Goal: Communication & Community: Ask a question

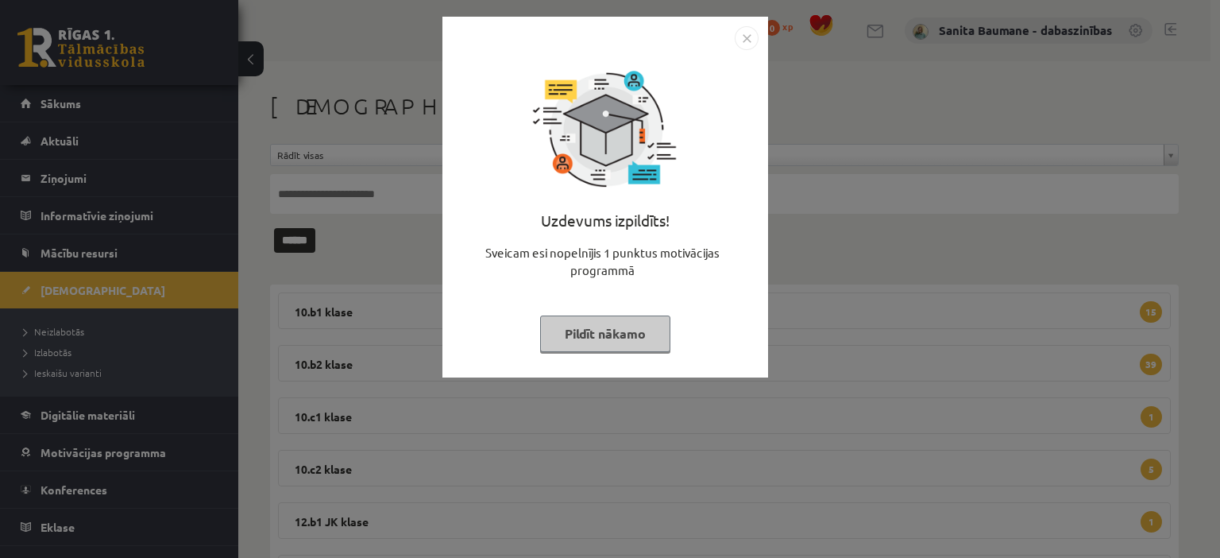
drag, startPoint x: 601, startPoint y: 343, endPoint x: 634, endPoint y: 327, distance: 37.0
click at [608, 342] on button "Pildīt nākamo" at bounding box center [605, 333] width 130 height 37
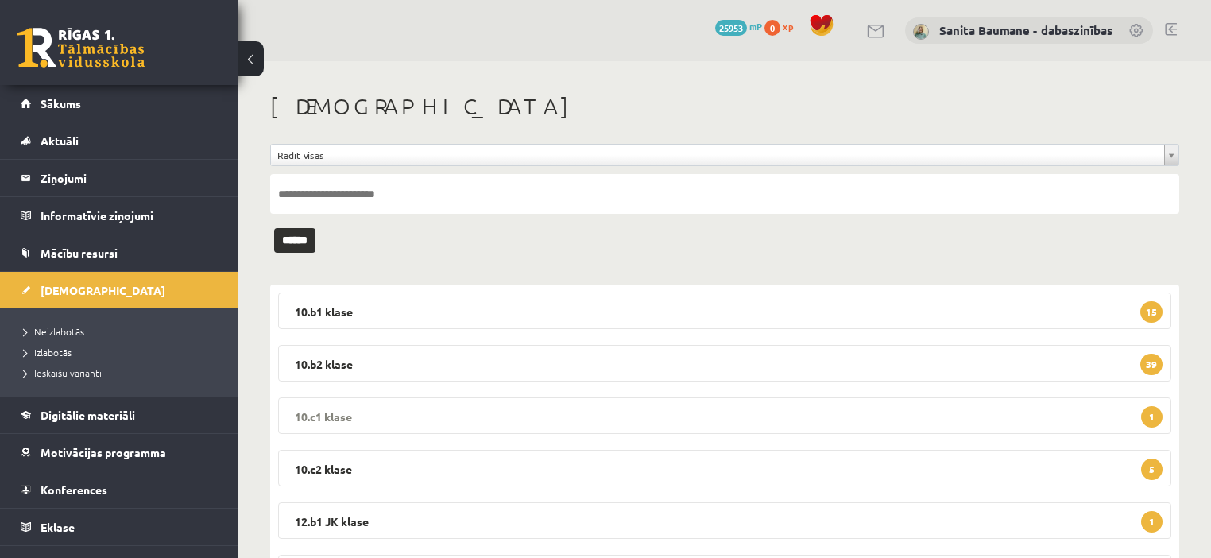
click at [408, 416] on legend "10.c1 klase 1" at bounding box center [724, 415] width 893 height 37
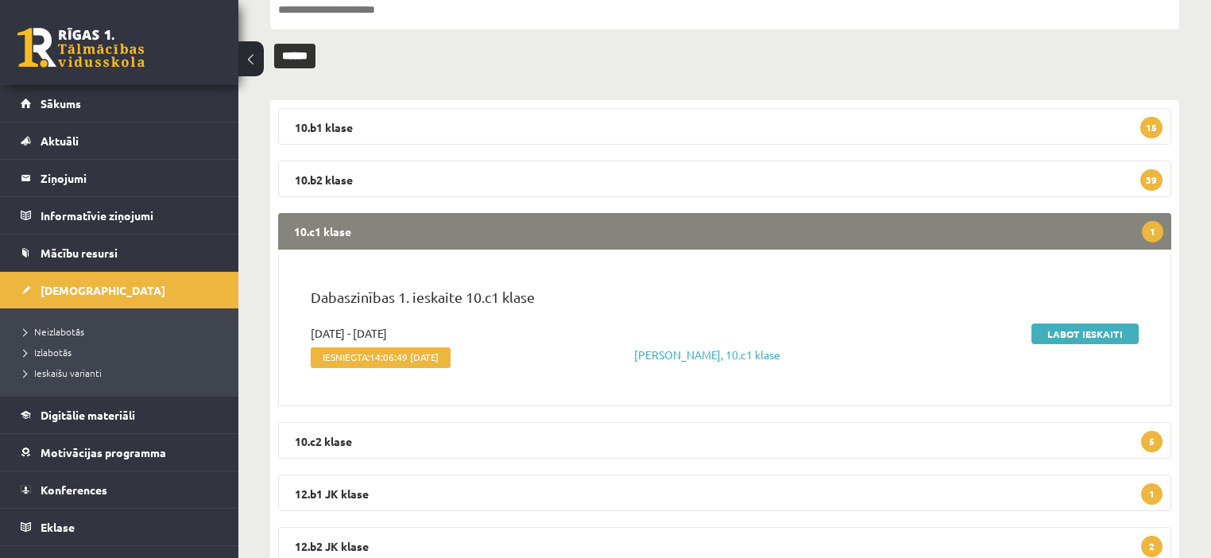
scroll to position [191, 0]
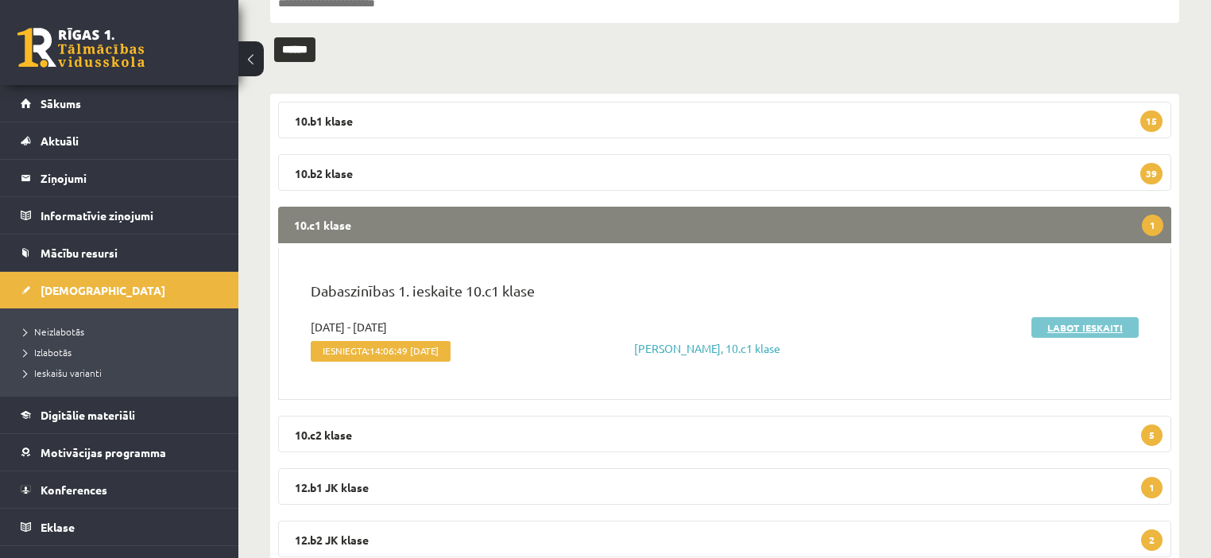
drag, startPoint x: 1053, startPoint y: 325, endPoint x: 1042, endPoint y: 342, distance: 20.3
click at [1052, 325] on link "Labot ieskaiti" at bounding box center [1084, 327] width 107 height 21
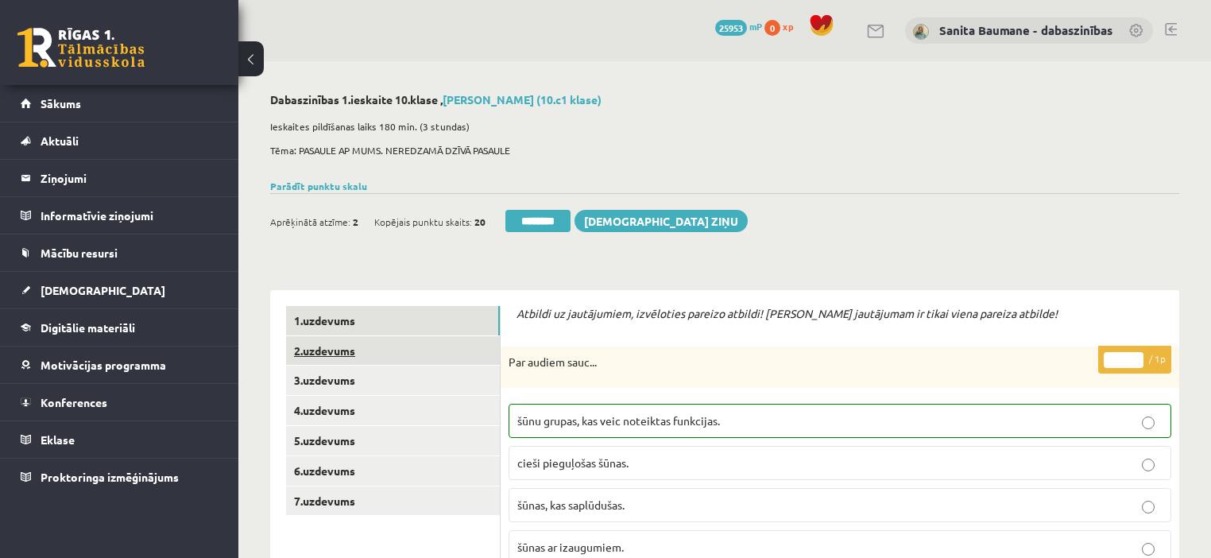
click at [407, 348] on link "2.uzdevums" at bounding box center [393, 350] width 214 height 29
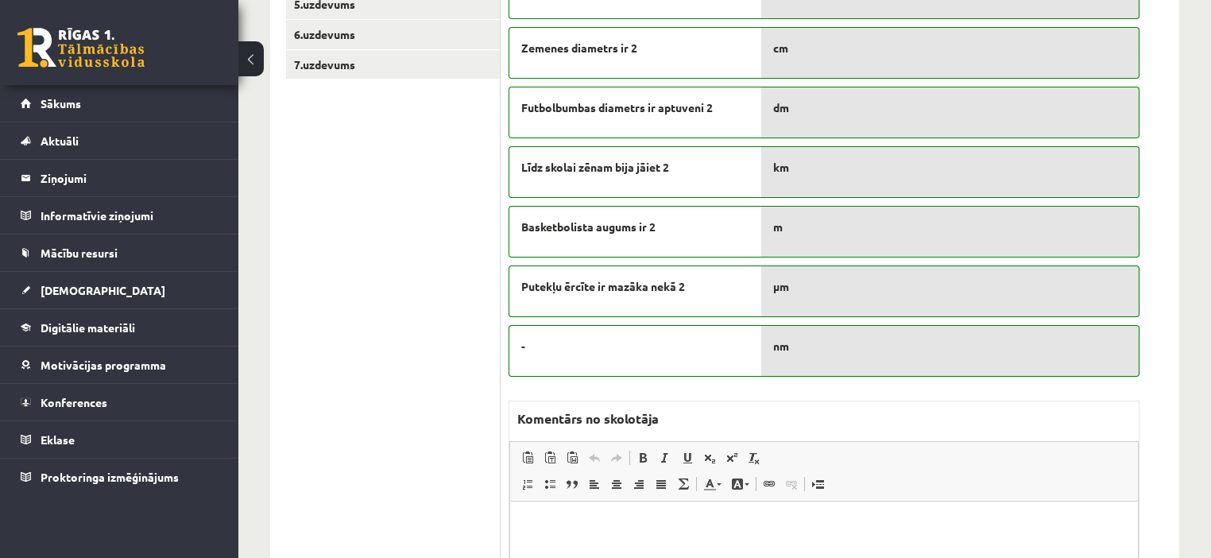
scroll to position [318, 0]
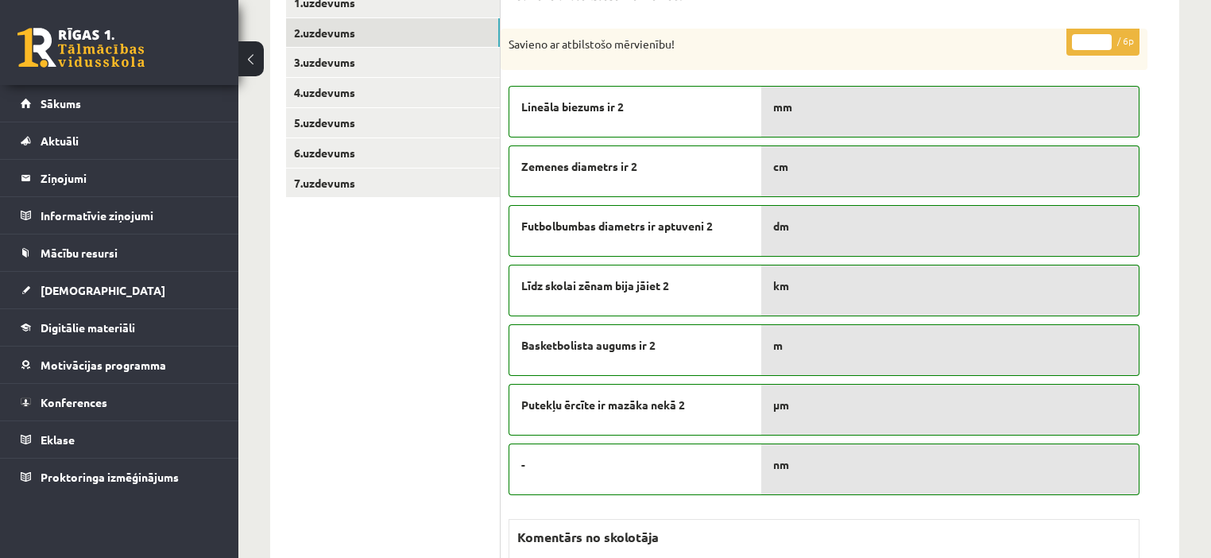
type input "*"
click at [1104, 38] on input "*" at bounding box center [1092, 42] width 40 height 16
click at [389, 62] on link "3.uzdevums" at bounding box center [393, 62] width 214 height 29
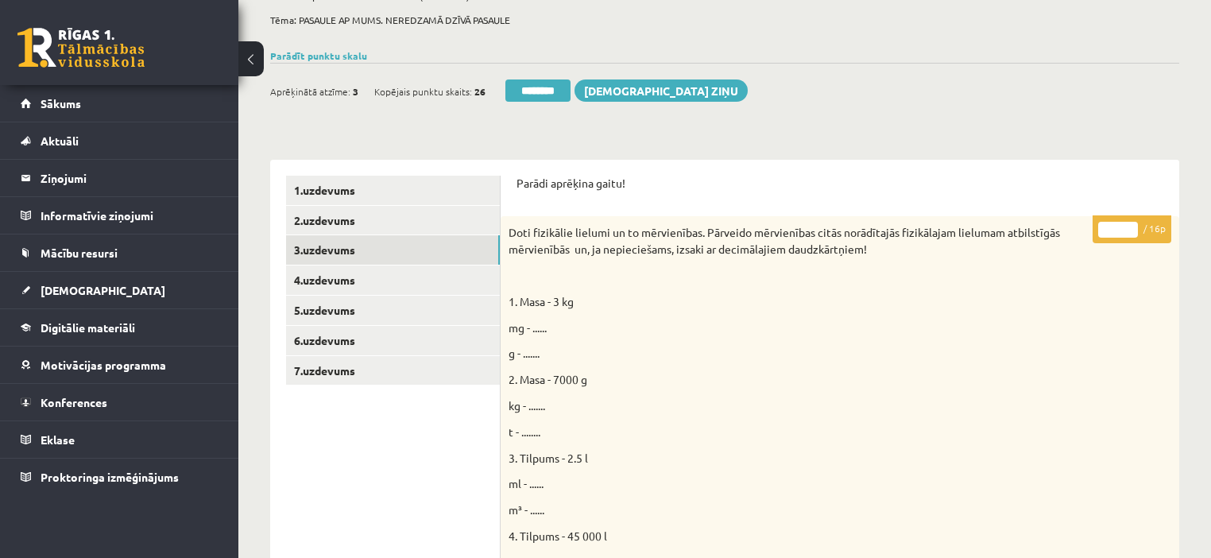
scroll to position [127, 0]
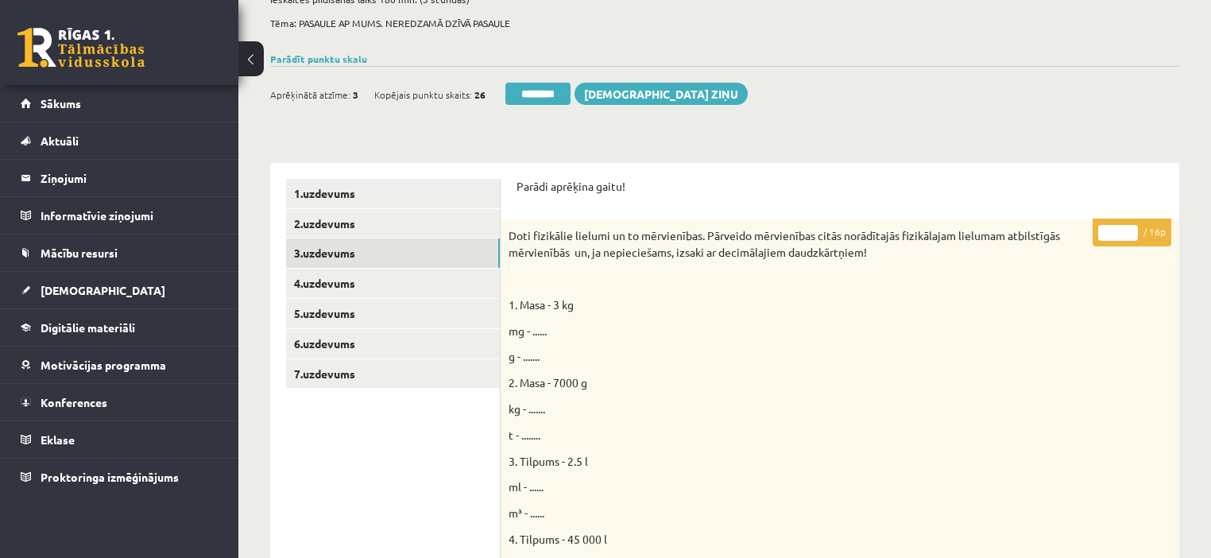
click at [1128, 227] on input "*" at bounding box center [1118, 233] width 40 height 16
click at [1128, 227] on input "**" at bounding box center [1118, 233] width 40 height 16
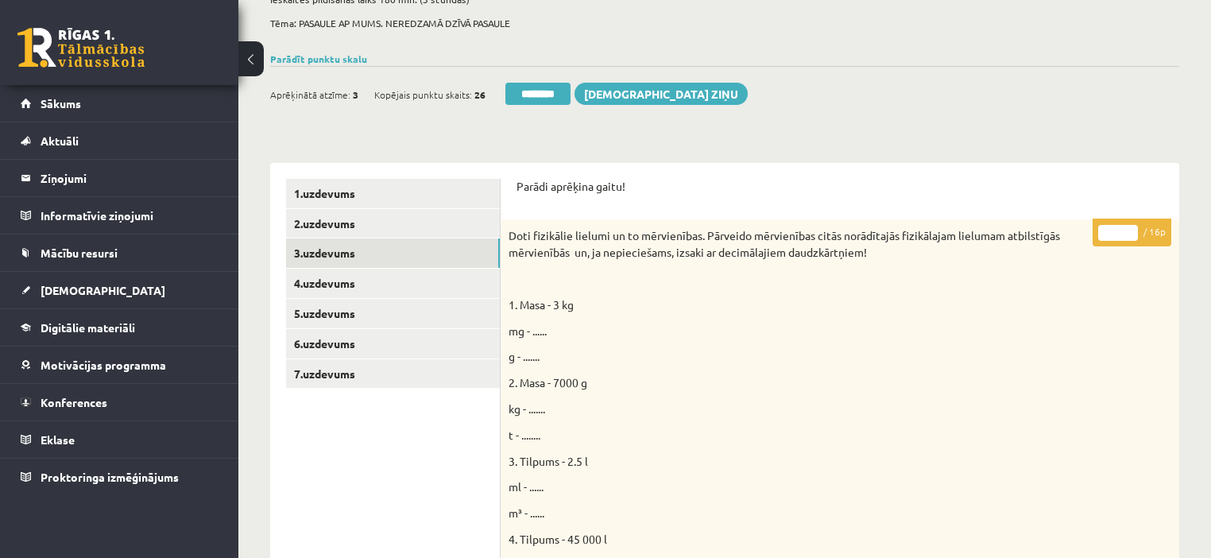
click at [1128, 227] on input "**" at bounding box center [1118, 233] width 40 height 16
click at [1131, 229] on input "**" at bounding box center [1118, 233] width 40 height 16
type input "**"
click at [1131, 229] on input "**" at bounding box center [1118, 233] width 40 height 16
click at [376, 280] on link "4.uzdevums" at bounding box center [393, 283] width 214 height 29
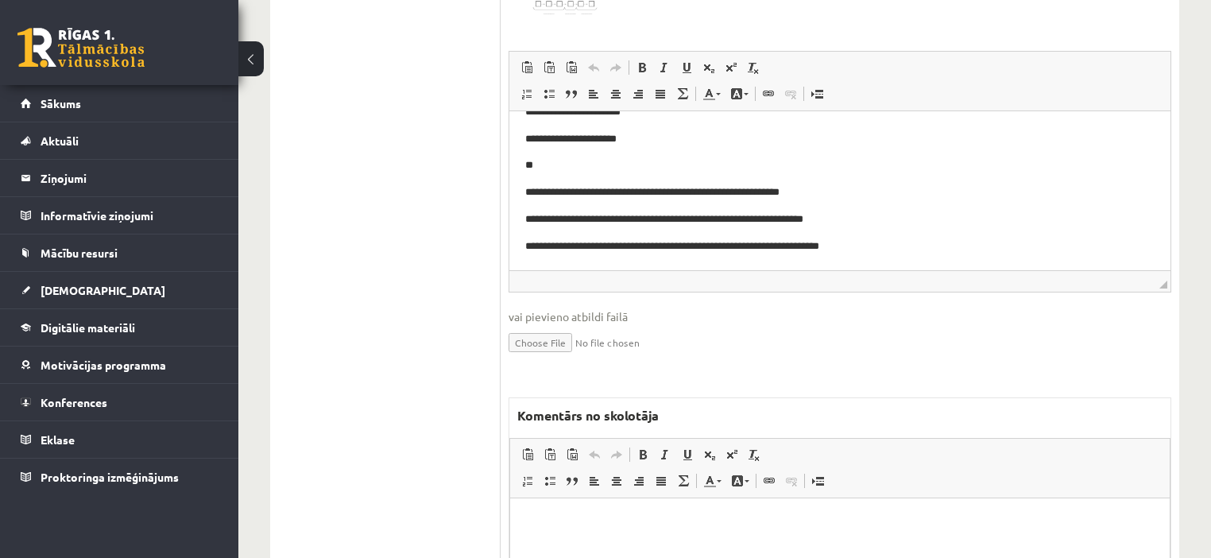
scroll to position [763, 0]
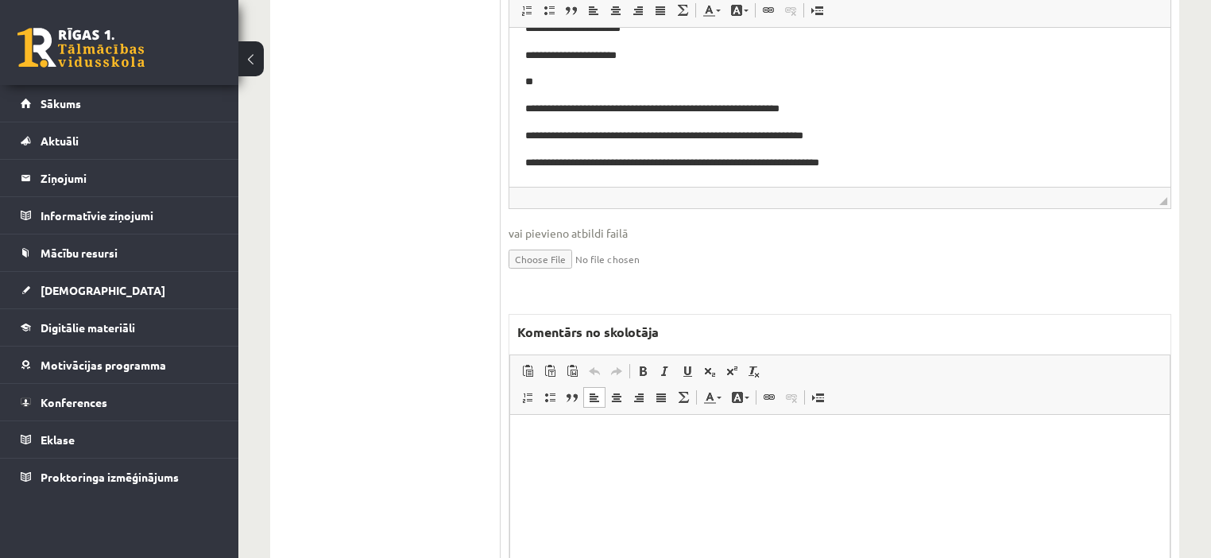
click at [654, 463] on html at bounding box center [839, 439] width 659 height 48
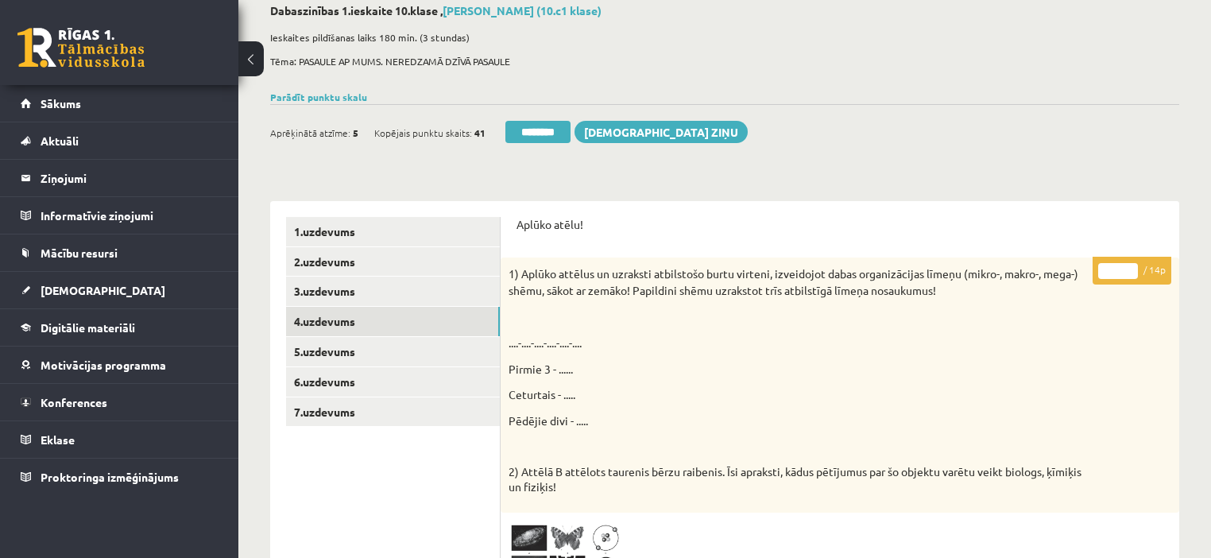
scroll to position [64, 0]
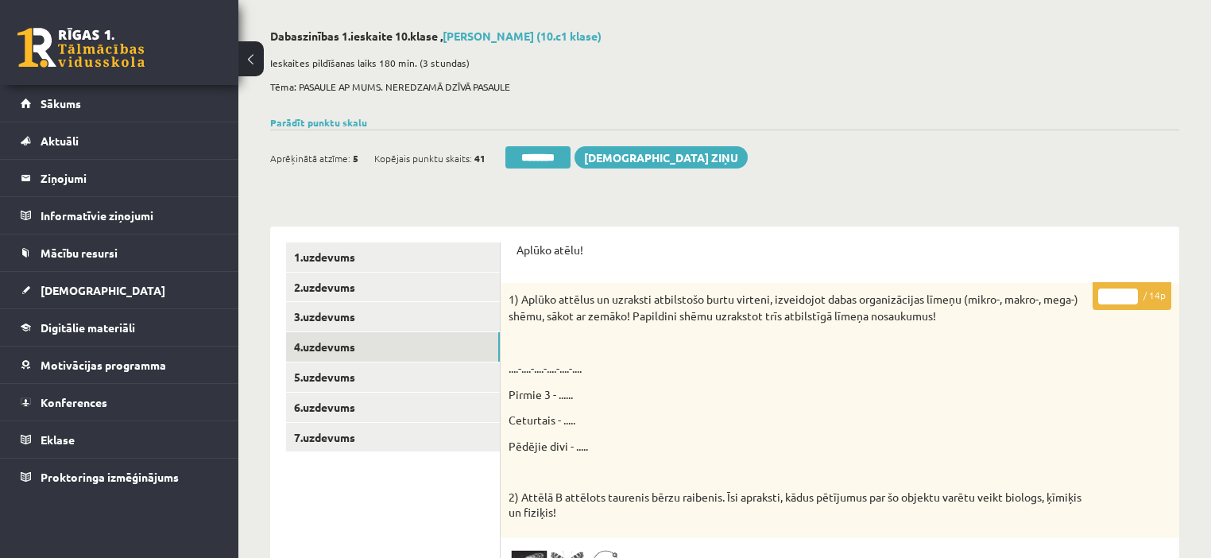
click at [1127, 291] on input "*" at bounding box center [1118, 296] width 40 height 16
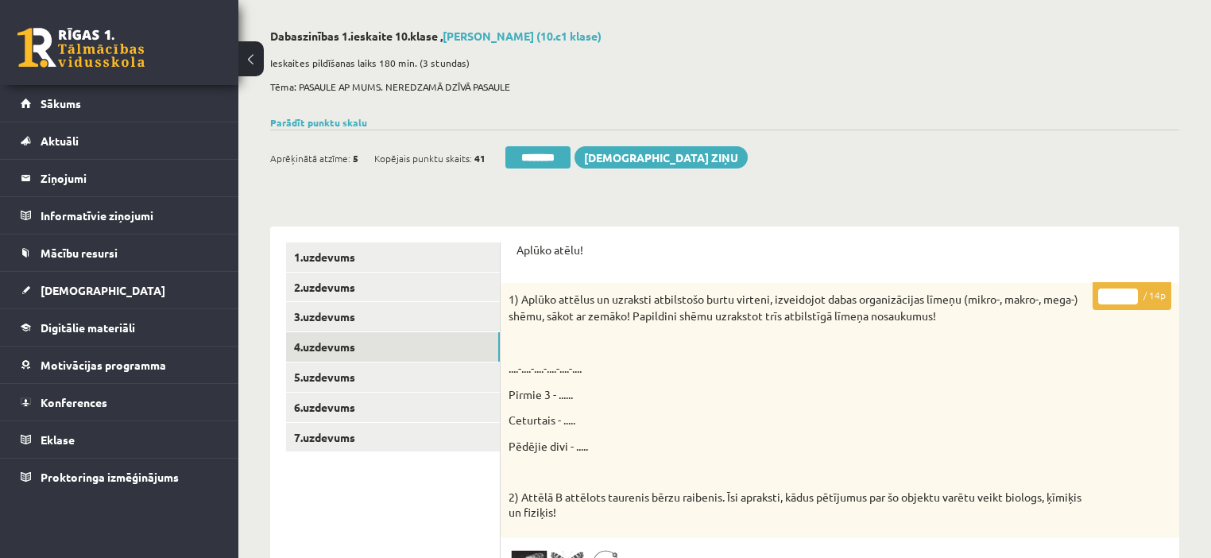
click at [1127, 291] on input "*" at bounding box center [1118, 296] width 40 height 16
click at [1127, 291] on input "**" at bounding box center [1118, 296] width 40 height 16
click at [1128, 292] on input "**" at bounding box center [1118, 296] width 40 height 16
type input "**"
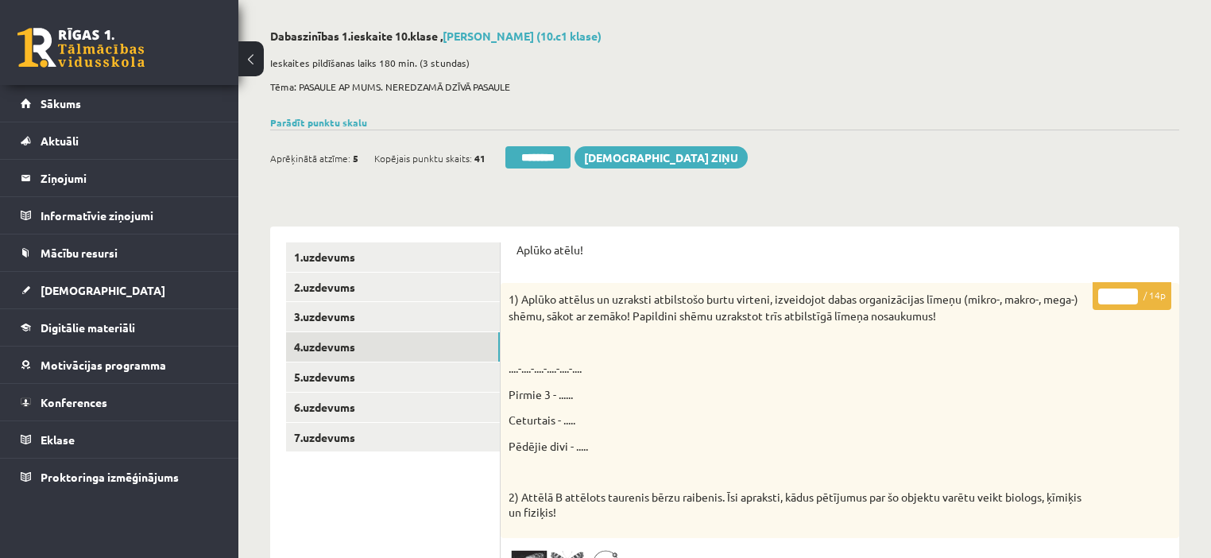
click at [1133, 289] on input "**" at bounding box center [1118, 296] width 40 height 16
click at [350, 398] on link "6.uzdevums" at bounding box center [393, 406] width 214 height 29
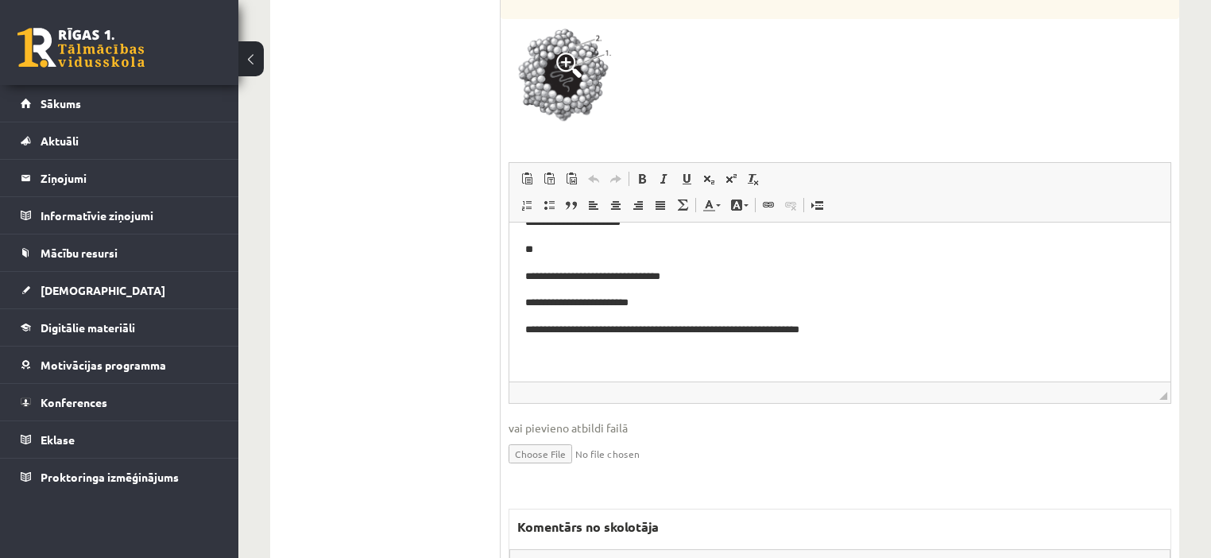
scroll to position [826, 0]
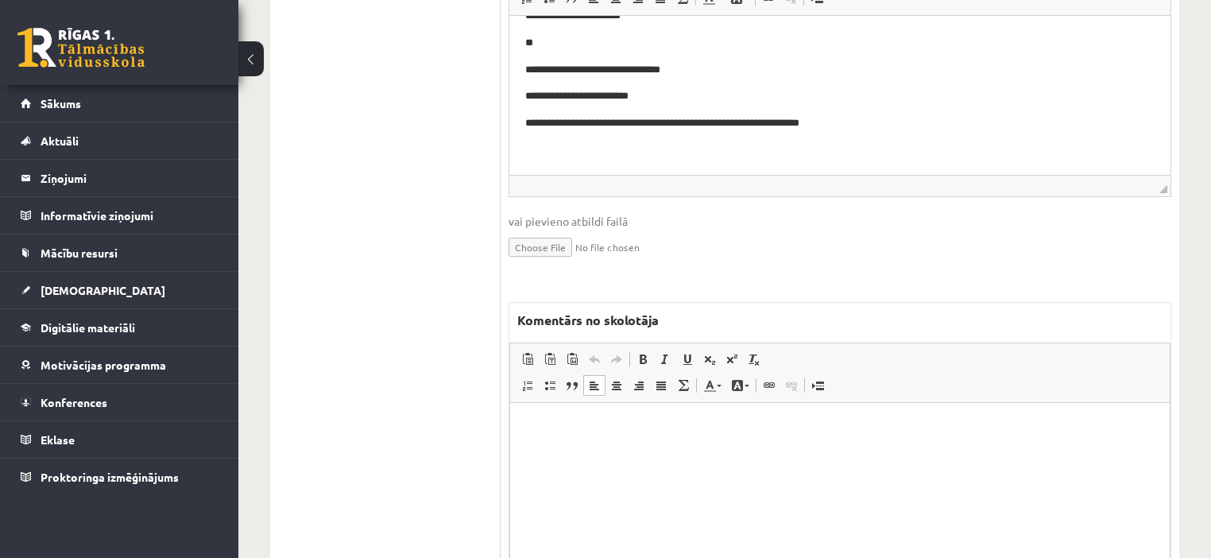
click at [695, 450] on html at bounding box center [839, 426] width 659 height 48
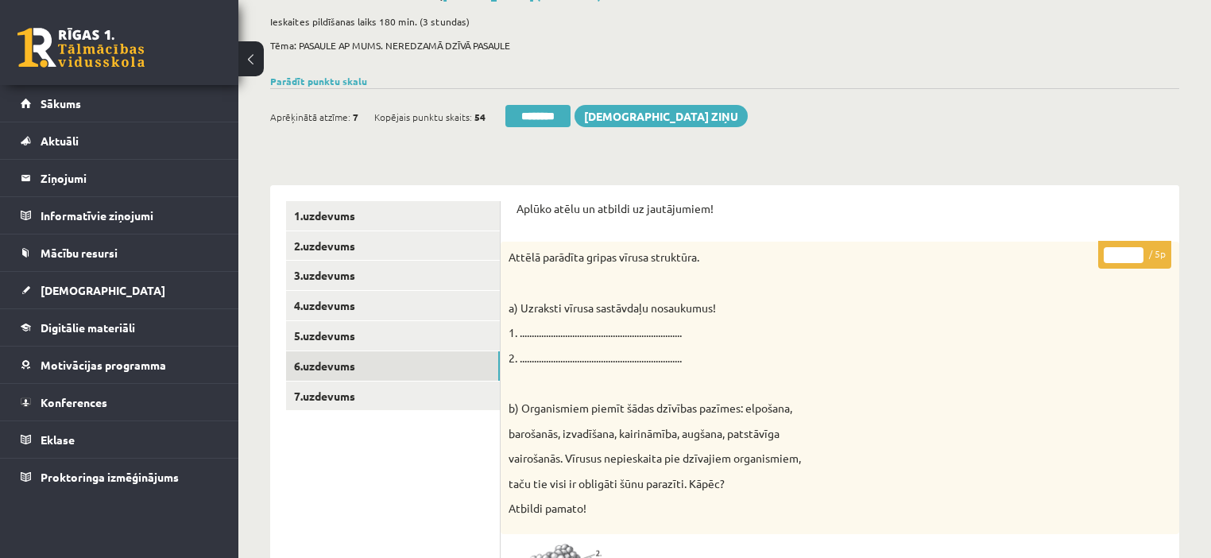
scroll to position [64, 0]
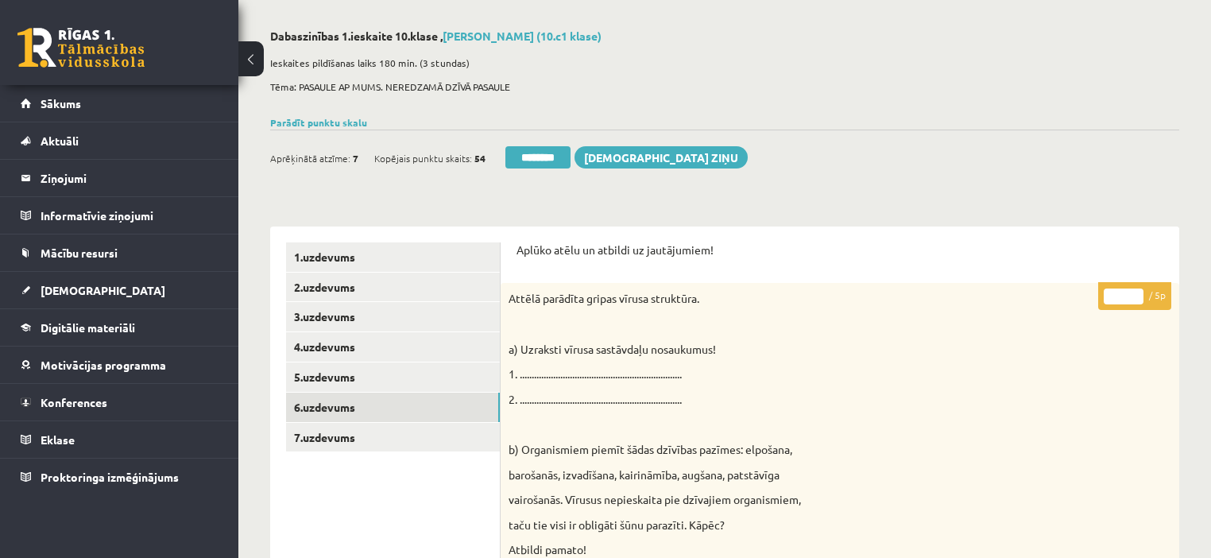
click at [1138, 292] on input "*" at bounding box center [1124, 296] width 40 height 16
type input "*"
click at [1138, 292] on input "*" at bounding box center [1124, 296] width 40 height 16
click at [400, 435] on link "7.uzdevums" at bounding box center [393, 437] width 214 height 29
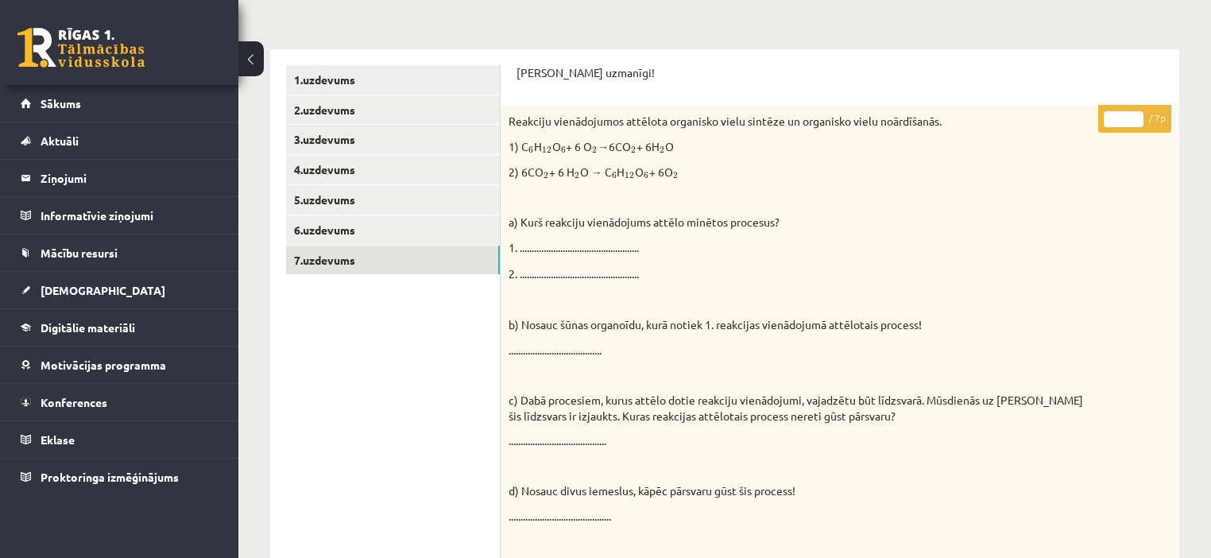
scroll to position [0, 0]
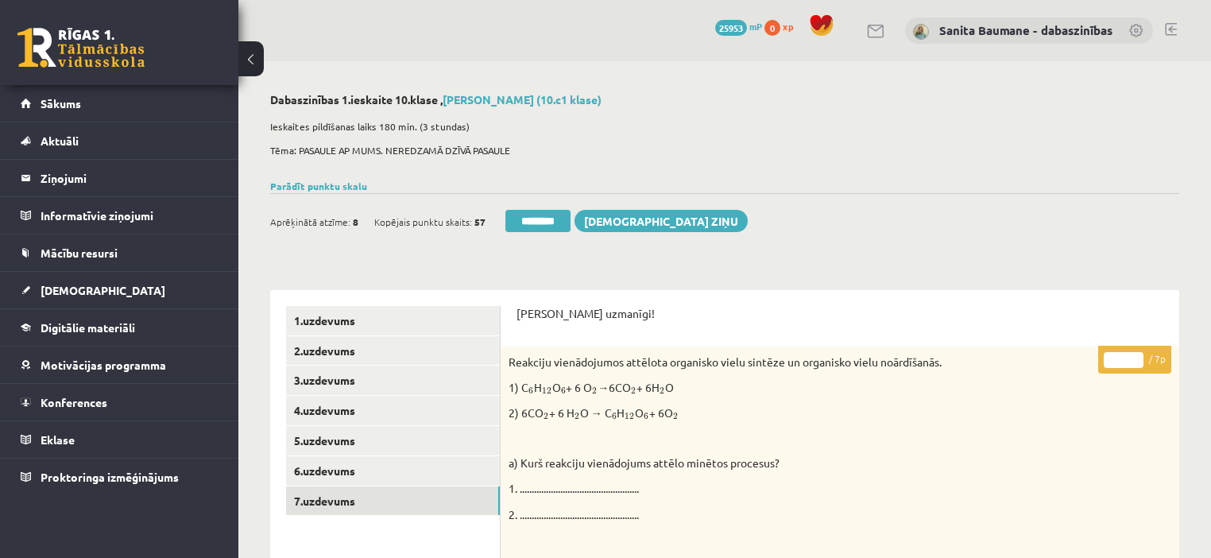
click at [1138, 356] on p "* / 7p" at bounding box center [1134, 360] width 73 height 28
click at [1136, 355] on input "*" at bounding box center [1124, 360] width 40 height 16
type input "*"
click at [1136, 355] on input "*" at bounding box center [1124, 360] width 40 height 16
click at [369, 319] on link "1.uzdevums" at bounding box center [393, 320] width 214 height 29
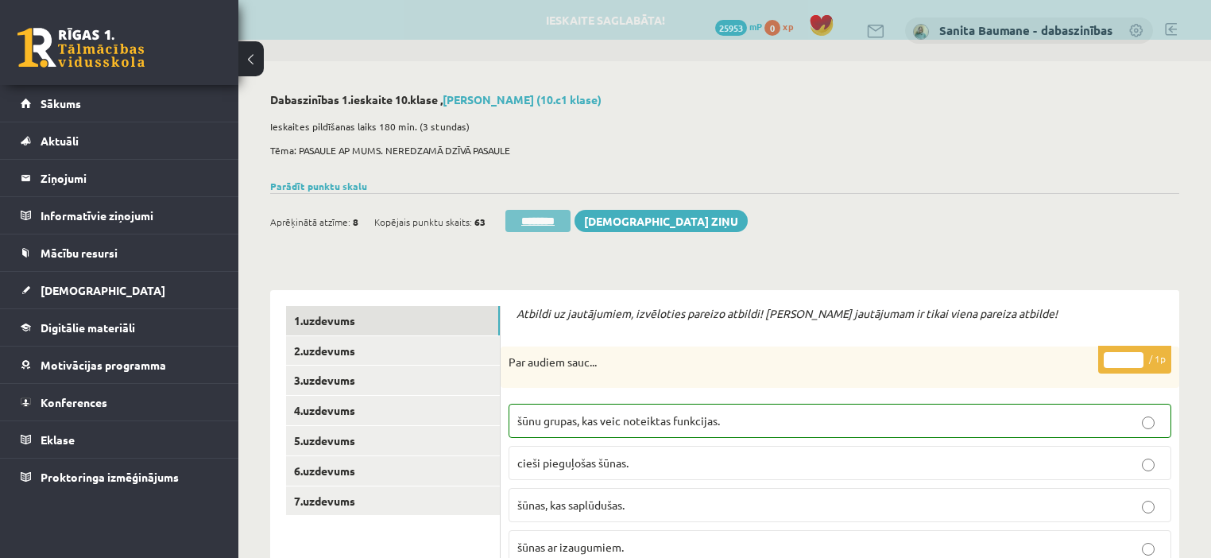
click at [547, 221] on input "********" at bounding box center [537, 221] width 65 height 22
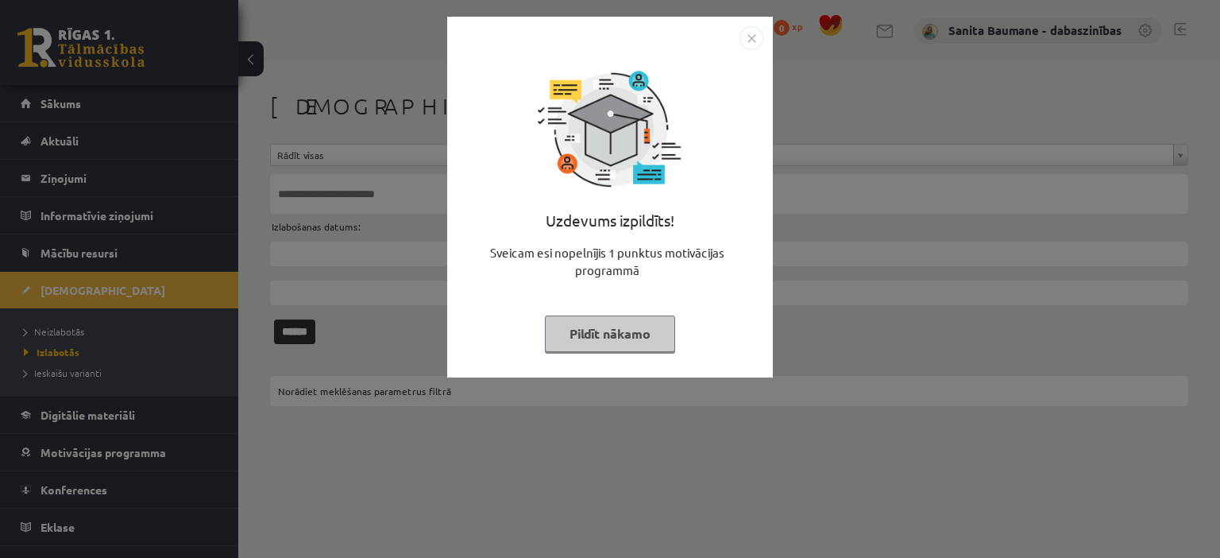
drag, startPoint x: 588, startPoint y: 327, endPoint x: 95, endPoint y: 340, distance: 492.8
click at [587, 327] on button "Pildīt nākamo" at bounding box center [610, 333] width 130 height 37
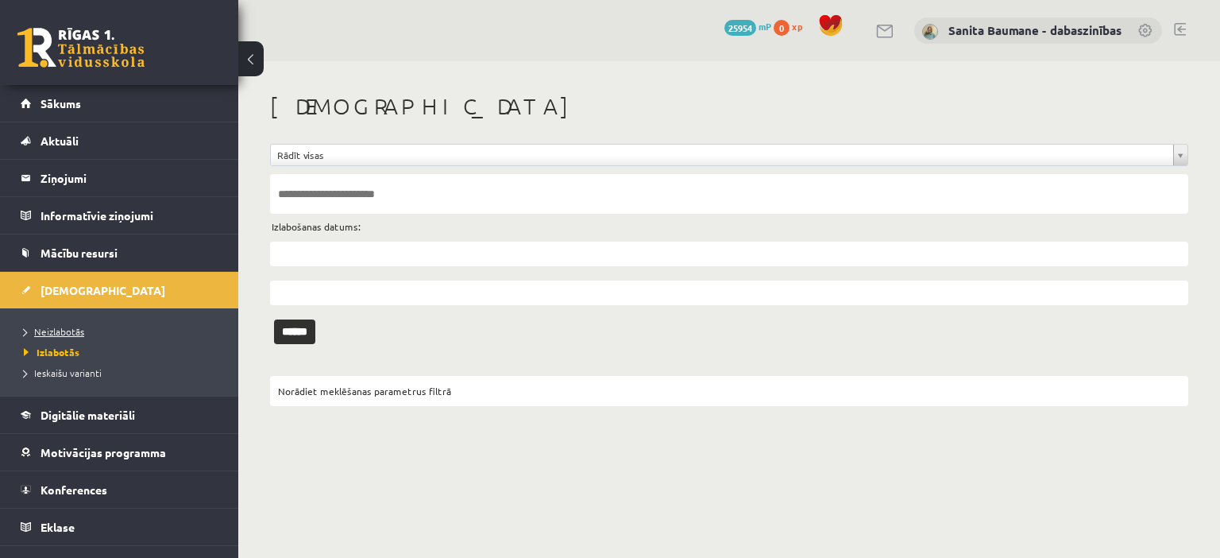
click at [68, 331] on span "Neizlabotās" at bounding box center [54, 331] width 60 height 13
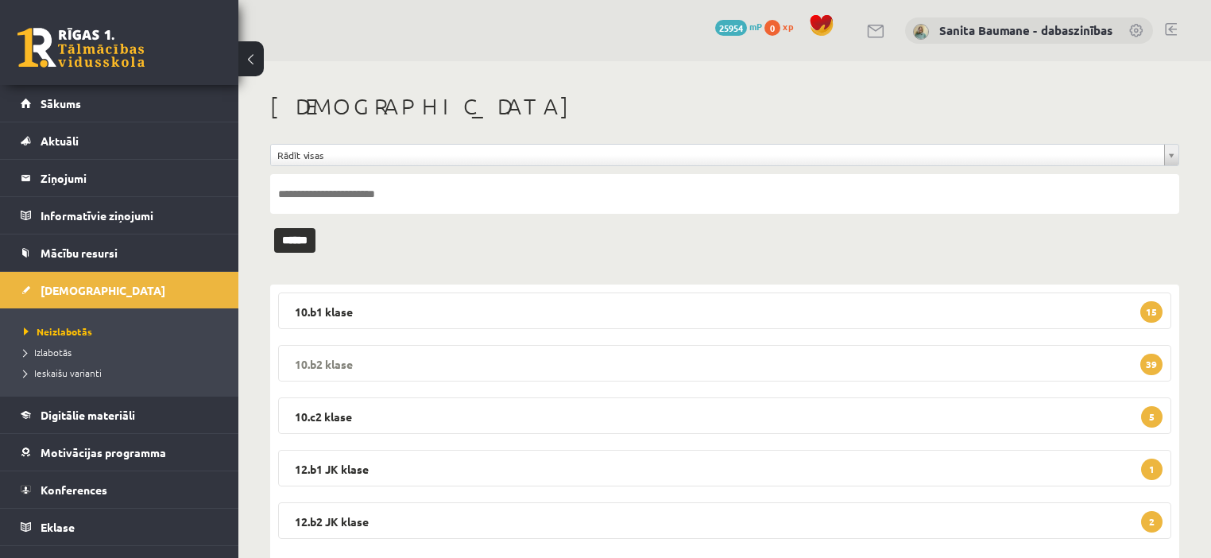
drag, startPoint x: 588, startPoint y: 369, endPoint x: 587, endPoint y: 356, distance: 12.7
click at [588, 365] on legend "10.b2 klase 39" at bounding box center [724, 363] width 893 height 37
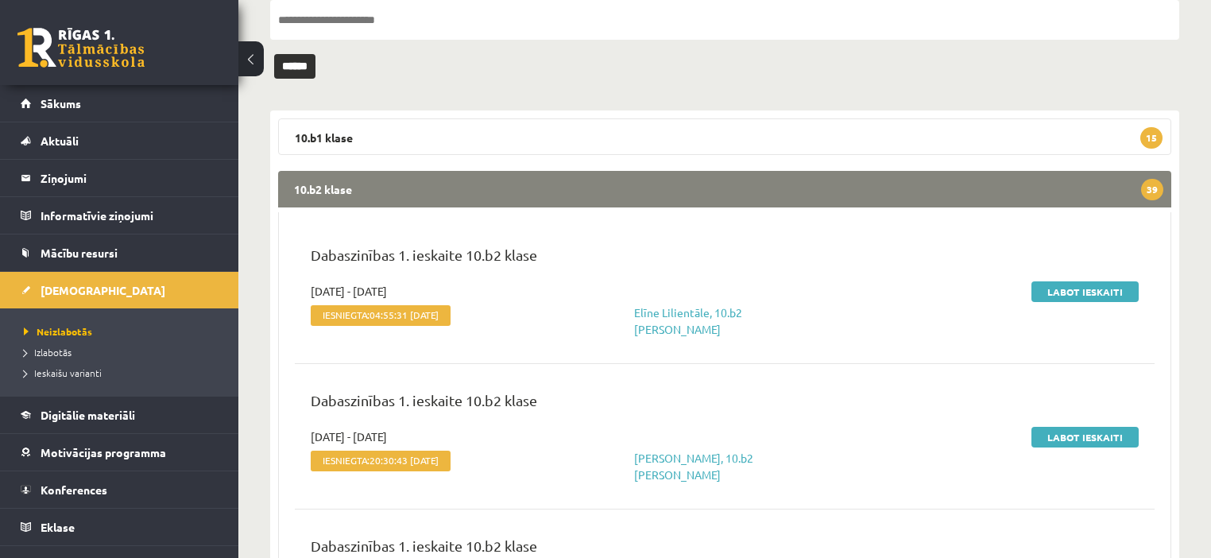
scroll to position [254, 0]
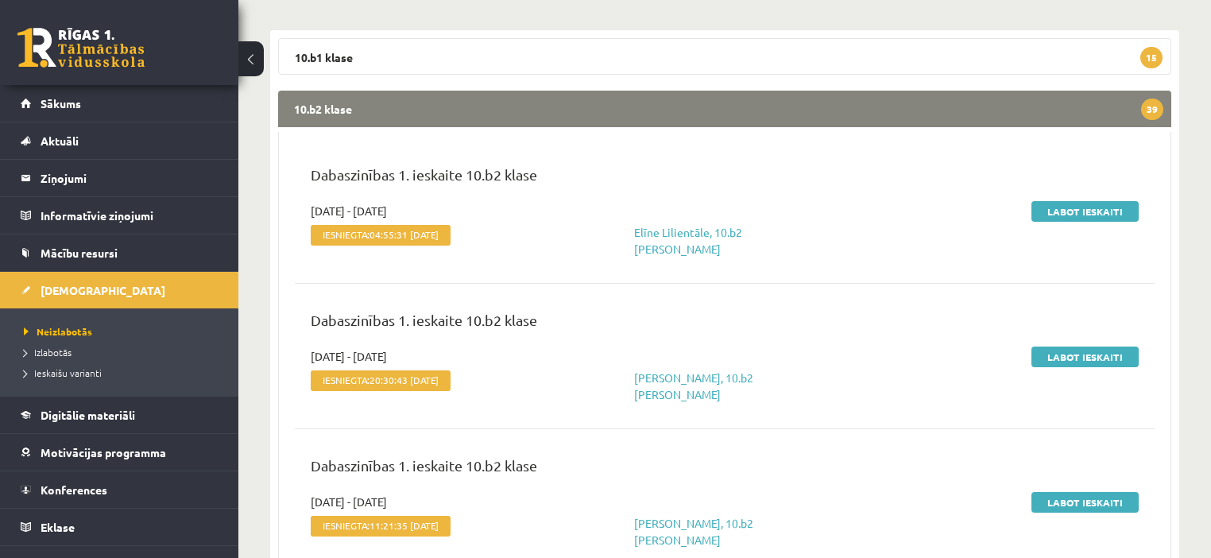
drag, startPoint x: 1061, startPoint y: 201, endPoint x: 1055, endPoint y: 194, distance: 9.6
click at [1061, 200] on div "Dabaszinības 1. ieskaite 10.b2 klase 2025-09-01 - 2025-09-15 Iesniegta: 04:55:3…" at bounding box center [725, 211] width 860 height 126
click at [1085, 211] on link "Labot ieskaiti" at bounding box center [1084, 211] width 107 height 21
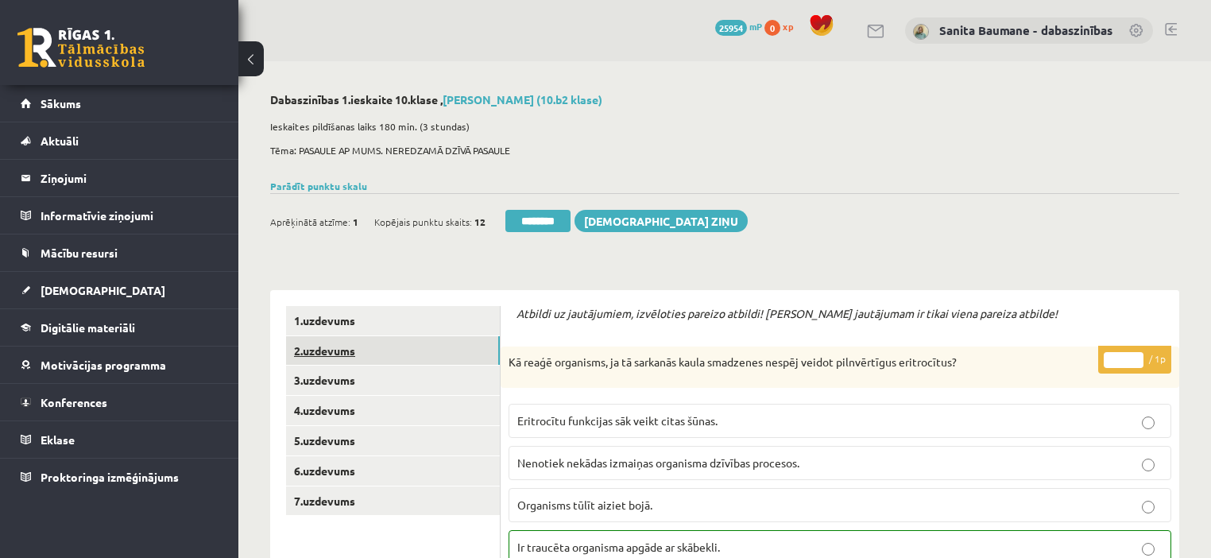
click at [354, 342] on link "2.uzdevums" at bounding box center [393, 350] width 214 height 29
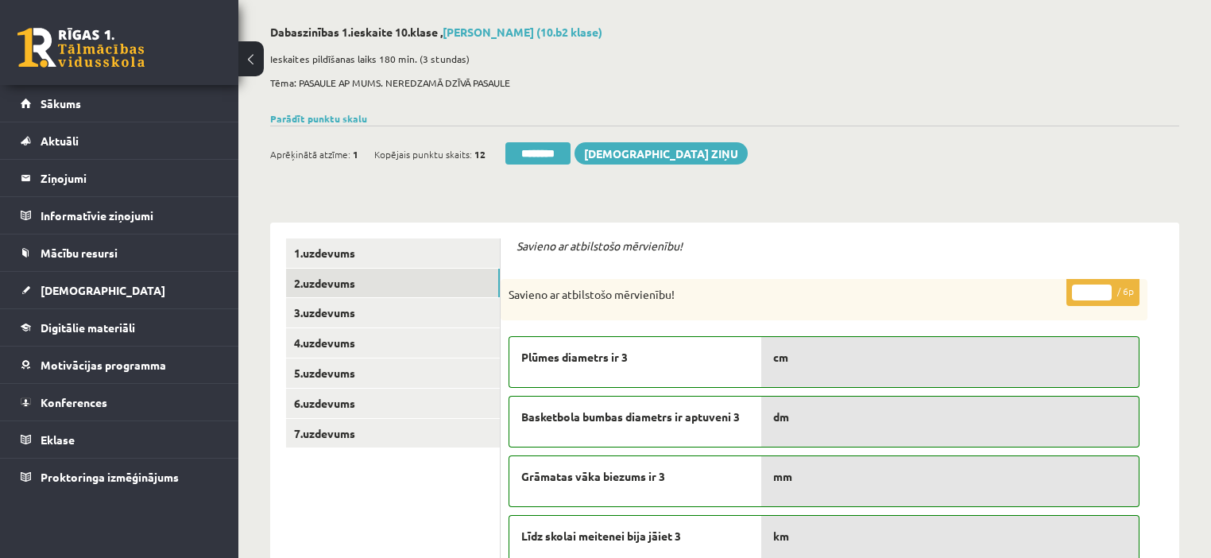
scroll to position [64, 0]
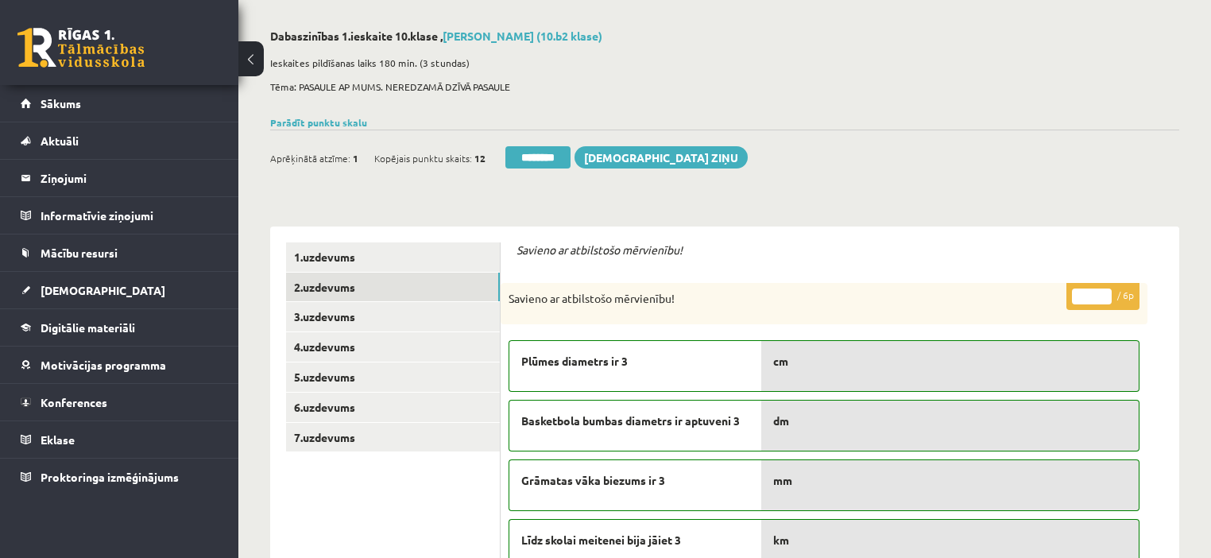
type input "*"
click at [1111, 292] on input "*" at bounding box center [1092, 296] width 40 height 16
click at [323, 318] on link "3.uzdevums" at bounding box center [393, 316] width 214 height 29
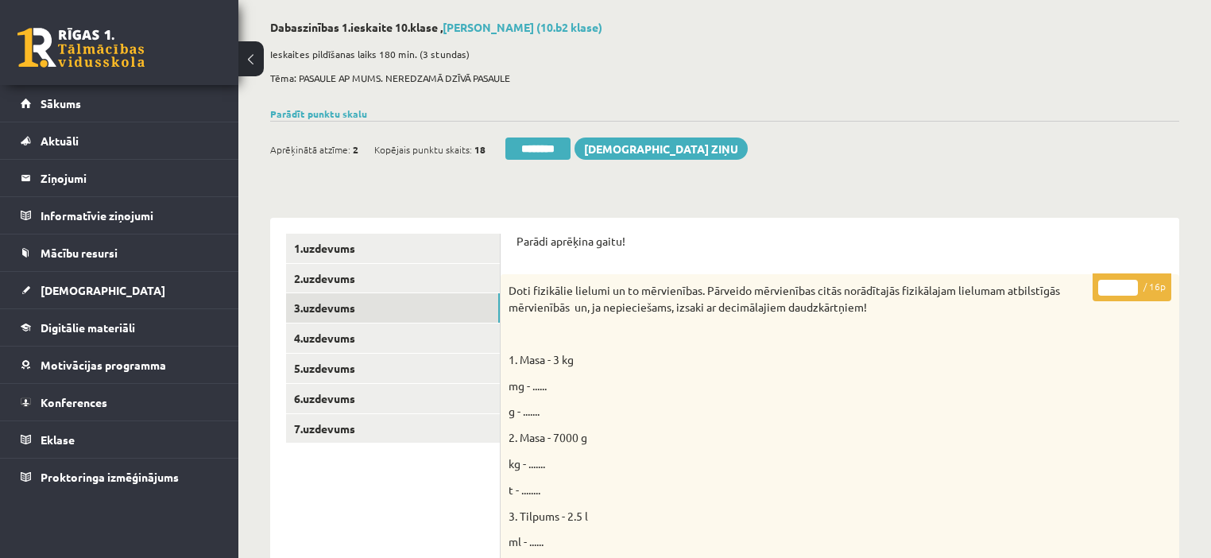
scroll to position [45, 0]
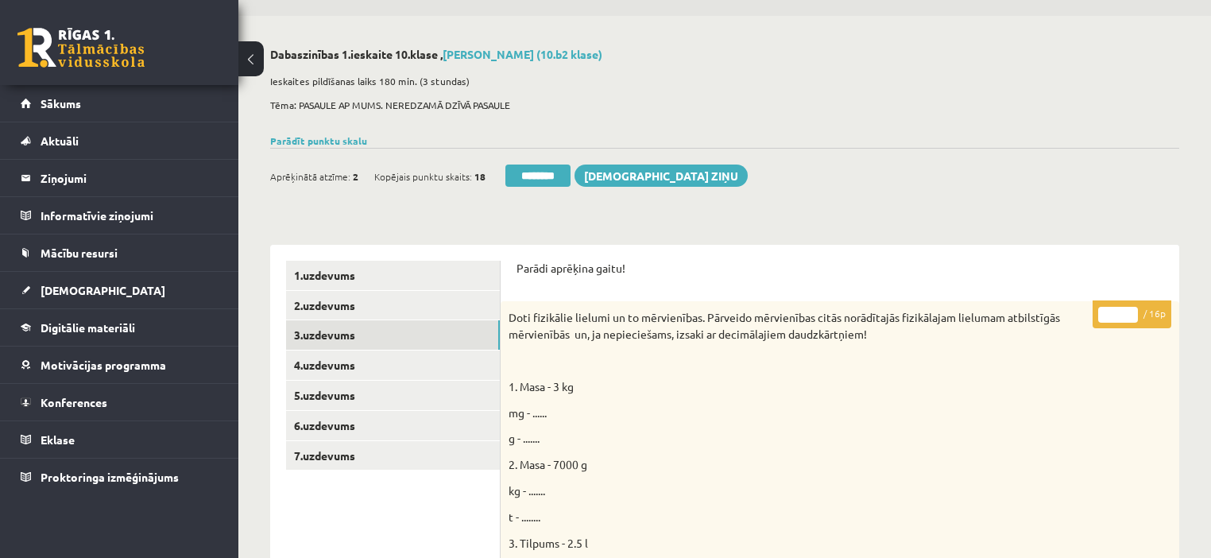
click at [1130, 307] on input "*" at bounding box center [1118, 315] width 40 height 16
drag, startPoint x: 1131, startPoint y: 311, endPoint x: 1109, endPoint y: 318, distance: 23.1
type input "**"
click at [1130, 307] on input "**" at bounding box center [1118, 315] width 40 height 16
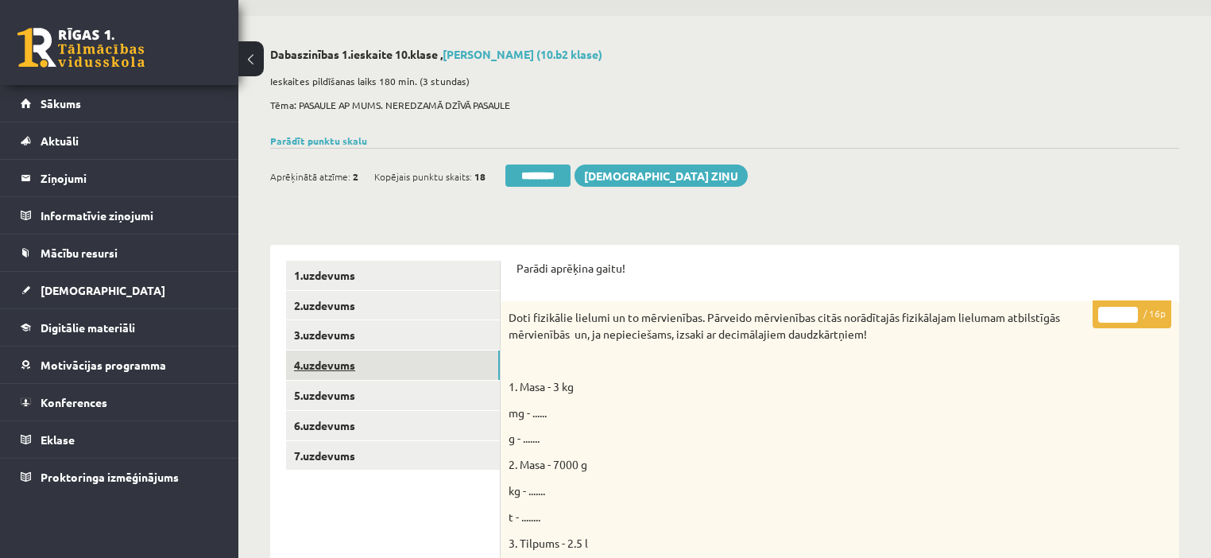
click at [365, 350] on link "4.uzdevums" at bounding box center [393, 364] width 214 height 29
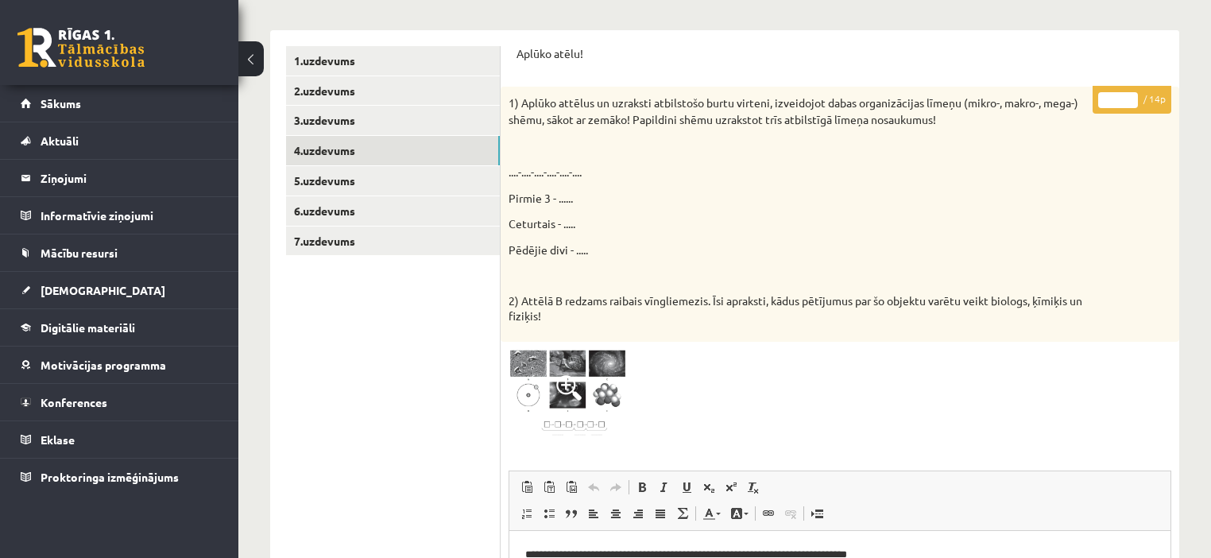
scroll to position [236, 0]
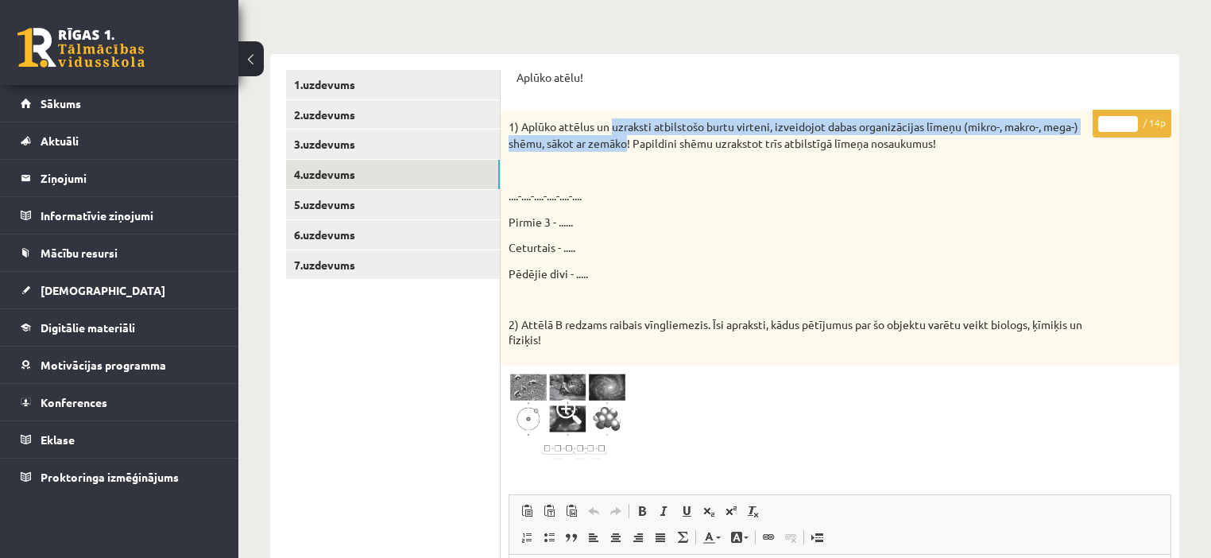
drag, startPoint x: 613, startPoint y: 129, endPoint x: 626, endPoint y: 147, distance: 22.7
click at [626, 147] on p "1) Aplūko attēlus un uzraksti atbilstošo burtu virteni, izveidojot dabas organi…" at bounding box center [799, 134] width 583 height 33
copy p "uzraksti atbilstošo burtu virteni, izveidojot dabas organizācijas līmeņu (mikro…"
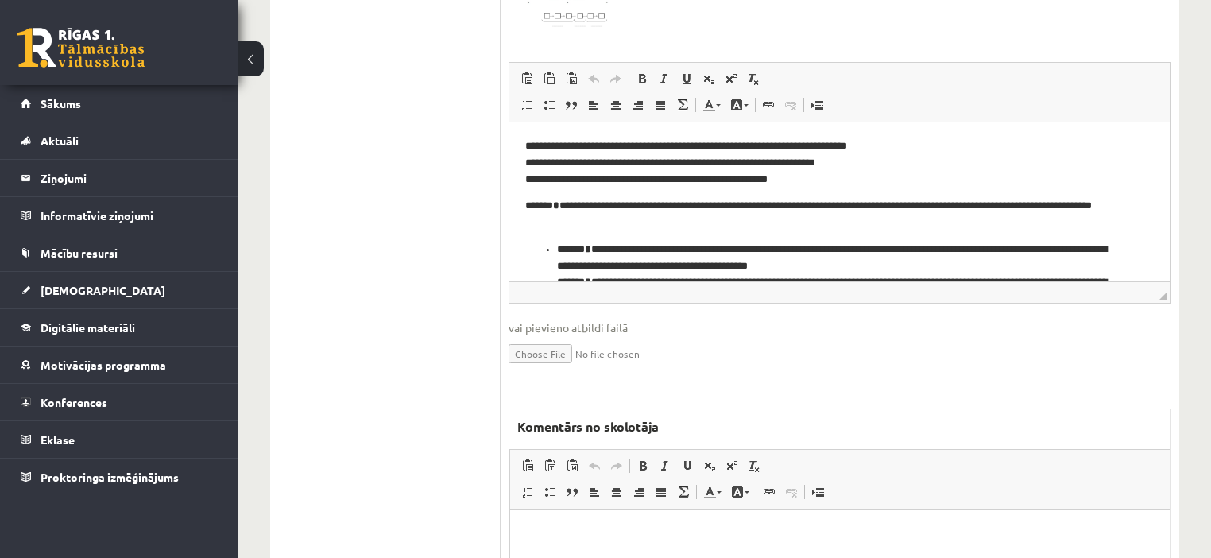
scroll to position [808, 0]
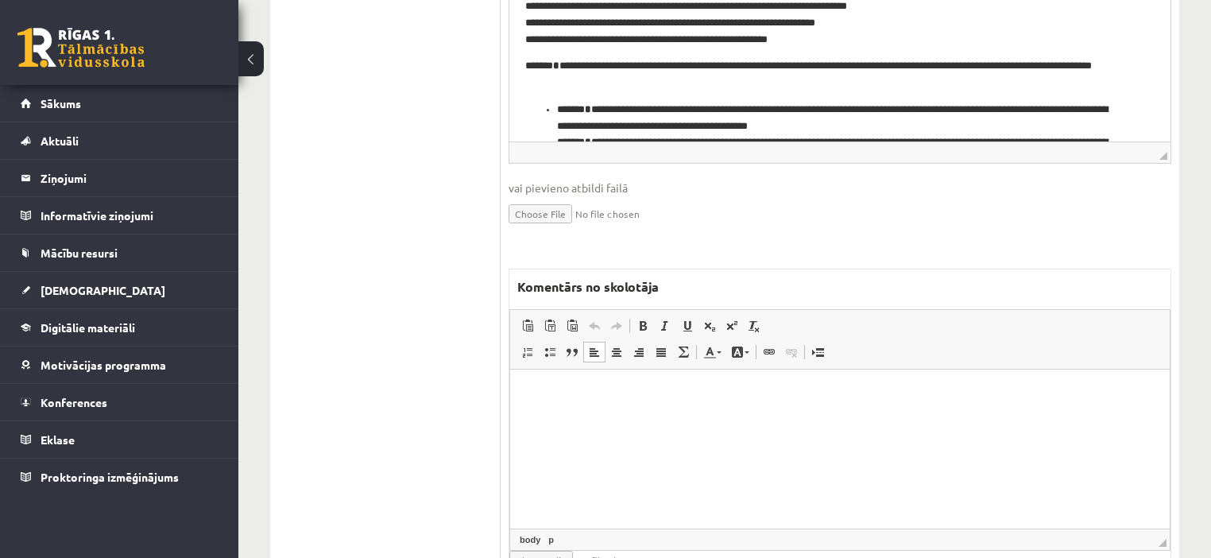
click at [679, 418] on html at bounding box center [839, 393] width 659 height 48
paste body "Bagātinātā teksta redaktors, wiswyg-editor-47024784556360-1757774923-513"
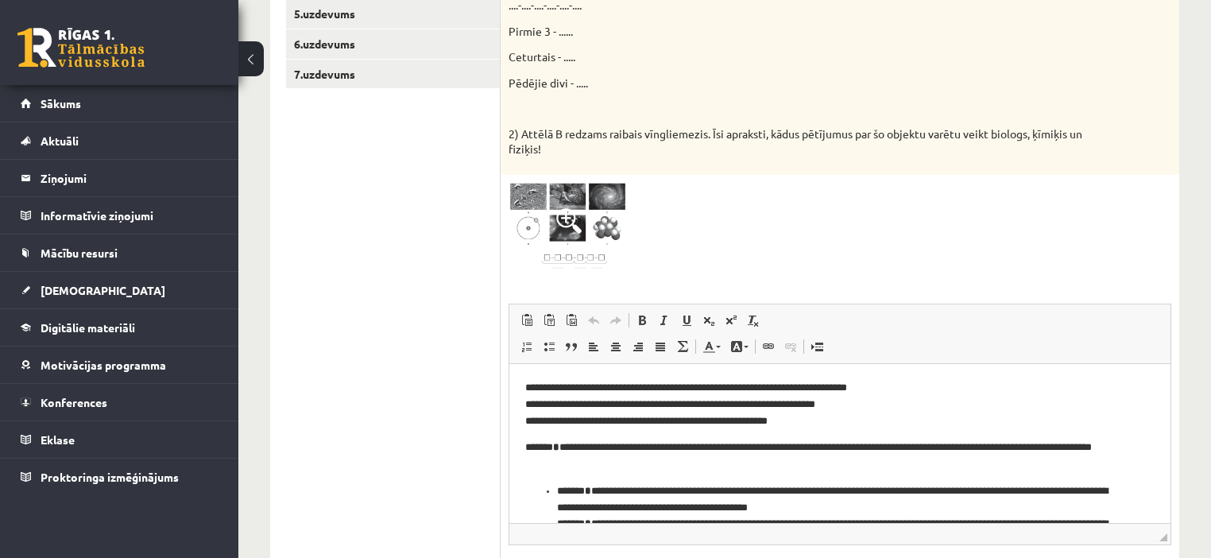
scroll to position [45, 0]
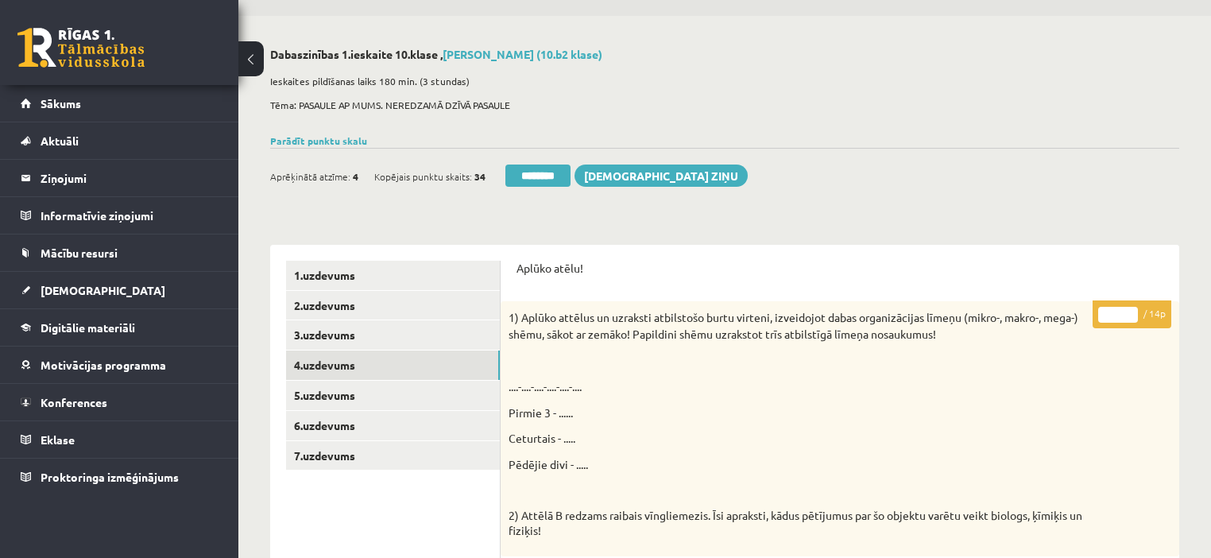
click at [1135, 307] on input "*" at bounding box center [1118, 315] width 40 height 16
click at [1135, 310] on input "**" at bounding box center [1118, 315] width 40 height 16
click at [1135, 311] on input "**" at bounding box center [1118, 315] width 40 height 16
click at [1129, 318] on input "**" at bounding box center [1118, 315] width 40 height 16
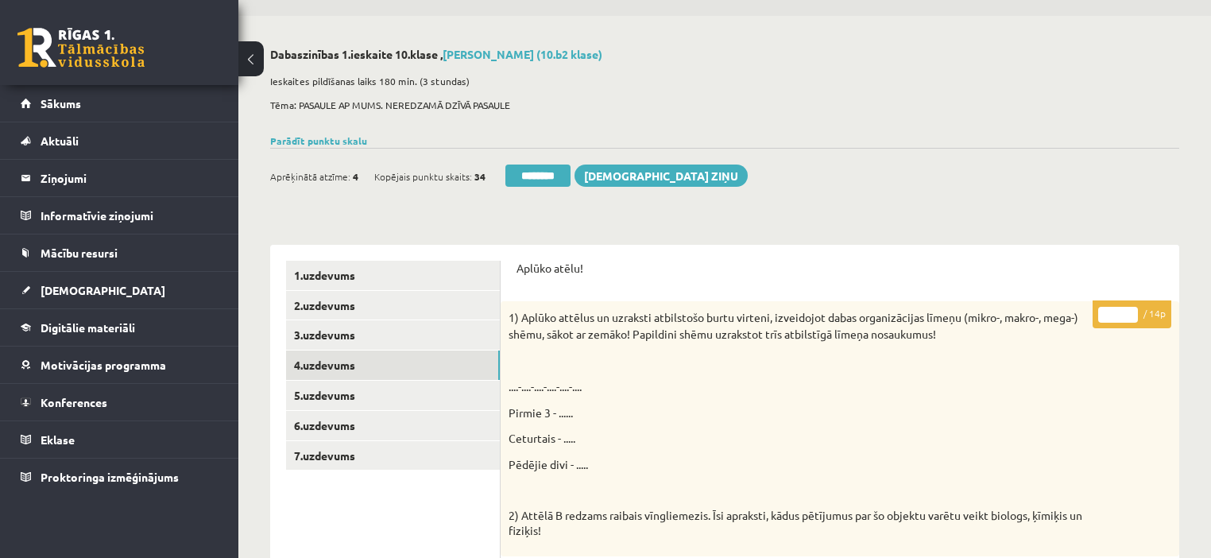
click at [1130, 318] on input "**" at bounding box center [1118, 315] width 40 height 16
type input "*"
click at [1130, 318] on input "*" at bounding box center [1118, 315] width 40 height 16
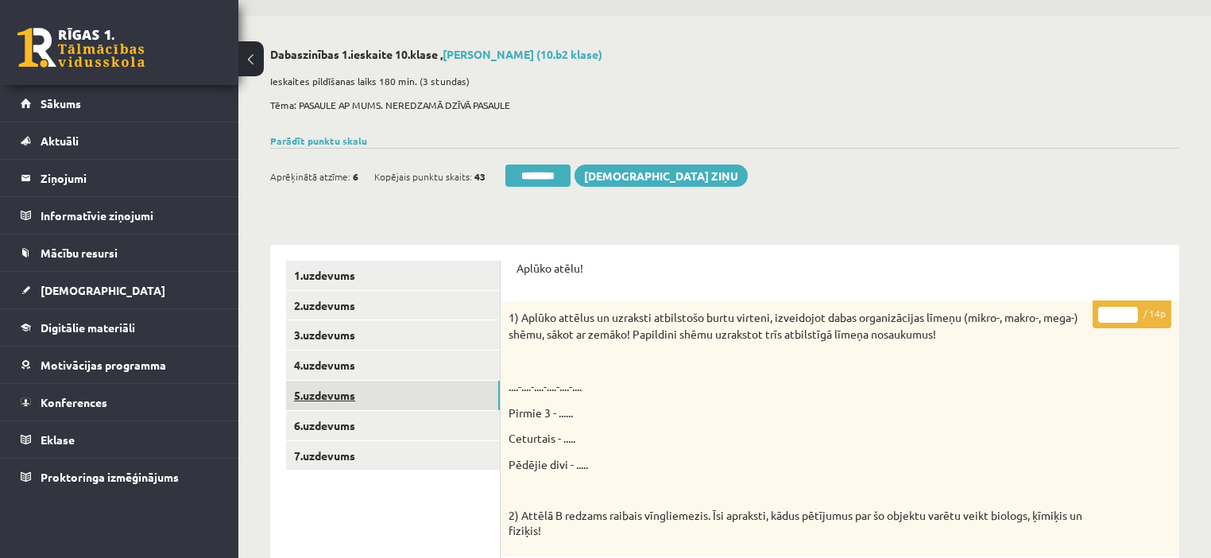
click at [342, 402] on link "5.uzdevums" at bounding box center [393, 395] width 214 height 29
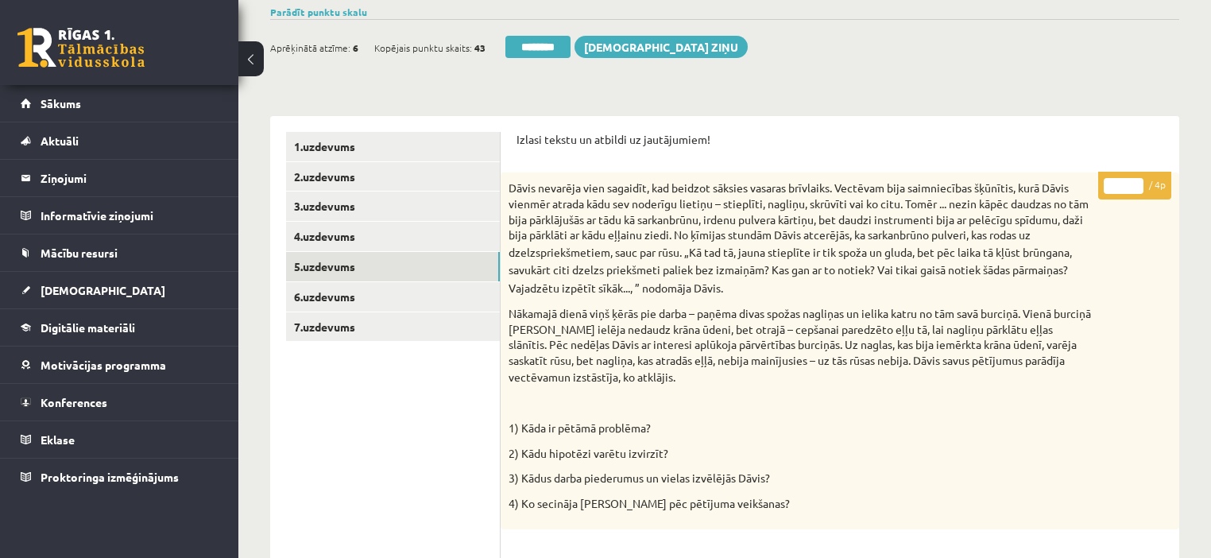
scroll to position [172, 0]
drag, startPoint x: 1133, startPoint y: 183, endPoint x: 148, endPoint y: 276, distance: 989.7
type input "*"
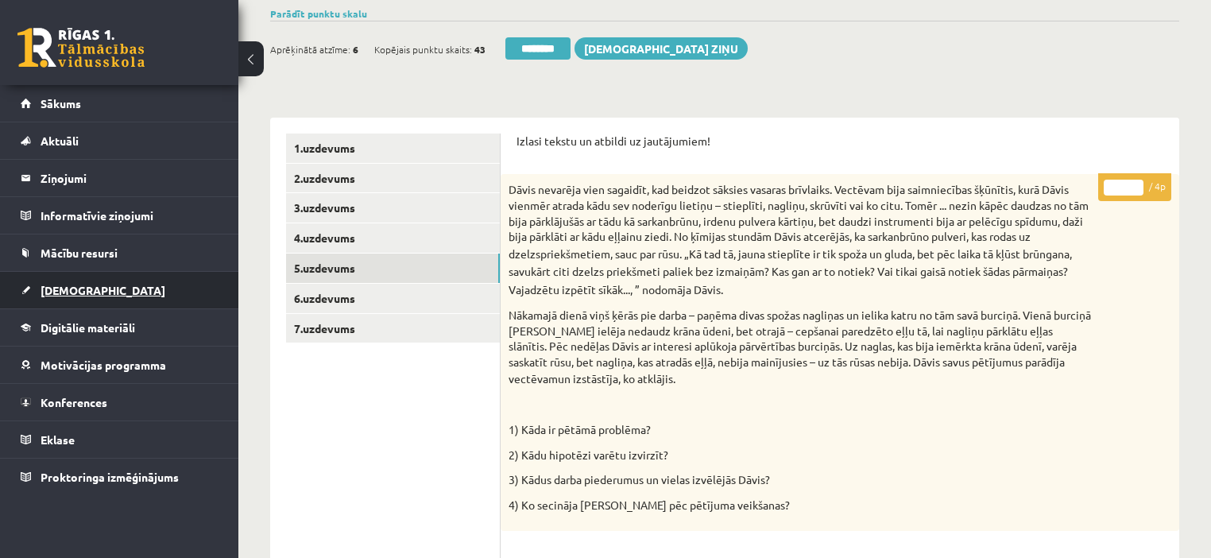
click at [1137, 181] on input "*" at bounding box center [1124, 188] width 40 height 16
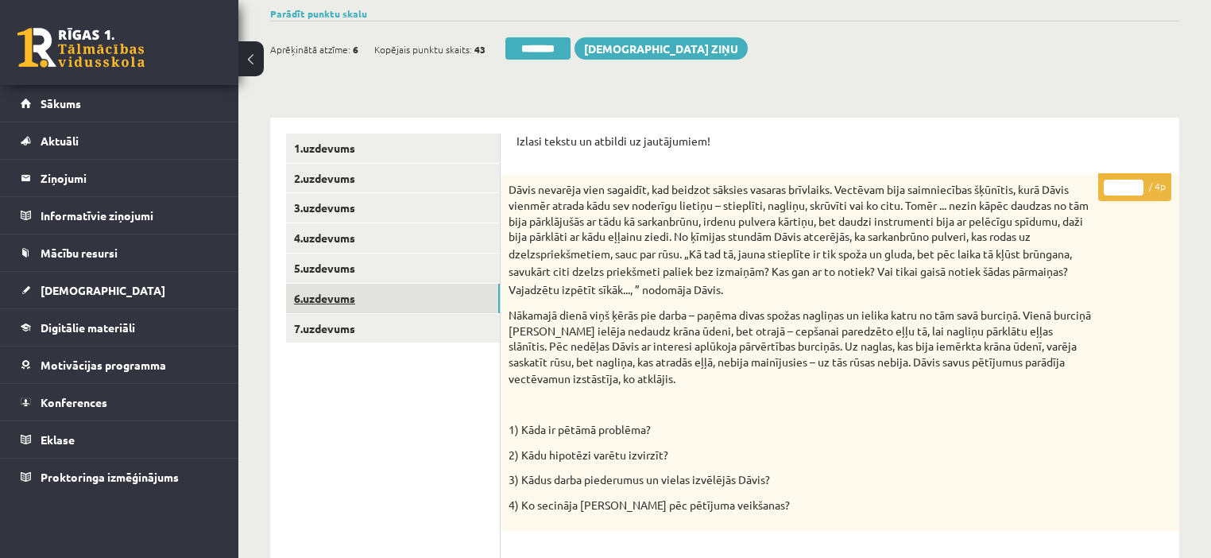
click at [344, 293] on link "6.uzdevums" at bounding box center [393, 298] width 214 height 29
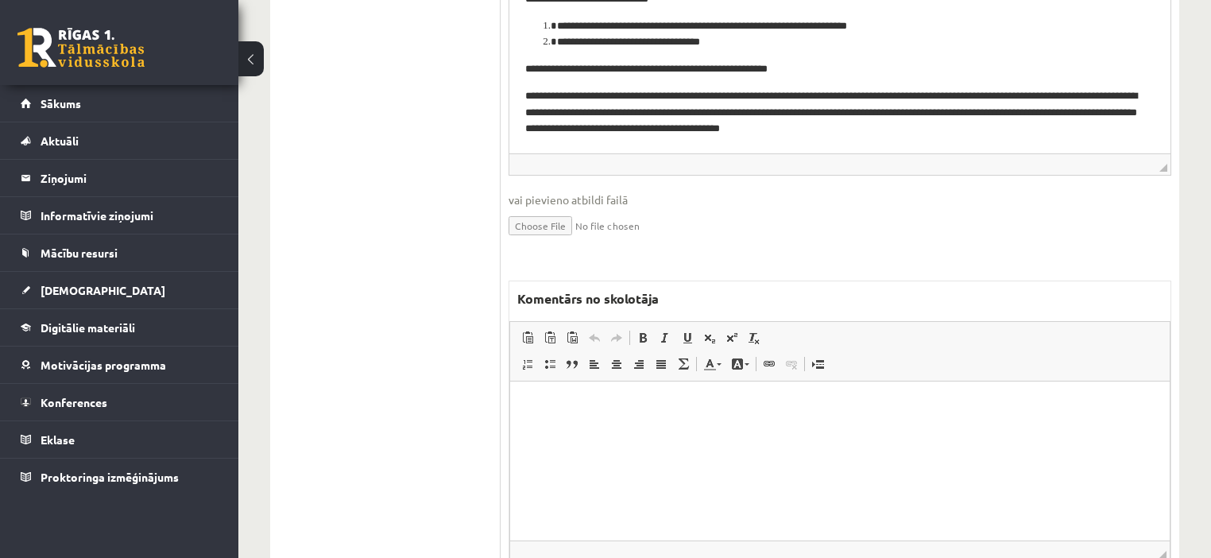
scroll to position [926, 0]
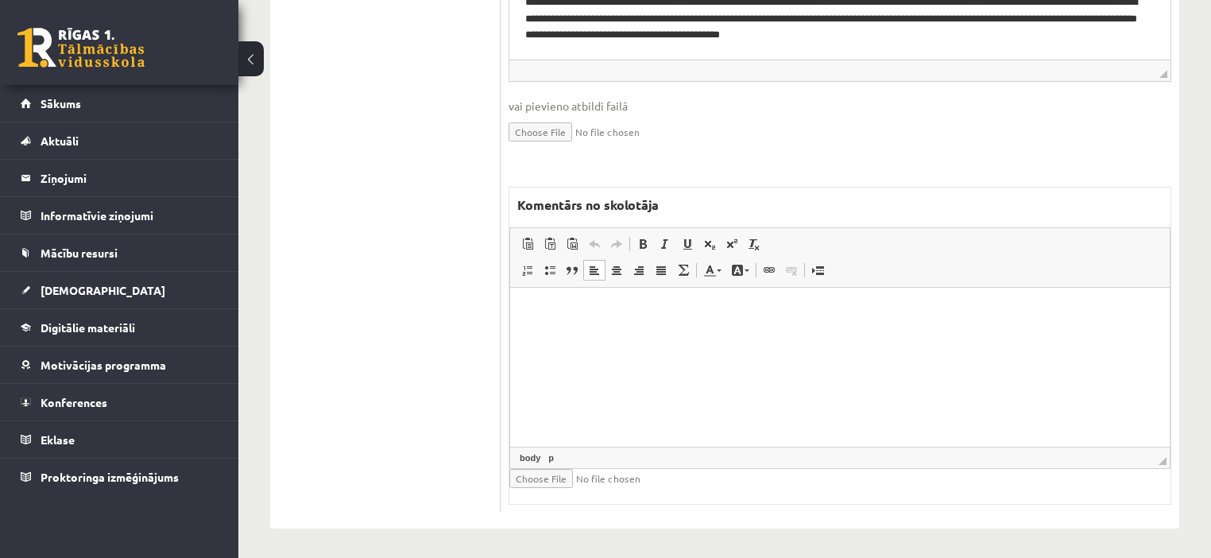
click at [741, 334] on html at bounding box center [839, 311] width 659 height 48
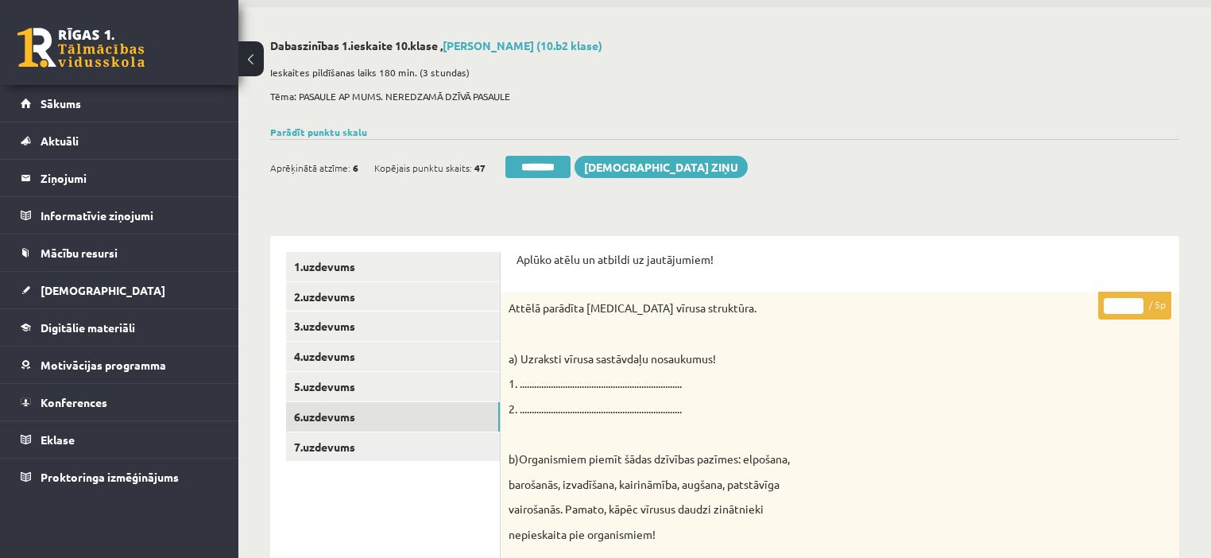
scroll to position [36, 0]
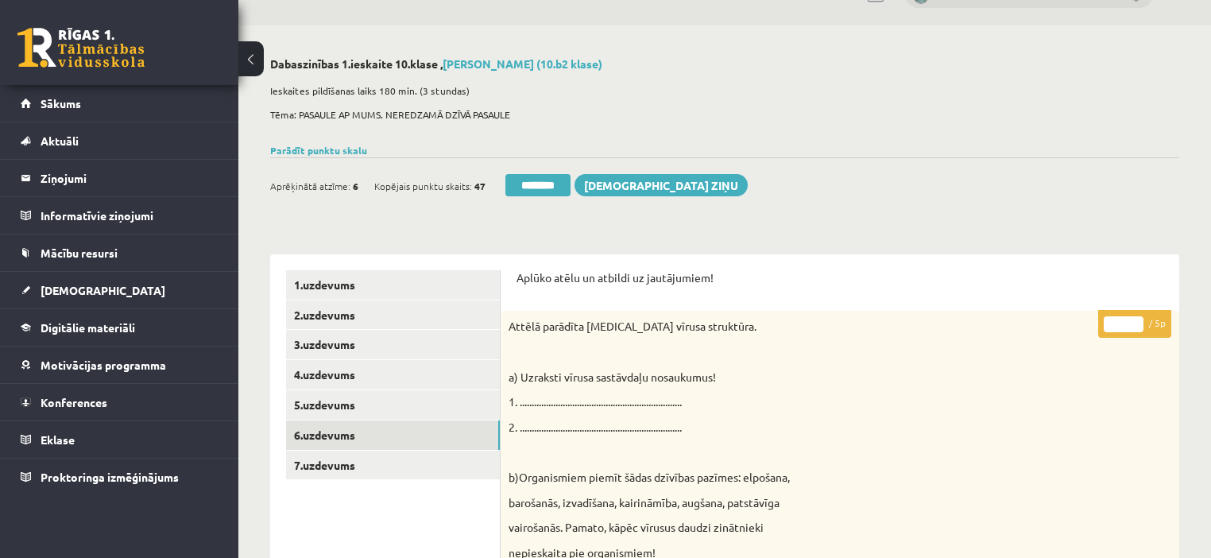
type input "*"
click at [1132, 318] on input "*" at bounding box center [1124, 324] width 40 height 16
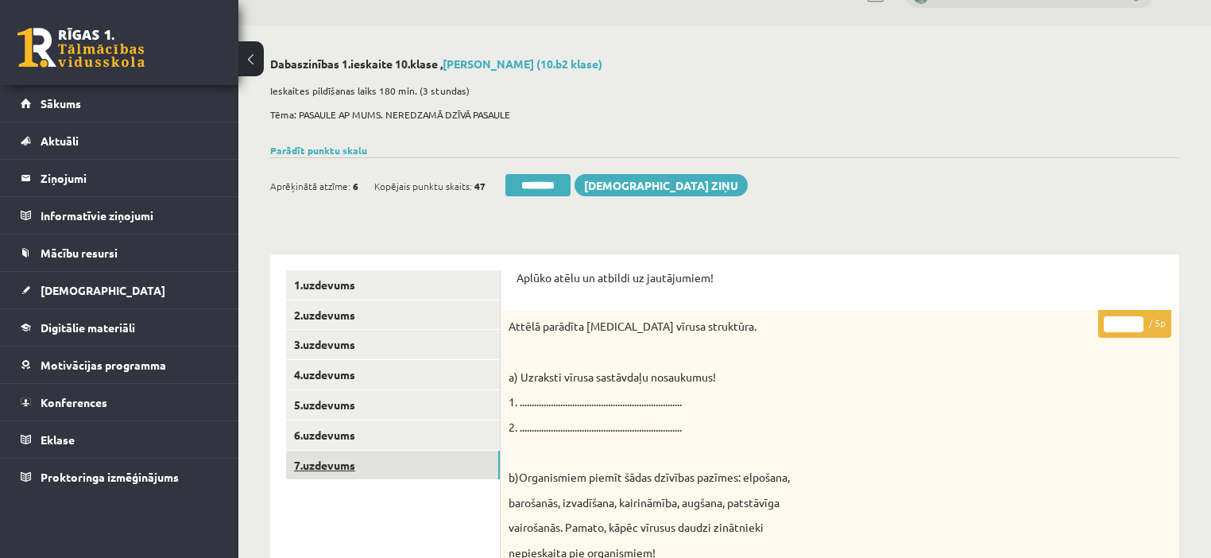
click at [350, 464] on link "7.uzdevums" at bounding box center [393, 464] width 214 height 29
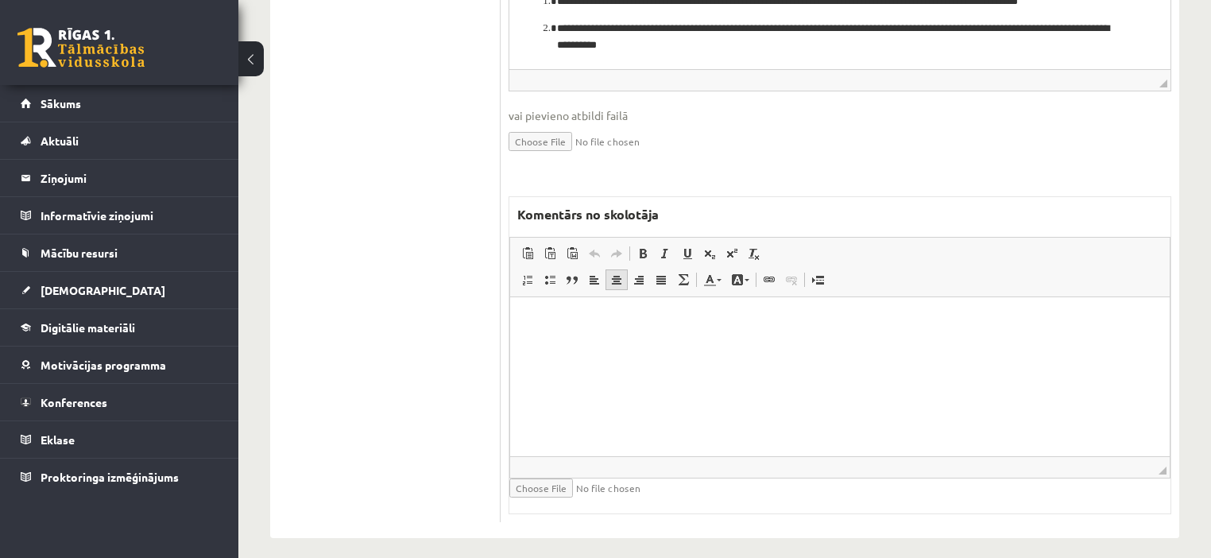
scroll to position [1024, 0]
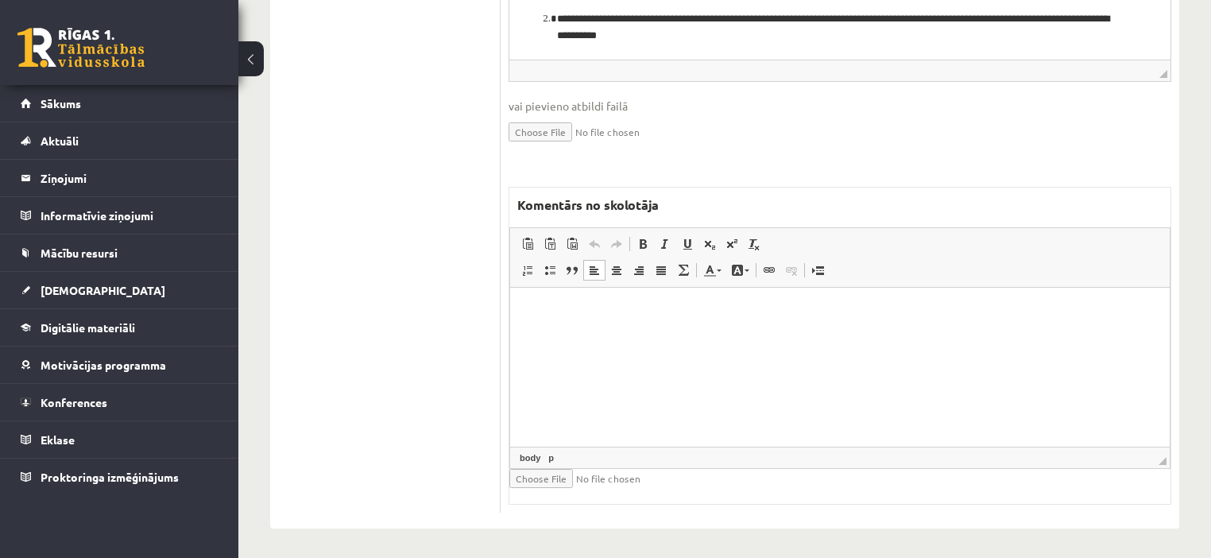
click at [624, 335] on html at bounding box center [839, 311] width 659 height 48
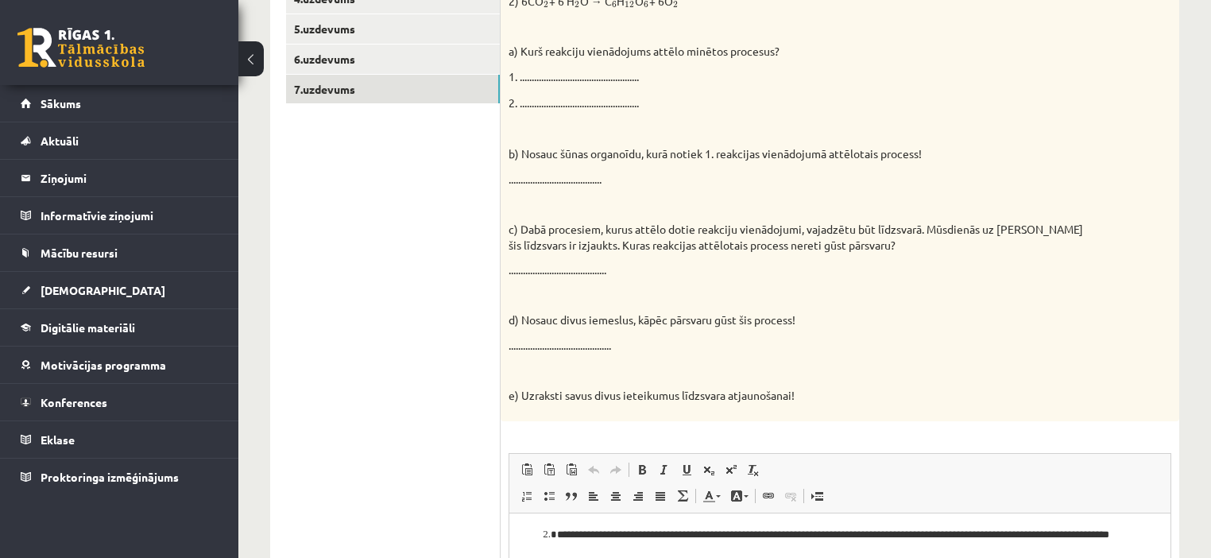
scroll to position [261, 0]
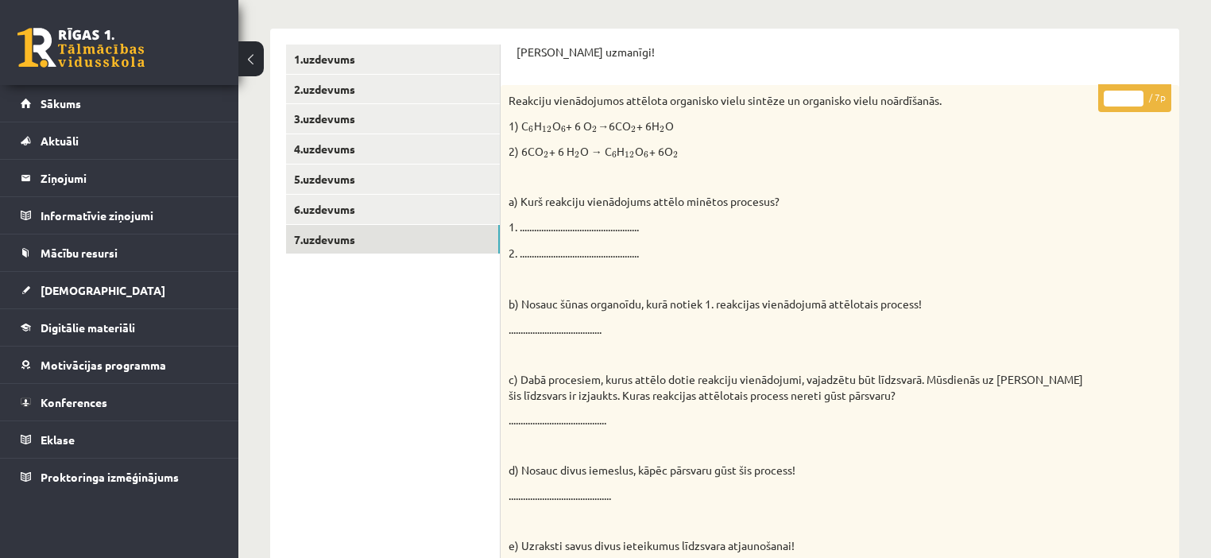
type input "*"
click at [1135, 91] on input "*" at bounding box center [1124, 99] width 40 height 16
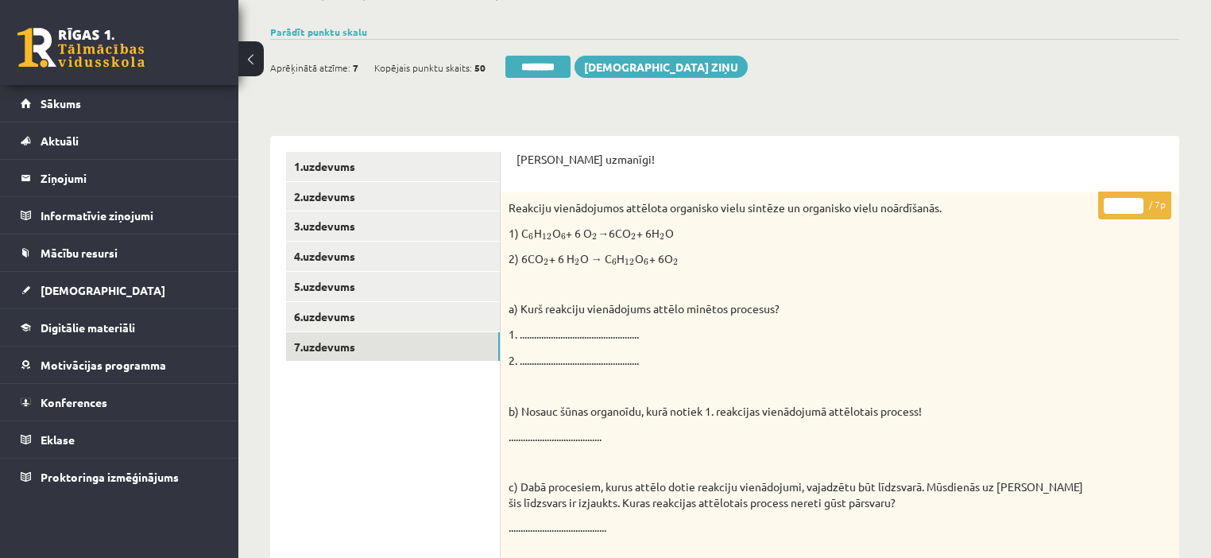
scroll to position [0, 0]
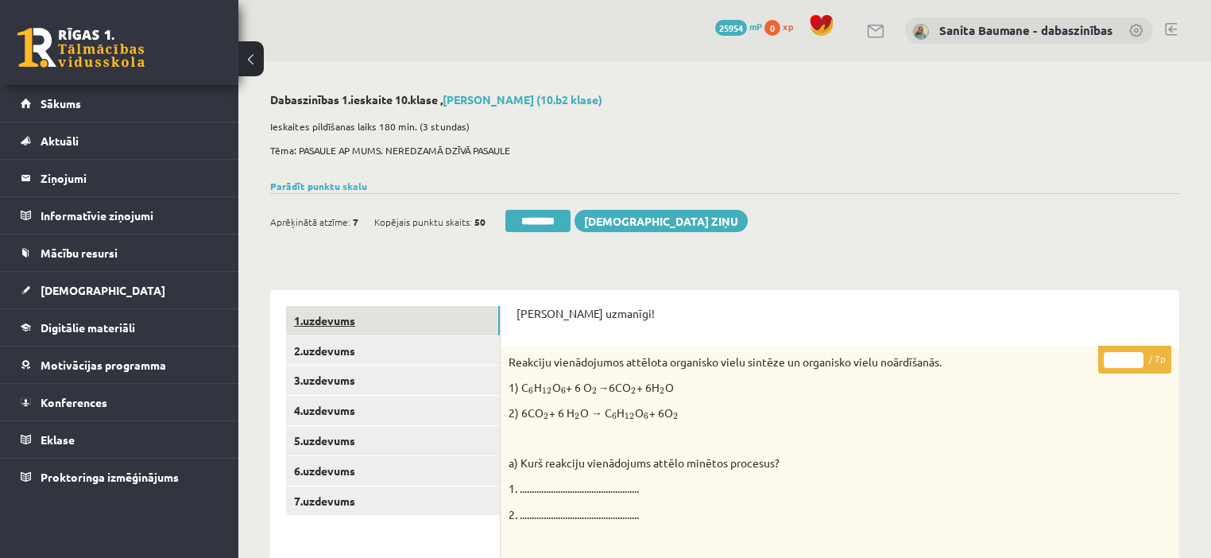
click at [402, 323] on link "1.uzdevums" at bounding box center [393, 320] width 214 height 29
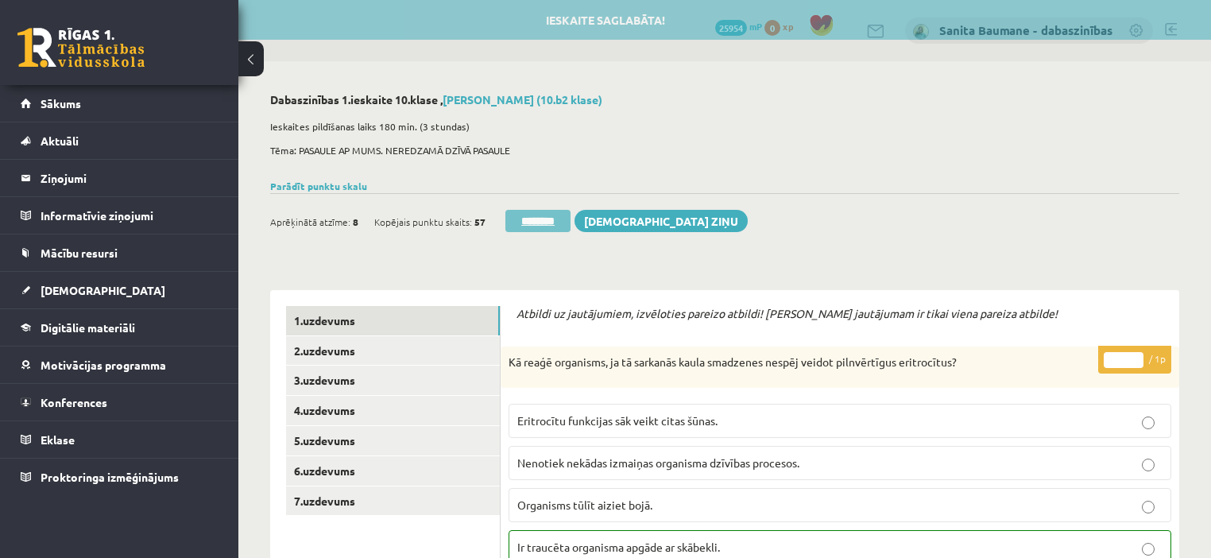
click at [516, 221] on input "********" at bounding box center [537, 221] width 65 height 22
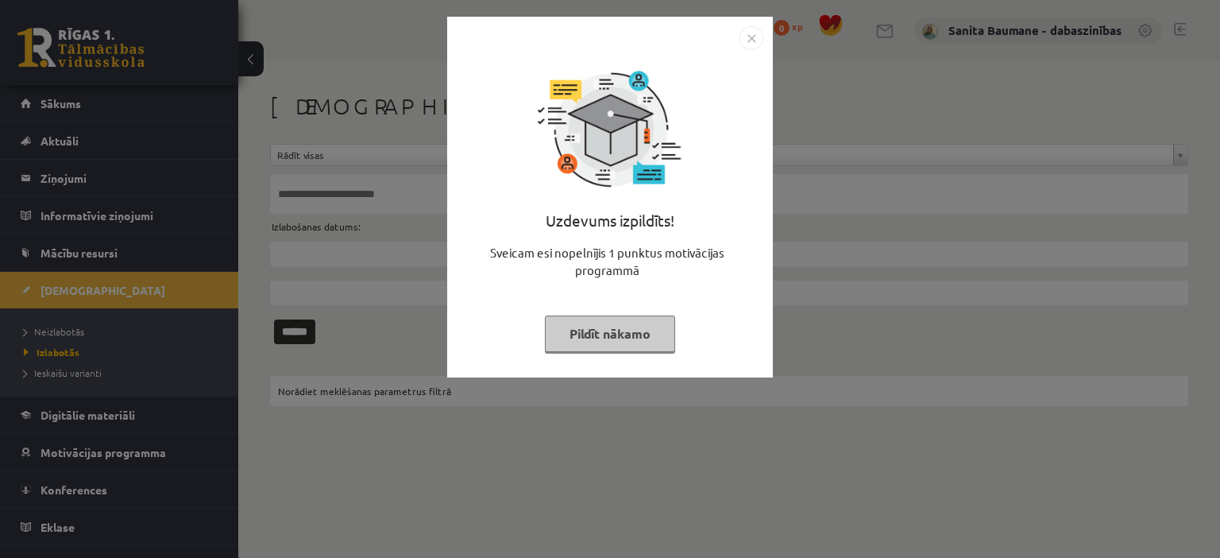
drag, startPoint x: 584, startPoint y: 327, endPoint x: 0, endPoint y: 368, distance: 585.4
click at [556, 324] on button "Pildīt nākamo" at bounding box center [610, 333] width 130 height 37
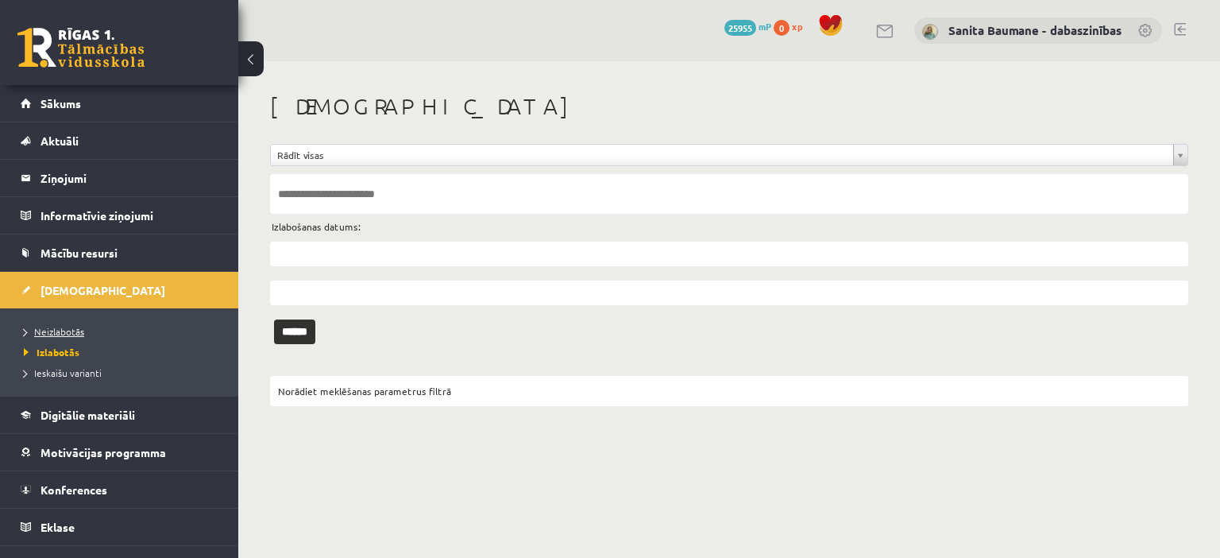
click at [64, 328] on span "Neizlabotās" at bounding box center [54, 331] width 60 height 13
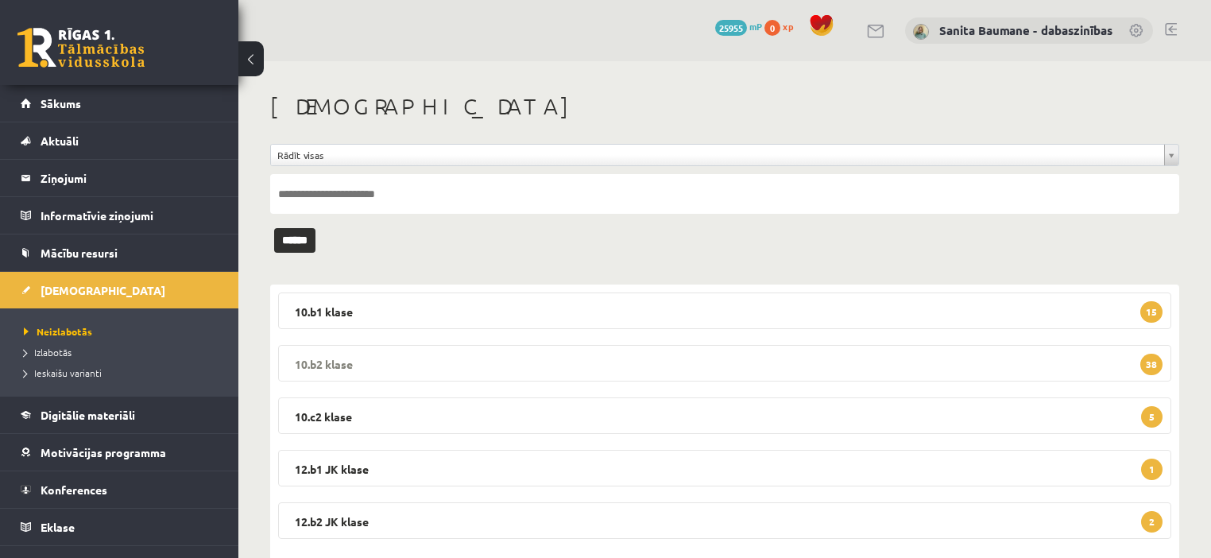
drag, startPoint x: 474, startPoint y: 376, endPoint x: 638, endPoint y: 347, distance: 166.9
click at [476, 369] on legend "10.b2 klase 38" at bounding box center [724, 363] width 893 height 37
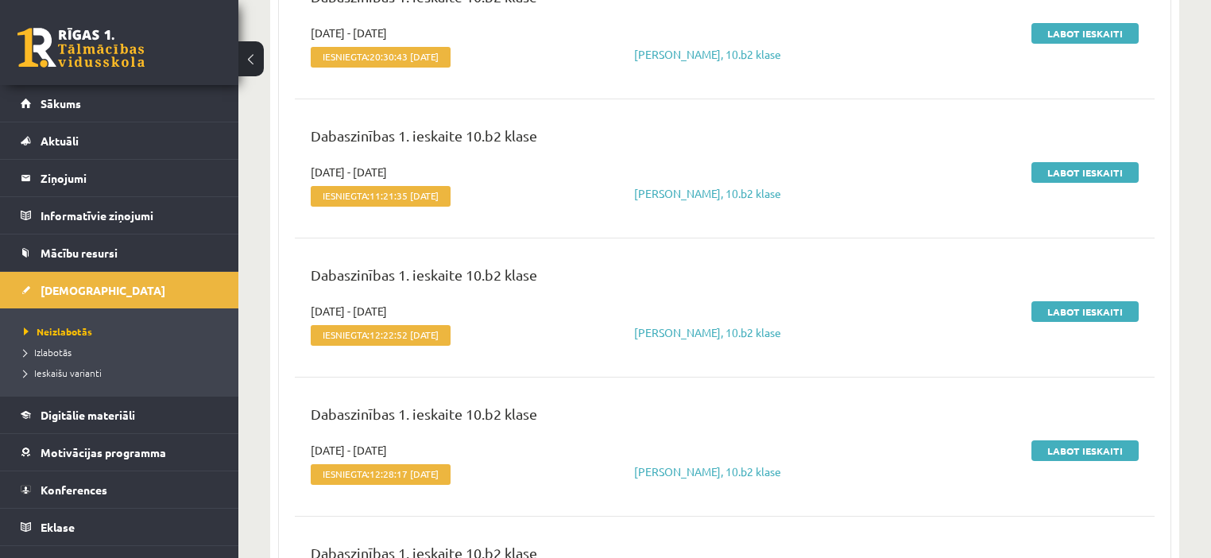
scroll to position [254, 0]
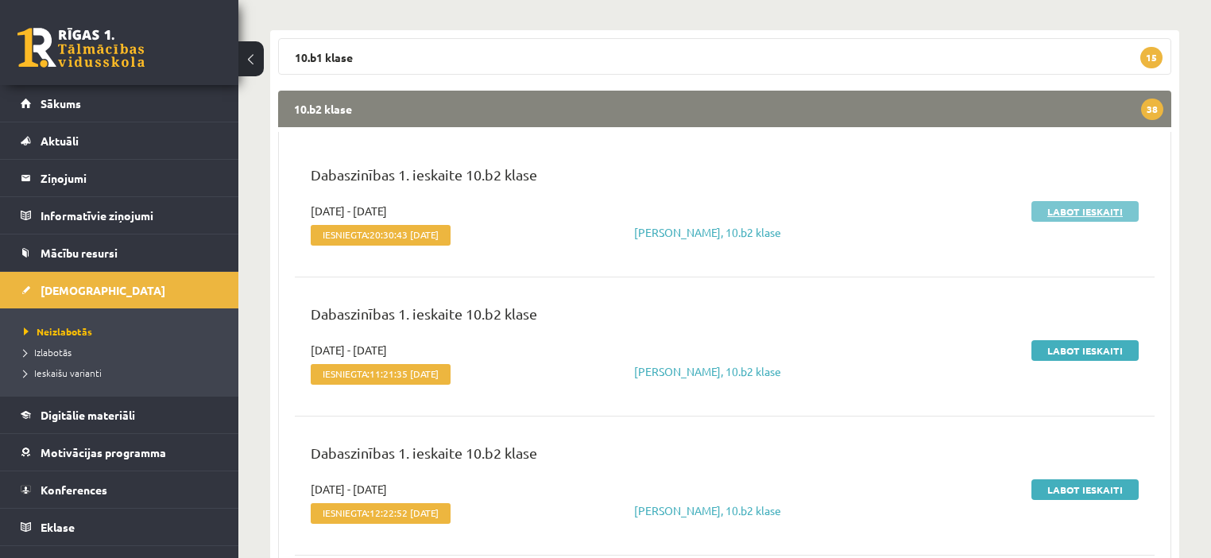
click at [1069, 211] on link "Labot ieskaiti" at bounding box center [1084, 211] width 107 height 21
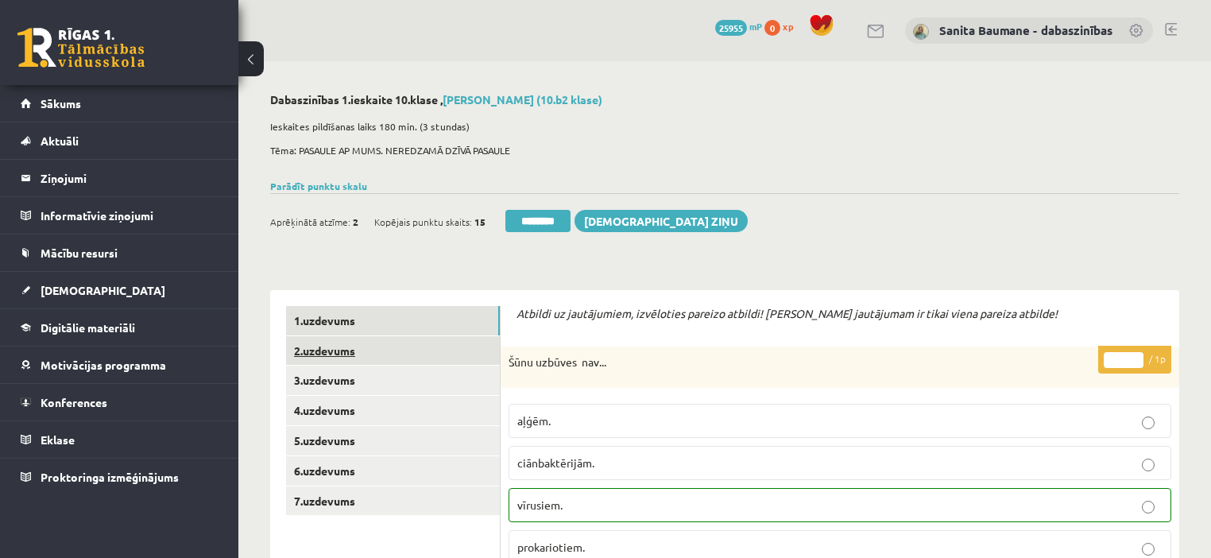
click at [361, 355] on link "2.uzdevums" at bounding box center [393, 350] width 214 height 29
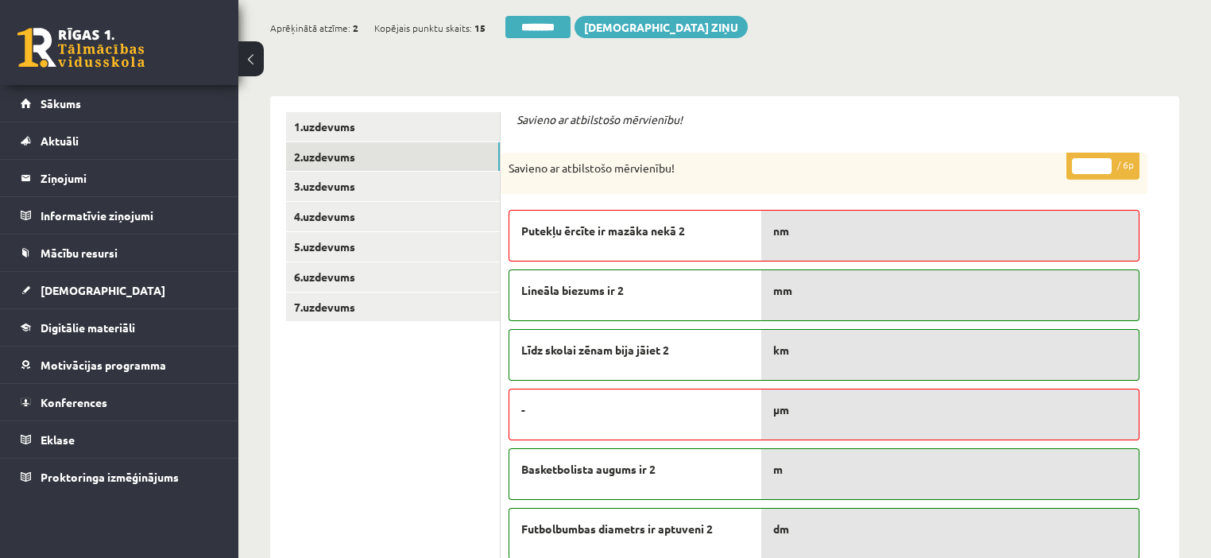
scroll to position [64, 0]
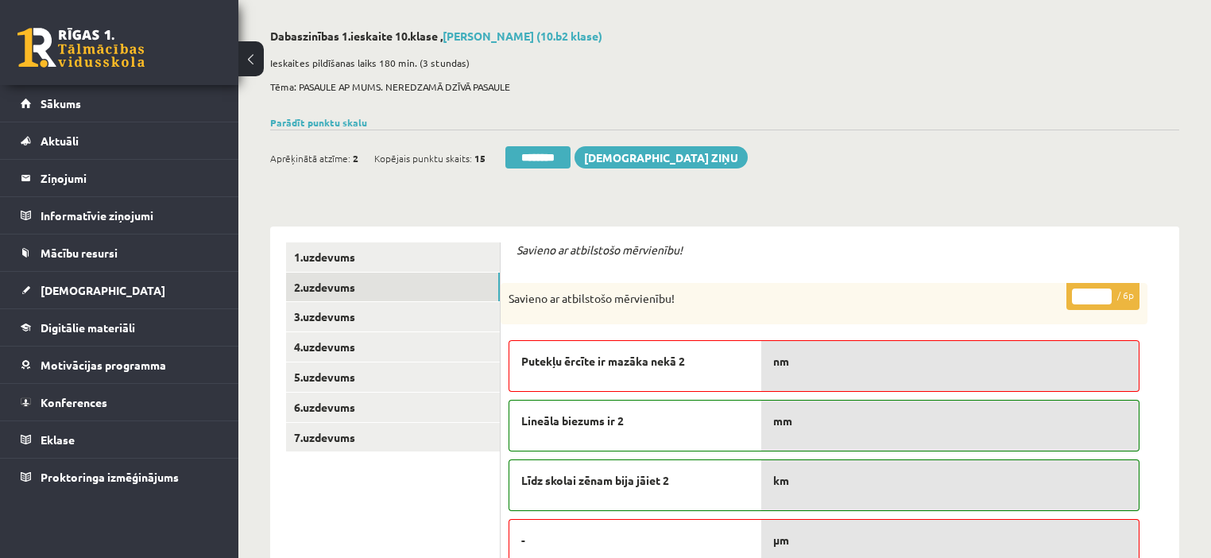
click at [1101, 292] on input "*" at bounding box center [1092, 296] width 40 height 16
type input "*"
click at [1103, 300] on input "*" at bounding box center [1092, 296] width 40 height 16
click at [342, 322] on link "3.uzdevums" at bounding box center [393, 316] width 214 height 29
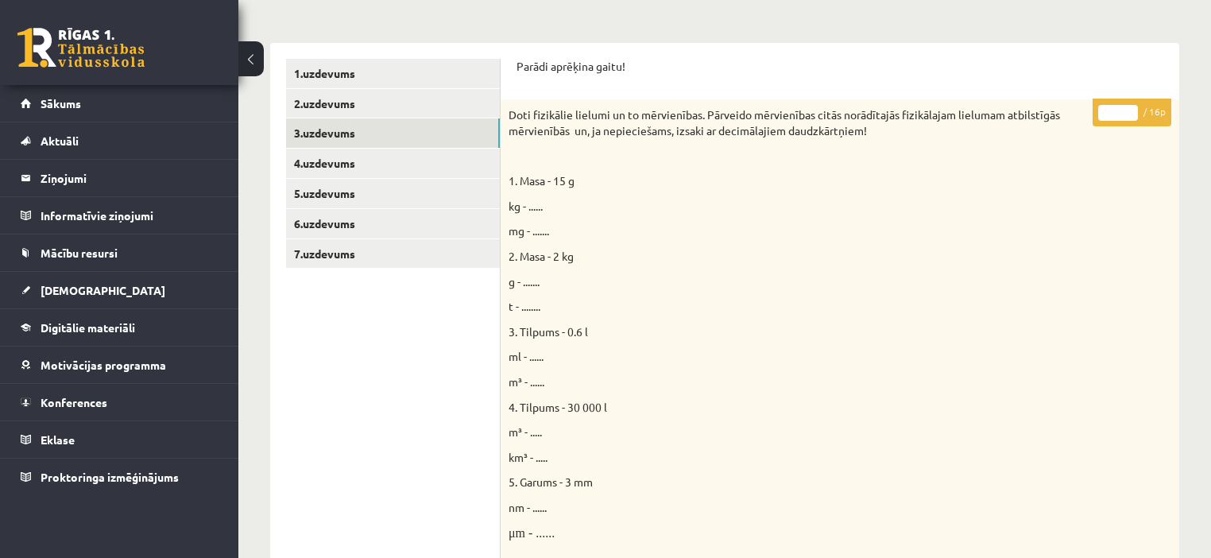
scroll to position [191, 0]
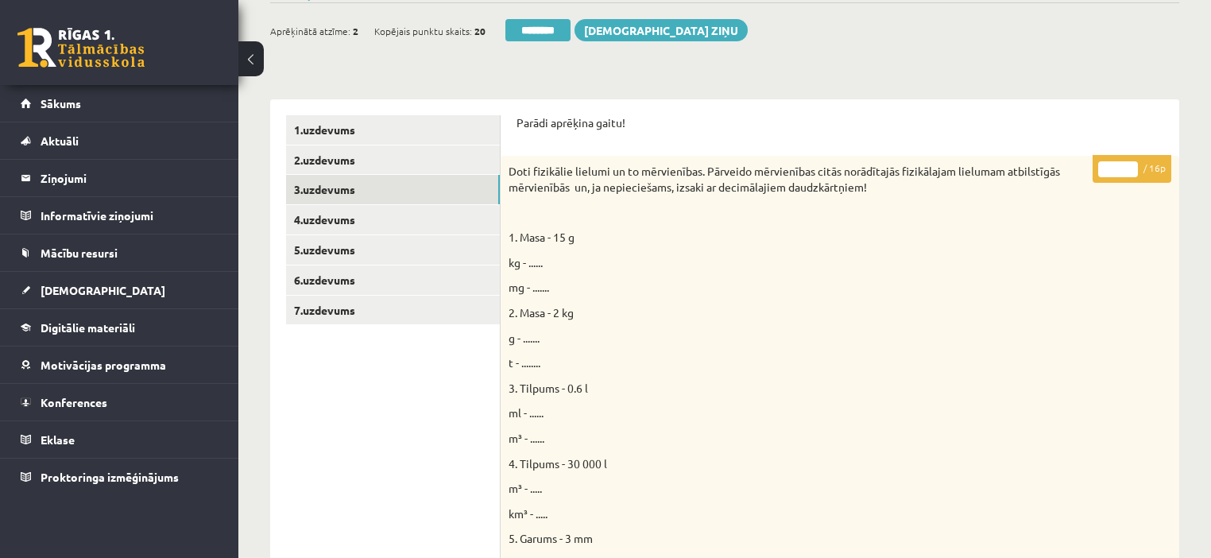
drag, startPoint x: 1127, startPoint y: 164, endPoint x: 798, endPoint y: 327, distance: 367.0
type input "**"
click at [1128, 165] on input "**" at bounding box center [1118, 169] width 40 height 16
click at [379, 222] on link "4.uzdevums" at bounding box center [393, 219] width 214 height 29
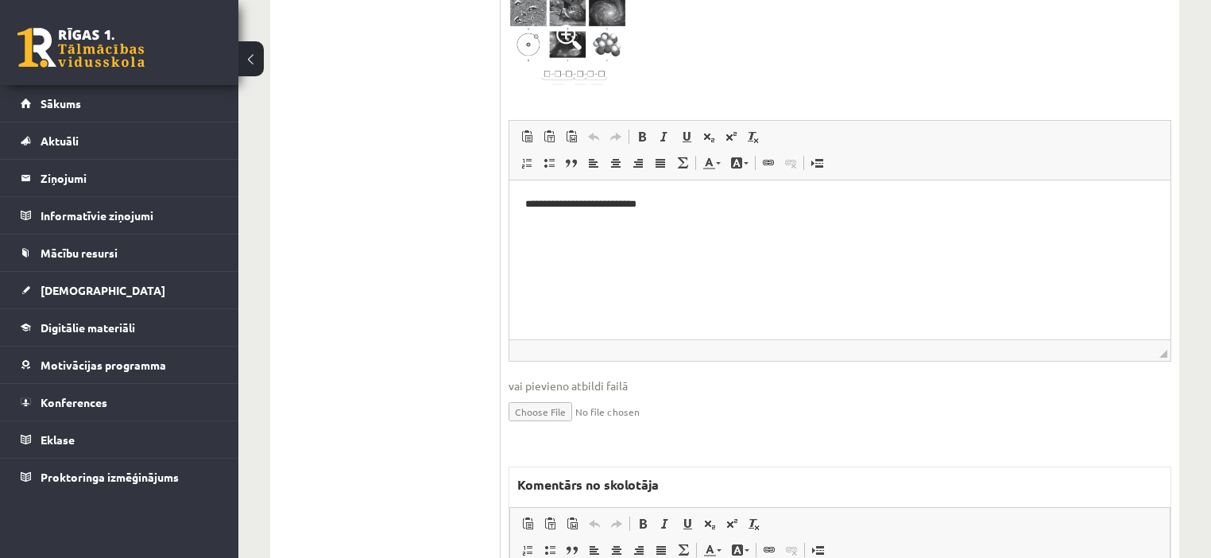
scroll to position [763, 0]
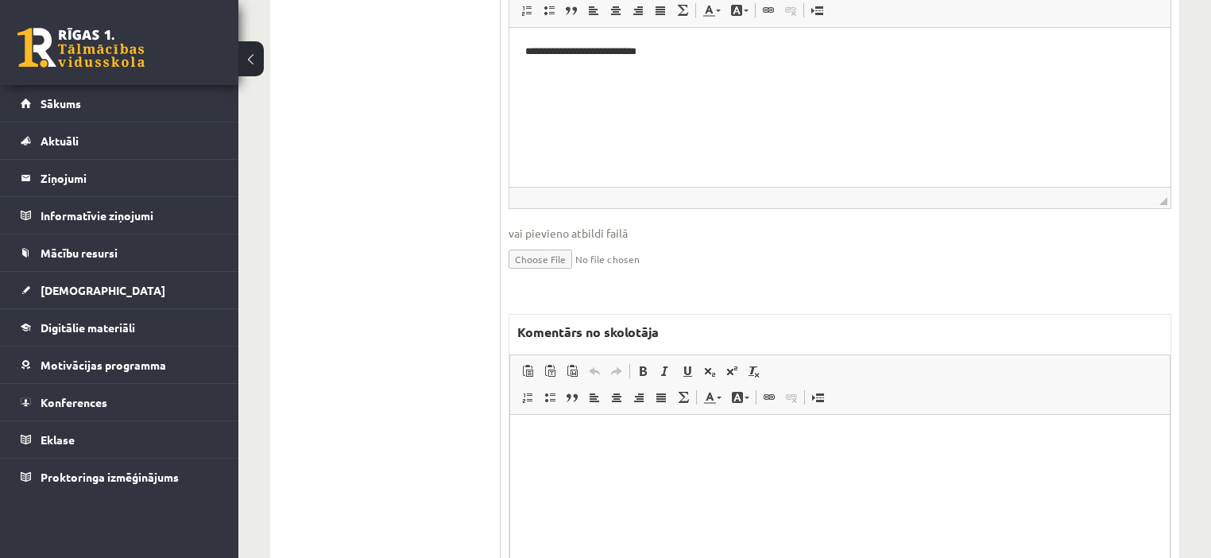
click at [627, 463] on html at bounding box center [839, 439] width 659 height 48
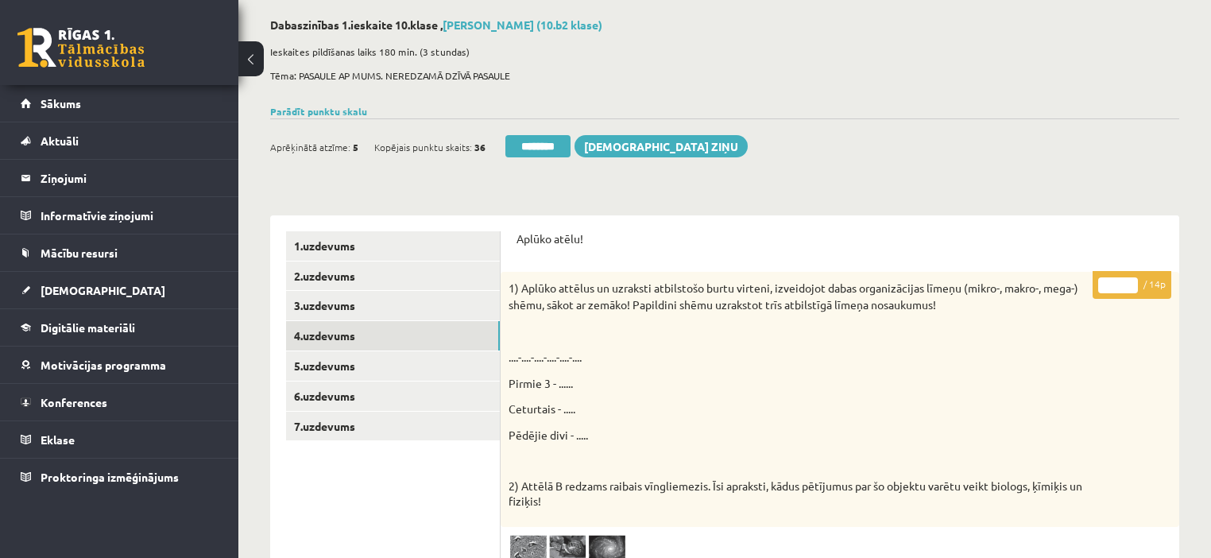
scroll to position [0, 0]
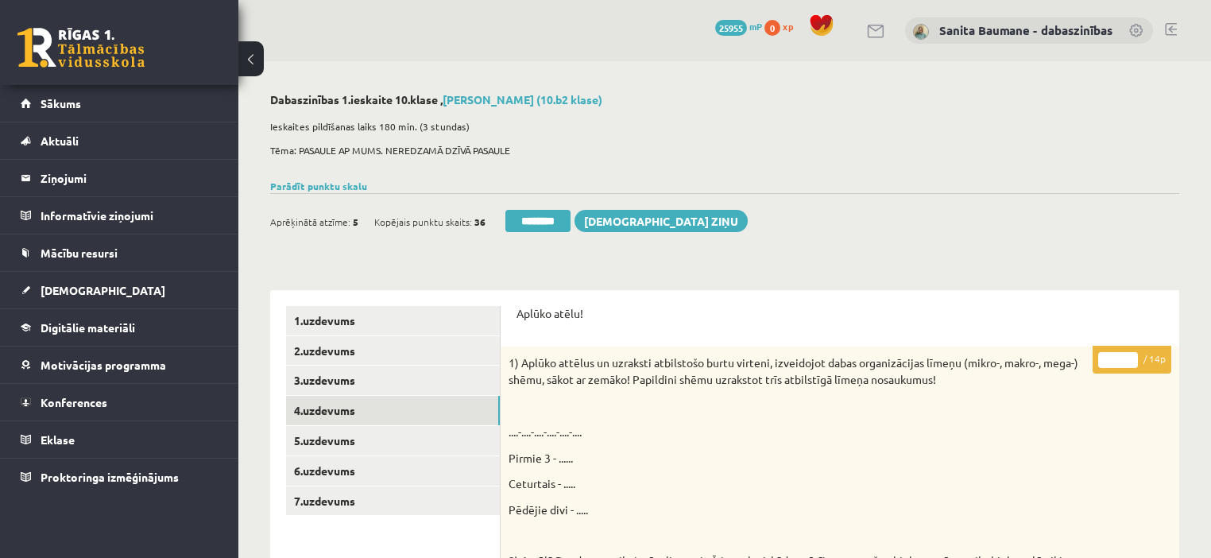
type input "*"
click at [1132, 354] on input "*" at bounding box center [1118, 360] width 40 height 16
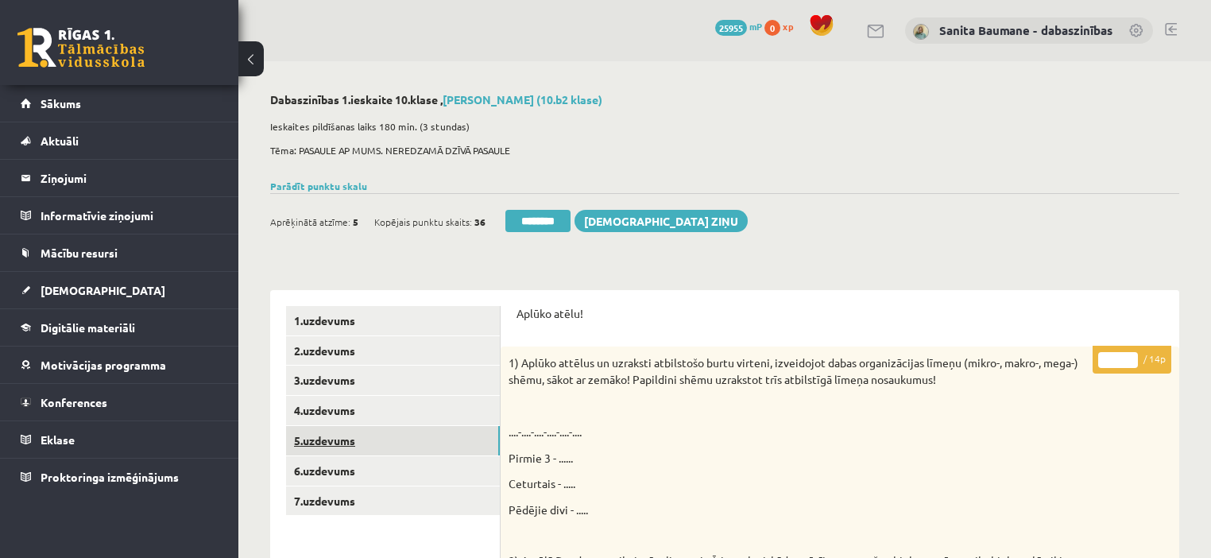
click at [333, 435] on link "5.uzdevums" at bounding box center [393, 440] width 214 height 29
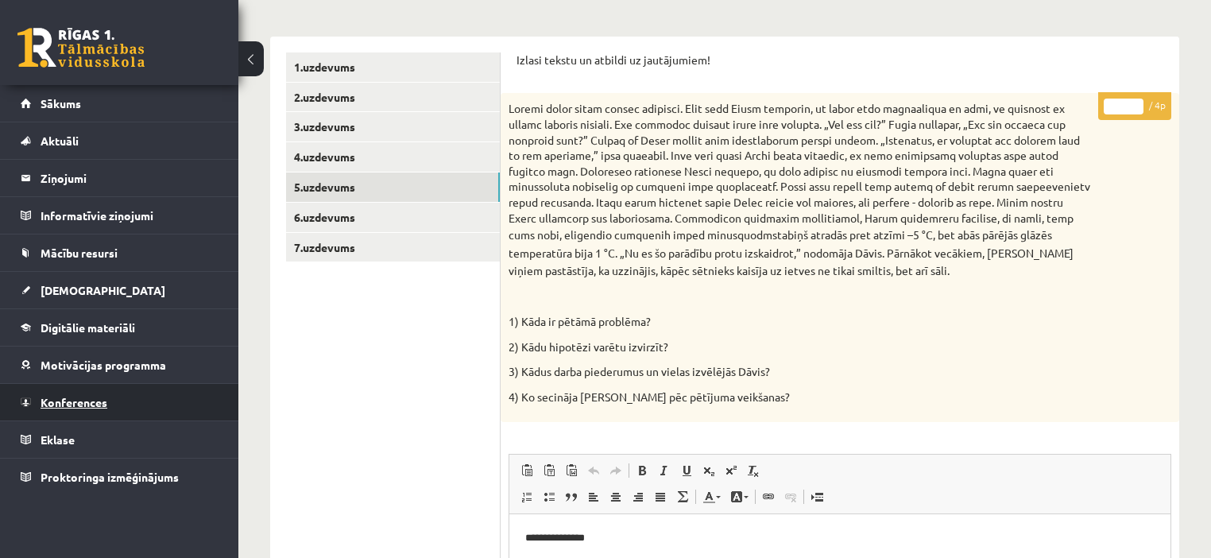
scroll to position [191, 0]
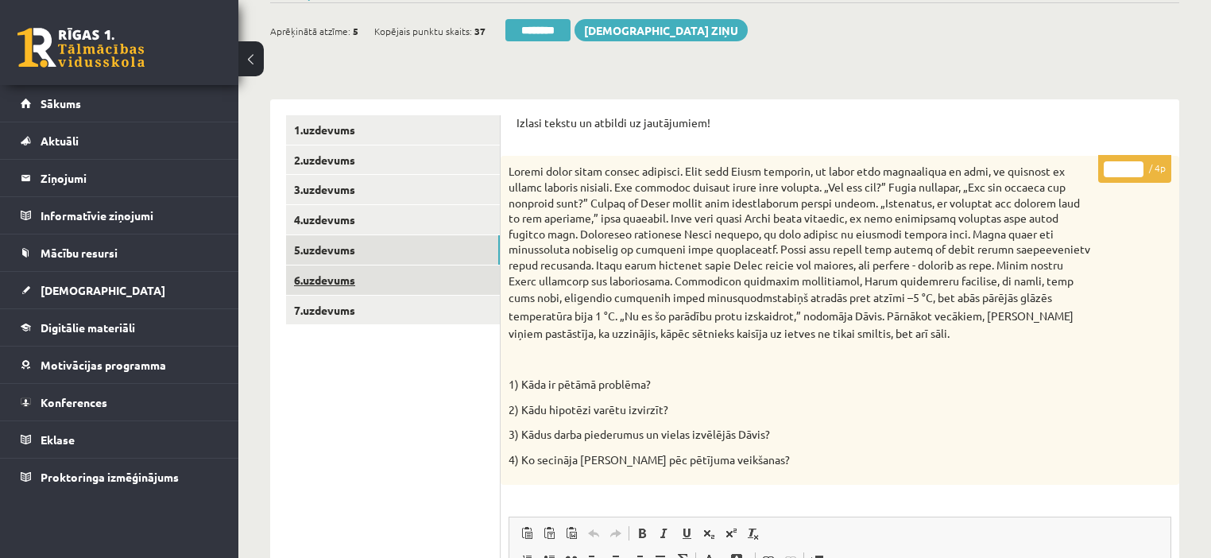
click at [304, 286] on link "6.uzdevums" at bounding box center [393, 279] width 214 height 29
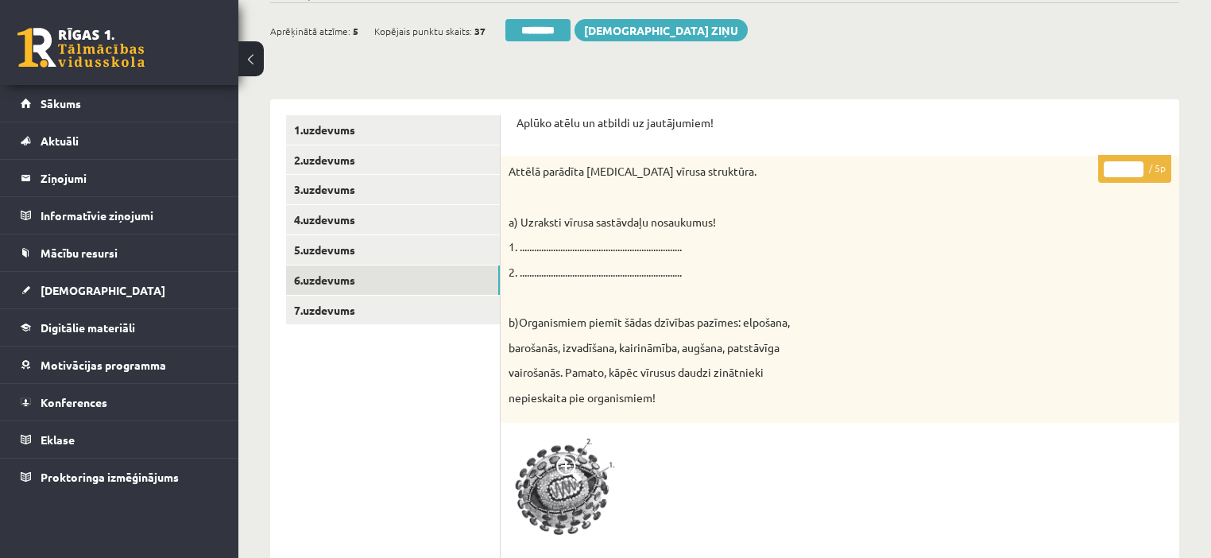
type input "*"
click at [1140, 164] on input "*" at bounding box center [1124, 169] width 40 height 16
click at [311, 311] on link "7.uzdevums" at bounding box center [393, 310] width 214 height 29
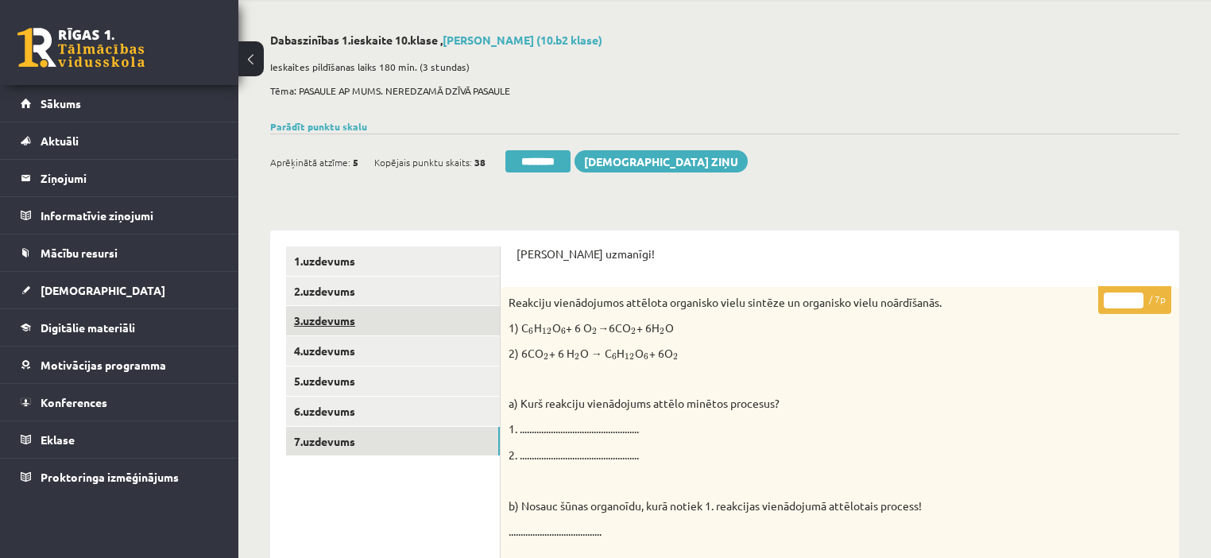
scroll to position [0, 0]
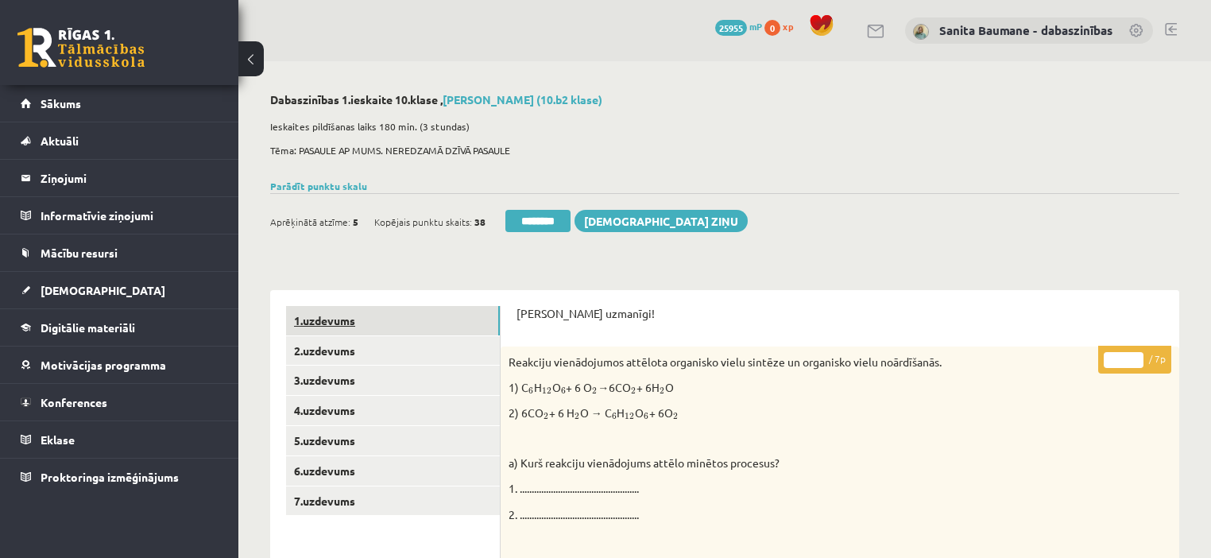
click at [404, 317] on link "1.uzdevums" at bounding box center [393, 320] width 214 height 29
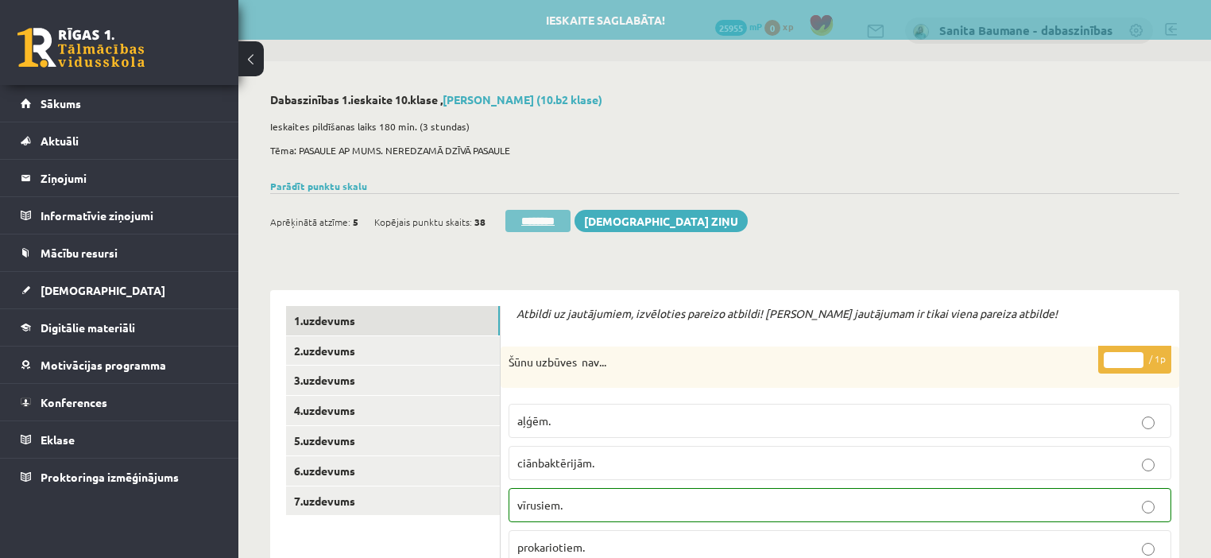
drag, startPoint x: 540, startPoint y: 224, endPoint x: 669, endPoint y: 47, distance: 219.0
click at [540, 222] on input "********" at bounding box center [537, 221] width 65 height 22
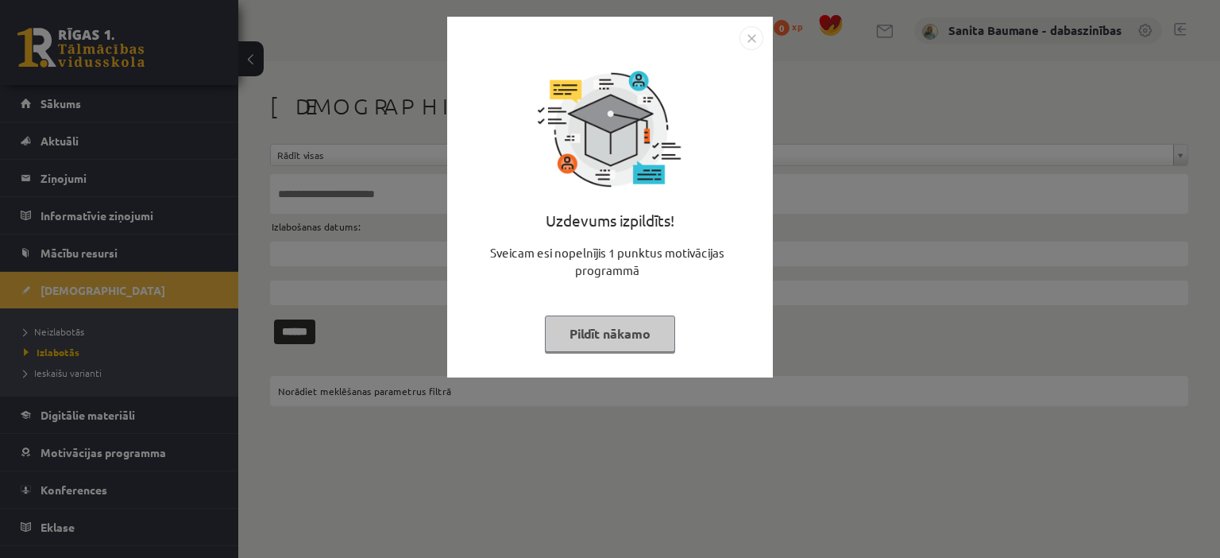
drag, startPoint x: 559, startPoint y: 335, endPoint x: 0, endPoint y: 308, distance: 559.2
click at [550, 333] on button "Pildīt nākamo" at bounding box center [610, 333] width 130 height 37
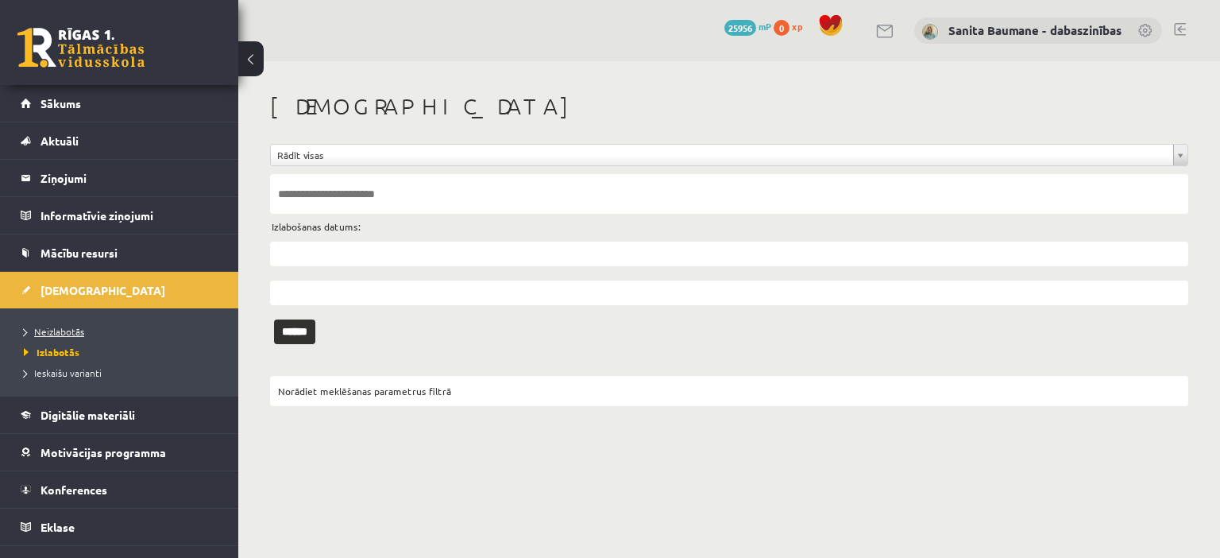
drag, startPoint x: 51, startPoint y: 324, endPoint x: 76, endPoint y: 306, distance: 31.3
click at [50, 322] on li "Neizlabotās" at bounding box center [123, 331] width 199 height 21
click at [68, 331] on span "Neizlabotās" at bounding box center [58, 331] width 68 height 13
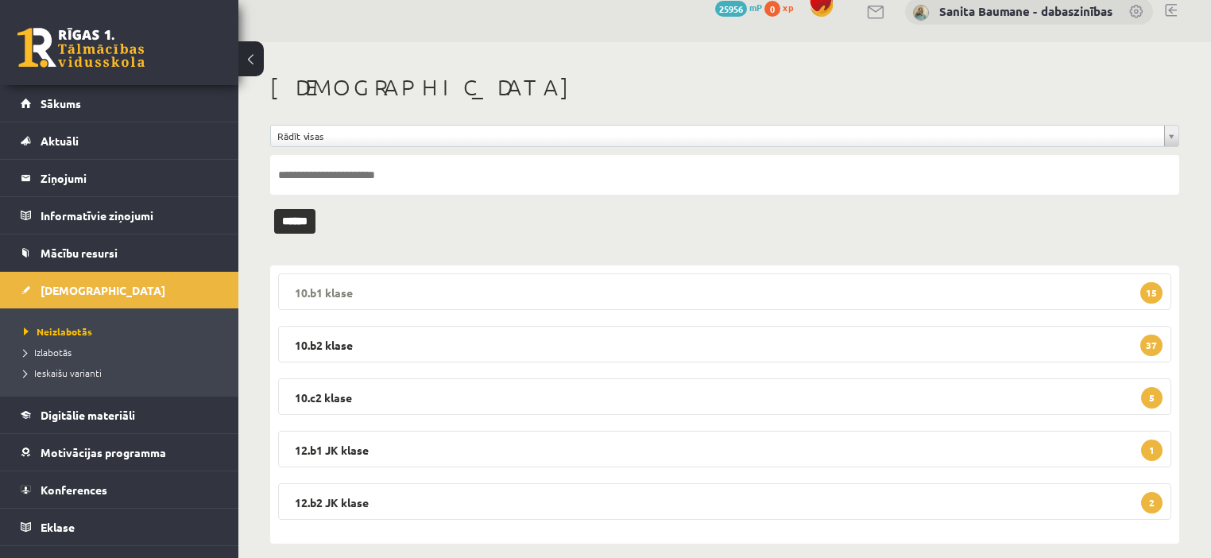
scroll to position [35, 0]
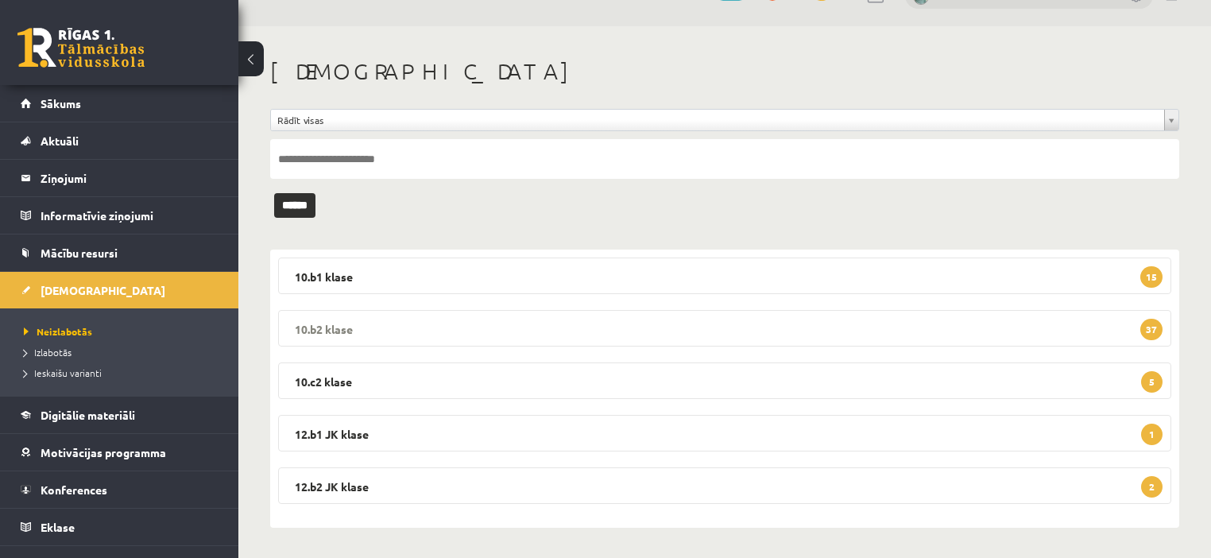
click at [351, 318] on legend "10.b2 klase 37" at bounding box center [724, 328] width 893 height 37
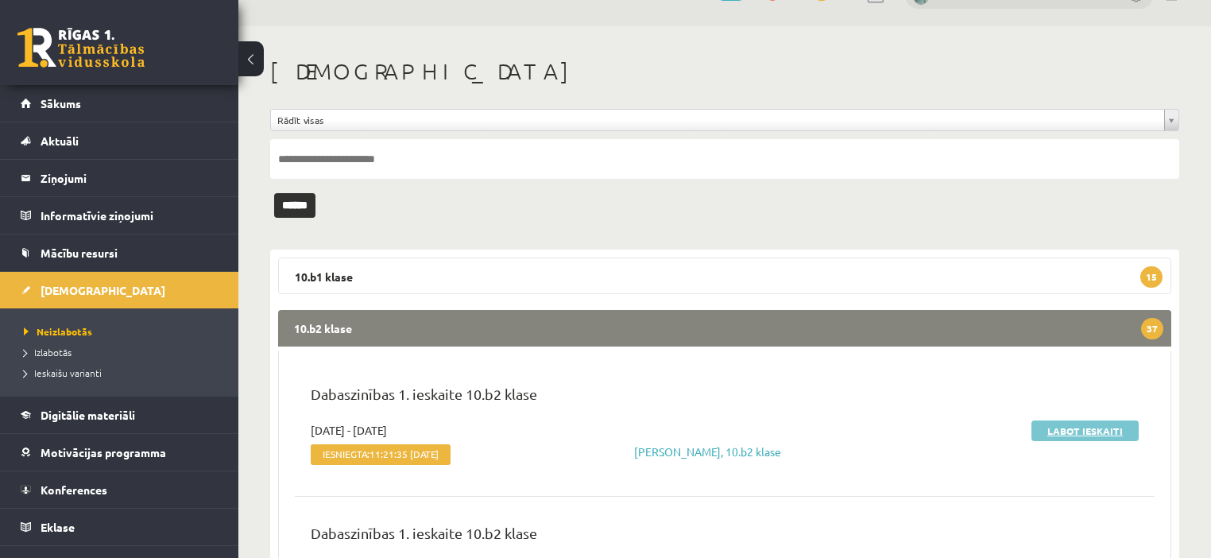
click at [1052, 430] on link "Labot ieskaiti" at bounding box center [1084, 430] width 107 height 21
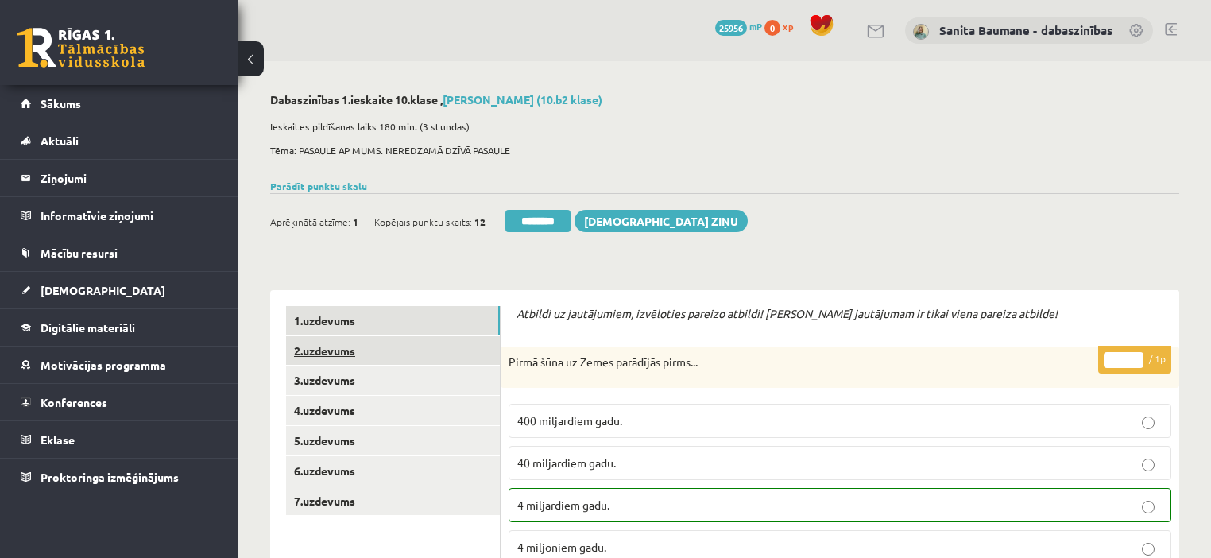
click at [324, 363] on link "2.uzdevums" at bounding box center [393, 350] width 214 height 29
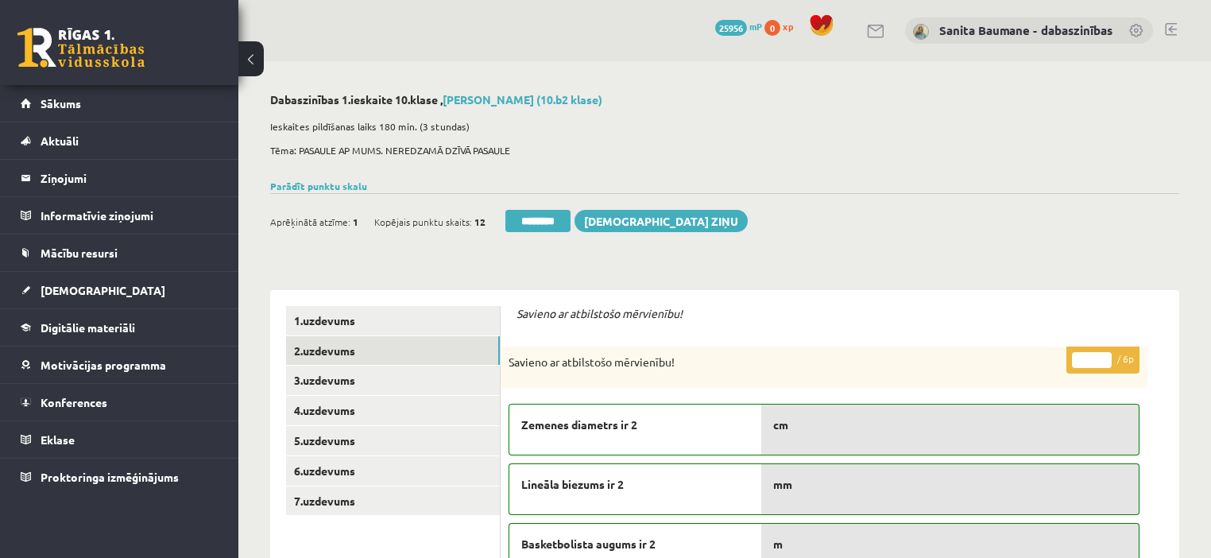
click at [1106, 353] on input "*" at bounding box center [1092, 360] width 40 height 16
click at [1105, 353] on input "*" at bounding box center [1092, 360] width 40 height 16
drag, startPoint x: 1104, startPoint y: 364, endPoint x: 915, endPoint y: 391, distance: 191.0
type input "*"
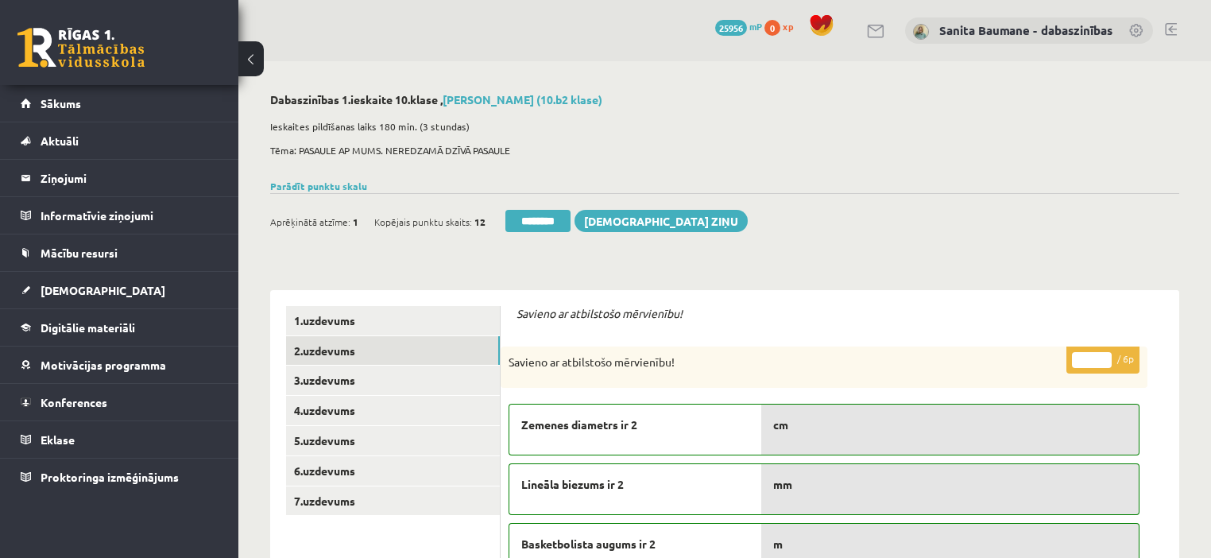
click at [1104, 364] on input "*" at bounding box center [1092, 360] width 40 height 16
click at [349, 379] on link "3.uzdevums" at bounding box center [393, 379] width 214 height 29
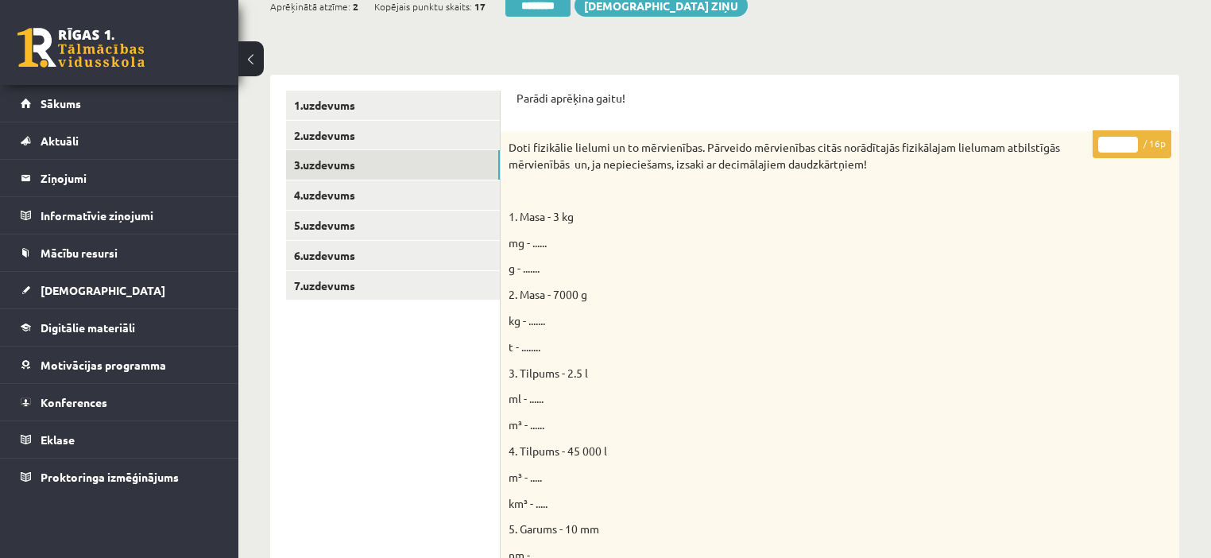
scroll to position [191, 0]
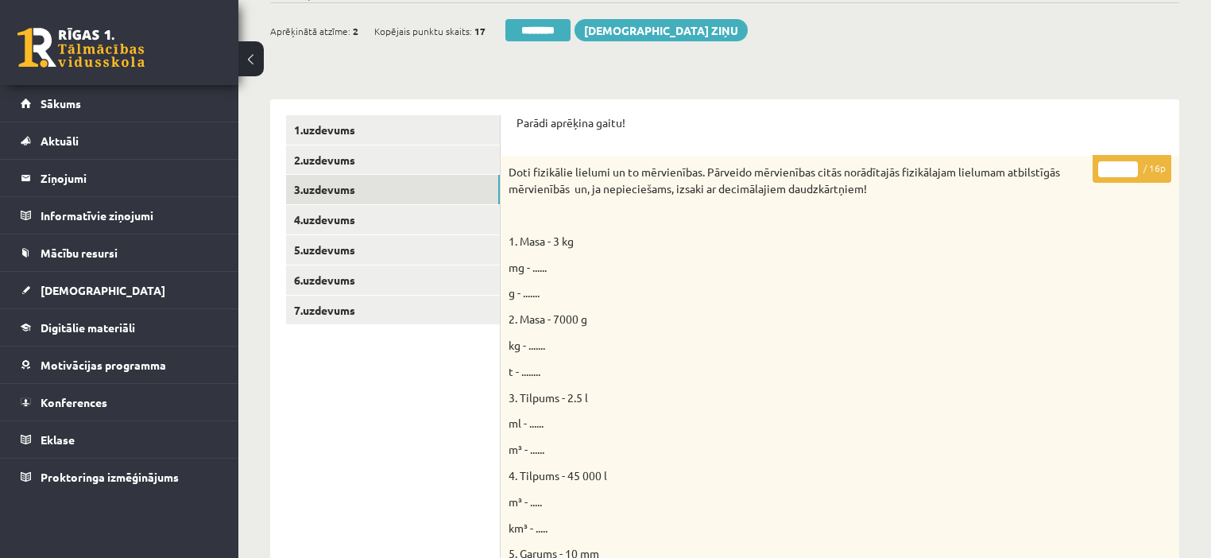
click at [1134, 167] on input "*" at bounding box center [1118, 169] width 40 height 16
type input "*"
click at [1134, 167] on input "*" at bounding box center [1118, 169] width 40 height 16
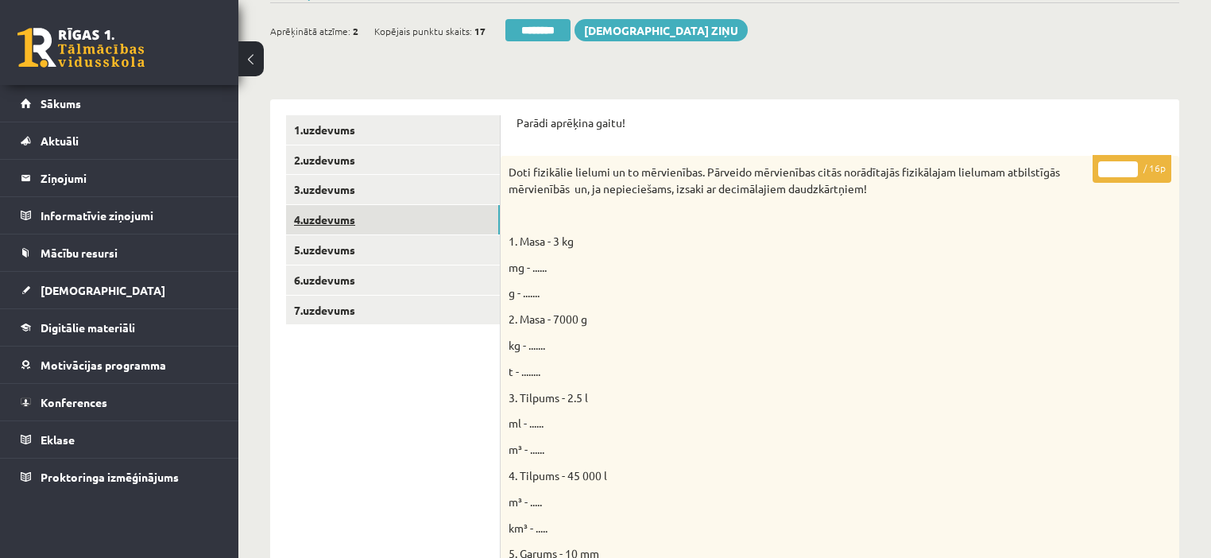
click at [373, 228] on link "4.uzdevums" at bounding box center [393, 219] width 214 height 29
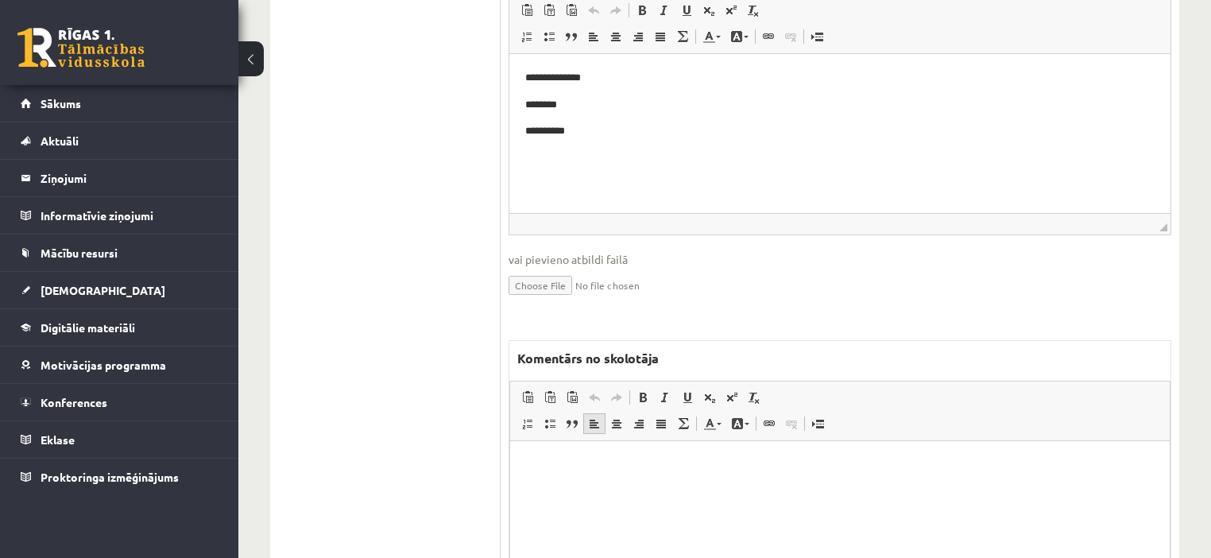
scroll to position [763, 0]
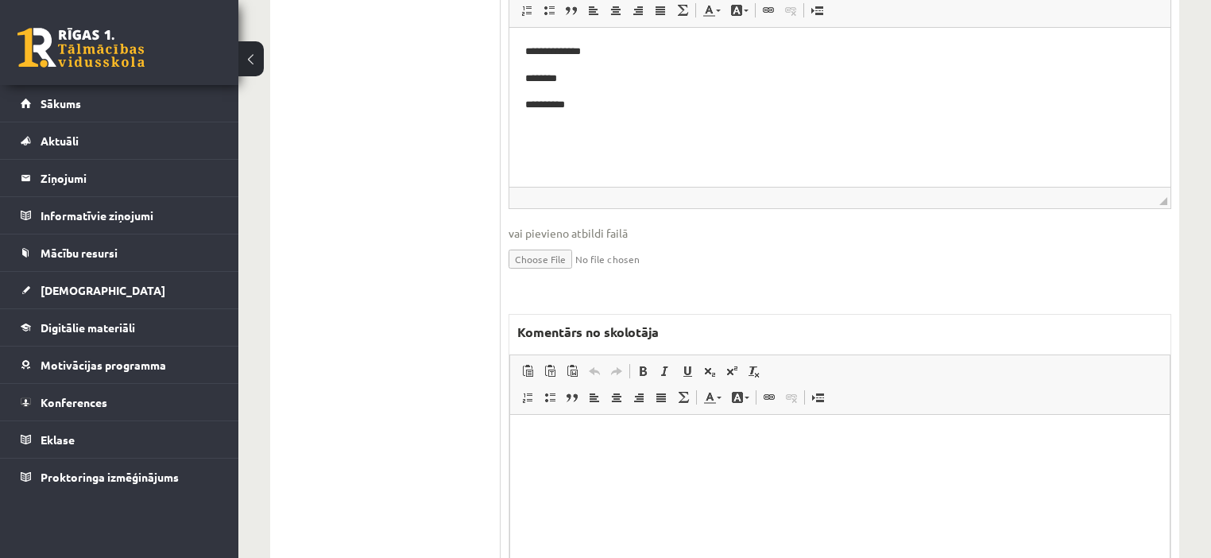
drag, startPoint x: 614, startPoint y: 458, endPoint x: 599, endPoint y: 458, distance: 15.1
click at [613, 458] on html at bounding box center [839, 439] width 659 height 48
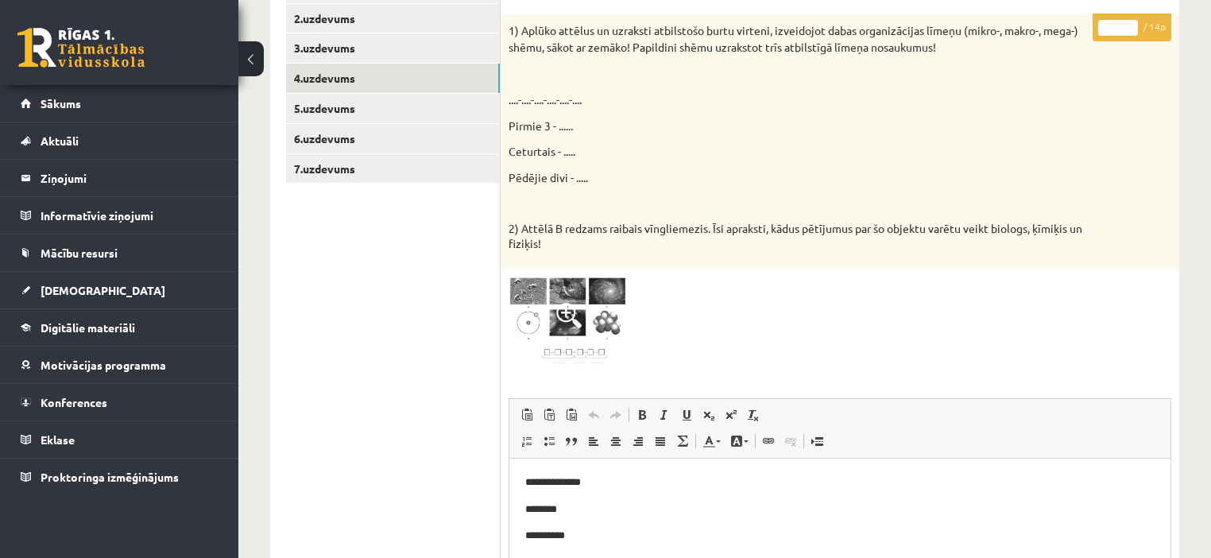
scroll to position [318, 0]
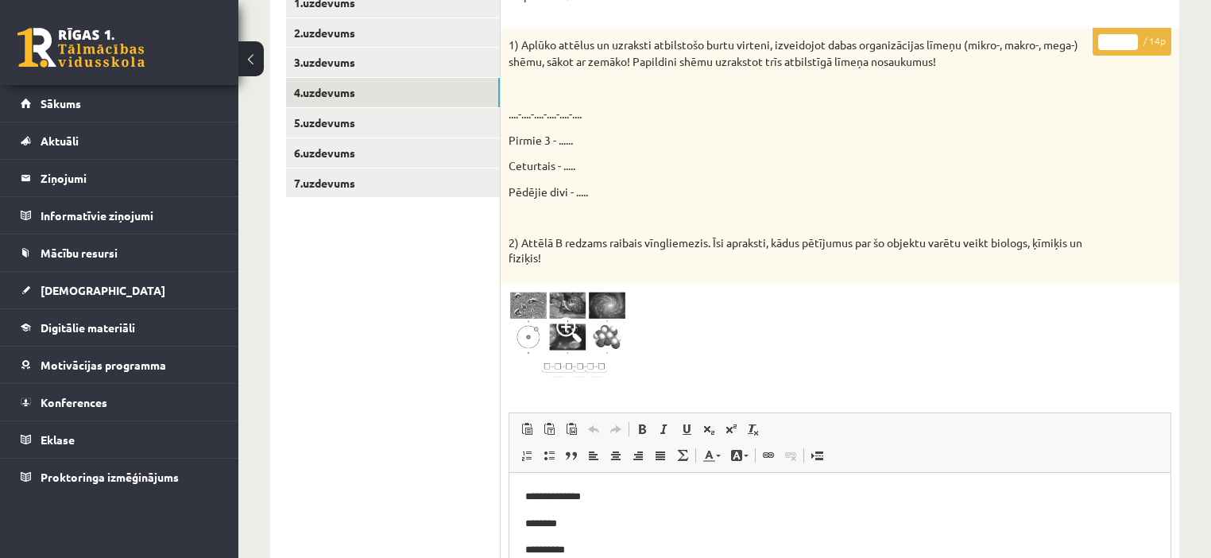
click at [1130, 36] on input "*" at bounding box center [1118, 42] width 40 height 16
type input "*"
click at [1130, 36] on input "*" at bounding box center [1118, 42] width 40 height 16
click at [359, 127] on link "5.uzdevums" at bounding box center [393, 122] width 214 height 29
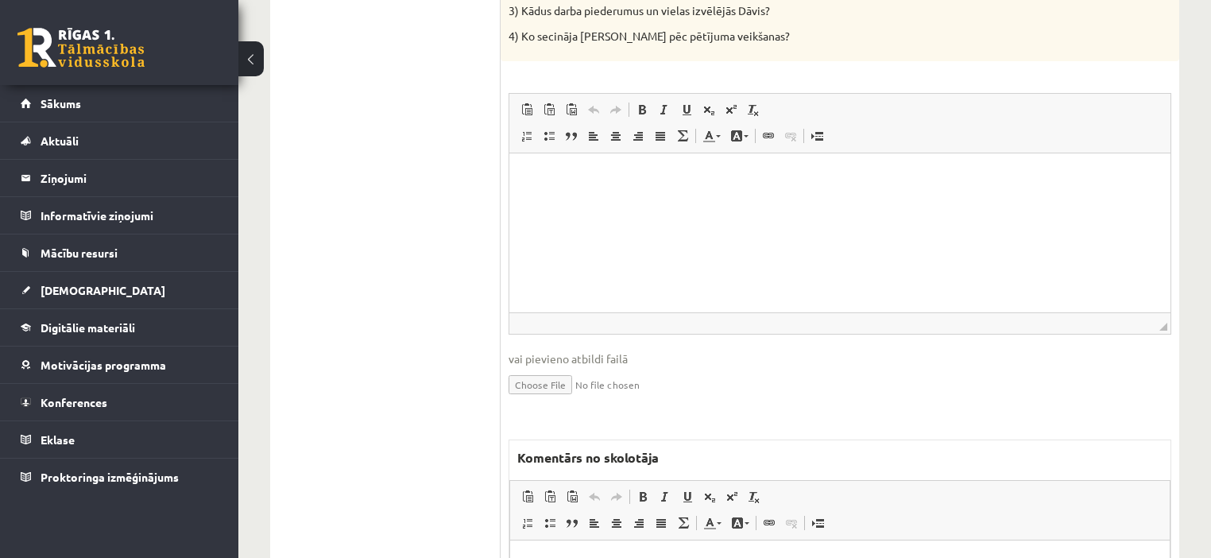
scroll to position [359, 0]
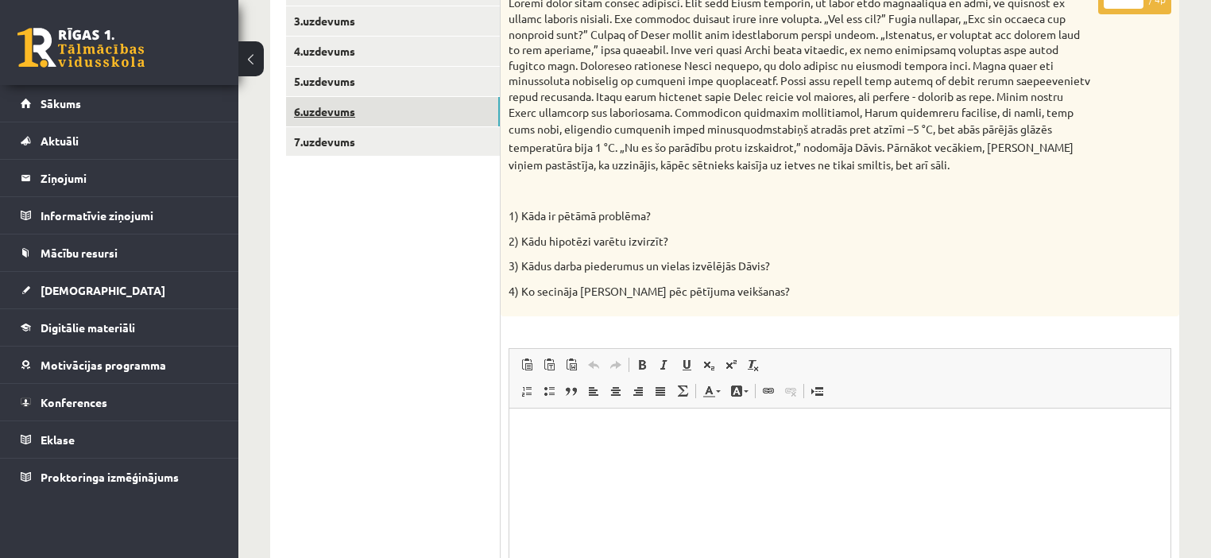
click at [338, 112] on link "6.uzdevums" at bounding box center [393, 111] width 214 height 29
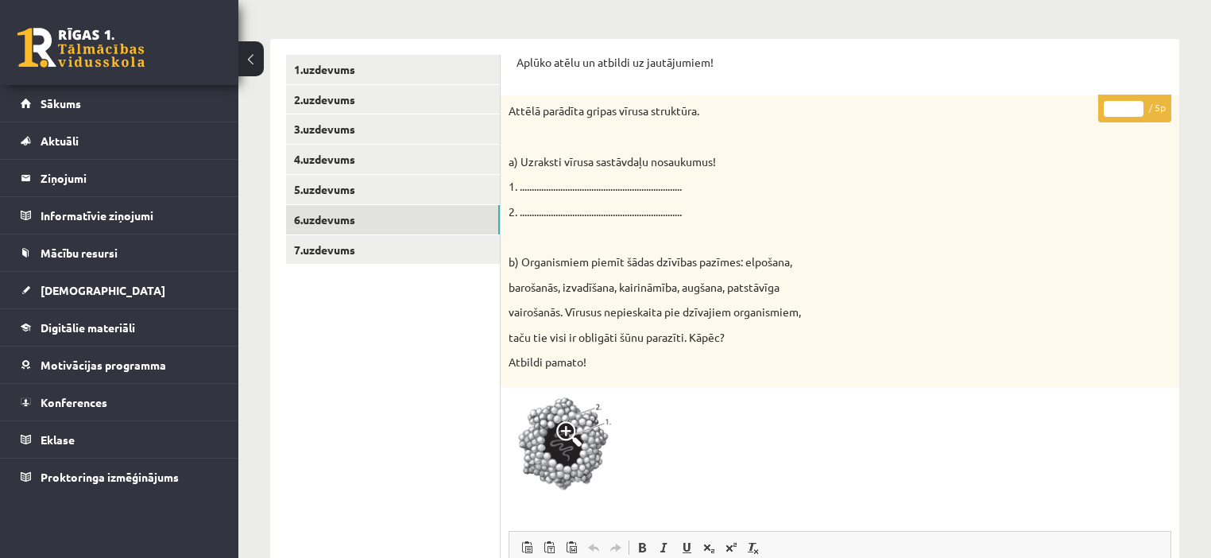
scroll to position [232, 0]
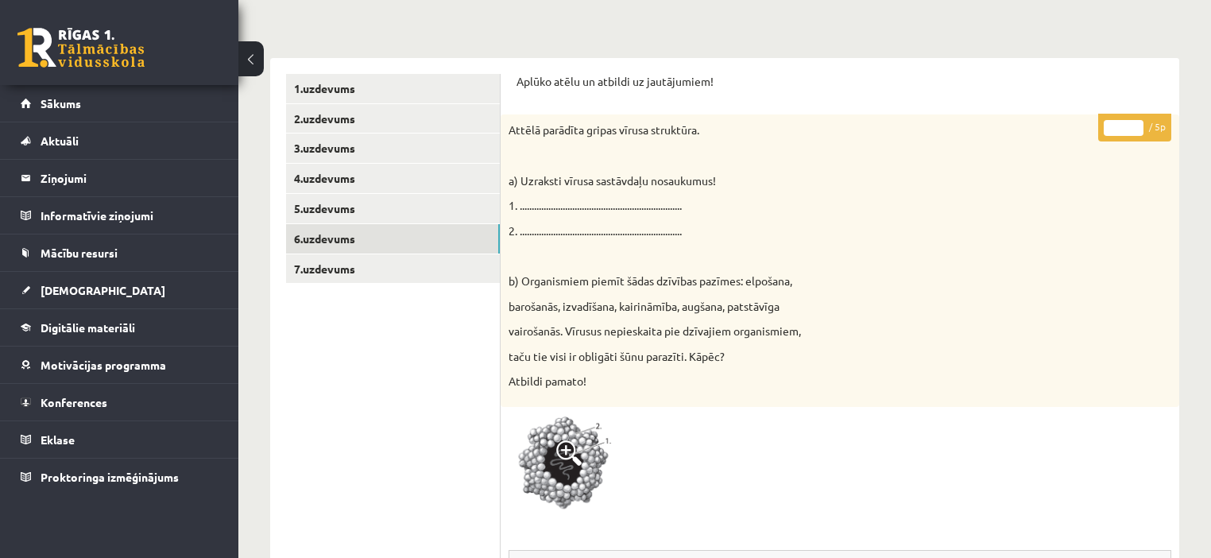
type input "*"
click at [1135, 124] on input "*" at bounding box center [1124, 128] width 40 height 16
click at [389, 261] on link "7.uzdevums" at bounding box center [393, 268] width 214 height 29
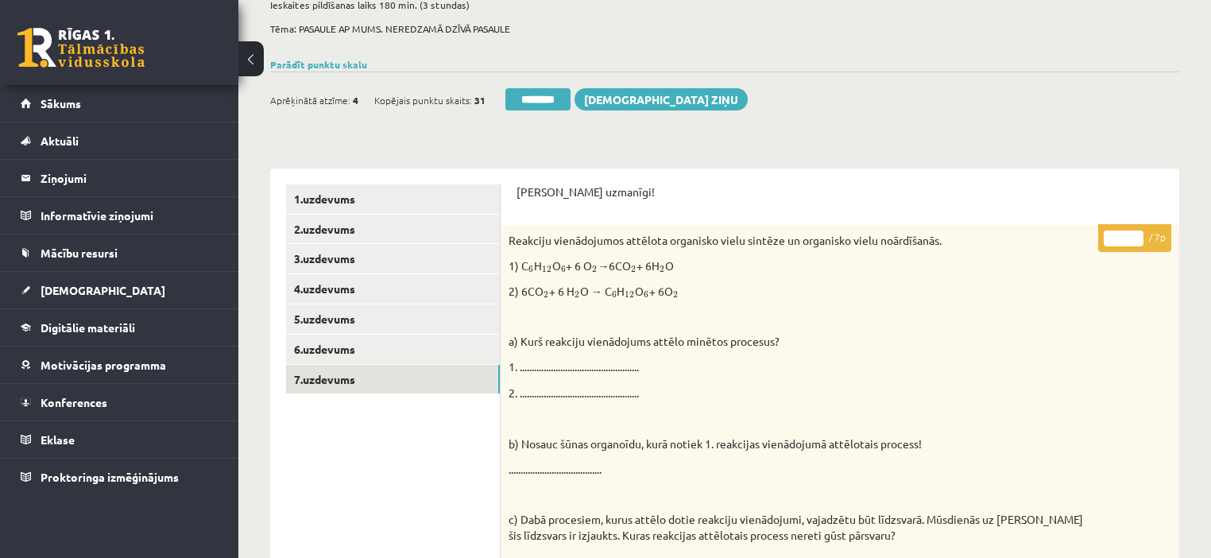
scroll to position [105, 0]
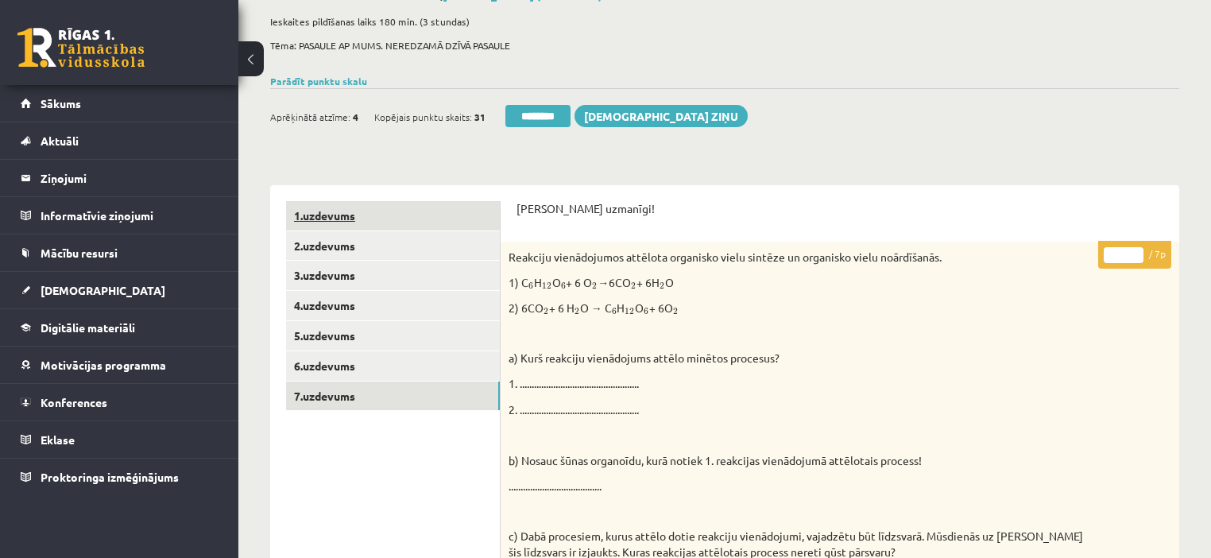
click at [315, 211] on link "1.uzdevums" at bounding box center [393, 215] width 214 height 29
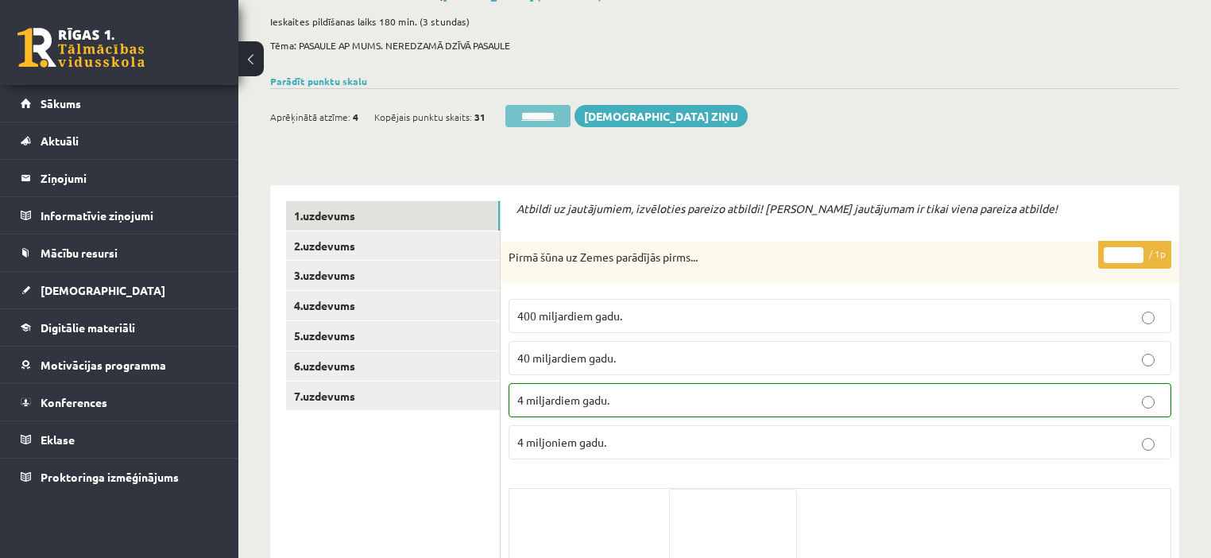
click at [524, 122] on input "********" at bounding box center [537, 116] width 65 height 22
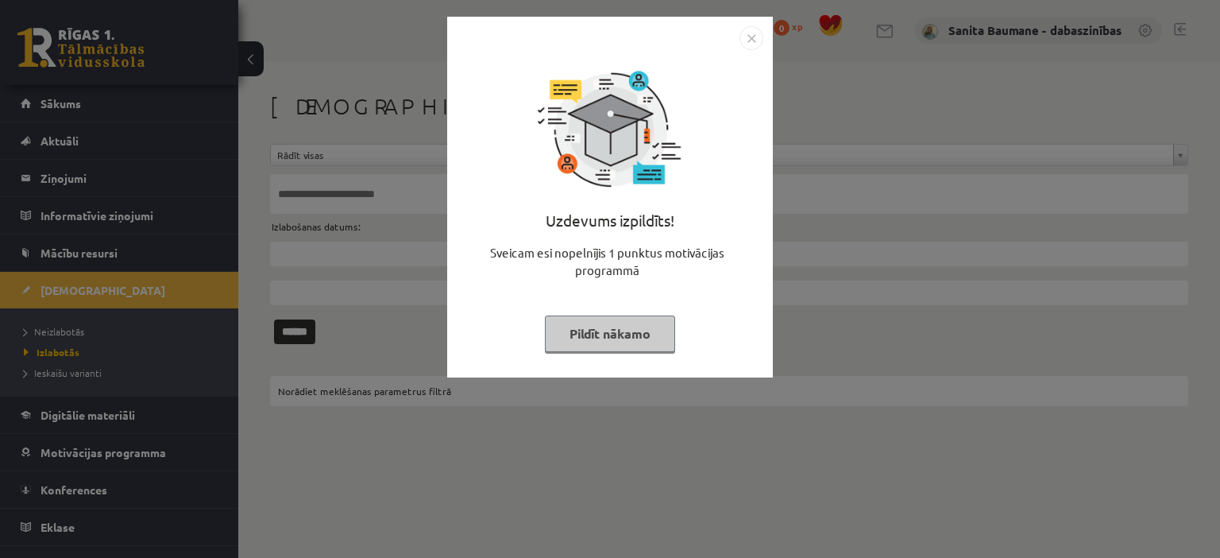
click at [621, 340] on button "Pildīt nākamo" at bounding box center [610, 333] width 130 height 37
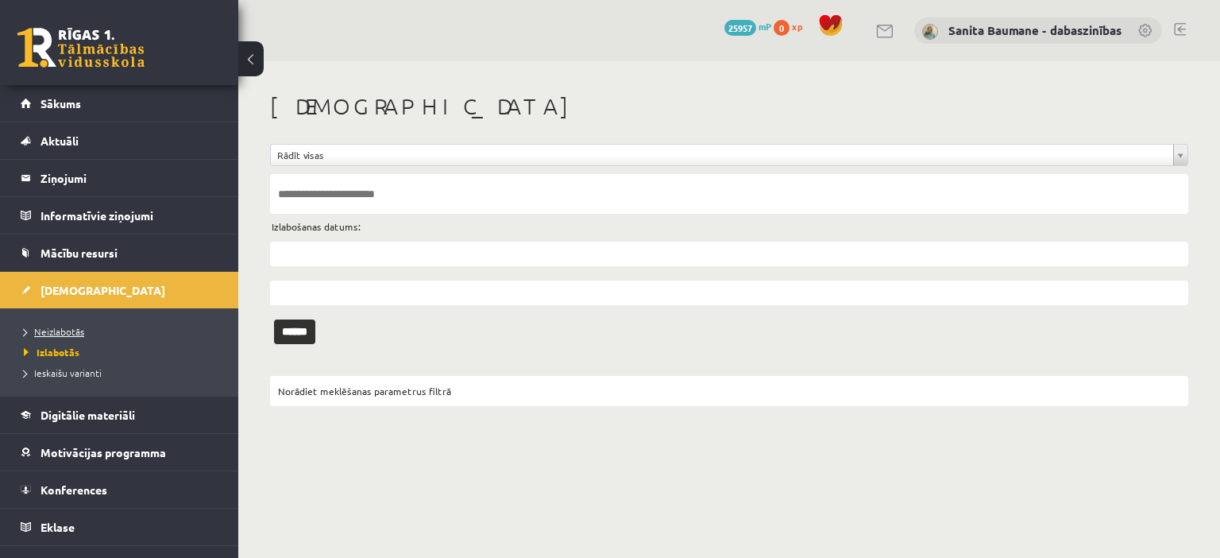
click at [47, 328] on span "Neizlabotās" at bounding box center [54, 331] width 60 height 13
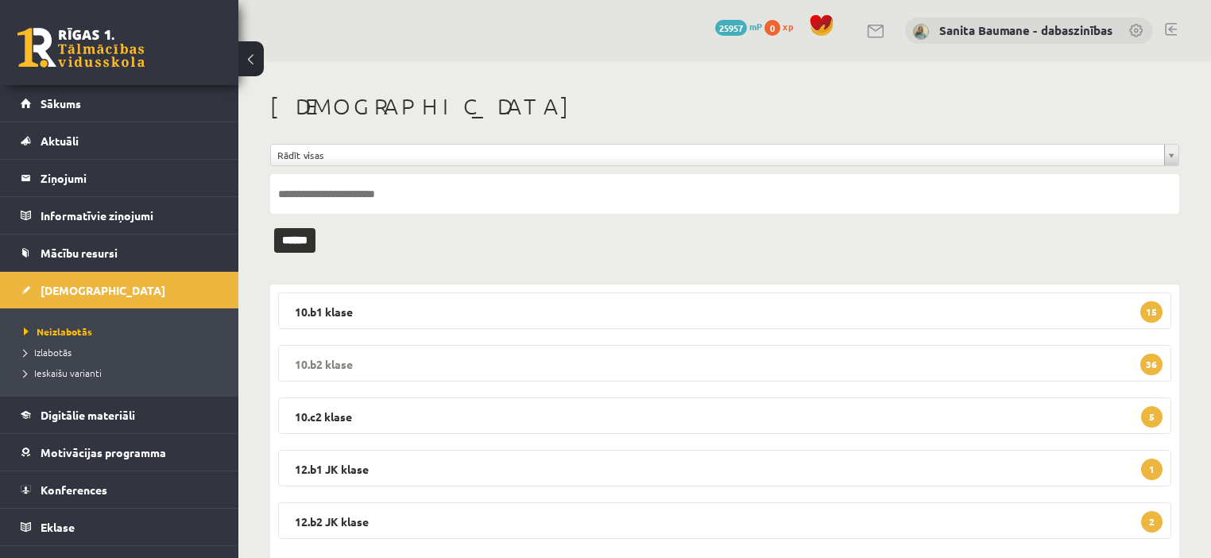
click at [426, 366] on legend "10.b2 klase 36" at bounding box center [724, 363] width 893 height 37
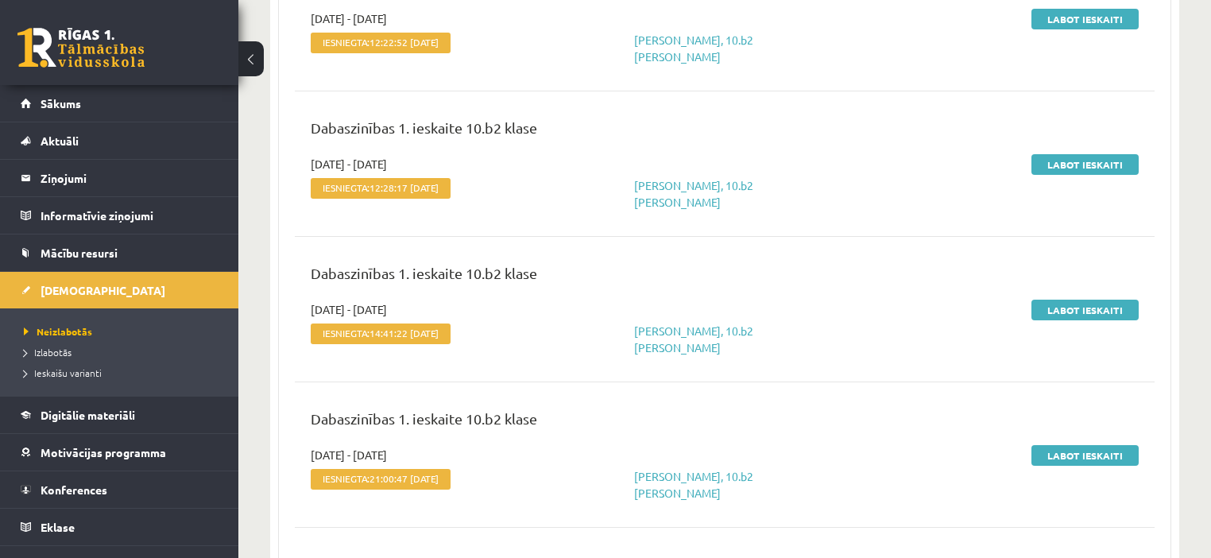
scroll to position [254, 0]
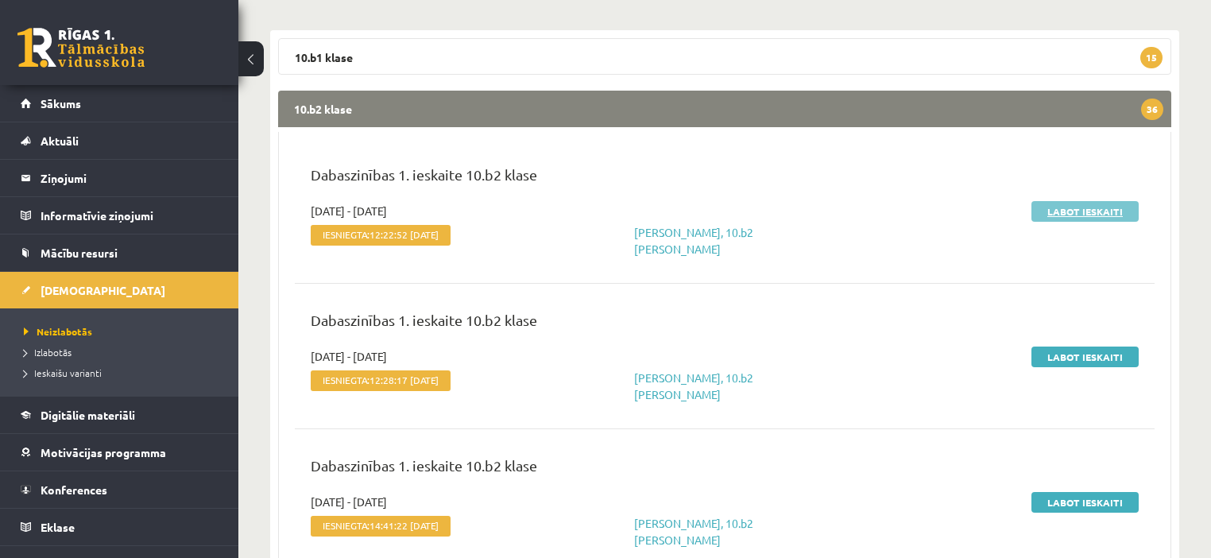
click at [1088, 216] on link "Labot ieskaiti" at bounding box center [1084, 211] width 107 height 21
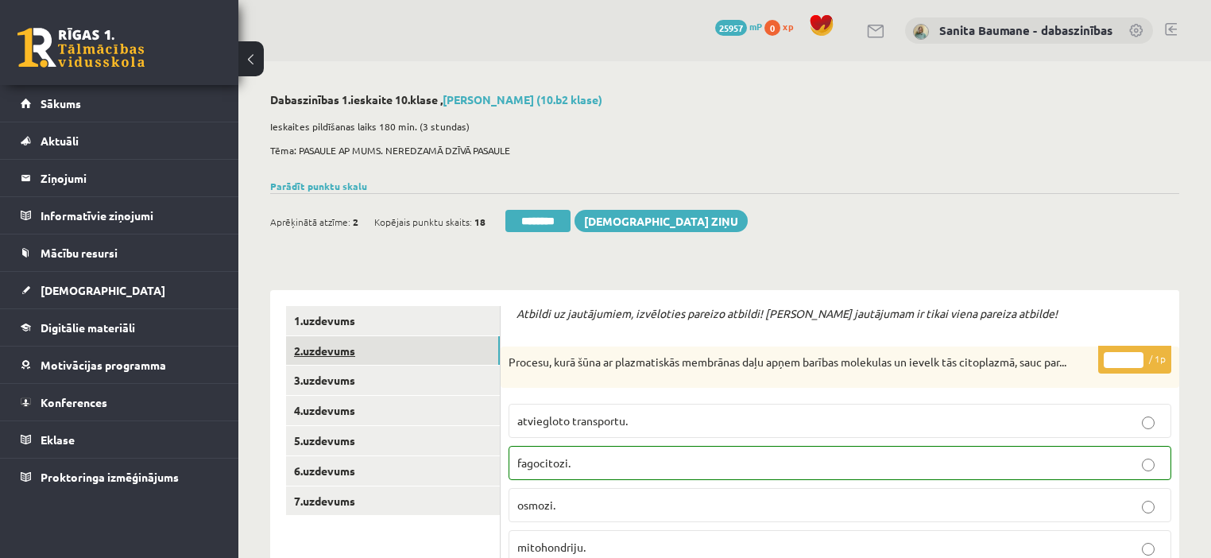
click at [378, 353] on link "2.uzdevums" at bounding box center [393, 350] width 214 height 29
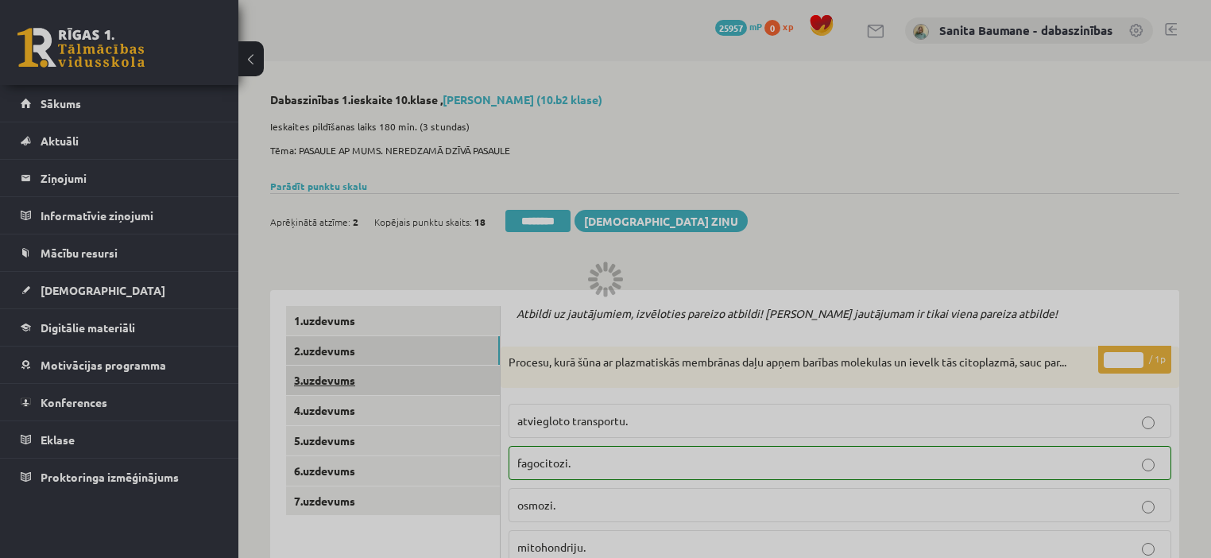
click at [369, 377] on link "3.uzdevums" at bounding box center [393, 379] width 214 height 29
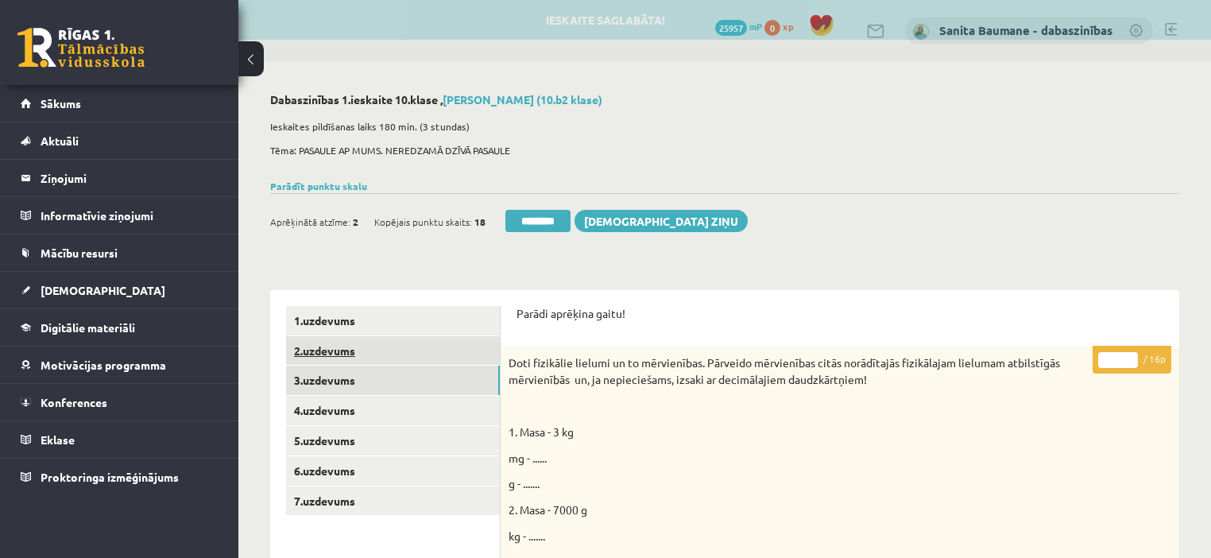
click at [372, 361] on link "2.uzdevums" at bounding box center [393, 350] width 214 height 29
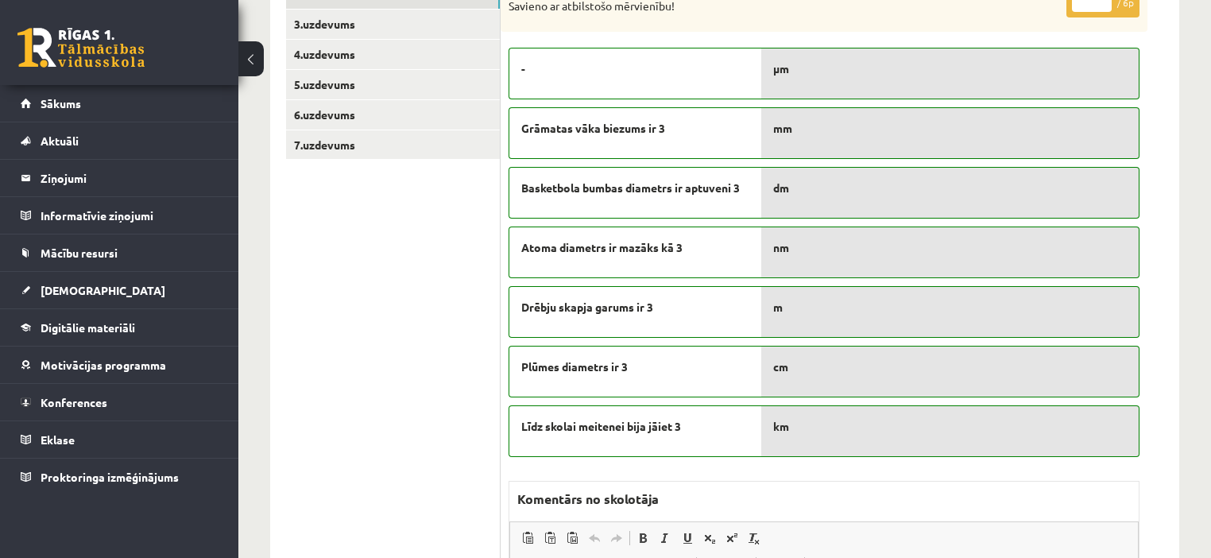
scroll to position [191, 0]
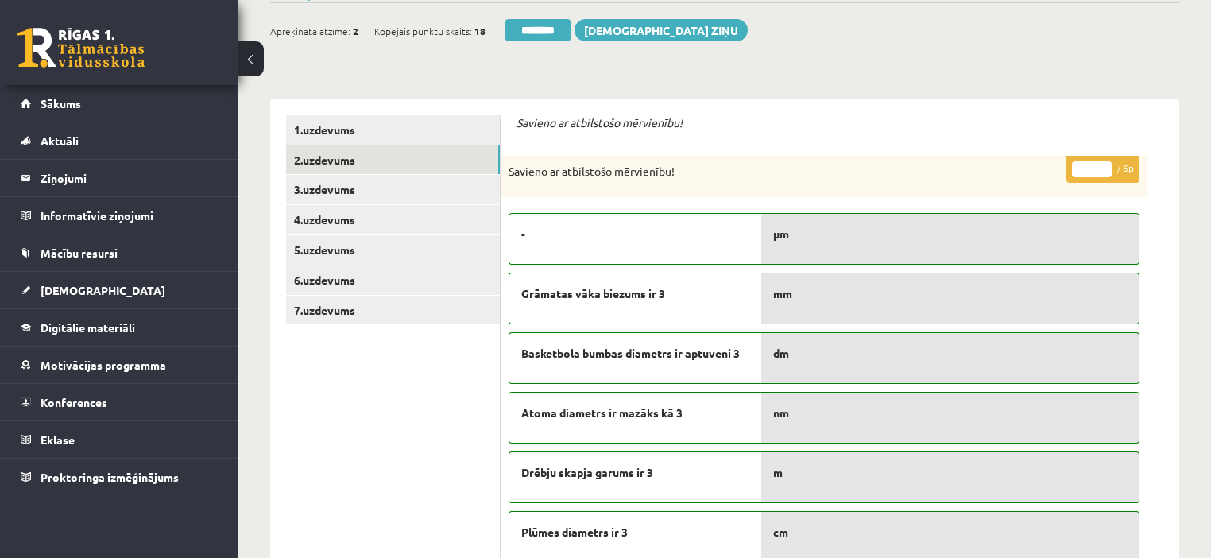
type input "*"
click at [1103, 164] on input "*" at bounding box center [1092, 169] width 40 height 16
click at [427, 198] on link "3.uzdevums" at bounding box center [393, 189] width 214 height 29
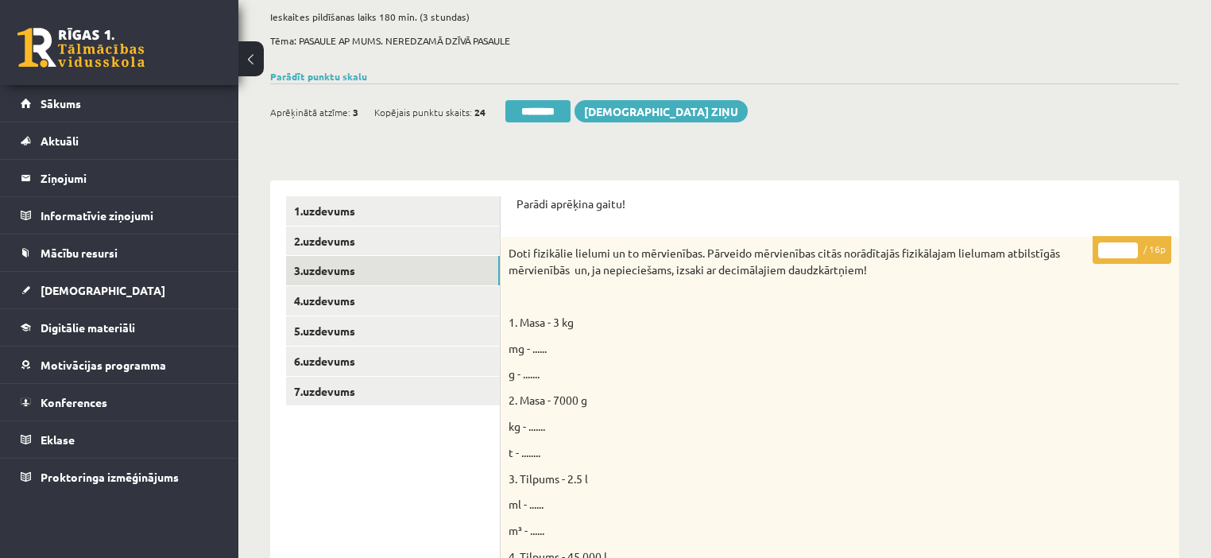
scroll to position [0, 0]
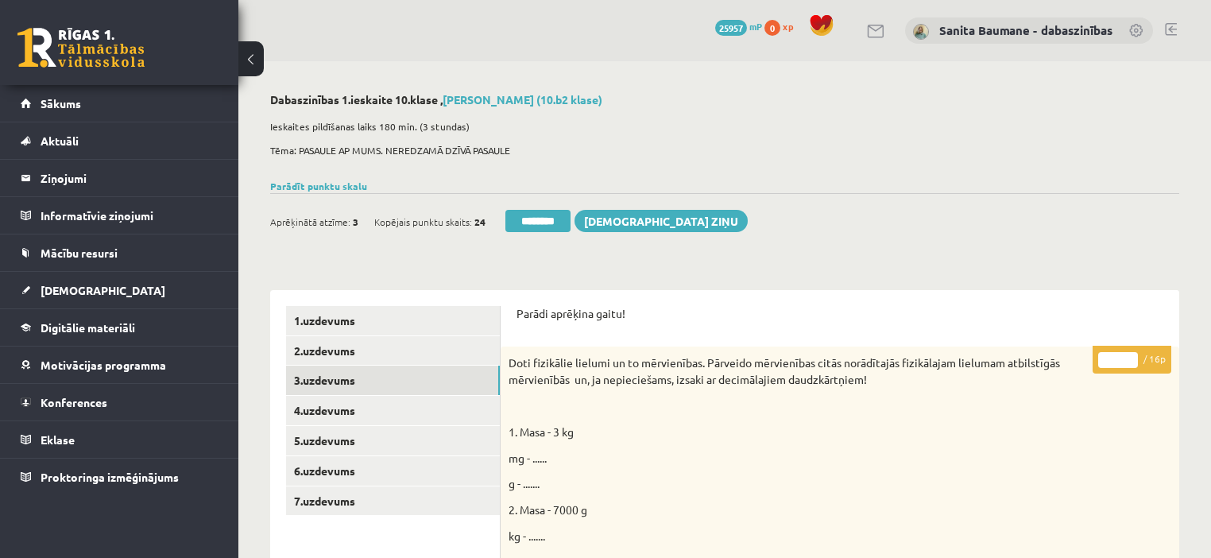
drag, startPoint x: 1129, startPoint y: 354, endPoint x: 994, endPoint y: 390, distance: 139.7
type input "**"
click at [1128, 352] on input "**" at bounding box center [1118, 360] width 40 height 16
click at [362, 409] on link "4.uzdevums" at bounding box center [393, 410] width 214 height 29
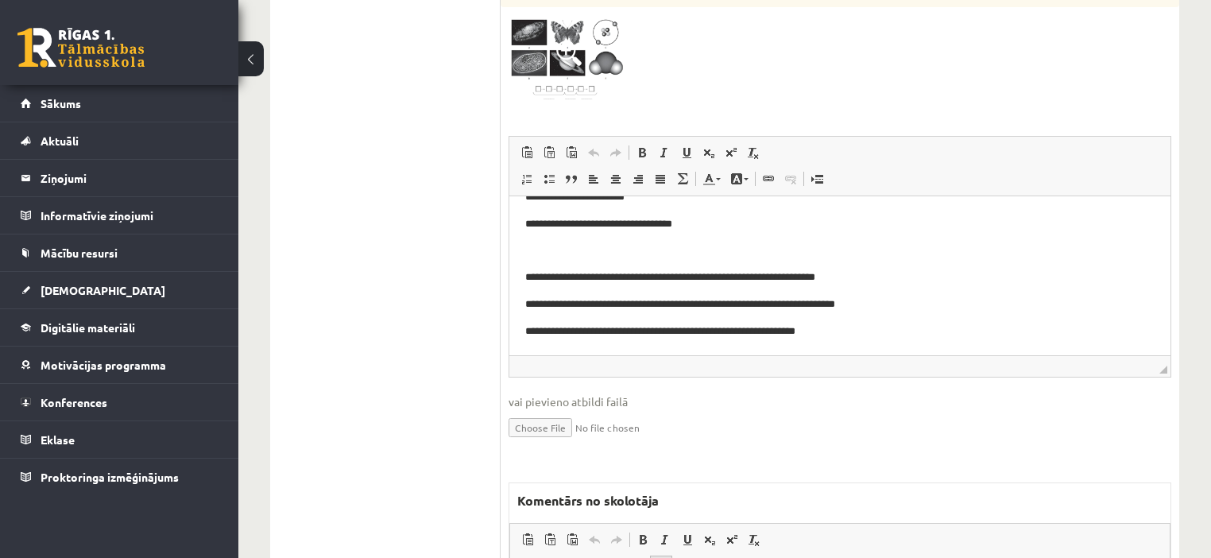
scroll to position [699, 0]
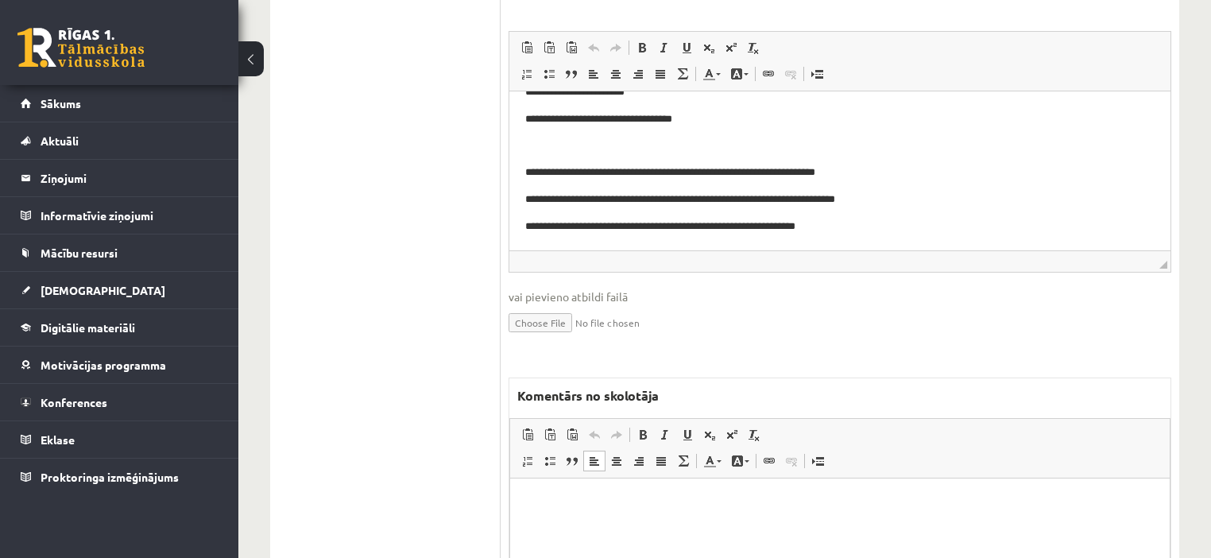
click at [643, 527] on html at bounding box center [839, 502] width 659 height 48
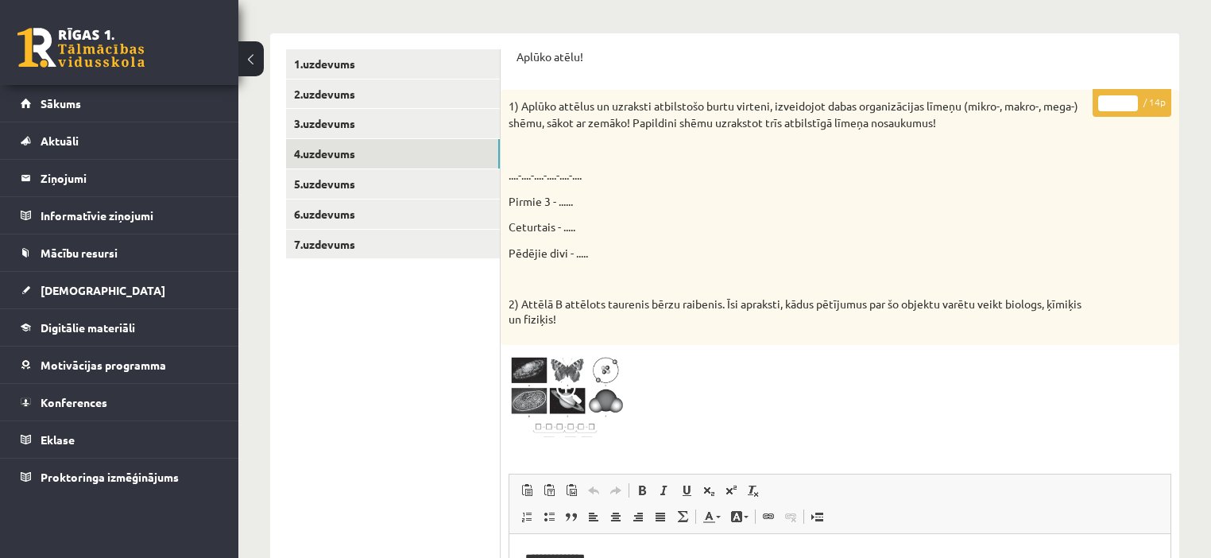
scroll to position [254, 0]
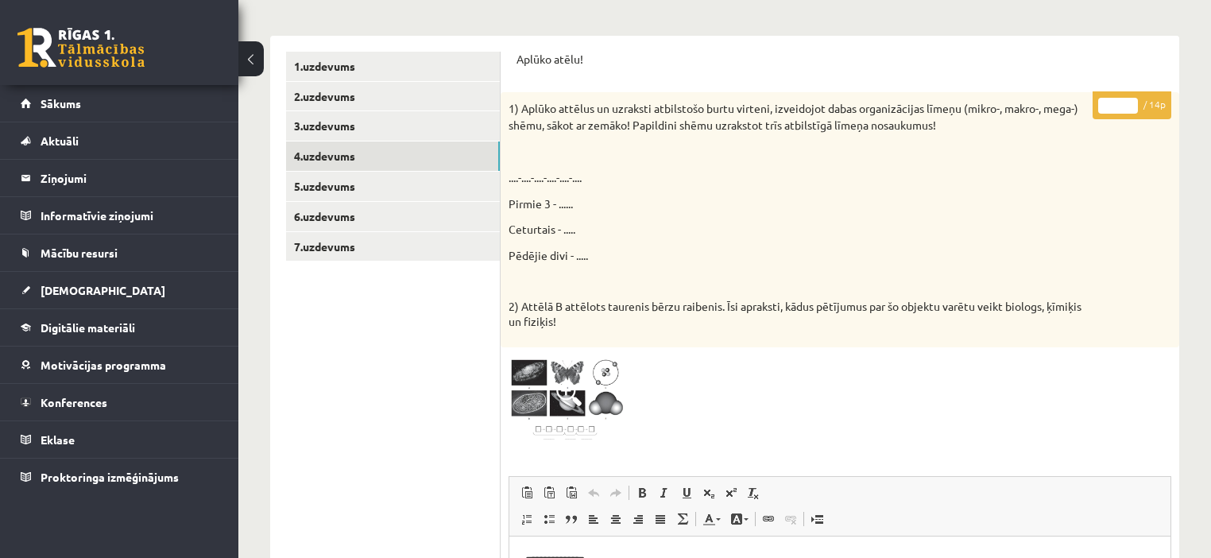
click at [1127, 104] on input "*" at bounding box center [1118, 106] width 40 height 16
click at [1128, 103] on input "**" at bounding box center [1118, 106] width 40 height 16
type input "**"
click at [1128, 103] on input "**" at bounding box center [1118, 106] width 40 height 16
click at [397, 186] on link "5.uzdevums" at bounding box center [393, 186] width 214 height 29
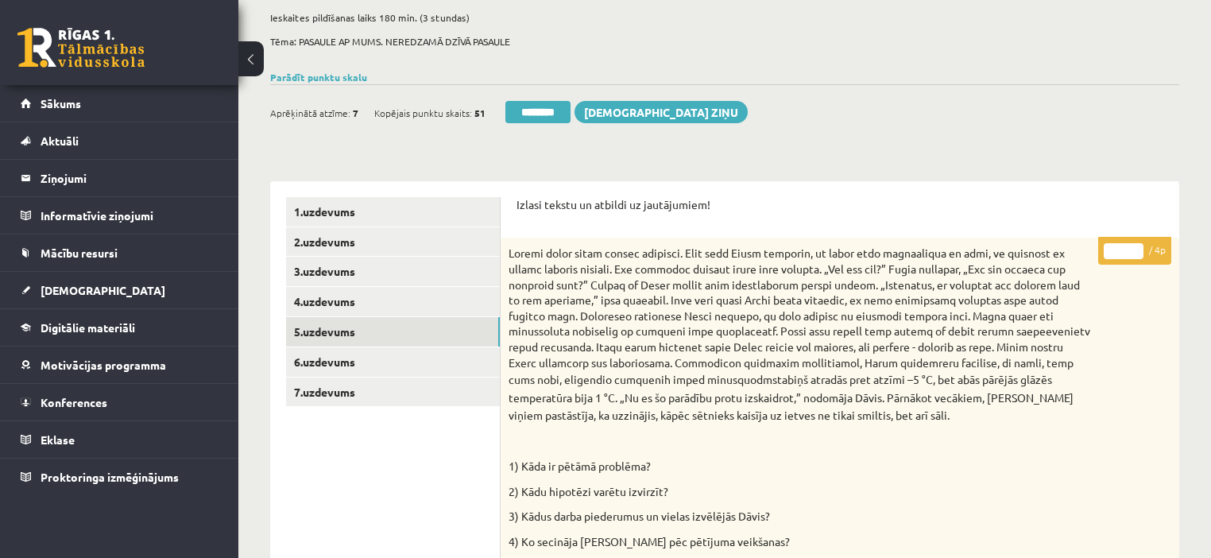
scroll to position [108, 0]
type input "*"
click at [1136, 245] on input "*" at bounding box center [1124, 252] width 40 height 16
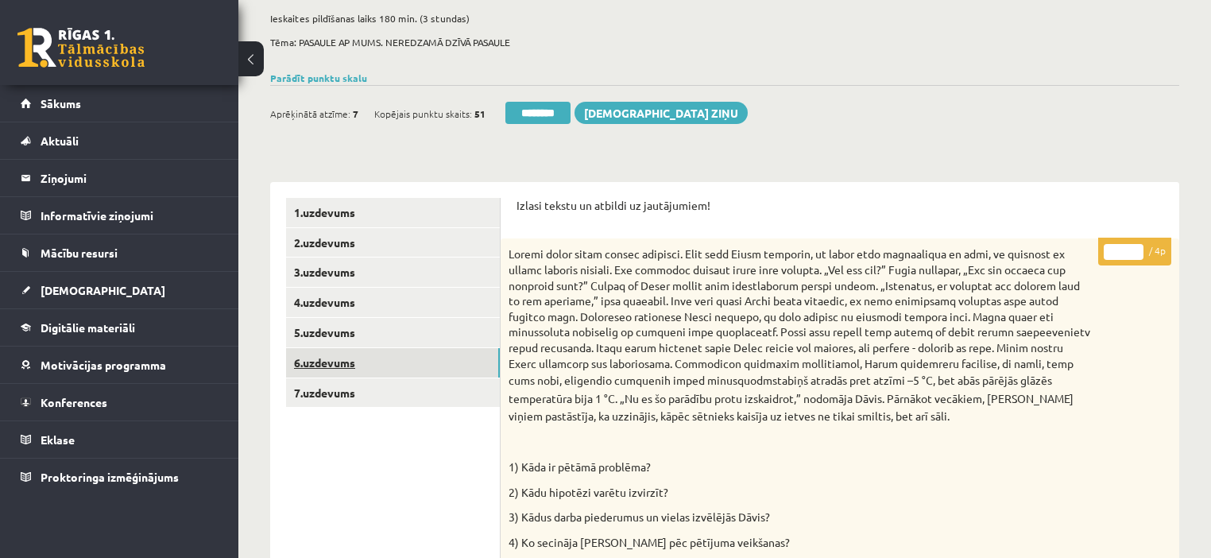
click at [359, 360] on link "6.uzdevums" at bounding box center [393, 362] width 214 height 29
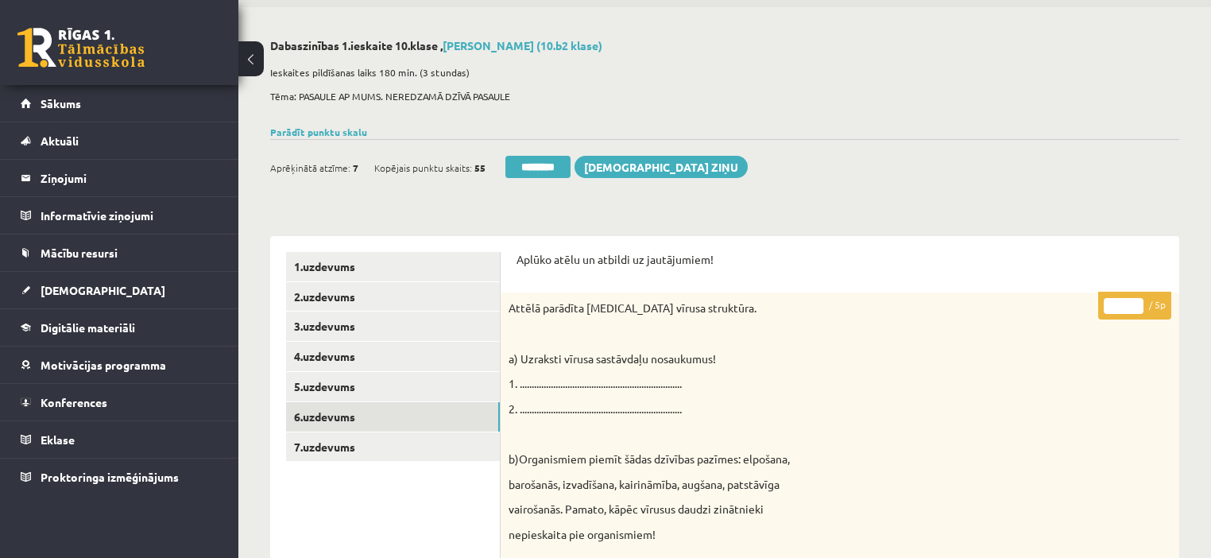
scroll to position [44, 0]
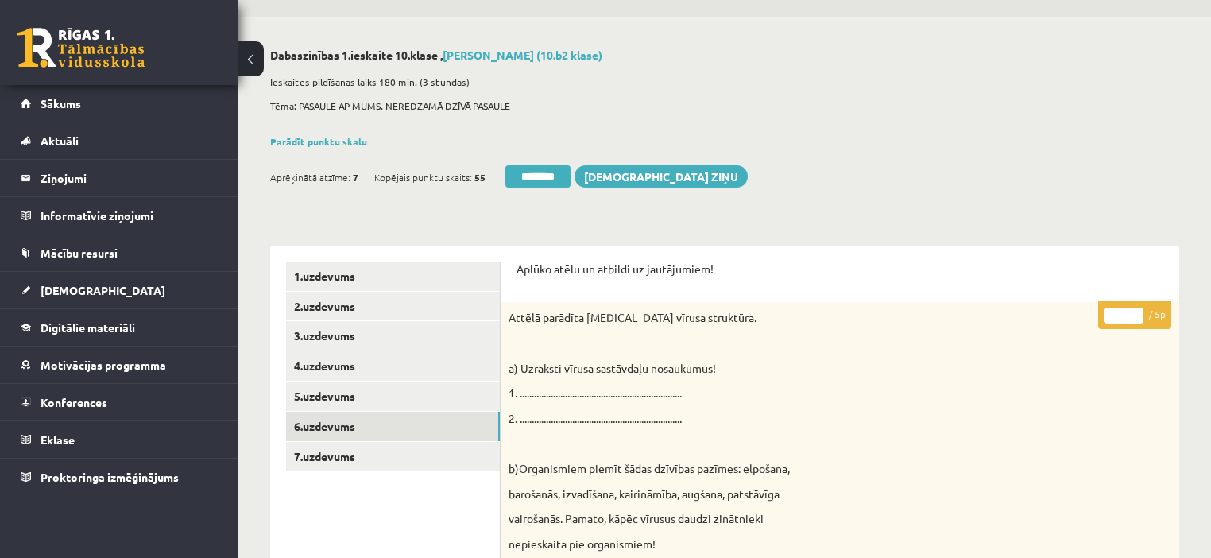
type input "*"
click at [1138, 308] on input "*" at bounding box center [1124, 315] width 40 height 16
click at [374, 456] on link "7.uzdevums" at bounding box center [393, 456] width 214 height 29
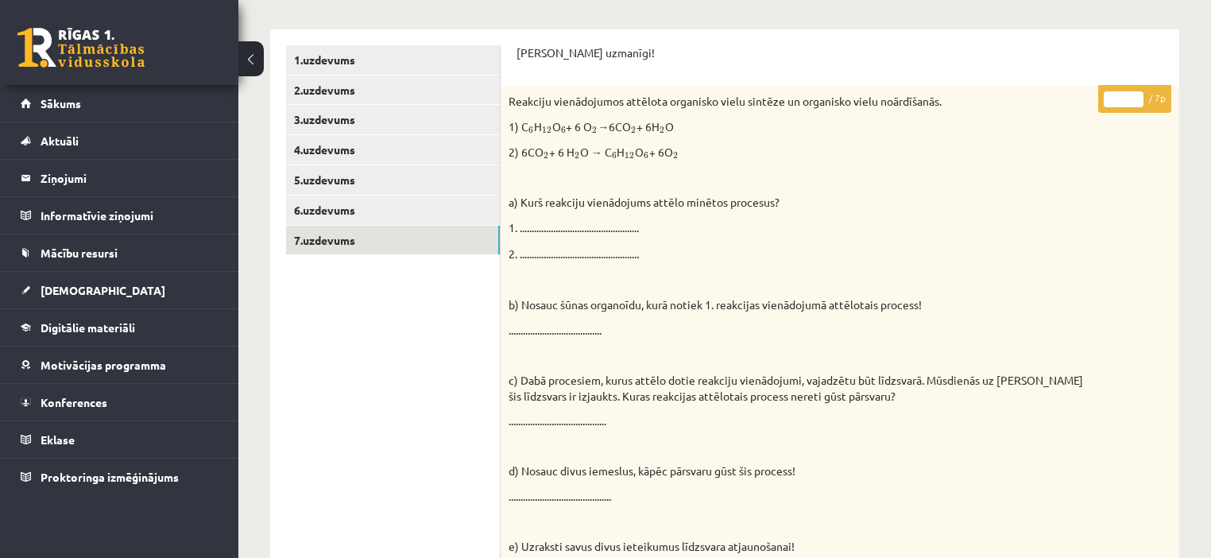
scroll to position [7, 0]
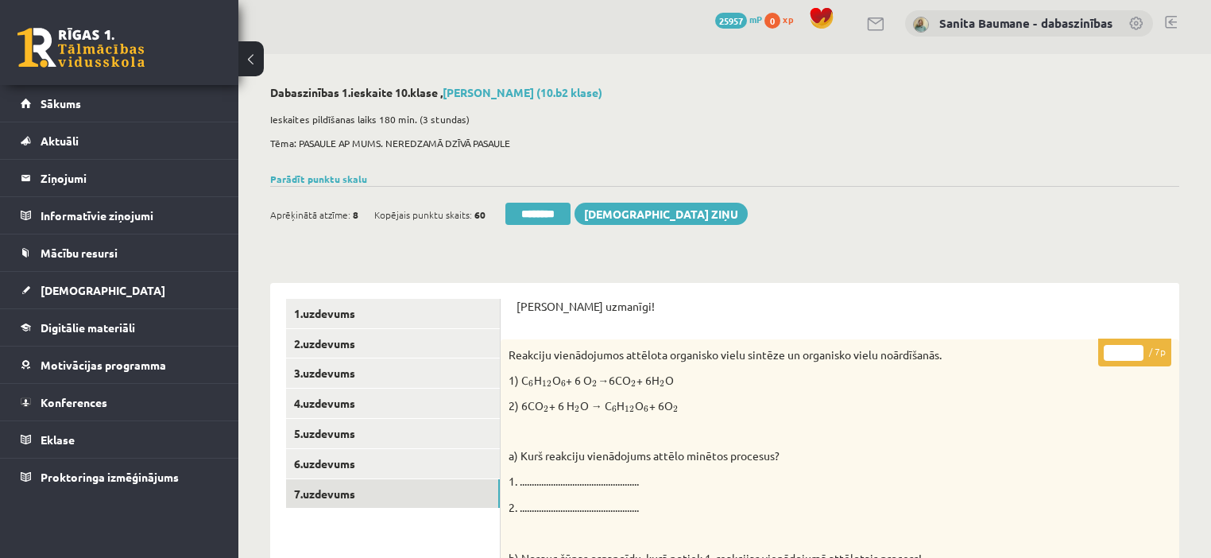
click at [1135, 345] on input "*" at bounding box center [1124, 353] width 40 height 16
type input "*"
click at [1136, 356] on input "*" at bounding box center [1124, 353] width 40 height 16
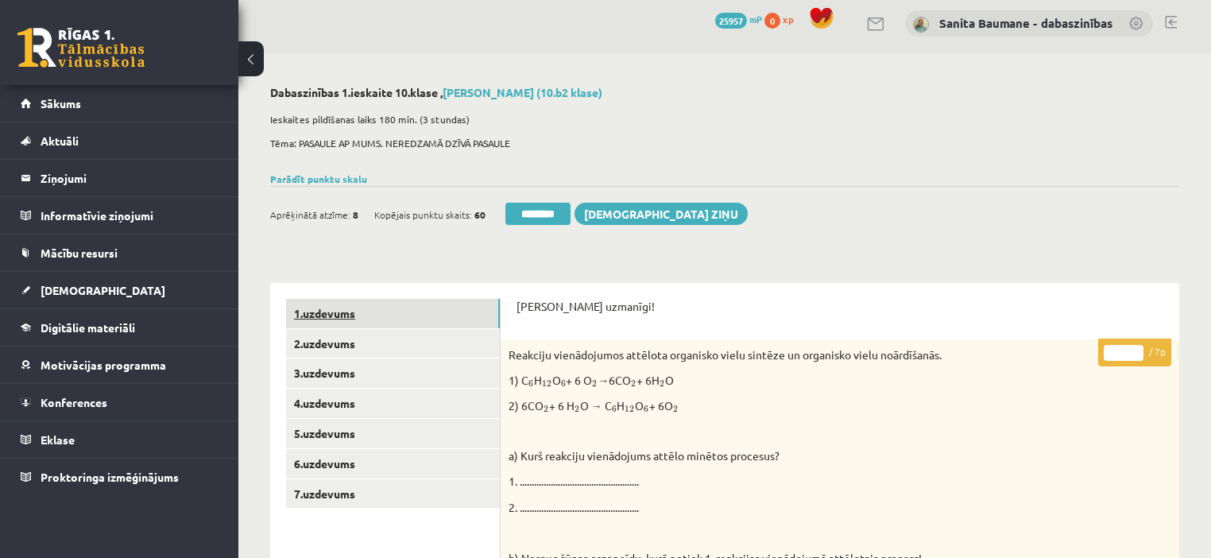
click at [389, 301] on link "1.uzdevums" at bounding box center [393, 313] width 214 height 29
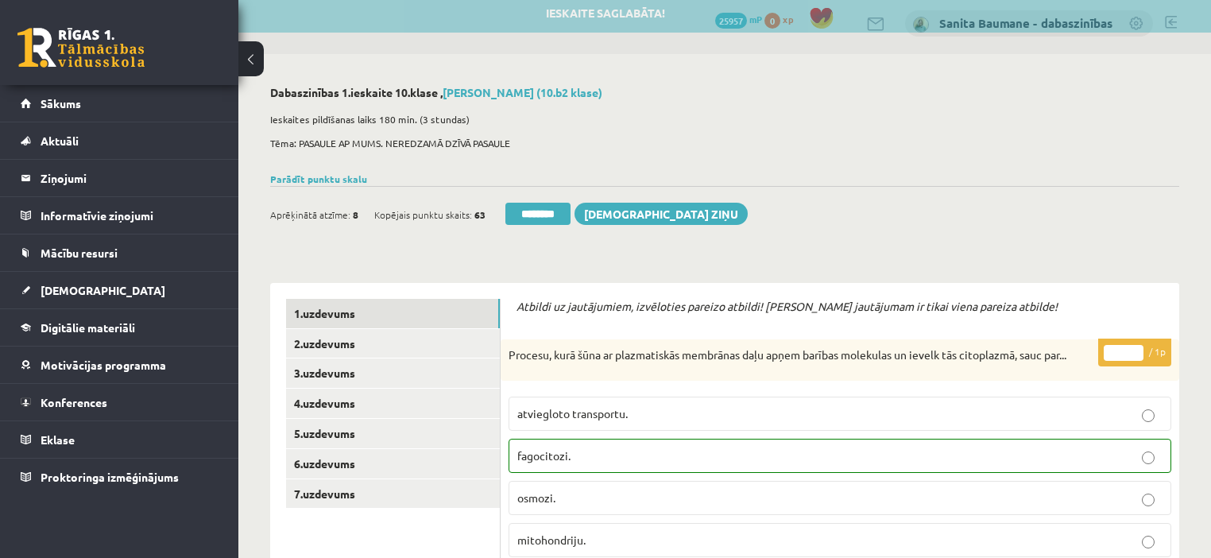
drag, startPoint x: 534, startPoint y: 220, endPoint x: 654, endPoint y: 53, distance: 205.5
click at [534, 219] on input "********" at bounding box center [537, 214] width 65 height 22
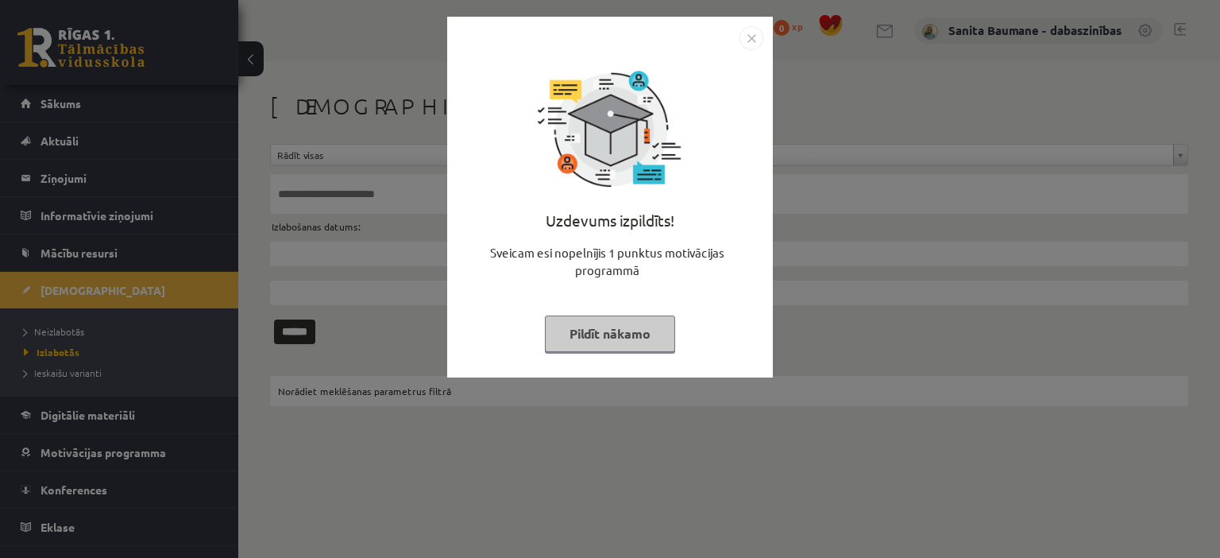
drag, startPoint x: 591, startPoint y: 333, endPoint x: 570, endPoint y: 331, distance: 21.6
click at [582, 331] on button "Pildīt nākamo" at bounding box center [610, 333] width 130 height 37
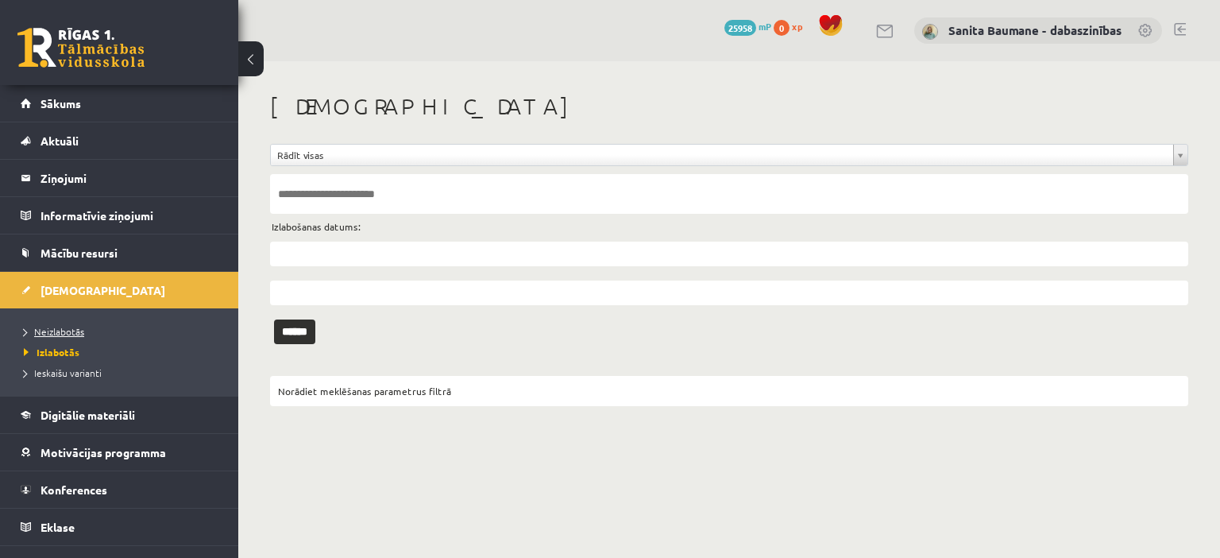
click at [55, 324] on link "Neizlabotās" at bounding box center [123, 331] width 199 height 14
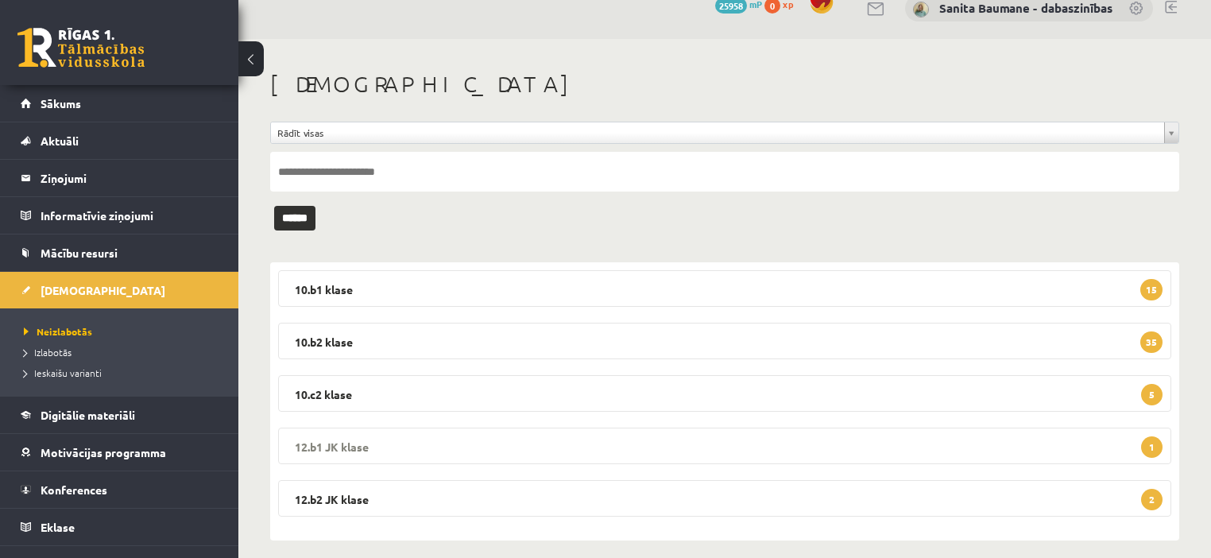
scroll to position [35, 0]
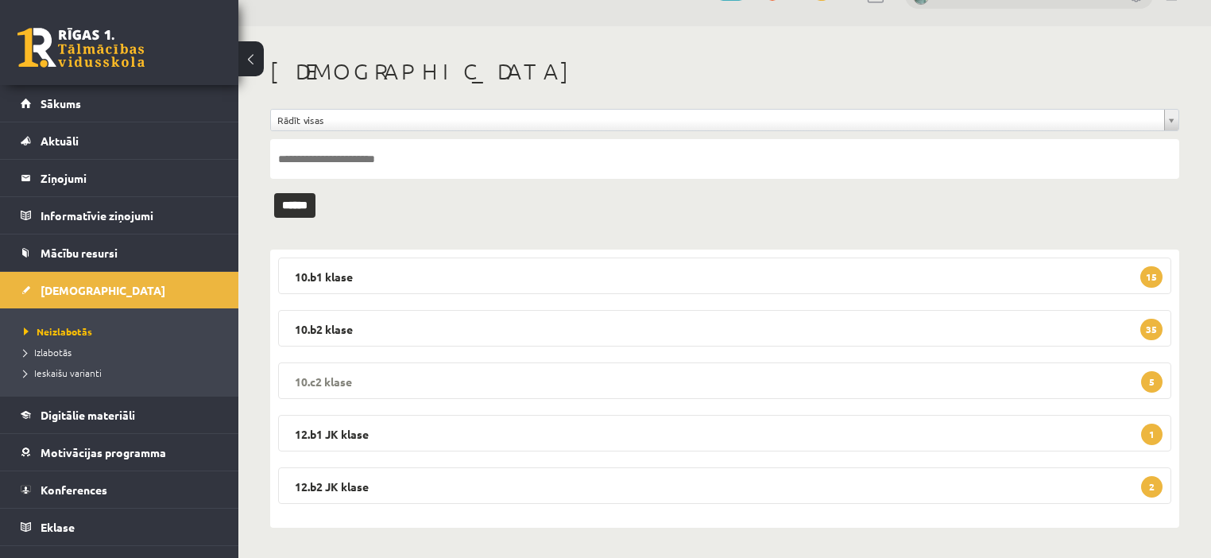
click at [355, 382] on legend "10.c2 klase 5" at bounding box center [724, 380] width 893 height 37
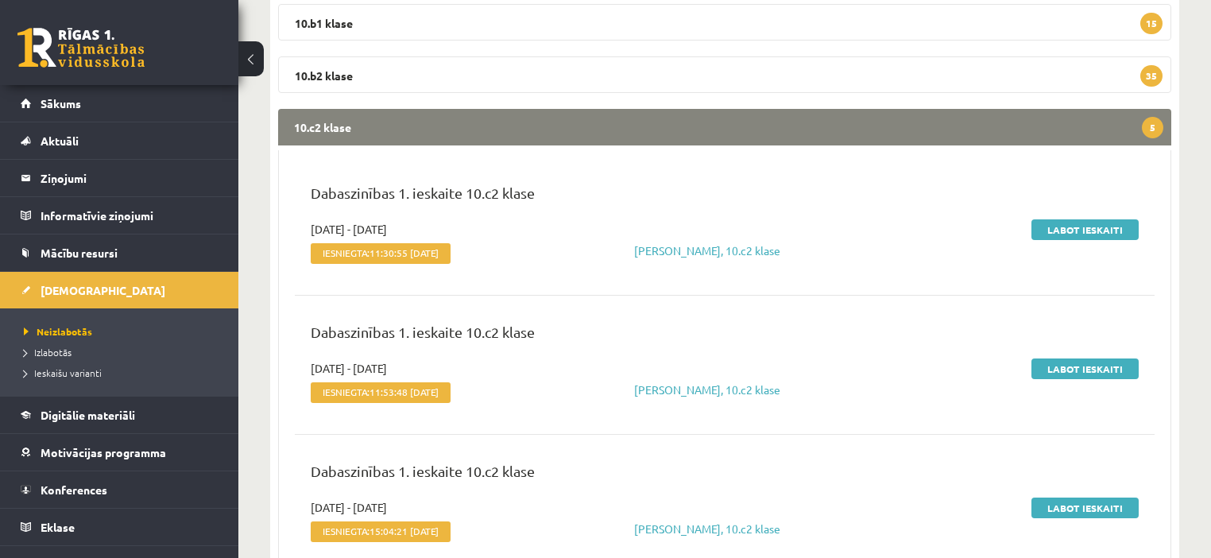
scroll to position [289, 0]
drag, startPoint x: 1112, startPoint y: 227, endPoint x: 1097, endPoint y: 232, distance: 15.8
click at [1111, 228] on link "Labot ieskaiti" at bounding box center [1084, 228] width 107 height 21
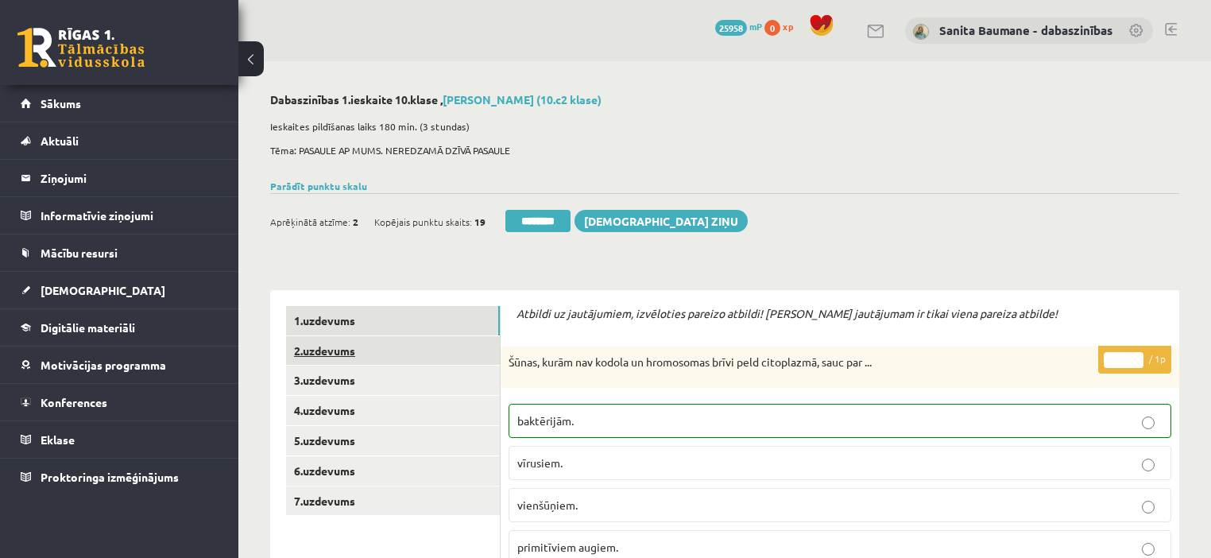
click at [340, 345] on link "2.uzdevums" at bounding box center [393, 350] width 214 height 29
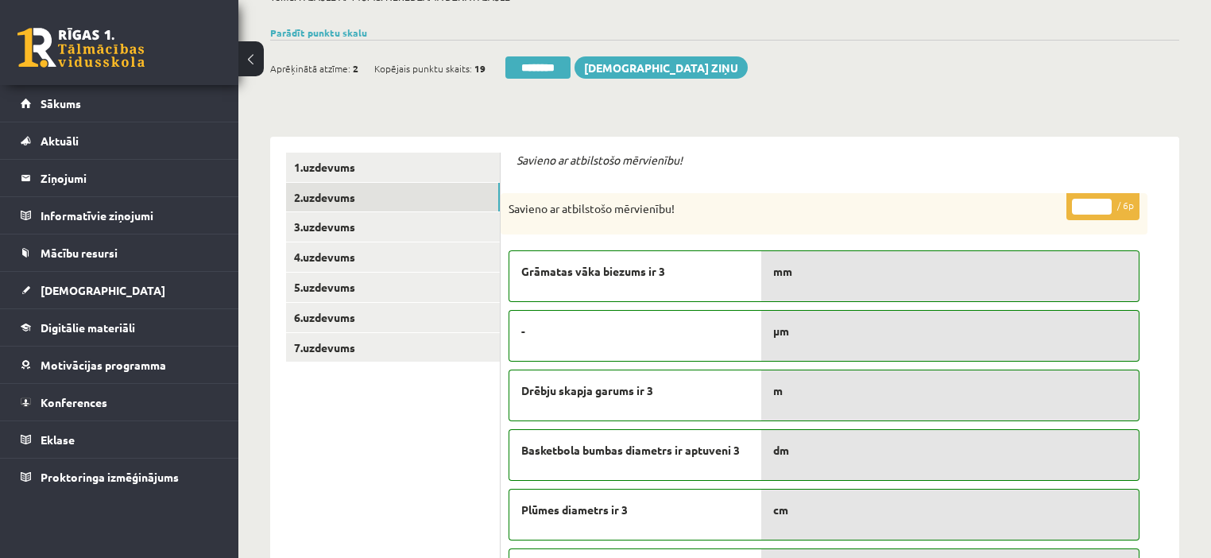
scroll to position [127, 0]
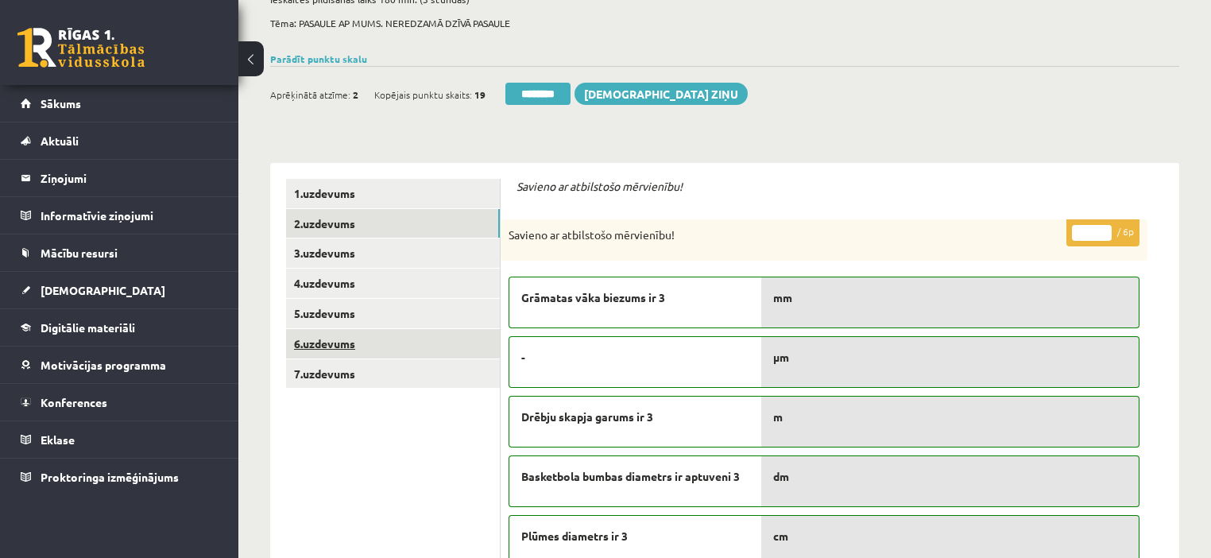
drag, startPoint x: 1100, startPoint y: 226, endPoint x: 433, endPoint y: 331, distance: 674.7
type input "*"
click at [1104, 230] on input "*" at bounding box center [1092, 233] width 40 height 16
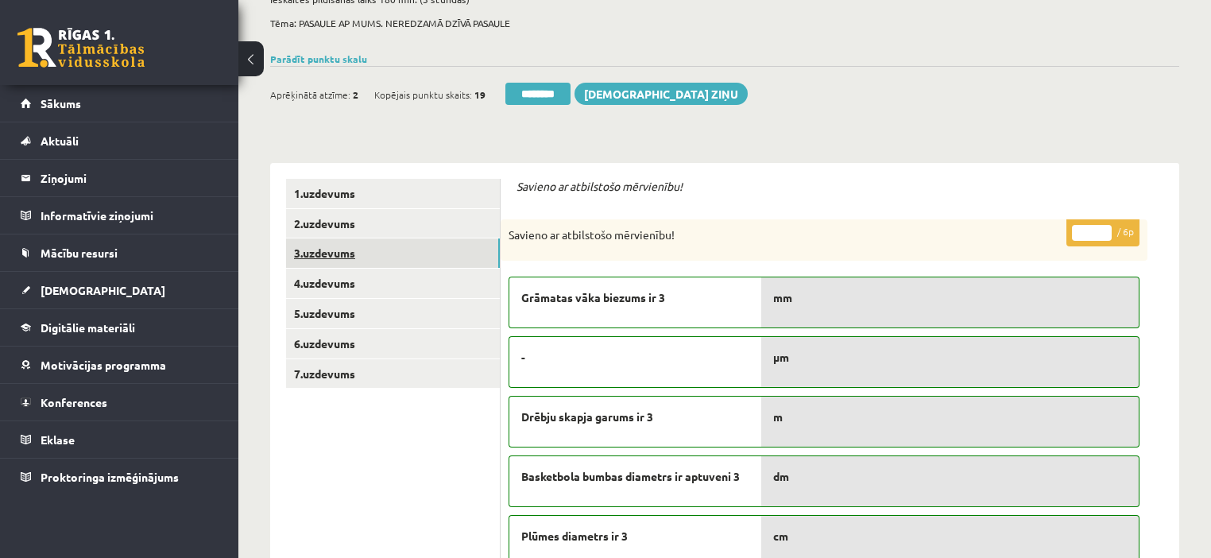
click at [352, 264] on link "3.uzdevums" at bounding box center [393, 252] width 214 height 29
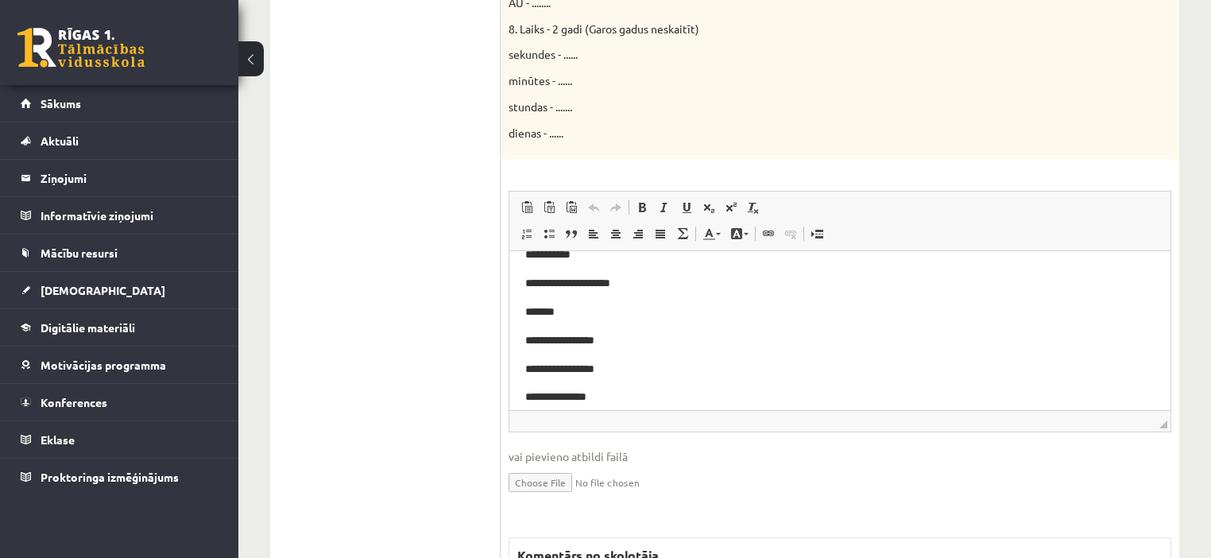
scroll to position [254, 0]
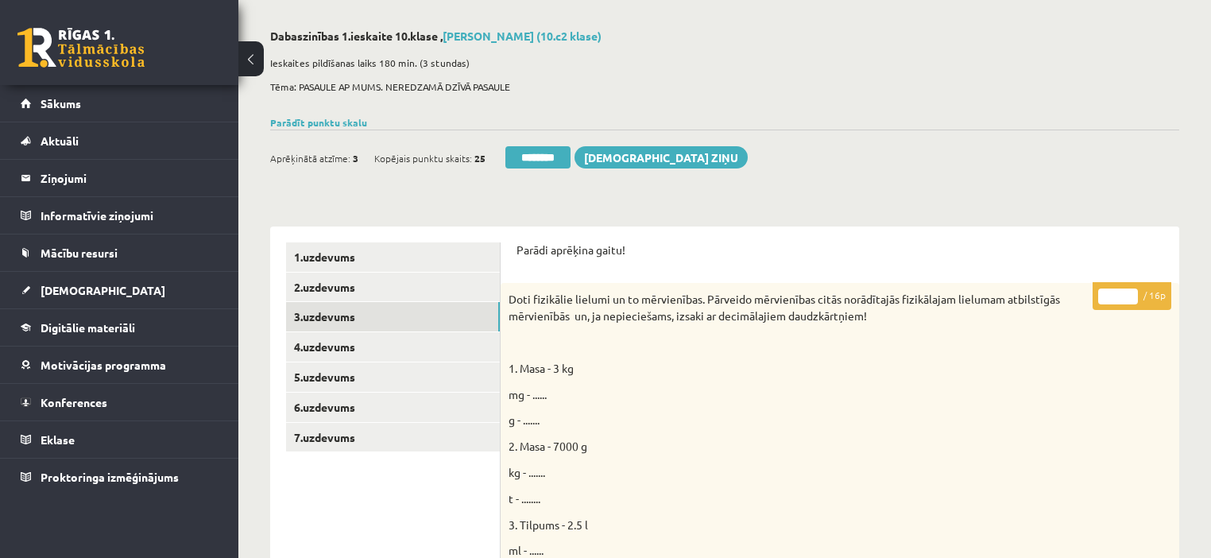
drag, startPoint x: 1131, startPoint y: 292, endPoint x: 995, endPoint y: 326, distance: 140.7
type input "**"
click at [1100, 302] on input "**" at bounding box center [1118, 296] width 40 height 16
click at [365, 349] on link "4.uzdevums" at bounding box center [393, 346] width 214 height 29
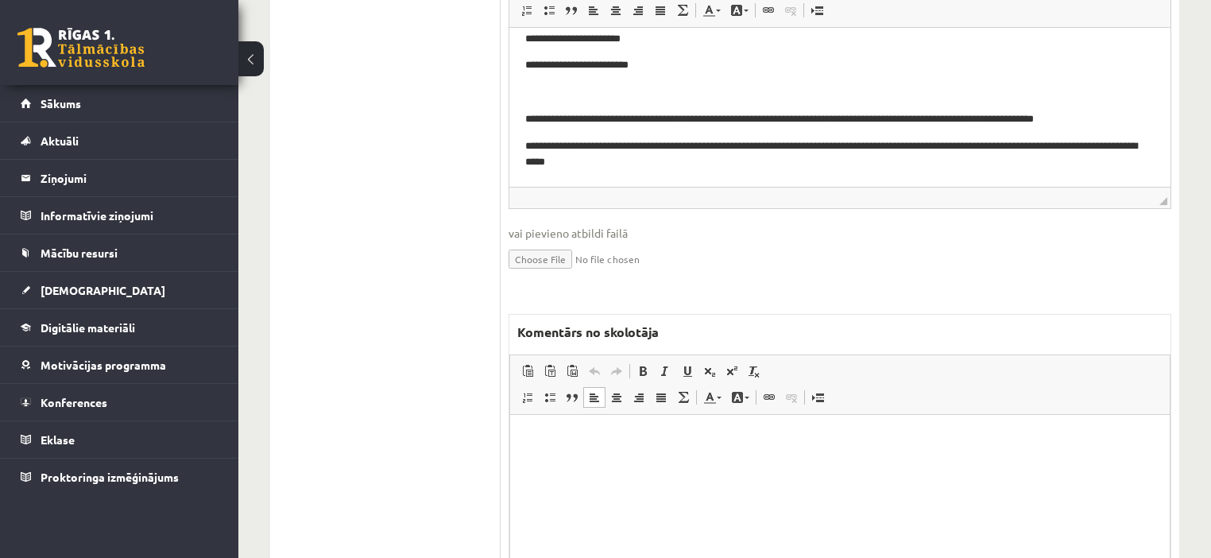
click at [743, 463] on html at bounding box center [839, 439] width 659 height 48
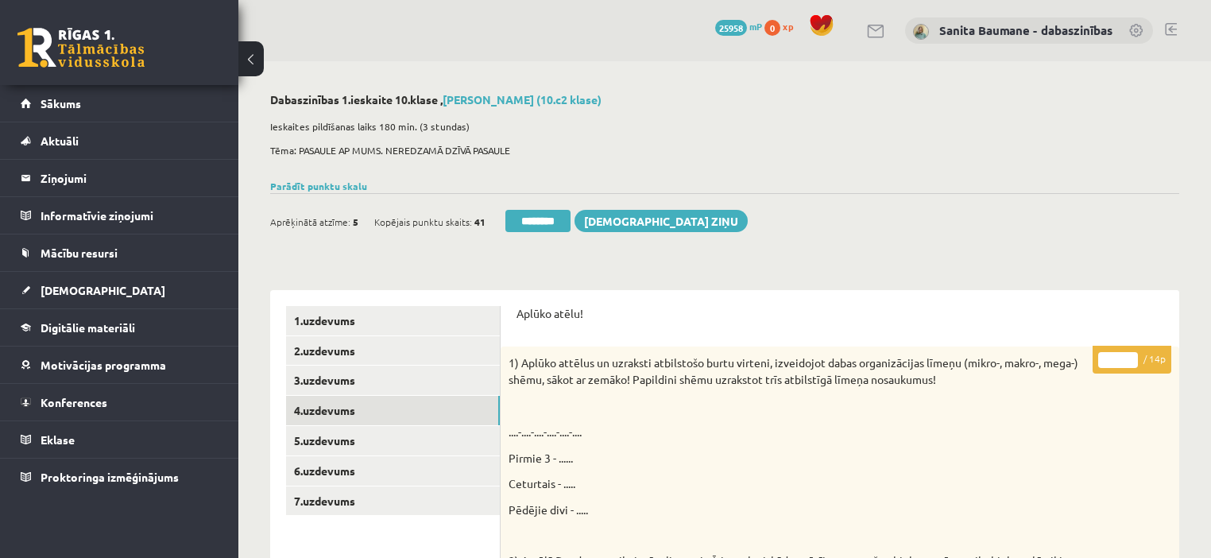
click at [1127, 356] on input "*" at bounding box center [1118, 360] width 40 height 16
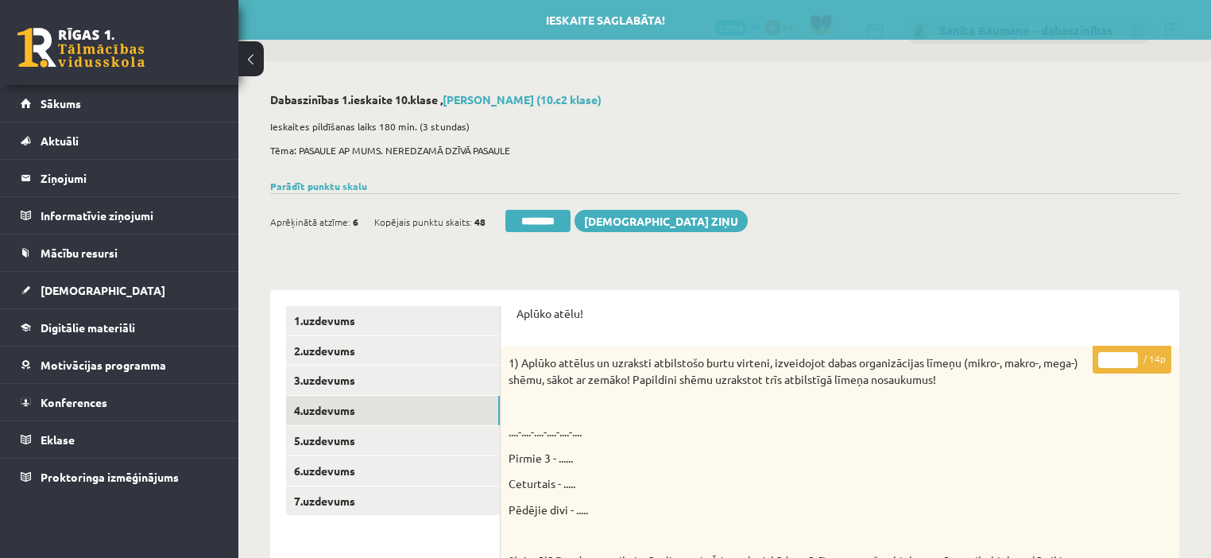
click at [1127, 356] on input "*" at bounding box center [1118, 360] width 40 height 16
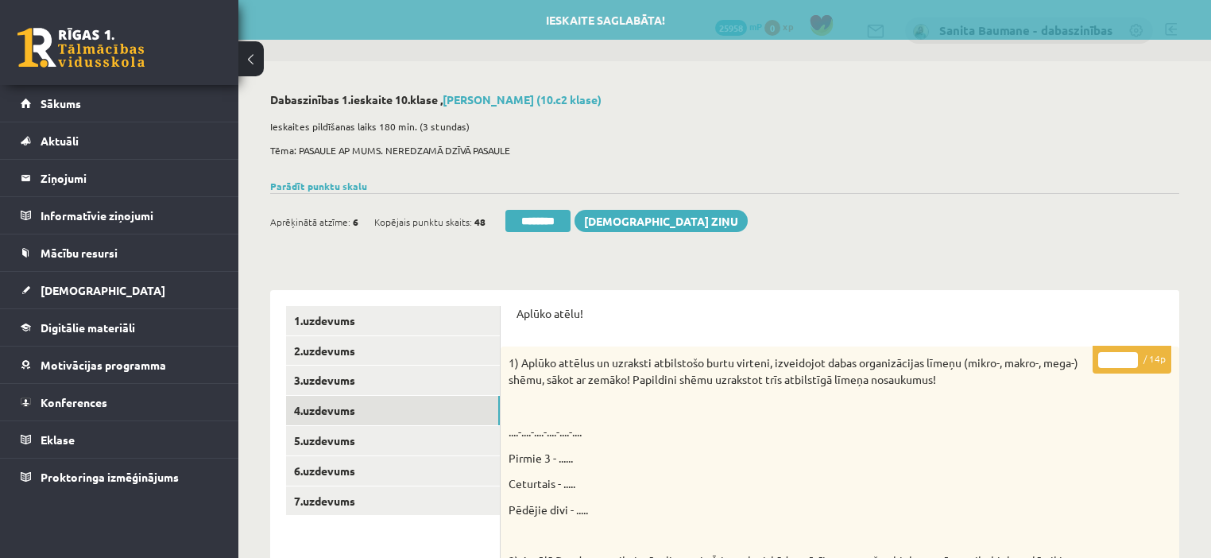
click at [1127, 356] on input "*" at bounding box center [1118, 360] width 40 height 16
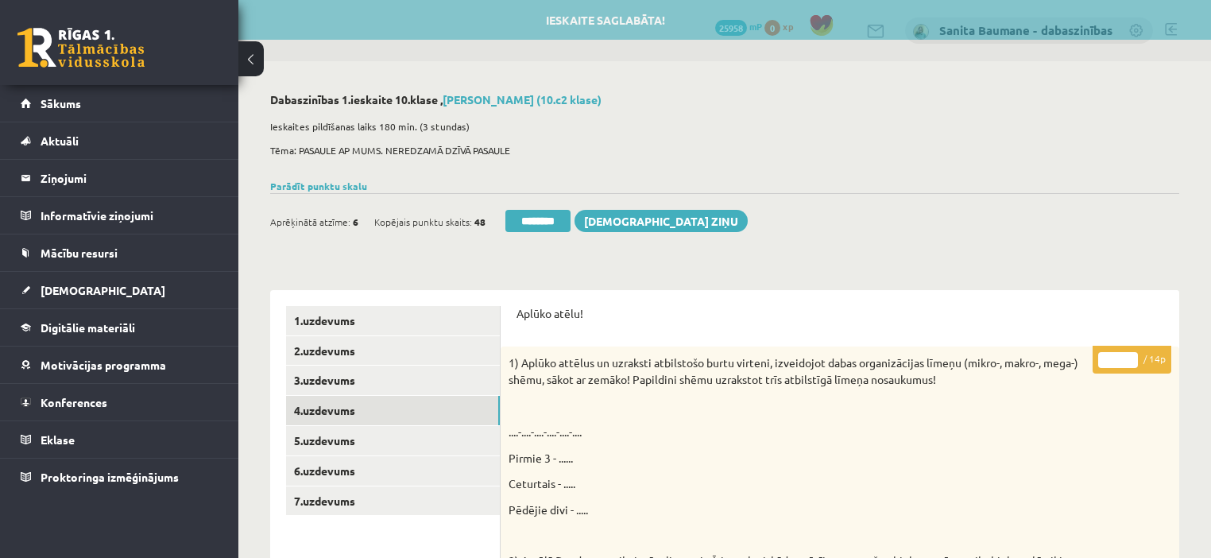
click at [1127, 356] on input "**" at bounding box center [1118, 360] width 40 height 16
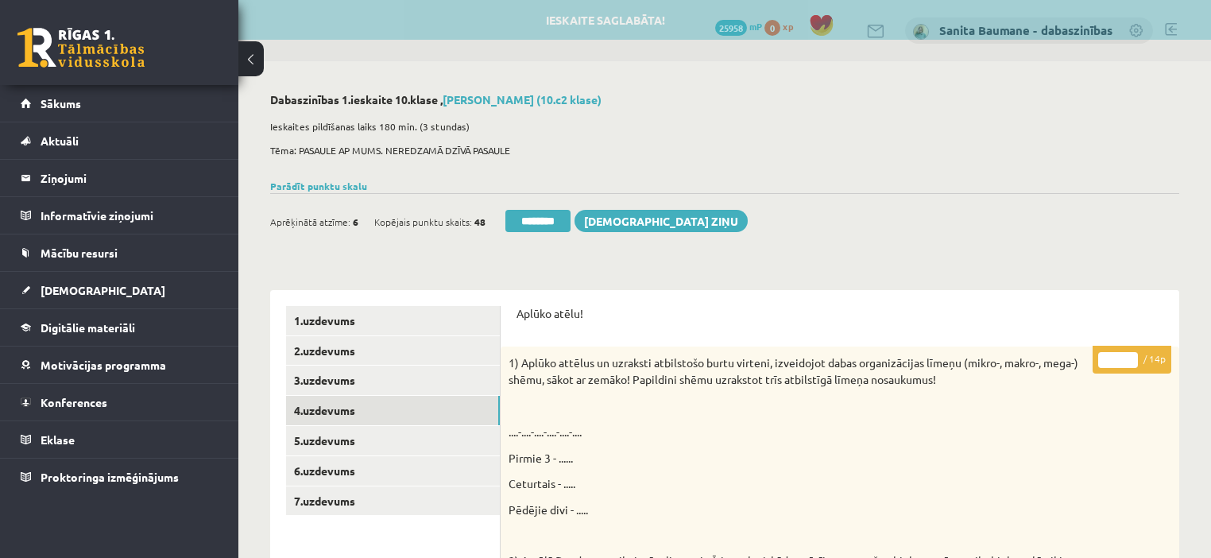
click at [1127, 356] on input "**" at bounding box center [1118, 360] width 40 height 16
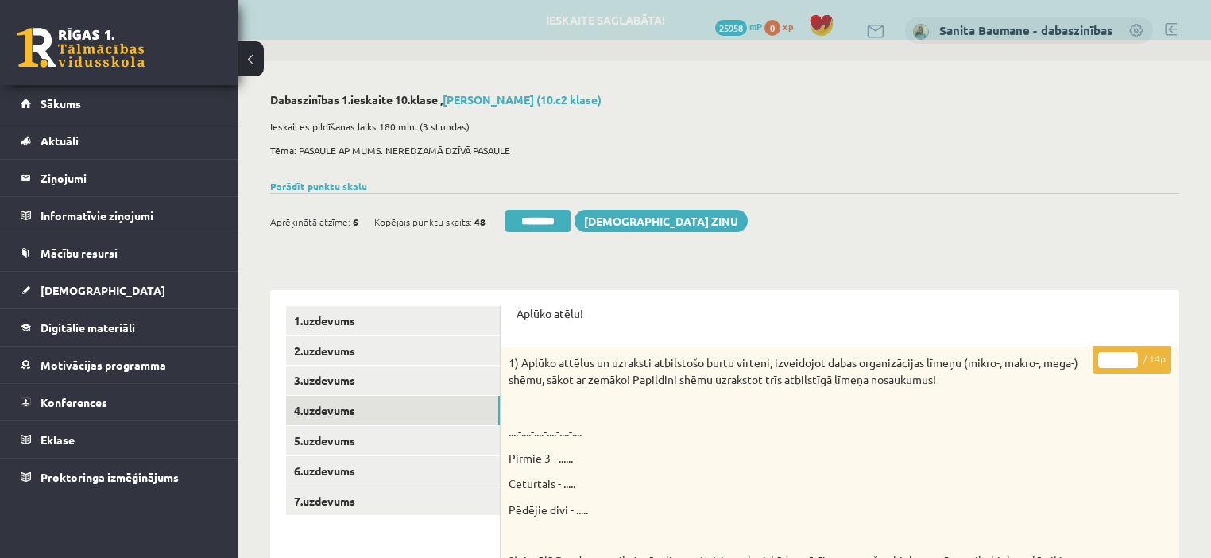
click at [1127, 356] on input "**" at bounding box center [1118, 360] width 40 height 16
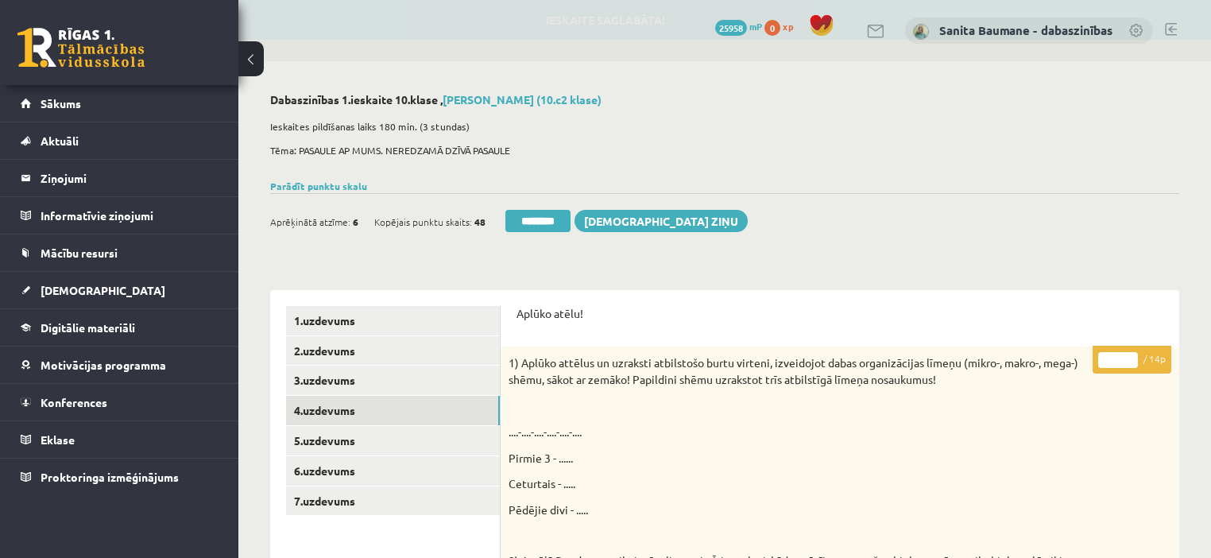
click at [1127, 356] on input "**" at bounding box center [1118, 360] width 40 height 16
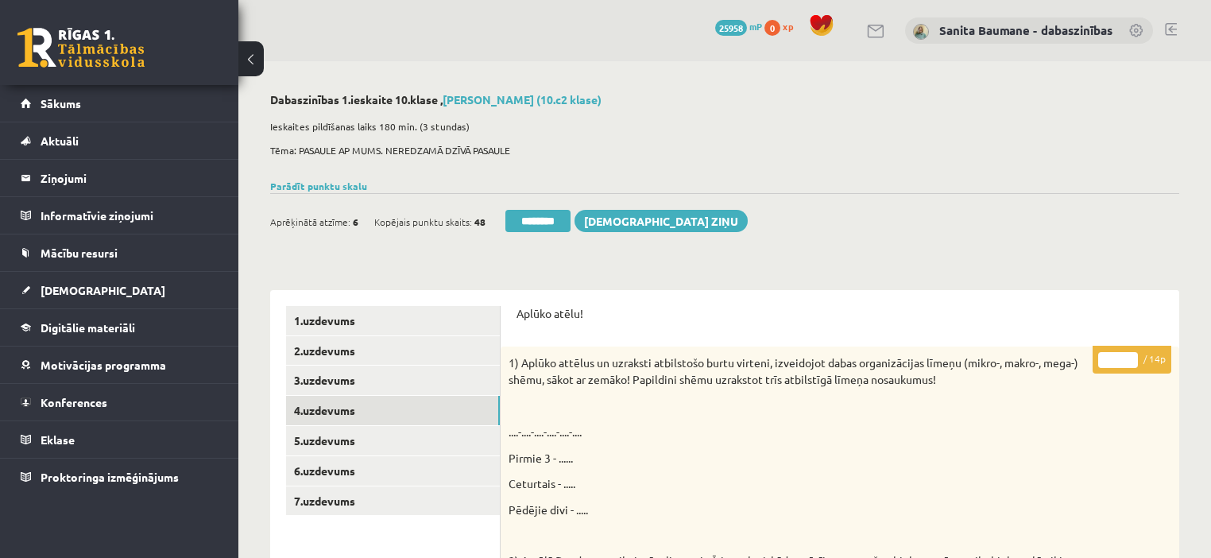
click at [1127, 356] on input "**" at bounding box center [1118, 360] width 40 height 16
click at [1131, 365] on input "**" at bounding box center [1118, 360] width 40 height 16
type input "**"
click at [1131, 365] on input "**" at bounding box center [1118, 360] width 40 height 16
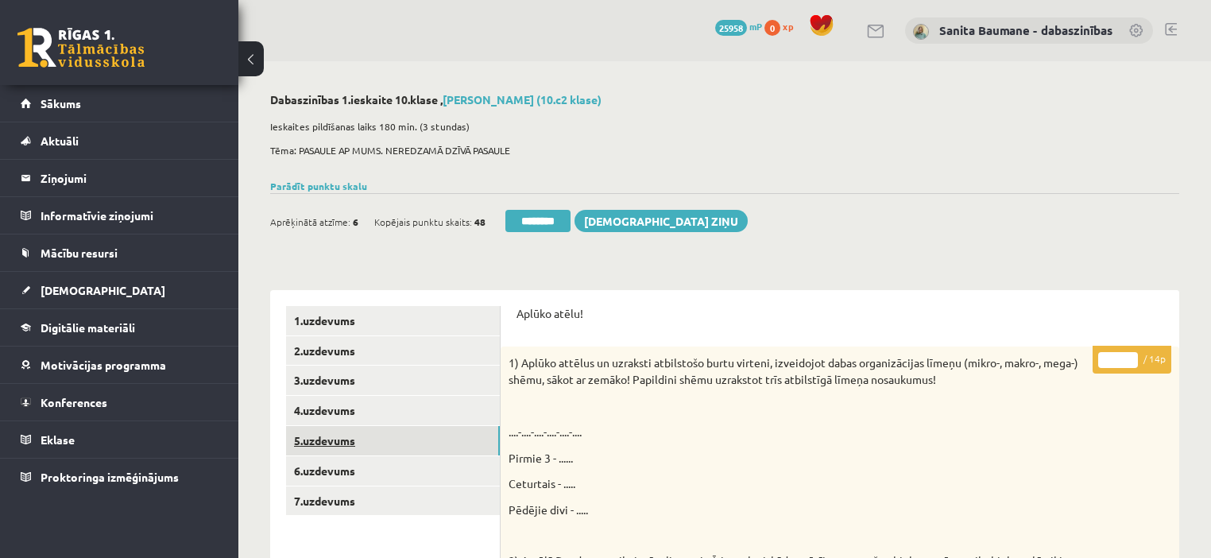
click at [326, 436] on link "5.uzdevums" at bounding box center [393, 440] width 214 height 29
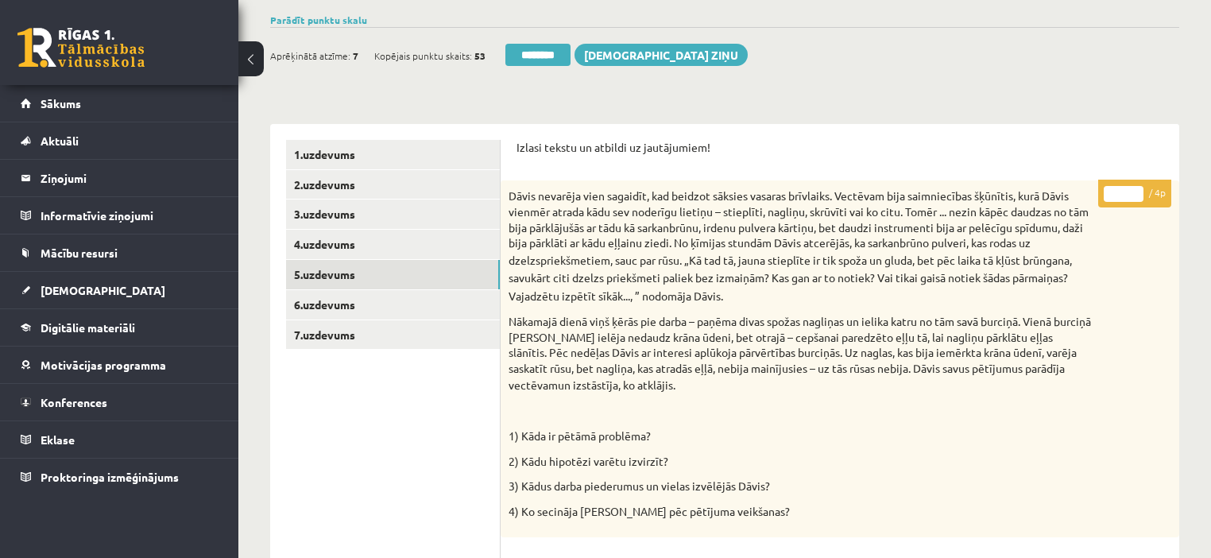
scroll to position [127, 0]
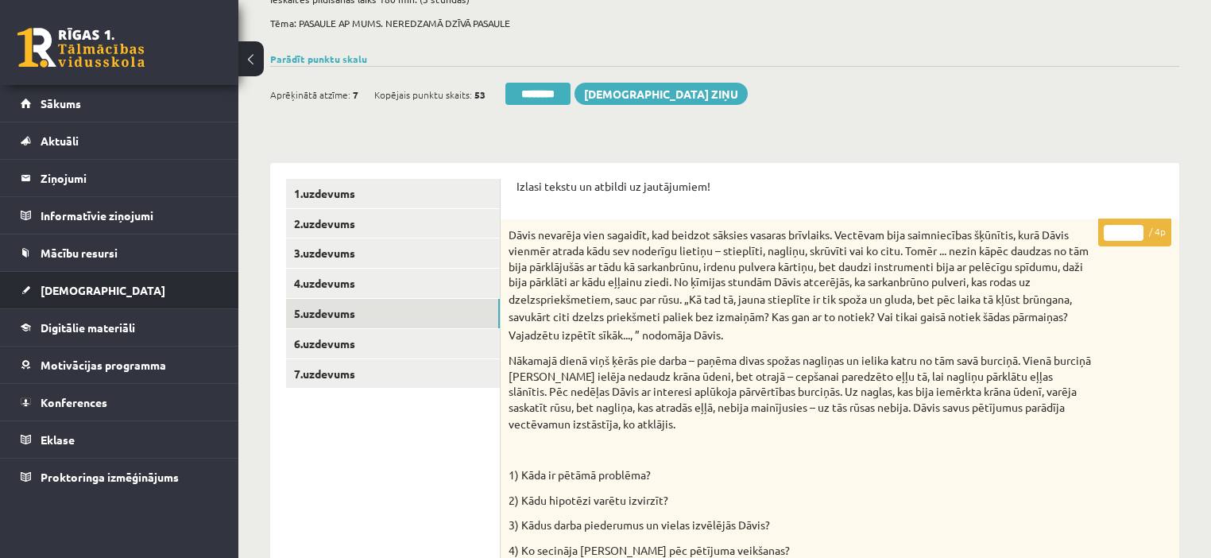
drag, startPoint x: 1135, startPoint y: 229, endPoint x: 0, endPoint y: 292, distance: 1136.3
type input "*"
click at [1134, 226] on input "*" at bounding box center [1124, 233] width 40 height 16
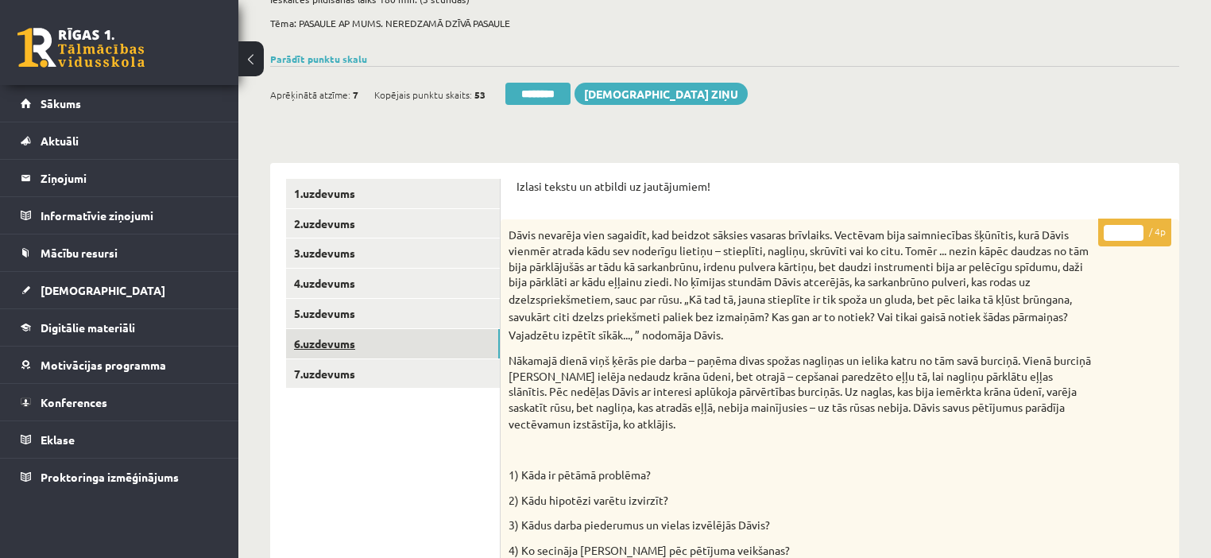
click at [354, 343] on link "6.uzdevums" at bounding box center [393, 343] width 214 height 29
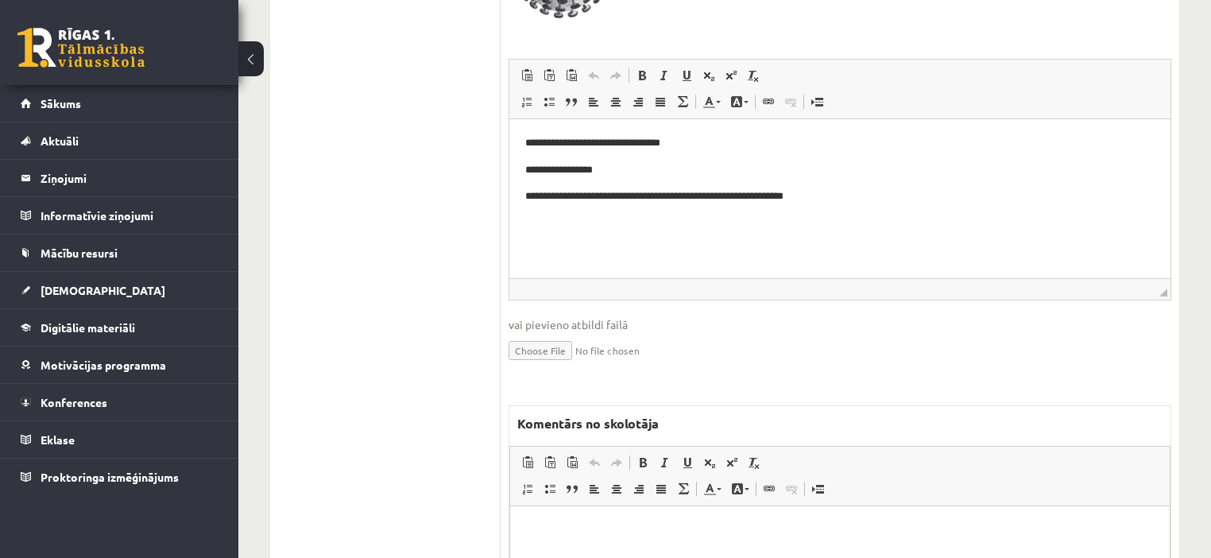
scroll to position [890, 0]
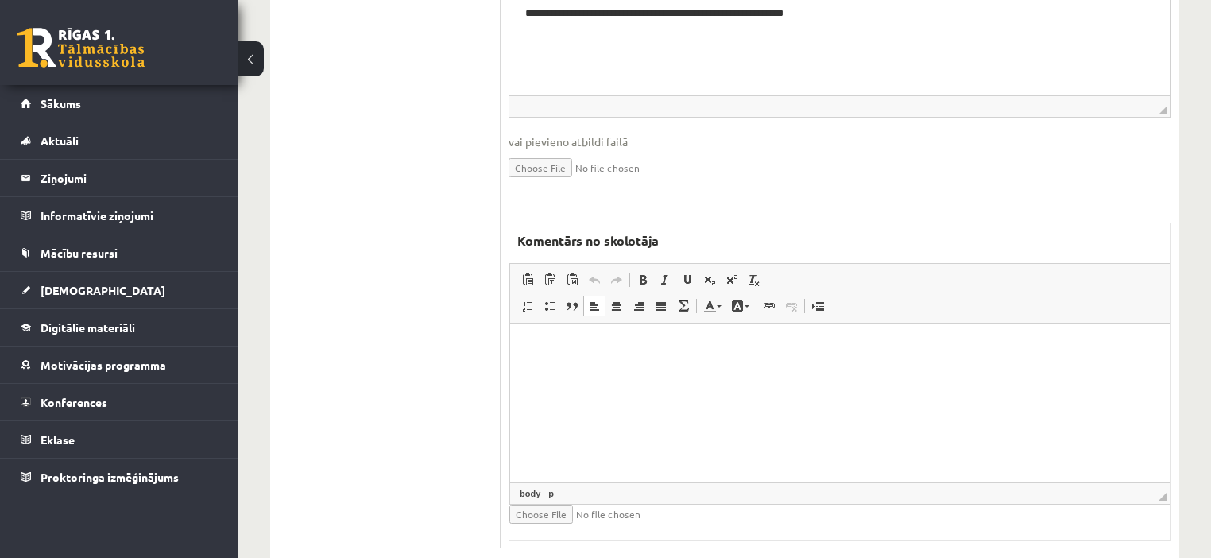
drag, startPoint x: 863, startPoint y: 444, endPoint x: 927, endPoint y: 353, distance: 111.8
click at [863, 371] on html at bounding box center [839, 347] width 659 height 48
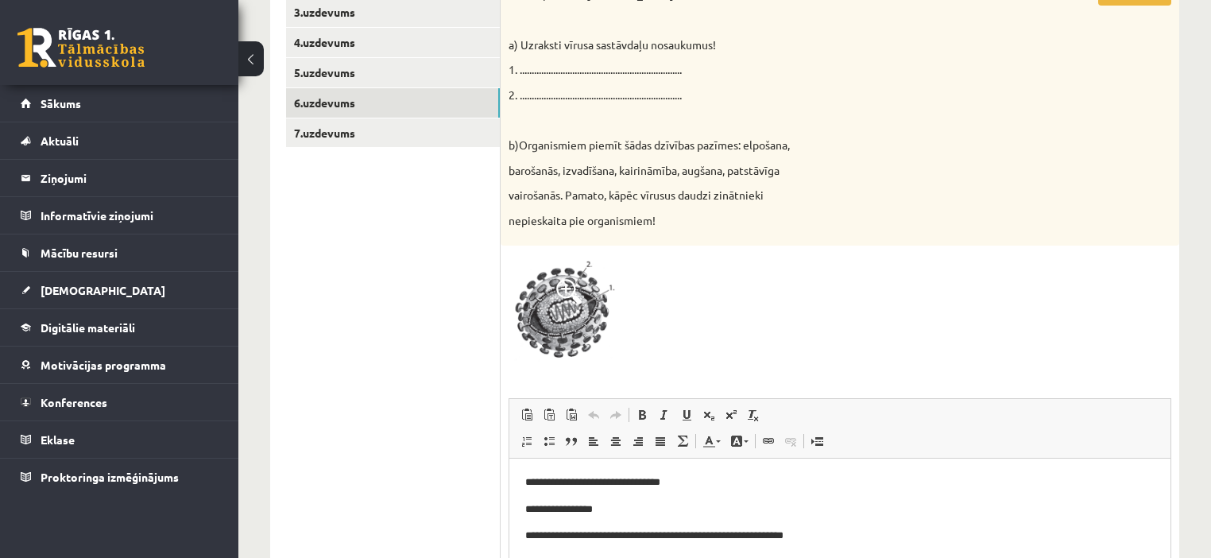
scroll to position [127, 0]
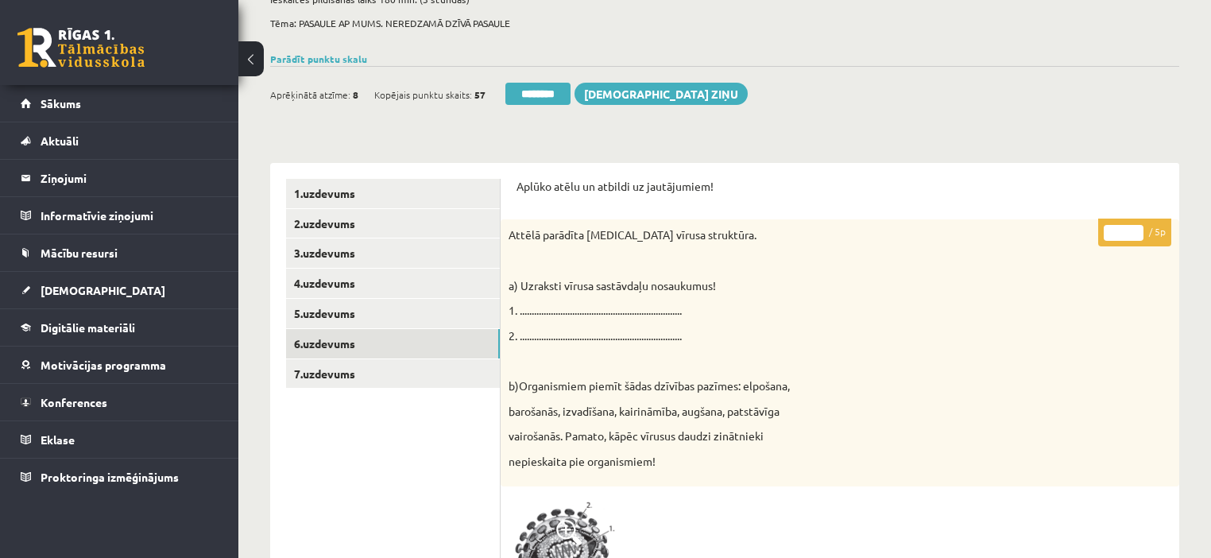
click at [1135, 227] on input "*" at bounding box center [1124, 233] width 40 height 16
type input "*"
click at [1135, 227] on input "*" at bounding box center [1124, 233] width 40 height 16
click at [400, 374] on link "7.uzdevums" at bounding box center [393, 373] width 214 height 29
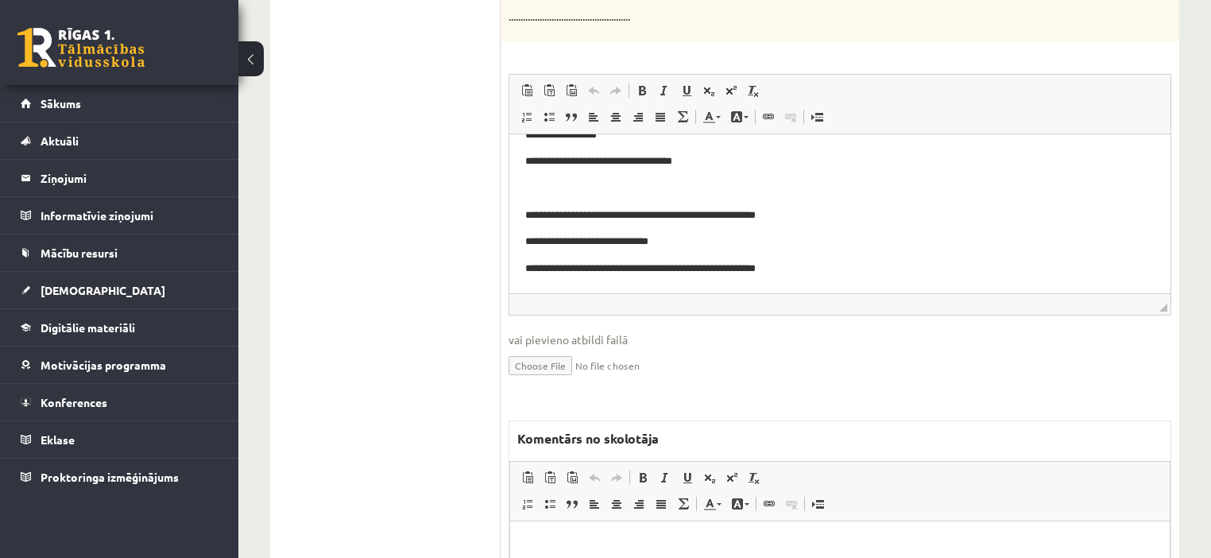
scroll to position [1017, 0]
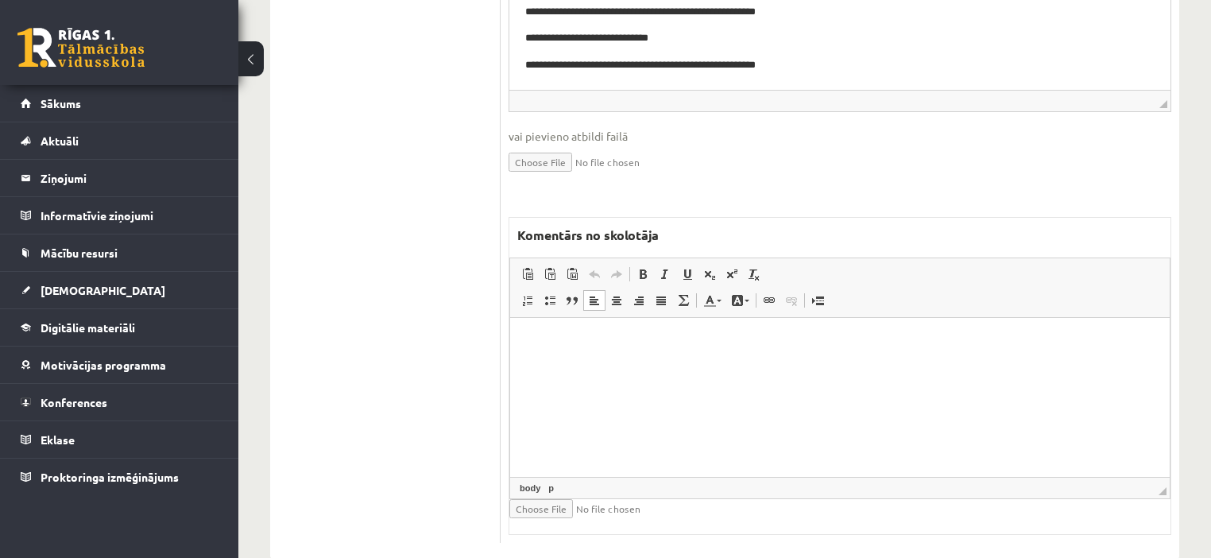
click at [630, 365] on html at bounding box center [839, 341] width 659 height 48
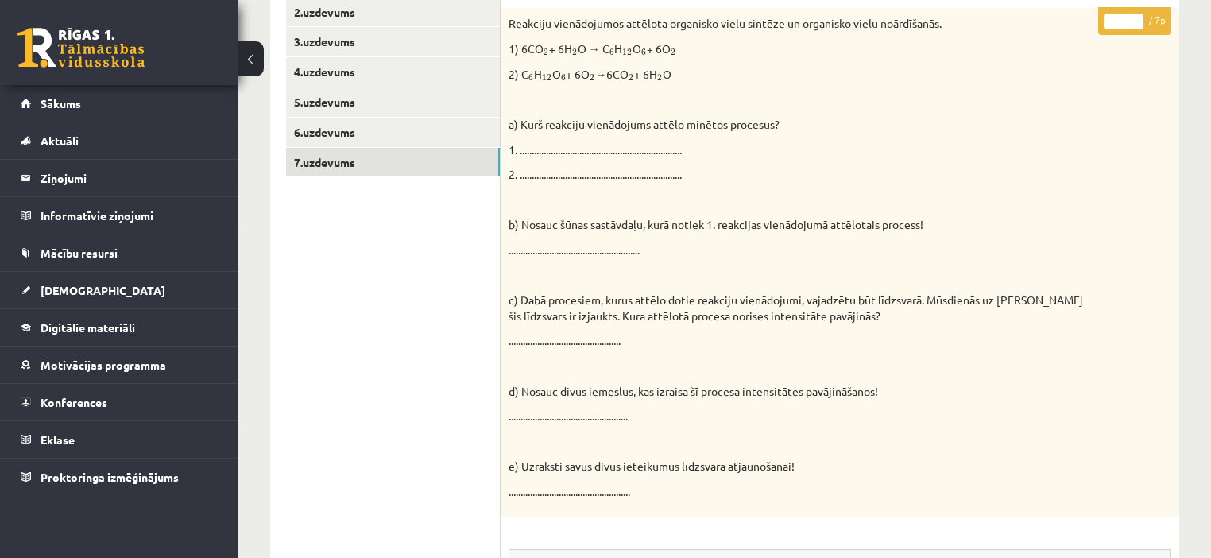
scroll to position [64, 0]
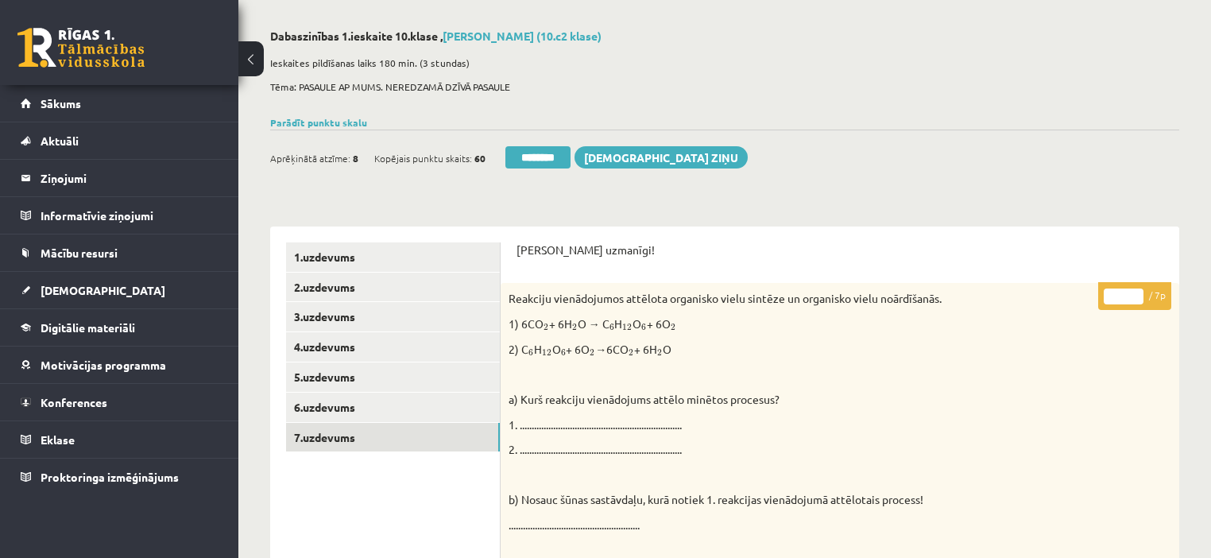
click at [1138, 292] on input "*" at bounding box center [1124, 296] width 40 height 16
click at [1136, 302] on input "*" at bounding box center [1124, 296] width 40 height 16
type input "*"
click at [1136, 302] on input "*" at bounding box center [1124, 296] width 40 height 16
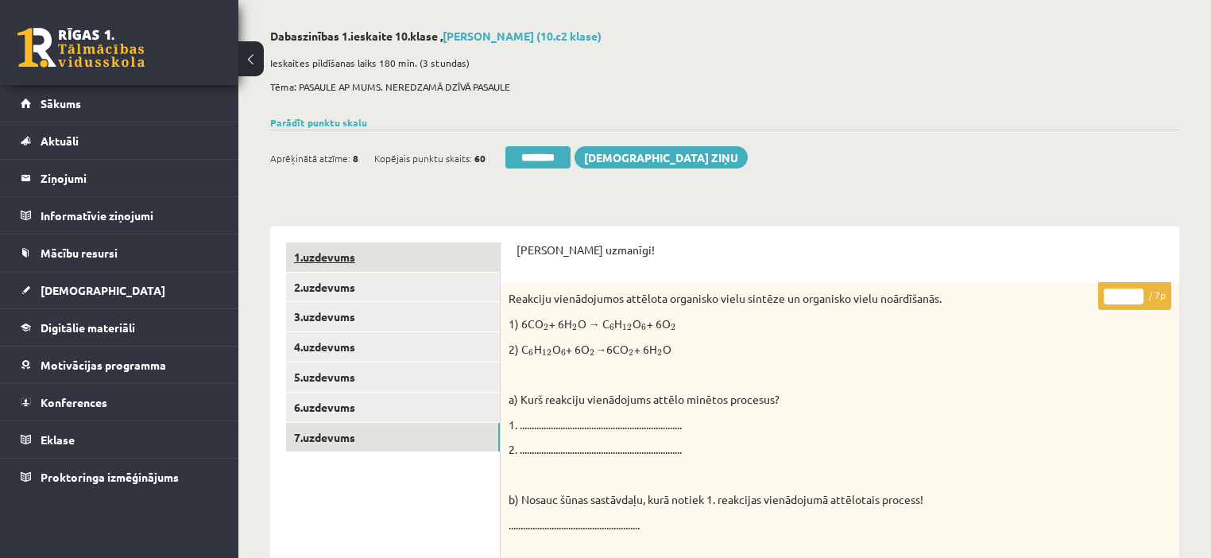
click at [346, 261] on link "1.uzdevums" at bounding box center [393, 256] width 214 height 29
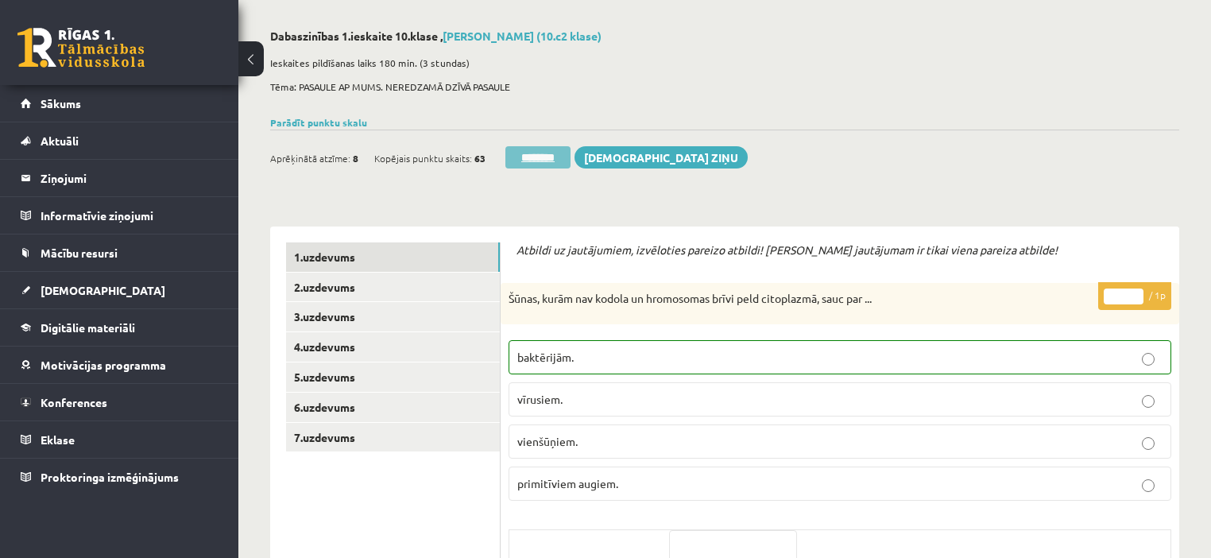
click at [553, 164] on input "********" at bounding box center [537, 157] width 65 height 22
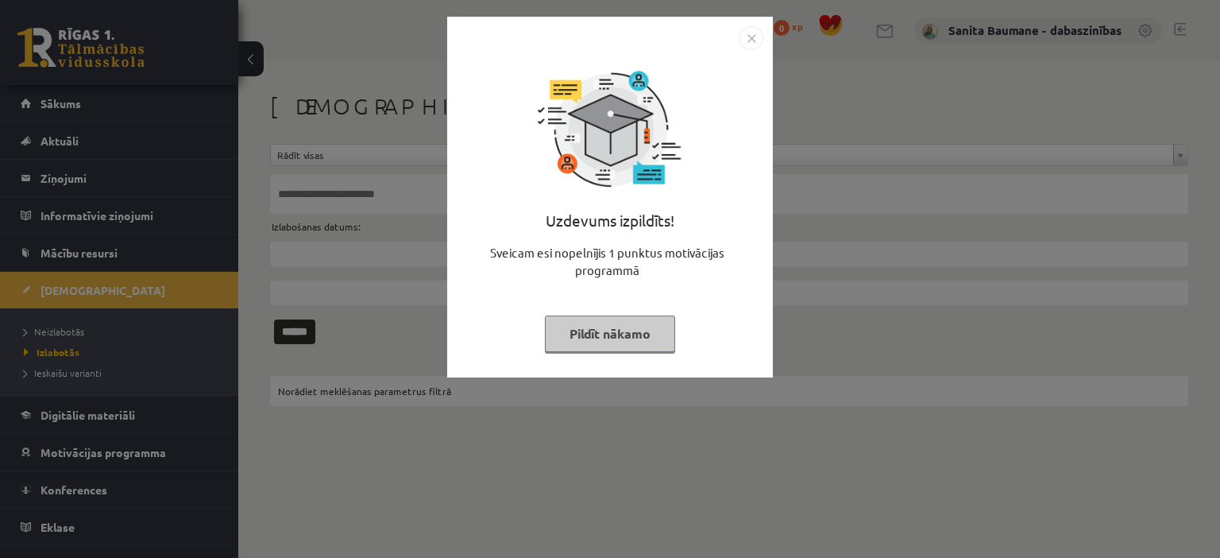
click at [614, 331] on button "Pildīt nākamo" at bounding box center [610, 333] width 130 height 37
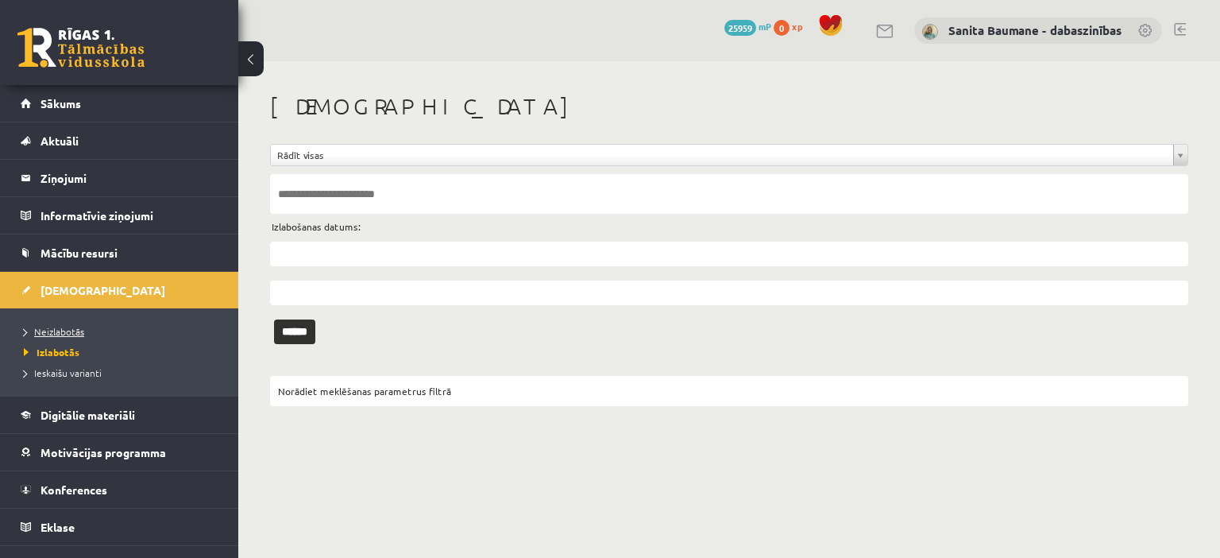
click at [44, 335] on link "Neizlabotās" at bounding box center [123, 331] width 199 height 14
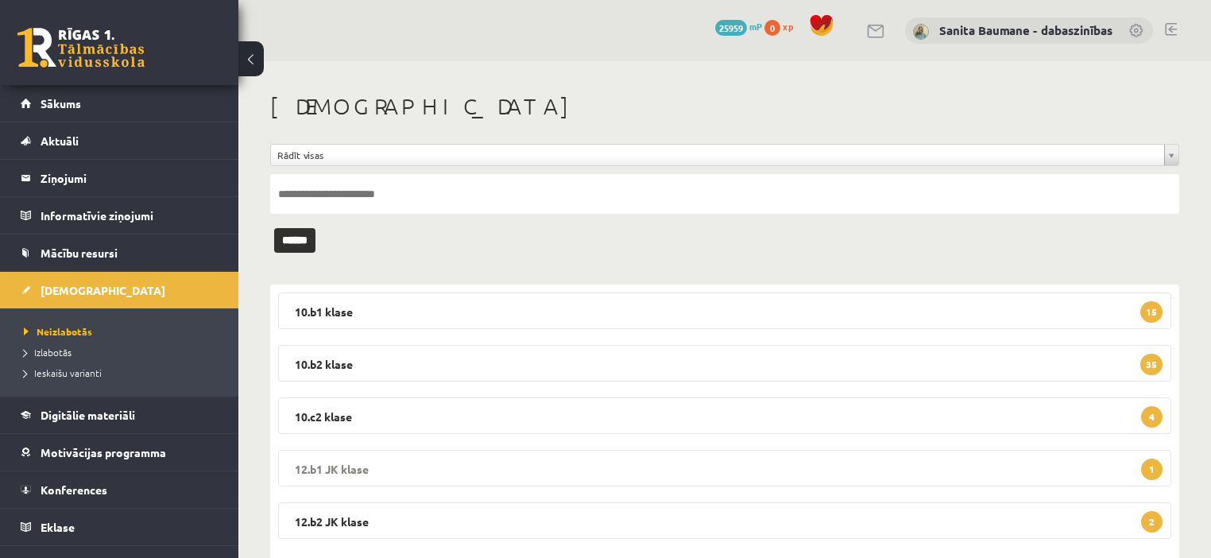
click at [423, 470] on legend "12.b1 JK klase 1" at bounding box center [724, 468] width 893 height 37
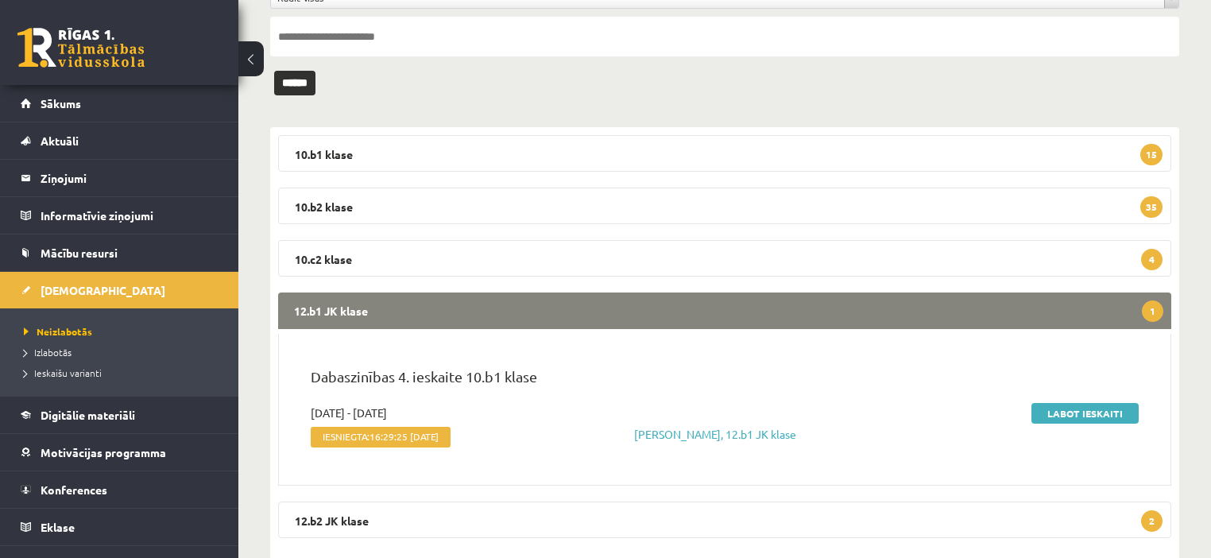
scroll to position [191, 0]
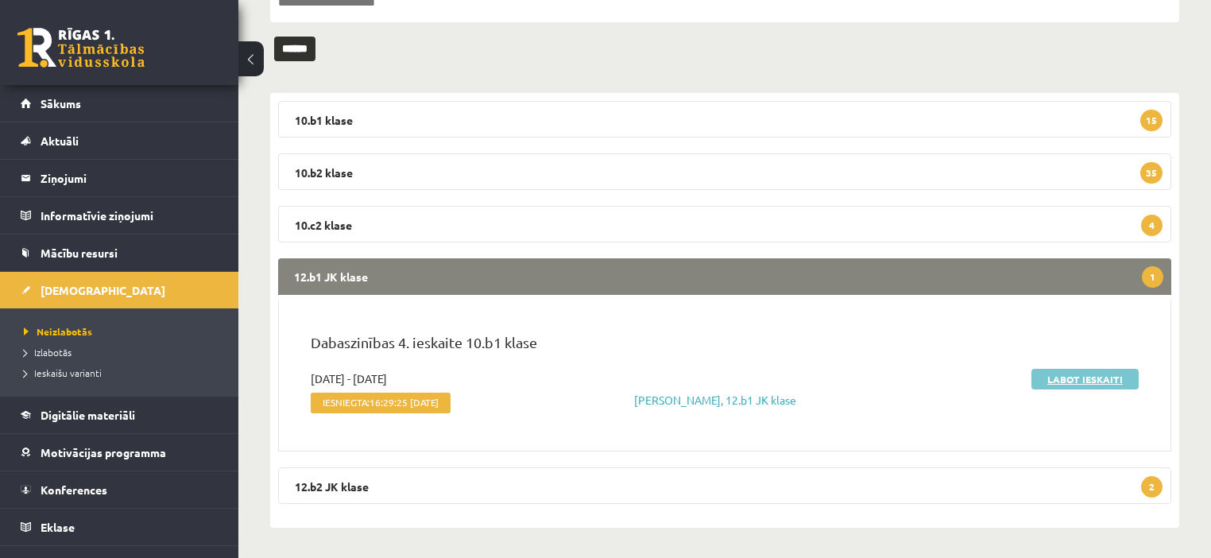
click at [1068, 373] on link "Labot ieskaiti" at bounding box center [1084, 379] width 107 height 21
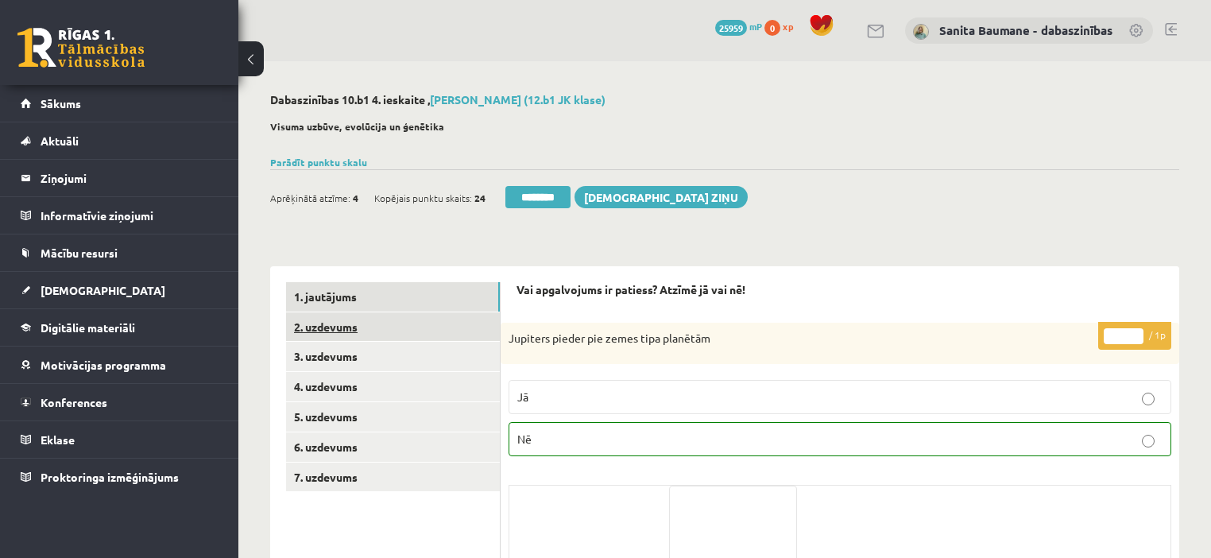
click at [373, 327] on link "2. uzdevums" at bounding box center [393, 326] width 214 height 29
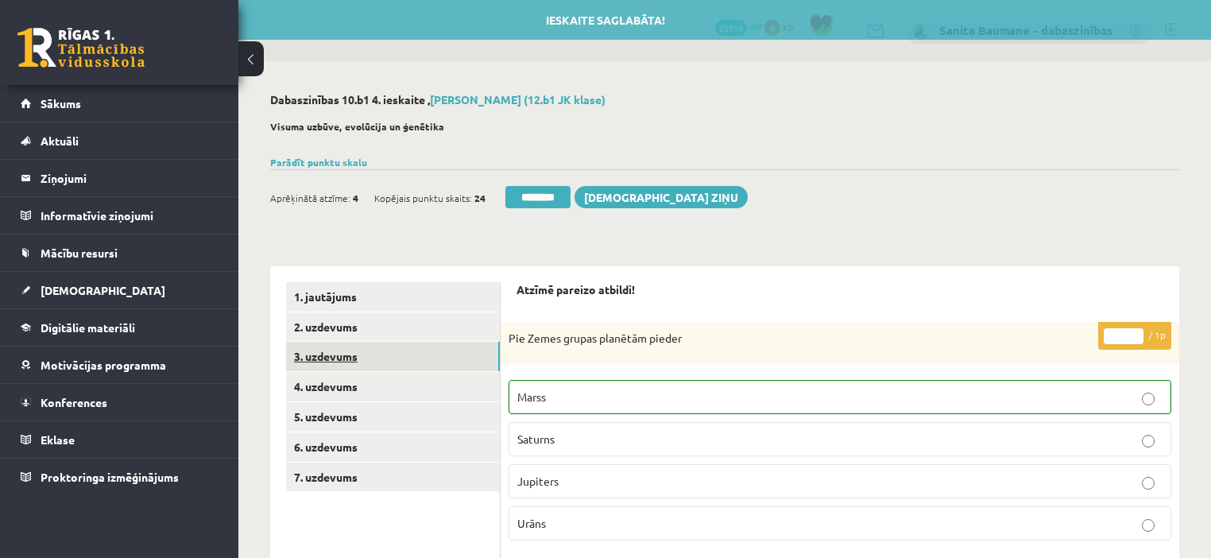
click at [338, 354] on link "3. uzdevums" at bounding box center [393, 356] width 214 height 29
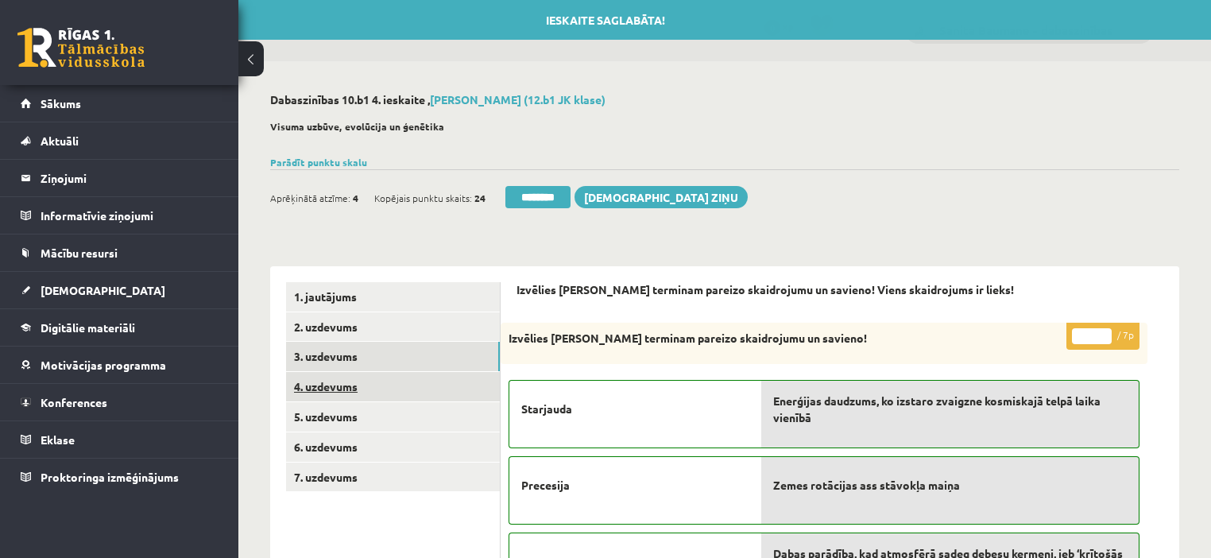
click at [330, 381] on link "4. uzdevums" at bounding box center [393, 386] width 214 height 29
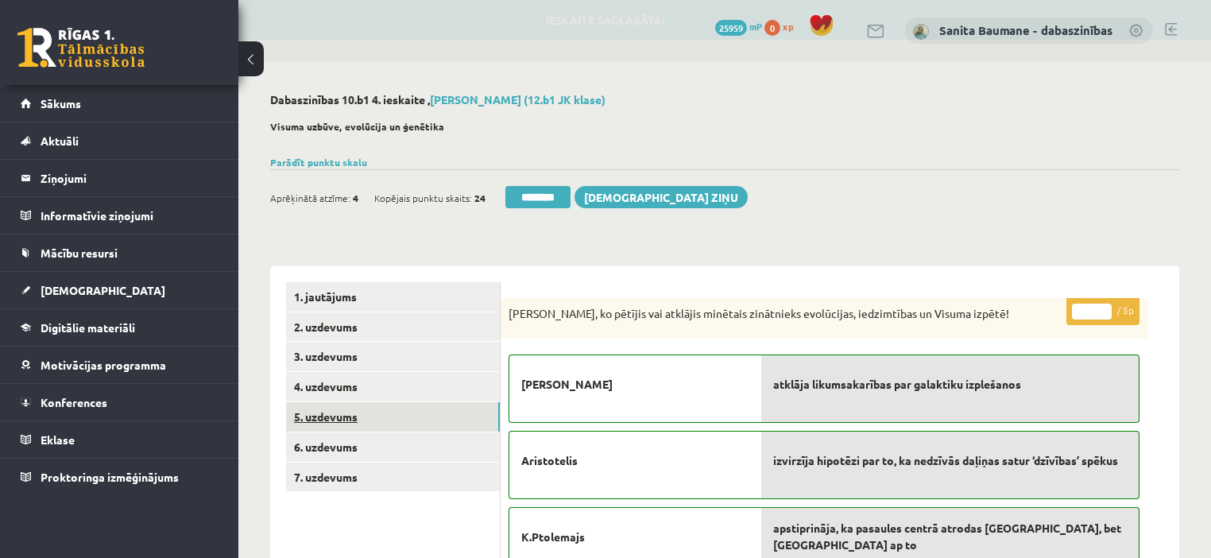
click at [331, 415] on link "5. uzdevums" at bounding box center [393, 416] width 214 height 29
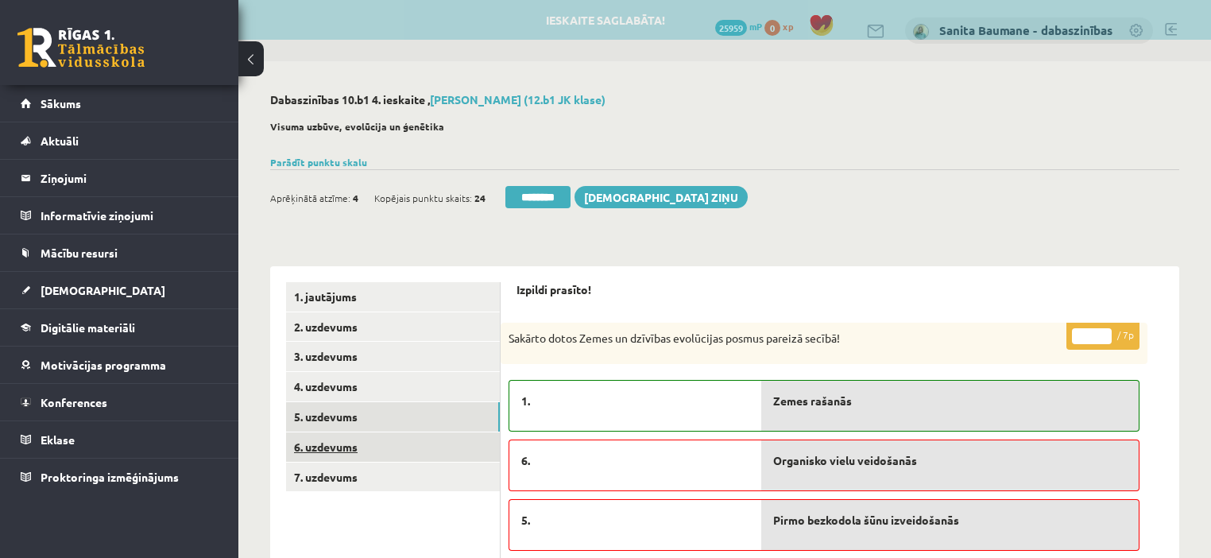
click at [327, 456] on link "6. uzdevums" at bounding box center [393, 446] width 214 height 29
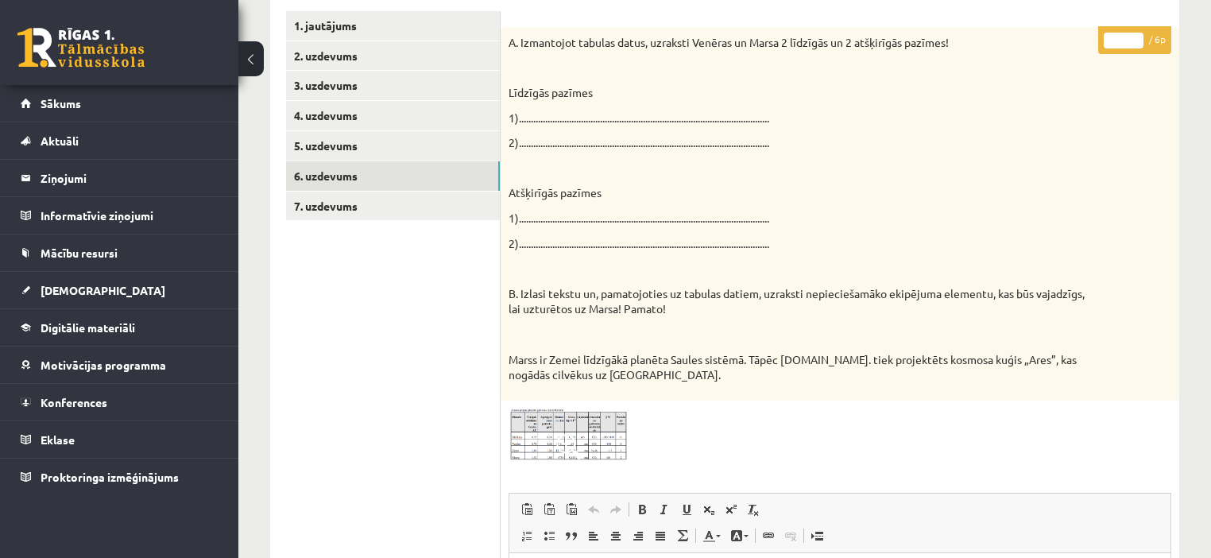
scroll to position [254, 0]
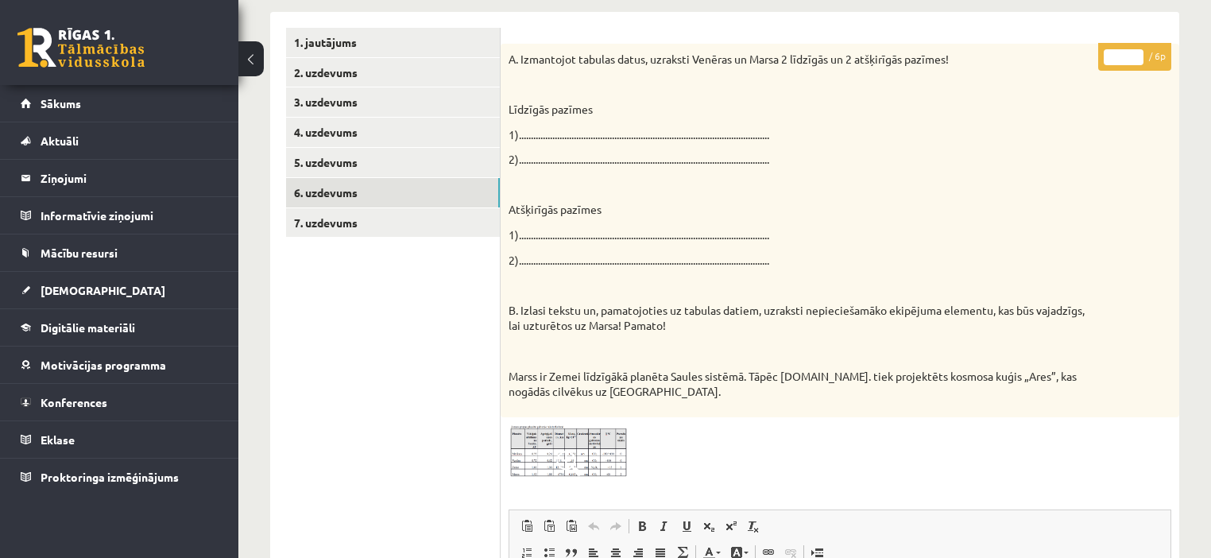
click at [1135, 51] on input "*" at bounding box center [1124, 57] width 40 height 16
type input "*"
click at [1135, 51] on input "*" at bounding box center [1124, 57] width 40 height 16
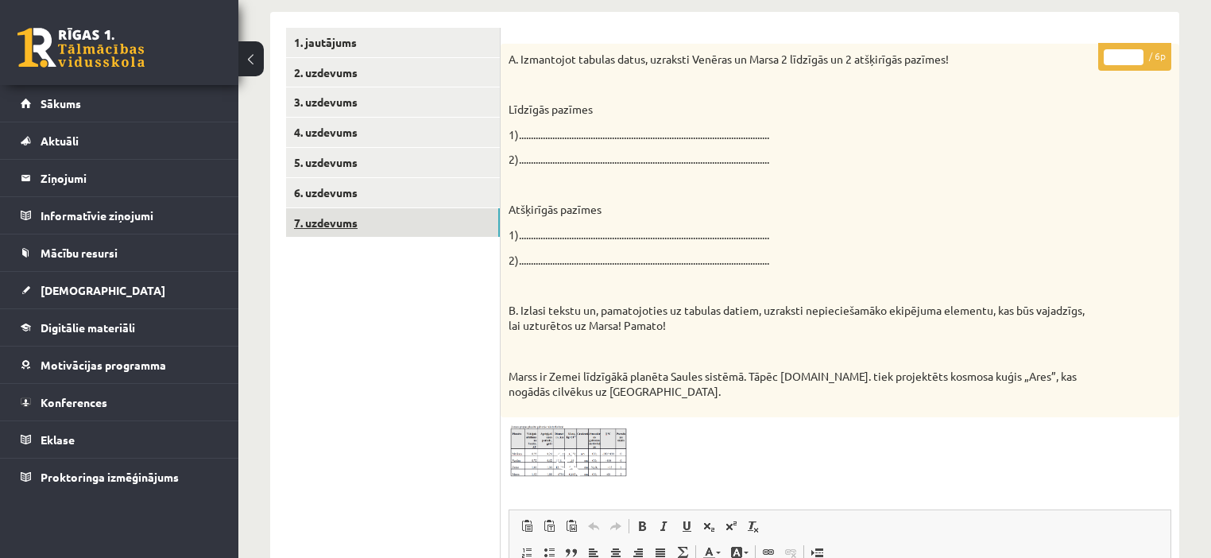
click at [335, 231] on link "7. uzdevums" at bounding box center [393, 222] width 214 height 29
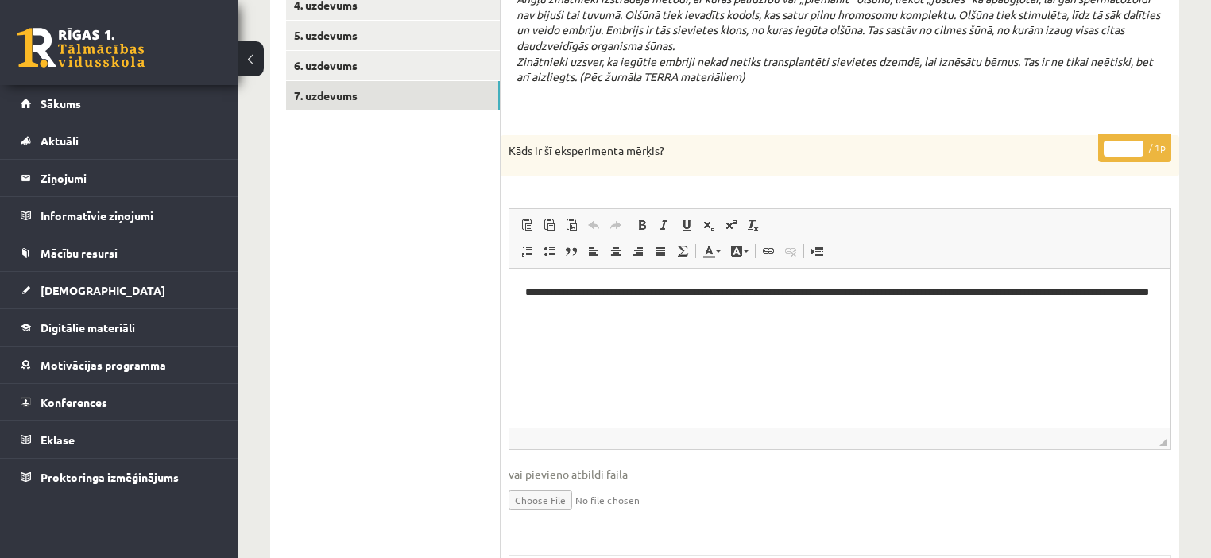
scroll to position [0, 0]
drag, startPoint x: 1133, startPoint y: 142, endPoint x: 1145, endPoint y: 124, distance: 21.8
type input "*"
click at [1133, 141] on input "*" at bounding box center [1124, 149] width 40 height 16
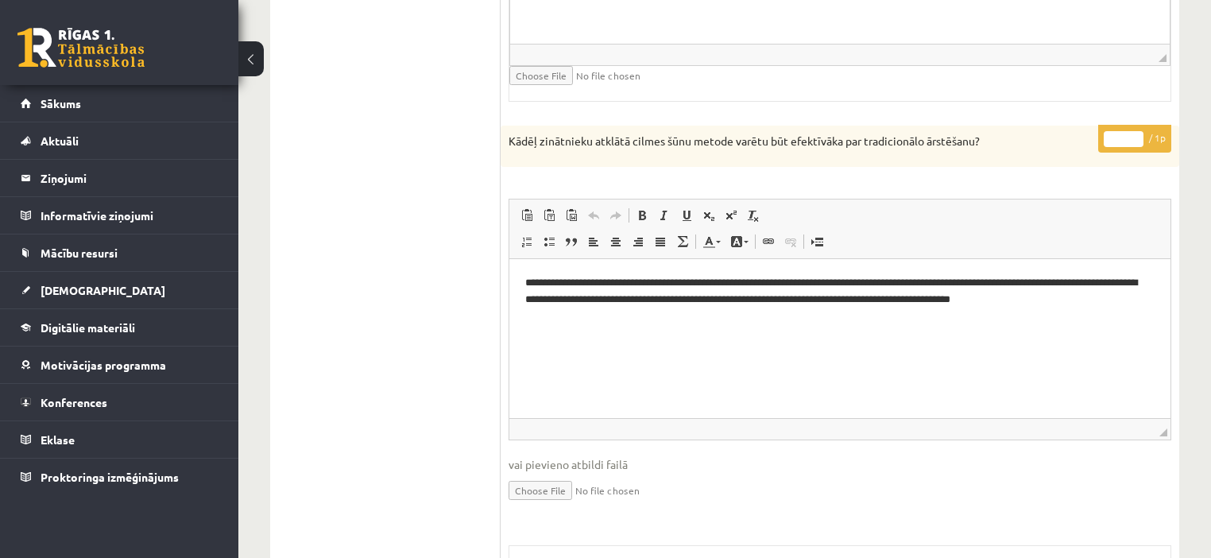
scroll to position [1158, 0]
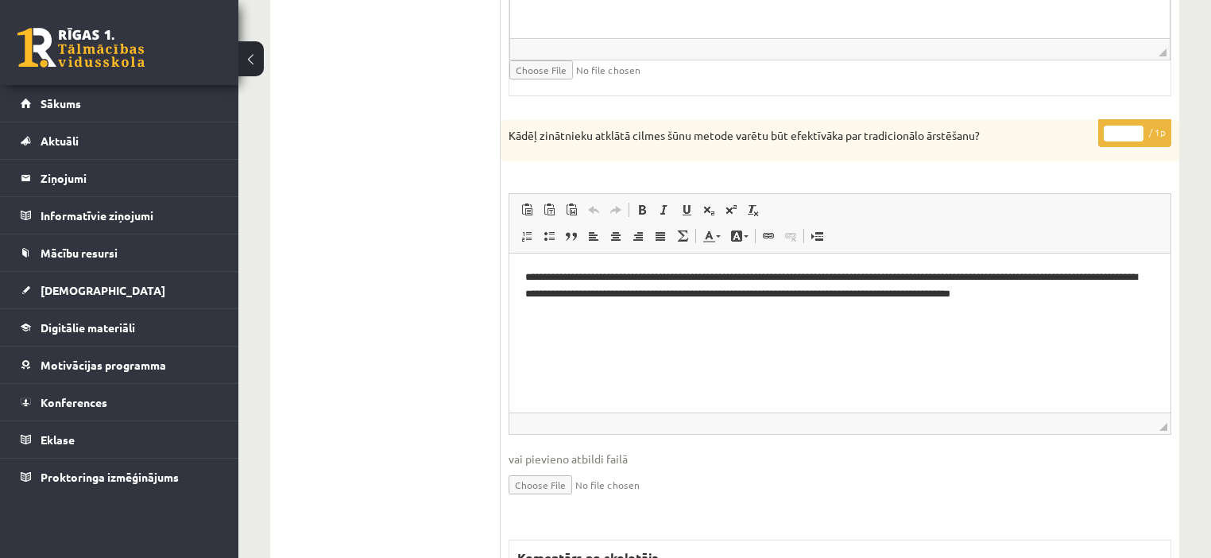
type input "*"
click at [1131, 126] on input "*" at bounding box center [1124, 134] width 40 height 16
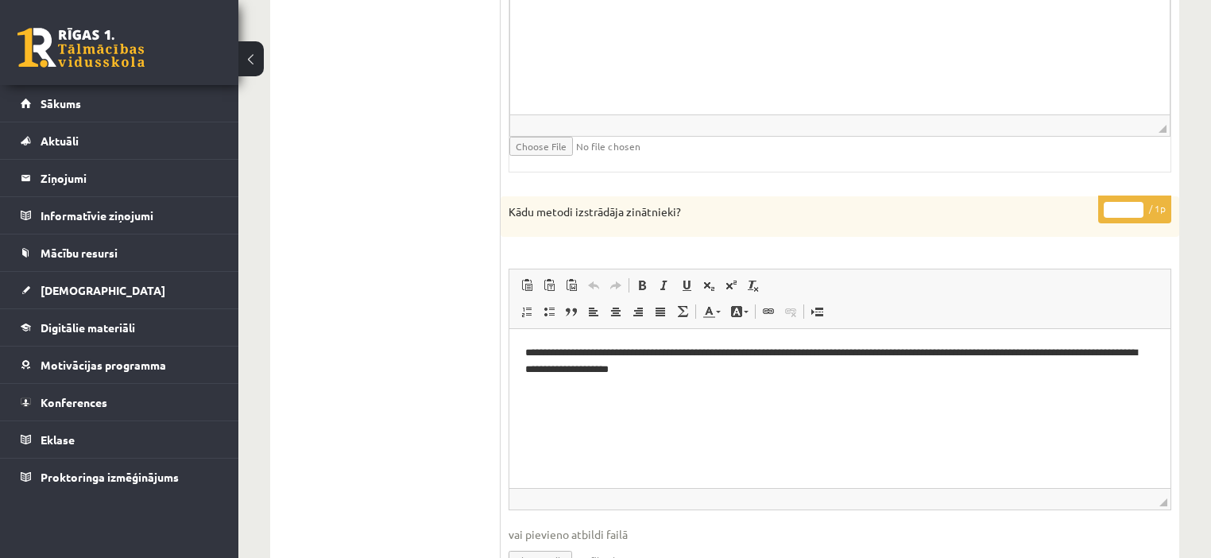
scroll to position [1823, 0]
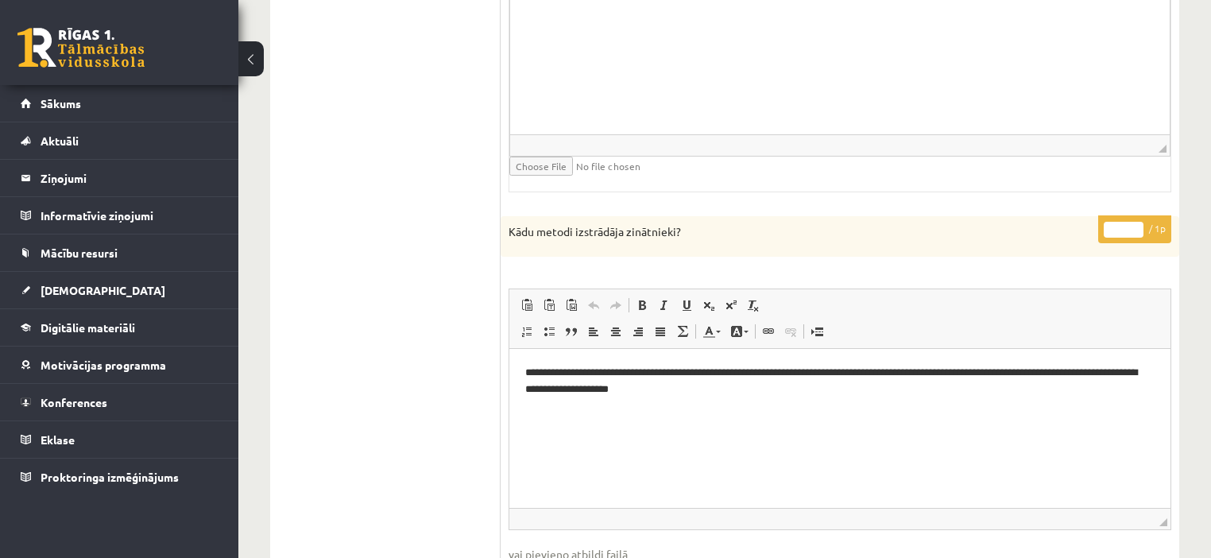
type input "*"
click at [1138, 222] on input "*" at bounding box center [1124, 230] width 40 height 16
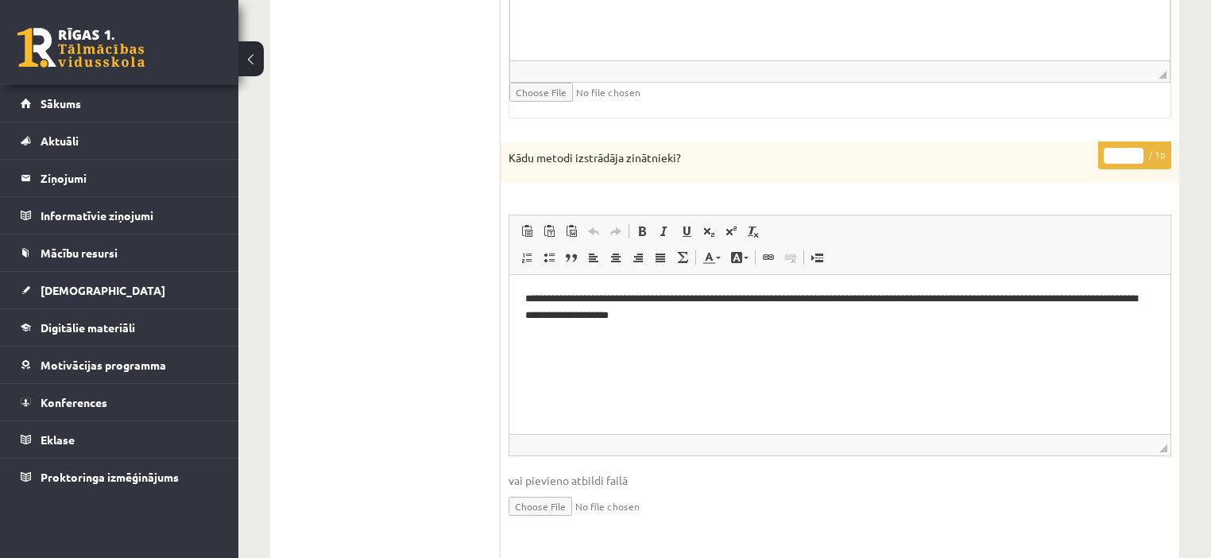
scroll to position [2140, 0]
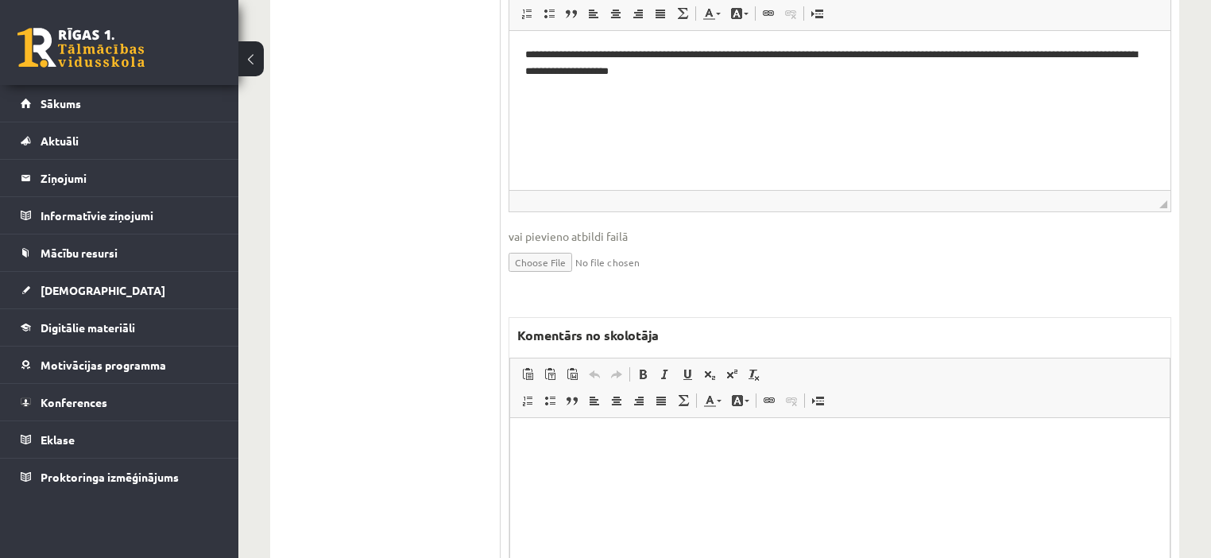
click at [786, 423] on html at bounding box center [839, 442] width 659 height 48
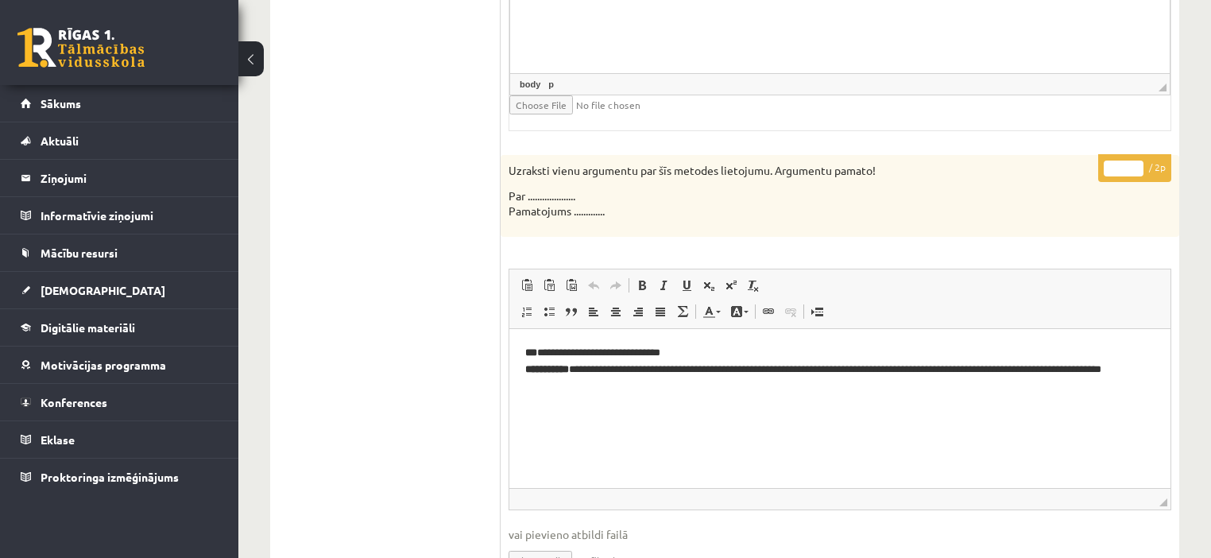
scroll to position [2649, 0]
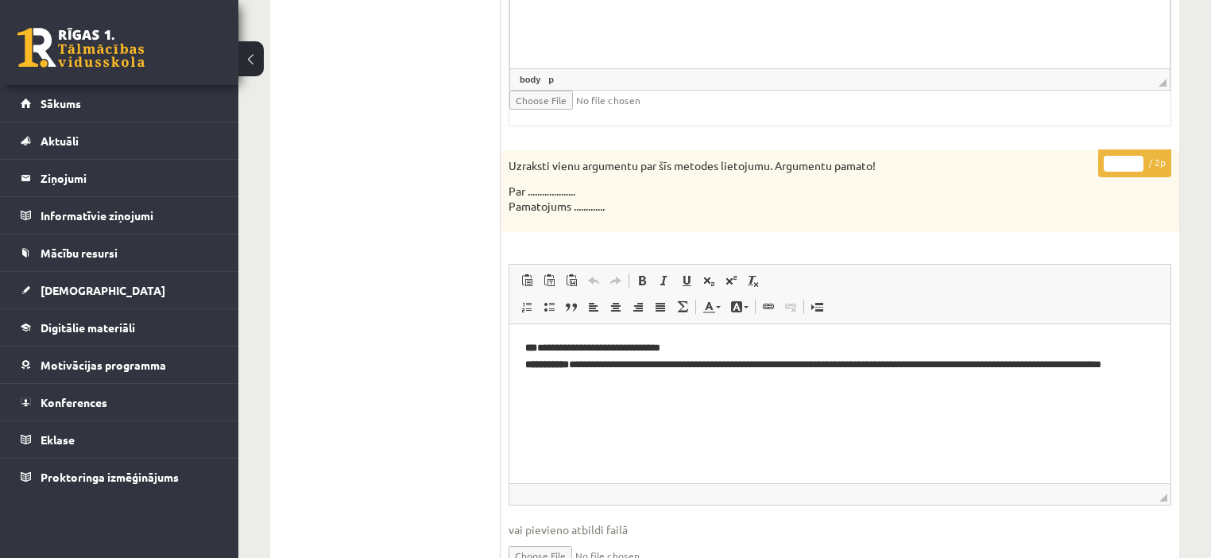
type input "*"
click at [1137, 156] on input "*" at bounding box center [1124, 164] width 40 height 16
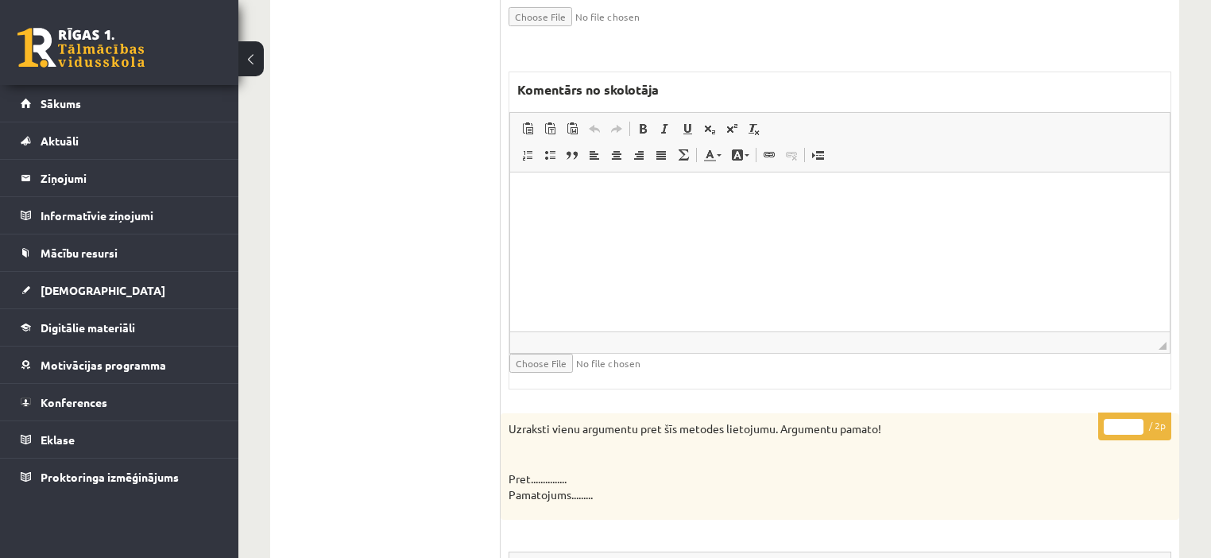
scroll to position [3267, 0]
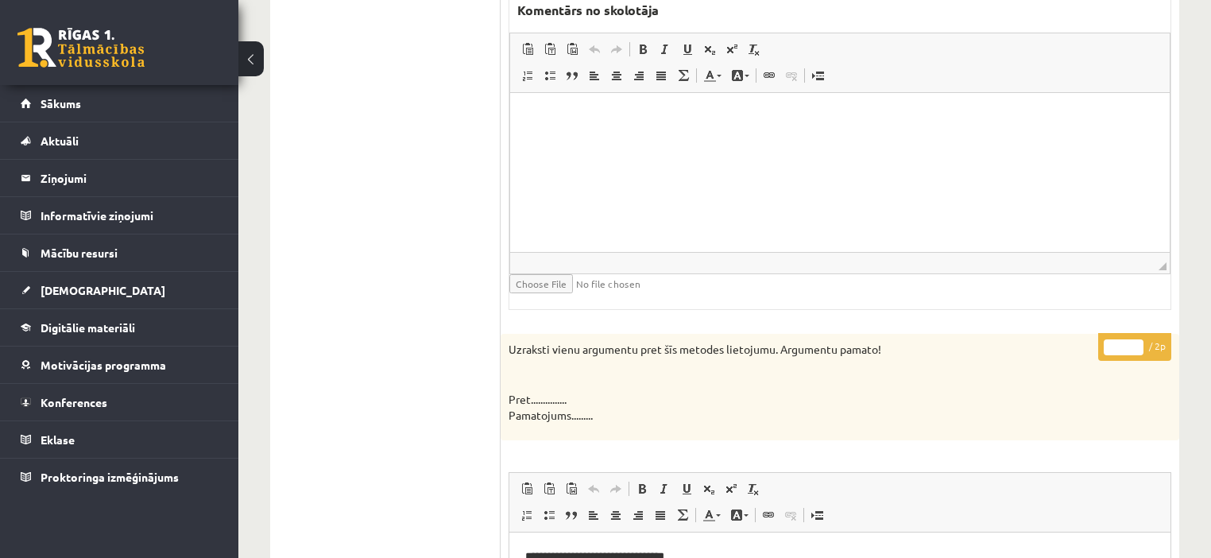
drag, startPoint x: 1133, startPoint y: 327, endPoint x: 1152, endPoint y: 338, distance: 22.1
type input "*"
click at [1138, 339] on input "*" at bounding box center [1124, 347] width 40 height 16
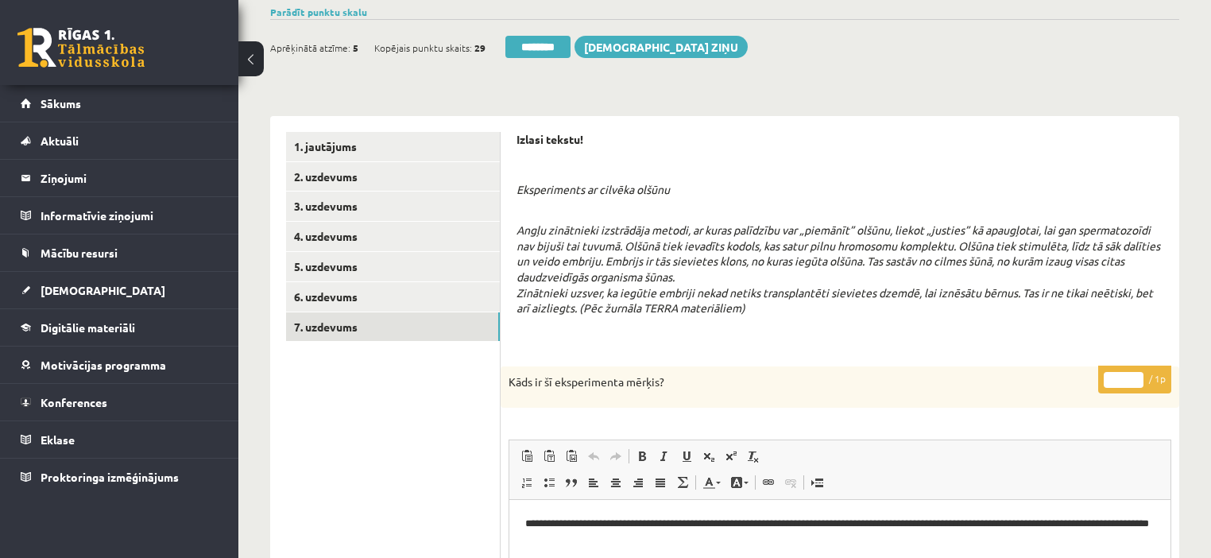
scroll to position [0, 0]
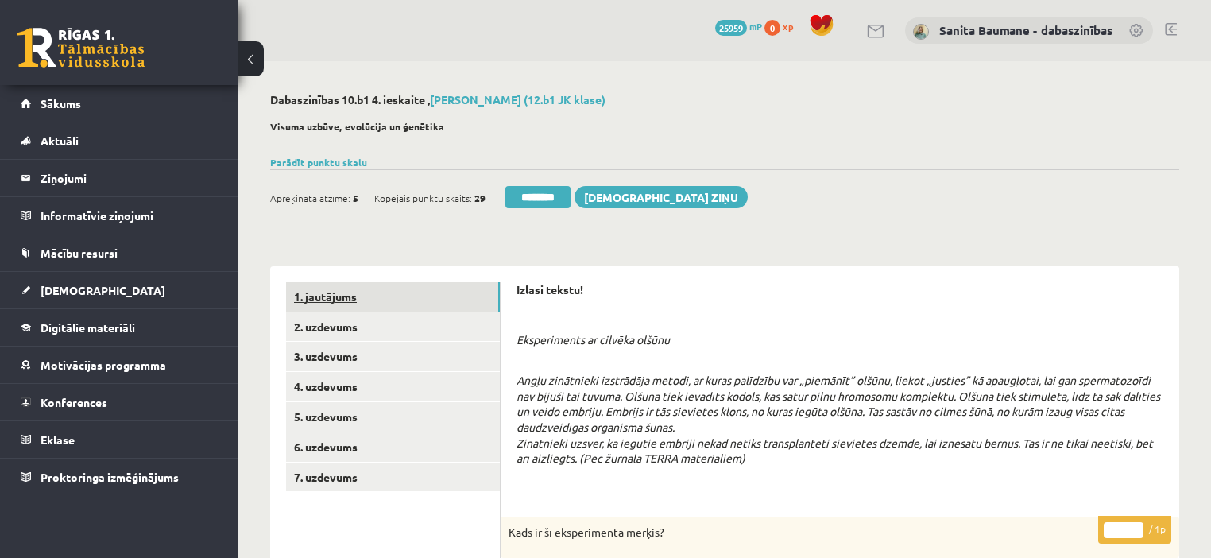
click at [374, 303] on link "1. jautājums" at bounding box center [393, 296] width 214 height 29
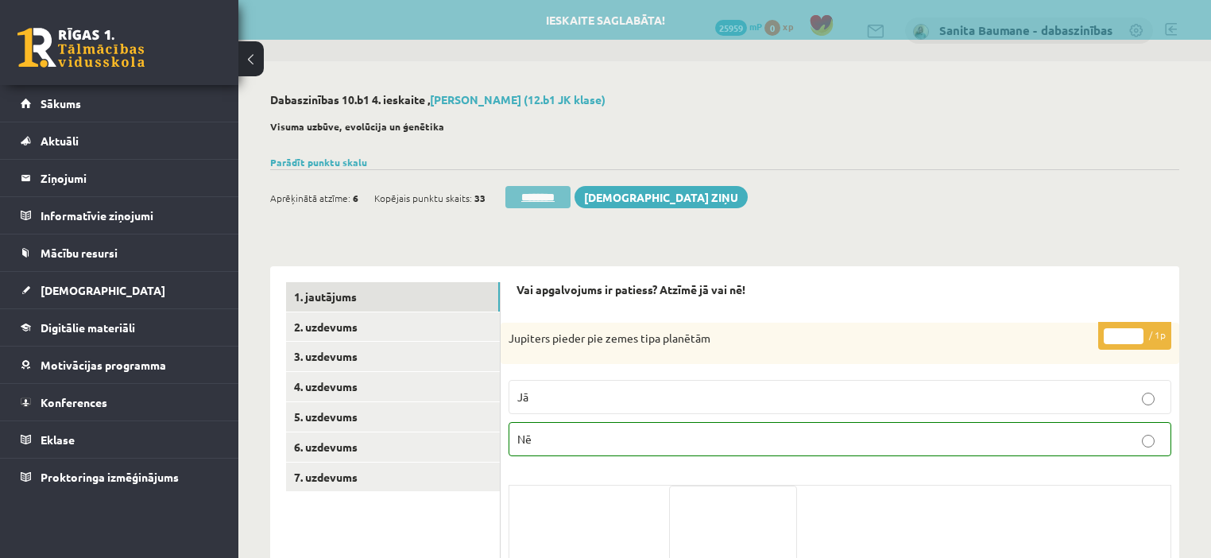
click at [528, 197] on input "********" at bounding box center [537, 197] width 65 height 22
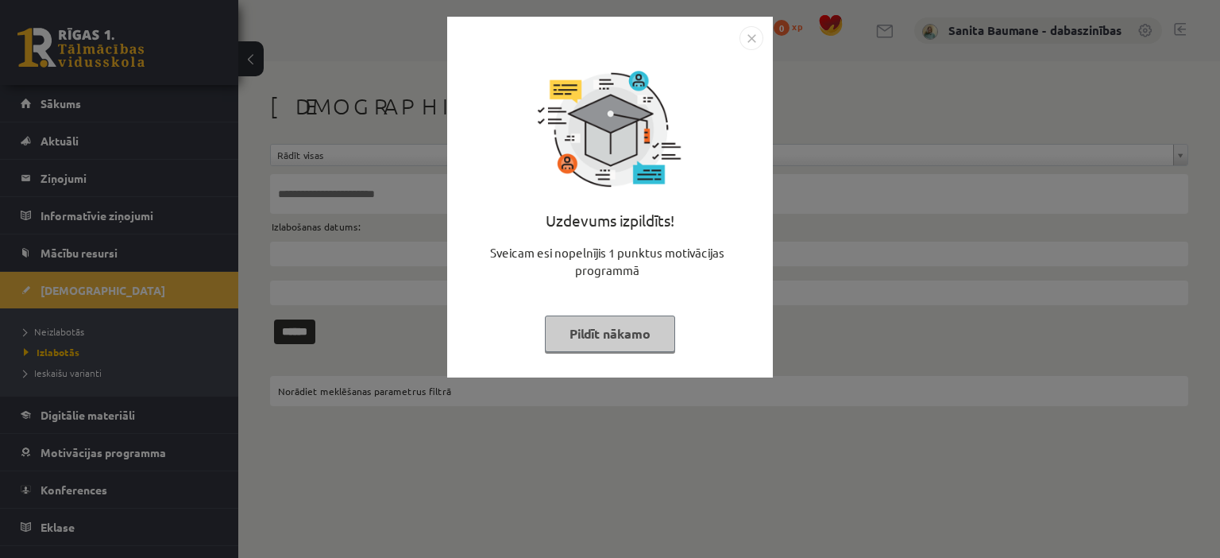
click at [597, 326] on button "Pildīt nākamo" at bounding box center [610, 333] width 130 height 37
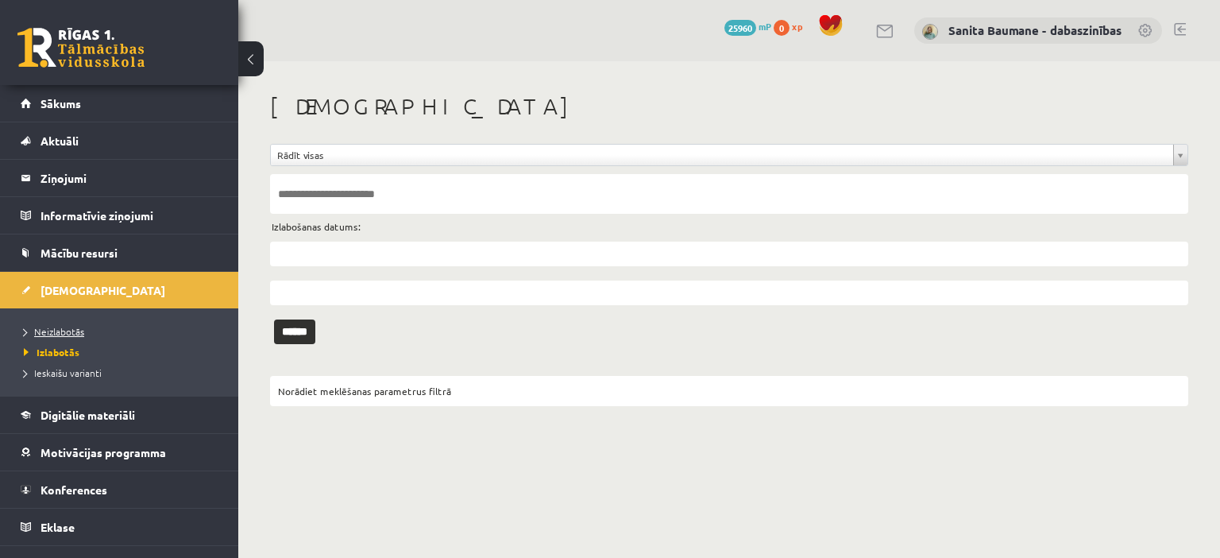
click at [53, 331] on span "Neizlabotās" at bounding box center [54, 331] width 60 height 13
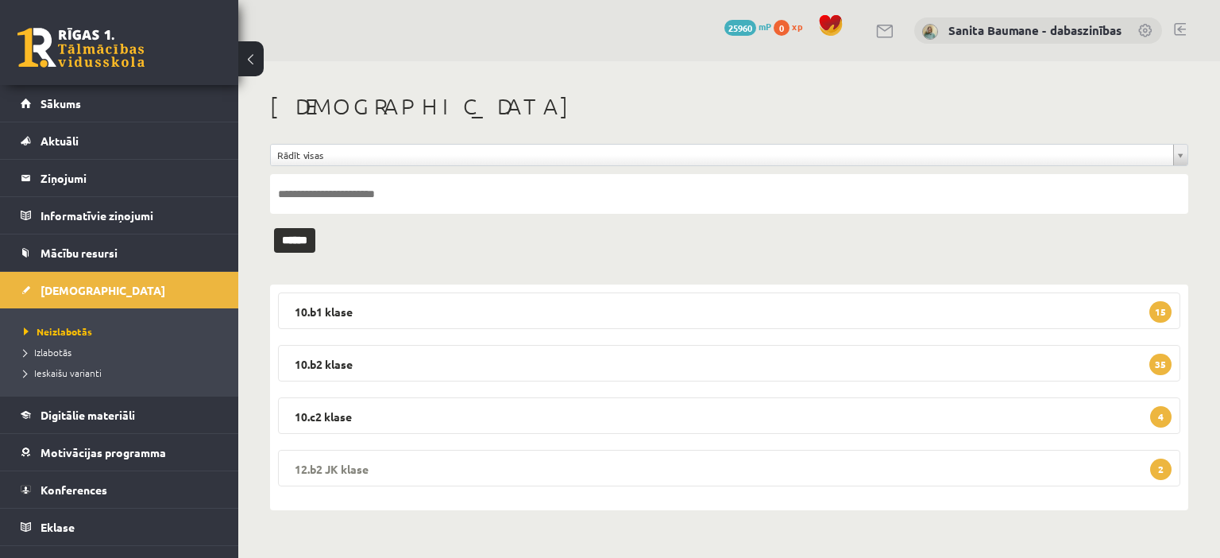
click at [394, 480] on legend "12.b2 JK klase 2" at bounding box center [729, 468] width 903 height 37
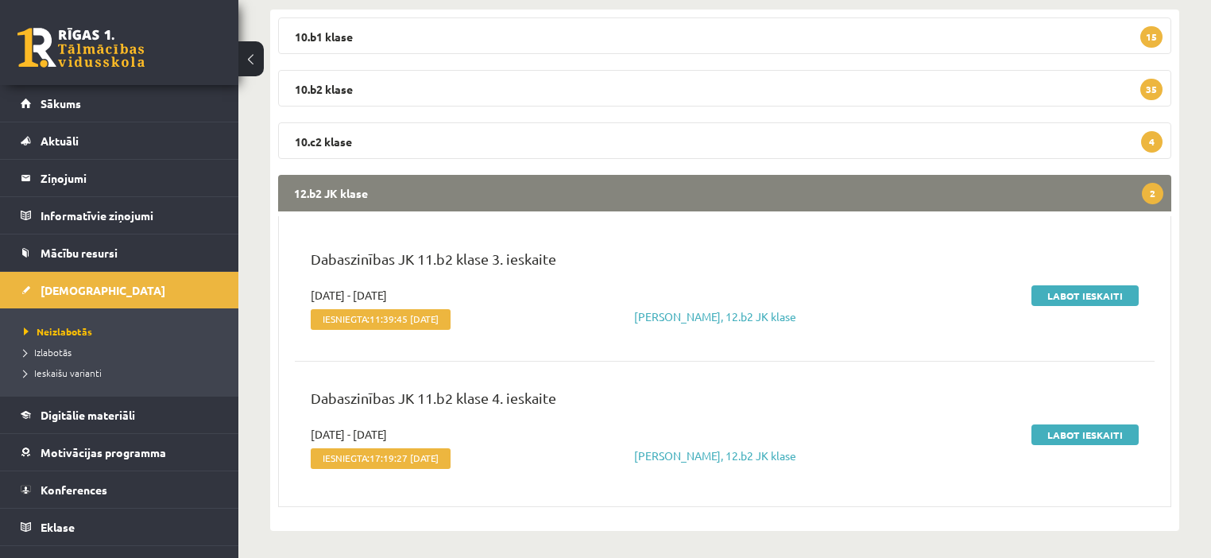
scroll to position [278, 0]
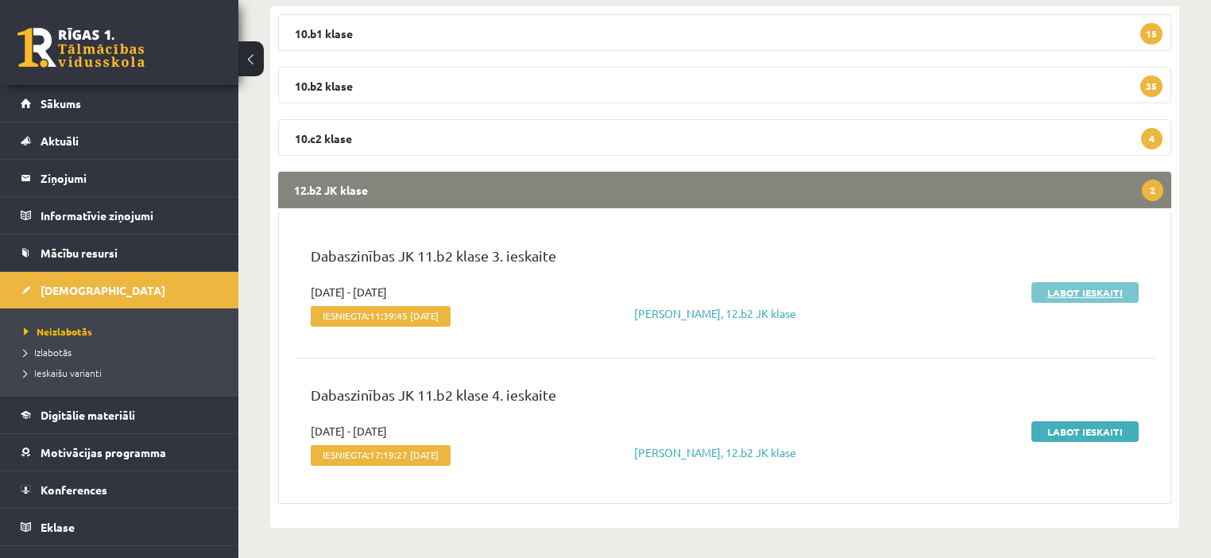
click at [1055, 288] on link "Labot ieskaiti" at bounding box center [1084, 292] width 107 height 21
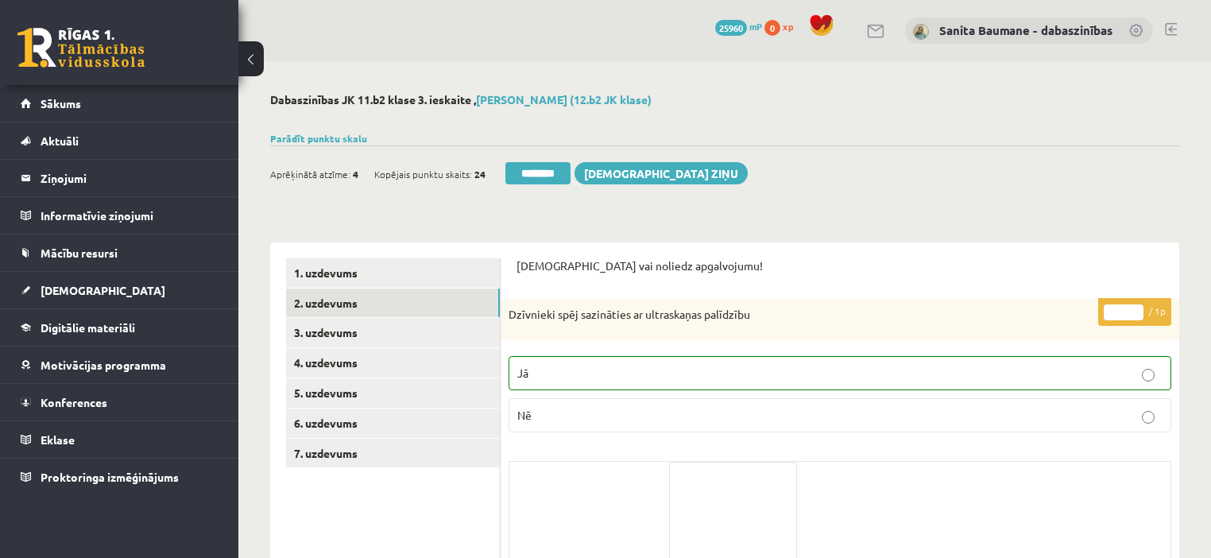
click at [381, 313] on link "2. uzdevums" at bounding box center [393, 302] width 214 height 29
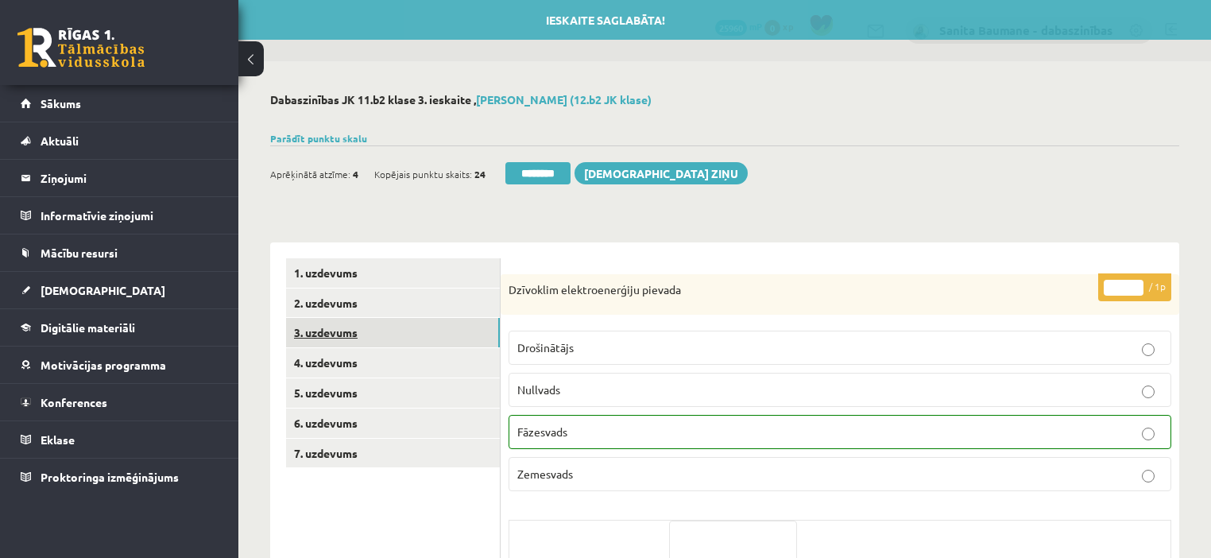
click at [367, 338] on link "3. uzdevums" at bounding box center [393, 332] width 214 height 29
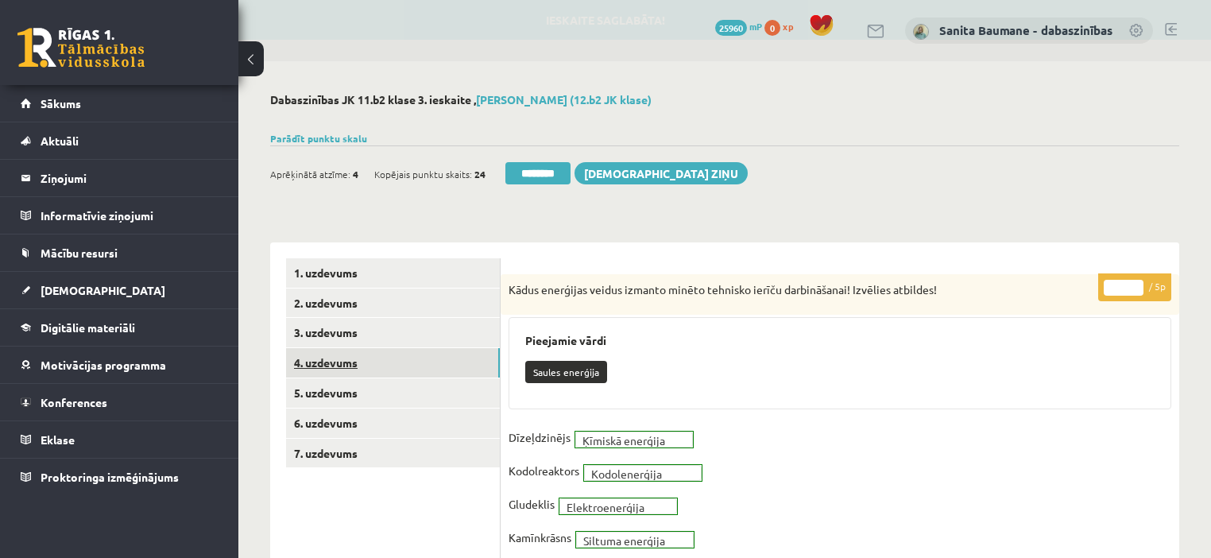
click at [362, 364] on link "4. uzdevums" at bounding box center [393, 362] width 214 height 29
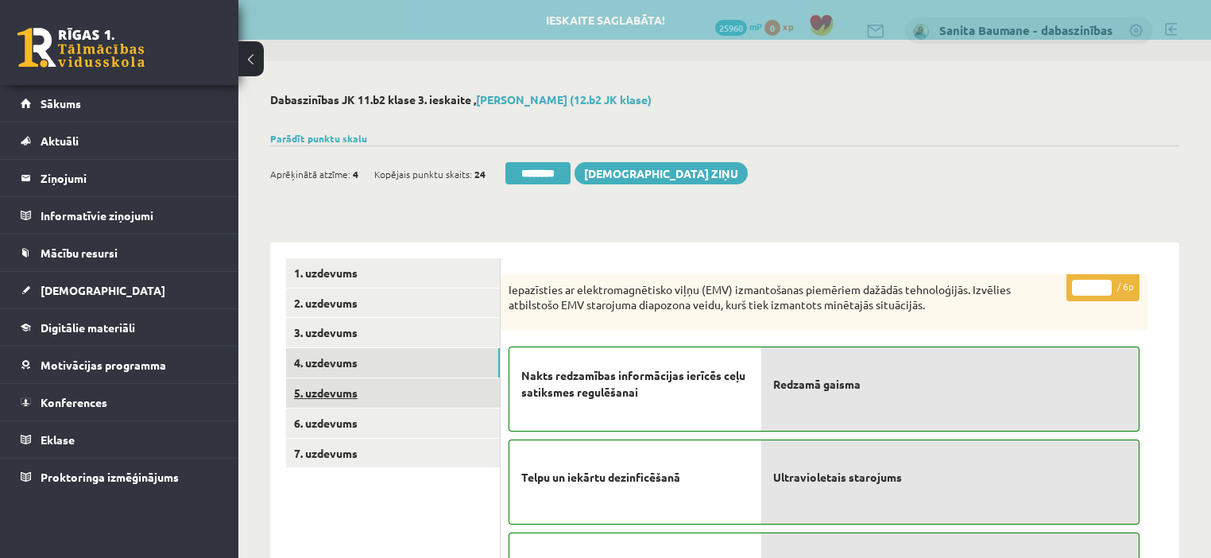
click at [358, 396] on link "5. uzdevums" at bounding box center [393, 392] width 214 height 29
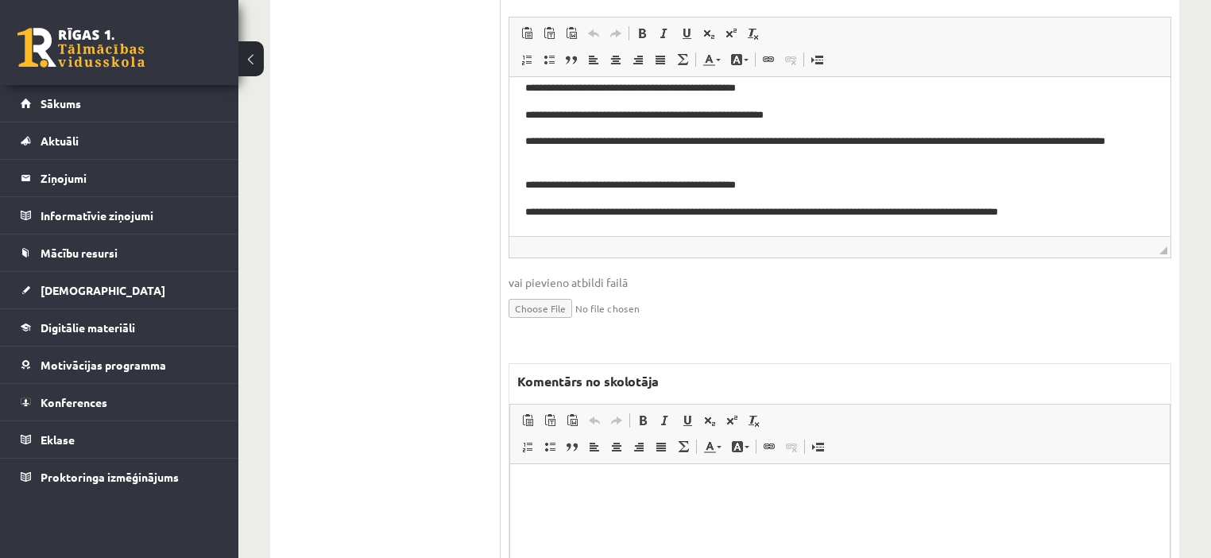
scroll to position [572, 0]
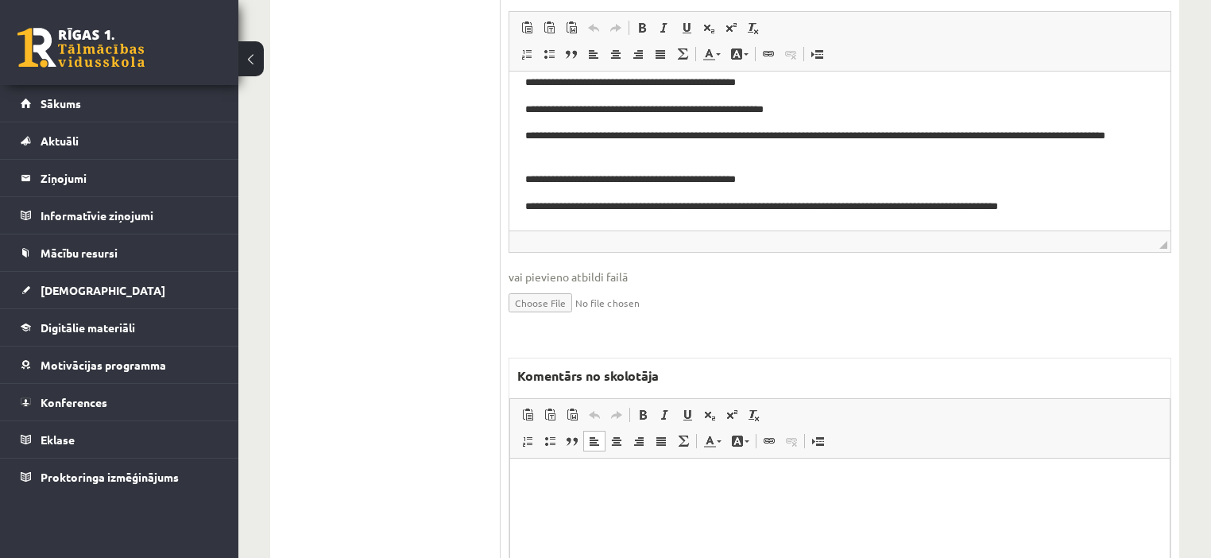
click at [725, 489] on p "Bagātinātā teksta redaktors, wiswyg-editor-47024834013680-1757776158-950" at bounding box center [840, 482] width 628 height 17
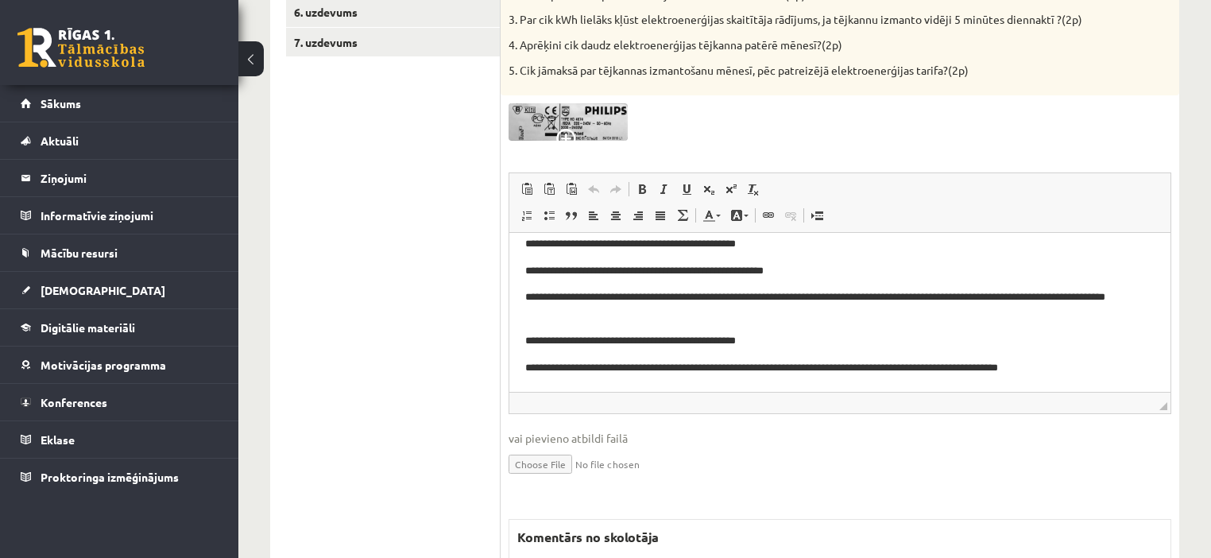
scroll to position [44, 0]
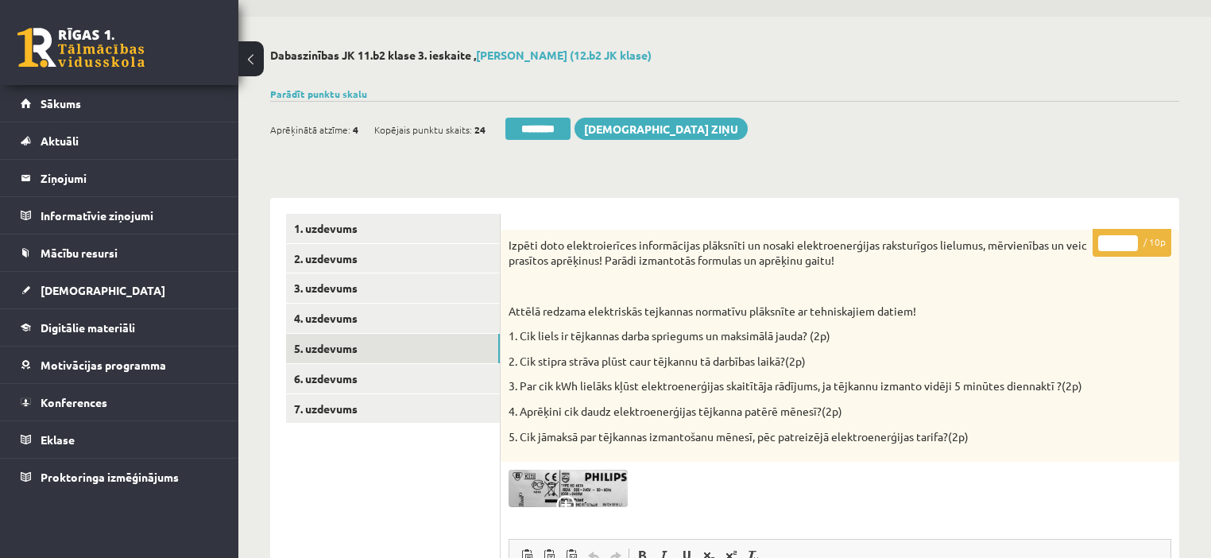
drag, startPoint x: 1130, startPoint y: 238, endPoint x: 1093, endPoint y: 257, distance: 41.2
type input "**"
click at [1129, 238] on input "**" at bounding box center [1118, 243] width 40 height 16
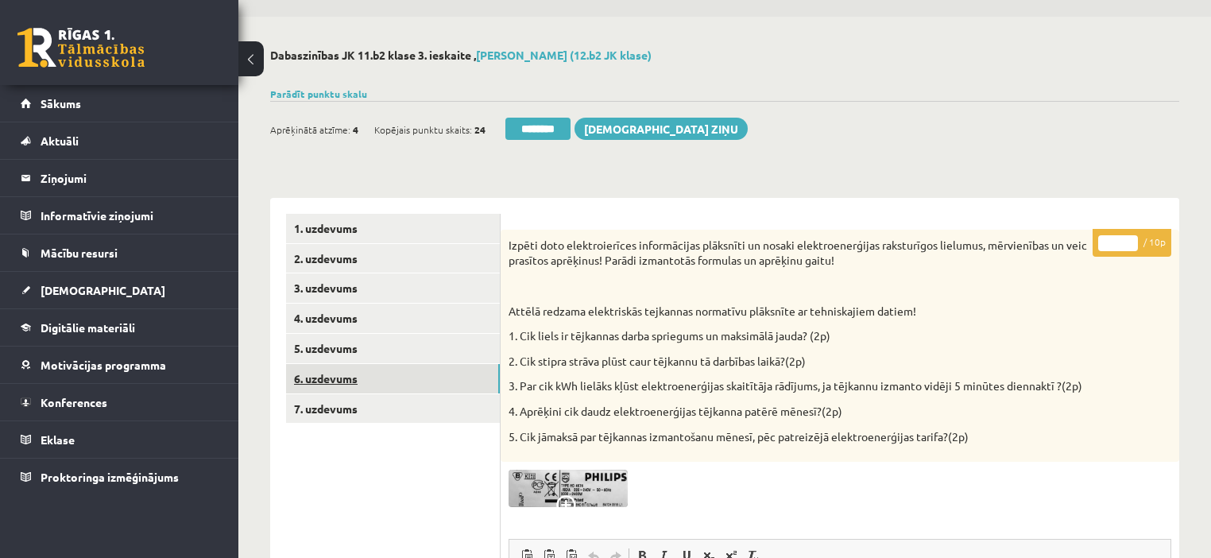
click at [368, 377] on link "6. uzdevums" at bounding box center [393, 378] width 214 height 29
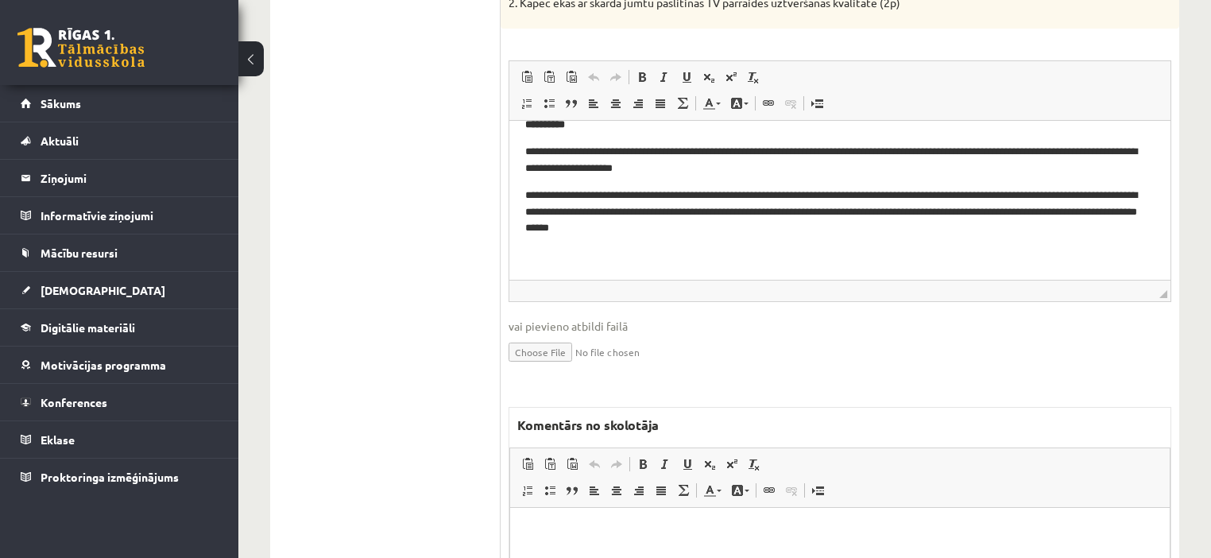
scroll to position [617, 0]
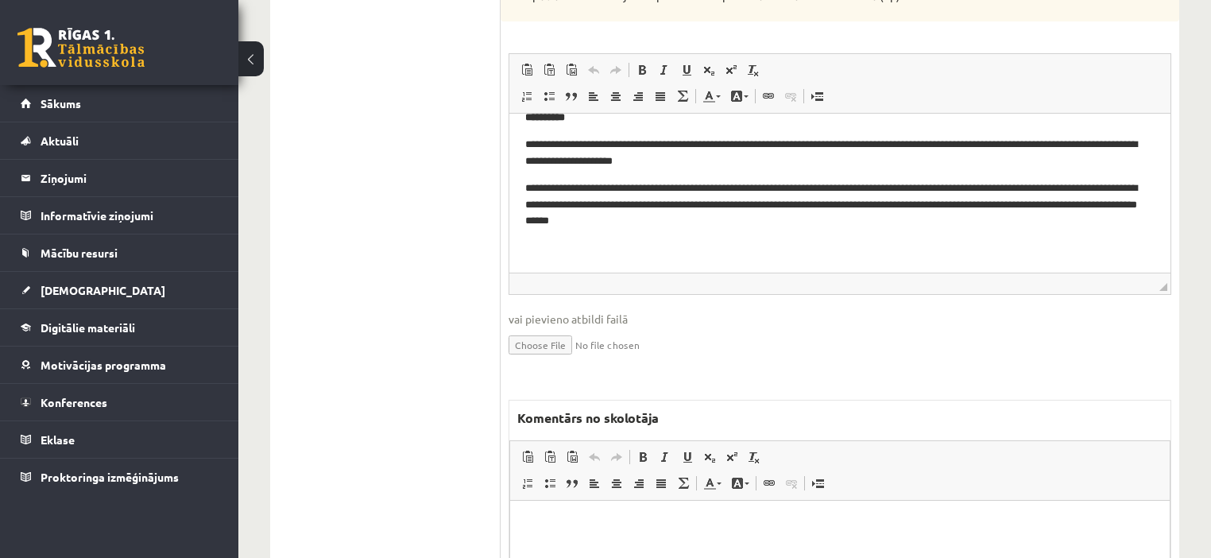
drag, startPoint x: 737, startPoint y: 531, endPoint x: 735, endPoint y: 521, distance: 9.8
click at [739, 530] on p "Bagātinātā teksta redaktors, wiswyg-editor-47024904224300-1757776178-315" at bounding box center [840, 524] width 628 height 17
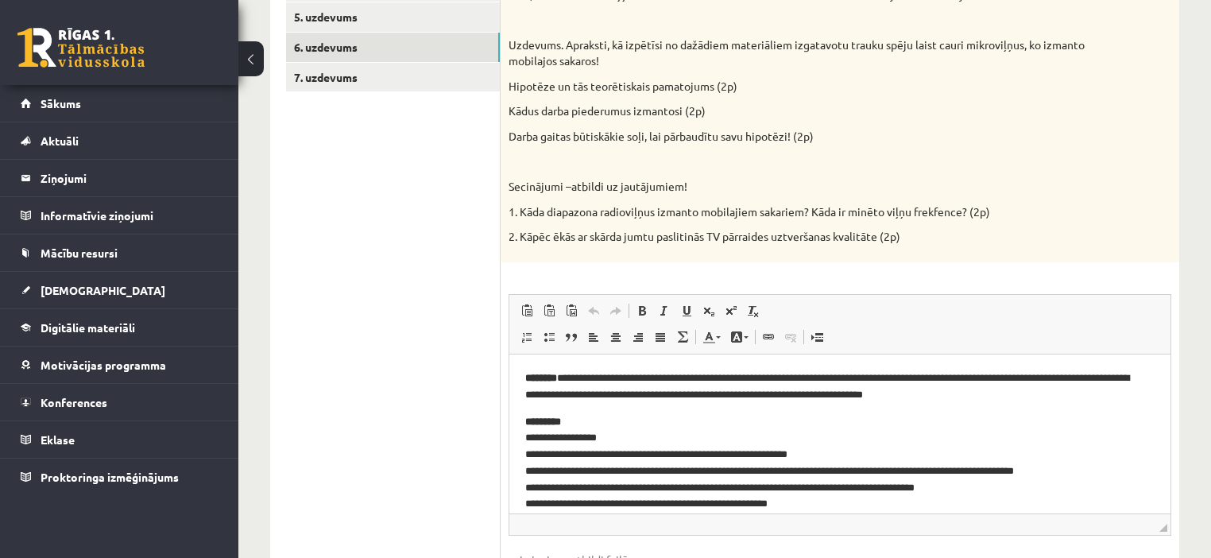
scroll to position [172, 0]
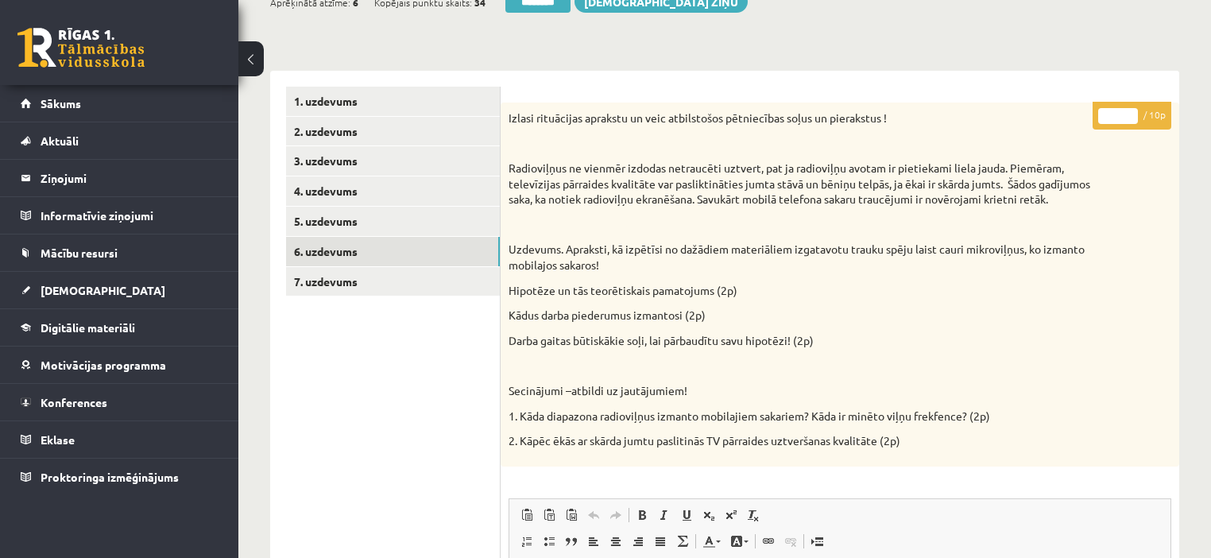
type input "*"
click at [1128, 111] on input "*" at bounding box center [1118, 116] width 40 height 16
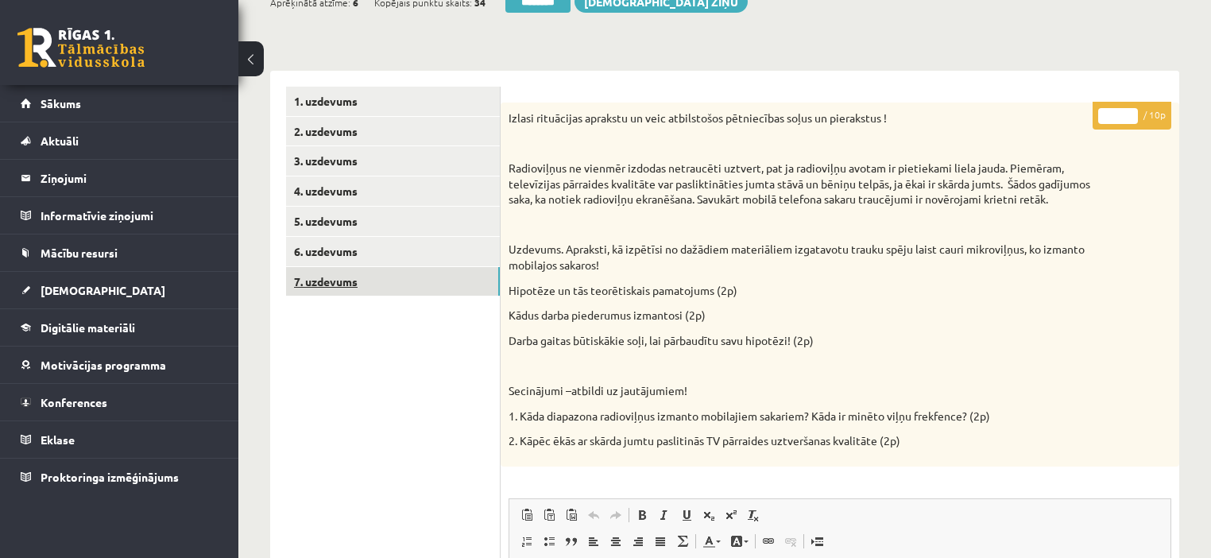
click at [330, 292] on link "7. uzdevums" at bounding box center [393, 281] width 214 height 29
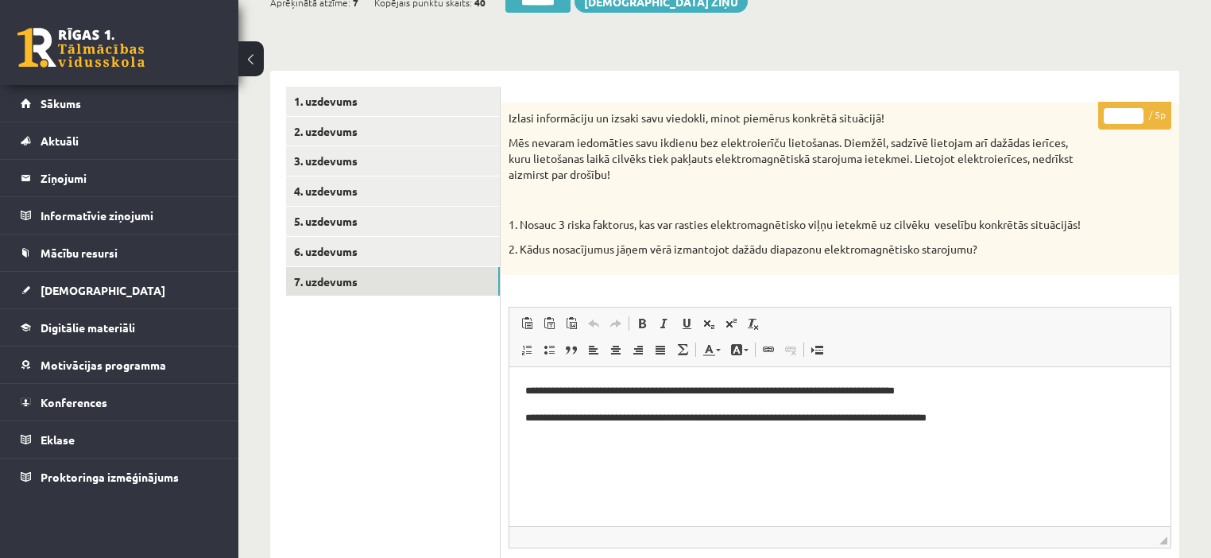
scroll to position [0, 0]
click at [1137, 113] on input "*" at bounding box center [1124, 116] width 40 height 16
type input "*"
click at [1137, 113] on input "*" at bounding box center [1124, 116] width 40 height 16
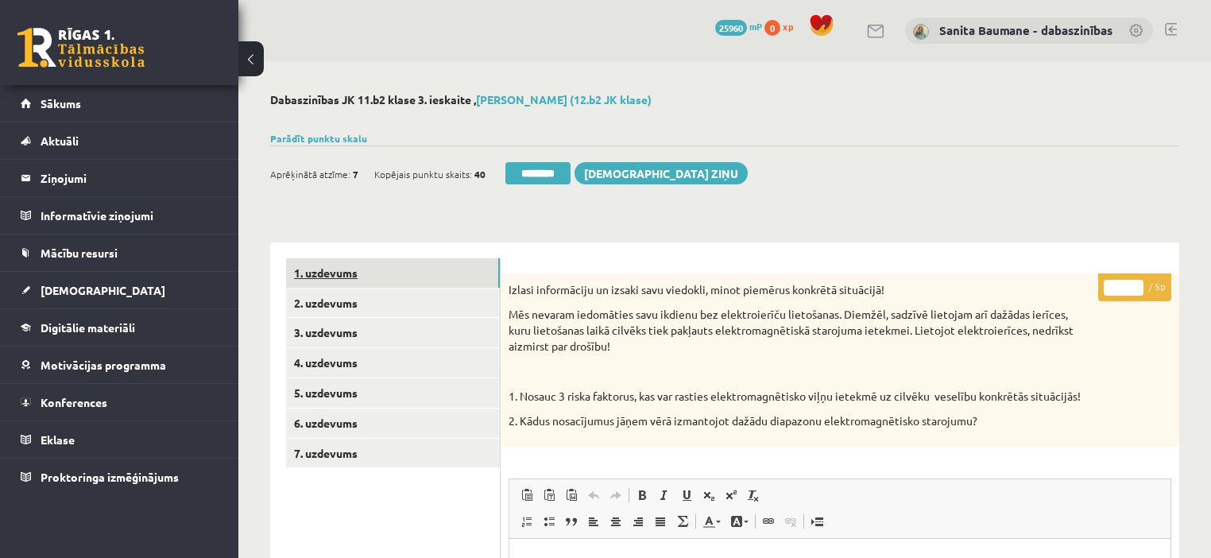
click at [350, 268] on link "1. uzdevums" at bounding box center [393, 272] width 214 height 29
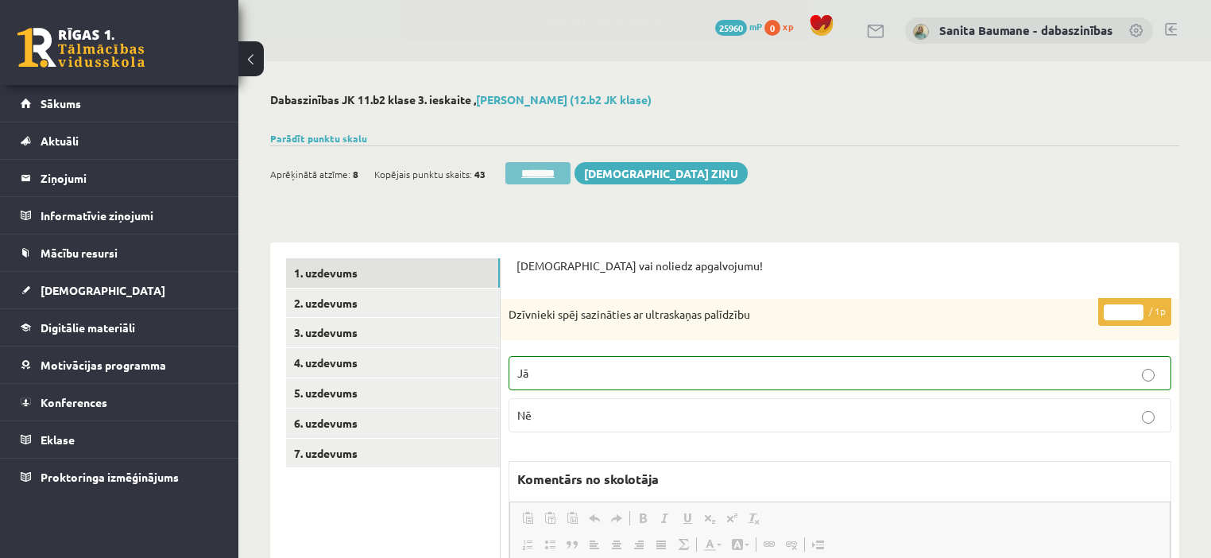
click at [537, 176] on input "********" at bounding box center [537, 173] width 65 height 22
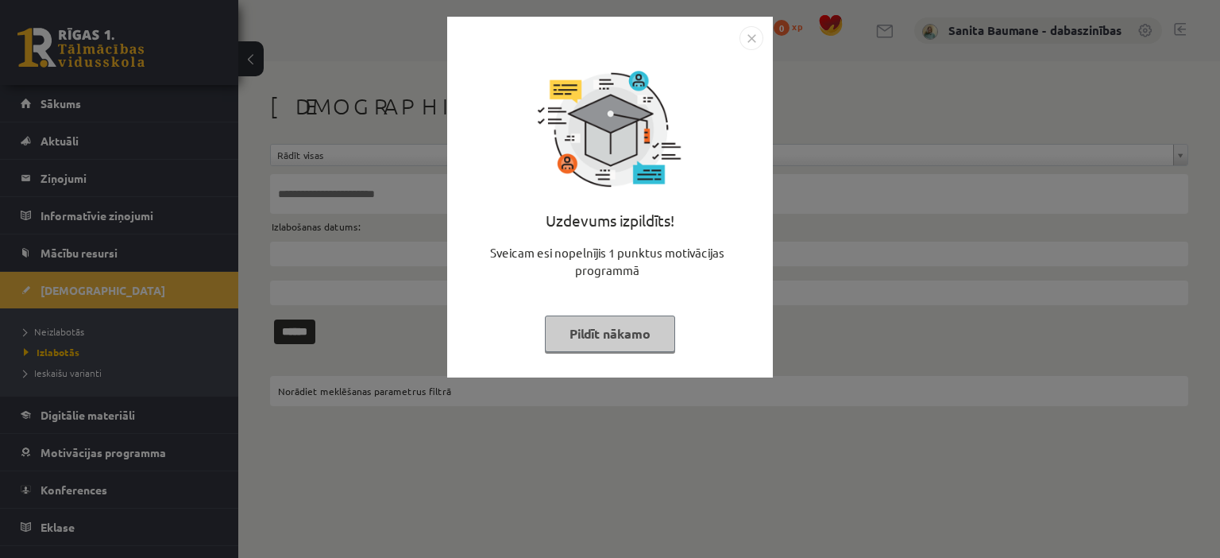
drag, startPoint x: 632, startPoint y: 345, endPoint x: 0, endPoint y: 338, distance: 631.7
click at [624, 345] on button "Pildīt nākamo" at bounding box center [610, 333] width 130 height 37
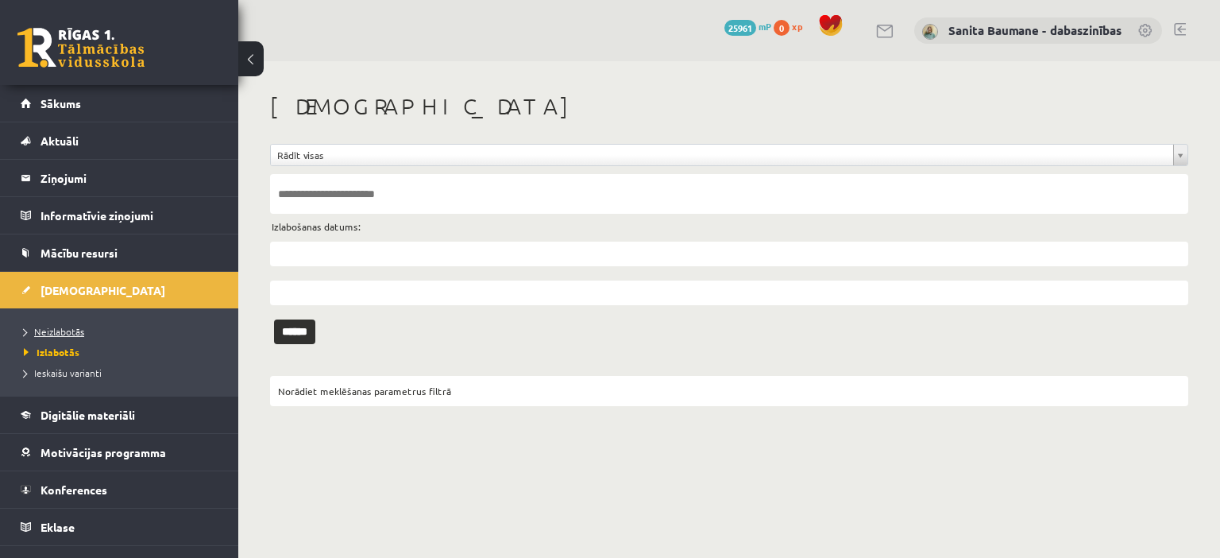
click at [32, 331] on span "Neizlabotās" at bounding box center [54, 331] width 60 height 13
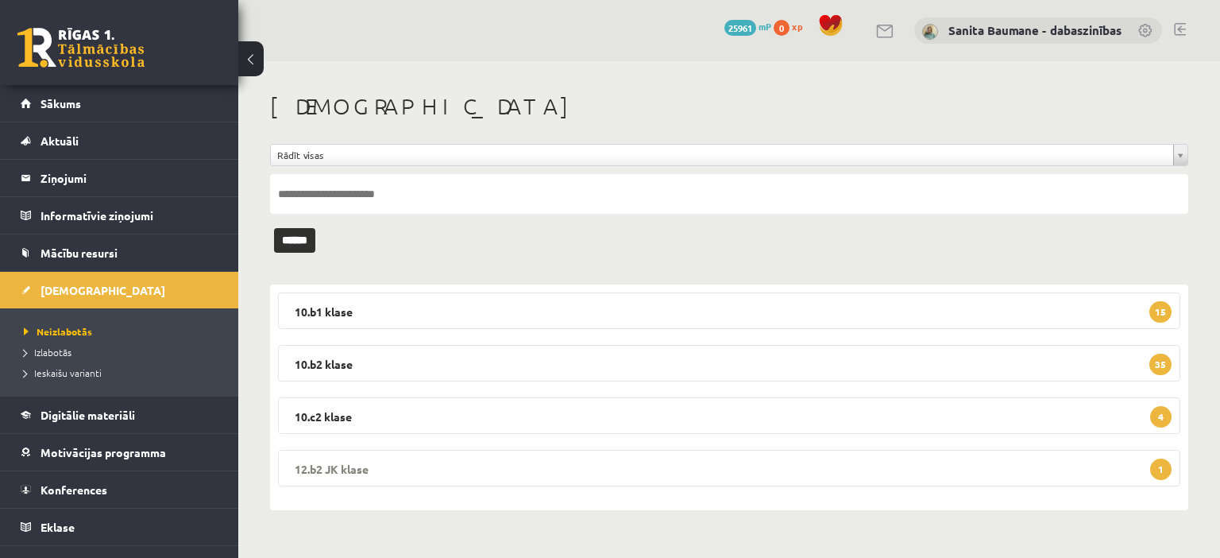
click at [438, 463] on legend "12.b2 JK klase 1" at bounding box center [729, 468] width 903 height 37
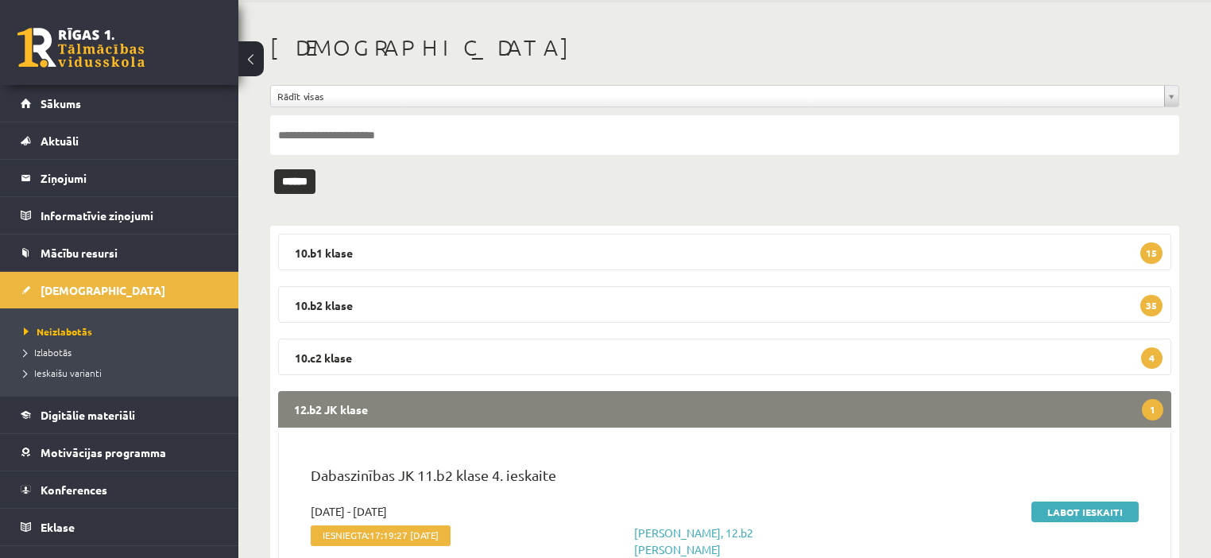
scroll to position [139, 0]
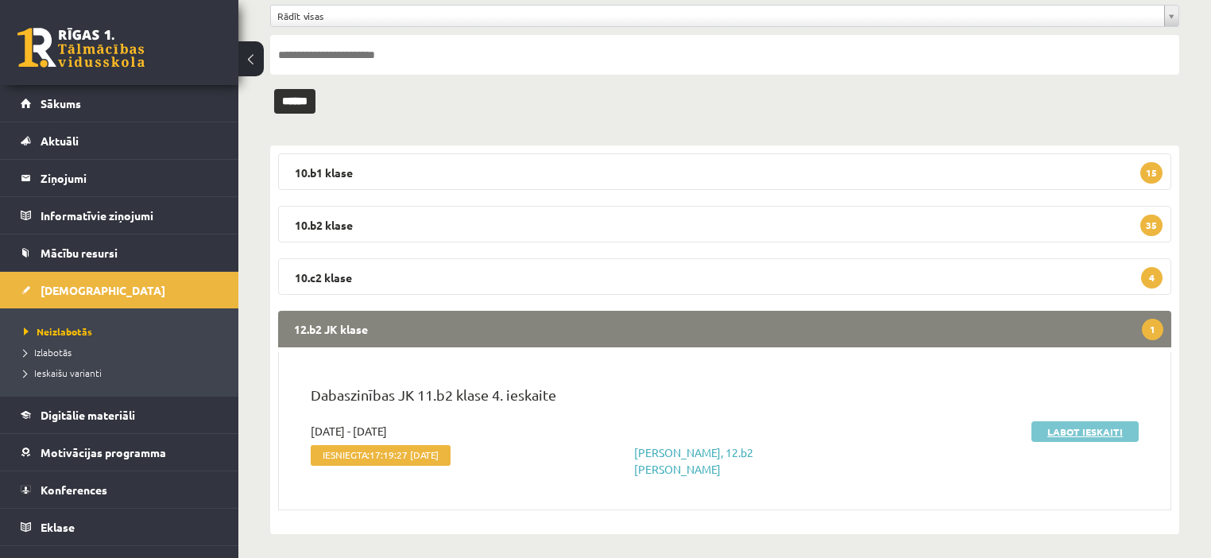
click at [1053, 435] on link "Labot ieskaiti" at bounding box center [1084, 431] width 107 height 21
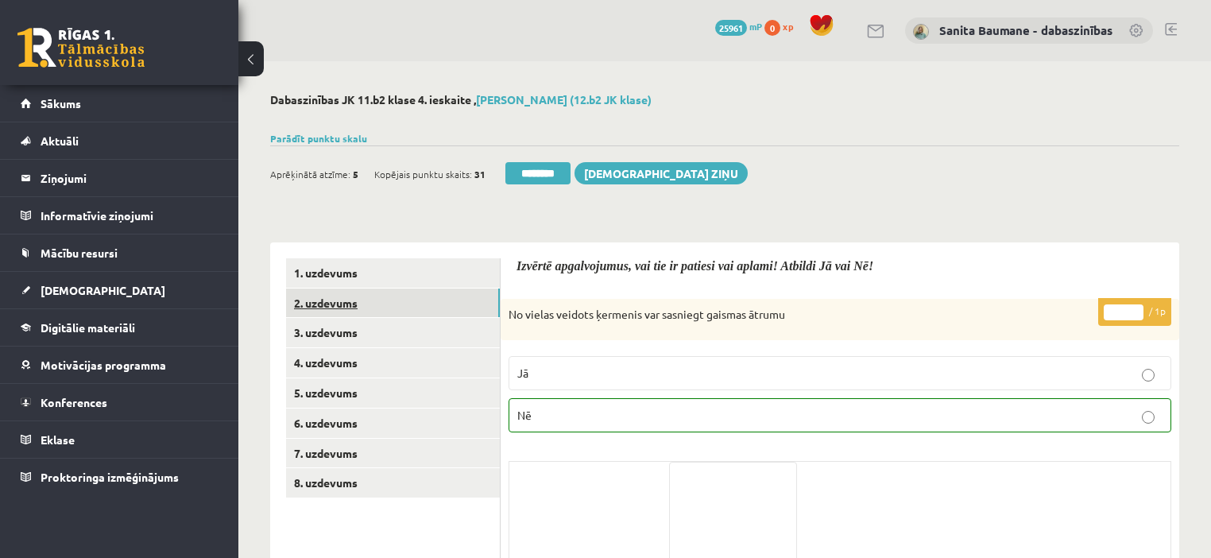
click at [327, 306] on link "2. uzdevums" at bounding box center [393, 302] width 214 height 29
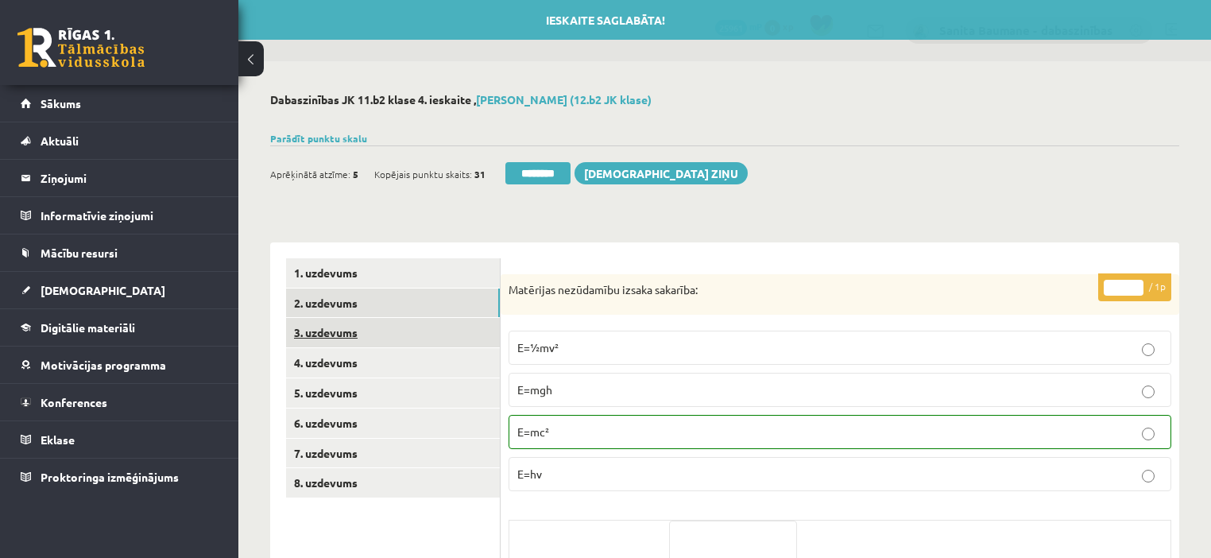
click at [331, 335] on link "3. uzdevums" at bounding box center [393, 332] width 214 height 29
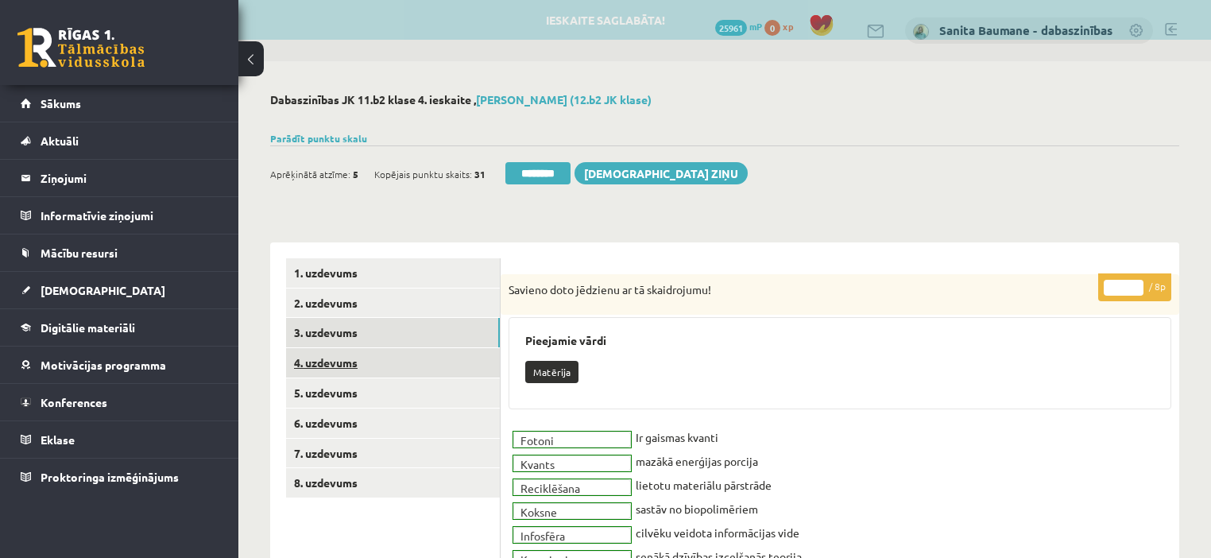
click at [329, 367] on link "4. uzdevums" at bounding box center [393, 362] width 214 height 29
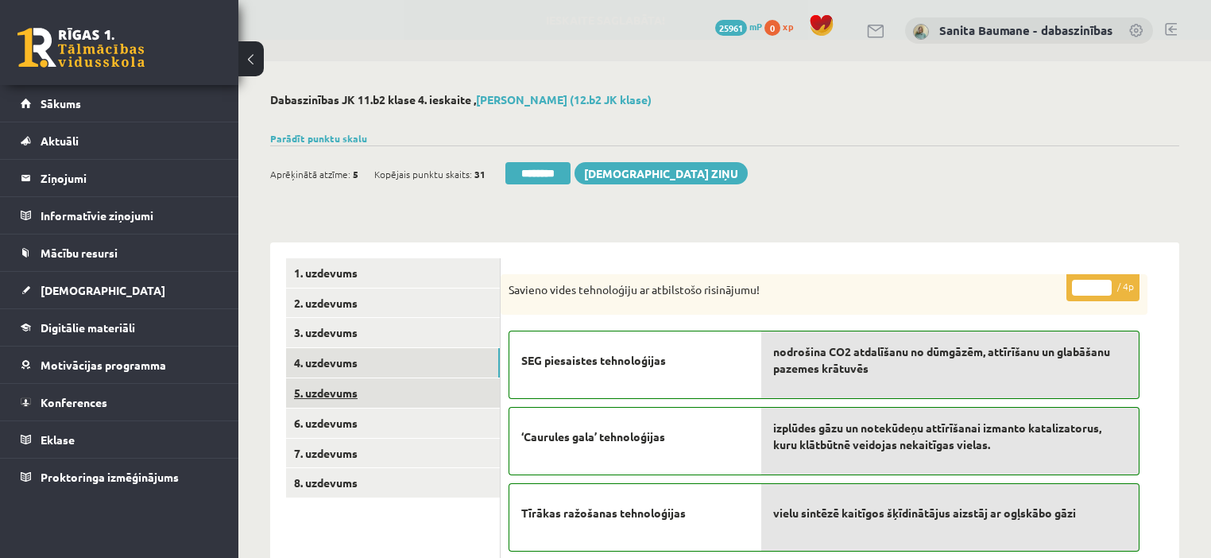
click at [332, 397] on link "5. uzdevums" at bounding box center [393, 392] width 214 height 29
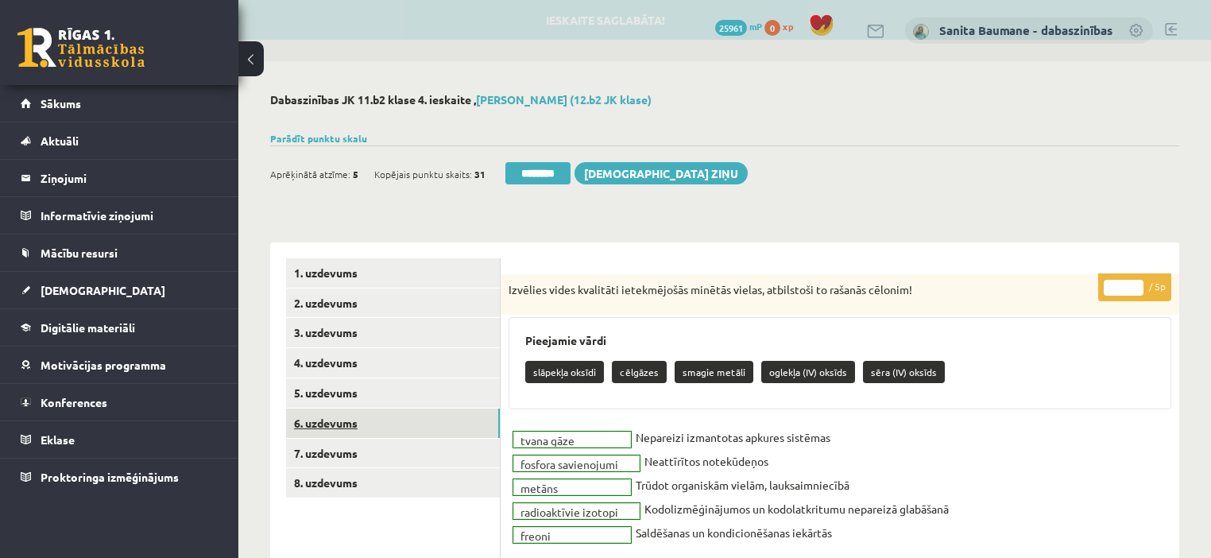
click at [331, 425] on link "6. uzdevums" at bounding box center [393, 422] width 214 height 29
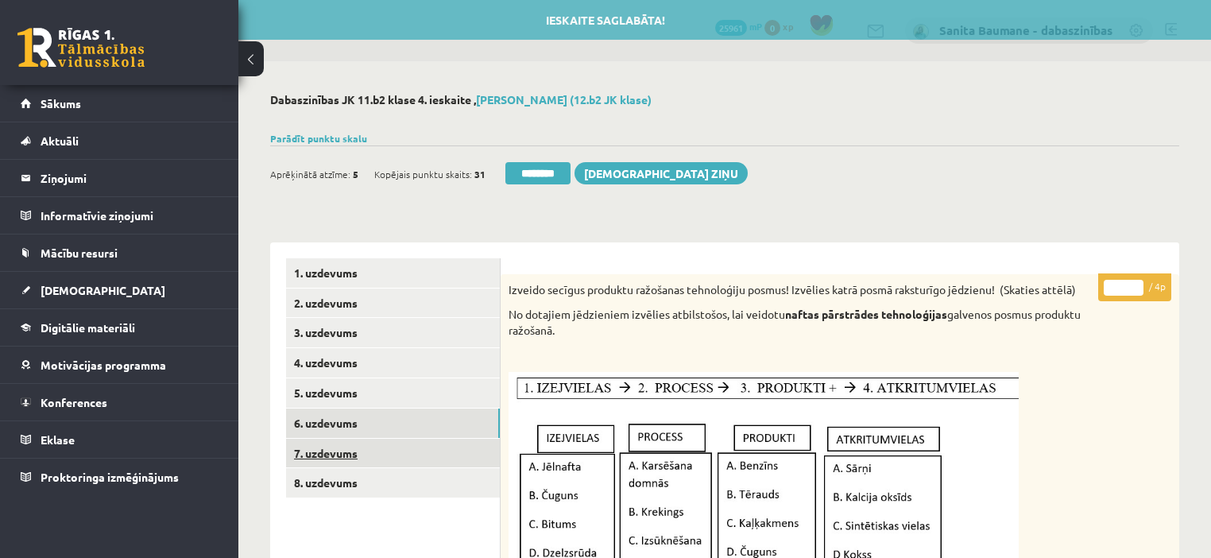
click at [334, 454] on link "7. uzdevums" at bounding box center [393, 453] width 214 height 29
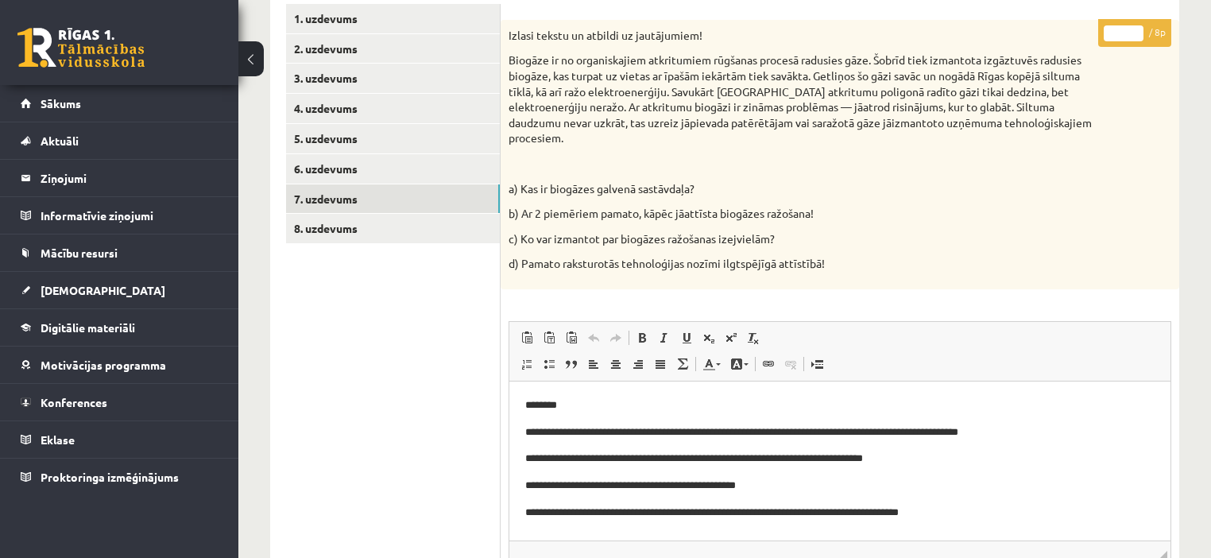
click at [1135, 26] on input "*" at bounding box center [1124, 33] width 40 height 16
type input "*"
click at [1135, 26] on input "*" at bounding box center [1124, 33] width 40 height 16
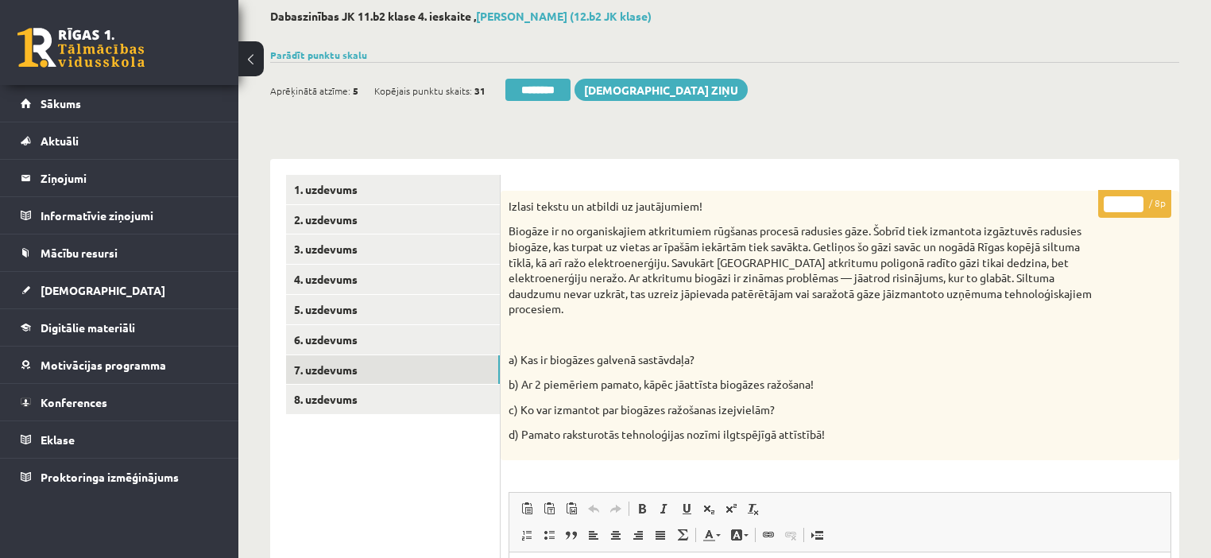
scroll to position [191, 0]
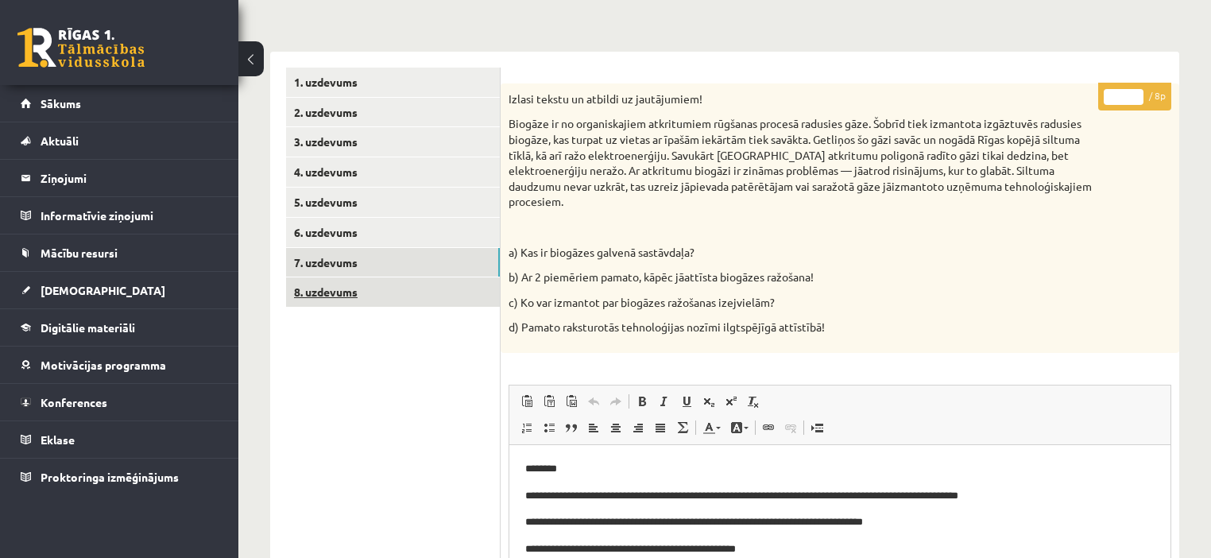
click at [374, 293] on link "8. uzdevums" at bounding box center [393, 291] width 214 height 29
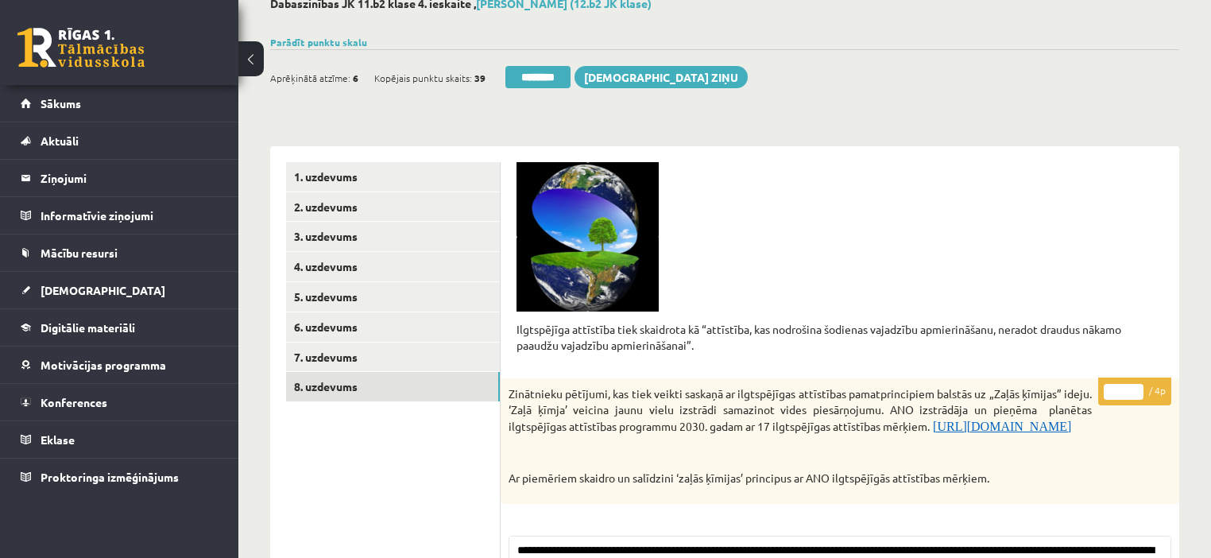
scroll to position [0, 0]
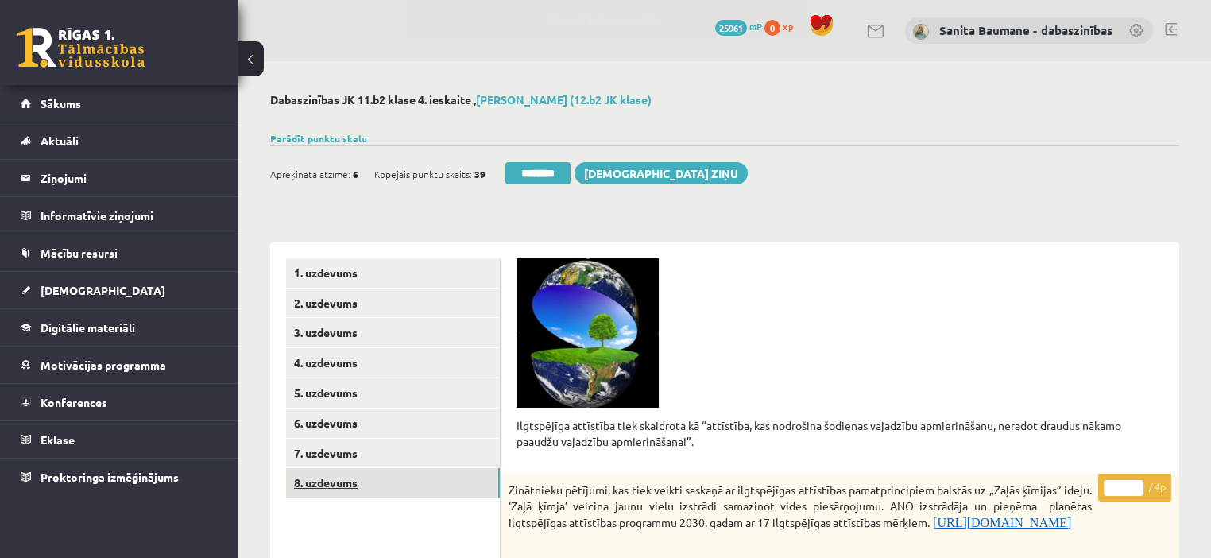
click at [362, 489] on link "8. uzdevums" at bounding box center [393, 482] width 214 height 29
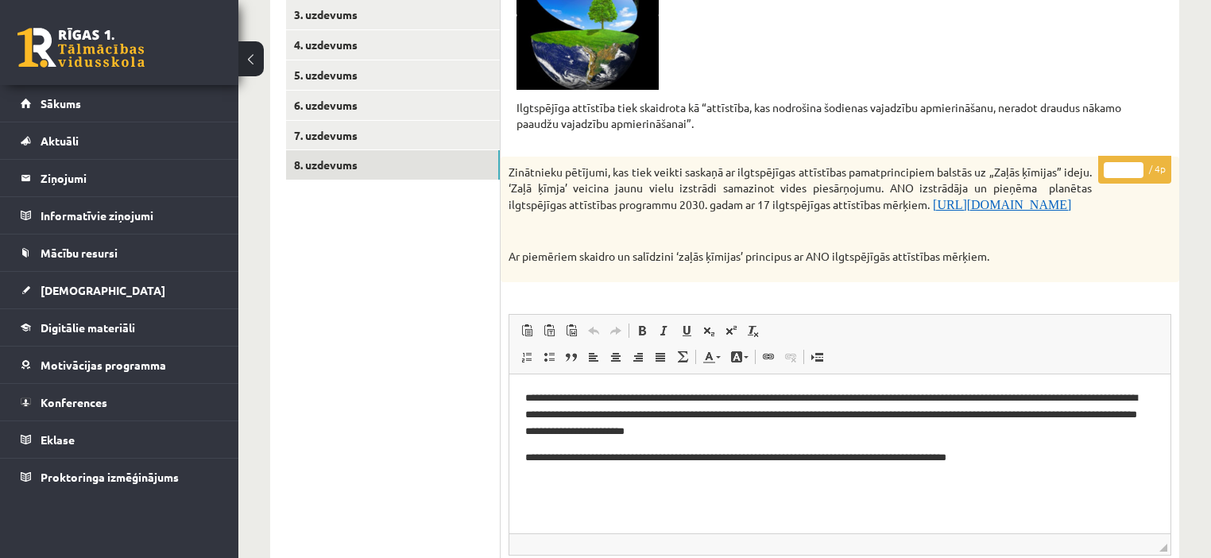
click at [1135, 164] on input "*" at bounding box center [1124, 170] width 40 height 16
type input "*"
click at [1135, 164] on input "*" at bounding box center [1124, 170] width 40 height 16
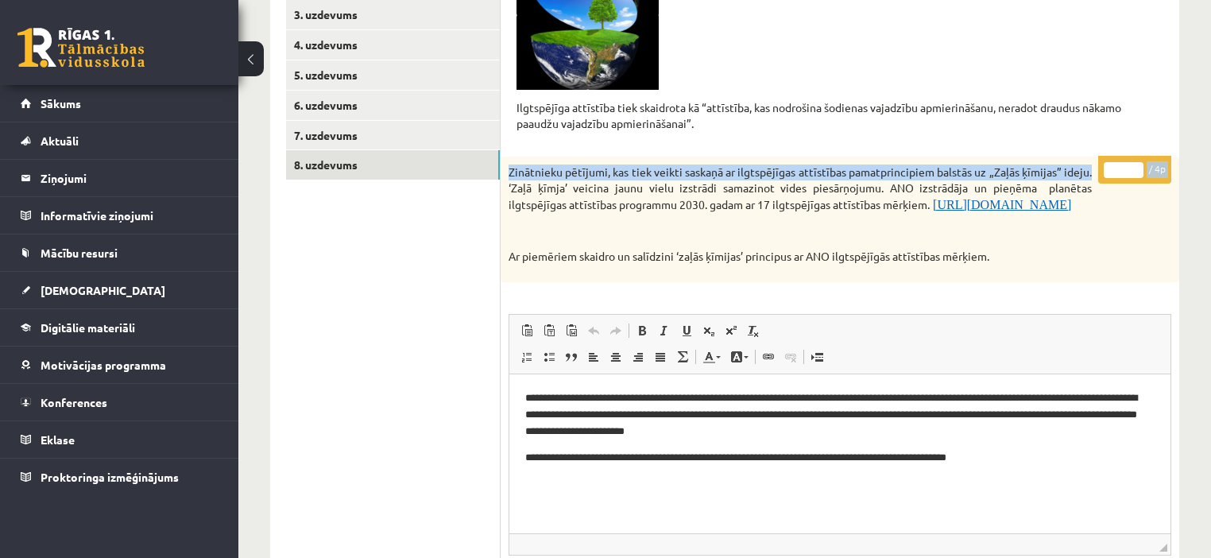
drag, startPoint x: 1208, startPoint y: 121, endPoint x: 1193, endPoint y: 127, distance: 15.7
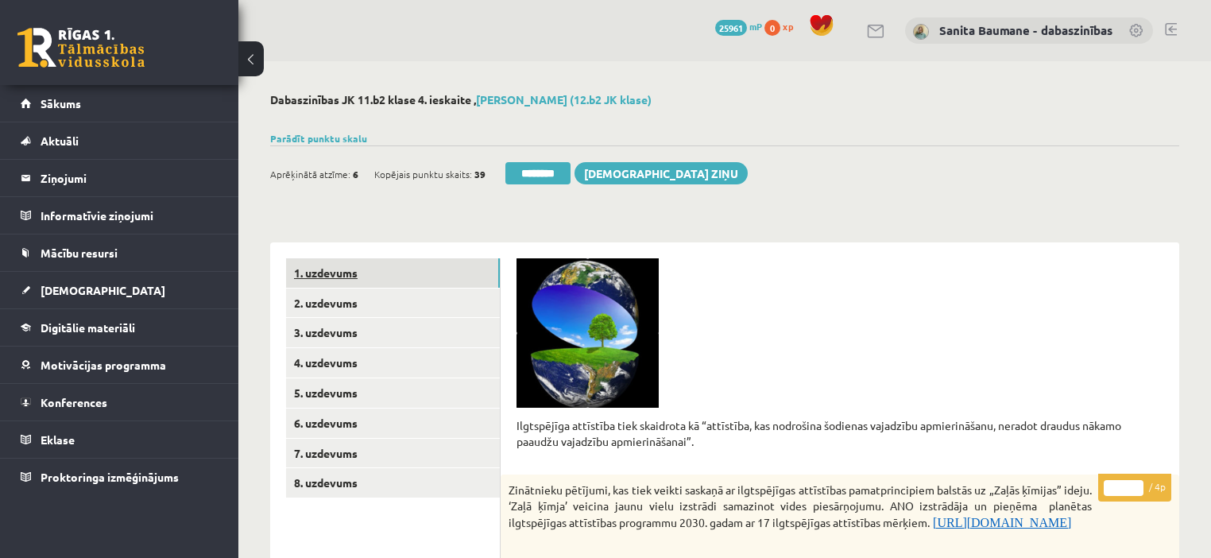
click at [369, 273] on link "1. uzdevums" at bounding box center [393, 272] width 214 height 29
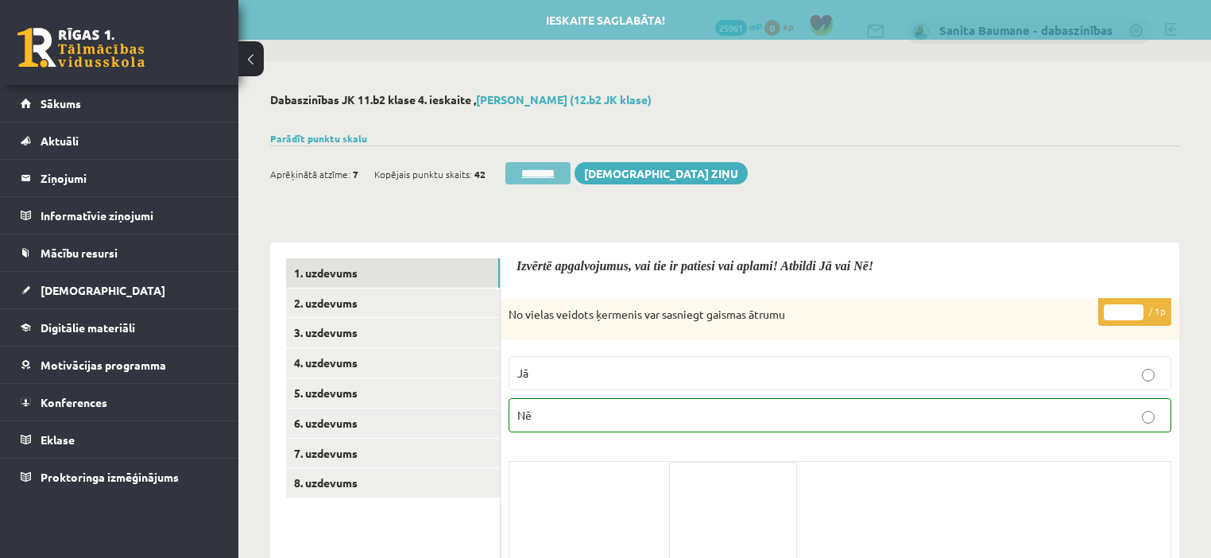
click at [528, 175] on input "********" at bounding box center [537, 173] width 65 height 22
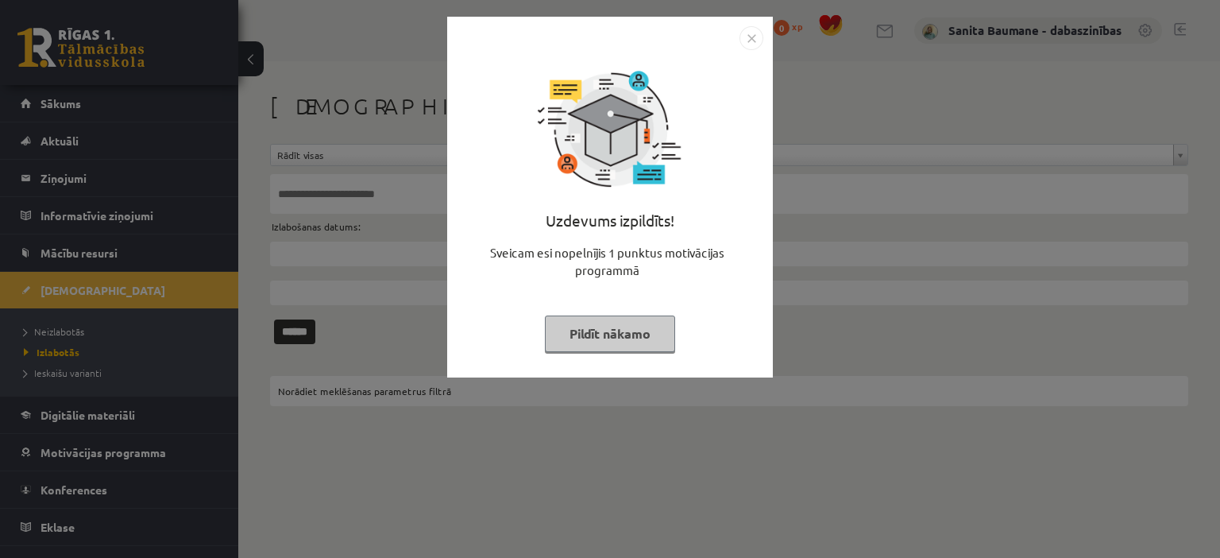
drag, startPoint x: 632, startPoint y: 331, endPoint x: 0, endPoint y: 363, distance: 632.4
click at [631, 331] on button "Pildīt nākamo" at bounding box center [610, 333] width 130 height 37
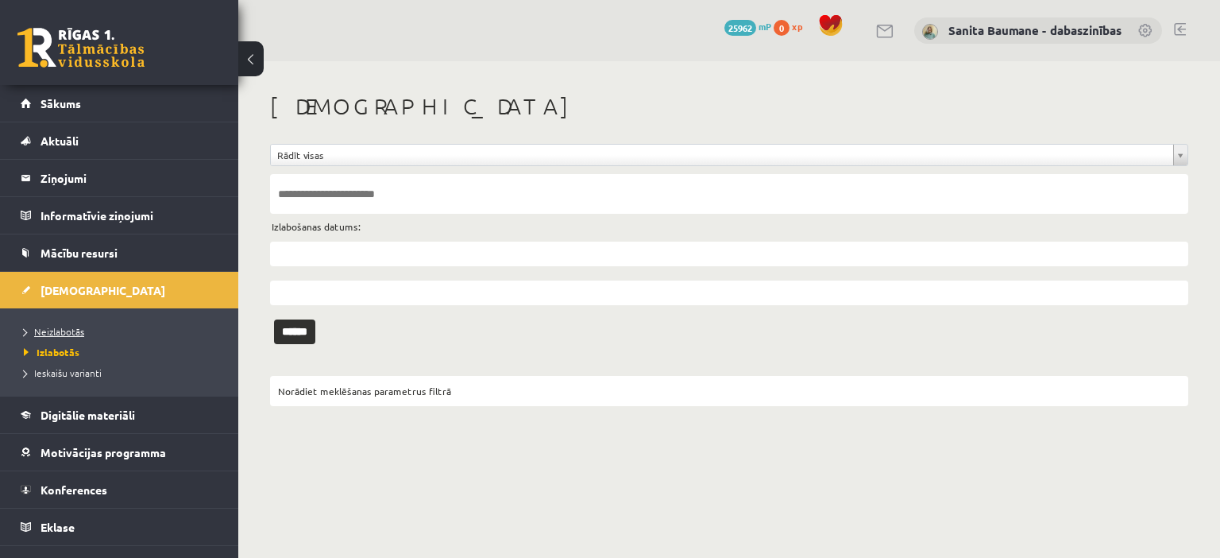
click at [29, 334] on span "Neizlabotās" at bounding box center [54, 331] width 60 height 13
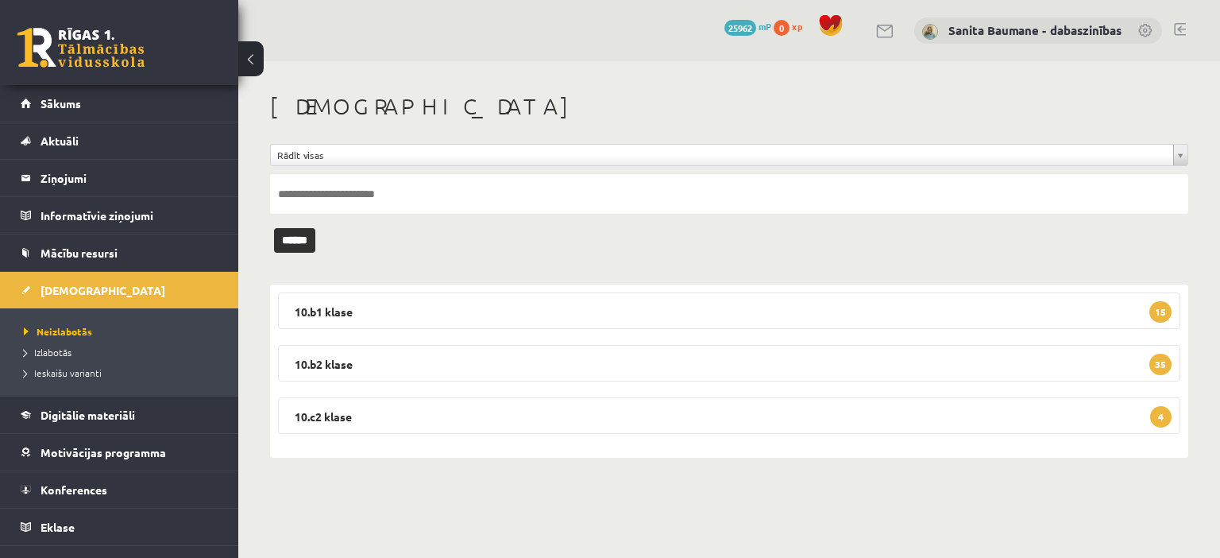
drag, startPoint x: 330, startPoint y: 354, endPoint x: 247, endPoint y: 386, distance: 88.8
click at [330, 353] on legend "10.b2 klase 35" at bounding box center [729, 363] width 903 height 37
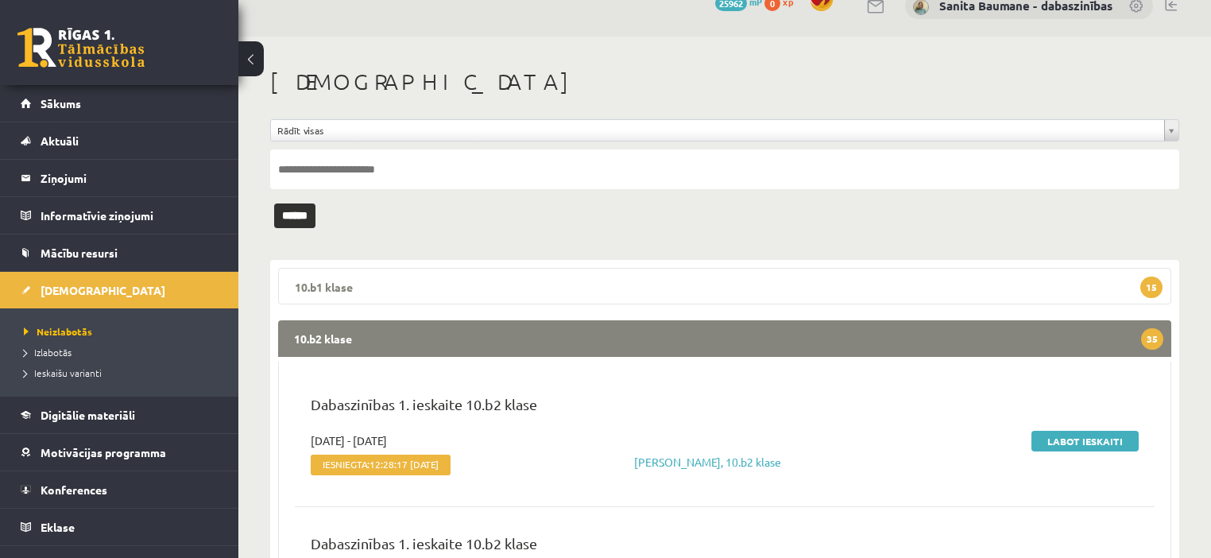
scroll to position [64, 0]
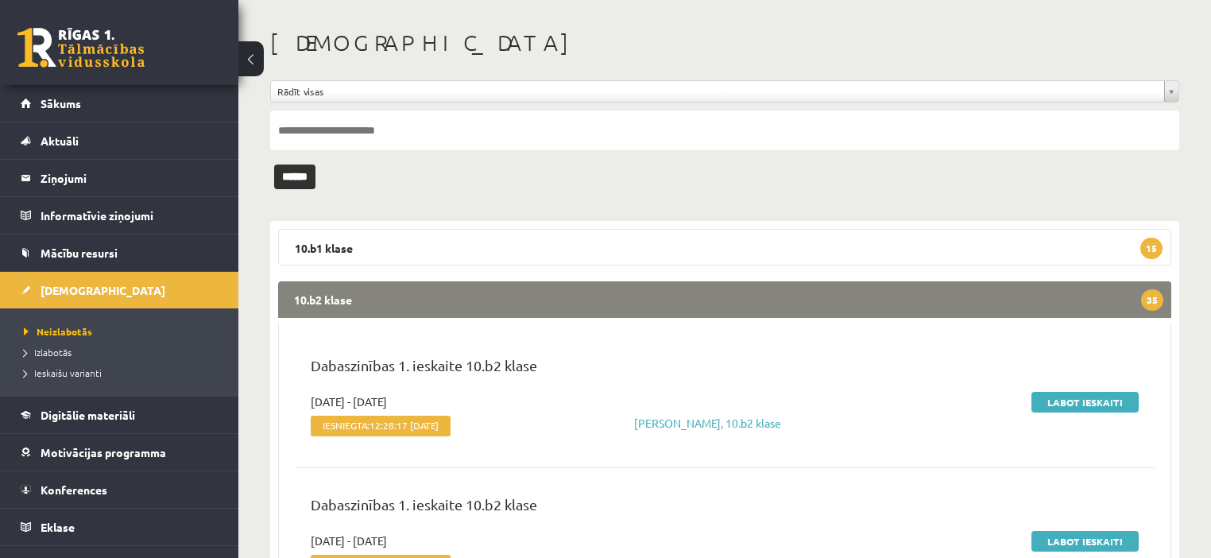
click at [351, 293] on legend "10.b2 klase 35" at bounding box center [724, 299] width 893 height 37
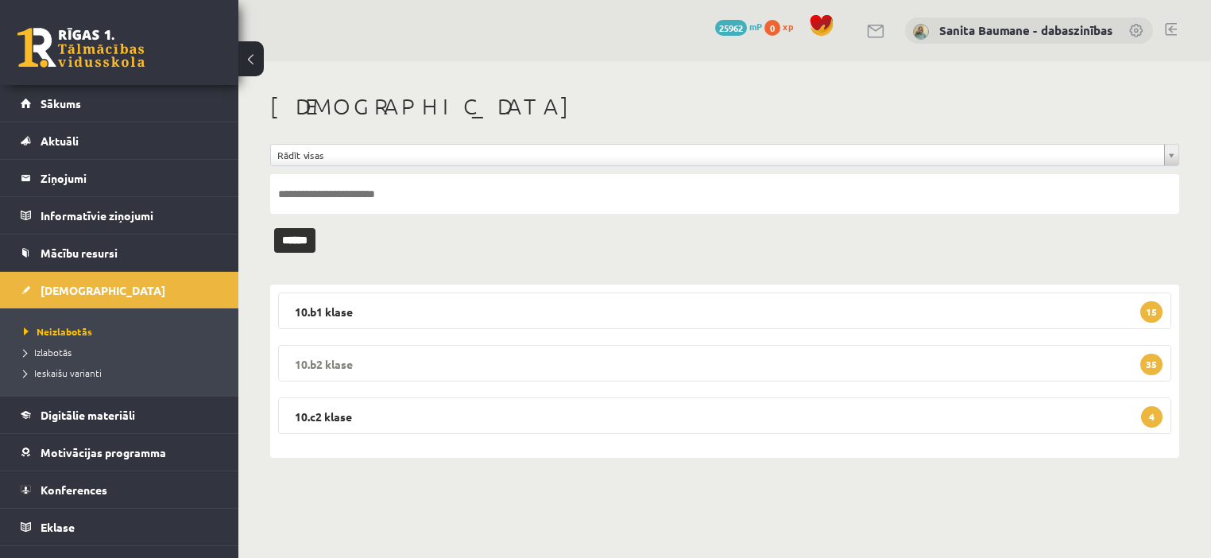
scroll to position [0, 0]
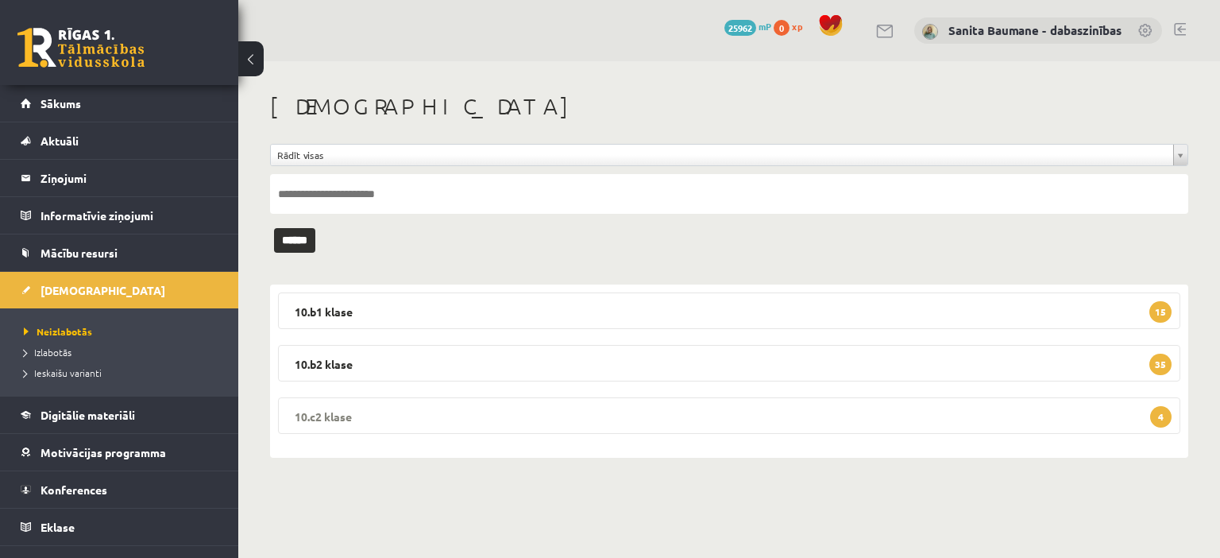
drag, startPoint x: 359, startPoint y: 412, endPoint x: 365, endPoint y: 397, distance: 16.4
click at [359, 412] on legend "10.c2 klase 4" at bounding box center [729, 415] width 903 height 37
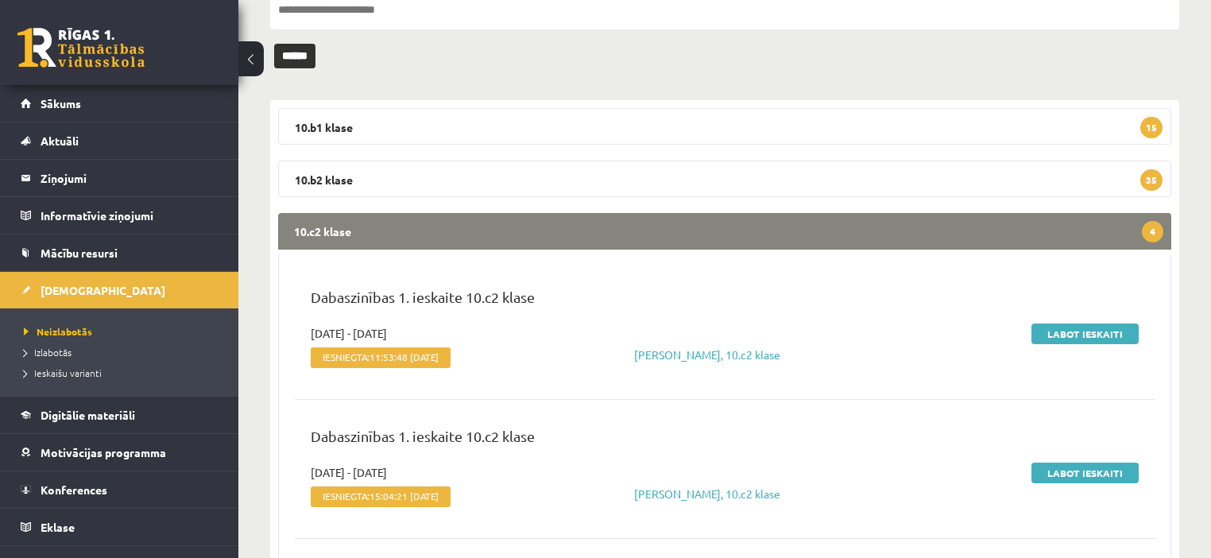
scroll to position [191, 0]
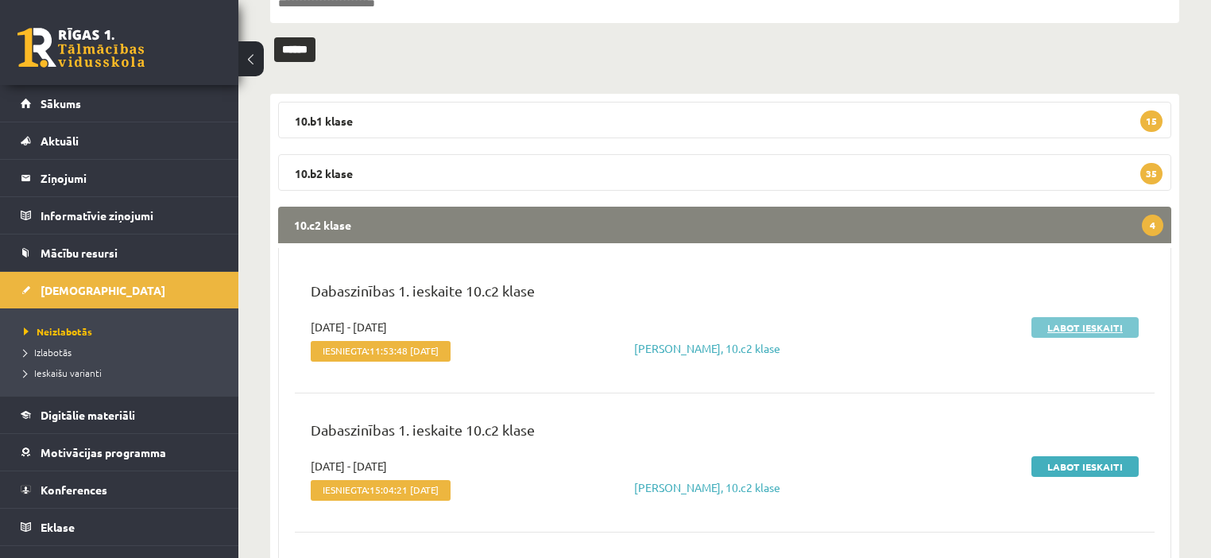
click at [1078, 322] on link "Labot ieskaiti" at bounding box center [1084, 327] width 107 height 21
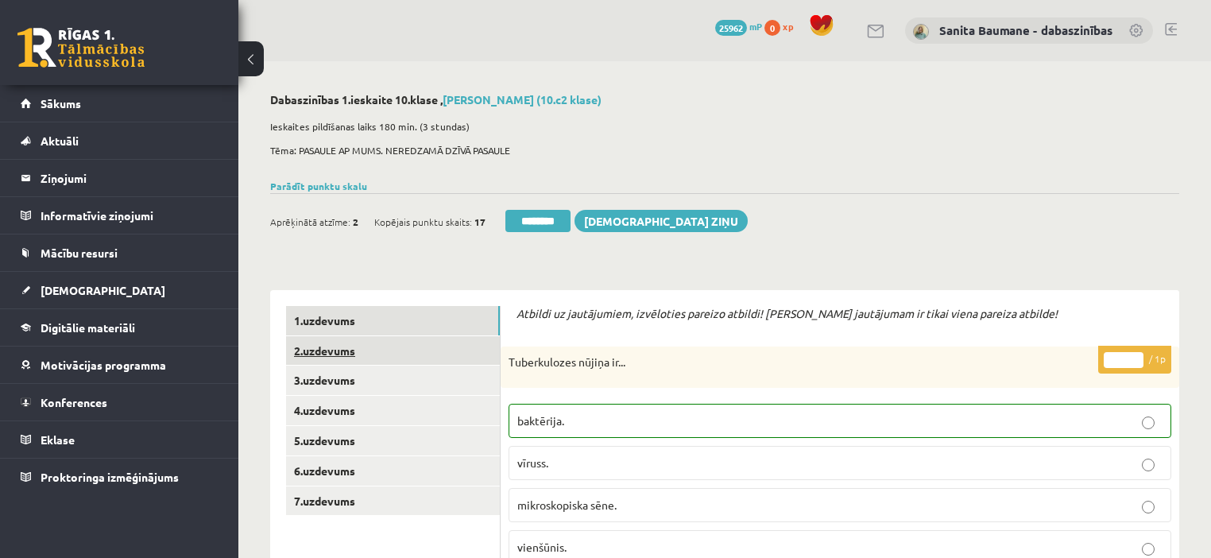
click at [315, 353] on link "2.uzdevums" at bounding box center [393, 350] width 214 height 29
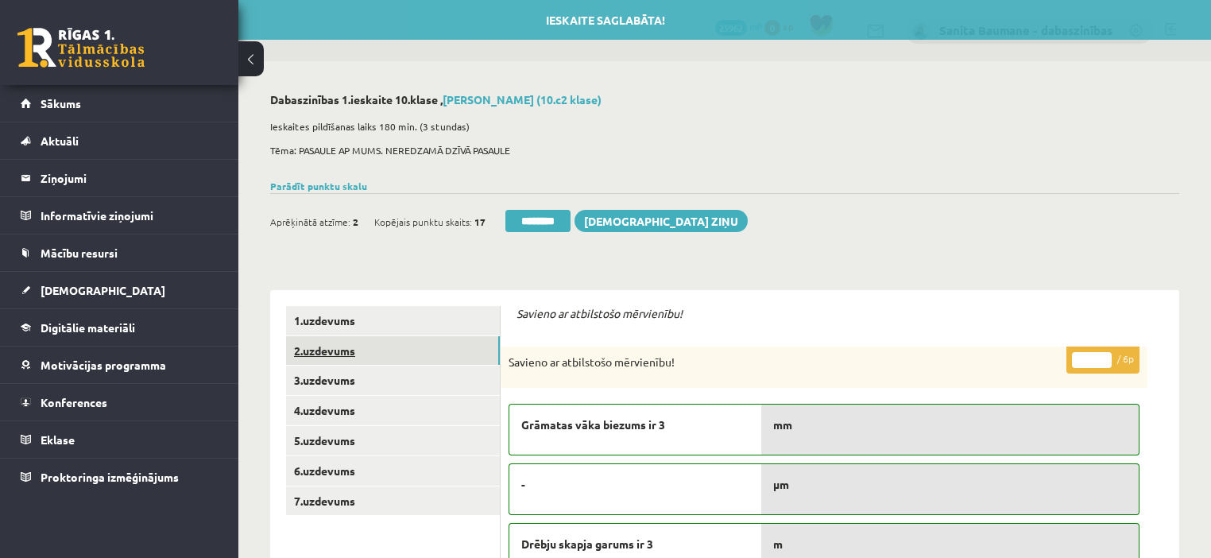
click at [322, 357] on link "2.uzdevums" at bounding box center [393, 350] width 214 height 29
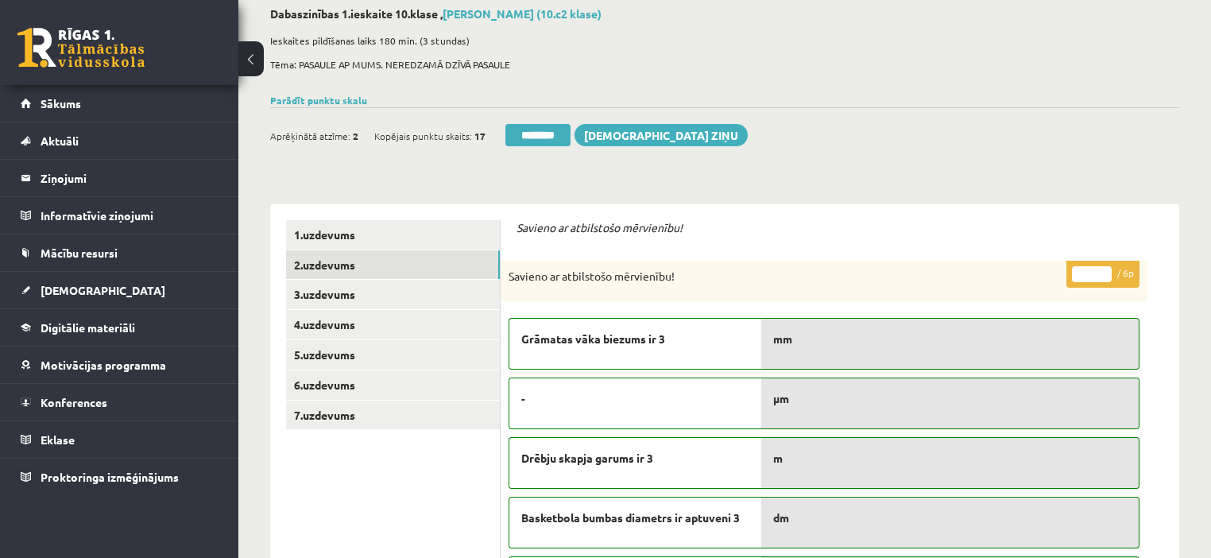
scroll to position [64, 0]
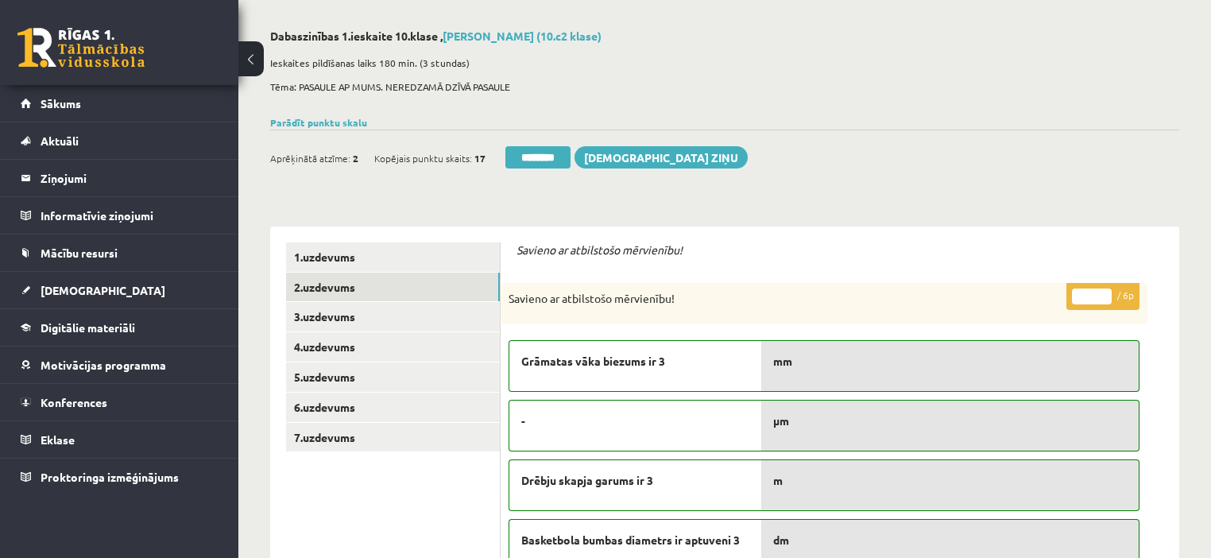
click at [1100, 290] on input "*" at bounding box center [1092, 296] width 40 height 16
drag, startPoint x: 1106, startPoint y: 293, endPoint x: 499, endPoint y: 381, distance: 613.3
type input "*"
click at [1106, 293] on input "*" at bounding box center [1092, 296] width 40 height 16
click at [404, 327] on link "3.uzdevums" at bounding box center [393, 316] width 214 height 29
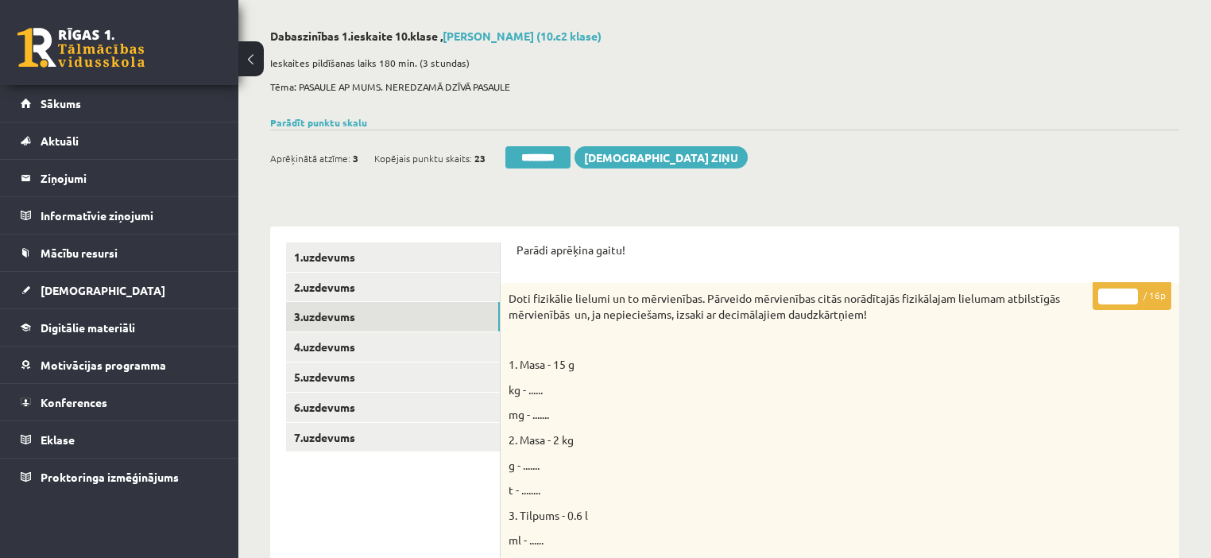
drag, startPoint x: 1131, startPoint y: 289, endPoint x: 1119, endPoint y: 296, distance: 14.2
type input "**"
click at [1126, 290] on input "**" at bounding box center [1118, 296] width 40 height 16
click at [318, 348] on link "4.uzdevums" at bounding box center [393, 346] width 214 height 29
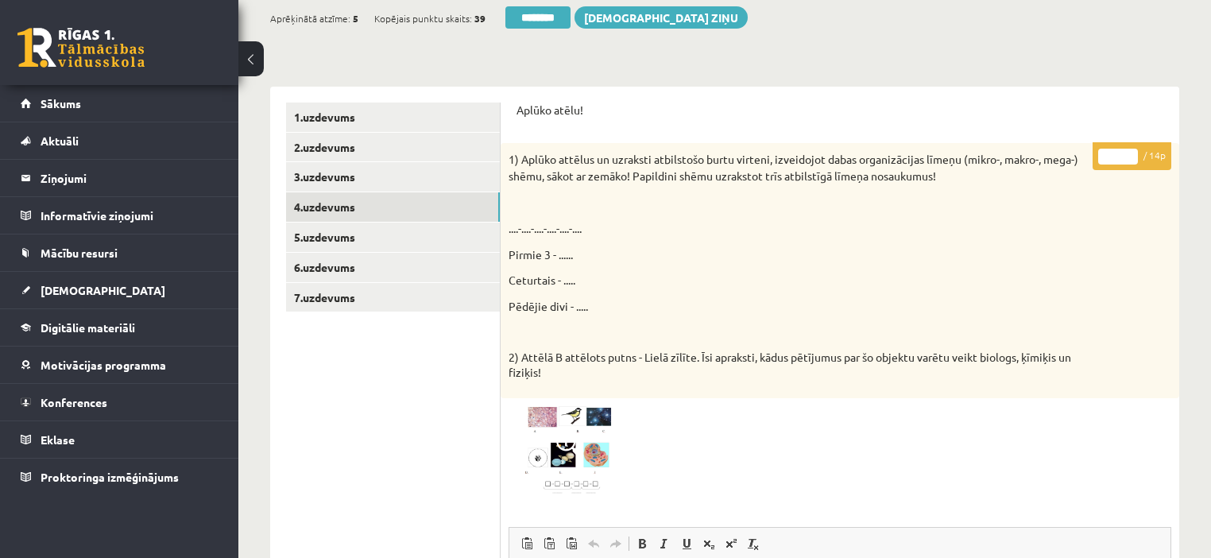
scroll to position [191, 0]
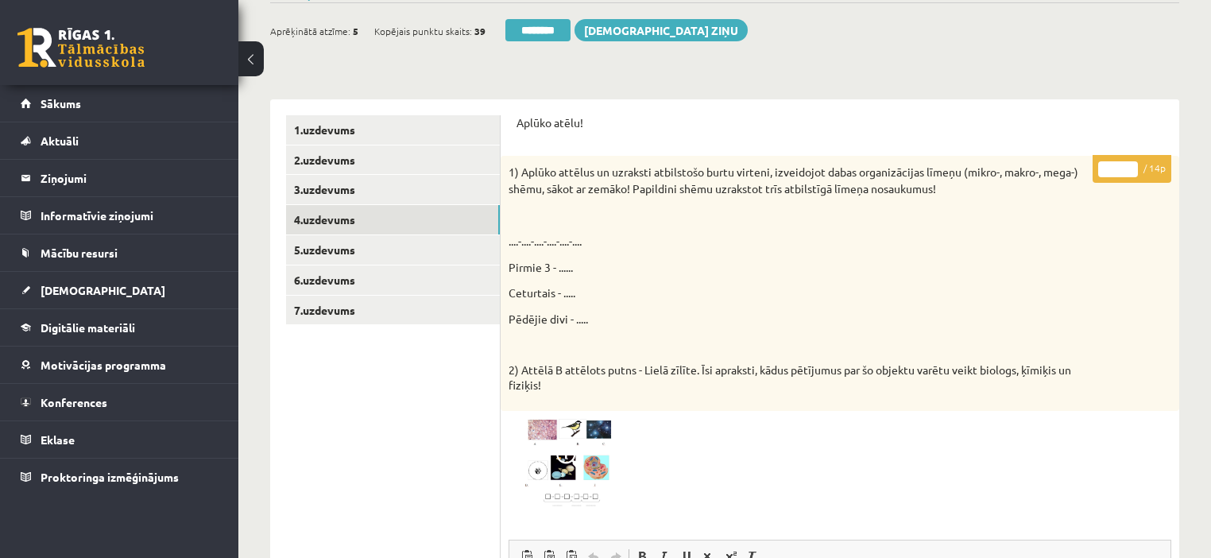
drag, startPoint x: 1133, startPoint y: 165, endPoint x: 597, endPoint y: 302, distance: 553.4
type input "**"
click at [1127, 168] on input "**" at bounding box center [1118, 169] width 40 height 16
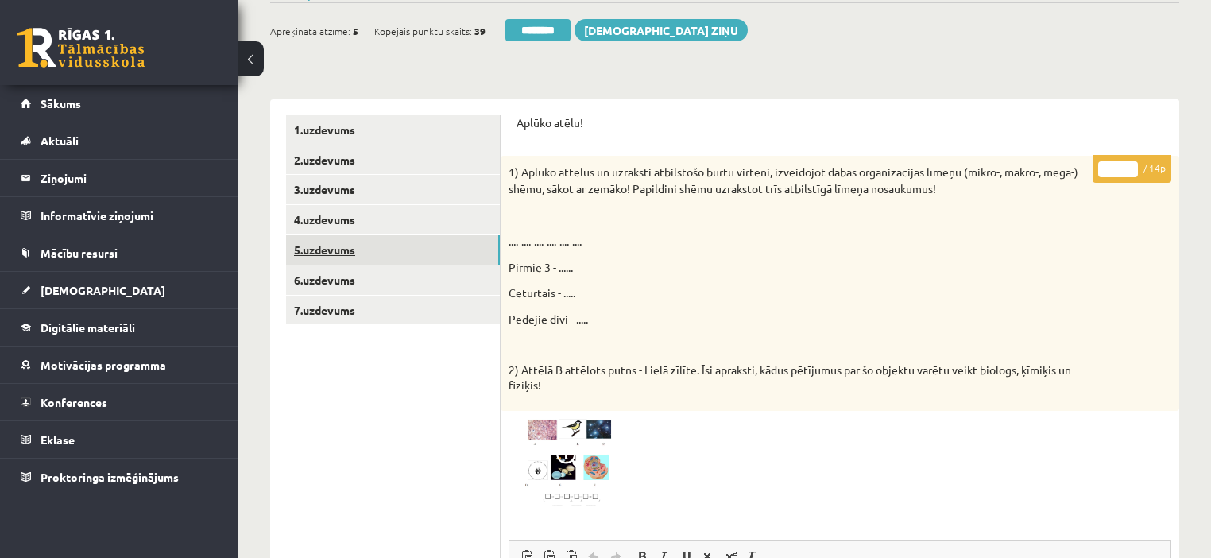
click at [375, 257] on link "5.uzdevums" at bounding box center [393, 249] width 214 height 29
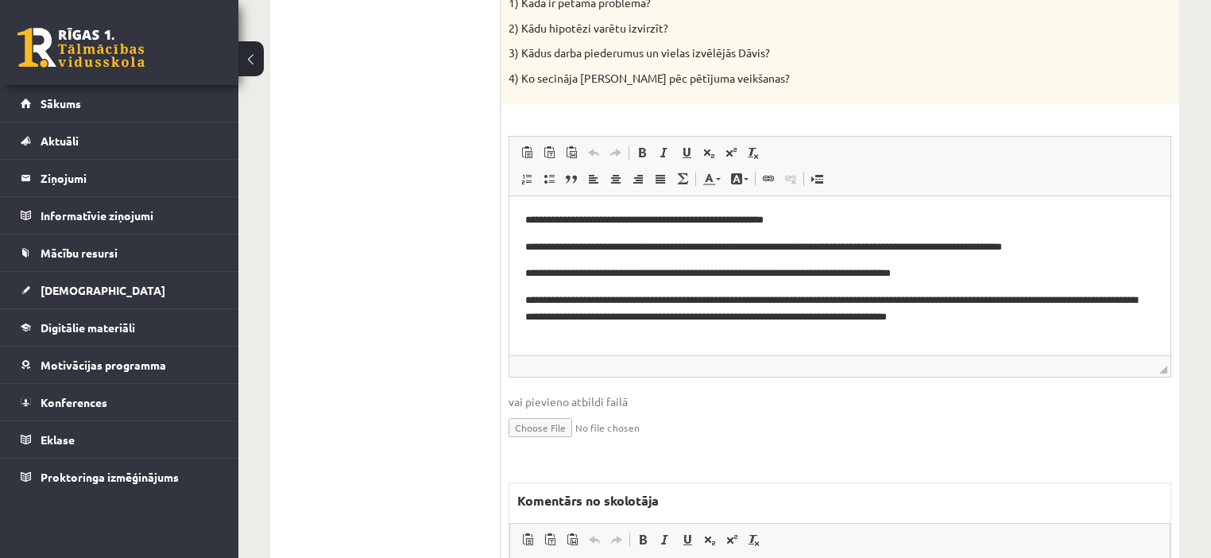
scroll to position [763, 0]
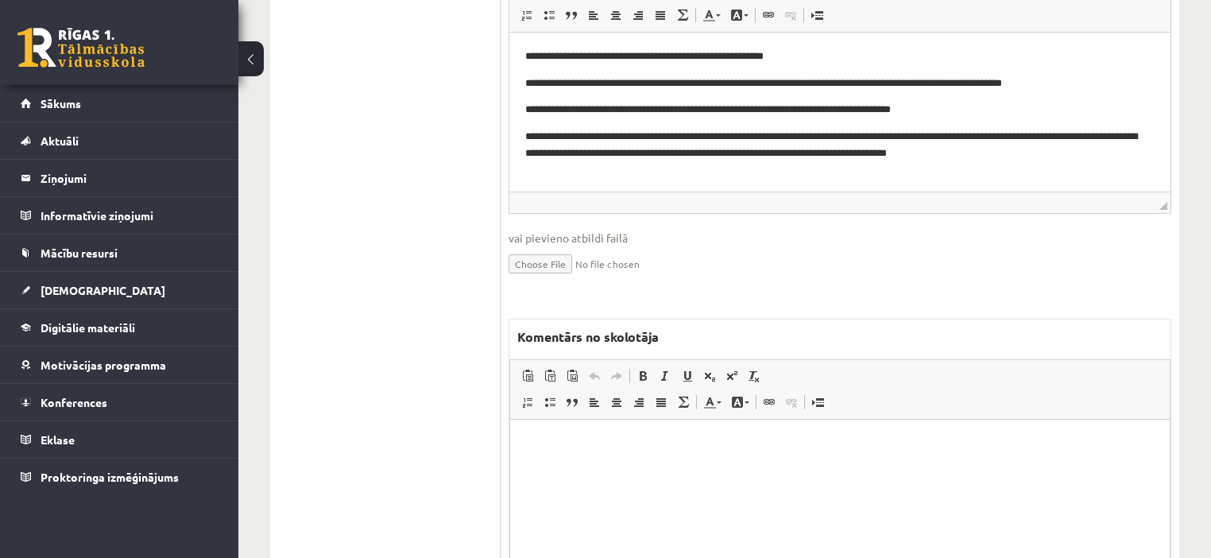
click at [666, 467] on html at bounding box center [839, 443] width 659 height 48
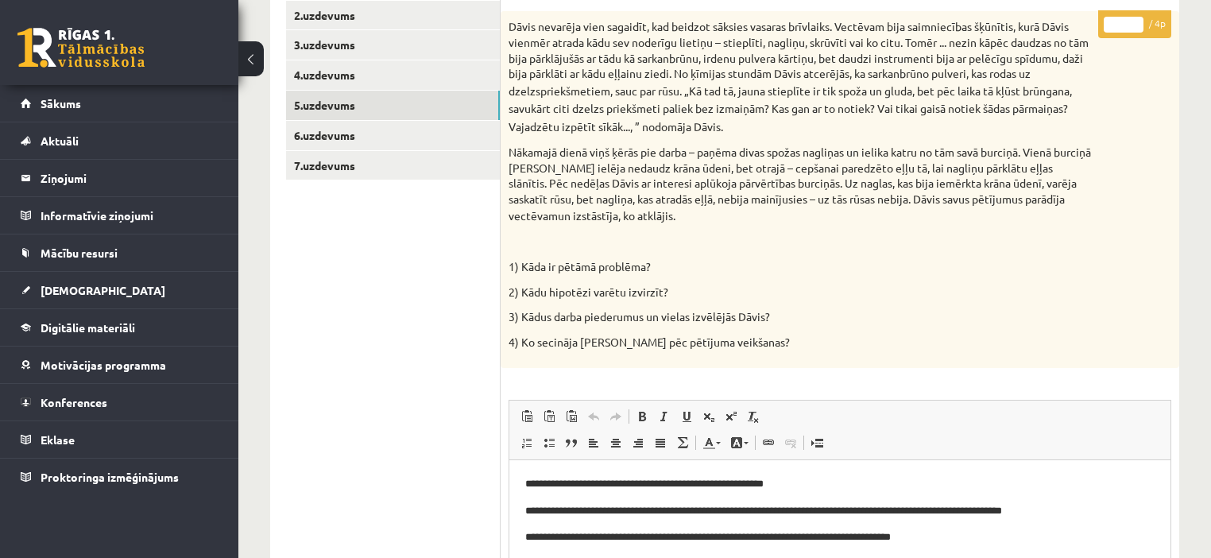
scroll to position [318, 0]
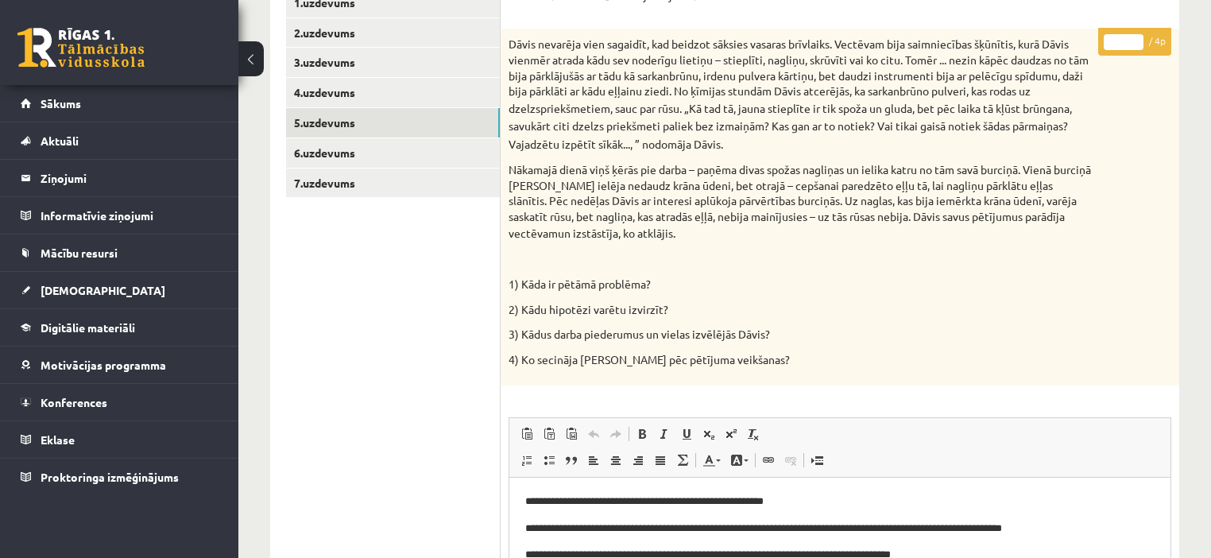
click at [1133, 38] on input "*" at bounding box center [1124, 42] width 40 height 16
click at [1132, 38] on input "*" at bounding box center [1124, 42] width 40 height 16
type input "*"
click at [1132, 38] on input "*" at bounding box center [1124, 42] width 40 height 16
click at [312, 149] on link "6.uzdevums" at bounding box center [393, 152] width 214 height 29
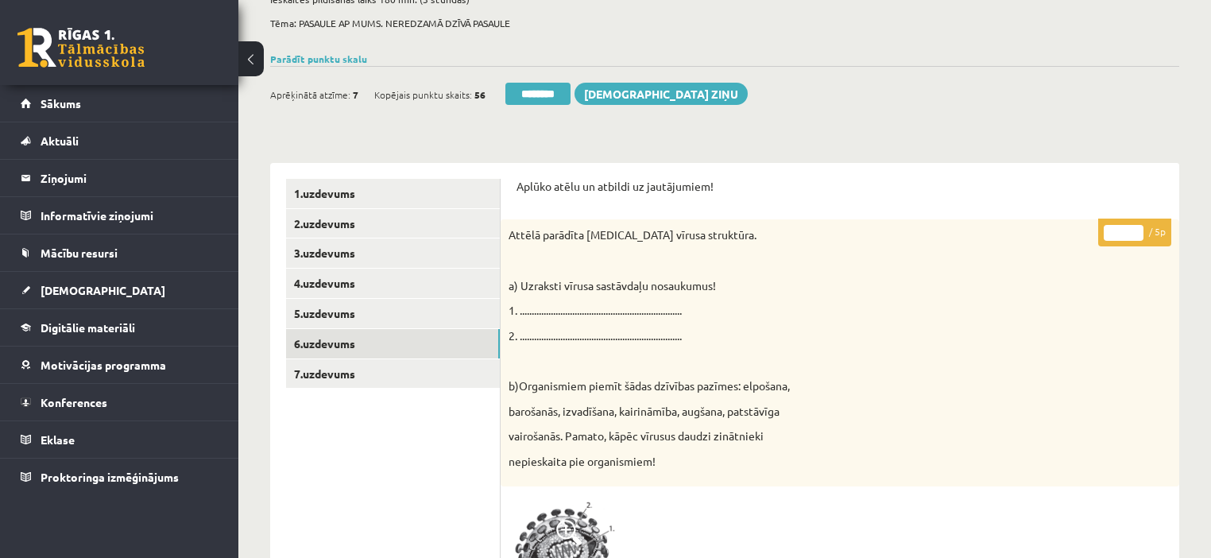
scroll to position [127, 0]
click at [1135, 229] on input "*" at bounding box center [1124, 233] width 40 height 16
type input "*"
click at [1135, 229] on input "*" at bounding box center [1124, 233] width 40 height 16
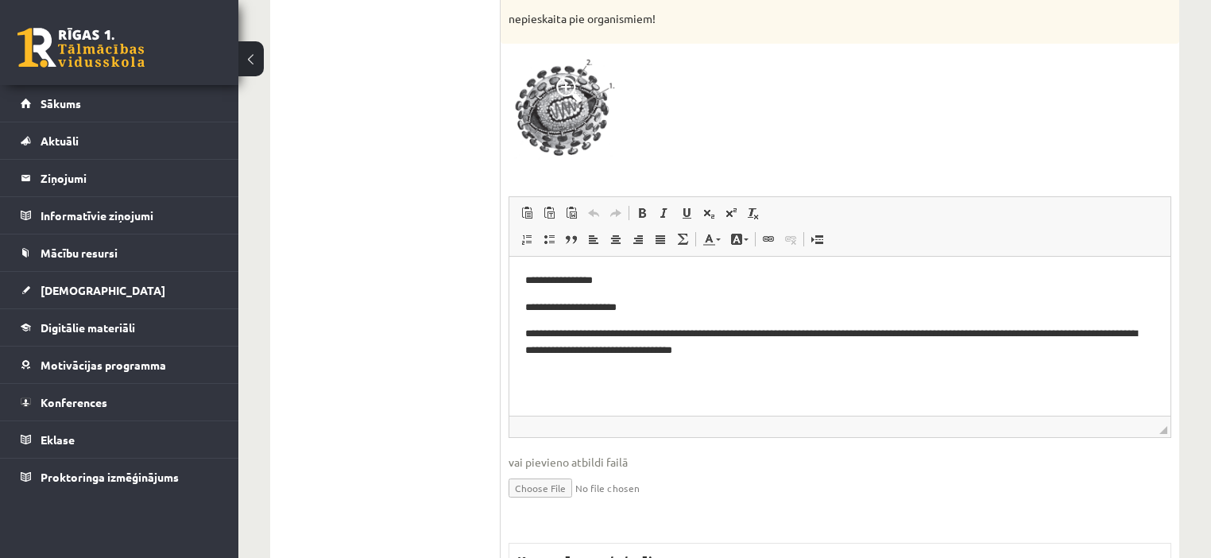
scroll to position [763, 0]
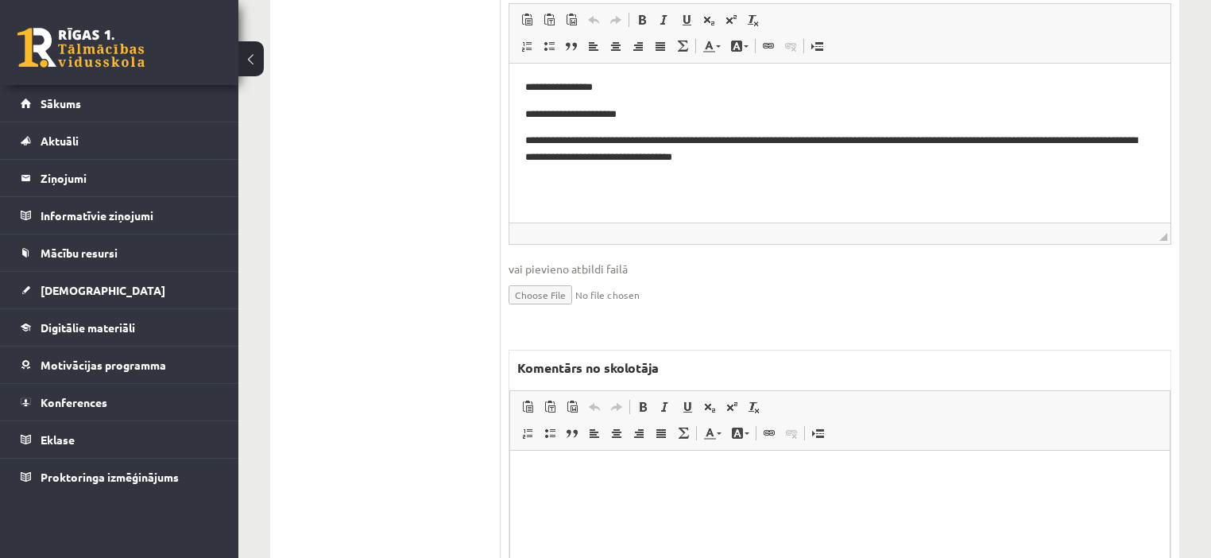
click at [710, 498] on html at bounding box center [839, 474] width 659 height 48
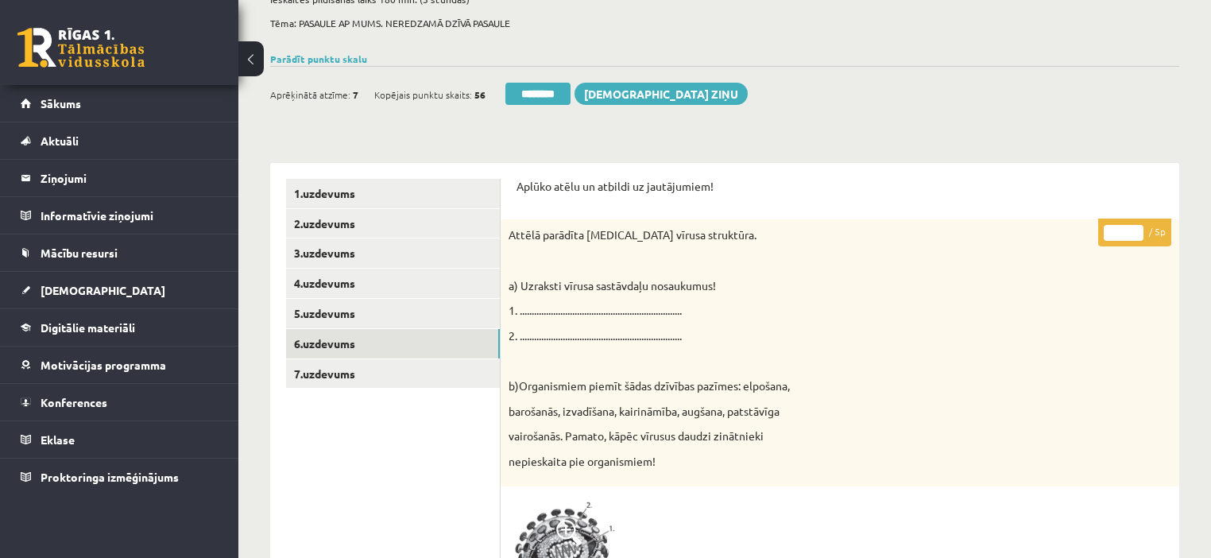
scroll to position [127, 0]
click at [340, 375] on link "7.uzdevums" at bounding box center [393, 373] width 214 height 29
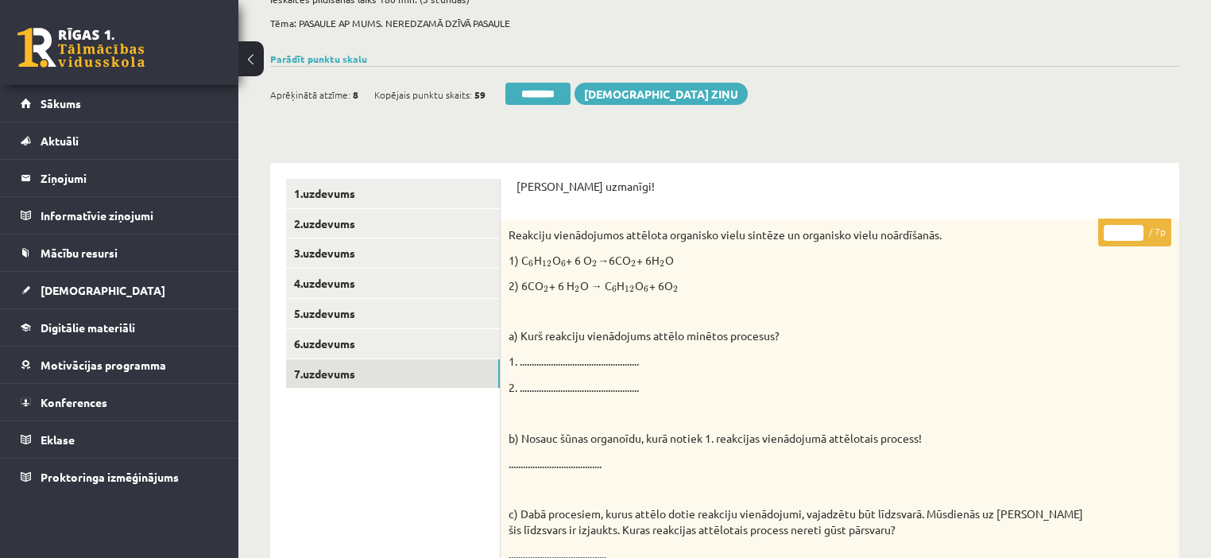
type input "*"
click at [1139, 228] on input "*" at bounding box center [1124, 233] width 40 height 16
click at [400, 201] on link "1.uzdevums" at bounding box center [393, 193] width 214 height 29
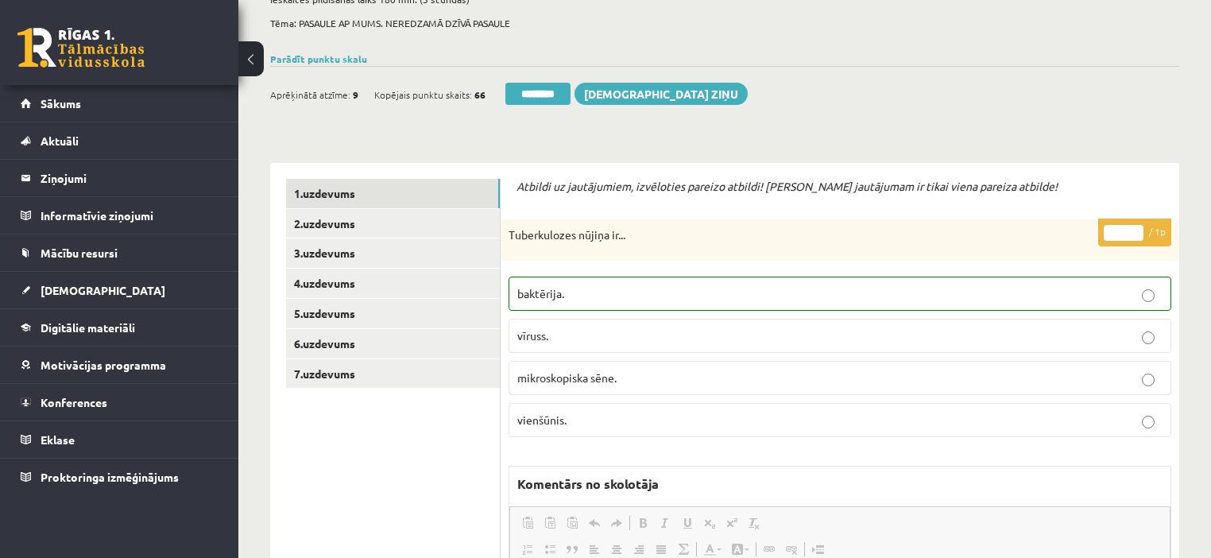
click at [534, 95] on input "********" at bounding box center [537, 94] width 65 height 22
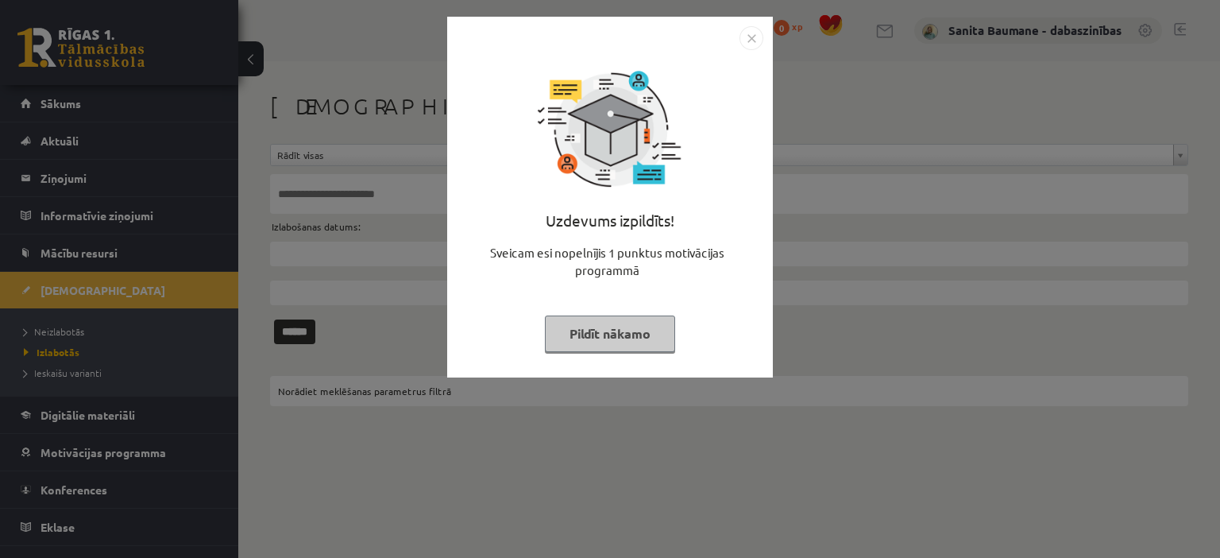
drag, startPoint x: 622, startPoint y: 334, endPoint x: 526, endPoint y: 326, distance: 96.5
click at [620, 333] on button "Pildīt nākamo" at bounding box center [610, 333] width 130 height 37
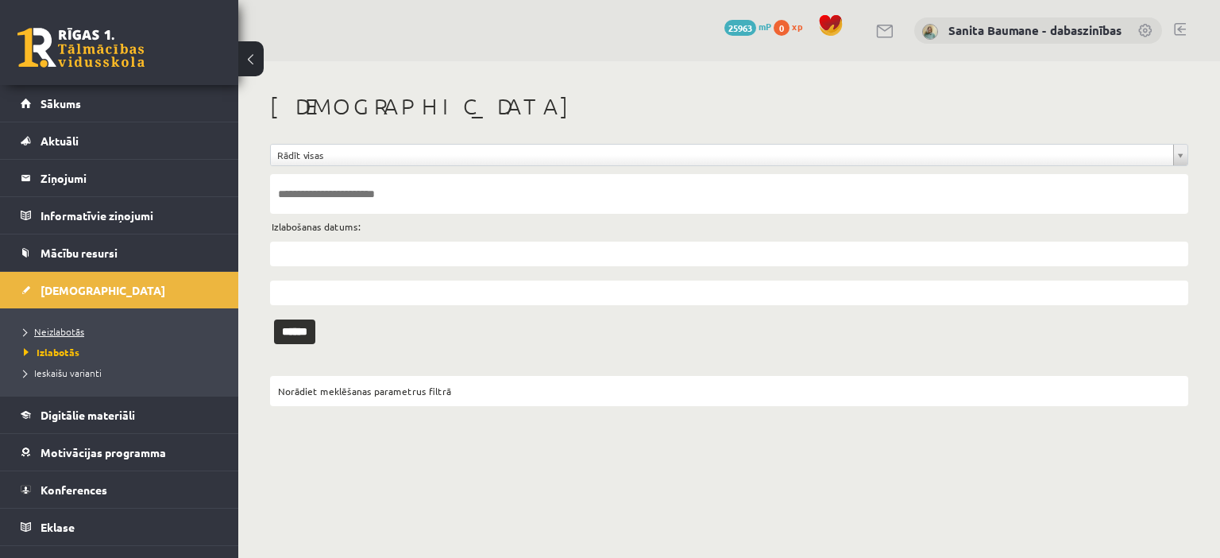
click at [70, 334] on span "Neizlabotās" at bounding box center [54, 331] width 60 height 13
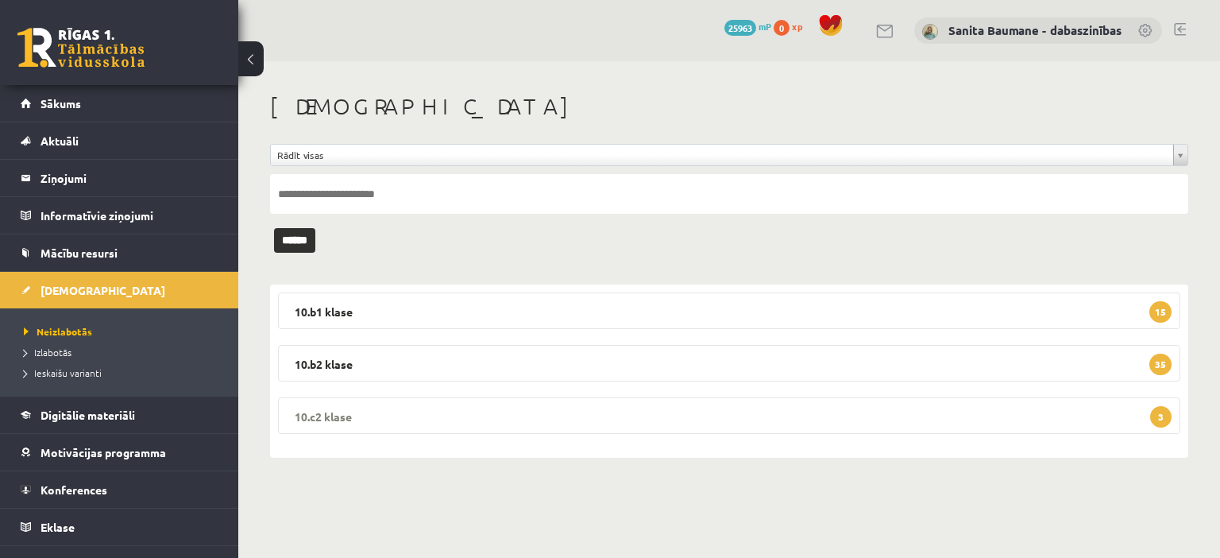
click at [458, 414] on legend "10.c2 klase 3" at bounding box center [729, 415] width 903 height 37
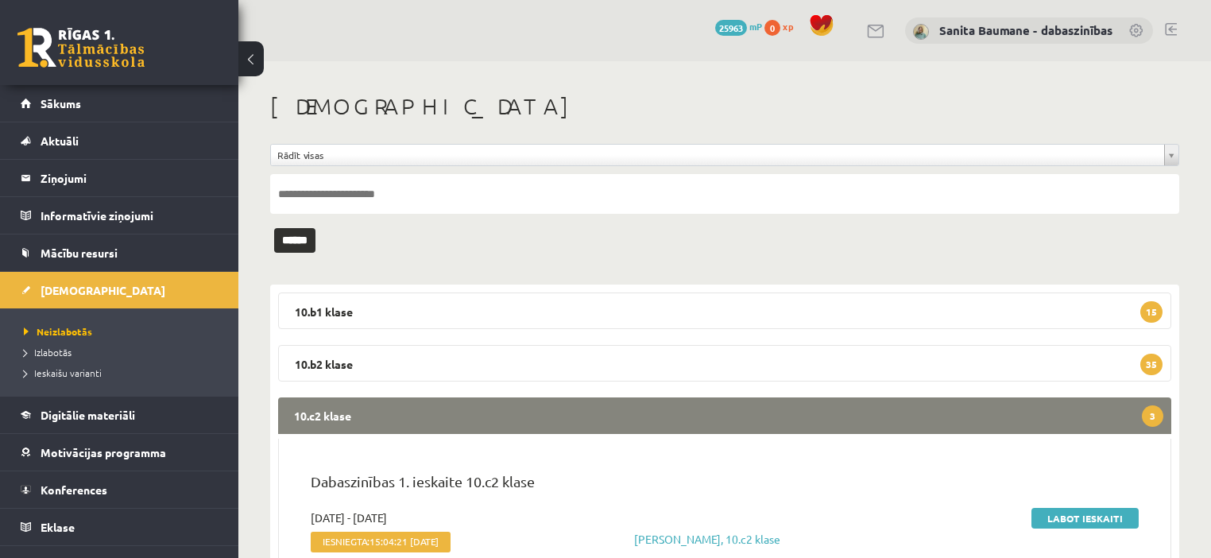
click at [459, 407] on legend "10.c2 klase 3" at bounding box center [724, 415] width 893 height 37
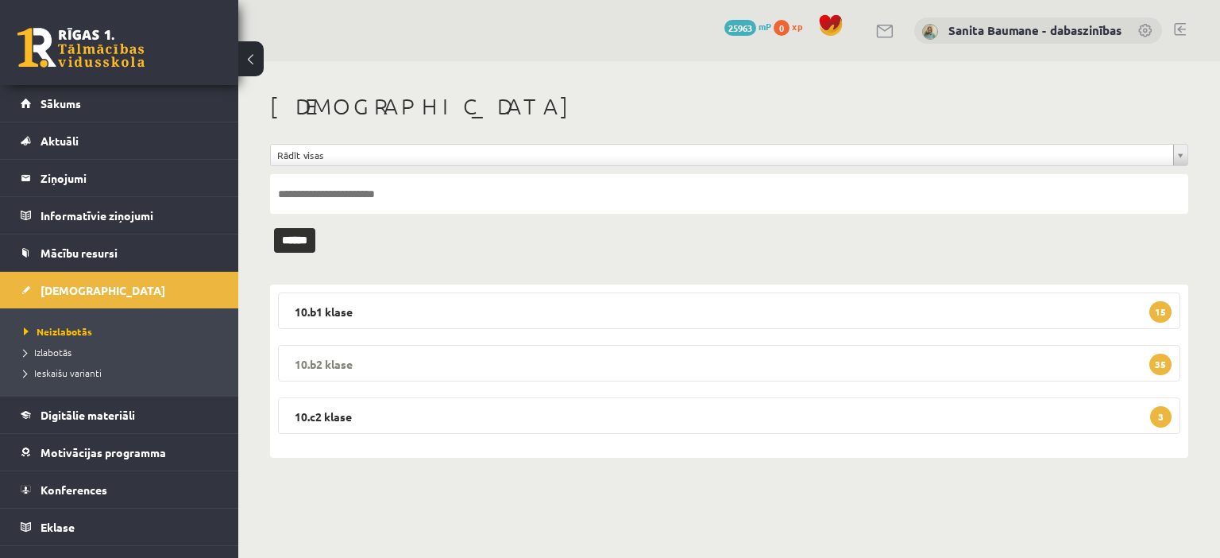
click at [470, 370] on legend "10.b2 klase 35" at bounding box center [729, 363] width 903 height 37
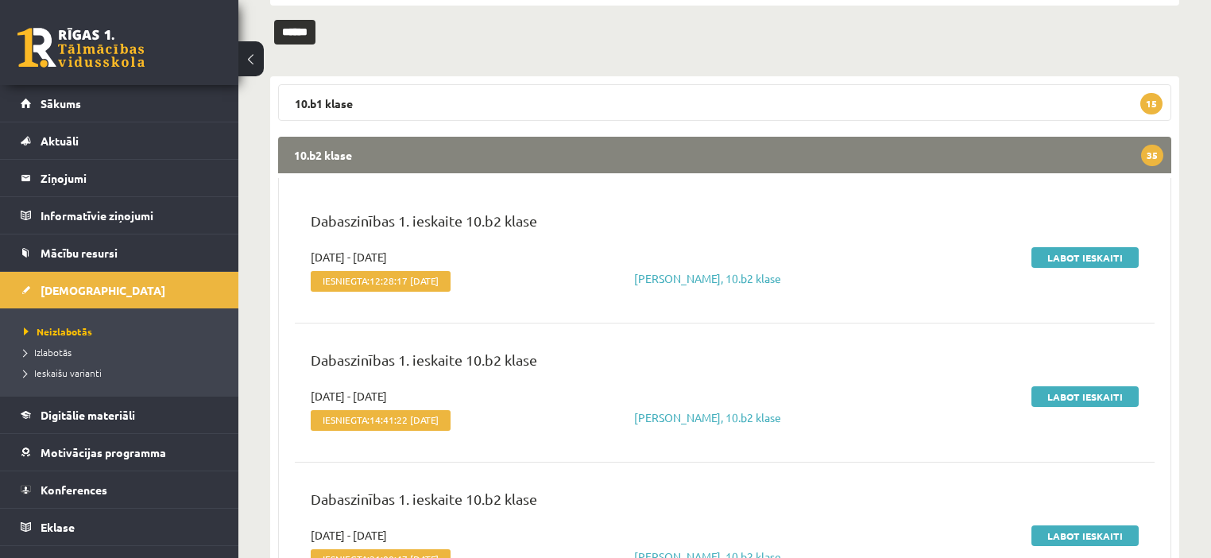
scroll to position [191, 0]
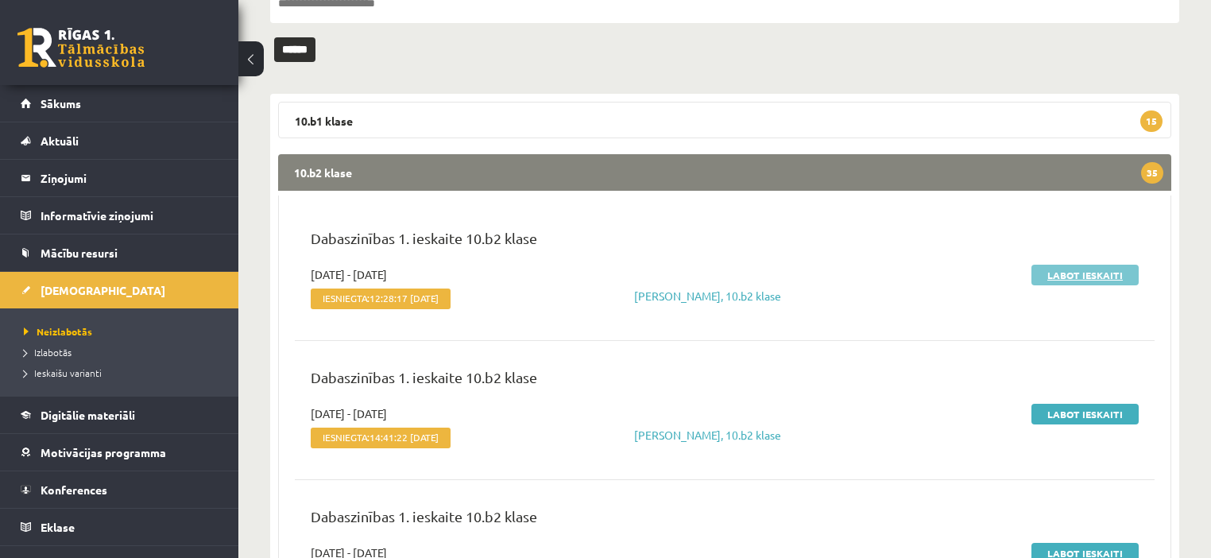
click at [1074, 282] on link "Labot ieskaiti" at bounding box center [1084, 275] width 107 height 21
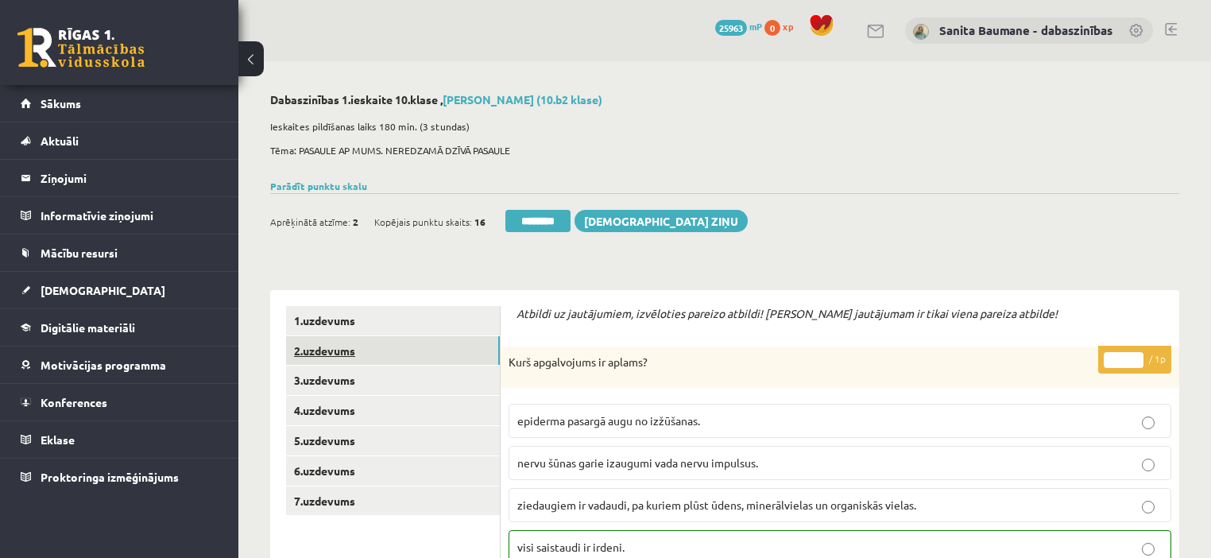
click at [324, 354] on link "2.uzdevums" at bounding box center [393, 350] width 214 height 29
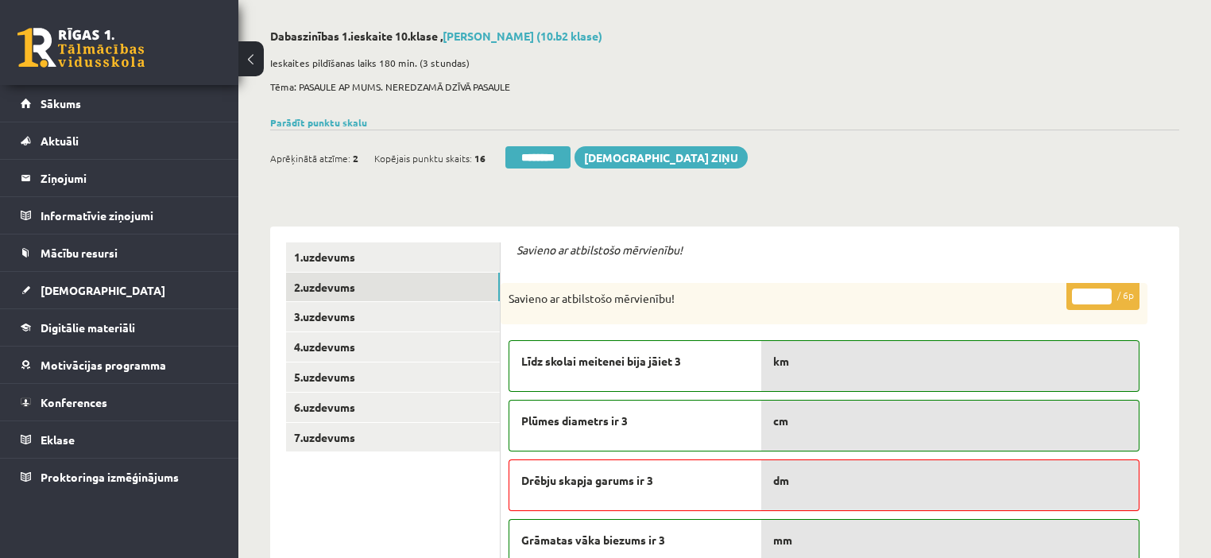
scroll to position [64, 0]
click at [1104, 294] on input "*" at bounding box center [1092, 296] width 40 height 16
click at [1097, 292] on input "*" at bounding box center [1092, 296] width 40 height 16
click at [1099, 292] on input "*" at bounding box center [1092, 296] width 40 height 16
click at [1106, 288] on p "* / 6p" at bounding box center [1102, 296] width 73 height 28
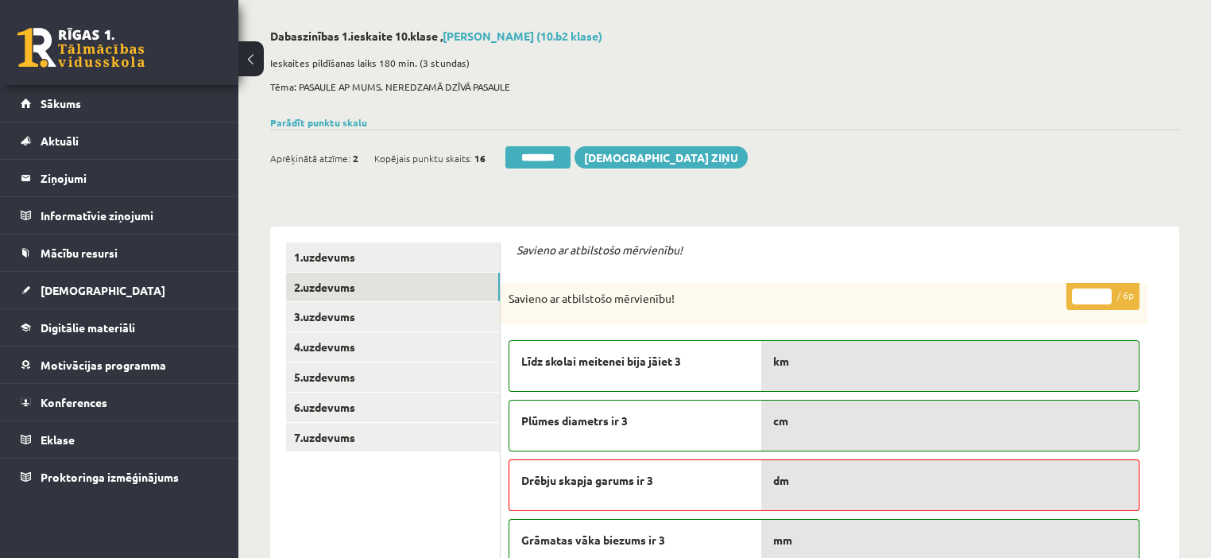
click at [1103, 292] on input "*" at bounding box center [1092, 296] width 40 height 16
type input "*"
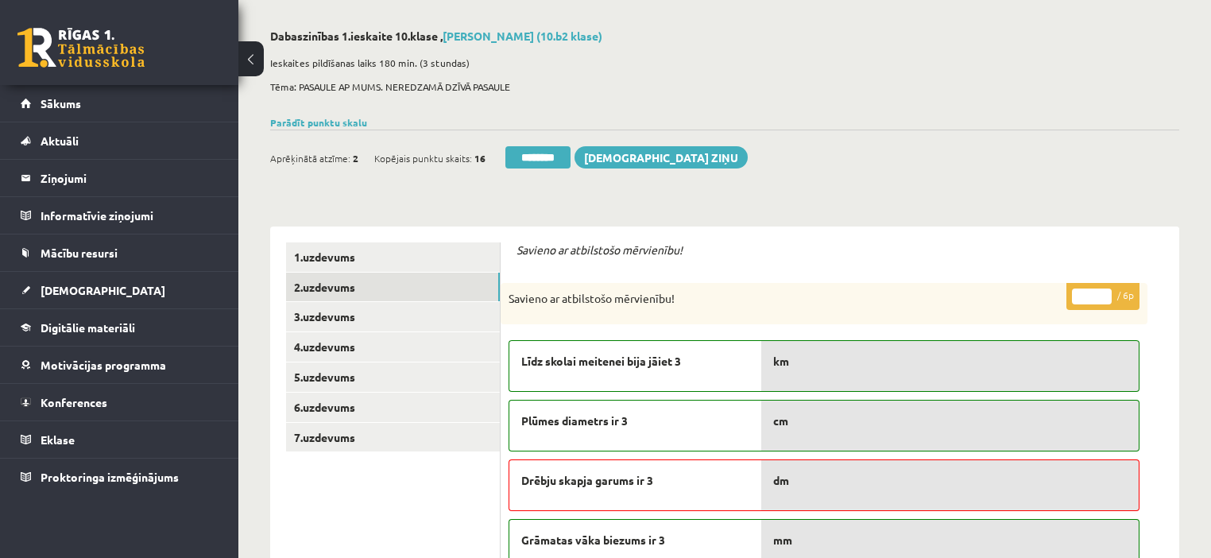
click at [1104, 300] on input "*" at bounding box center [1092, 296] width 40 height 16
click at [342, 324] on link "3.uzdevums" at bounding box center [393, 316] width 214 height 29
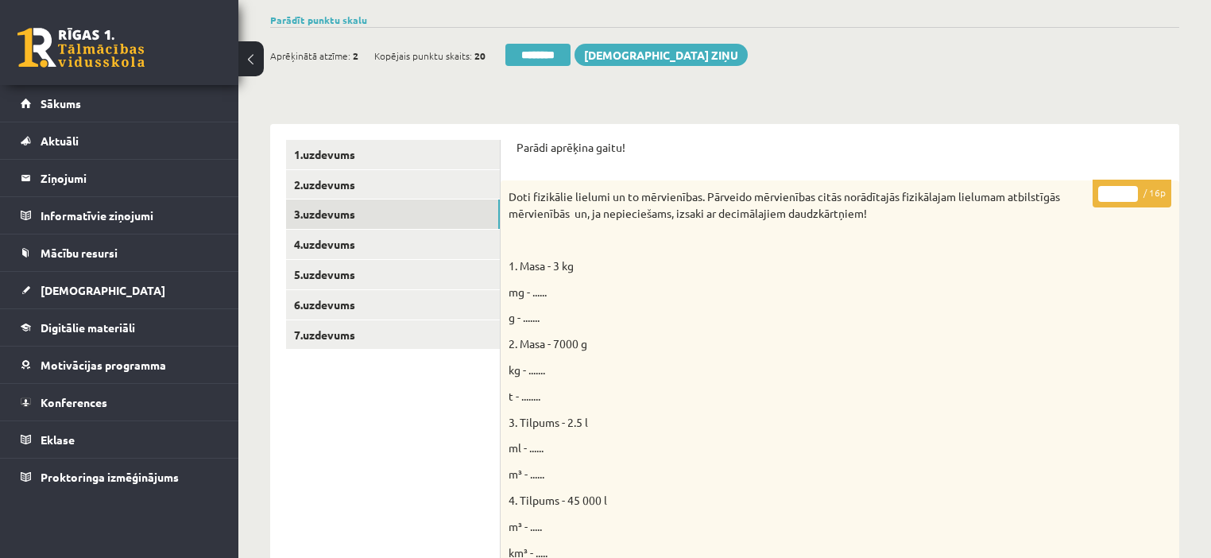
scroll to position [118, 0]
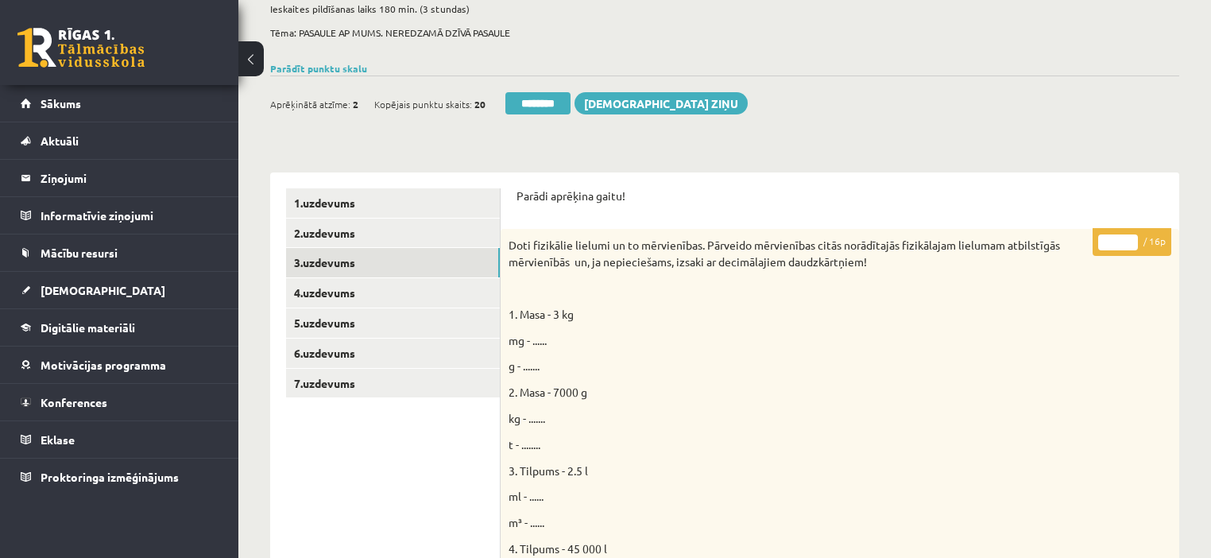
drag, startPoint x: 1128, startPoint y: 236, endPoint x: 1018, endPoint y: 263, distance: 113.7
type input "**"
click at [1126, 237] on input "**" at bounding box center [1118, 242] width 40 height 16
click at [370, 296] on link "4.uzdevums" at bounding box center [393, 292] width 214 height 29
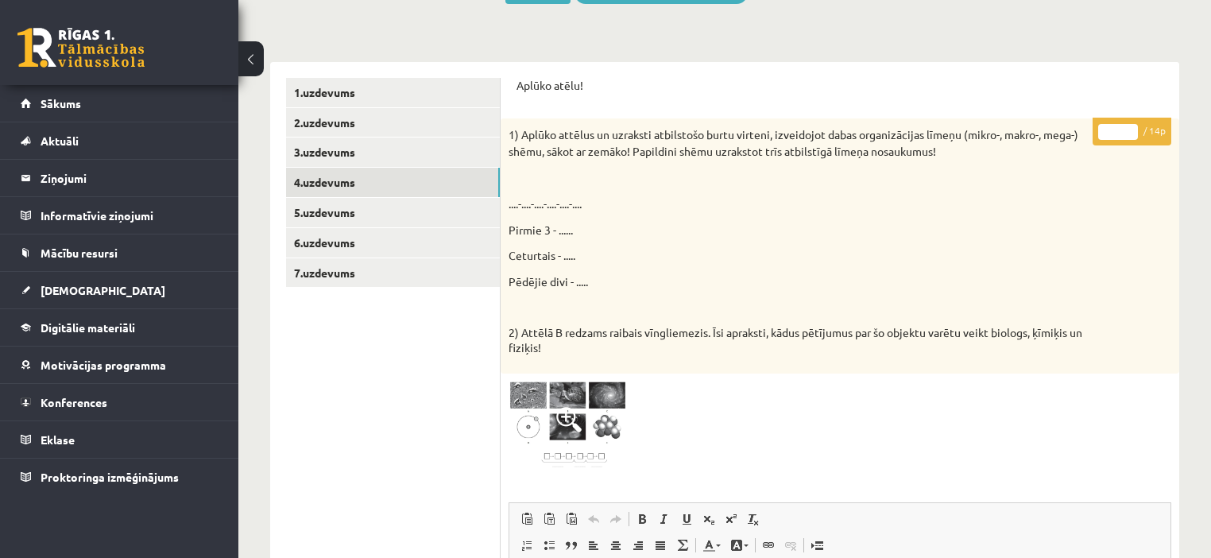
scroll to position [181, 0]
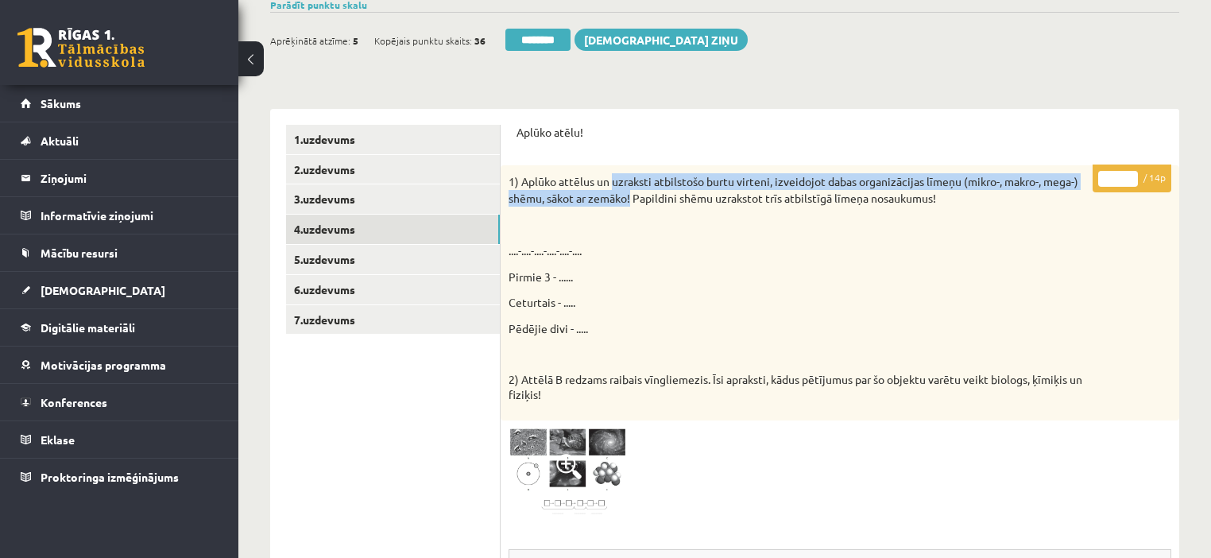
drag, startPoint x: 613, startPoint y: 180, endPoint x: 632, endPoint y: 201, distance: 29.2
click at [632, 201] on p "1) Aplūko attēlus un uzraksti atbilstošo burtu virteni, izveidojot dabas organi…" at bounding box center [799, 189] width 583 height 33
copy p "uzraksti atbilstošo burtu virteni, izveidojot dabas organizācijas līmeņu (mikro…"
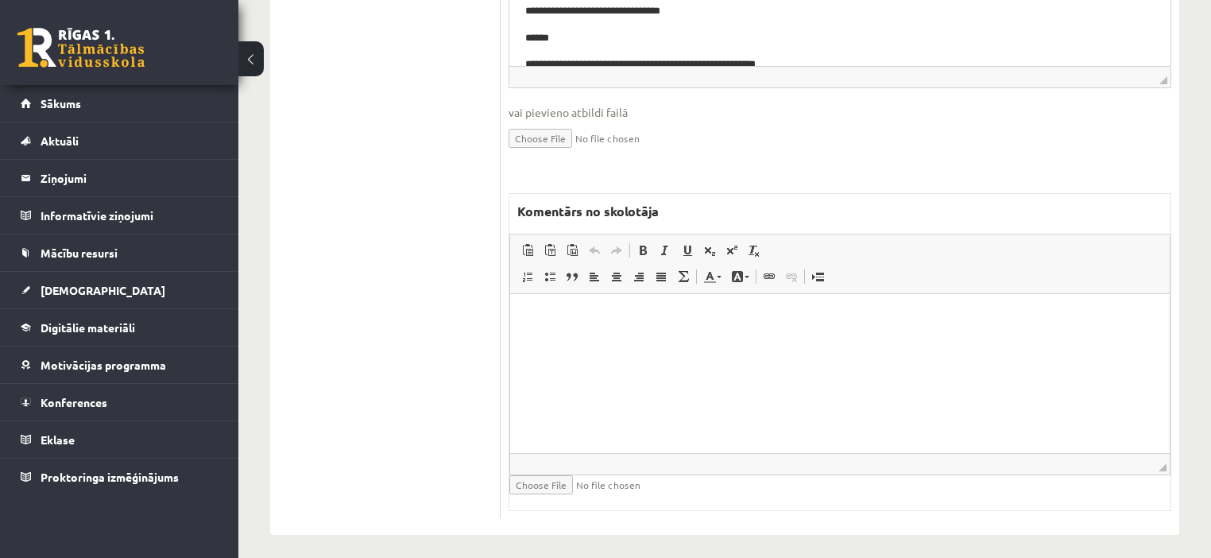
scroll to position [890, 0]
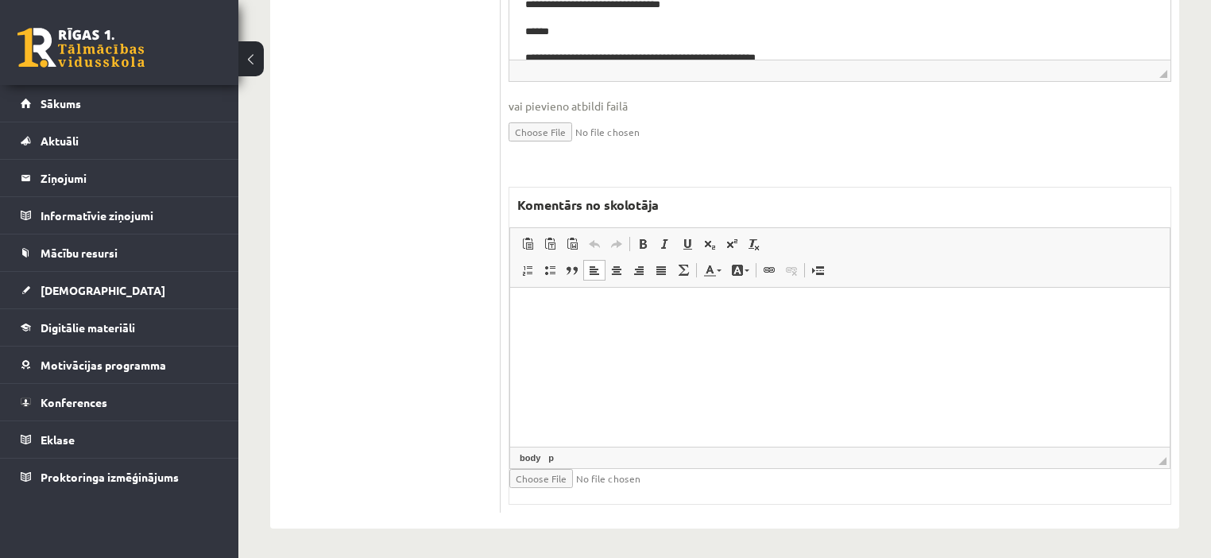
drag, startPoint x: 583, startPoint y: 394, endPoint x: 559, endPoint y: 399, distance: 25.1
click at [582, 336] on html at bounding box center [839, 312] width 659 height 48
paste body "Bagātinātā teksta redaktors, wiswyg-editor-47024801148260-1757776565-869"
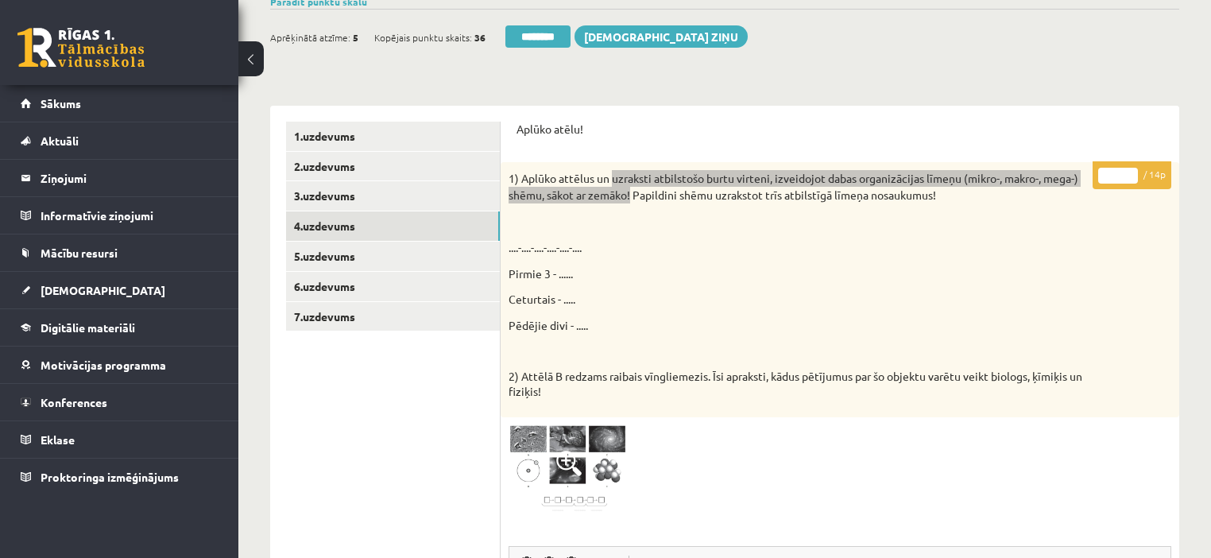
scroll to position [127, 0]
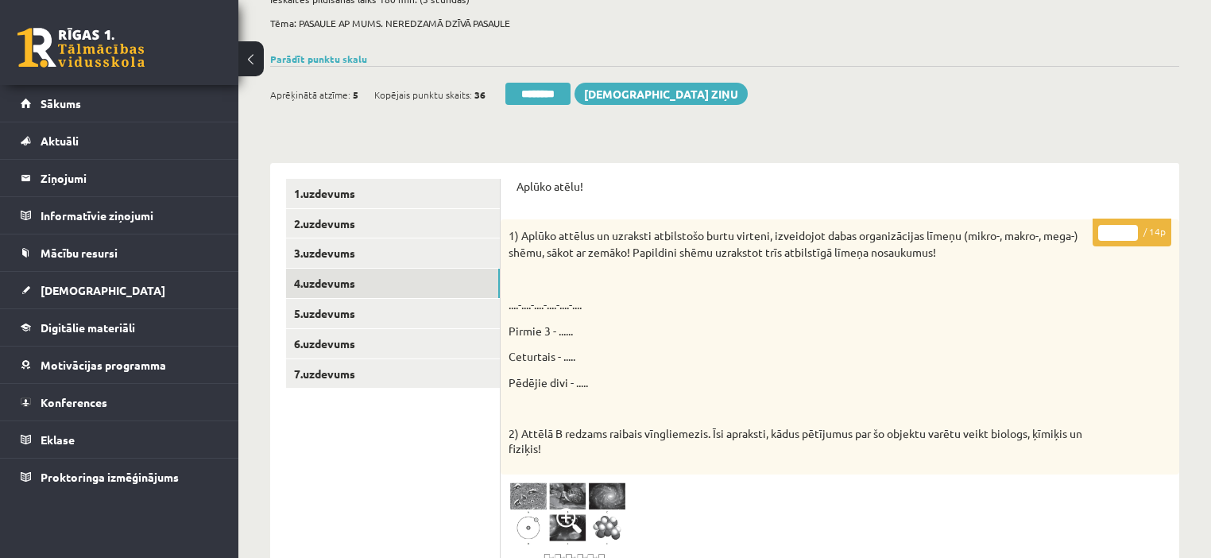
click at [1128, 226] on input "*" at bounding box center [1118, 233] width 40 height 16
click at [1130, 226] on input "*" at bounding box center [1118, 233] width 40 height 16
click at [1131, 226] on input "*" at bounding box center [1118, 233] width 40 height 16
click at [1131, 225] on input "*" at bounding box center [1118, 233] width 40 height 16
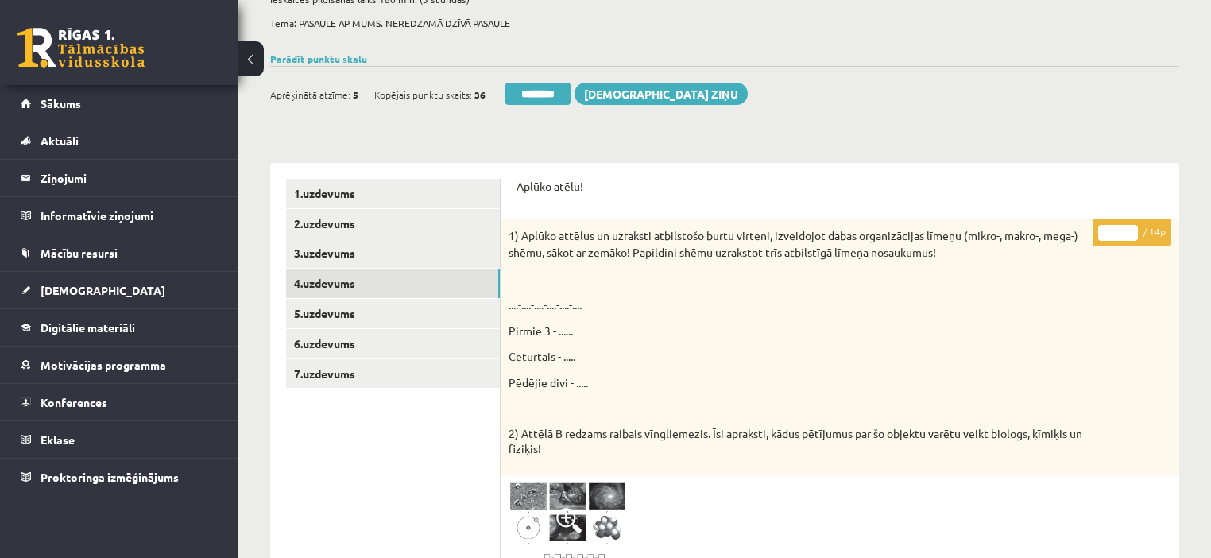
click at [1131, 227] on input "*" at bounding box center [1118, 233] width 40 height 16
type input "*"
click at [1133, 226] on input "*" at bounding box center [1118, 233] width 40 height 16
click at [377, 315] on link "5.uzdevums" at bounding box center [393, 313] width 214 height 29
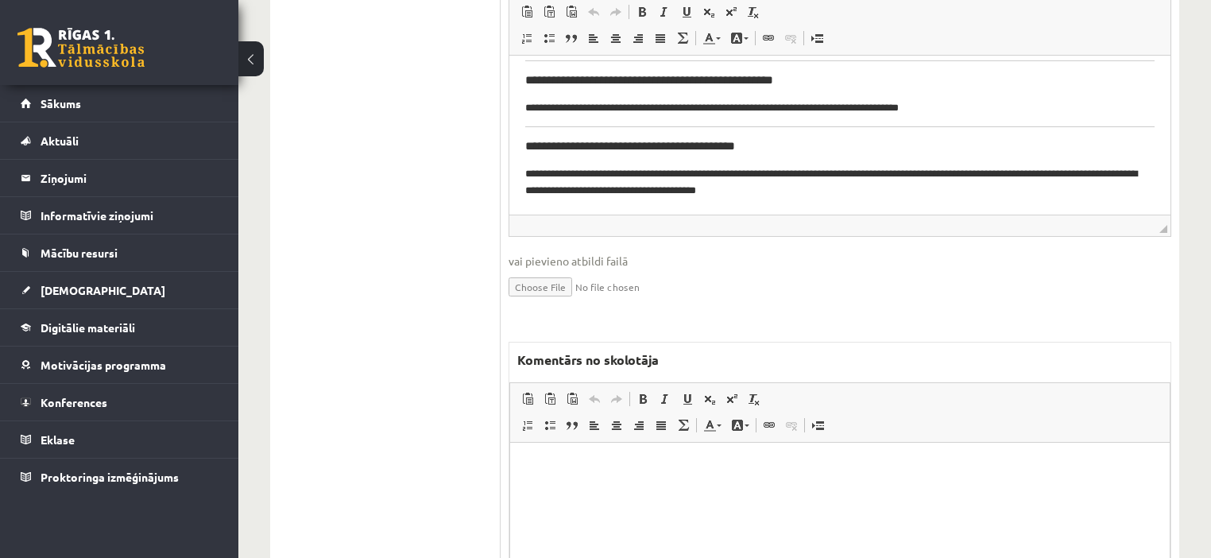
scroll to position [895, 0]
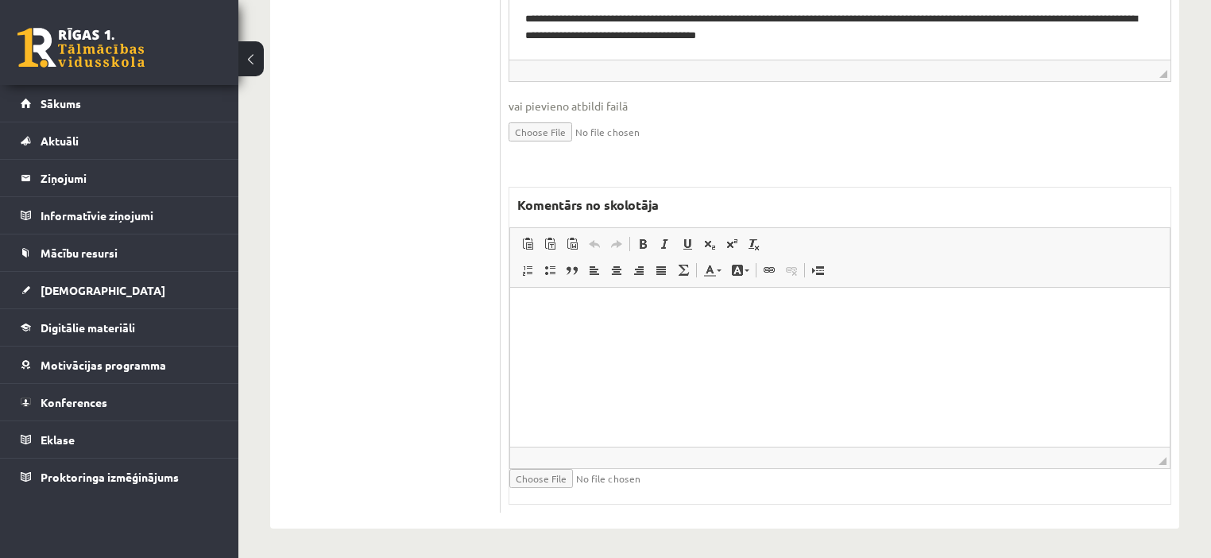
drag, startPoint x: 932, startPoint y: 394, endPoint x: 949, endPoint y: 330, distance: 66.5
click at [931, 335] on html at bounding box center [839, 311] width 659 height 48
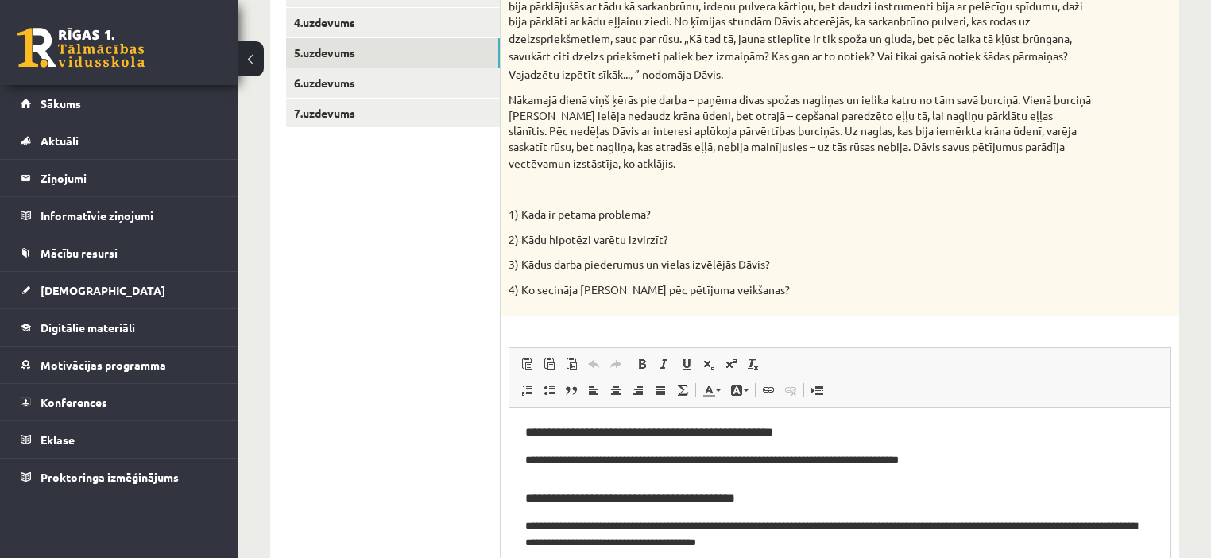
scroll to position [386, 0]
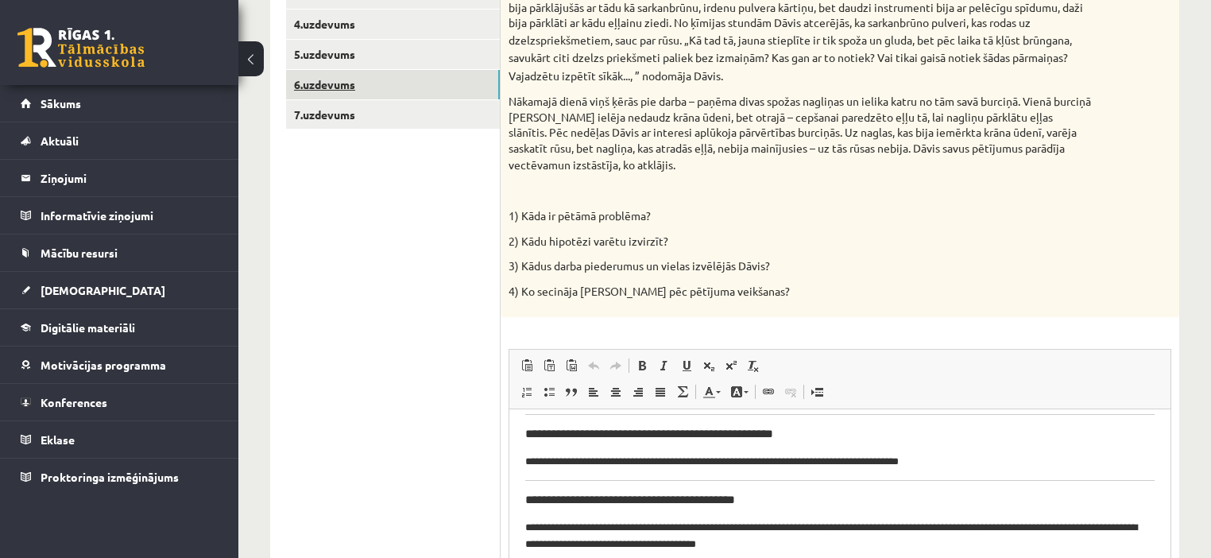
click at [342, 95] on link "6.uzdevums" at bounding box center [393, 84] width 214 height 29
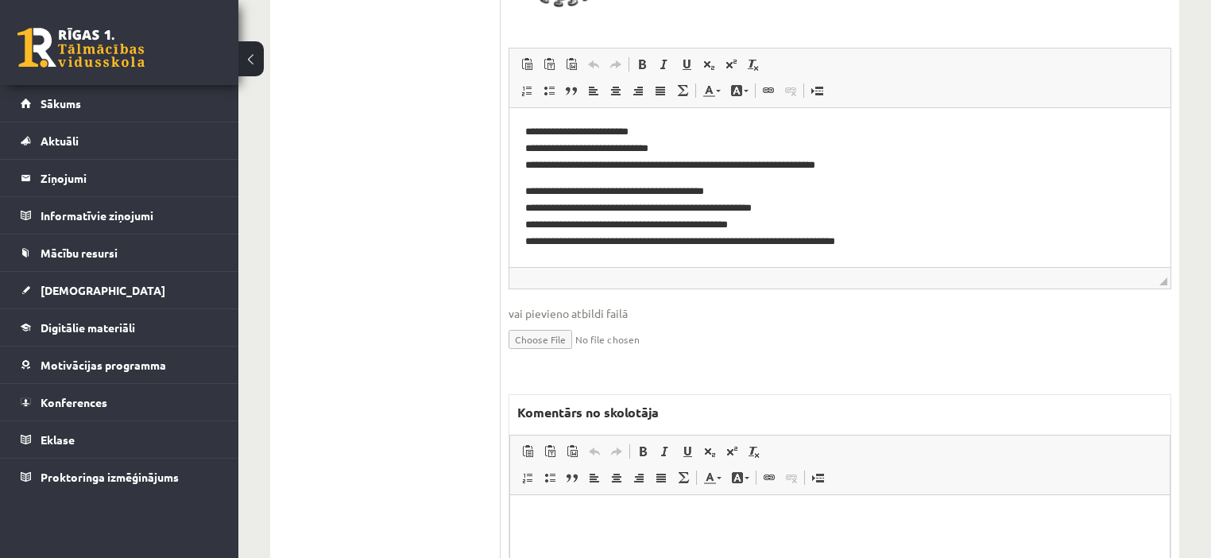
scroll to position [926, 0]
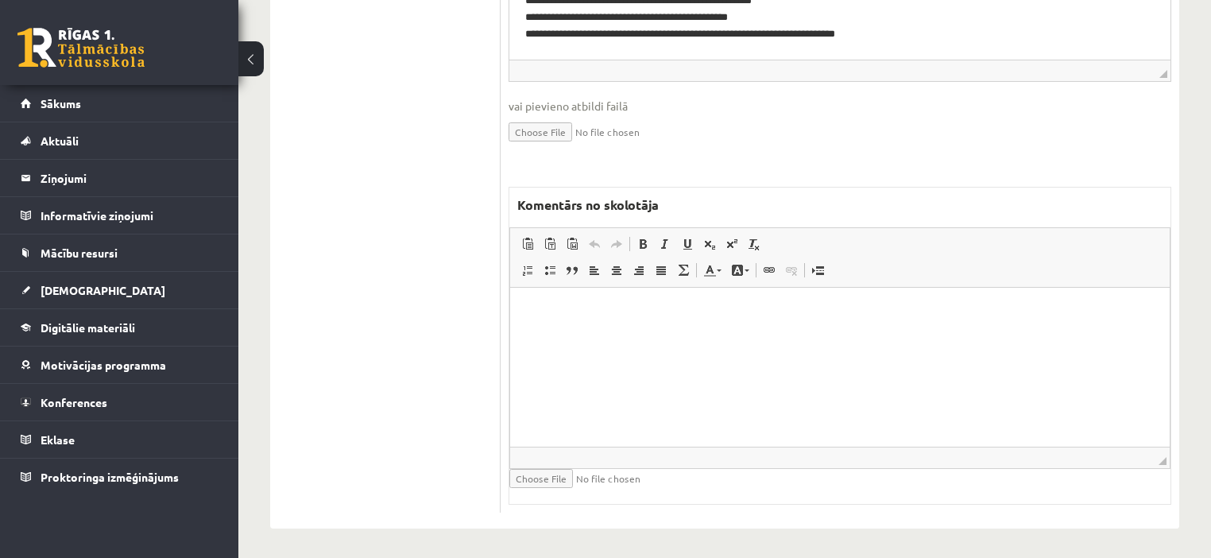
click at [775, 335] on html at bounding box center [839, 311] width 659 height 48
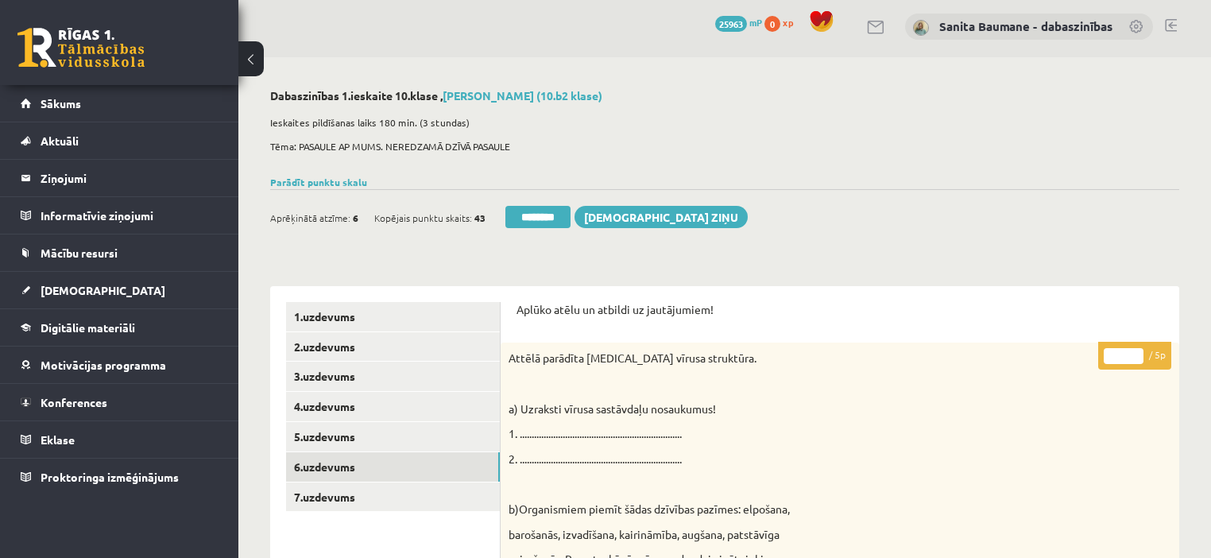
scroll to position [0, 0]
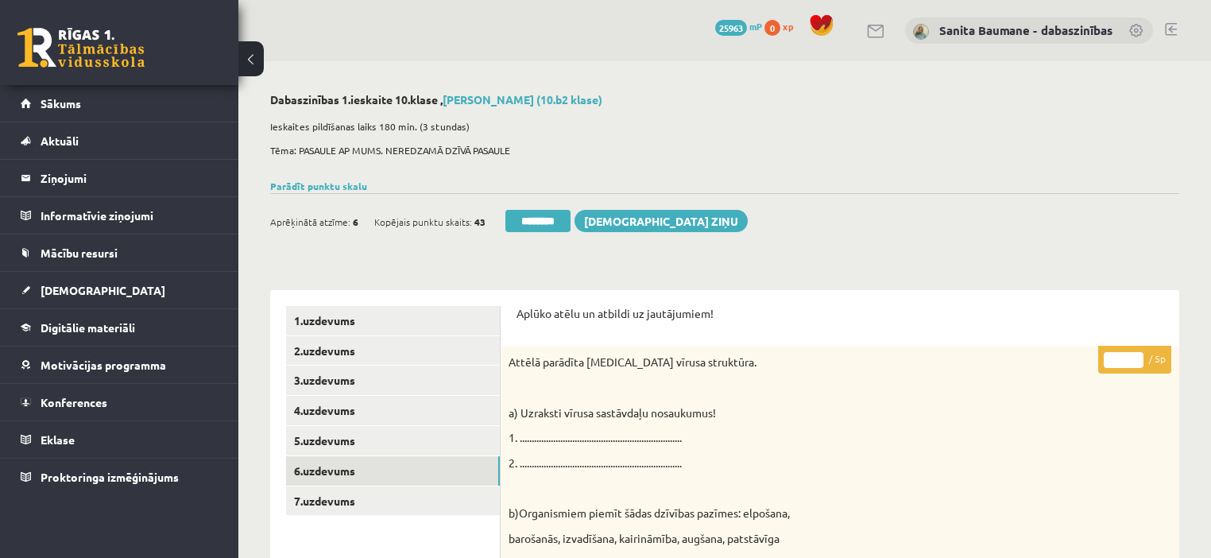
click at [1136, 354] on input "*" at bounding box center [1124, 360] width 40 height 16
type input "*"
click at [1136, 363] on input "*" at bounding box center [1124, 360] width 40 height 16
click at [386, 504] on link "7.uzdevums" at bounding box center [393, 500] width 214 height 29
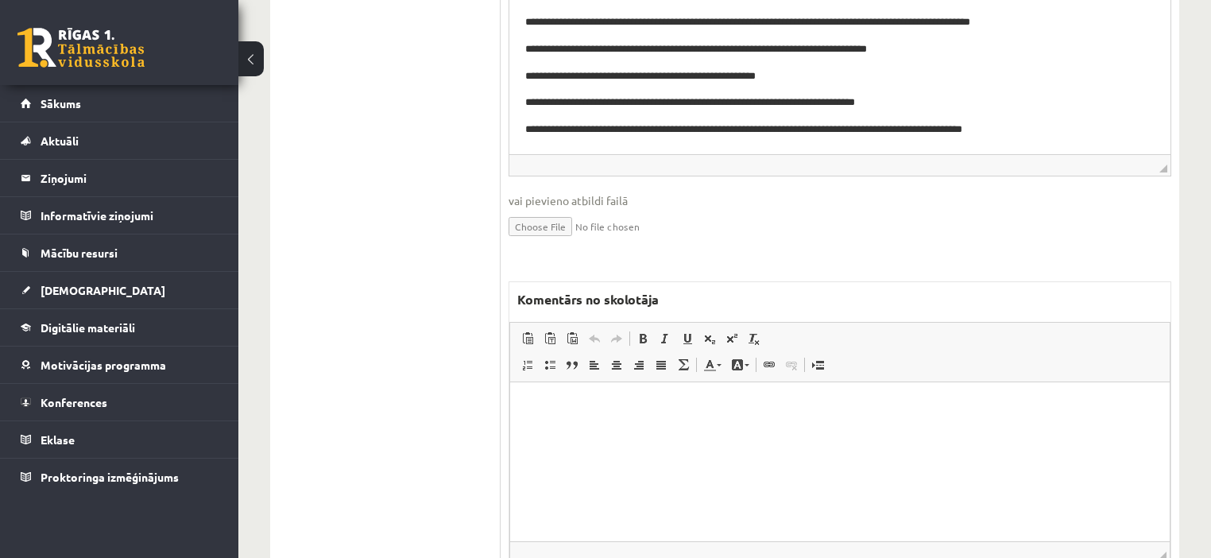
scroll to position [953, 0]
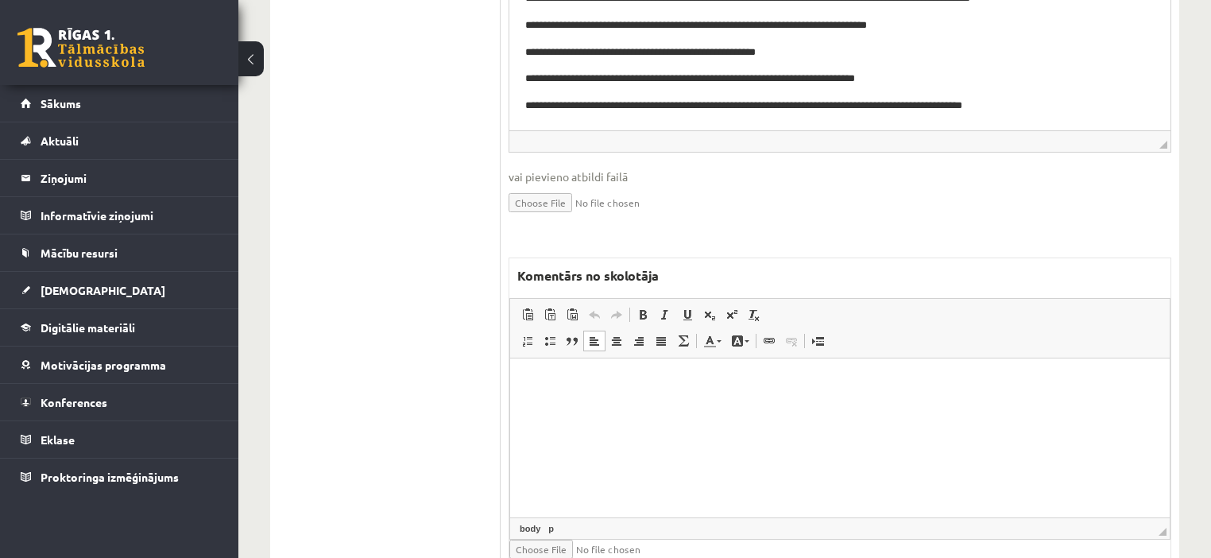
click at [718, 406] on html at bounding box center [839, 382] width 659 height 48
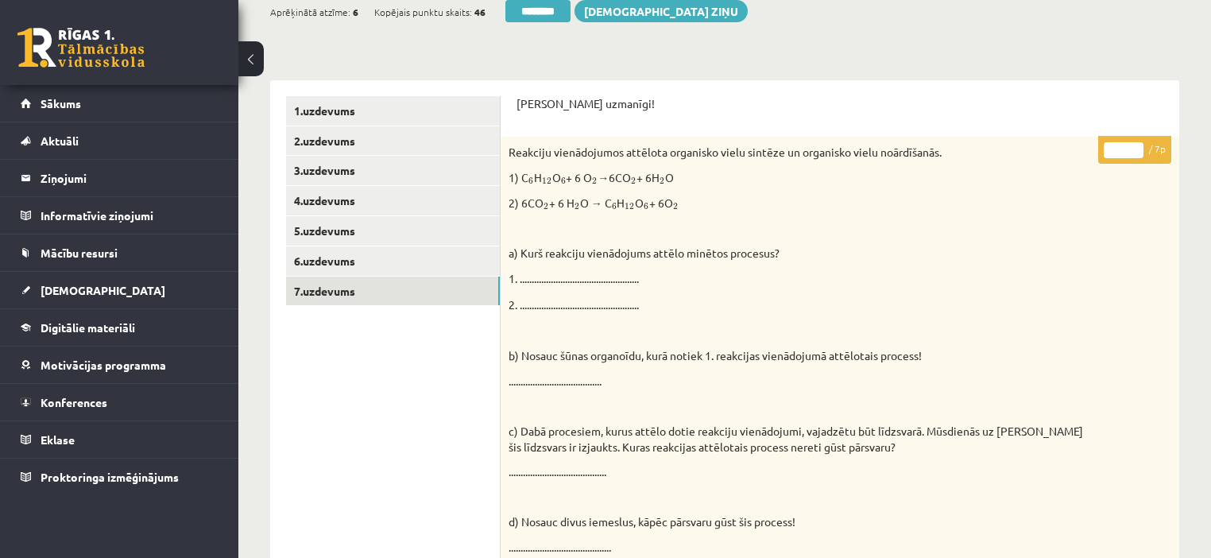
scroll to position [0, 0]
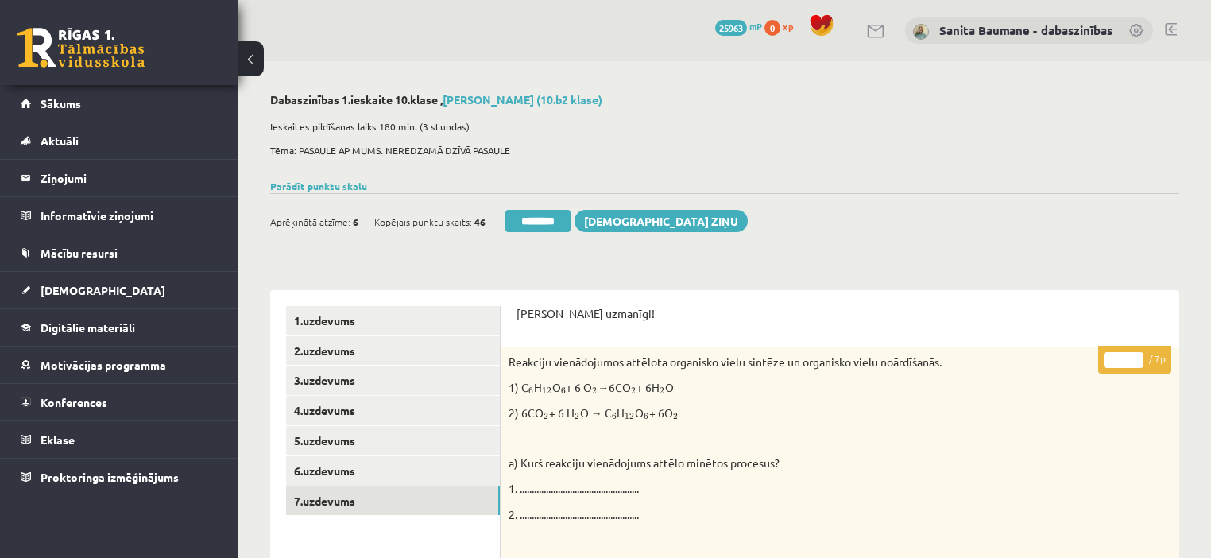
click at [1135, 355] on input "*" at bounding box center [1124, 360] width 40 height 16
click at [1137, 355] on input "*" at bounding box center [1124, 360] width 40 height 16
type input "*"
click at [1135, 356] on input "*" at bounding box center [1124, 360] width 40 height 16
click at [414, 319] on link "1.uzdevums" at bounding box center [393, 320] width 214 height 29
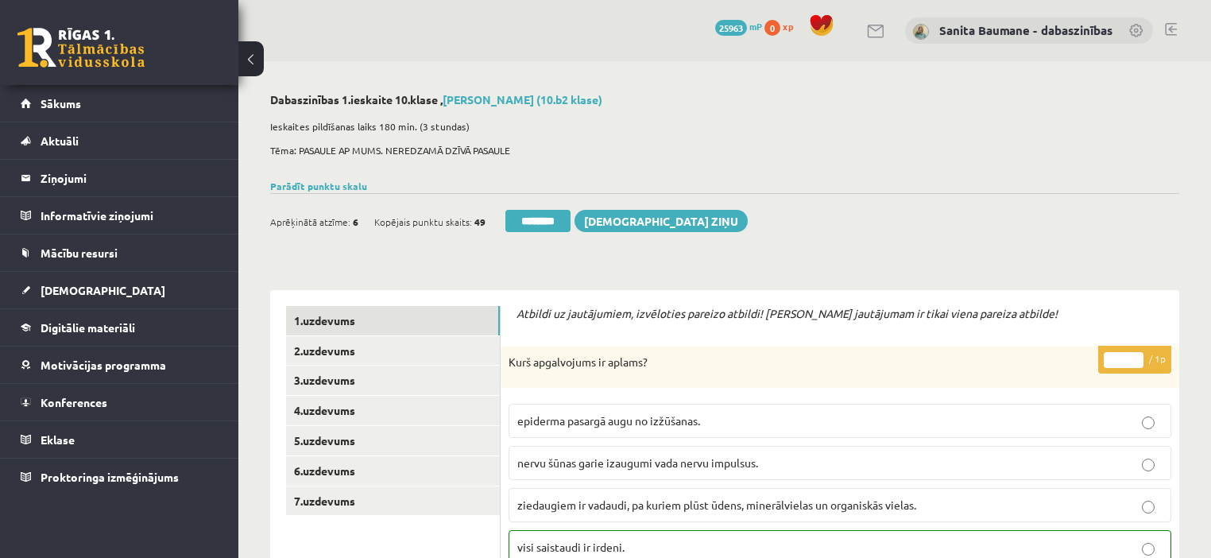
drag, startPoint x: 534, startPoint y: 213, endPoint x: 624, endPoint y: 74, distance: 165.5
click at [534, 213] on input "********" at bounding box center [537, 221] width 65 height 22
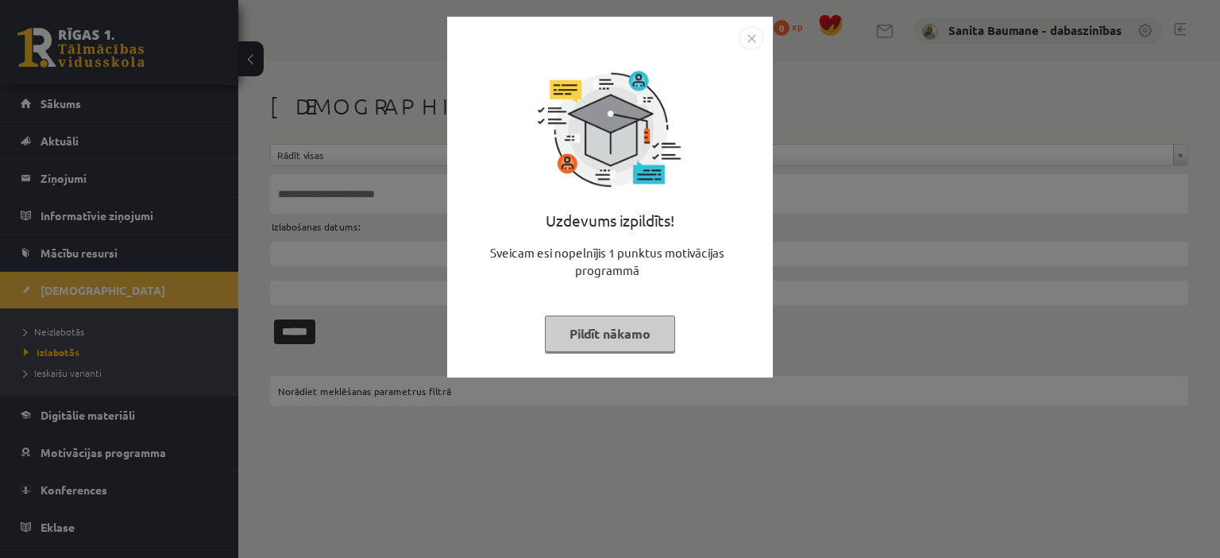
drag, startPoint x: 577, startPoint y: 335, endPoint x: 38, endPoint y: 366, distance: 539.6
click at [564, 333] on button "Pildīt nākamo" at bounding box center [610, 333] width 130 height 37
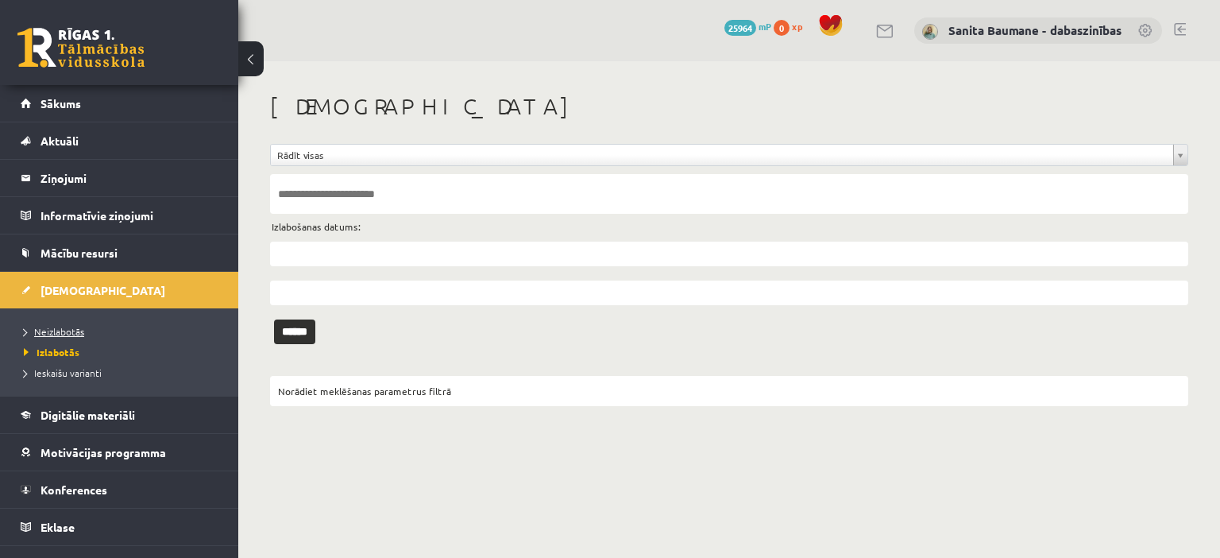
click at [60, 328] on span "Neizlabotās" at bounding box center [54, 331] width 60 height 13
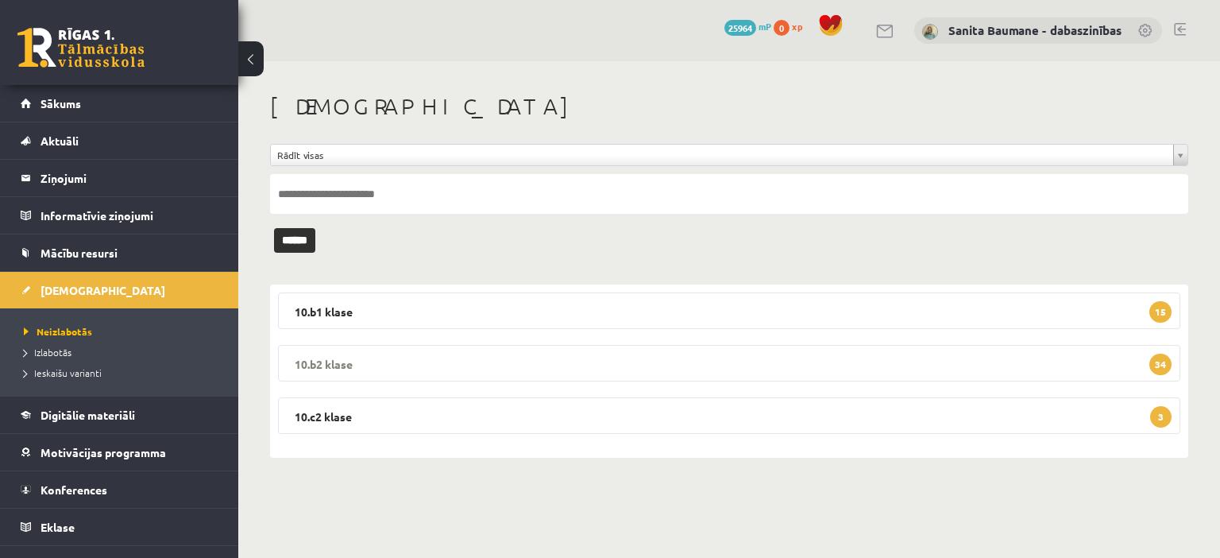
click at [356, 364] on legend "10.b2 klase 34" at bounding box center [729, 363] width 903 height 37
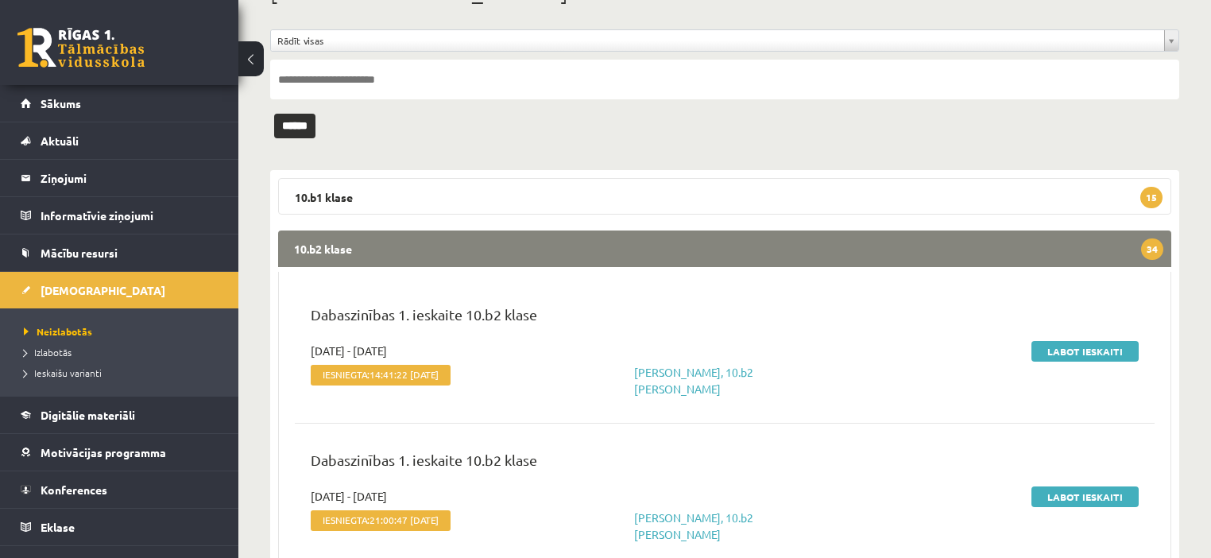
scroll to position [254, 0]
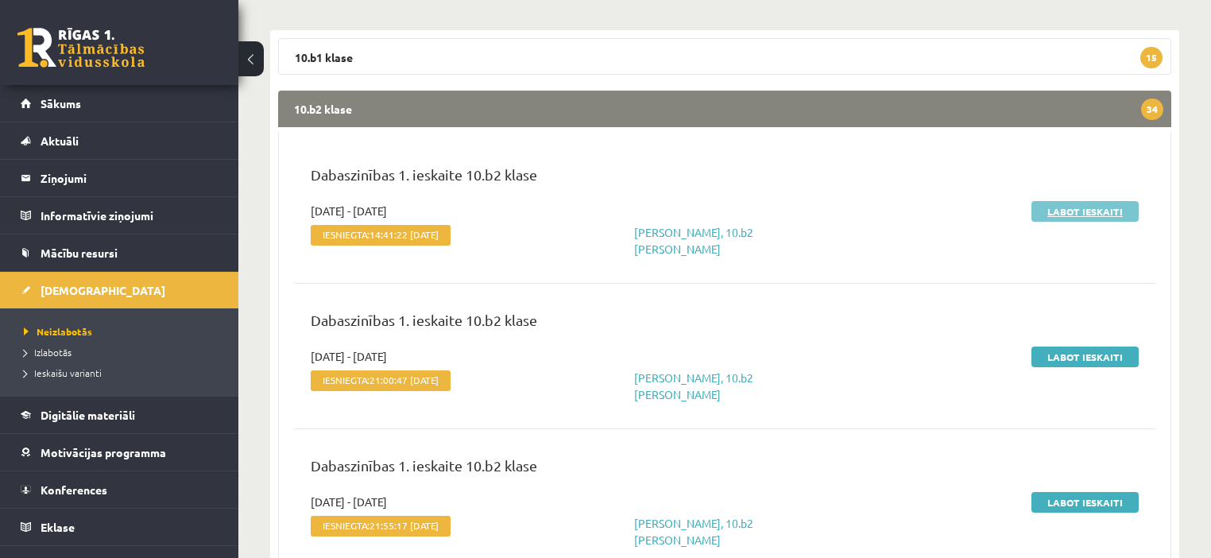
click at [1092, 204] on link "Labot ieskaiti" at bounding box center [1084, 211] width 107 height 21
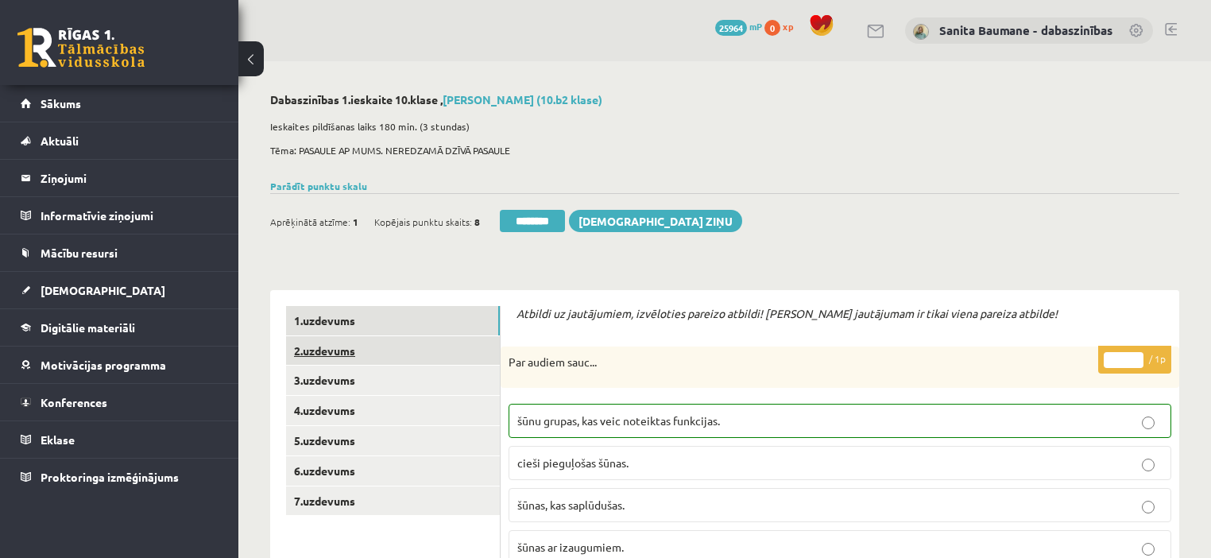
click at [333, 355] on link "2.uzdevums" at bounding box center [393, 350] width 214 height 29
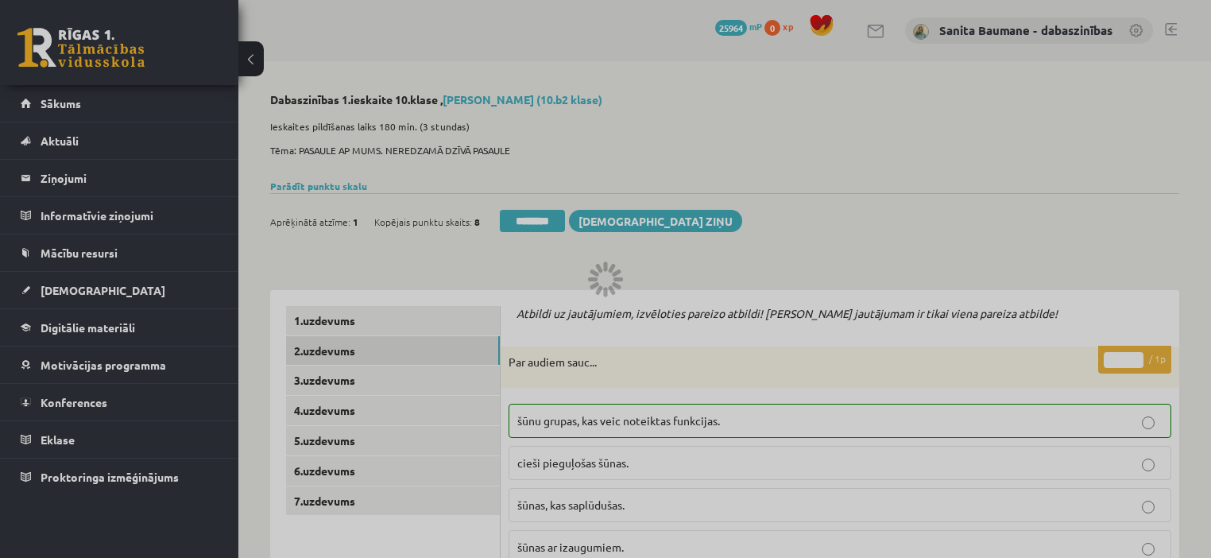
click at [339, 382] on div at bounding box center [605, 279] width 1211 height 558
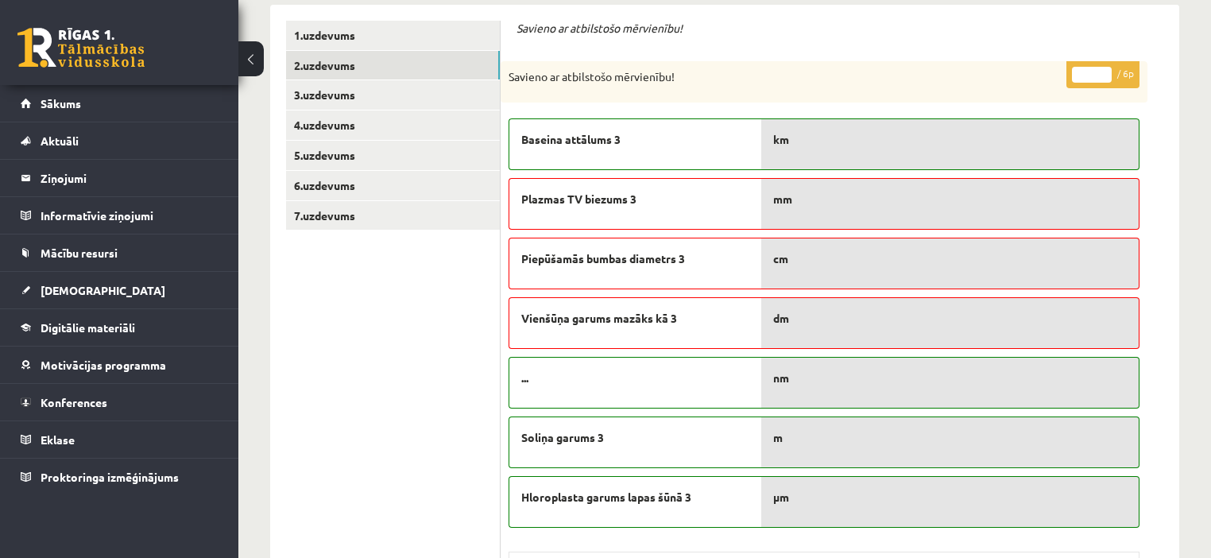
scroll to position [127, 0]
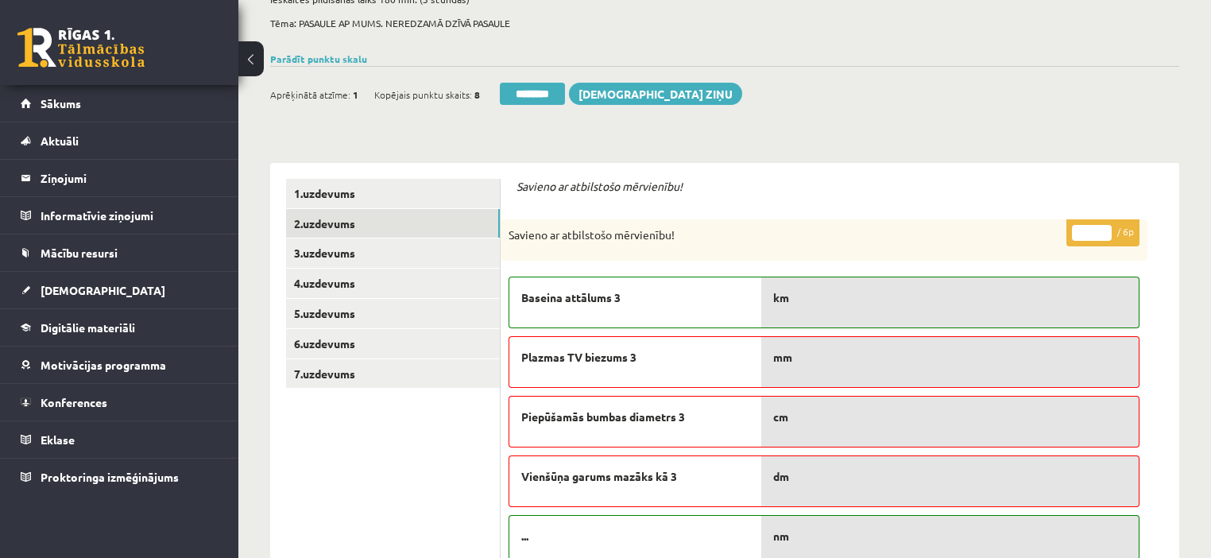
click at [1107, 226] on input "*" at bounding box center [1092, 233] width 40 height 16
type input "*"
click at [1107, 226] on input "*" at bounding box center [1092, 233] width 40 height 16
click at [350, 257] on link "3.uzdevums" at bounding box center [393, 252] width 214 height 29
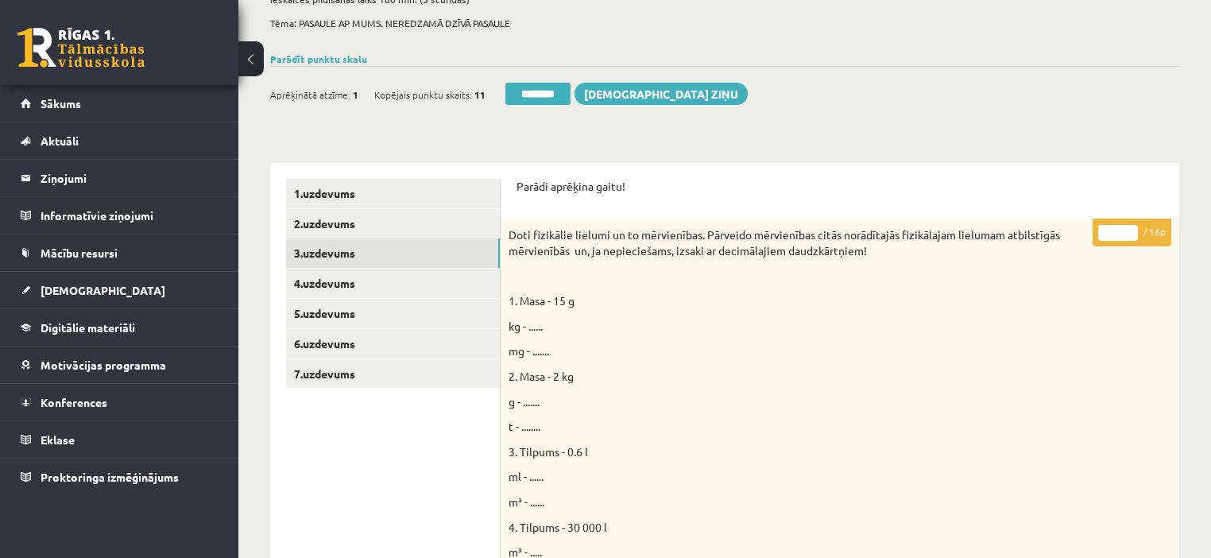
click at [1128, 229] on input "*" at bounding box center [1118, 233] width 40 height 16
click at [1128, 229] on input "**" at bounding box center [1118, 233] width 40 height 16
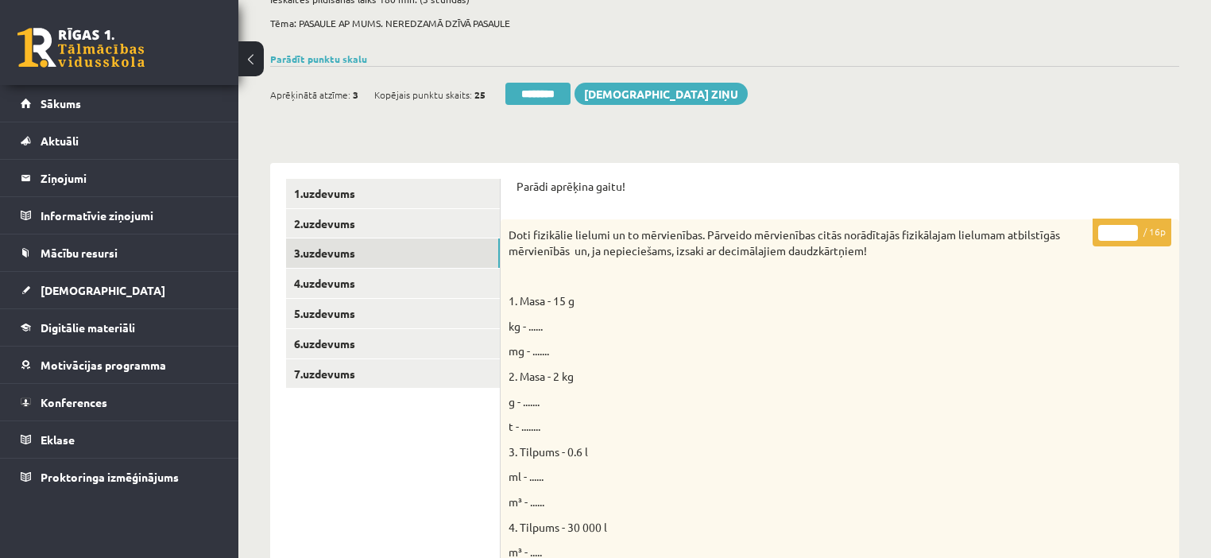
type input "**"
click at [1131, 229] on input "**" at bounding box center [1118, 233] width 40 height 16
click at [360, 286] on link "4.uzdevums" at bounding box center [393, 283] width 214 height 29
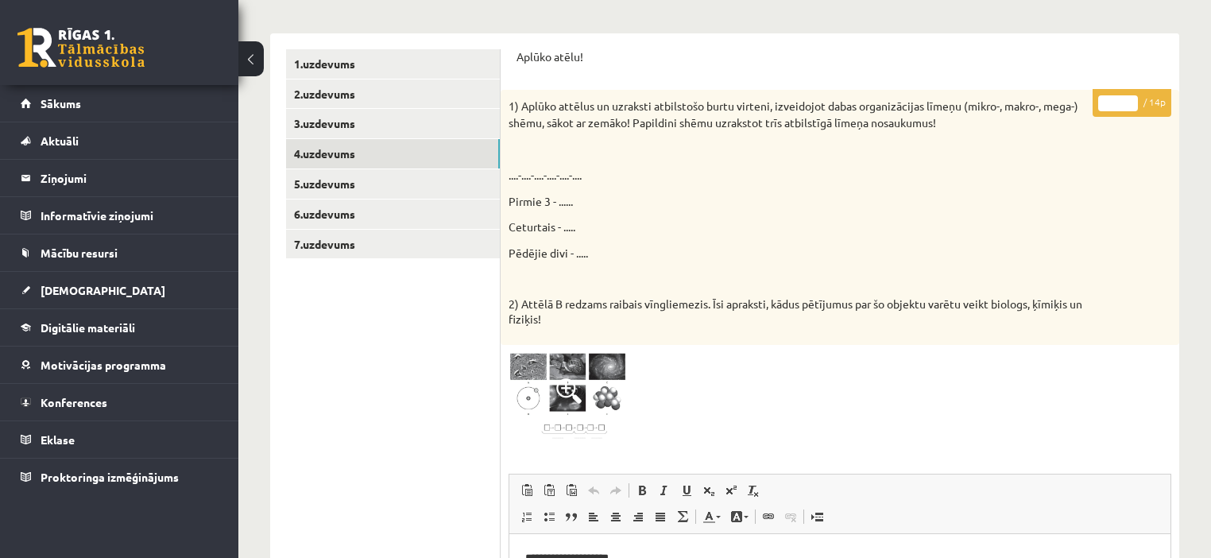
scroll to position [254, 0]
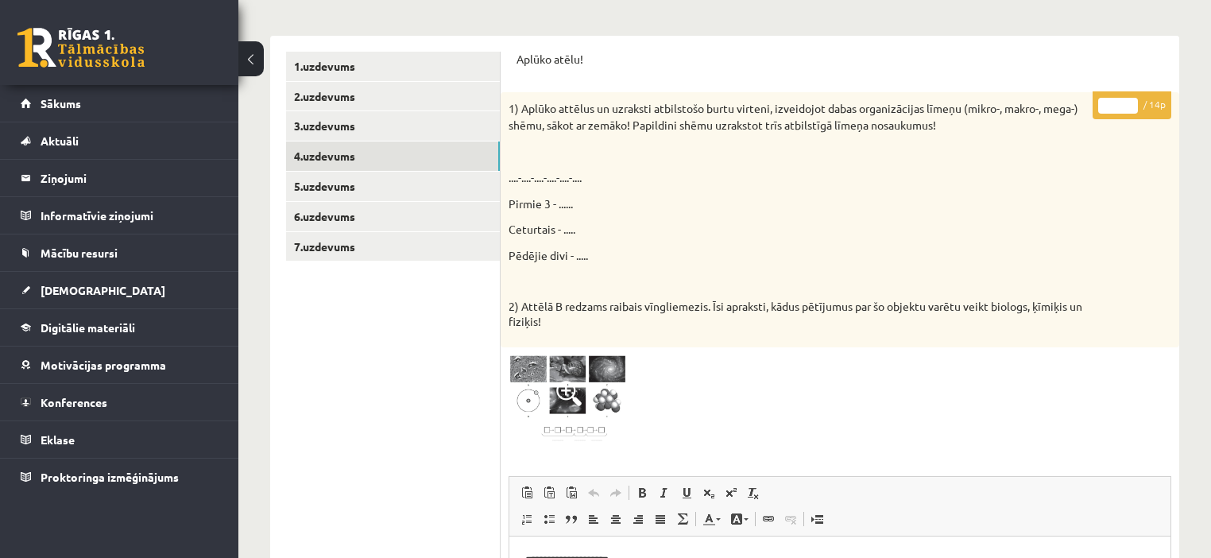
click at [1127, 104] on input "*" at bounding box center [1118, 106] width 40 height 16
type input "*"
click at [1127, 104] on input "*" at bounding box center [1118, 106] width 40 height 16
click at [326, 191] on link "5.uzdevums" at bounding box center [393, 186] width 214 height 29
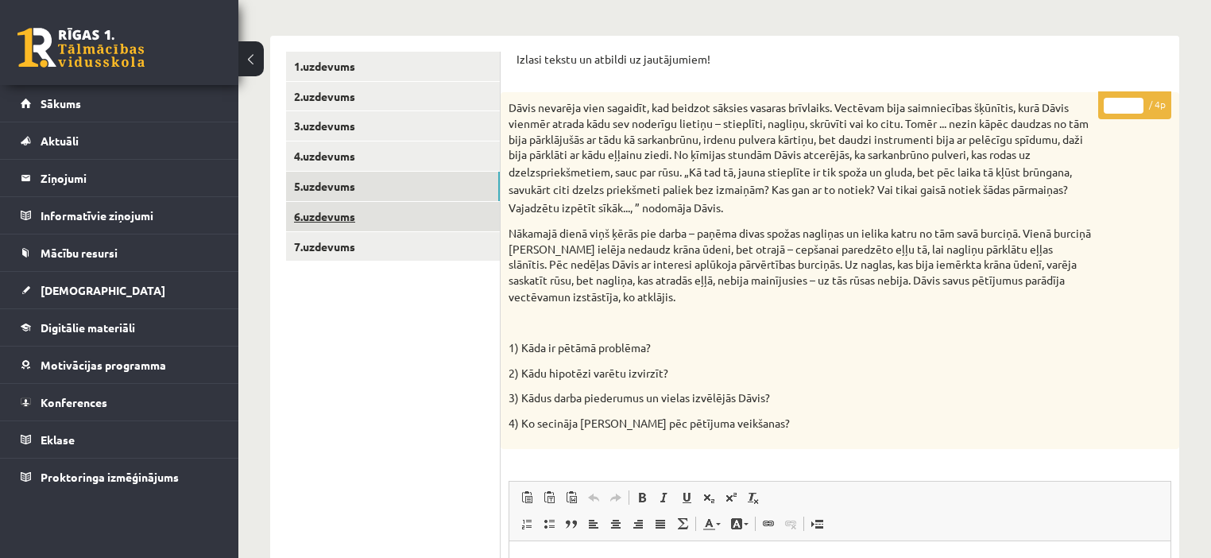
click at [349, 215] on link "6.uzdevums" at bounding box center [393, 216] width 214 height 29
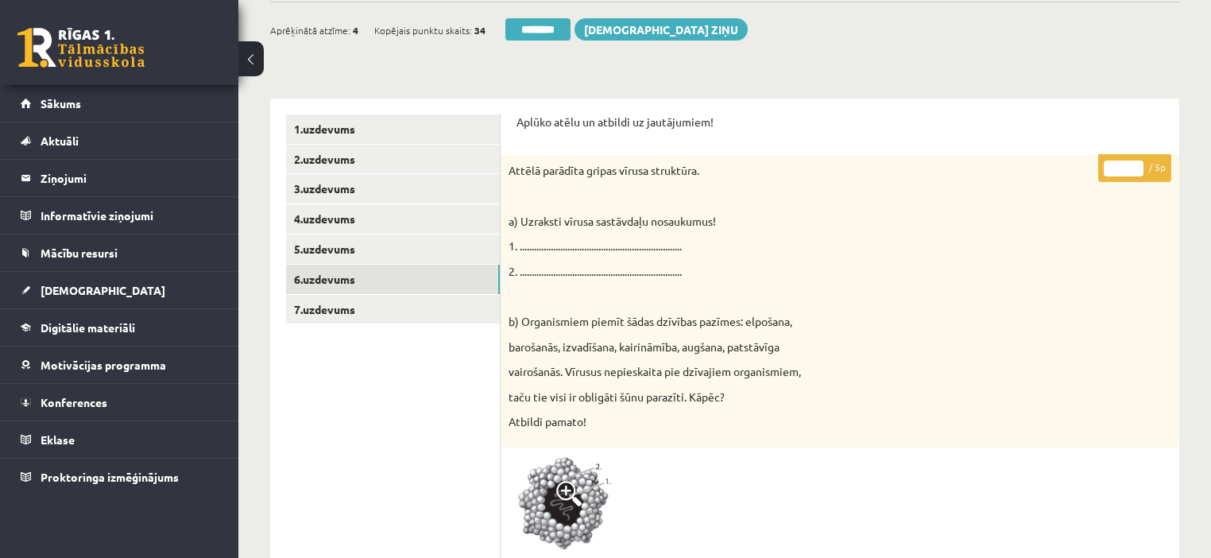
scroll to position [191, 0]
click at [1132, 167] on input "*" at bounding box center [1124, 169] width 40 height 16
type input "*"
click at [1132, 164] on input "*" at bounding box center [1124, 169] width 40 height 16
click at [383, 315] on link "7.uzdevums" at bounding box center [393, 310] width 214 height 29
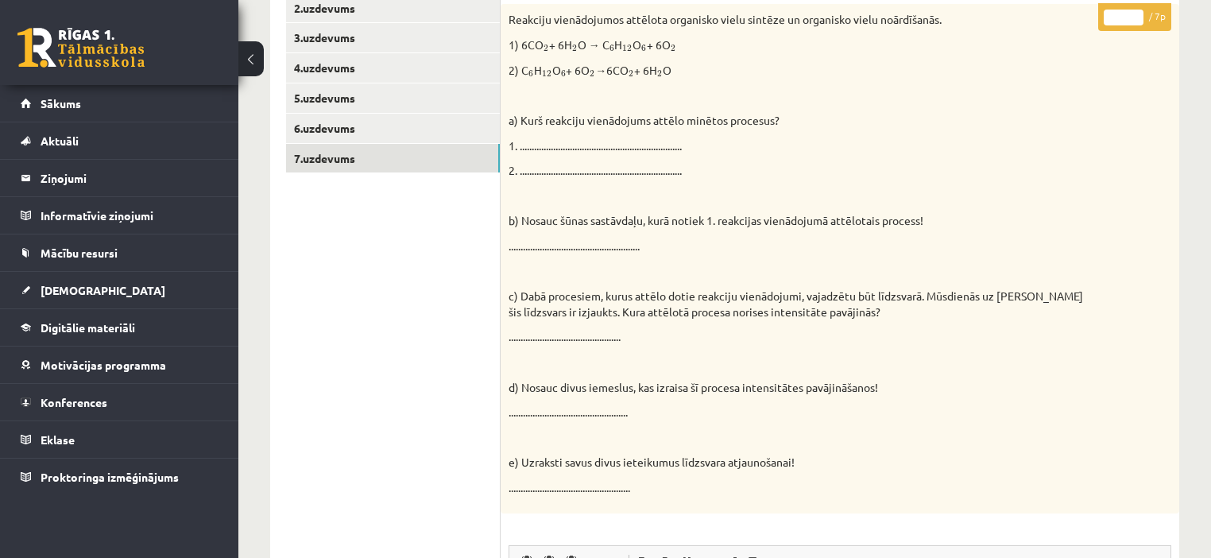
scroll to position [180, 0]
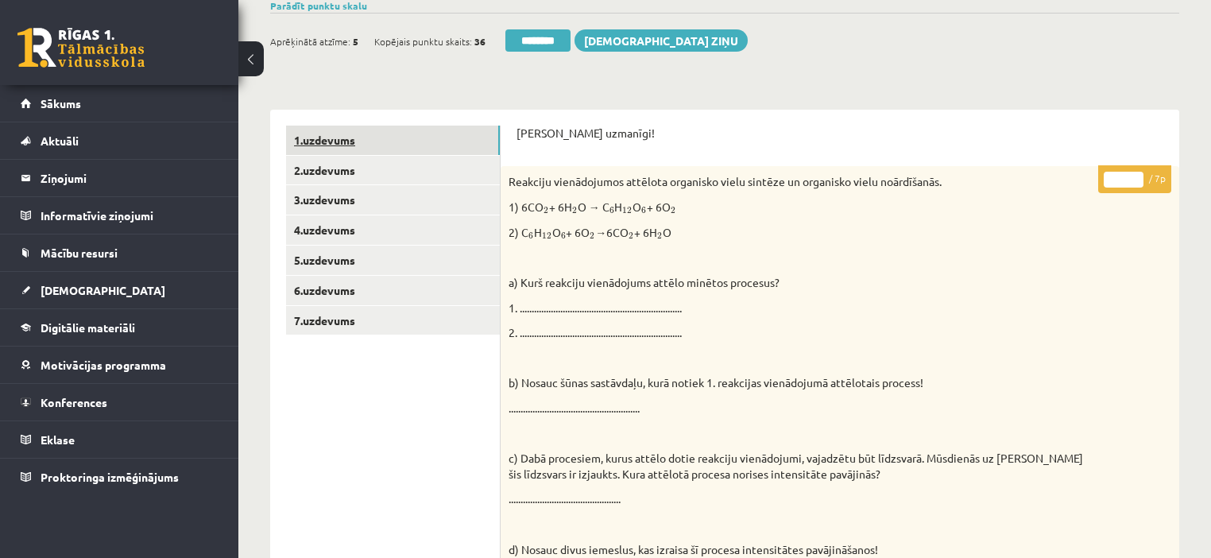
click at [375, 137] on link "1.uzdevums" at bounding box center [393, 140] width 214 height 29
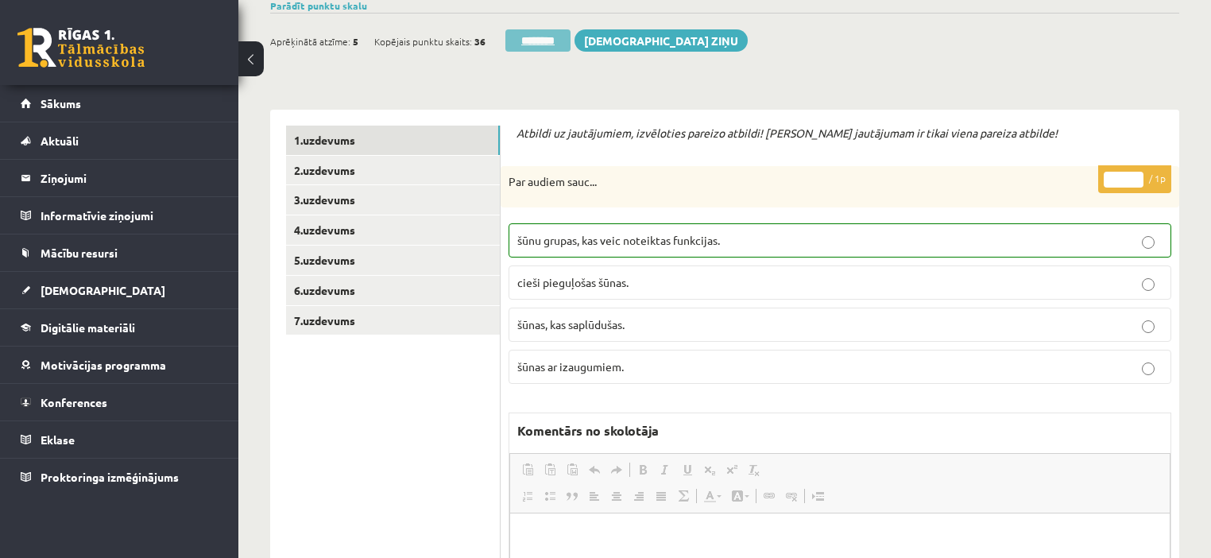
click at [530, 44] on input "********" at bounding box center [537, 40] width 65 height 22
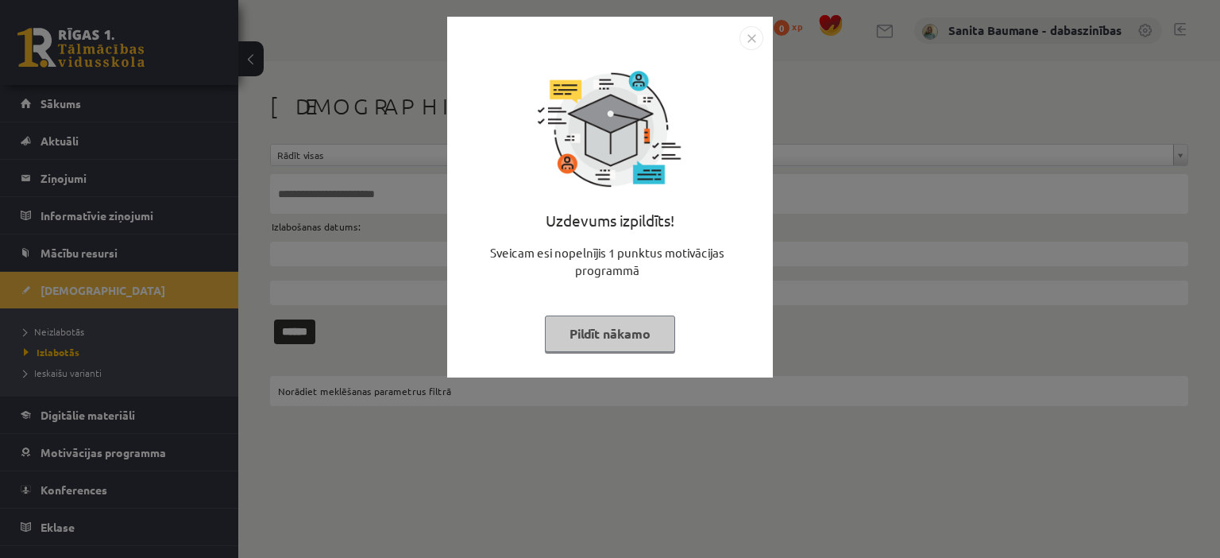
drag, startPoint x: 566, startPoint y: 346, endPoint x: 87, endPoint y: 340, distance: 478.3
click at [565, 346] on button "Pildīt nākamo" at bounding box center [610, 333] width 130 height 37
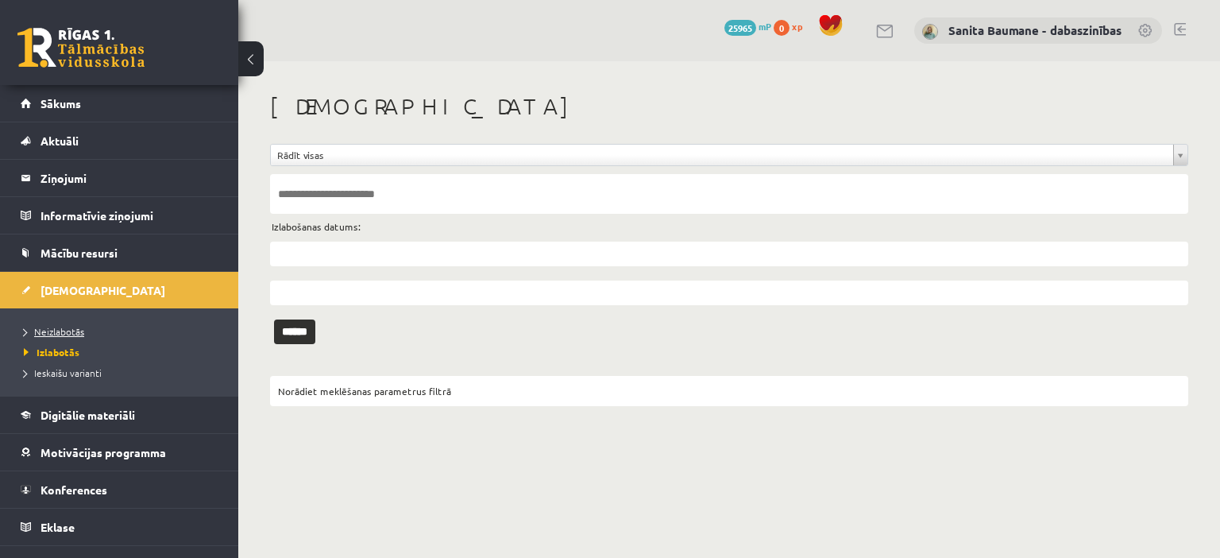
click at [52, 327] on span "Neizlabotās" at bounding box center [54, 331] width 60 height 13
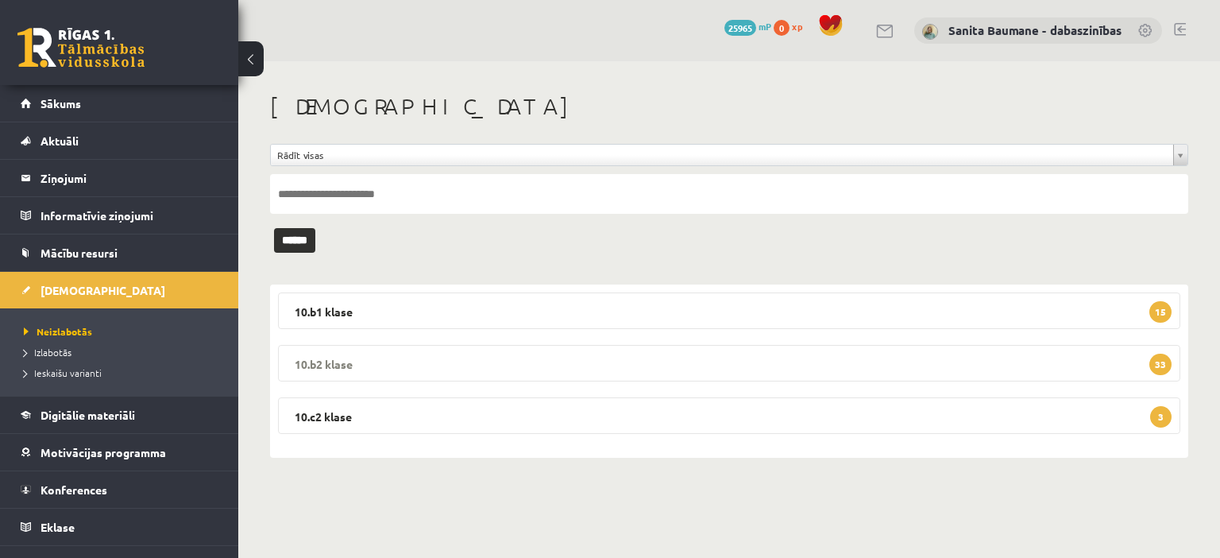
click at [493, 365] on legend "10.b2 klase 33" at bounding box center [729, 363] width 903 height 37
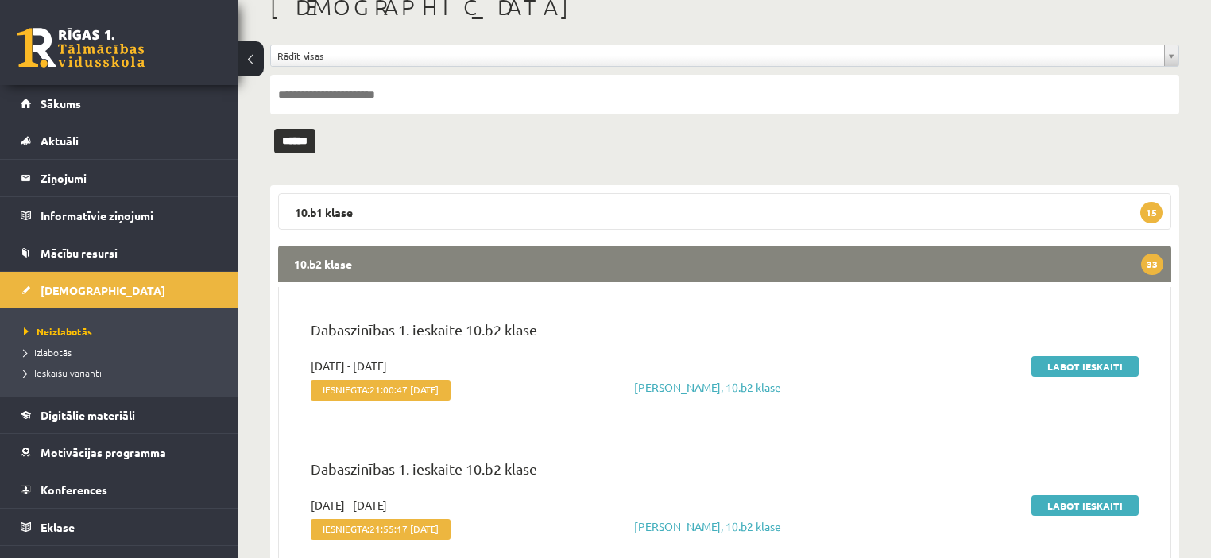
scroll to position [191, 0]
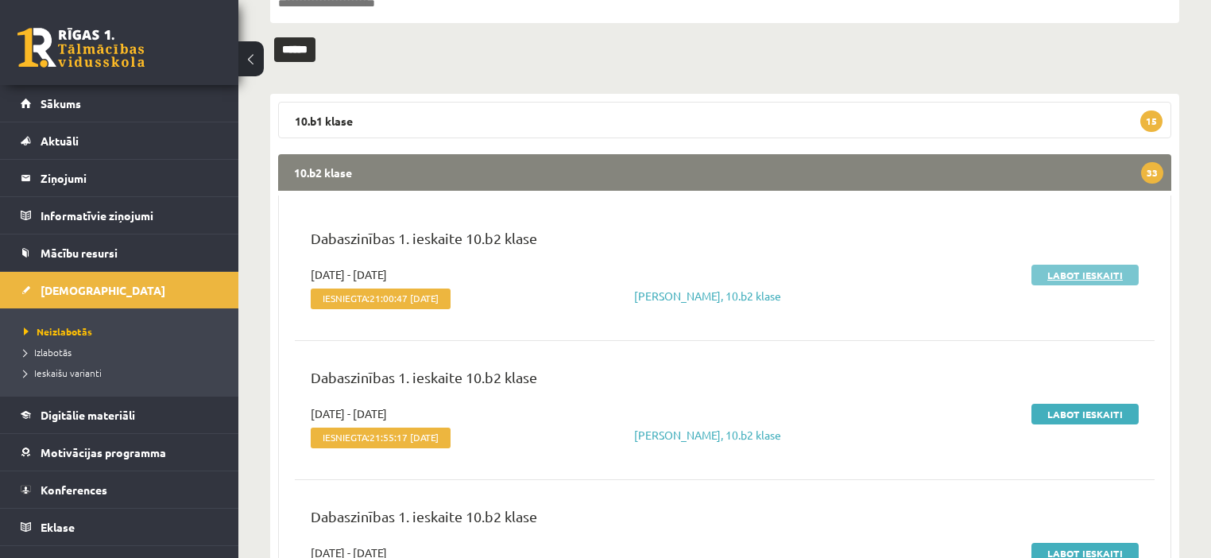
click at [1044, 273] on link "Labot ieskaiti" at bounding box center [1084, 275] width 107 height 21
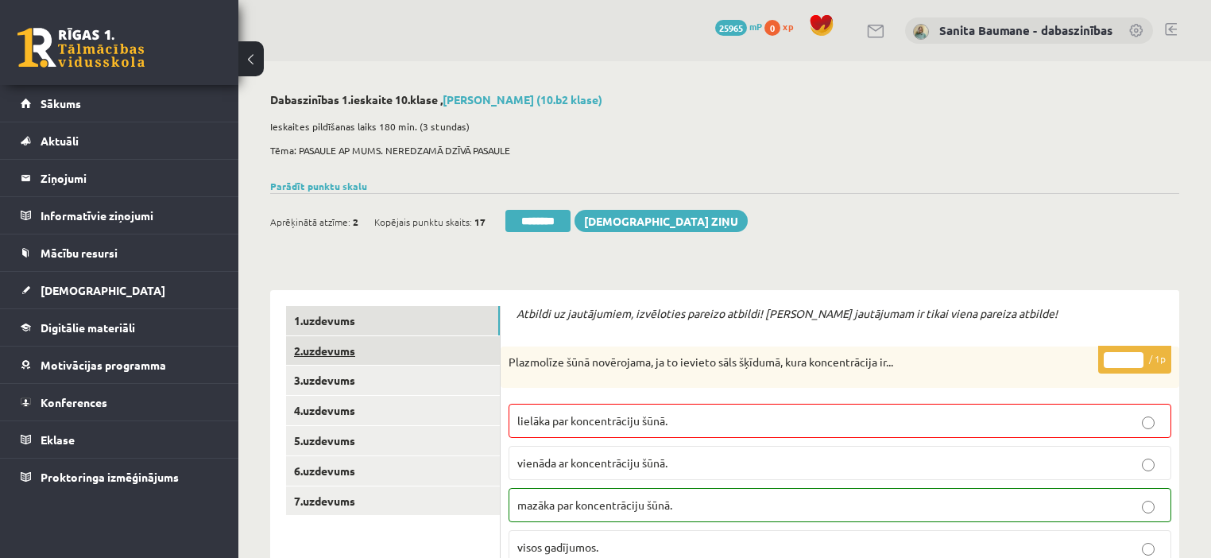
click at [365, 340] on link "2.uzdevums" at bounding box center [393, 350] width 214 height 29
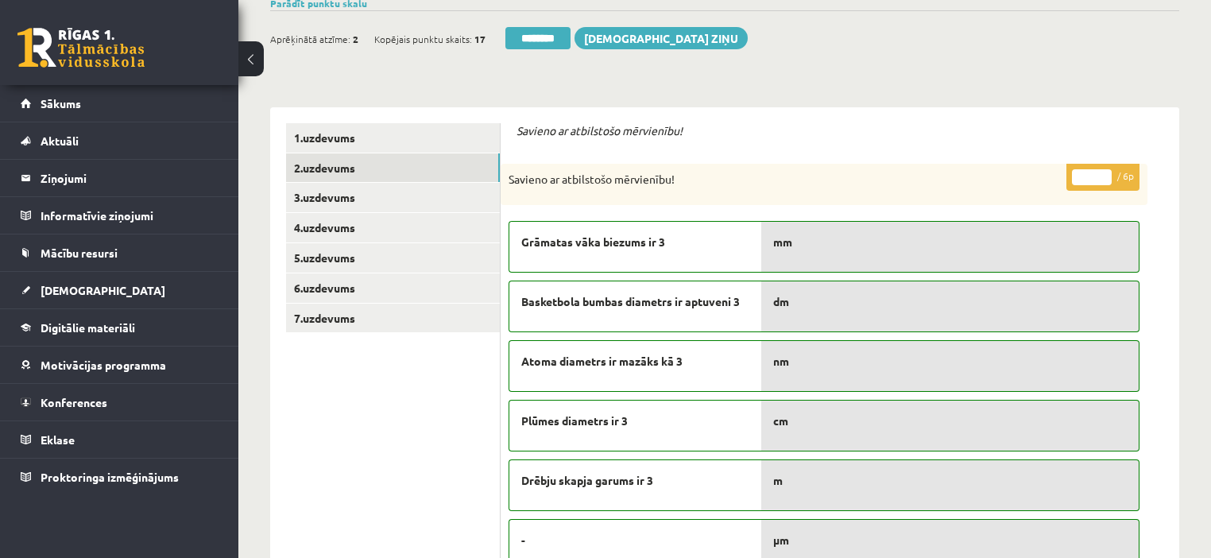
scroll to position [64, 0]
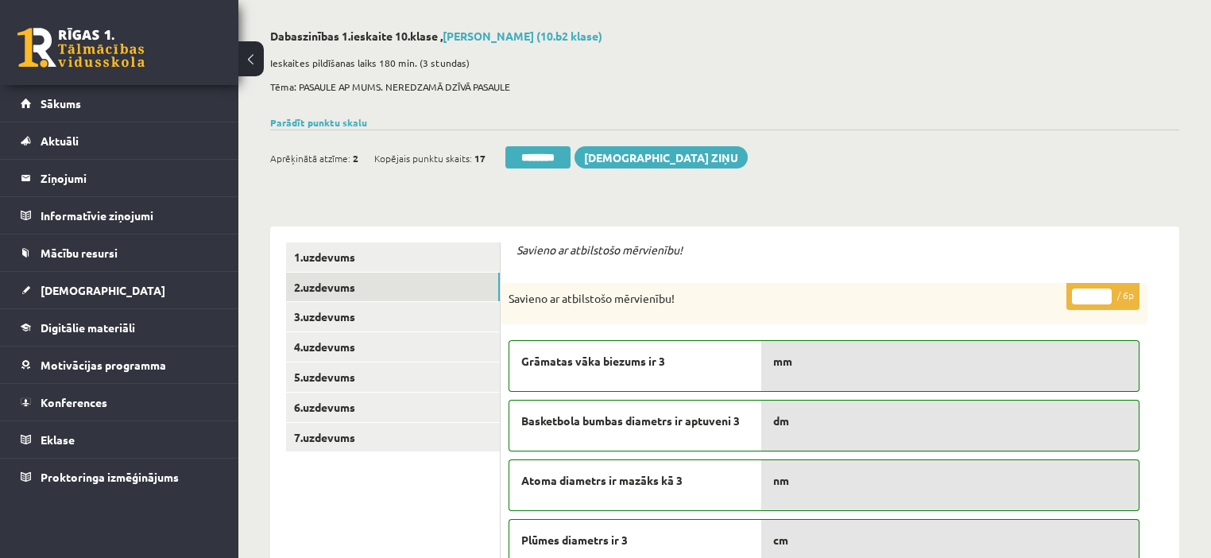
click at [1104, 292] on input "*" at bounding box center [1092, 296] width 40 height 16
click at [1104, 291] on input "*" at bounding box center [1092, 296] width 40 height 16
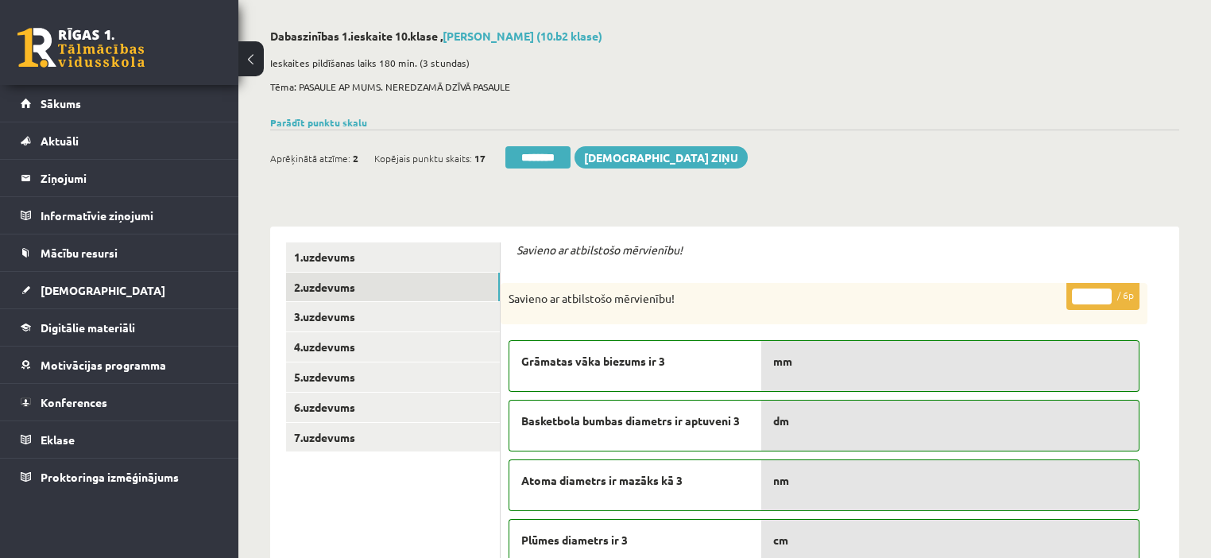
type input "*"
click at [1104, 291] on input "*" at bounding box center [1092, 296] width 40 height 16
click at [392, 316] on link "3.uzdevums" at bounding box center [393, 316] width 214 height 29
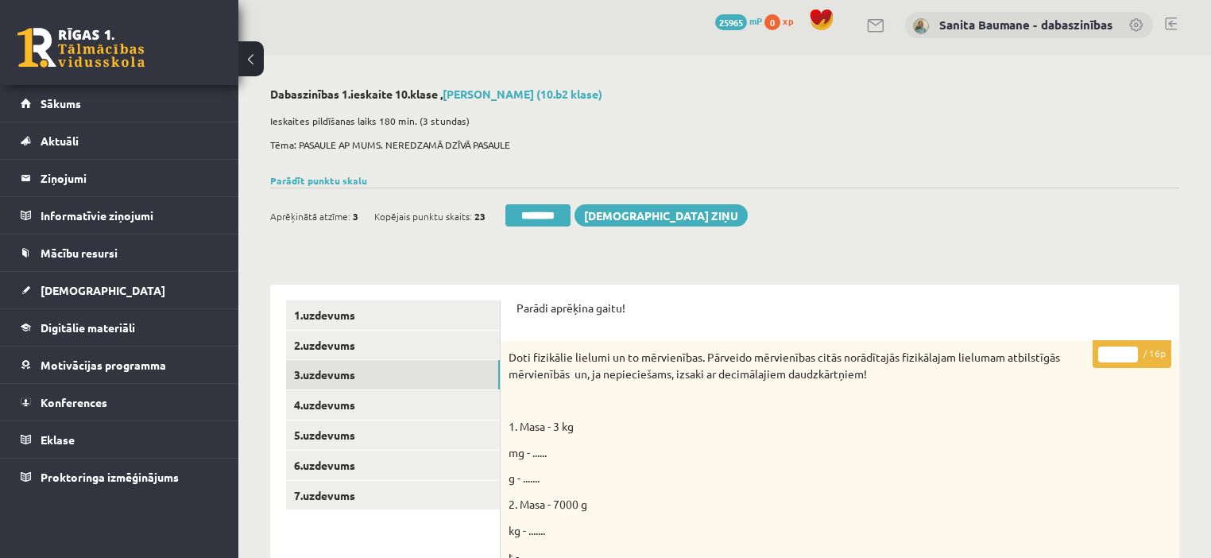
scroll to position [0, 0]
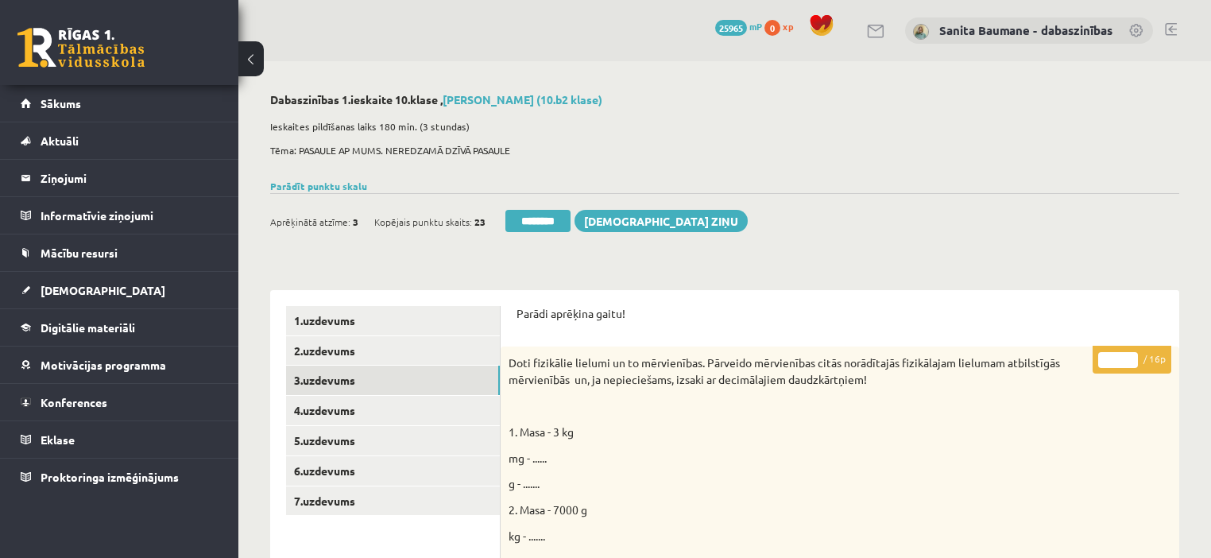
type input "**"
click at [1130, 353] on input "**" at bounding box center [1118, 360] width 40 height 16
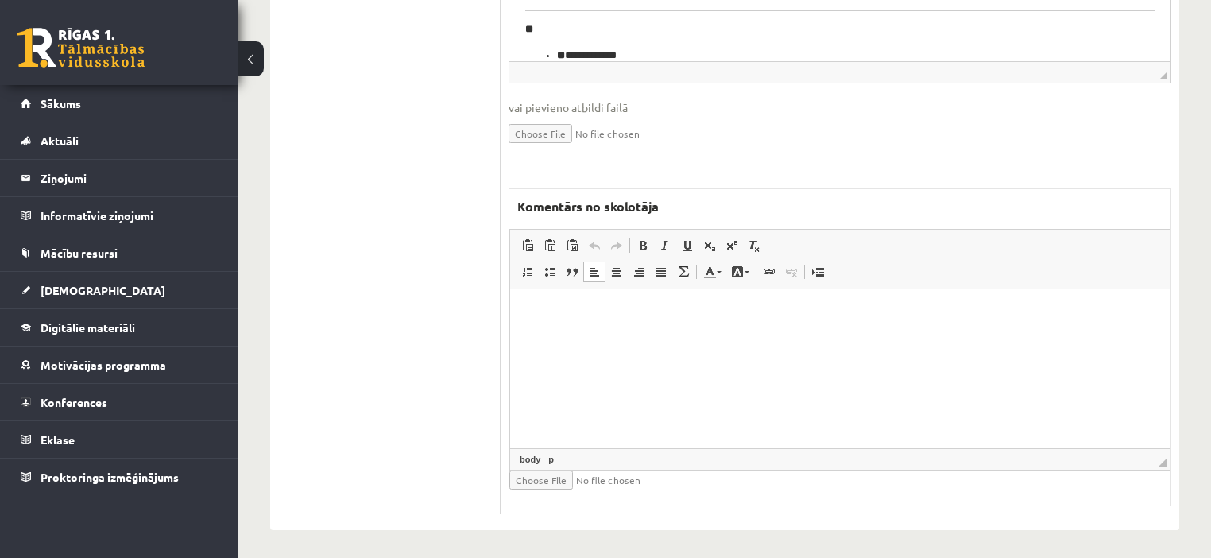
drag, startPoint x: 943, startPoint y: 416, endPoint x: 923, endPoint y: 437, distance: 29.2
click at [939, 337] on html at bounding box center [839, 312] width 659 height 48
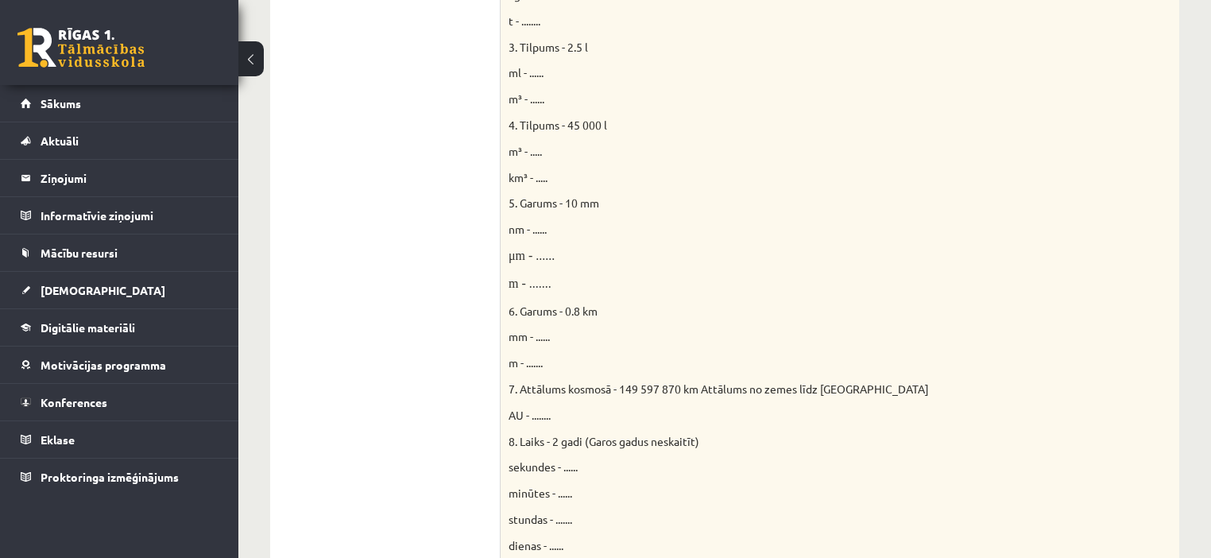
scroll to position [285, 0]
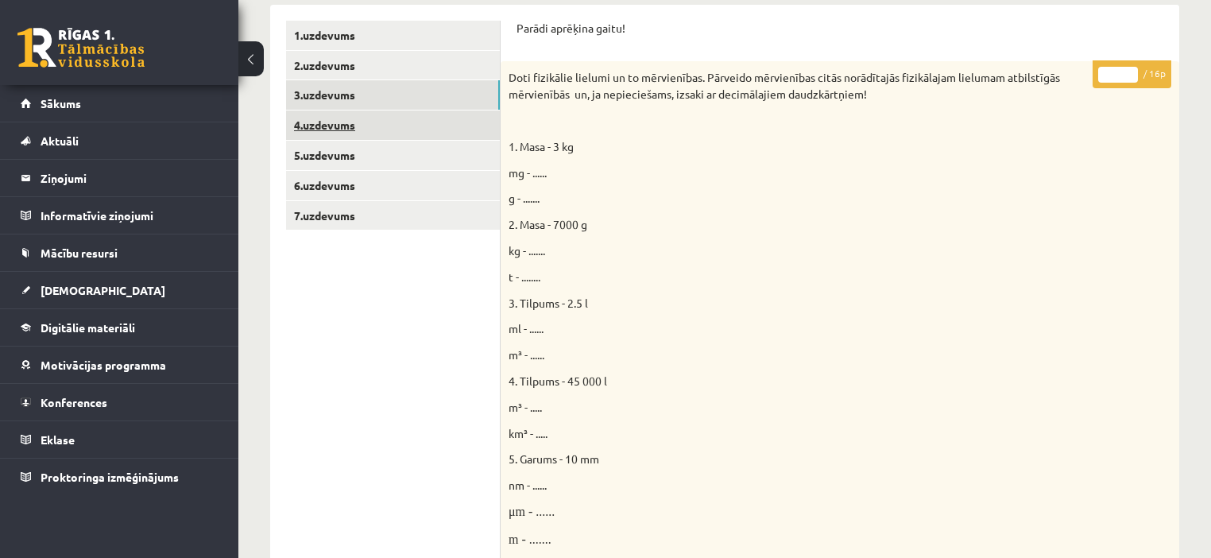
click at [362, 130] on link "4.uzdevums" at bounding box center [393, 124] width 214 height 29
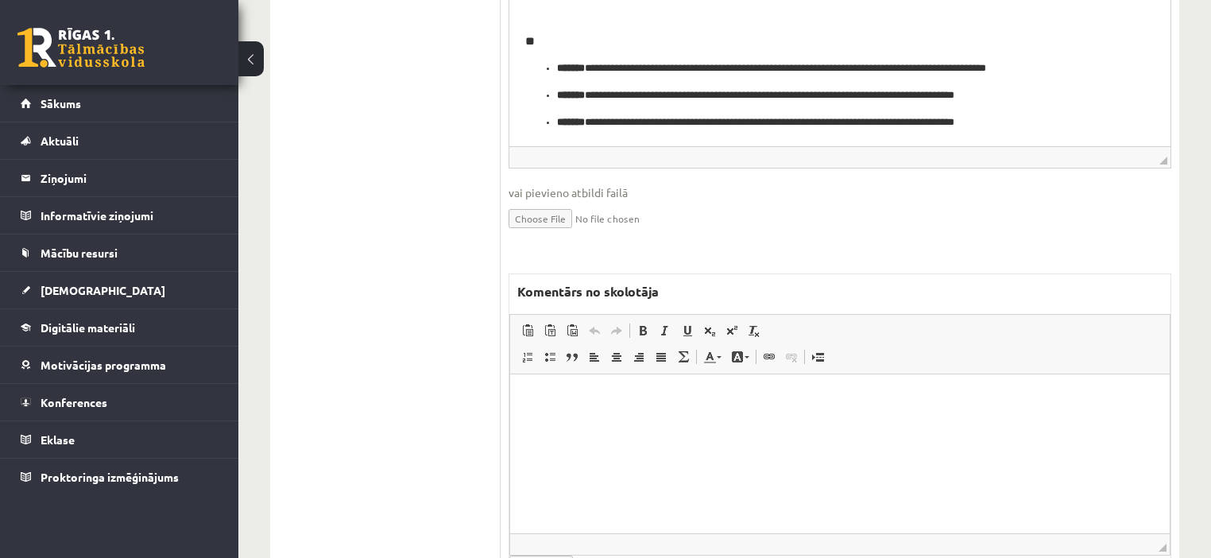
scroll to position [890, 0]
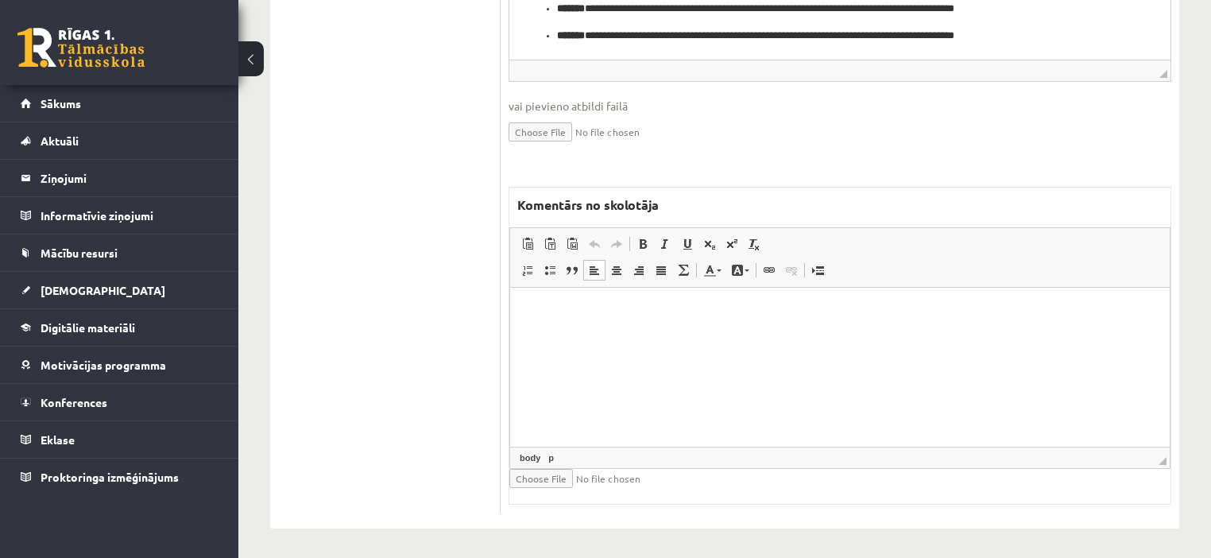
drag, startPoint x: 768, startPoint y: 412, endPoint x: 738, endPoint y: 419, distance: 30.3
click at [767, 336] on html at bounding box center [839, 312] width 659 height 48
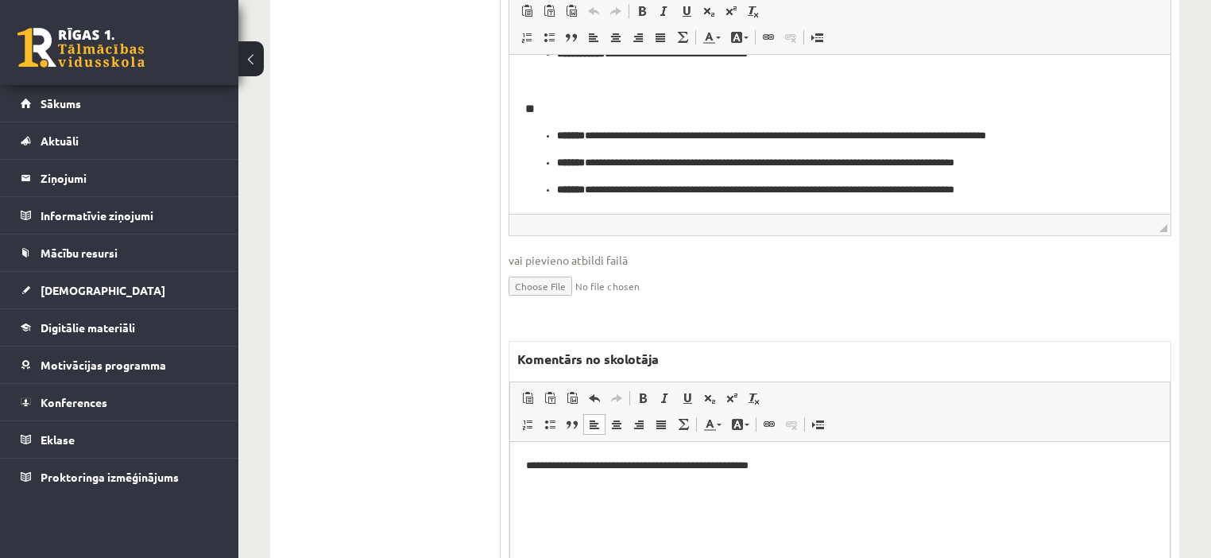
scroll to position [826, 0]
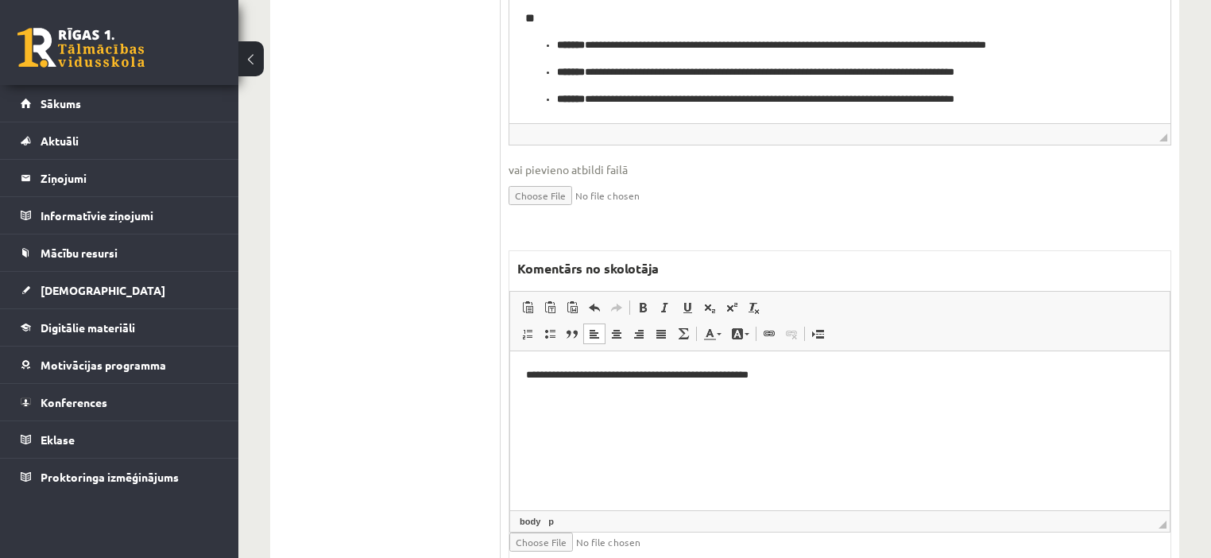
click at [647, 374] on p "**********" at bounding box center [840, 375] width 628 height 17
click at [644, 376] on p "**********" at bounding box center [840, 375] width 628 height 17
click at [926, 400] on html "**********" at bounding box center [839, 375] width 659 height 48
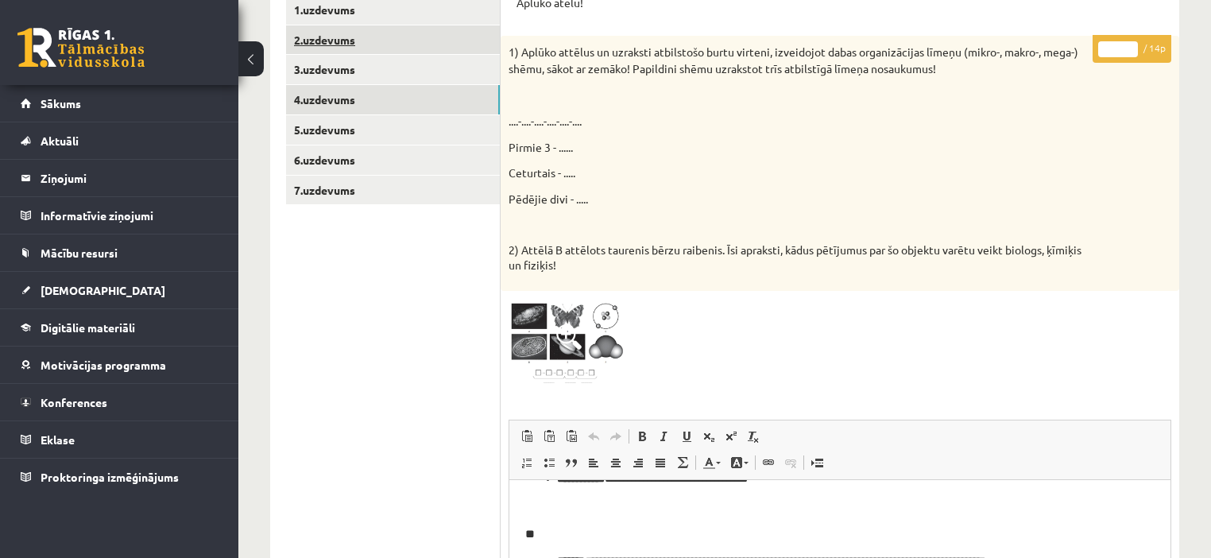
scroll to position [127, 0]
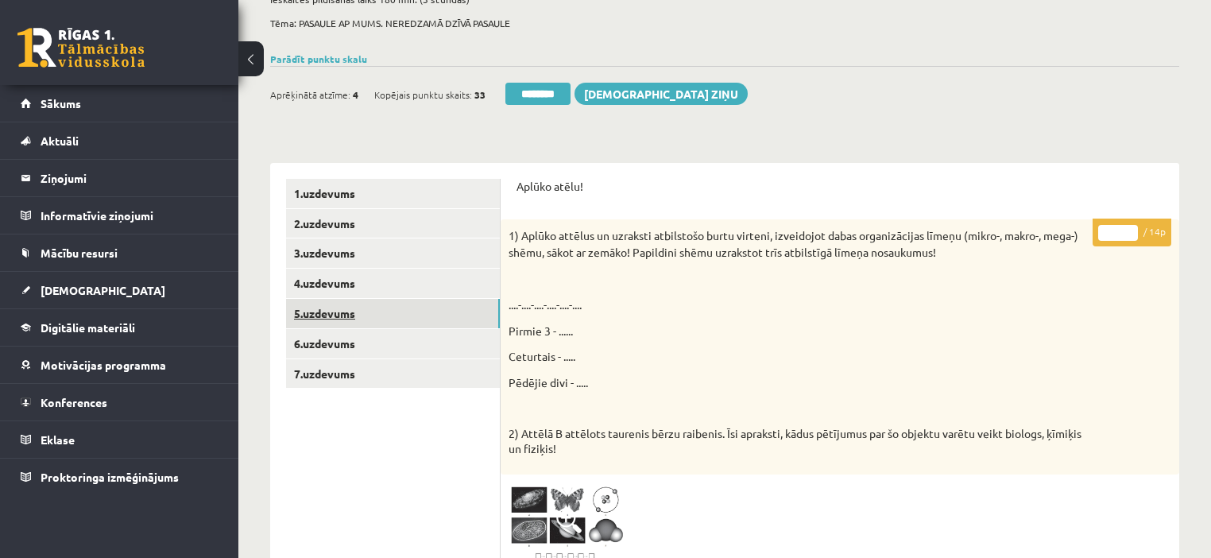
click at [352, 310] on link "5.uzdevums" at bounding box center [393, 313] width 214 height 29
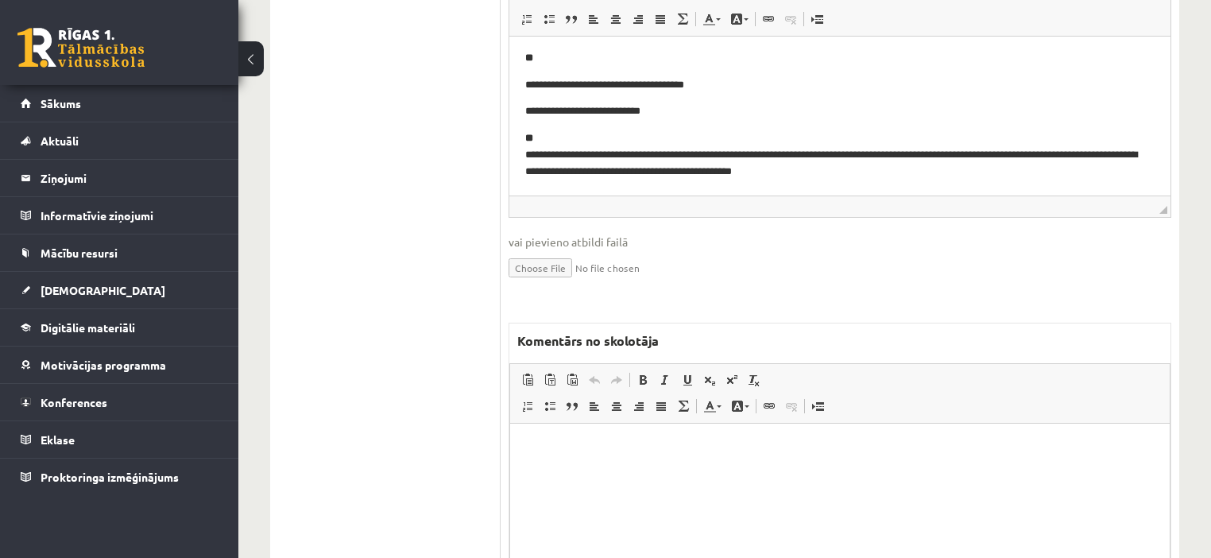
scroll to position [868, 0]
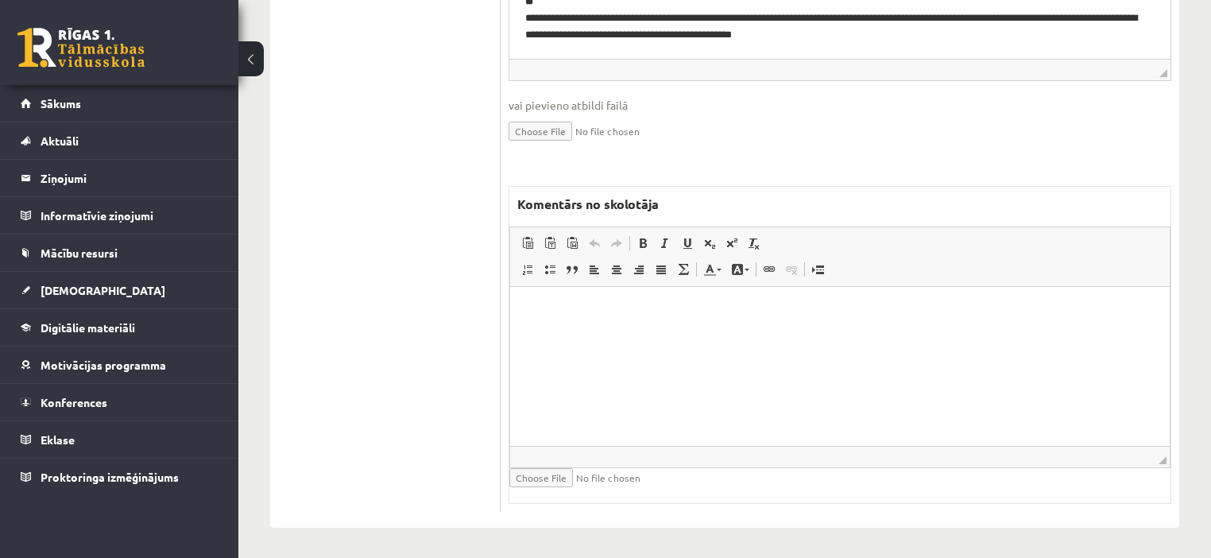
click at [774, 335] on html at bounding box center [839, 311] width 659 height 48
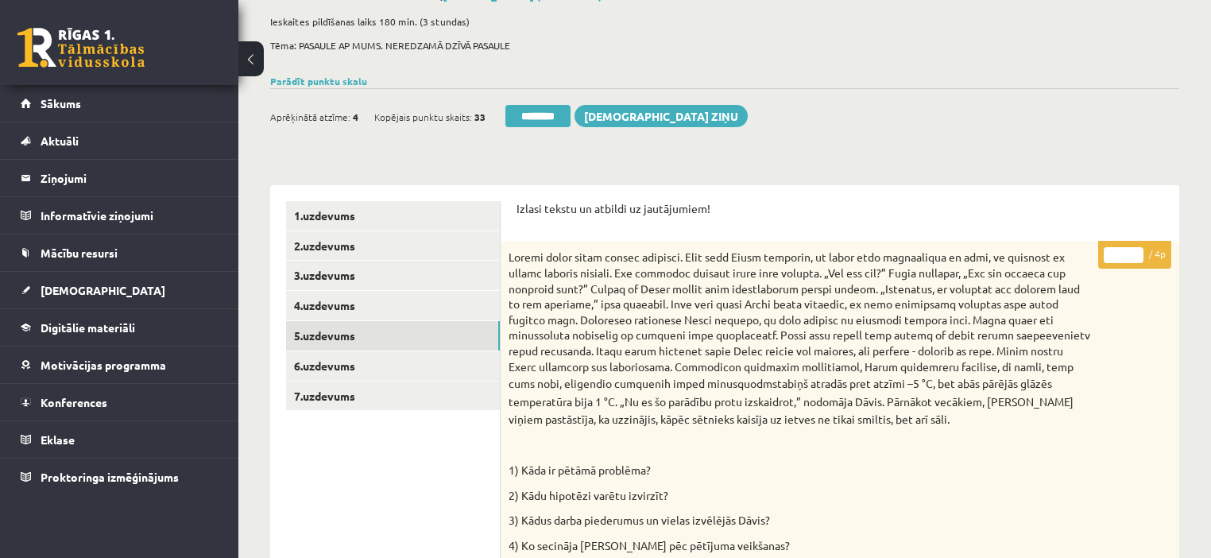
scroll to position [105, 0]
click at [1135, 249] on input "*" at bounding box center [1124, 255] width 40 height 16
type input "*"
click at [1135, 249] on input "*" at bounding box center [1124, 255] width 40 height 16
click at [353, 369] on link "6.uzdevums" at bounding box center [393, 365] width 214 height 29
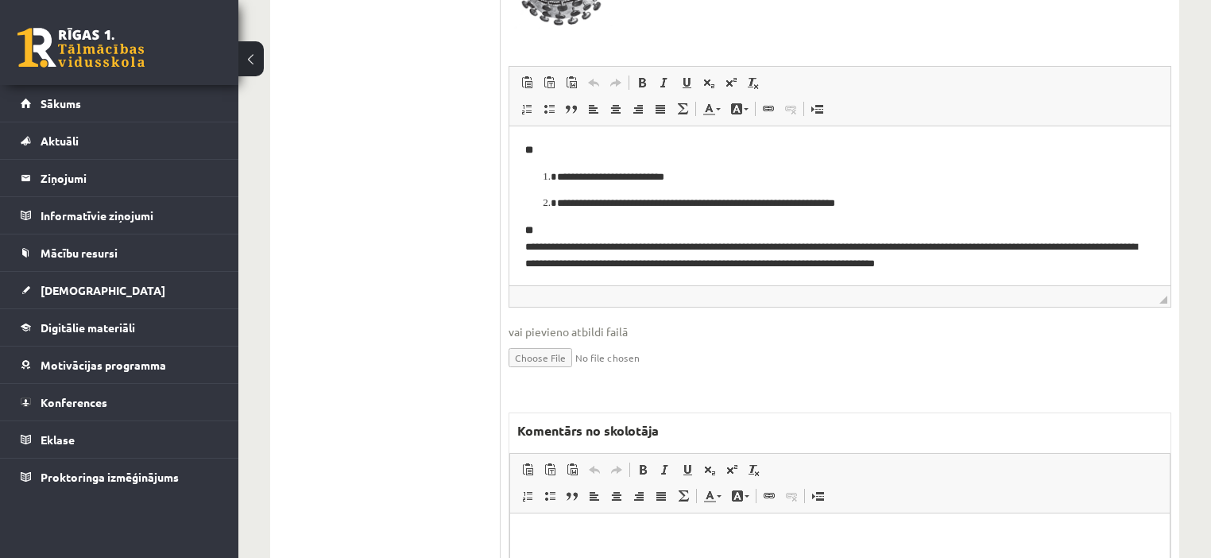
scroll to position [926, 0]
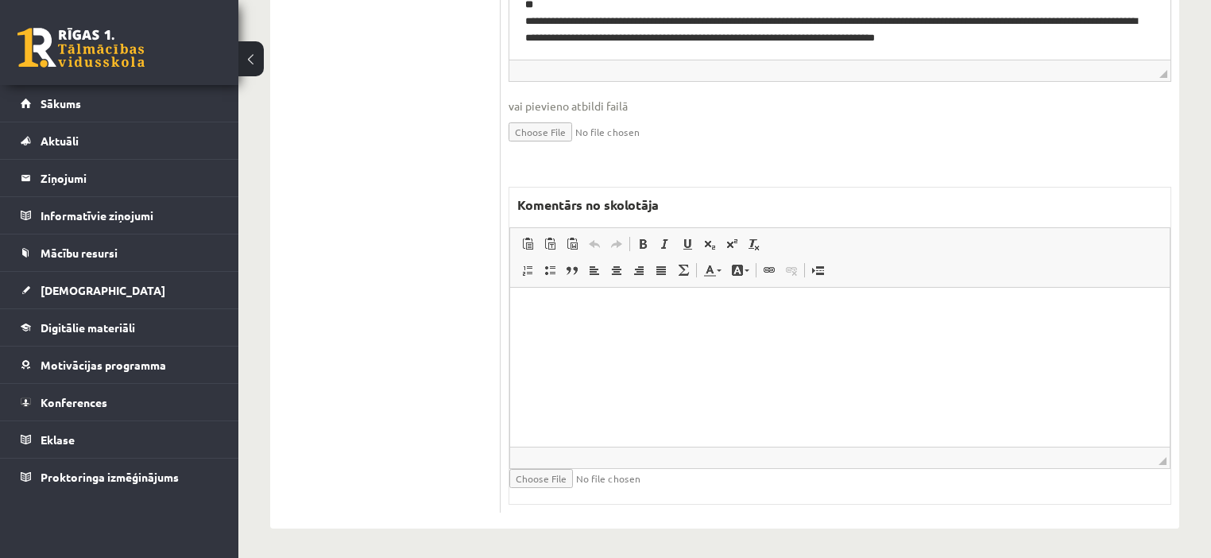
click at [757, 335] on html at bounding box center [839, 311] width 659 height 48
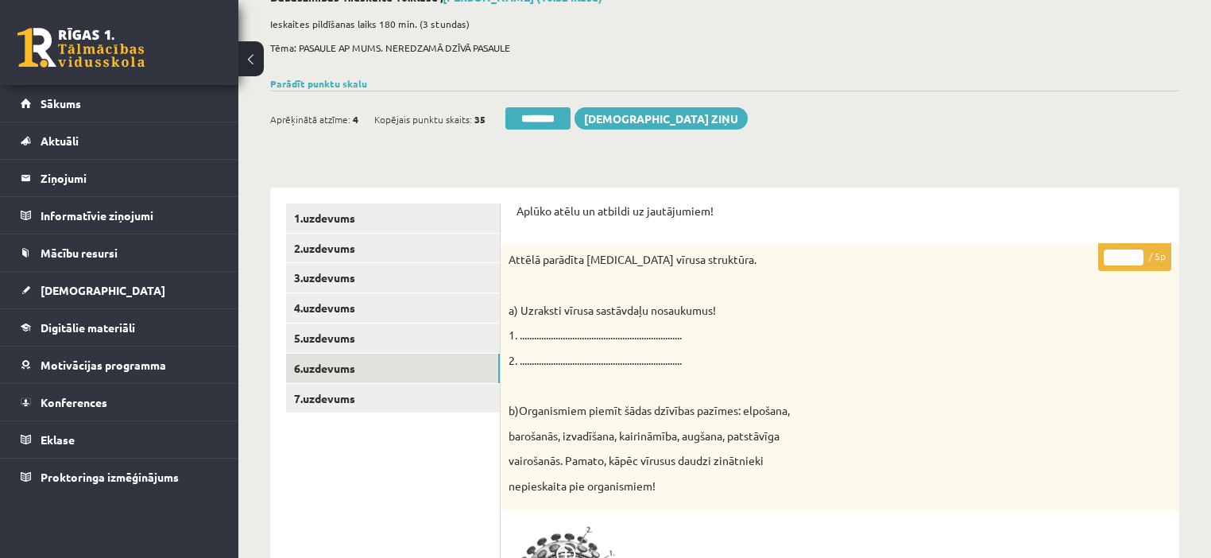
scroll to position [99, 0]
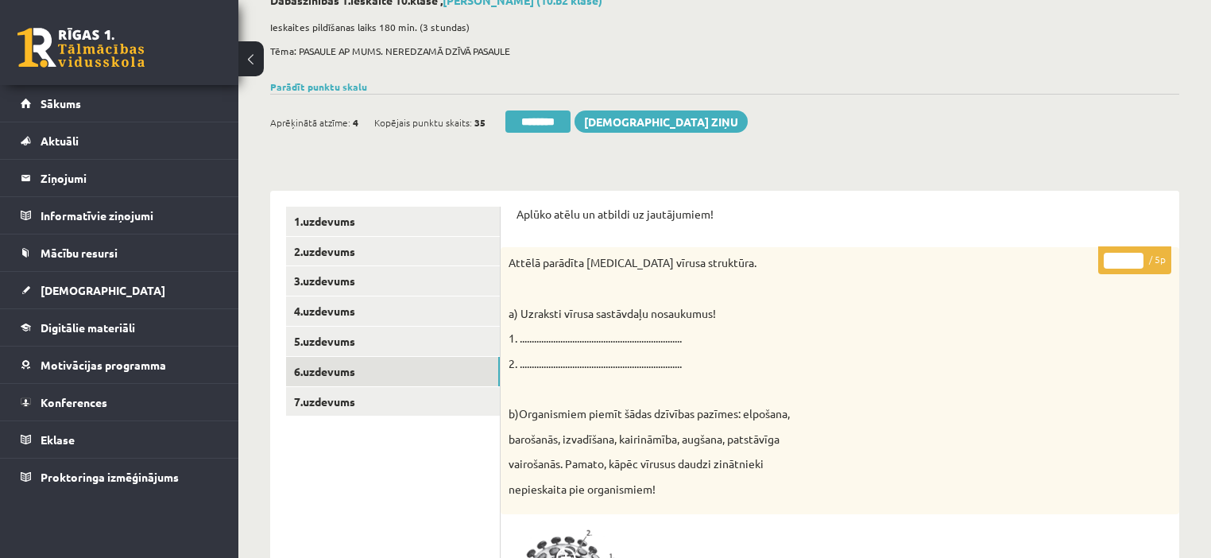
click at [1135, 253] on input "*" at bounding box center [1124, 261] width 40 height 16
click at [1138, 262] on input "*" at bounding box center [1124, 261] width 40 height 16
drag, startPoint x: 1138, startPoint y: 262, endPoint x: 1112, endPoint y: 270, distance: 26.6
type input "*"
click at [1138, 261] on input "*" at bounding box center [1124, 261] width 40 height 16
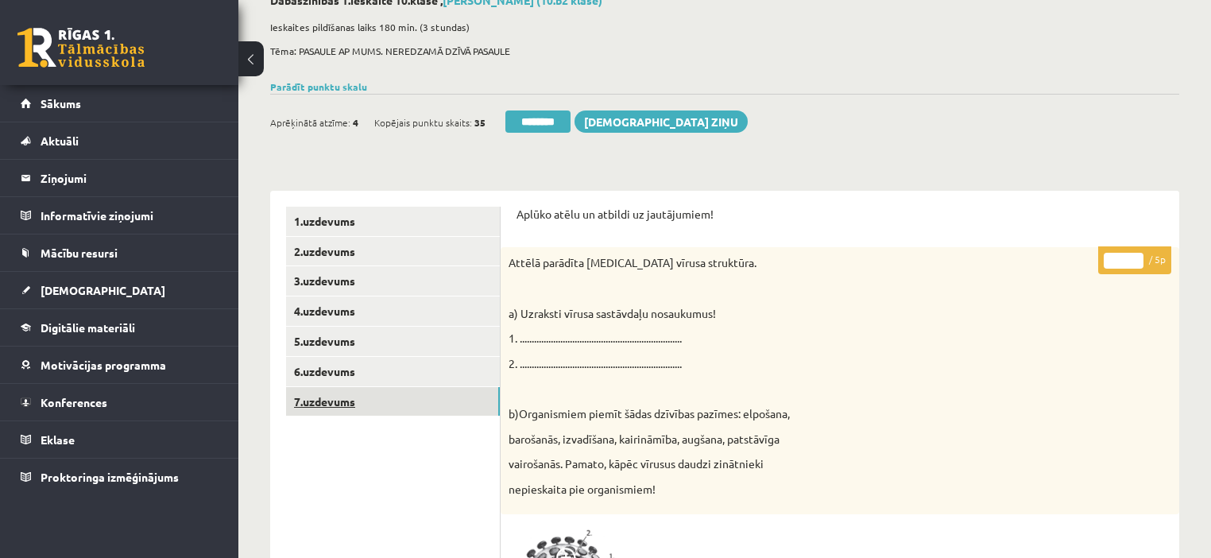
click at [362, 404] on link "7.uzdevums" at bounding box center [393, 401] width 214 height 29
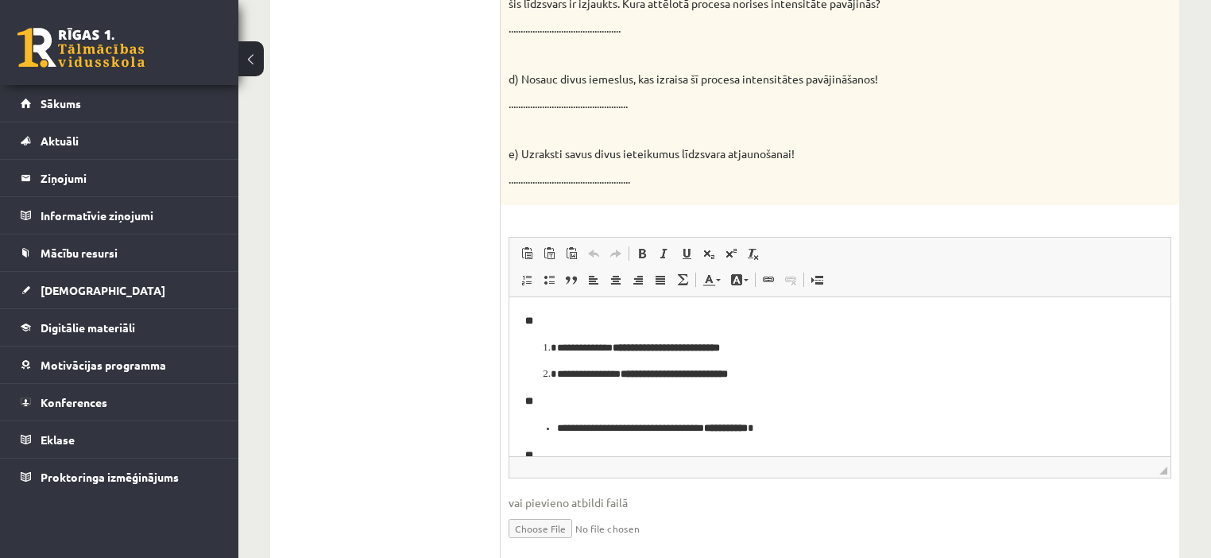
scroll to position [862, 0]
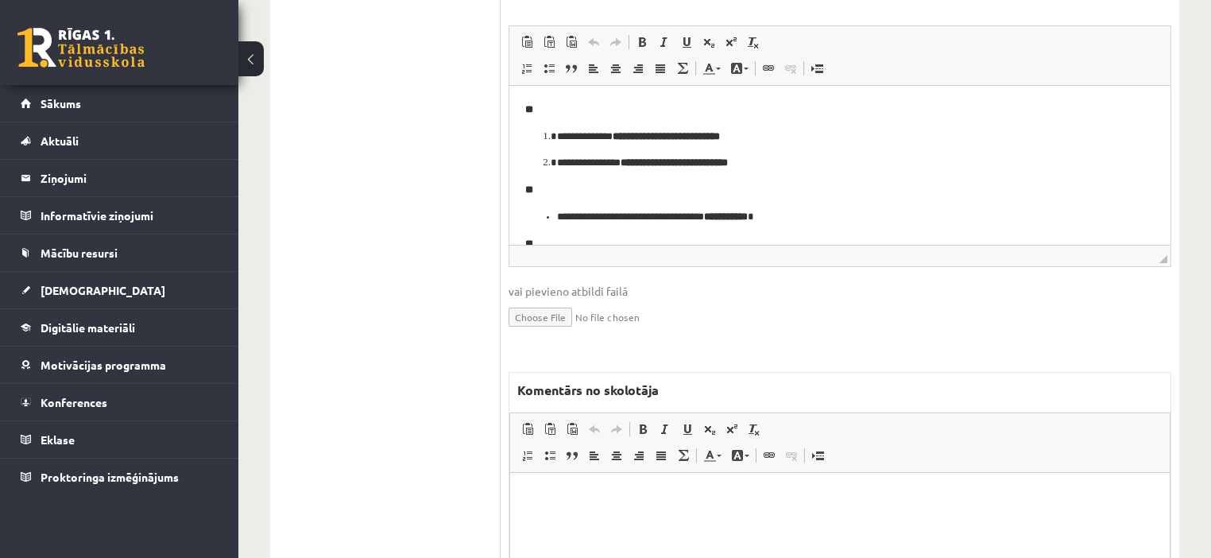
click at [597, 514] on html at bounding box center [839, 496] width 659 height 48
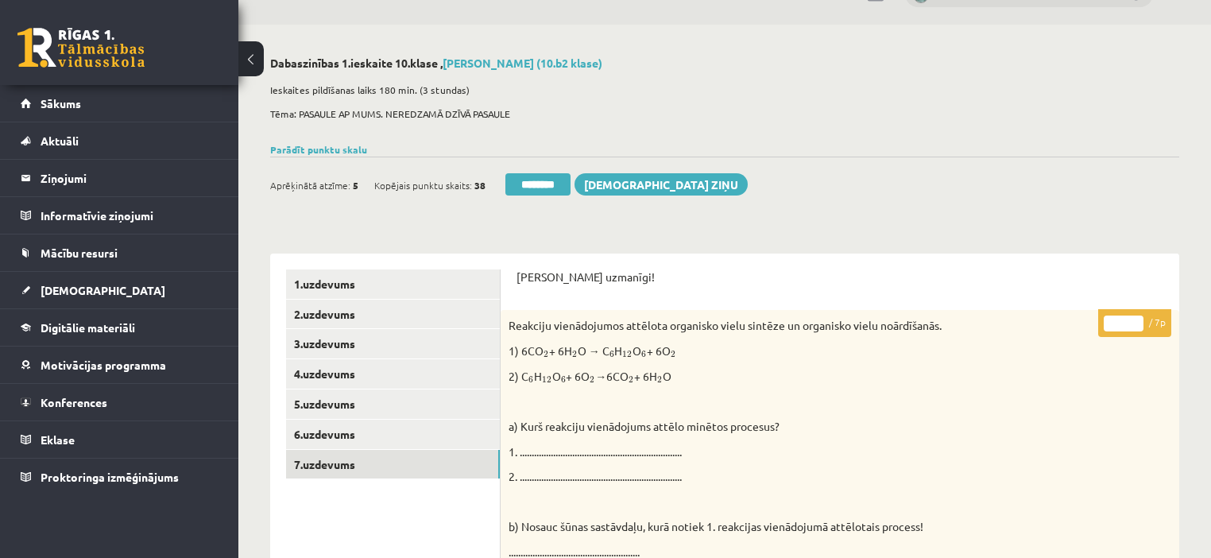
scroll to position [36, 0]
type input "*"
click at [1135, 319] on input "*" at bounding box center [1124, 324] width 40 height 16
click at [328, 290] on link "1.uzdevums" at bounding box center [393, 284] width 214 height 29
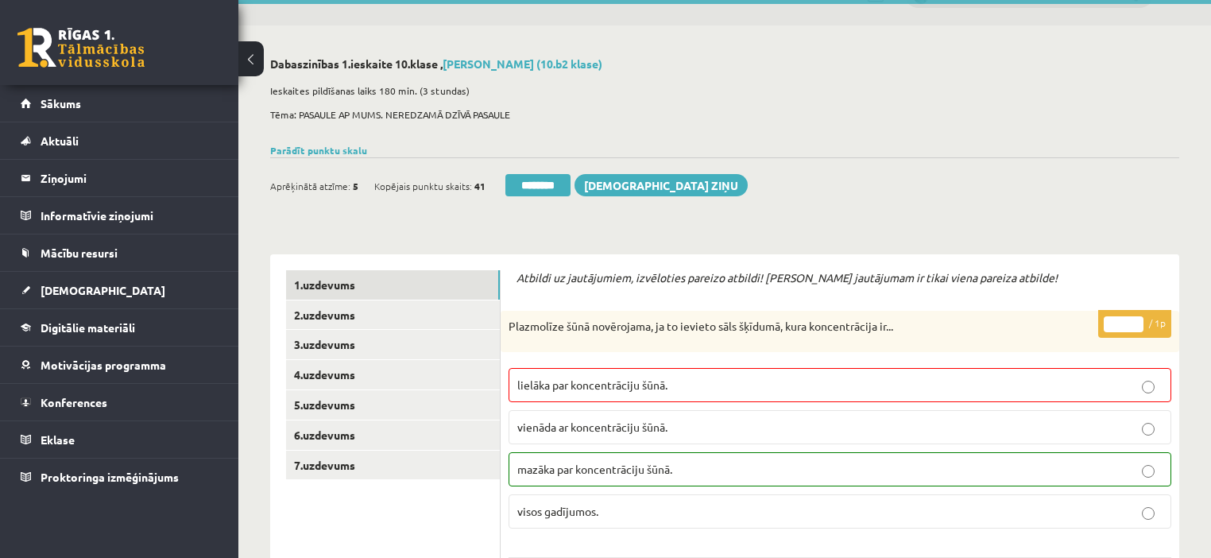
drag, startPoint x: 545, startPoint y: 192, endPoint x: 672, endPoint y: 51, distance: 190.2
click at [545, 192] on input "********" at bounding box center [537, 185] width 65 height 22
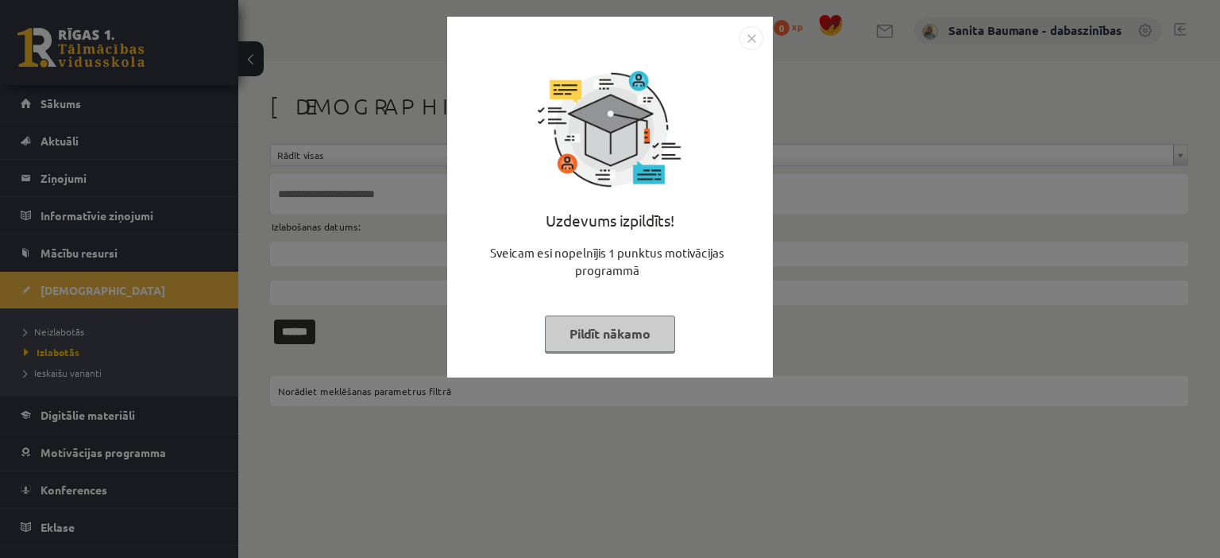
drag, startPoint x: 0, startPoint y: 0, endPoint x: 565, endPoint y: 325, distance: 651.7
click at [574, 324] on button "Pildīt nākamo" at bounding box center [610, 333] width 130 height 37
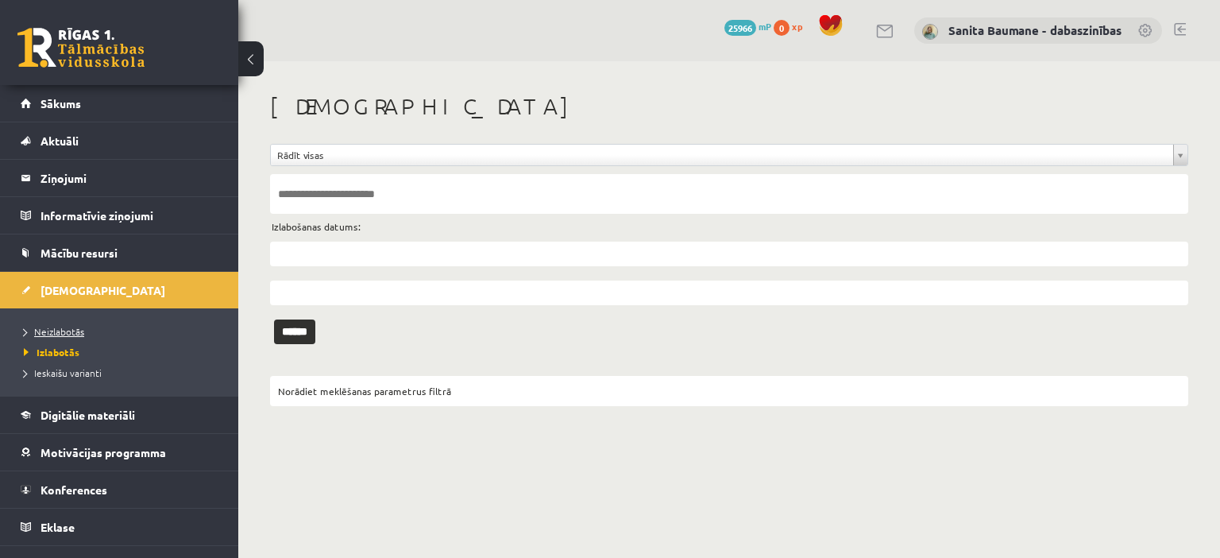
click at [38, 333] on span "Neizlabotās" at bounding box center [54, 331] width 60 height 13
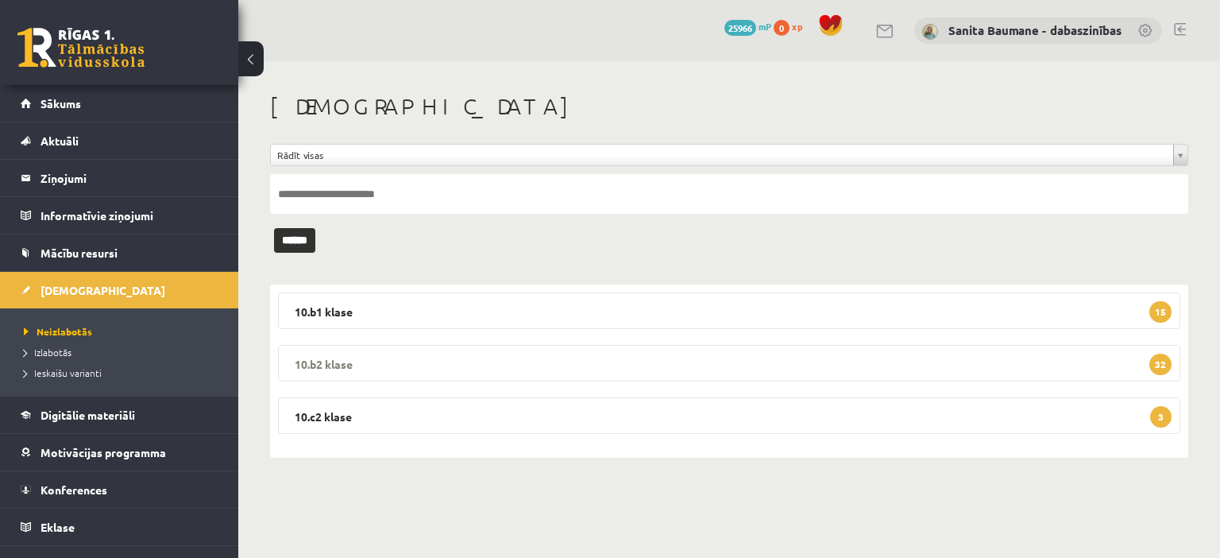
click at [505, 365] on legend "10.b2 klase 32" at bounding box center [729, 363] width 903 height 37
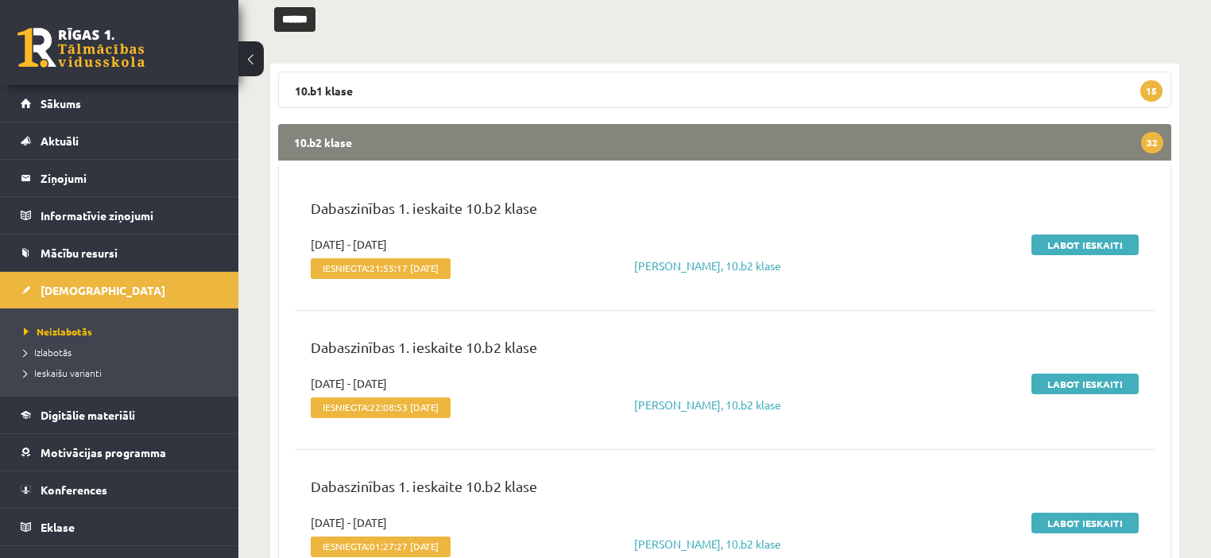
scroll to position [191, 0]
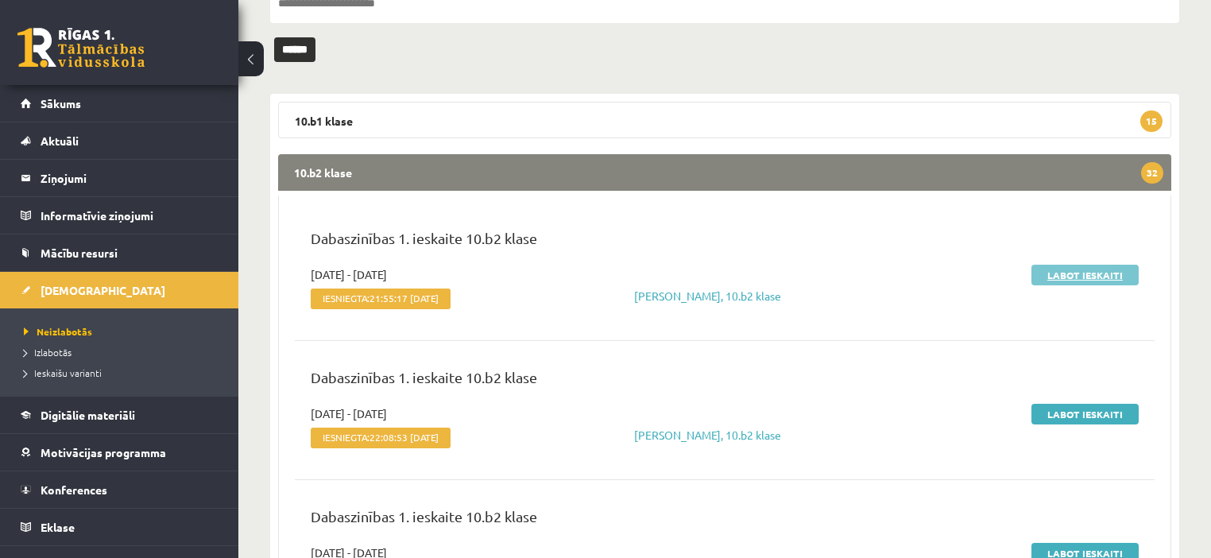
click at [1109, 273] on link "Labot ieskaiti" at bounding box center [1084, 275] width 107 height 21
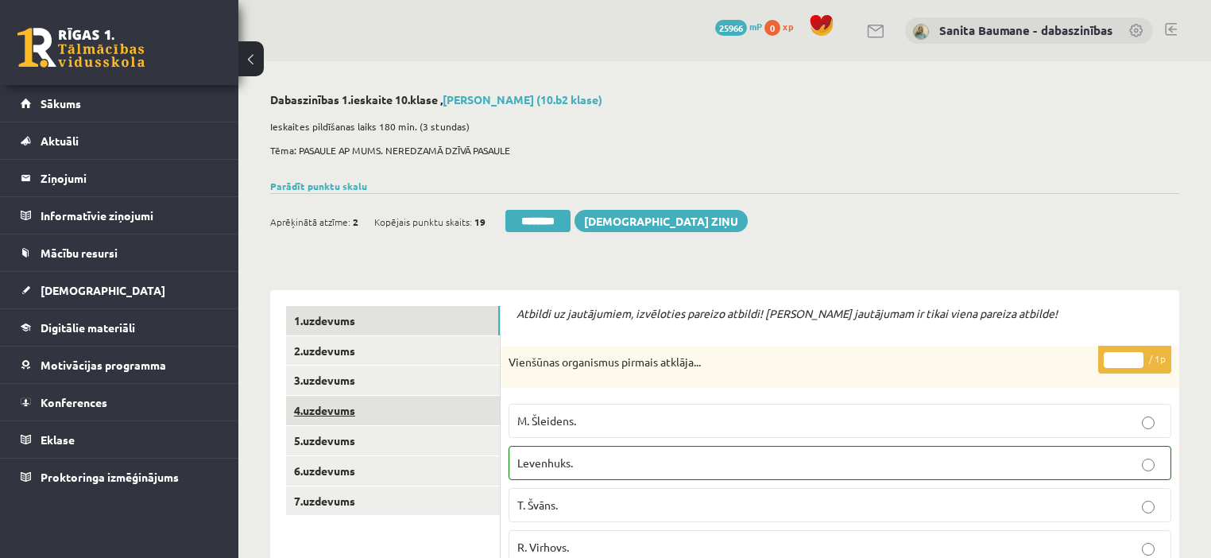
drag, startPoint x: 365, startPoint y: 353, endPoint x: 346, endPoint y: 398, distance: 49.1
click at [364, 353] on link "2.uzdevums" at bounding box center [393, 350] width 214 height 29
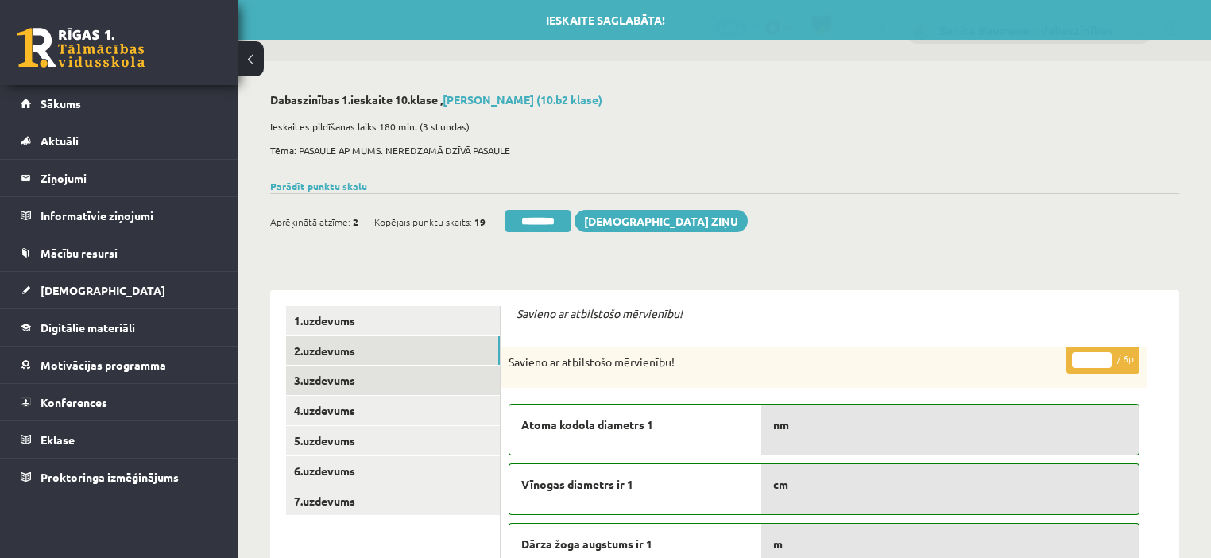
click at [343, 382] on link "3.uzdevums" at bounding box center [393, 379] width 214 height 29
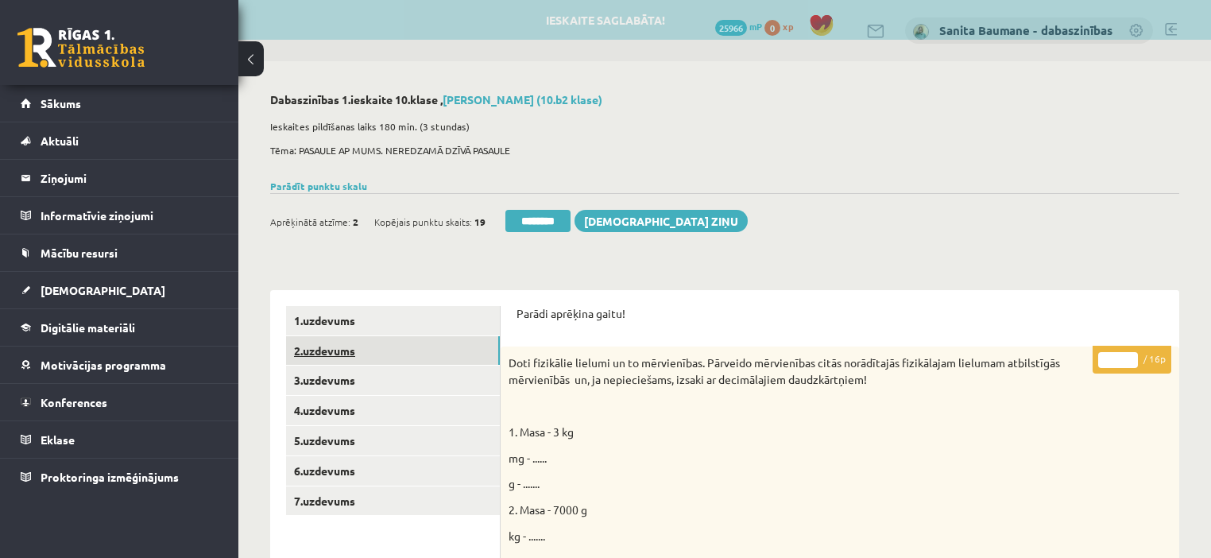
click at [342, 363] on link "2.uzdevums" at bounding box center [393, 350] width 214 height 29
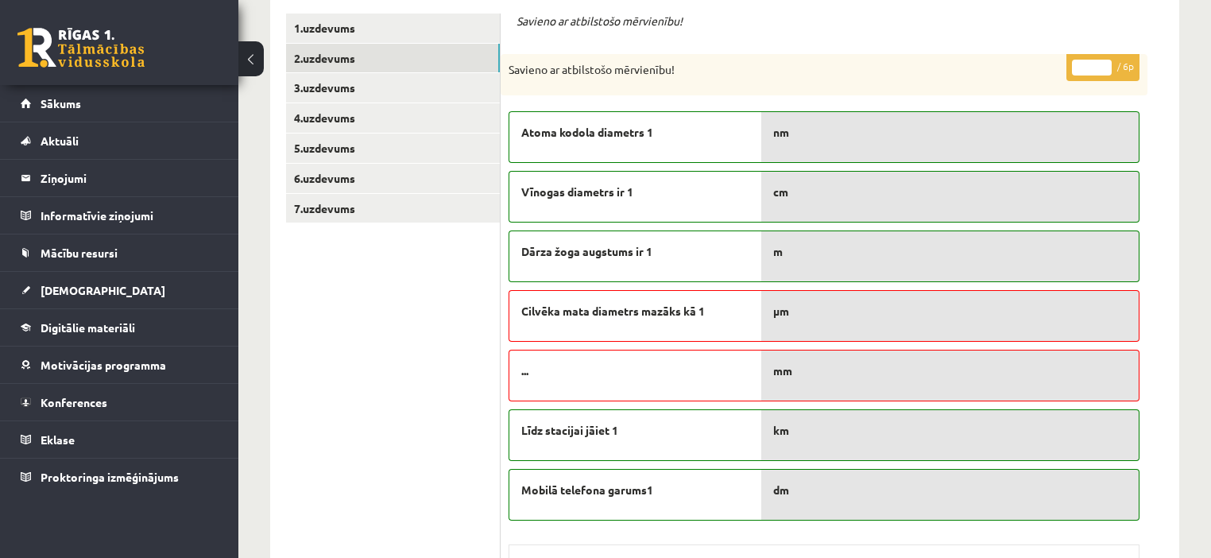
scroll to position [127, 0]
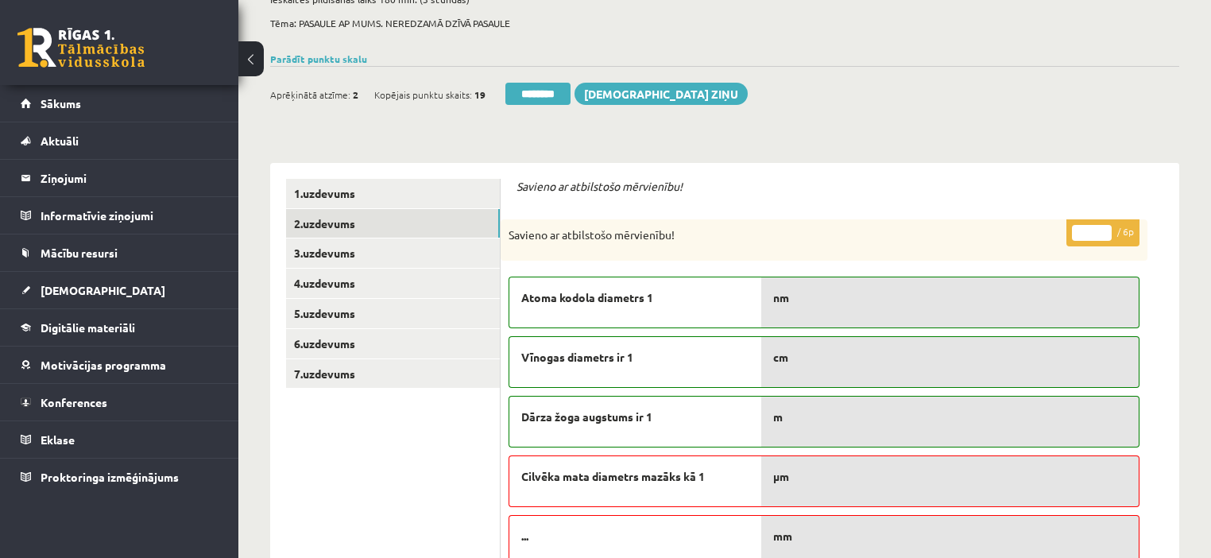
click at [1104, 230] on input "*" at bounding box center [1092, 233] width 40 height 16
type input "*"
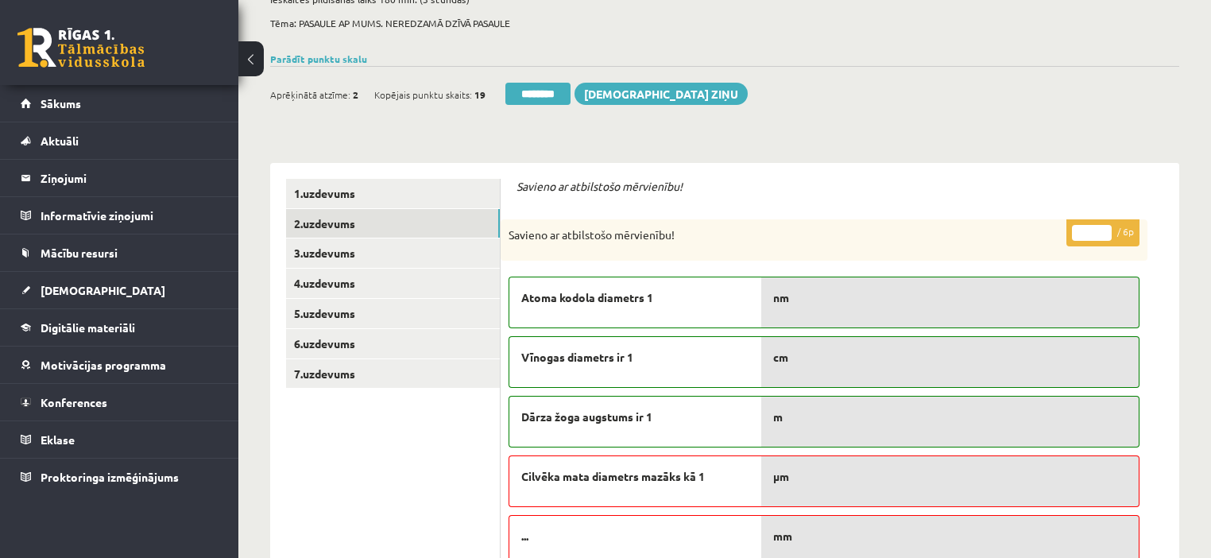
click at [1105, 227] on input "*" at bounding box center [1092, 233] width 40 height 16
click at [348, 256] on link "3.uzdevums" at bounding box center [393, 252] width 214 height 29
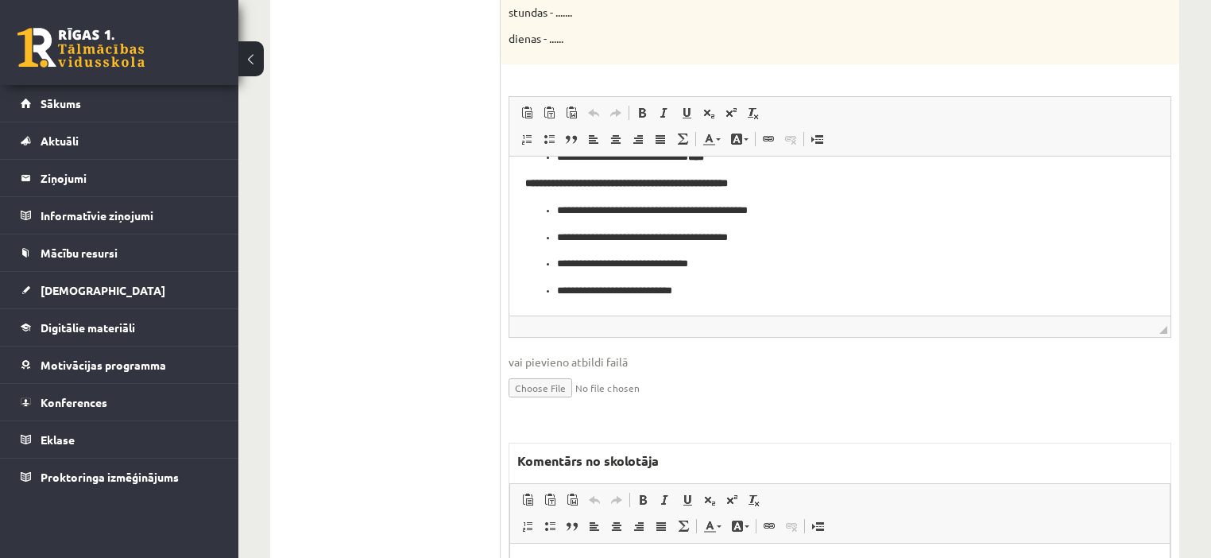
scroll to position [1302, 0]
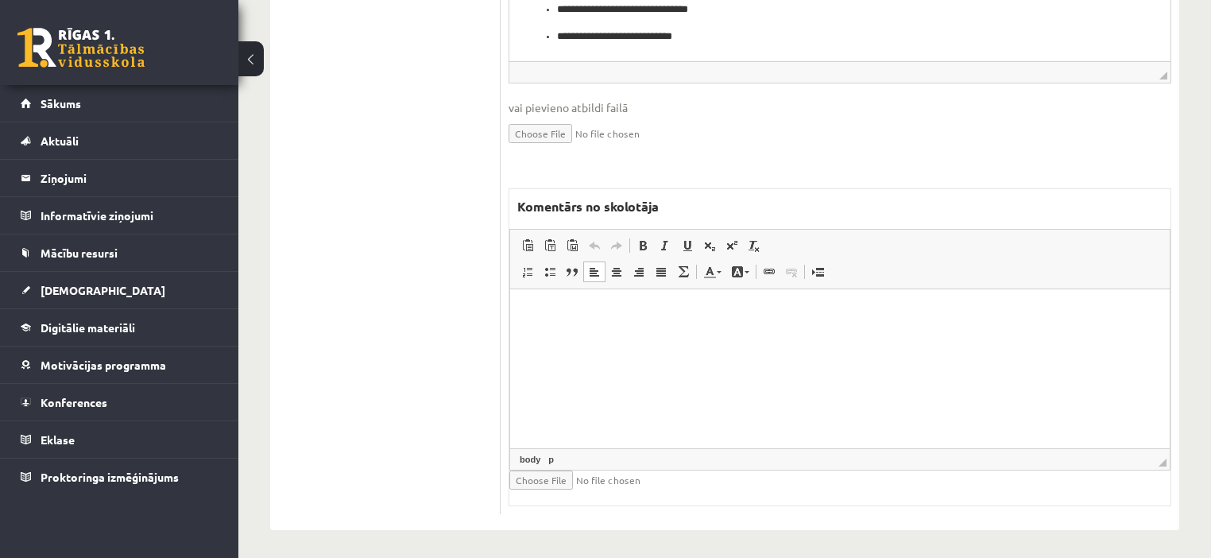
click at [730, 337] on html at bounding box center [839, 312] width 659 height 48
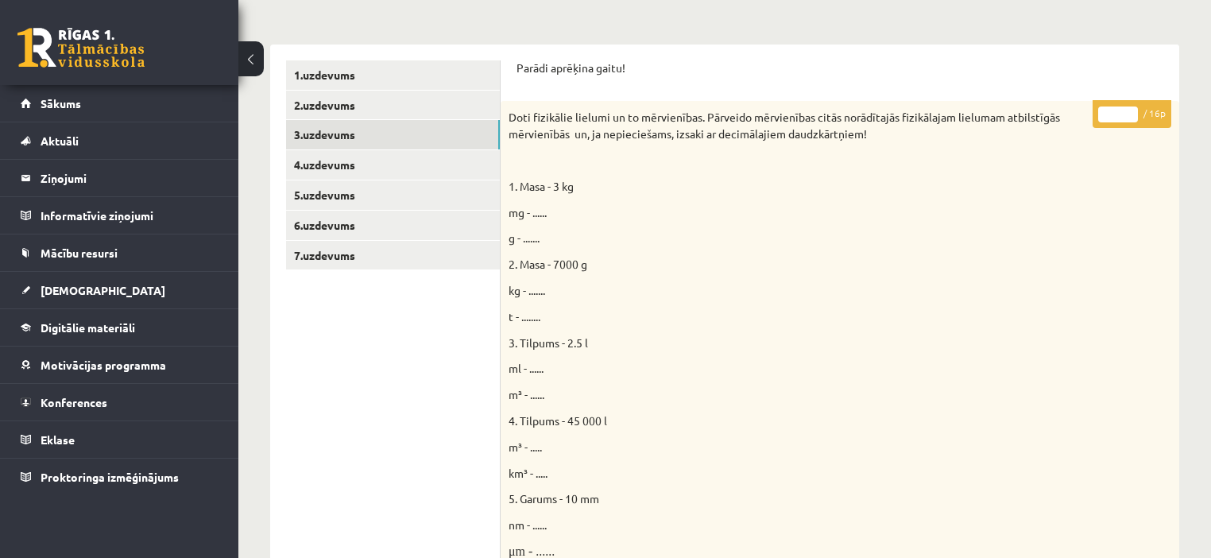
scroll to position [0, 0]
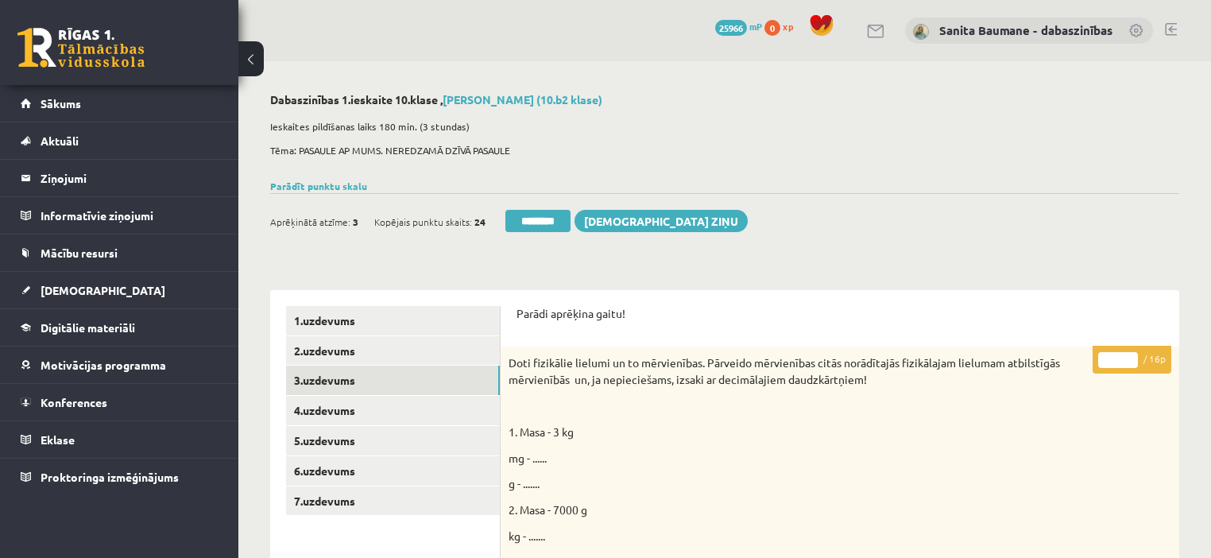
click at [1132, 356] on input "*" at bounding box center [1118, 360] width 40 height 16
type input "*"
click at [1127, 365] on input "*" at bounding box center [1118, 360] width 40 height 16
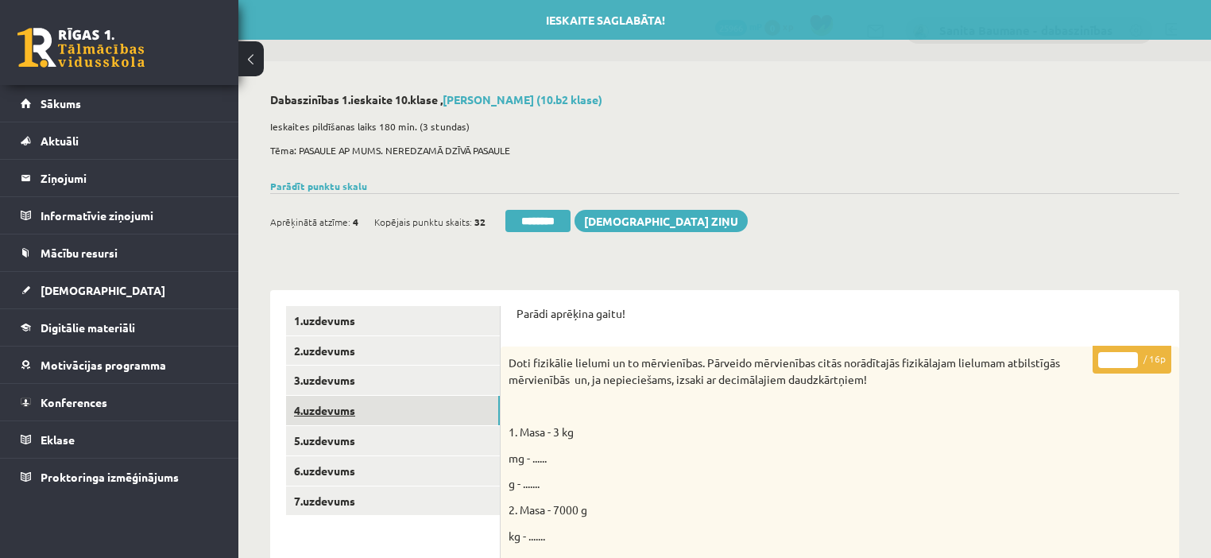
click at [404, 412] on link "4.uzdevums" at bounding box center [393, 410] width 214 height 29
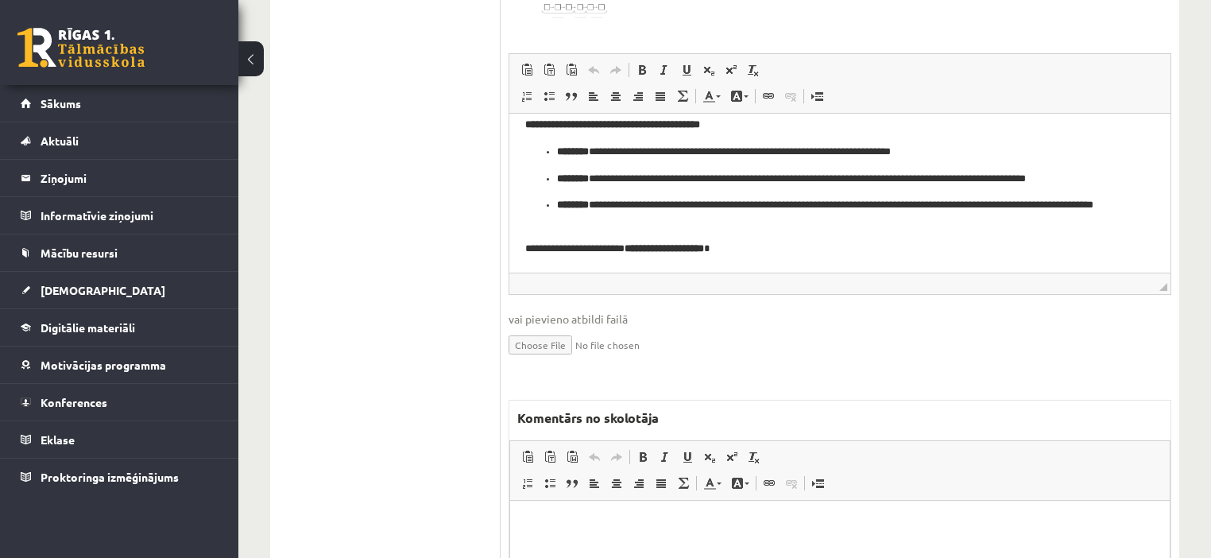
scroll to position [826, 0]
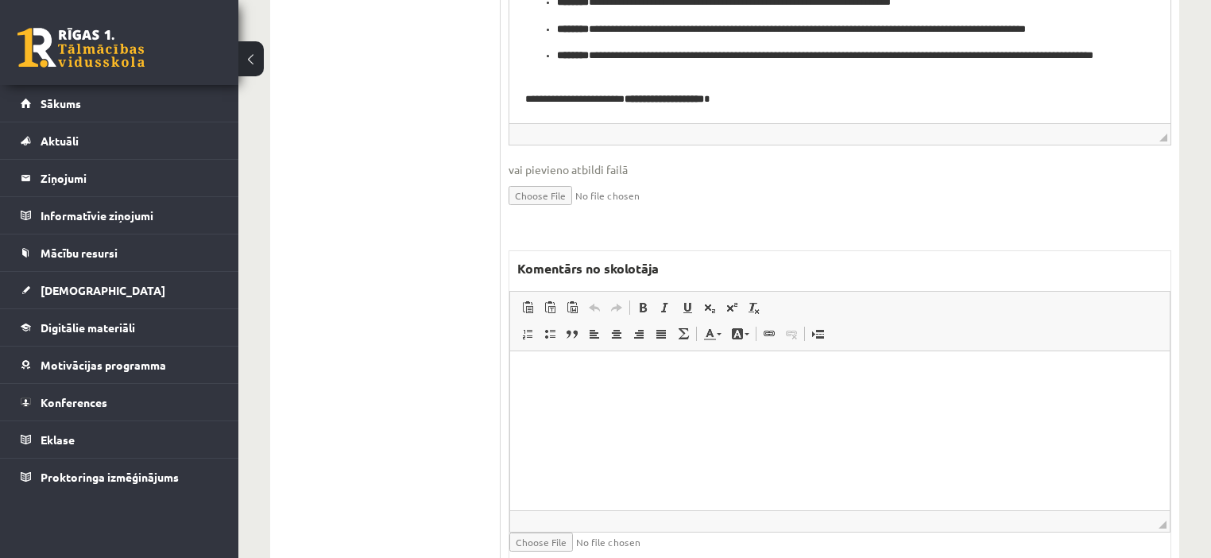
drag, startPoint x: 706, startPoint y: 471, endPoint x: 771, endPoint y: 464, distance: 64.8
click at [706, 400] on html at bounding box center [839, 375] width 659 height 48
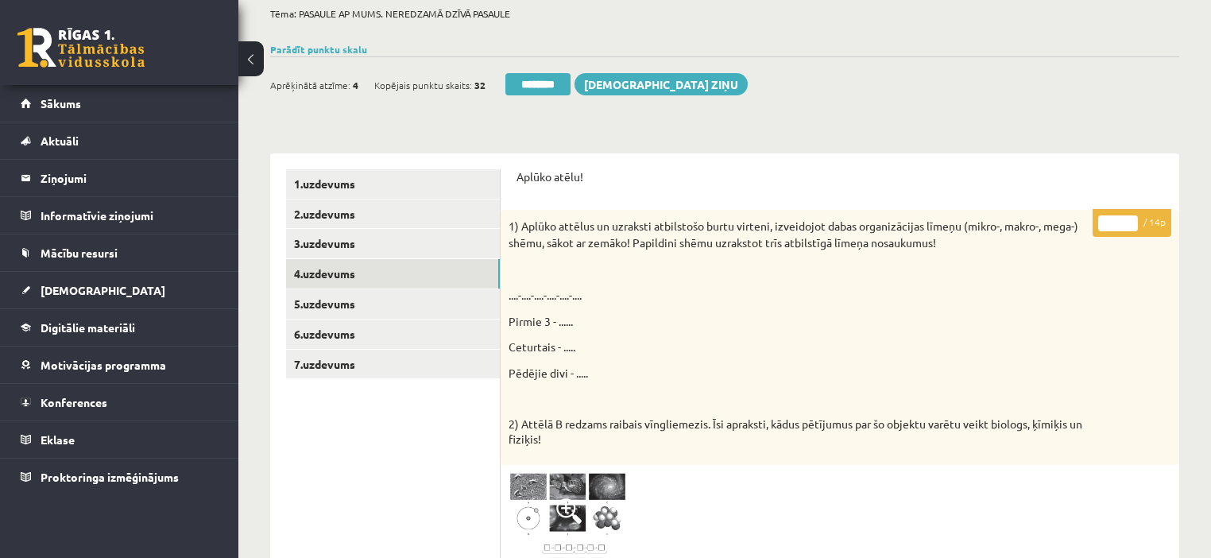
scroll to position [0, 0]
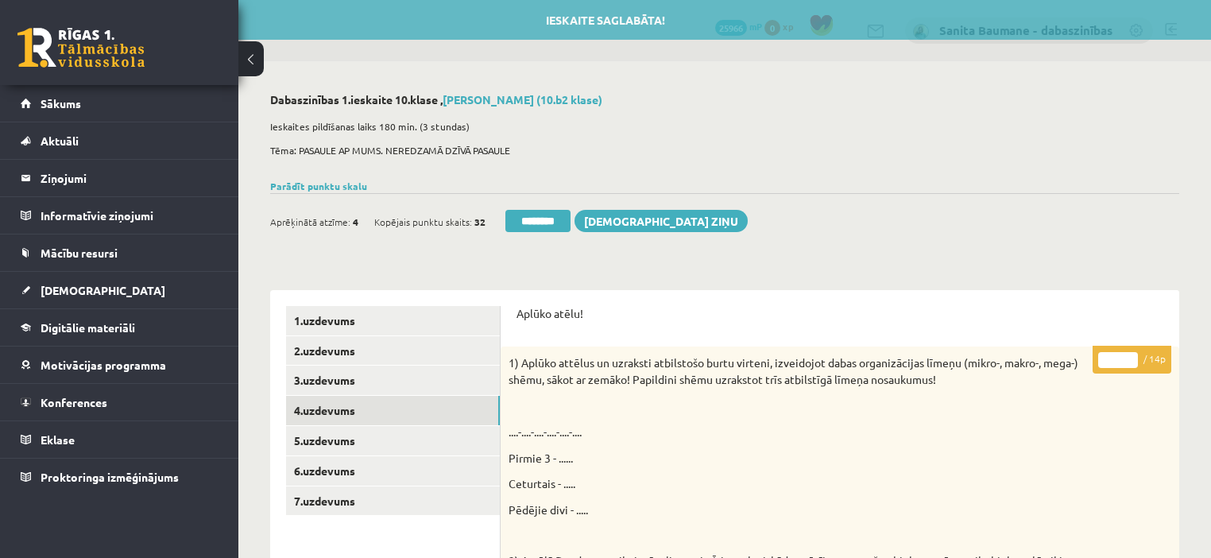
click at [1126, 356] on input "*" at bounding box center [1118, 360] width 40 height 16
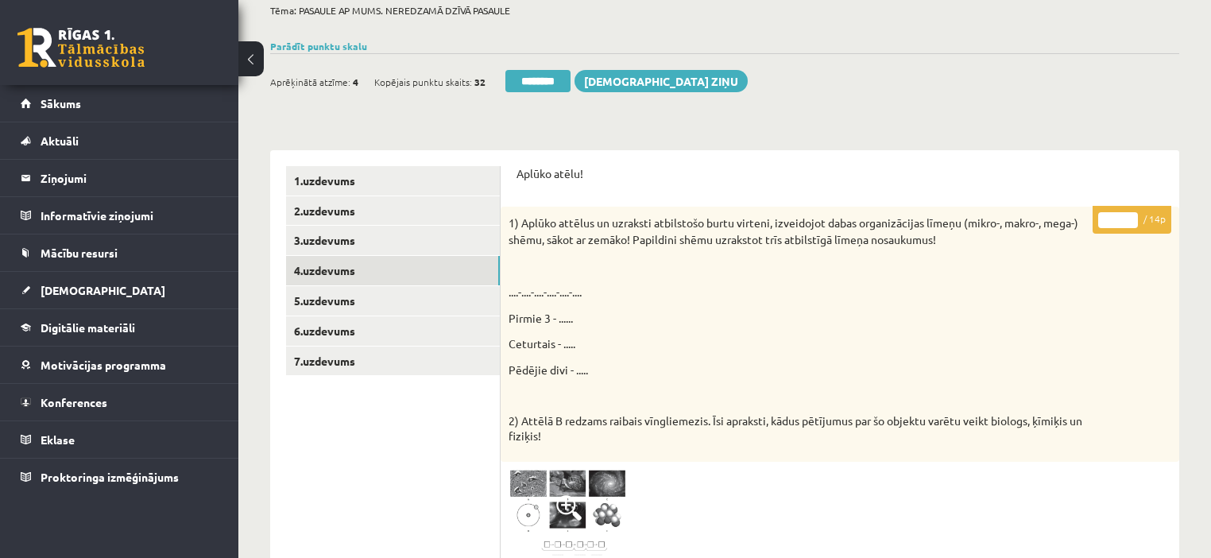
scroll to position [64, 0]
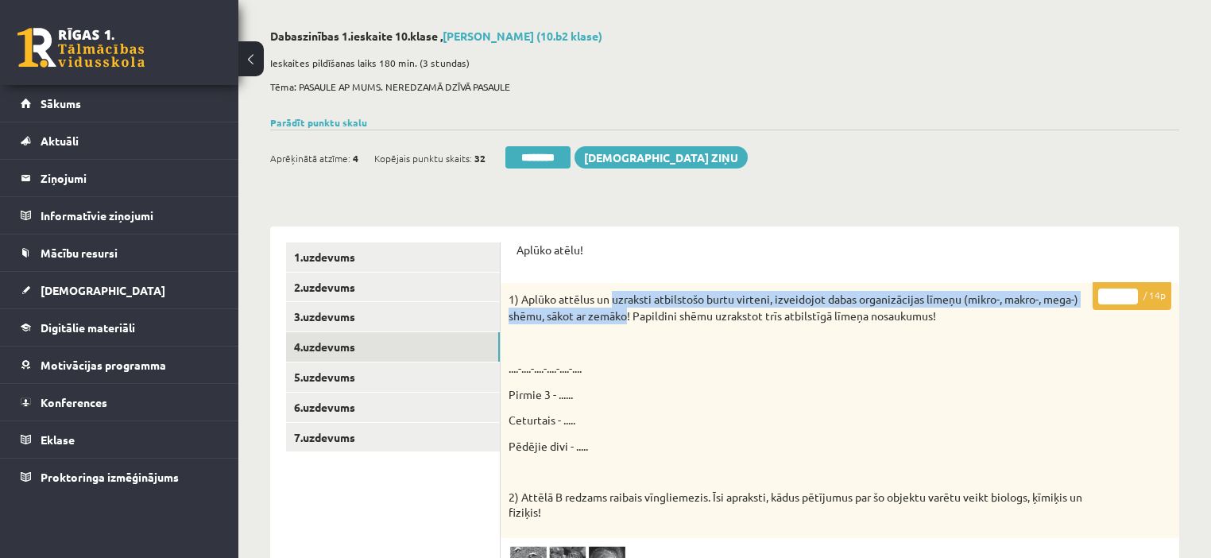
drag, startPoint x: 611, startPoint y: 300, endPoint x: 645, endPoint y: 310, distance: 35.5
click at [632, 316] on p "1) Aplūko attēlus un uzraksti atbilstošo burtu virteni, izveidojot dabas organi…" at bounding box center [799, 307] width 583 height 33
copy p "uzraksti atbilstošo burtu virteni, izveidojot dabas organizācijas līmeņu (mikro…"
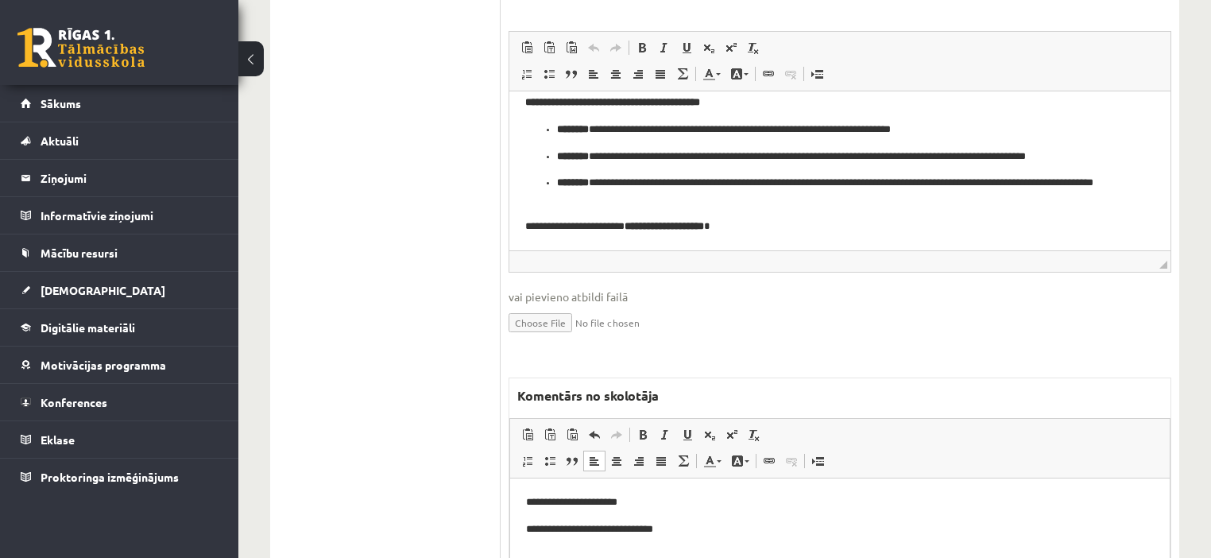
scroll to position [890, 0]
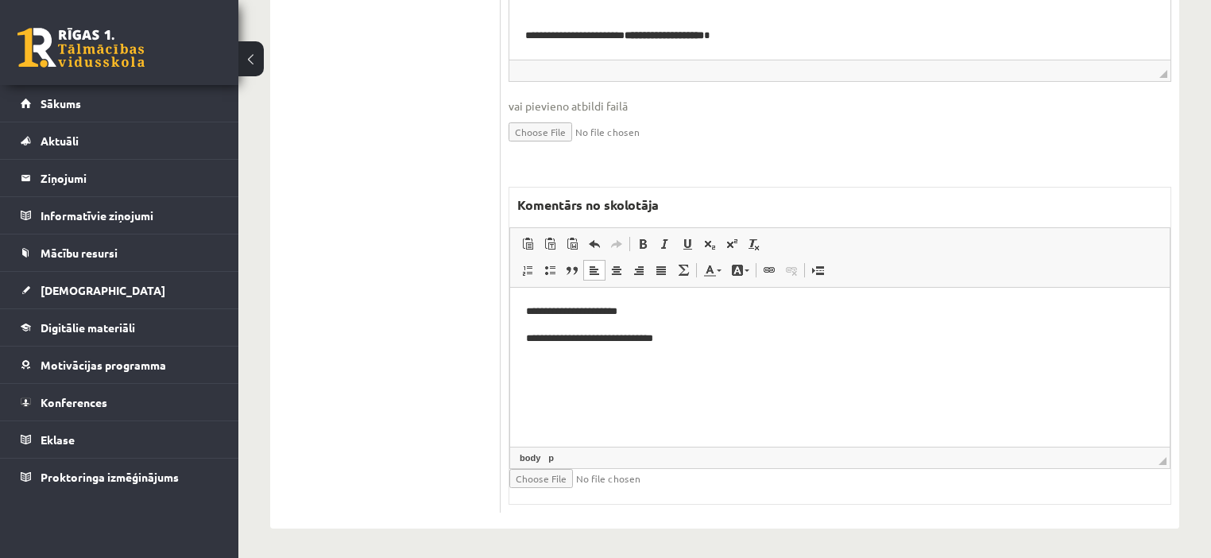
click at [682, 343] on p "**********" at bounding box center [840, 339] width 628 height 17
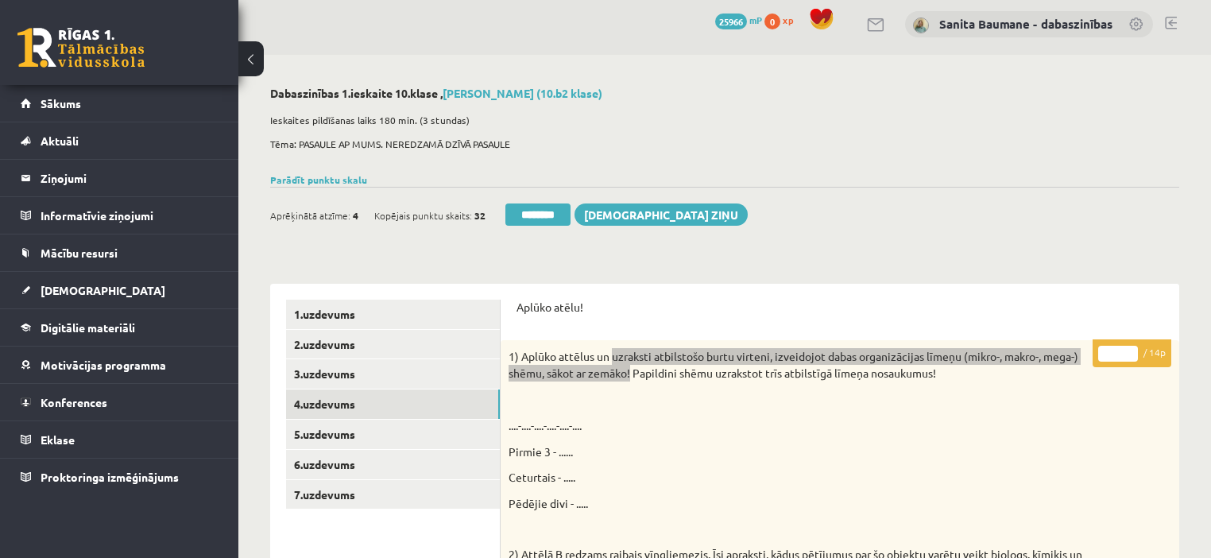
scroll to position [0, 0]
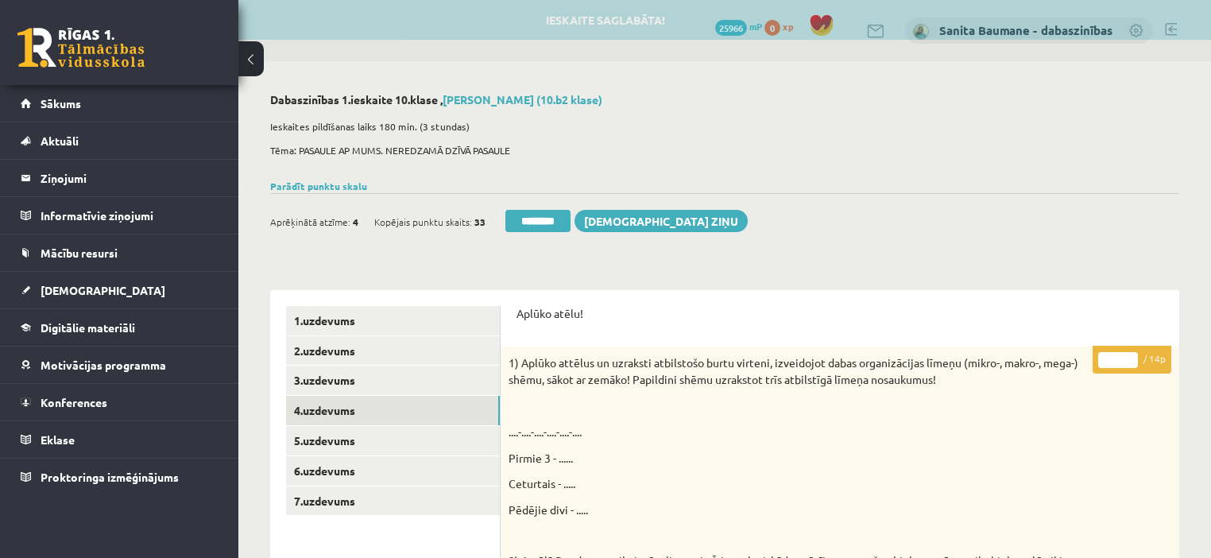
click at [1128, 353] on input "*" at bounding box center [1118, 360] width 40 height 16
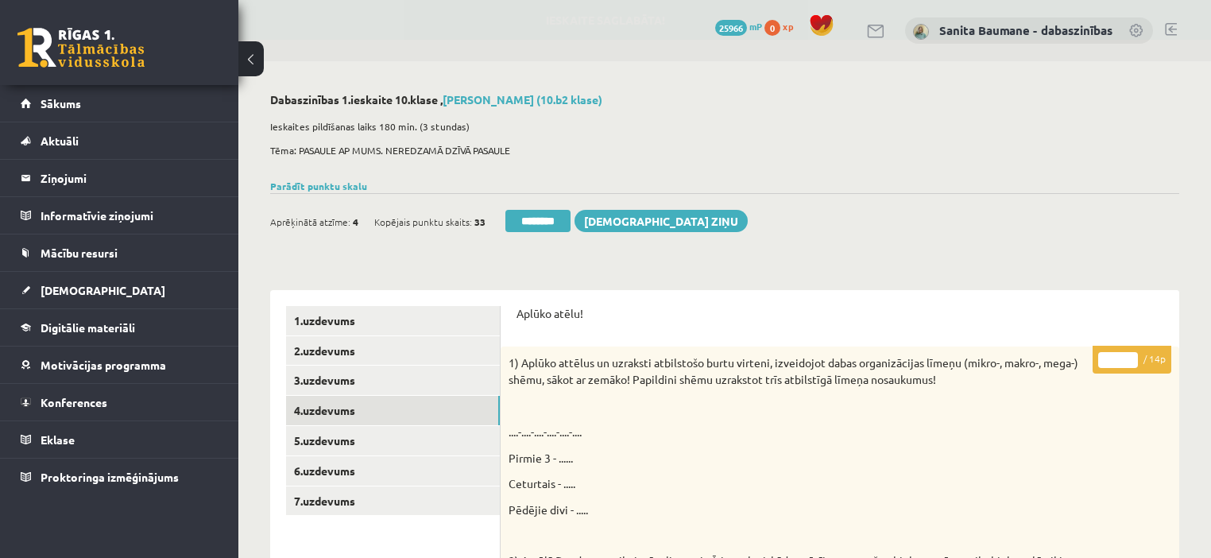
type input "*"
click at [1128, 353] on input "*" at bounding box center [1118, 360] width 40 height 16
click at [350, 435] on link "5.uzdevums" at bounding box center [393, 440] width 214 height 29
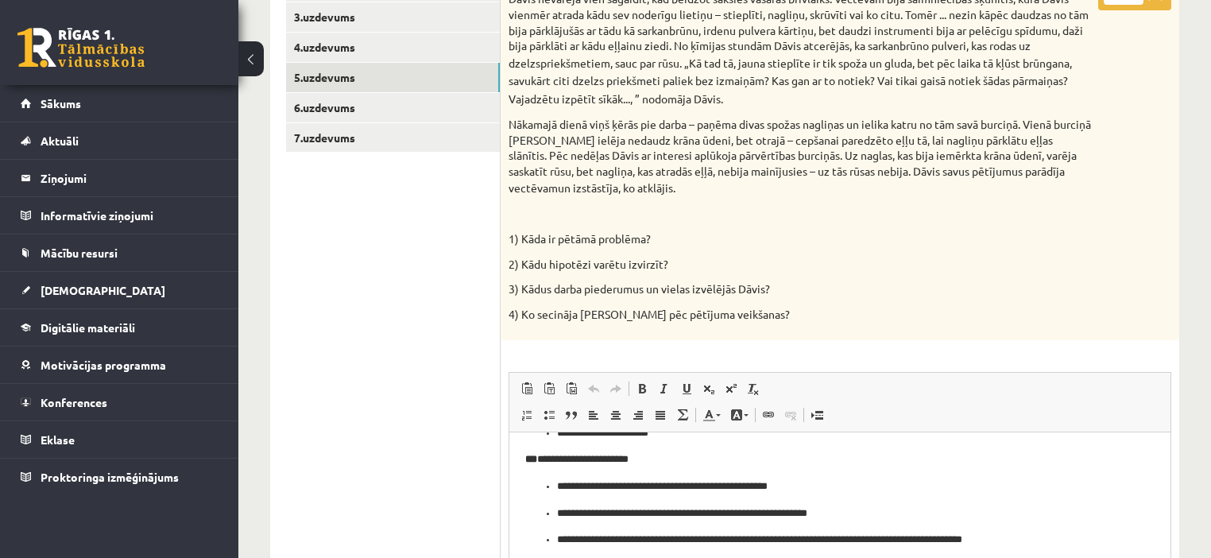
scroll to position [381, 0]
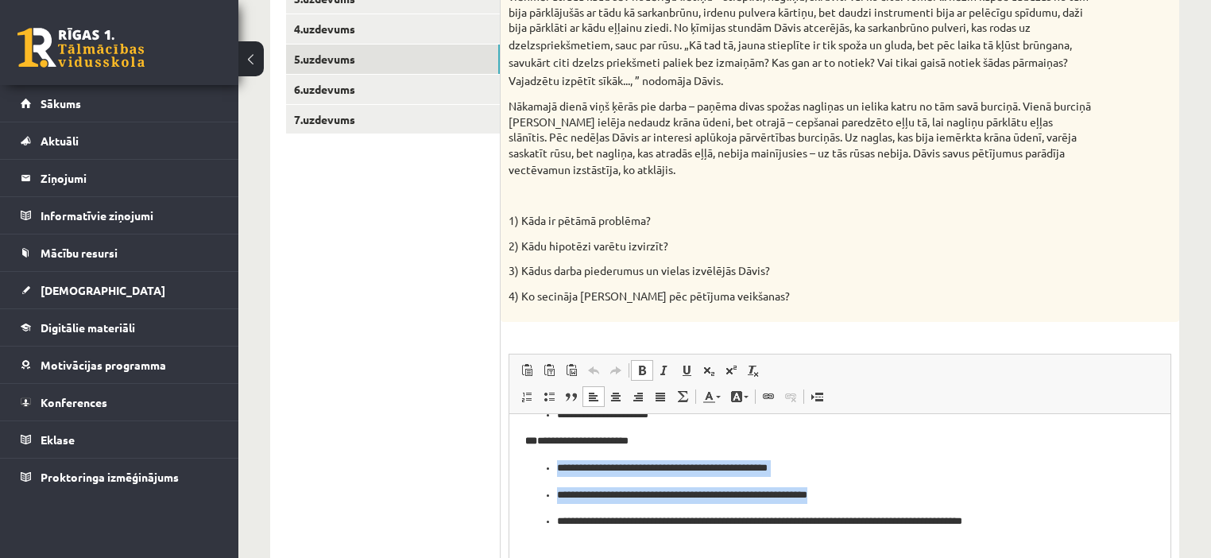
drag, startPoint x: 556, startPoint y: 466, endPoint x: 923, endPoint y: 498, distance: 368.4
click at [923, 498] on ul "**********" at bounding box center [839, 494] width 629 height 70
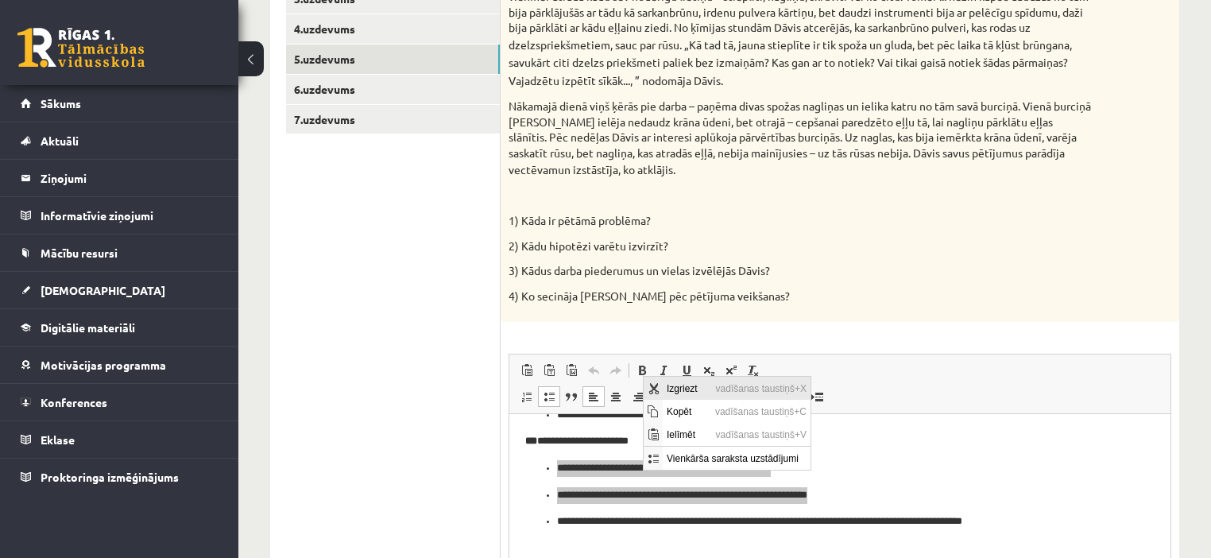
scroll to position [0, 0]
drag, startPoint x: 688, startPoint y: 412, endPoint x: 1332, endPoint y: 787, distance: 744.5
click at [688, 412] on span "Kopēt" at bounding box center [686, 410] width 48 height 23
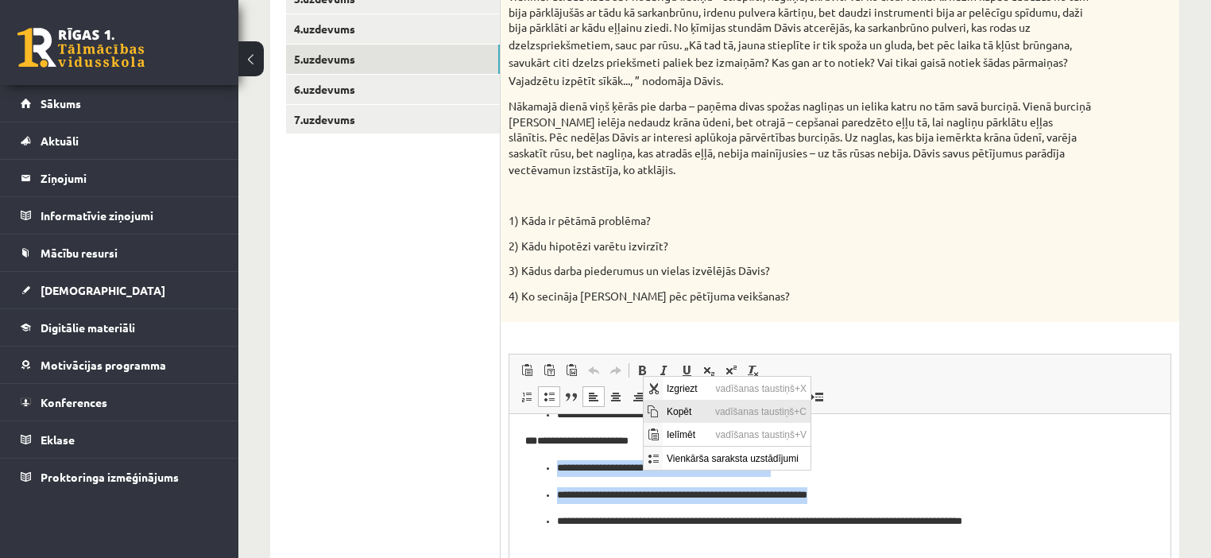
copy ul "**********"
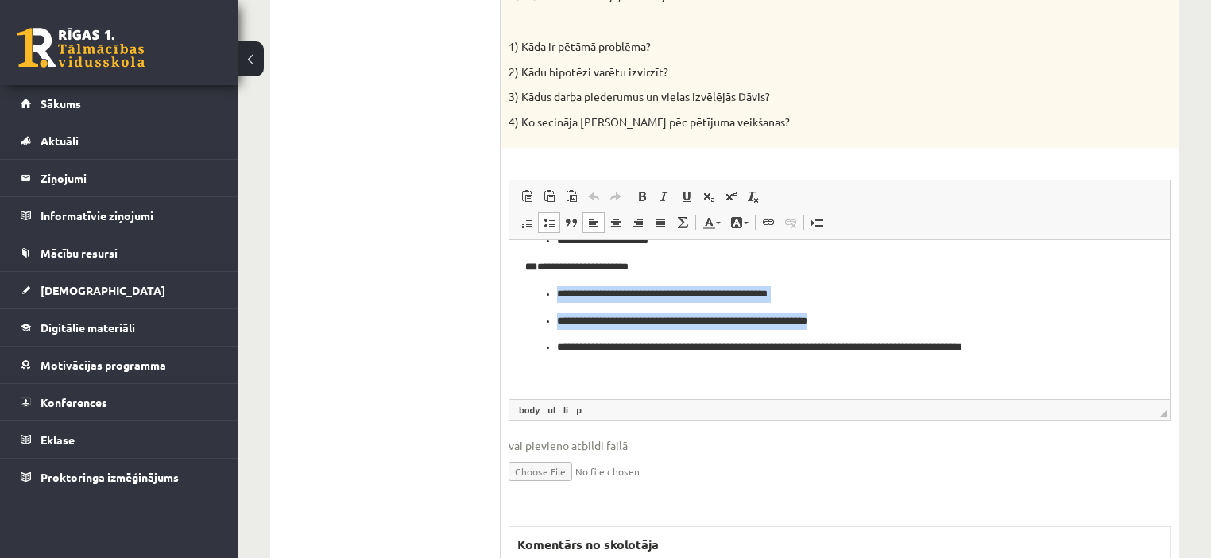
scroll to position [763, 0]
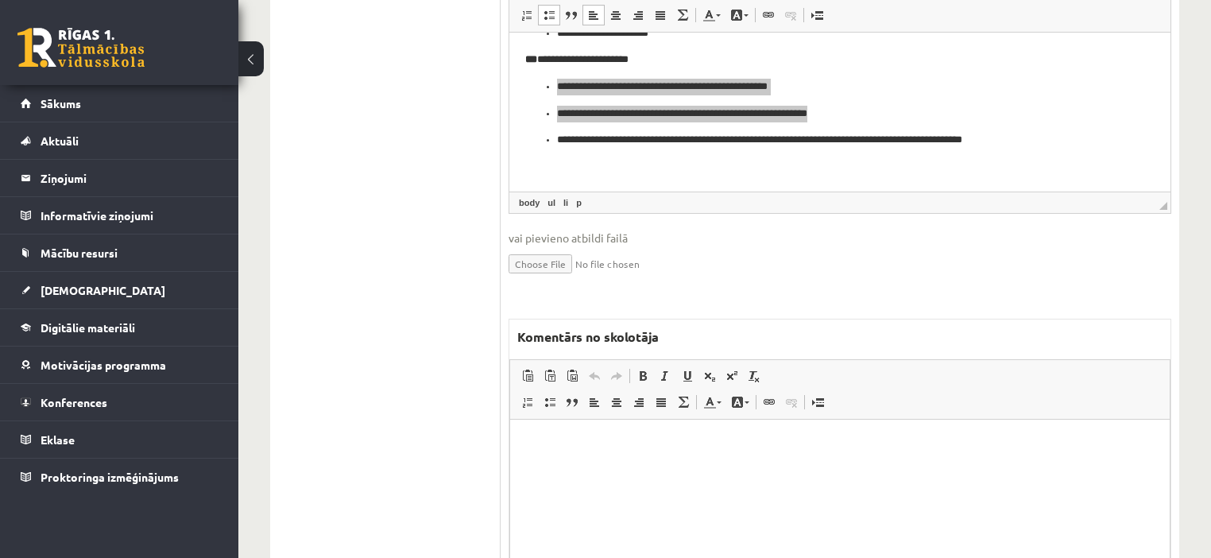
click at [675, 467] on html at bounding box center [839, 443] width 659 height 48
paste body "Bagātinātā teksta redaktors, wiswyg-editor-47024868624280-1757777165-278"
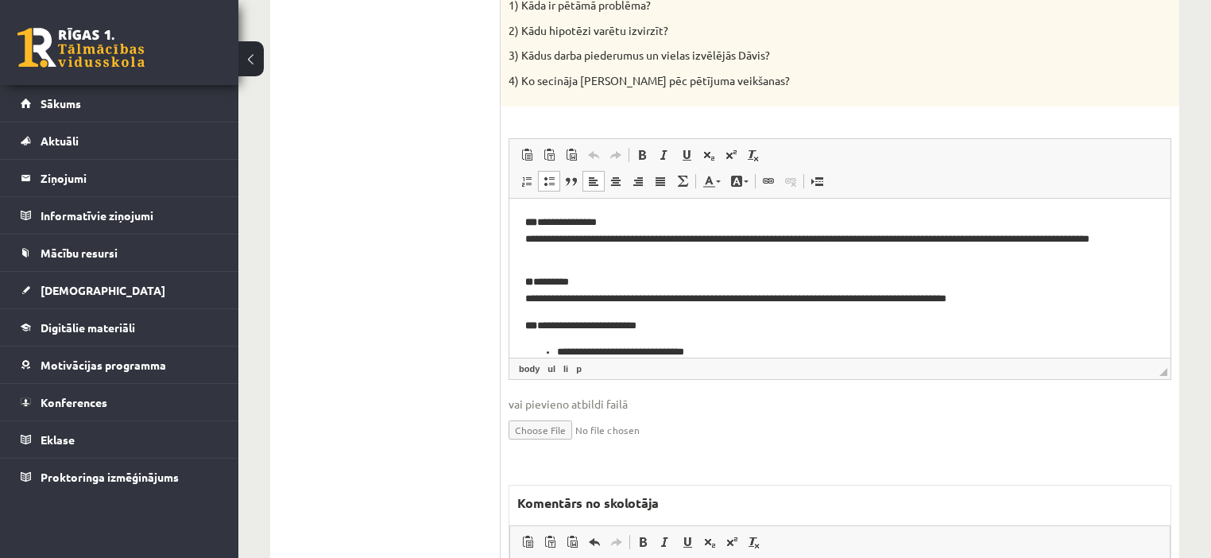
scroll to position [318, 0]
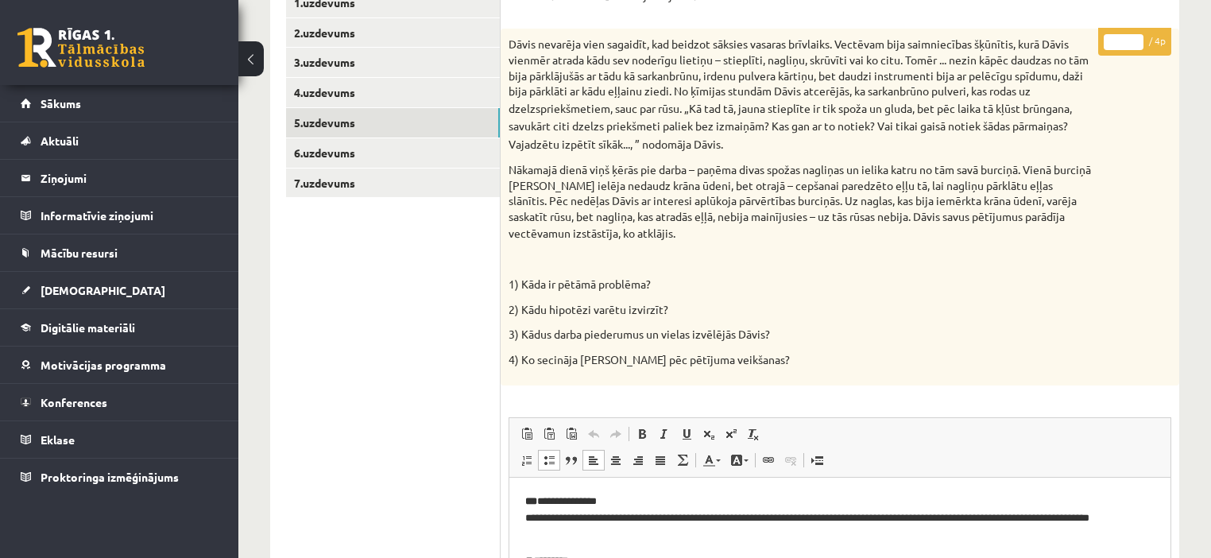
click at [1138, 33] on p "* / 4p" at bounding box center [1134, 42] width 73 height 28
click at [1134, 36] on input "*" at bounding box center [1124, 42] width 40 height 16
type input "*"
click at [1134, 36] on input "*" at bounding box center [1124, 42] width 40 height 16
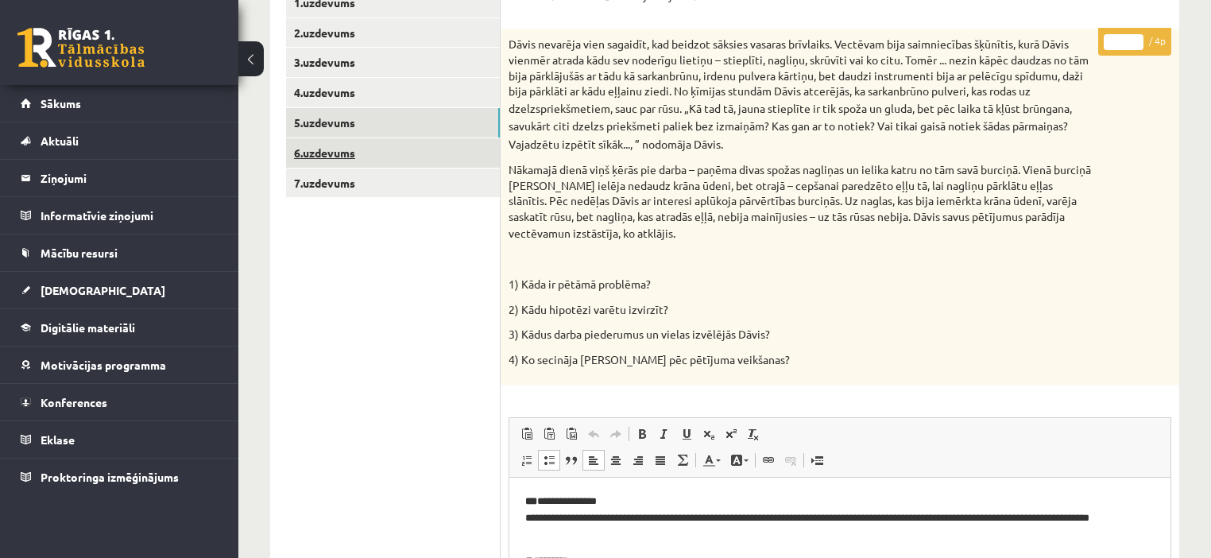
click at [315, 149] on link "6.uzdevums" at bounding box center [393, 152] width 214 height 29
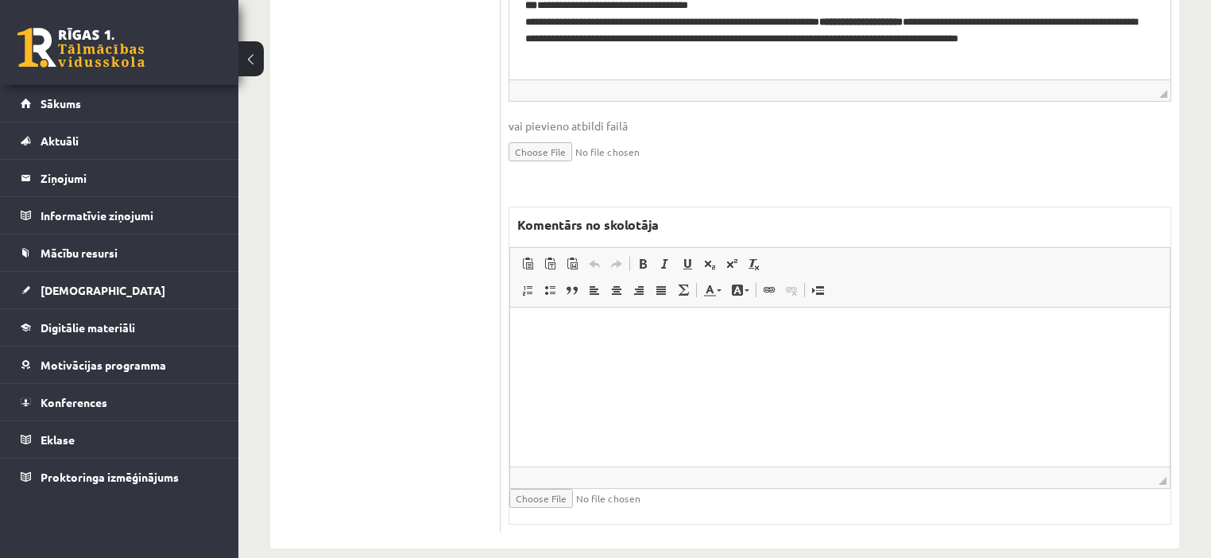
scroll to position [942, 0]
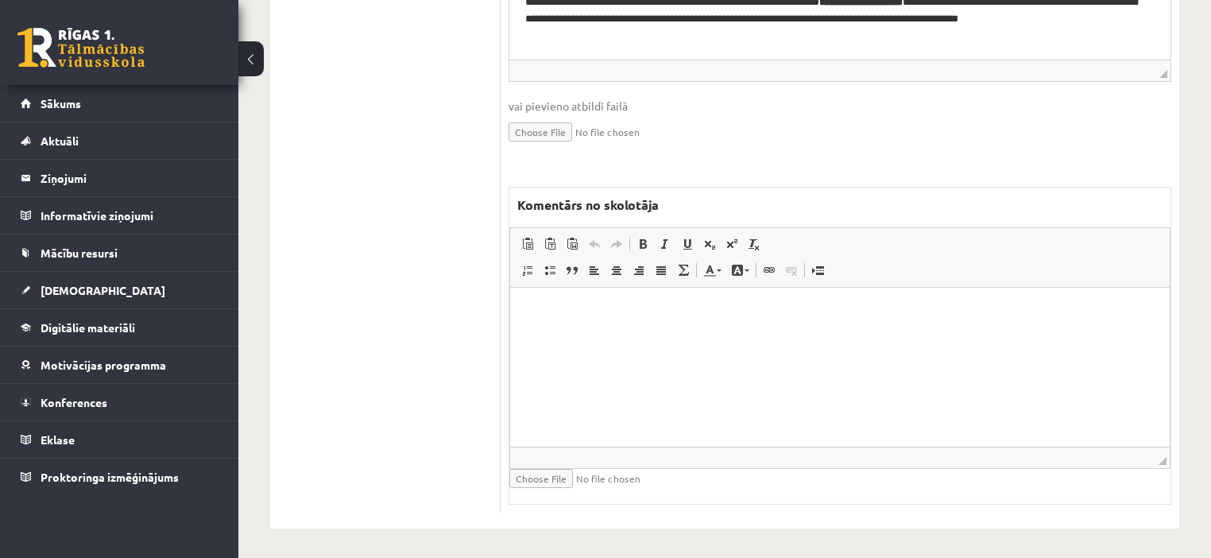
click at [700, 335] on html at bounding box center [839, 311] width 659 height 48
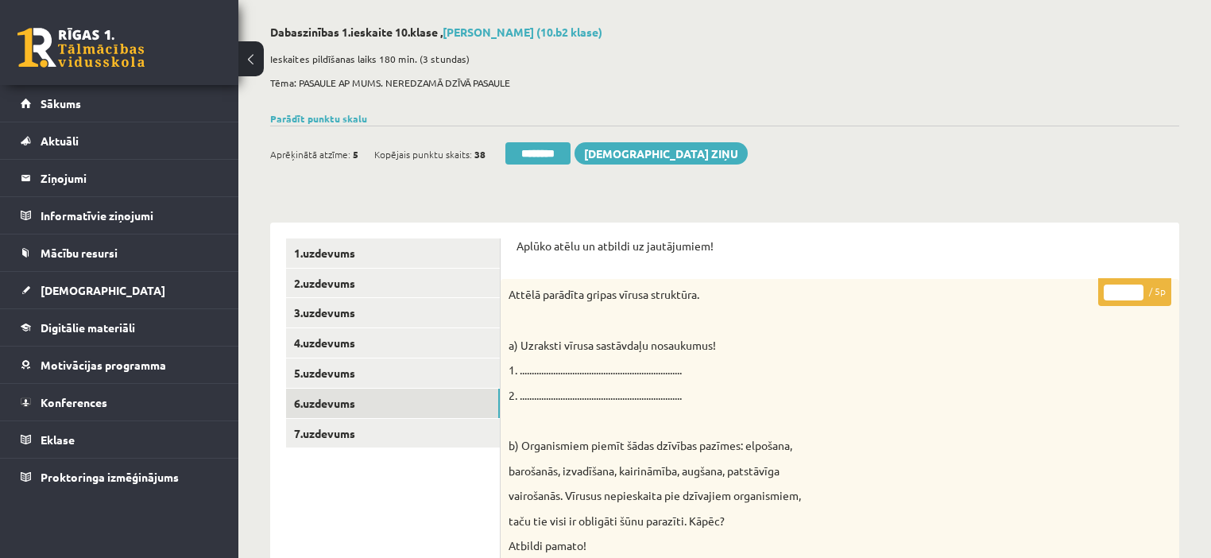
scroll to position [52, 0]
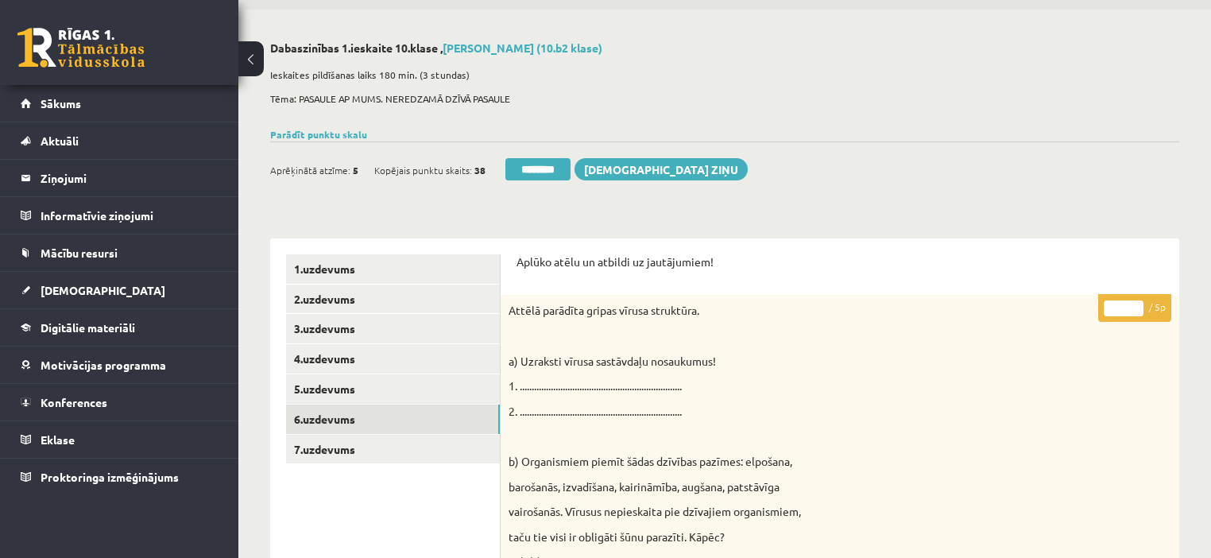
click at [1138, 306] on input "*" at bounding box center [1124, 308] width 40 height 16
click at [1137, 306] on input "*" at bounding box center [1124, 308] width 40 height 16
type input "*"
click at [1137, 306] on input "*" at bounding box center [1124, 308] width 40 height 16
click at [378, 451] on link "7.uzdevums" at bounding box center [393, 449] width 214 height 29
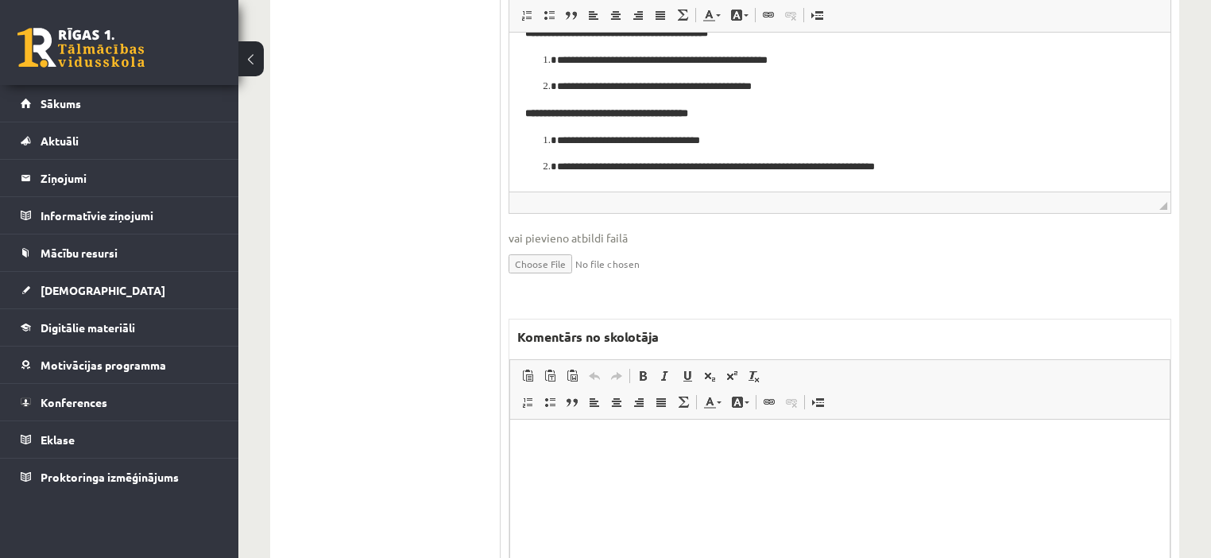
scroll to position [897, 0]
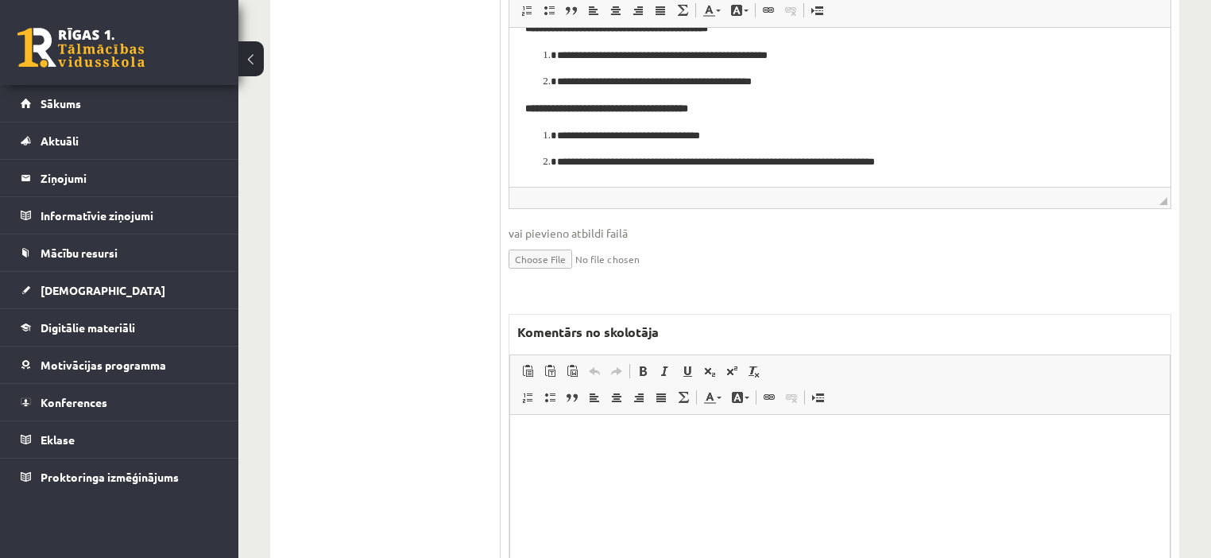
click at [737, 462] on html at bounding box center [839, 438] width 659 height 48
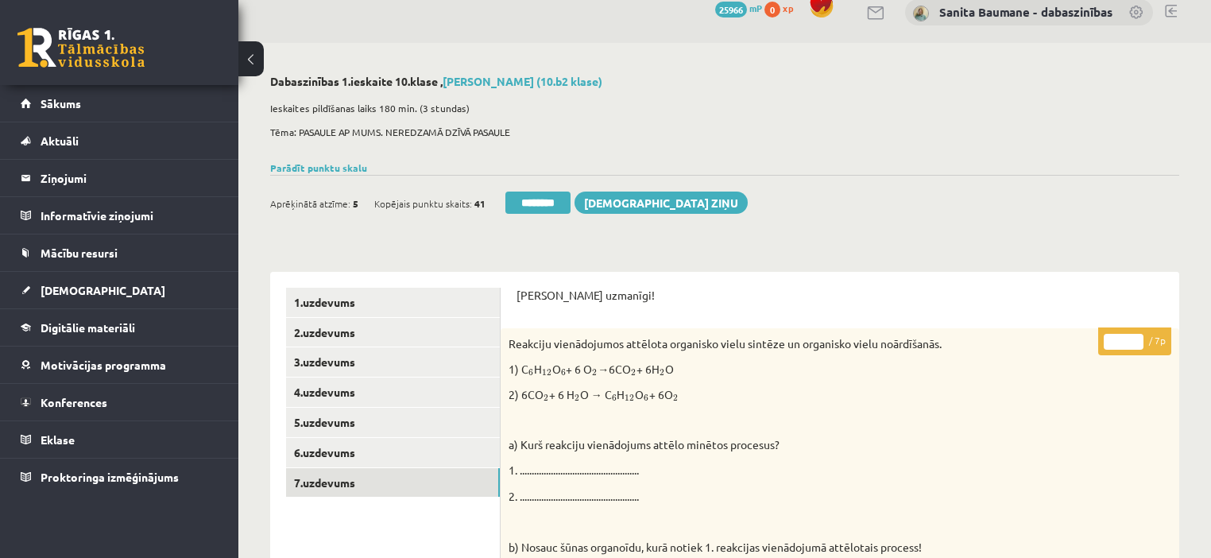
scroll to position [7, 0]
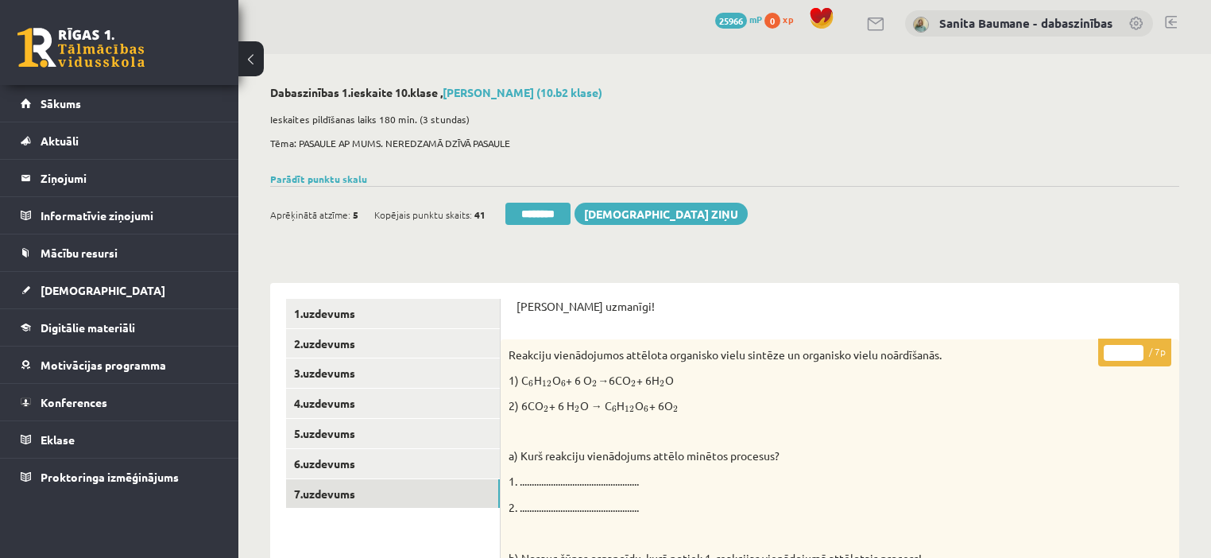
type input "*"
click at [1138, 347] on input "*" at bounding box center [1124, 353] width 40 height 16
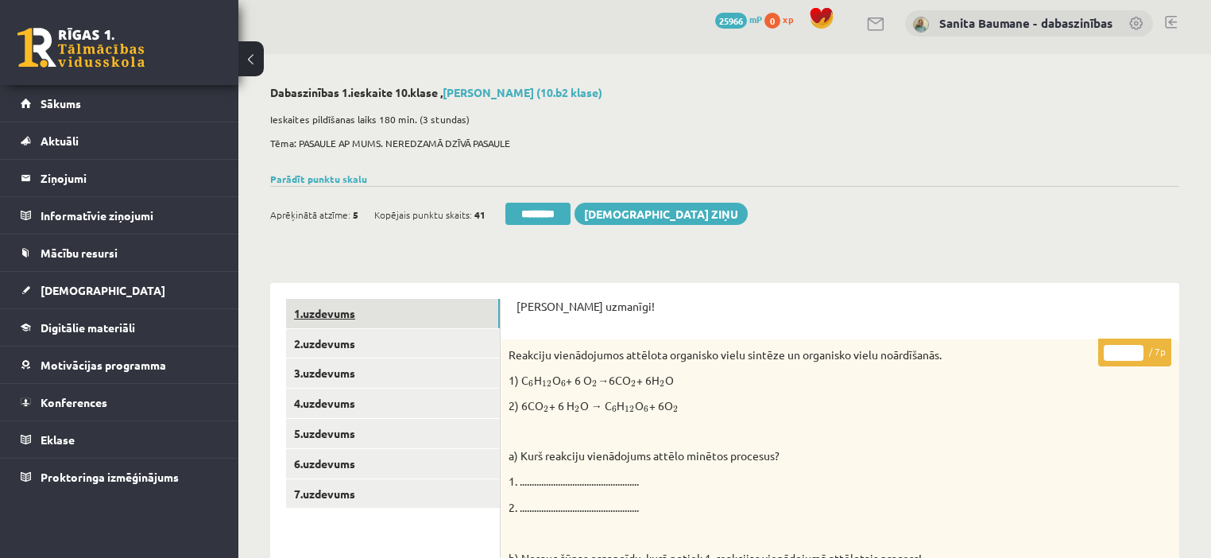
click at [336, 315] on link "1.uzdevums" at bounding box center [393, 313] width 214 height 29
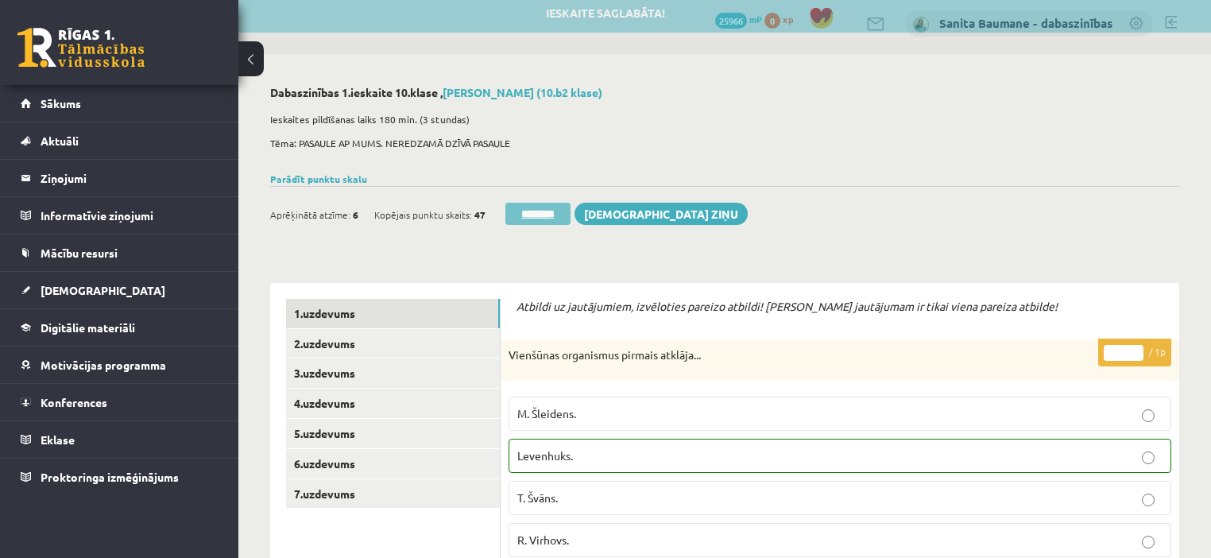
click at [540, 214] on input "********" at bounding box center [537, 214] width 65 height 22
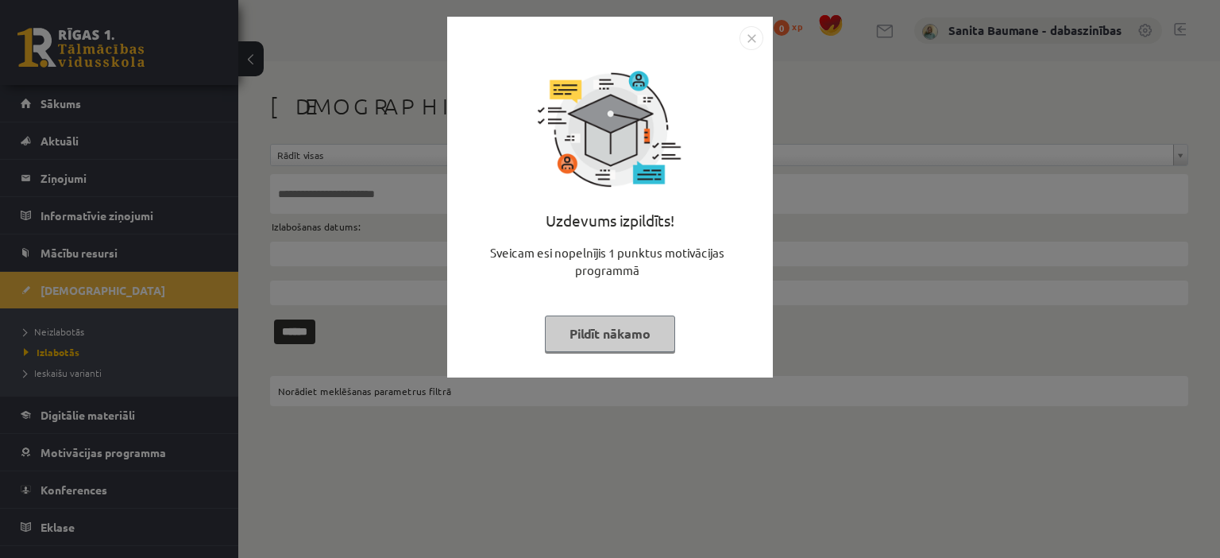
drag, startPoint x: 580, startPoint y: 327, endPoint x: 0, endPoint y: 328, distance: 580.0
click at [578, 327] on button "Pildīt nākamo" at bounding box center [610, 333] width 130 height 37
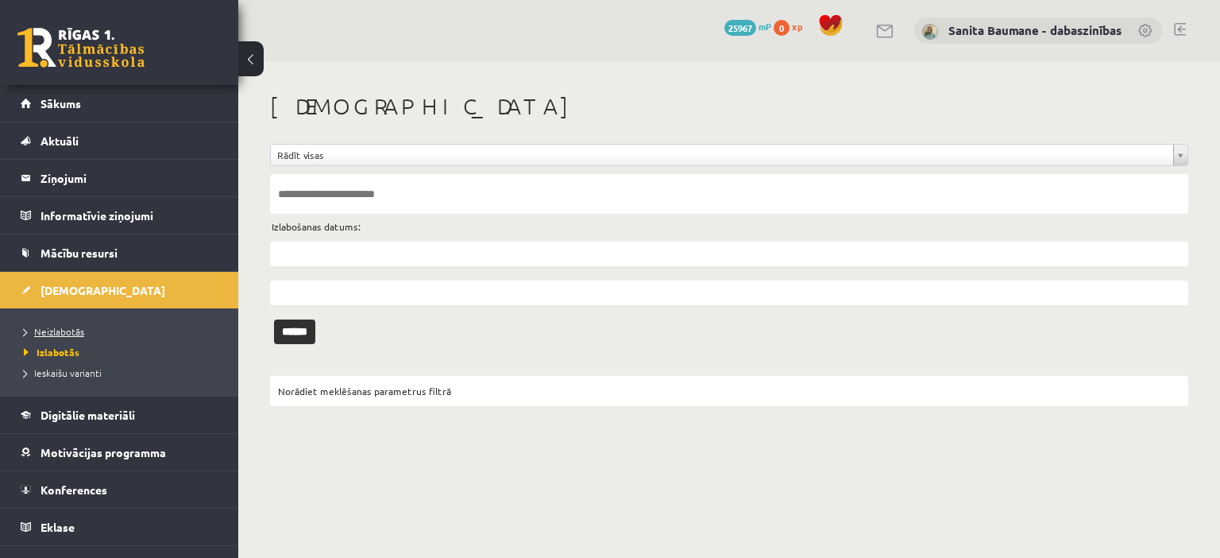
click at [76, 324] on link "Neizlabotās" at bounding box center [123, 331] width 199 height 14
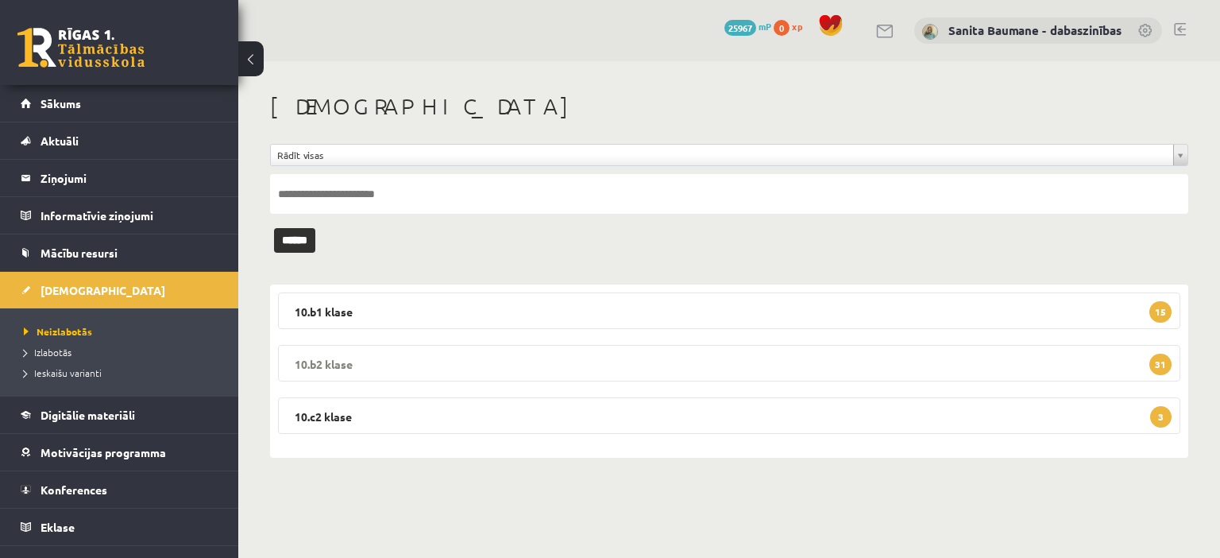
drag, startPoint x: 394, startPoint y: 359, endPoint x: 396, endPoint y: 346, distance: 12.9
click at [393, 359] on legend "10.b2 klase 31" at bounding box center [729, 363] width 903 height 37
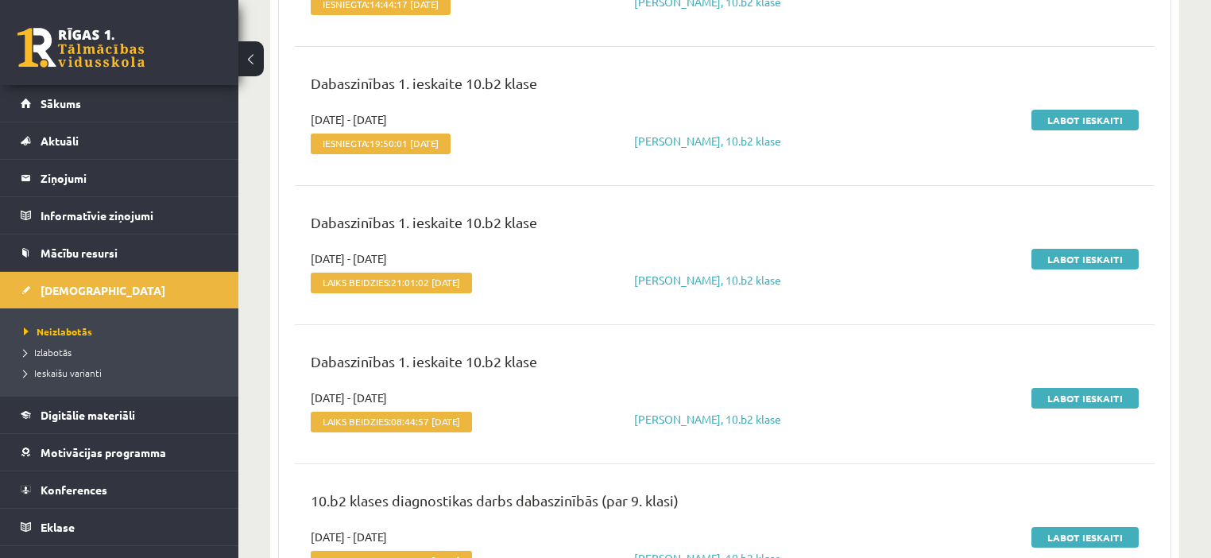
scroll to position [953, 0]
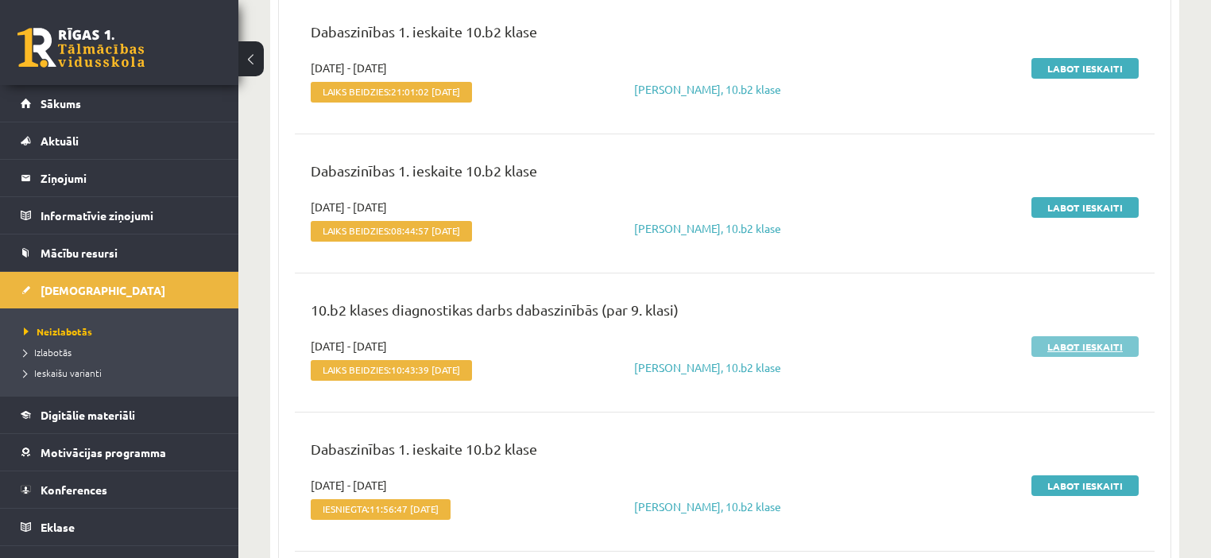
click at [1071, 345] on link "Labot ieskaiti" at bounding box center [1084, 346] width 107 height 21
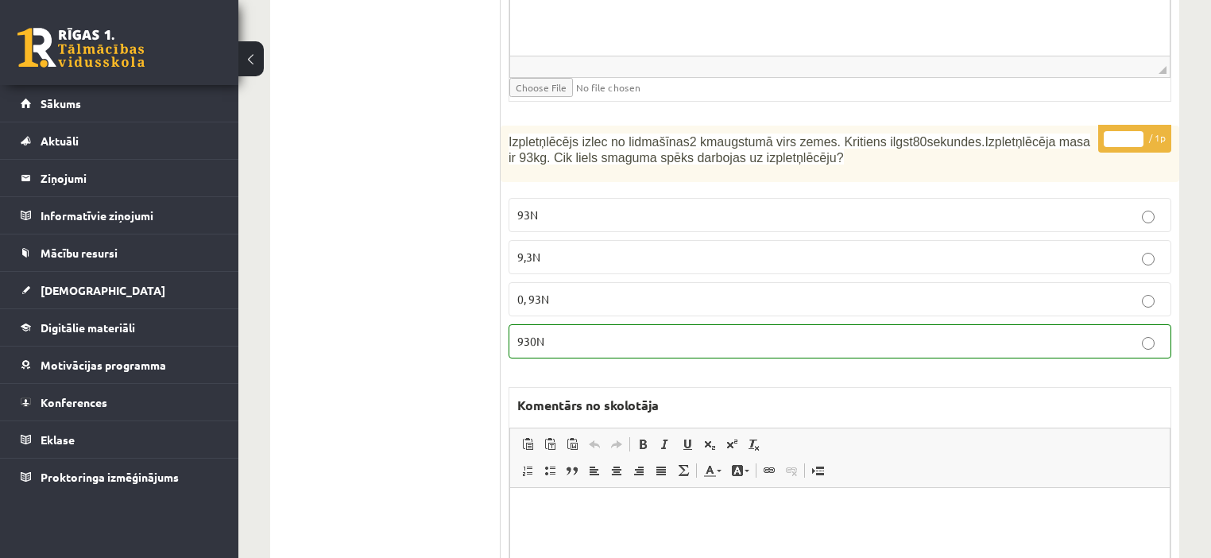
type input "*"
click at [1137, 131] on input "*" at bounding box center [1124, 139] width 40 height 16
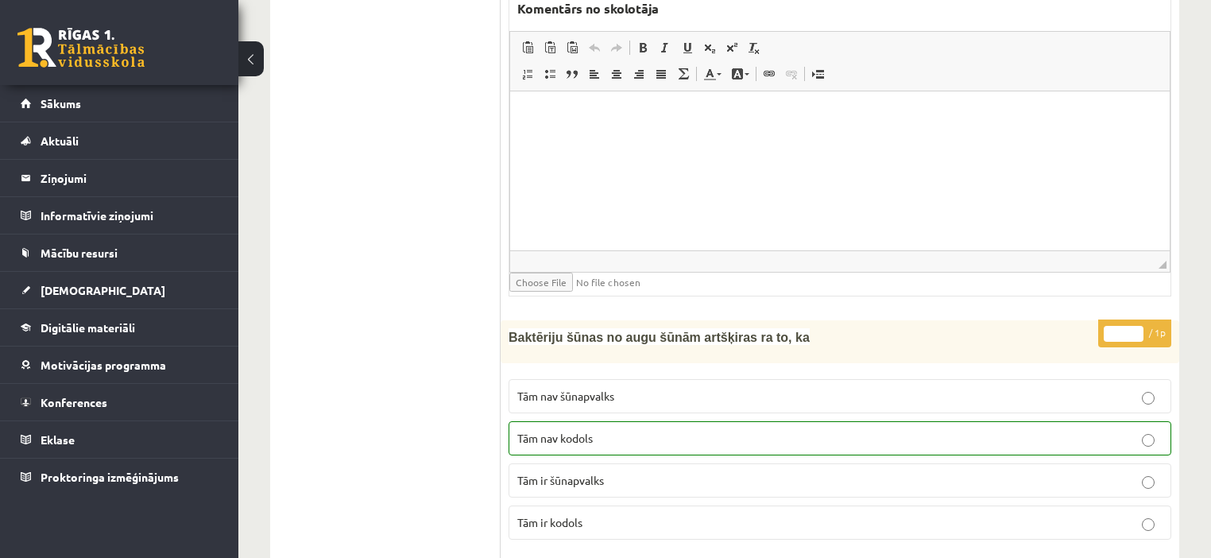
type input "*"
click at [1135, 326] on input "*" at bounding box center [1124, 334] width 40 height 16
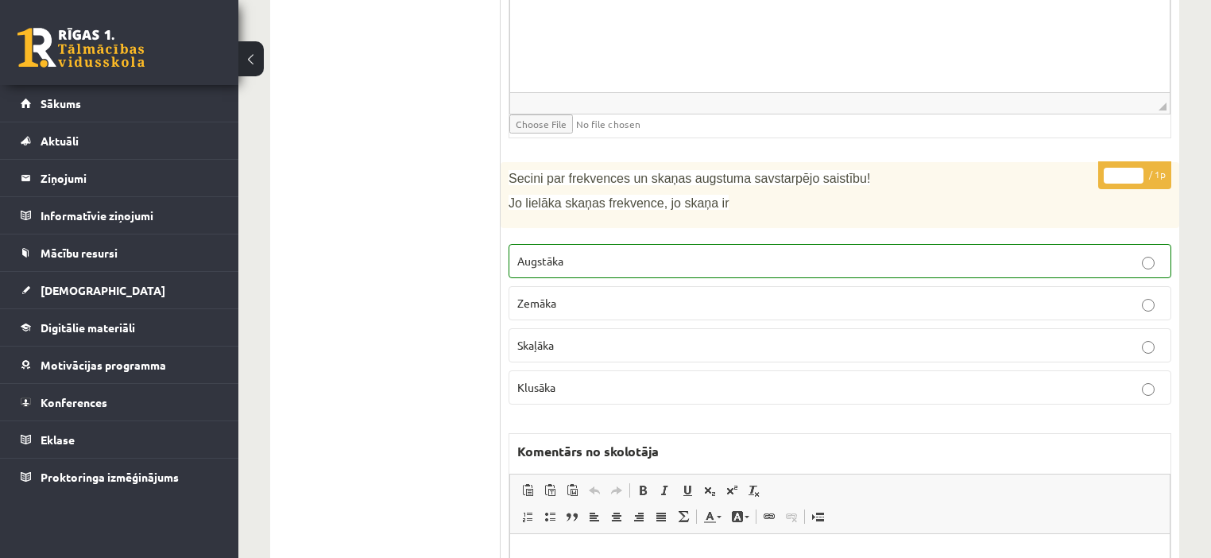
scroll to position [1912, 0]
type input "*"
click at [1137, 170] on input "*" at bounding box center [1124, 178] width 40 height 16
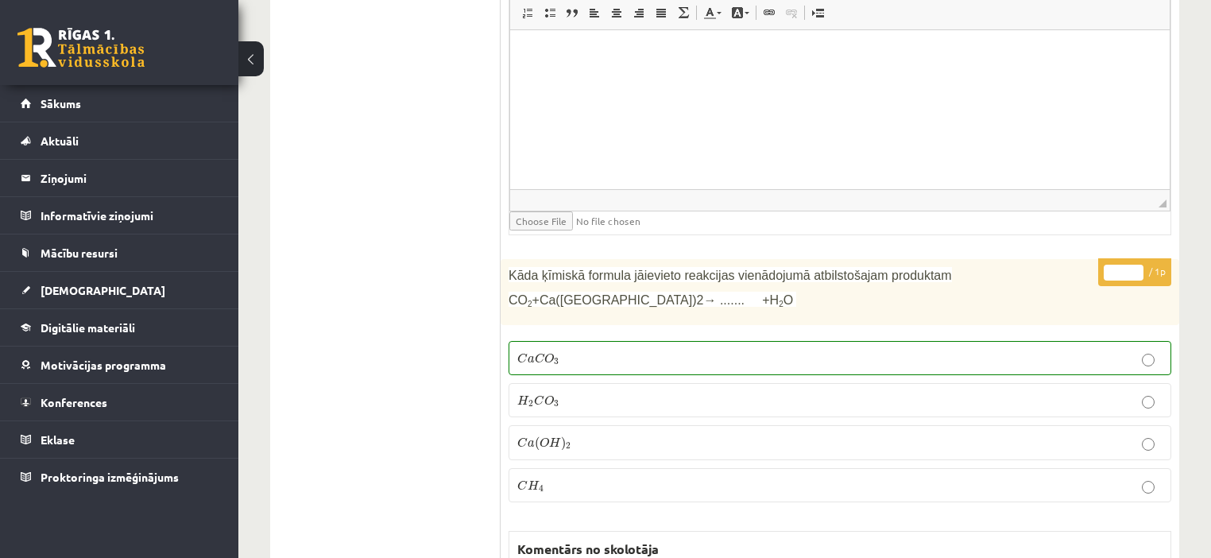
scroll to position [3098, 0]
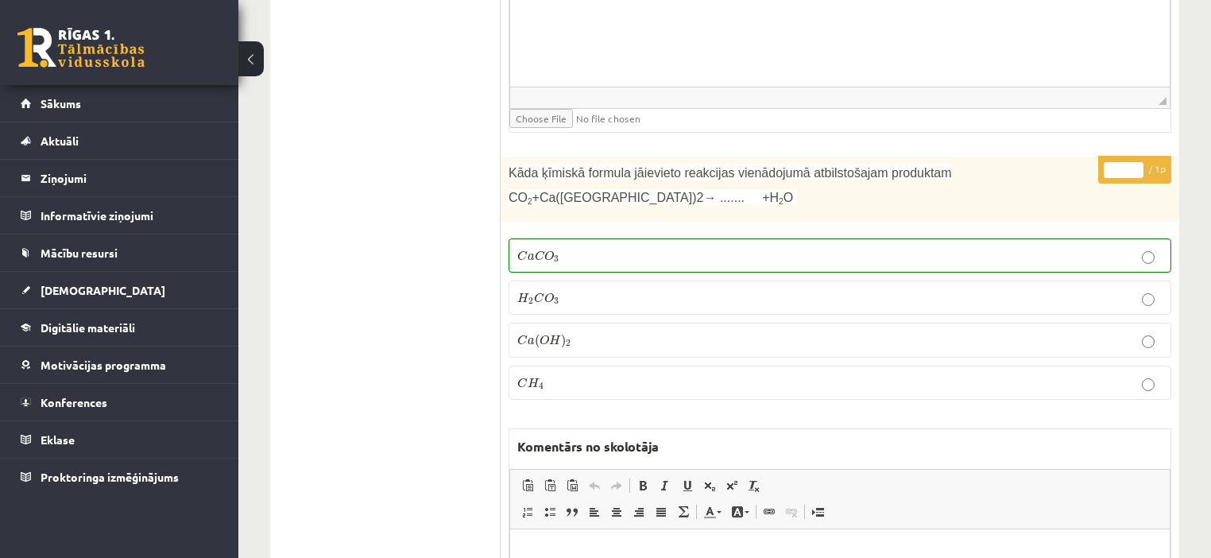
type input "*"
click at [1138, 162] on input "*" at bounding box center [1124, 170] width 40 height 16
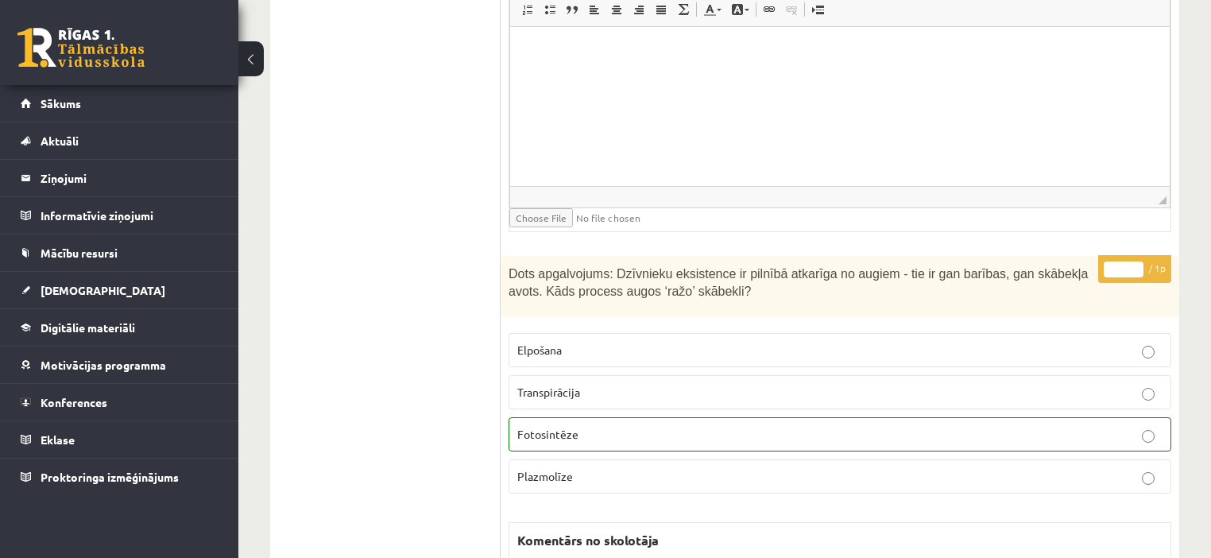
scroll to position [4366, 0]
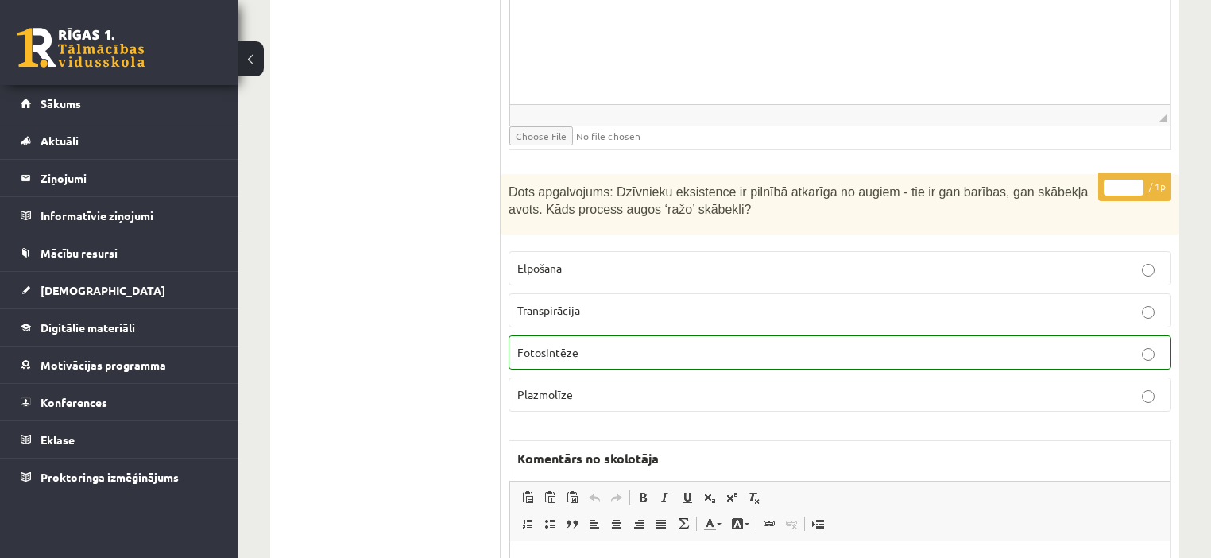
type input "*"
click at [1138, 180] on input "*" at bounding box center [1124, 188] width 40 height 16
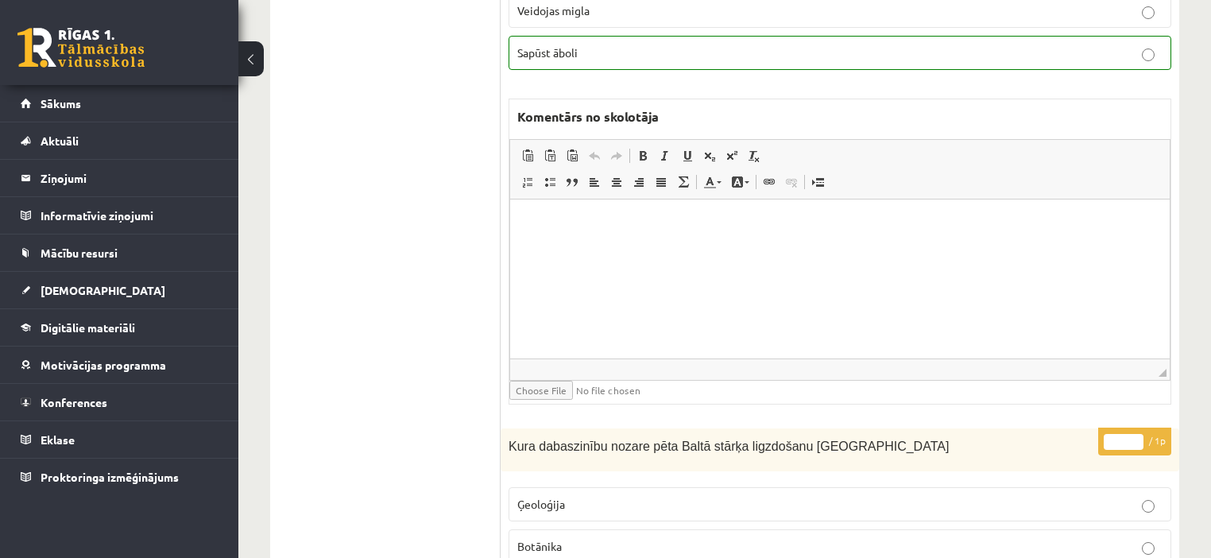
scroll to position [4856, 0]
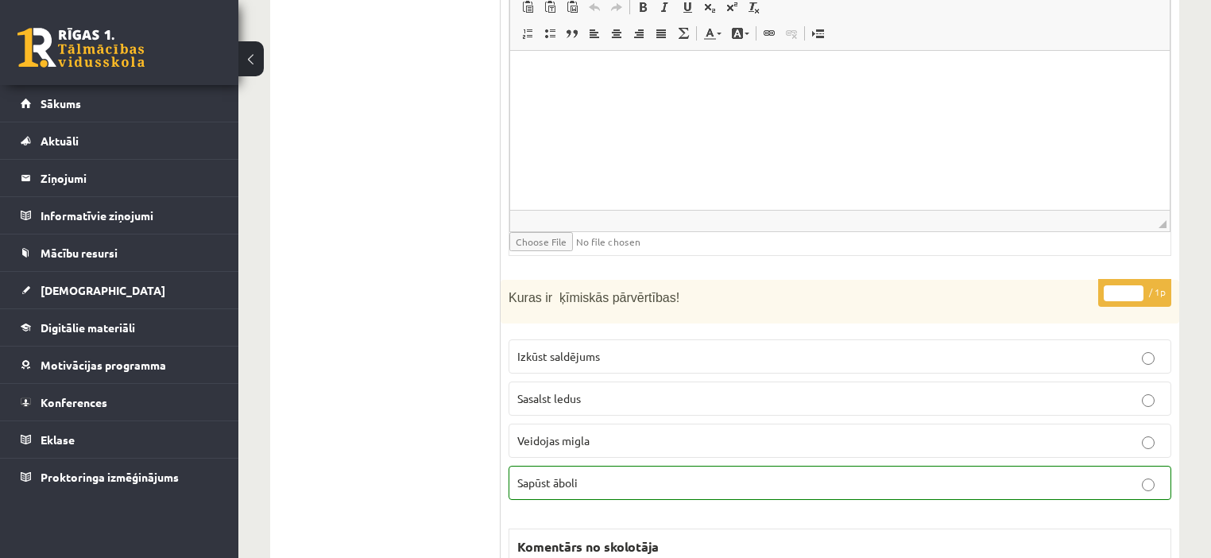
drag, startPoint x: 1135, startPoint y: 243, endPoint x: 1177, endPoint y: 207, distance: 55.2
type input "*"
click at [1135, 285] on input "*" at bounding box center [1124, 293] width 40 height 16
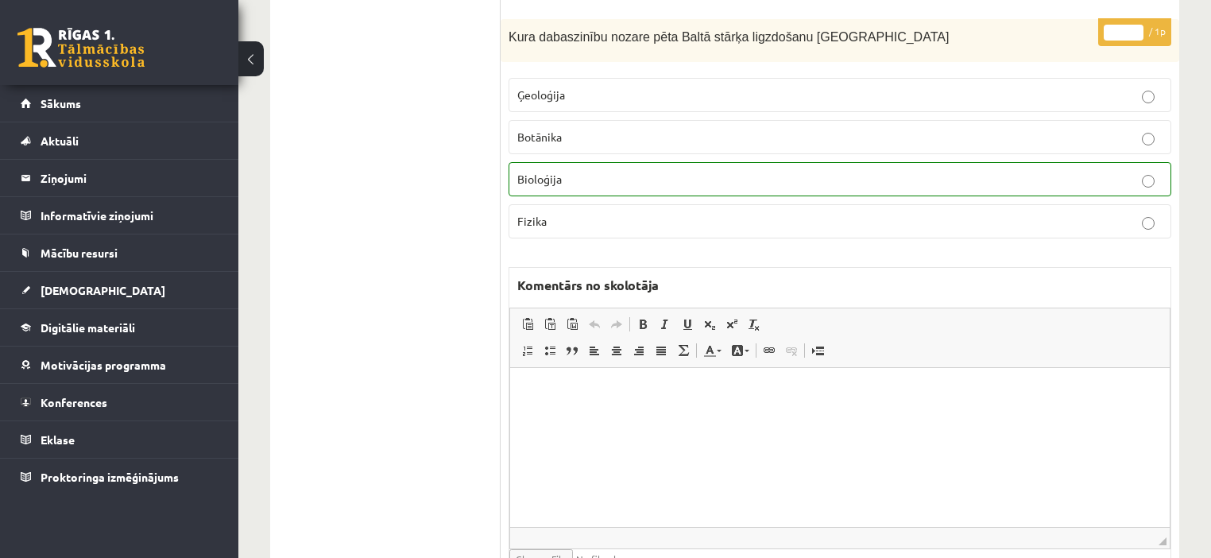
scroll to position [5469, 0]
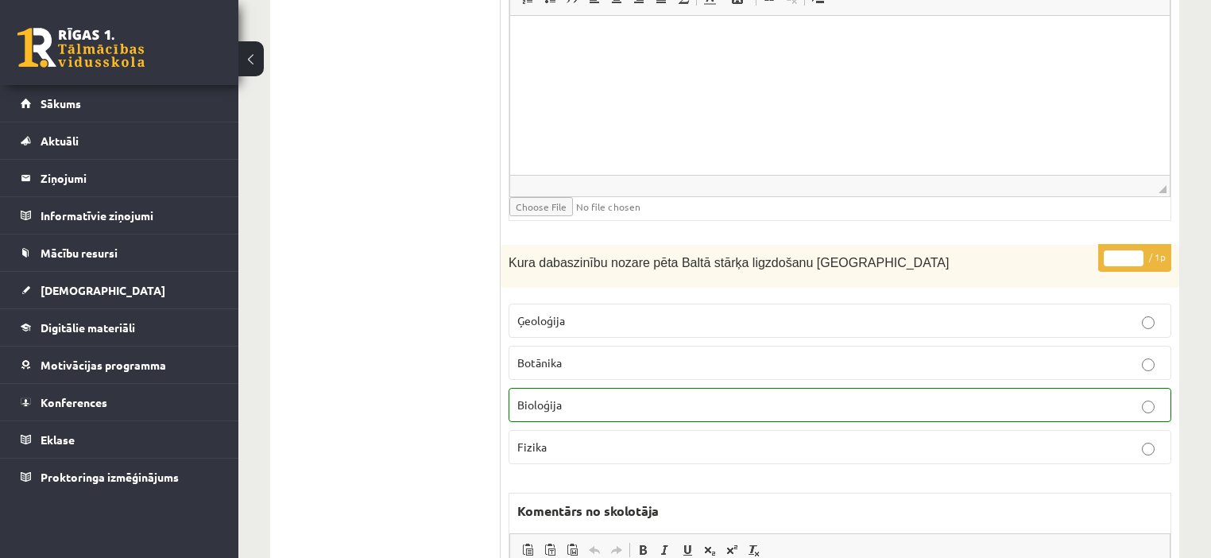
type input "*"
click at [1135, 250] on input "*" at bounding box center [1124, 258] width 40 height 16
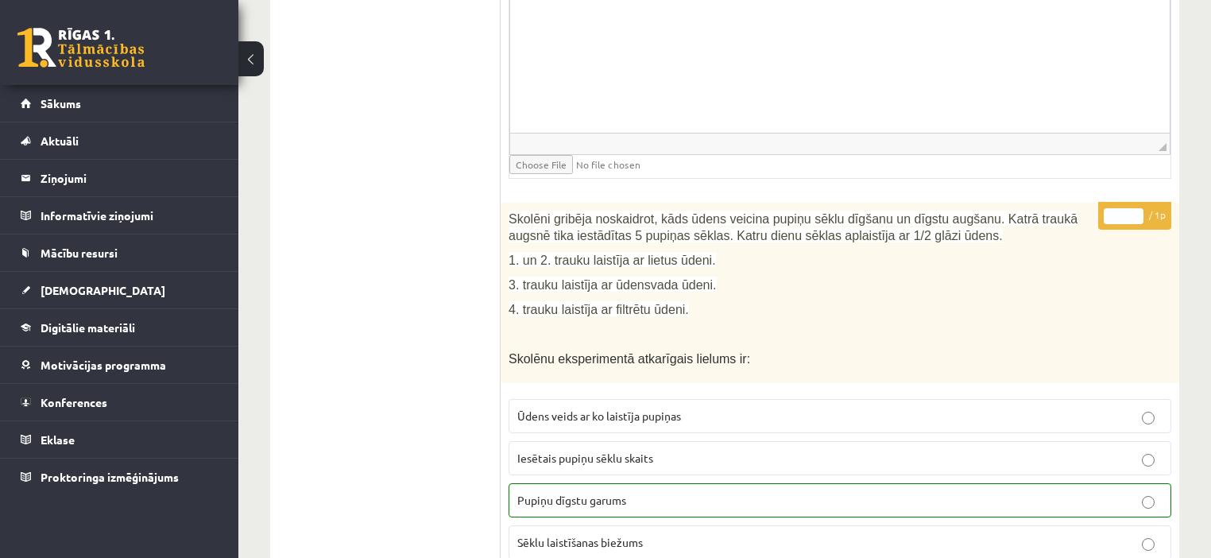
scroll to position [6057, 0]
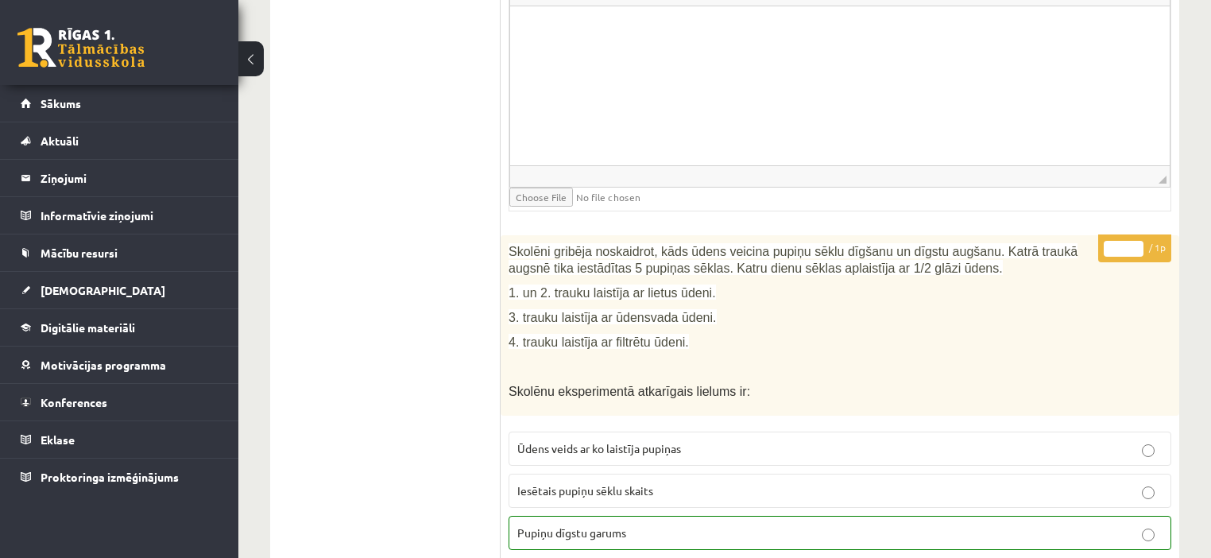
type input "*"
click at [1136, 241] on input "*" at bounding box center [1124, 249] width 40 height 16
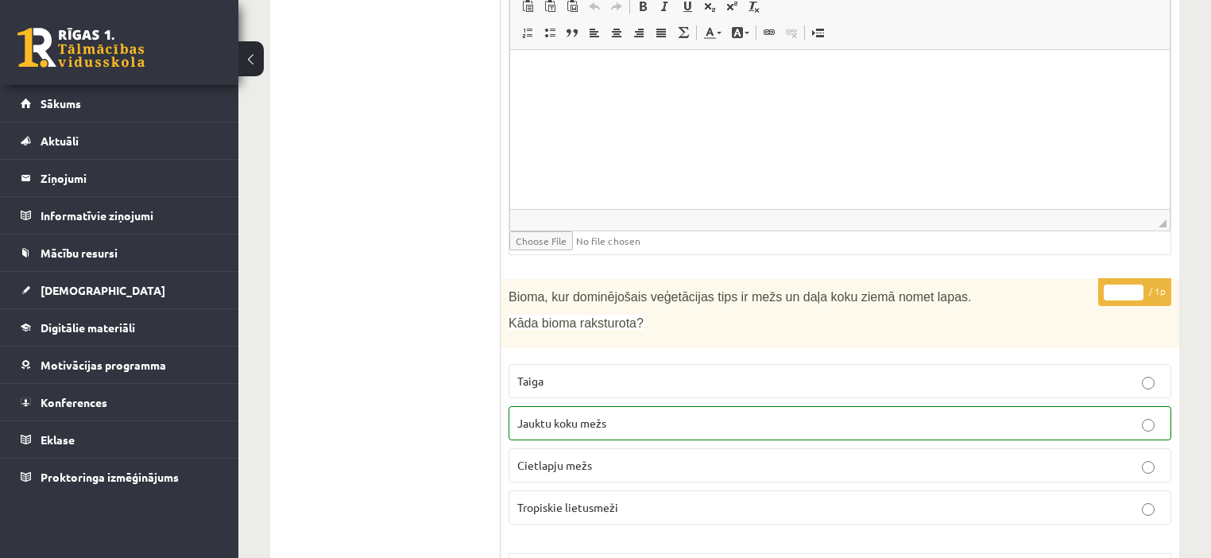
scroll to position [6756, 0]
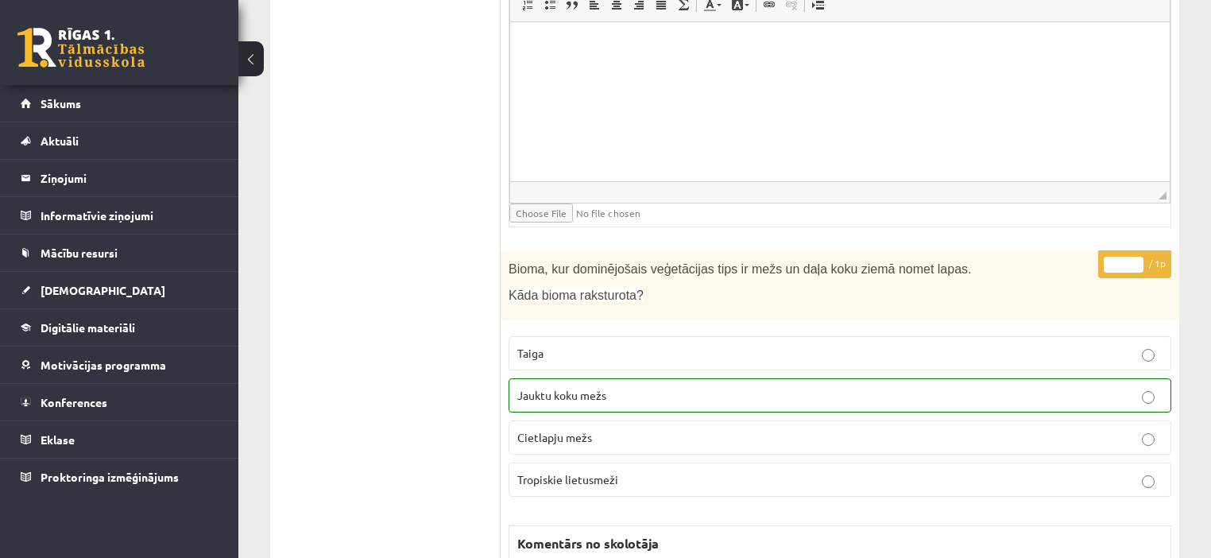
type input "*"
click at [1136, 257] on input "*" at bounding box center [1124, 265] width 40 height 16
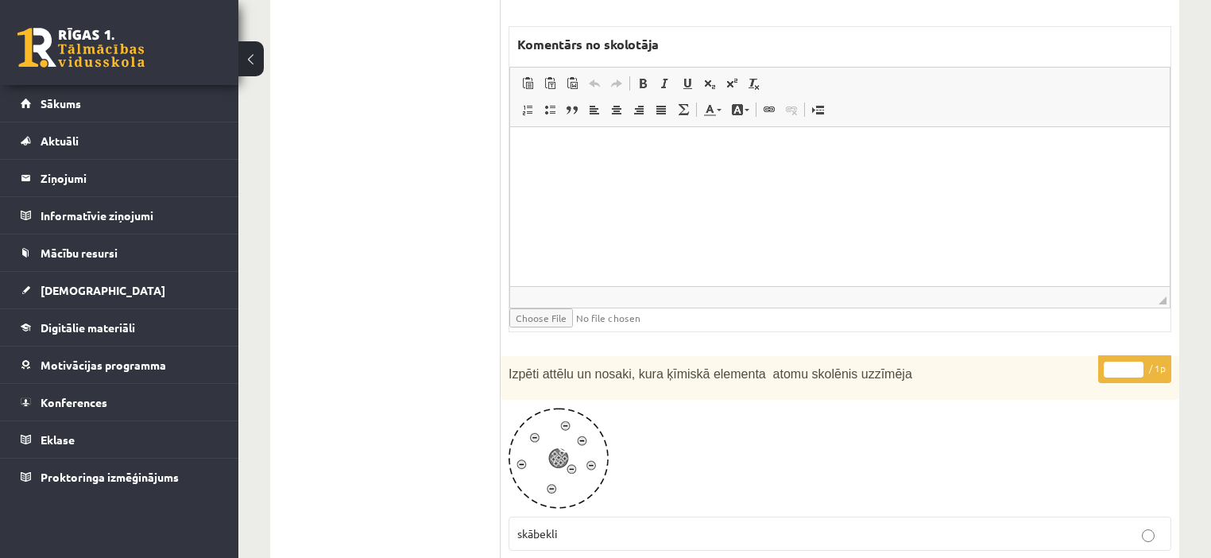
scroll to position [7391, 0]
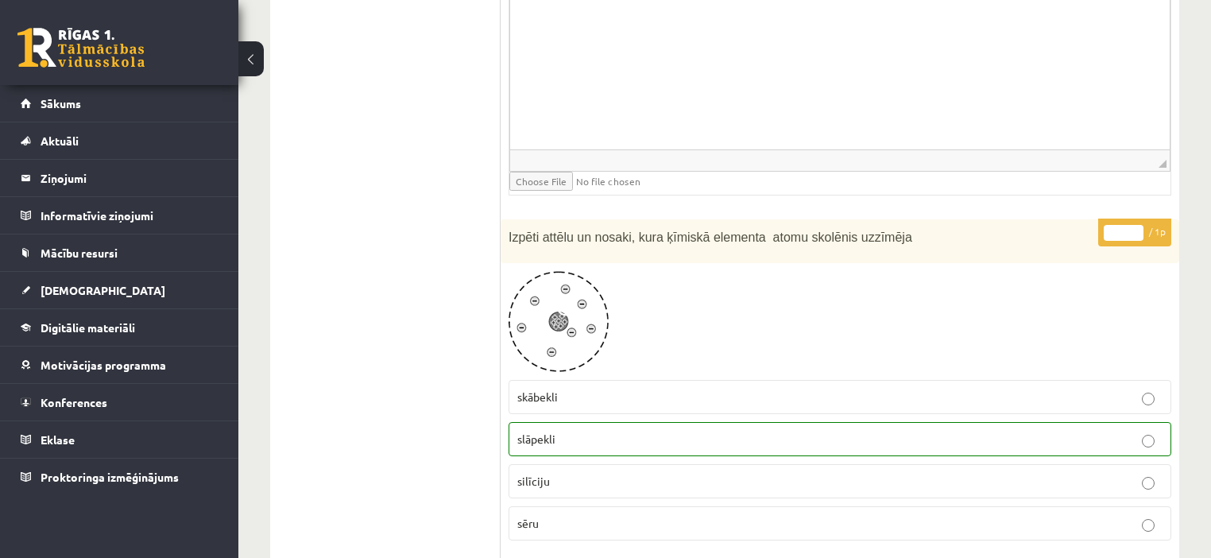
type input "*"
click at [1135, 225] on input "*" at bounding box center [1124, 233] width 40 height 16
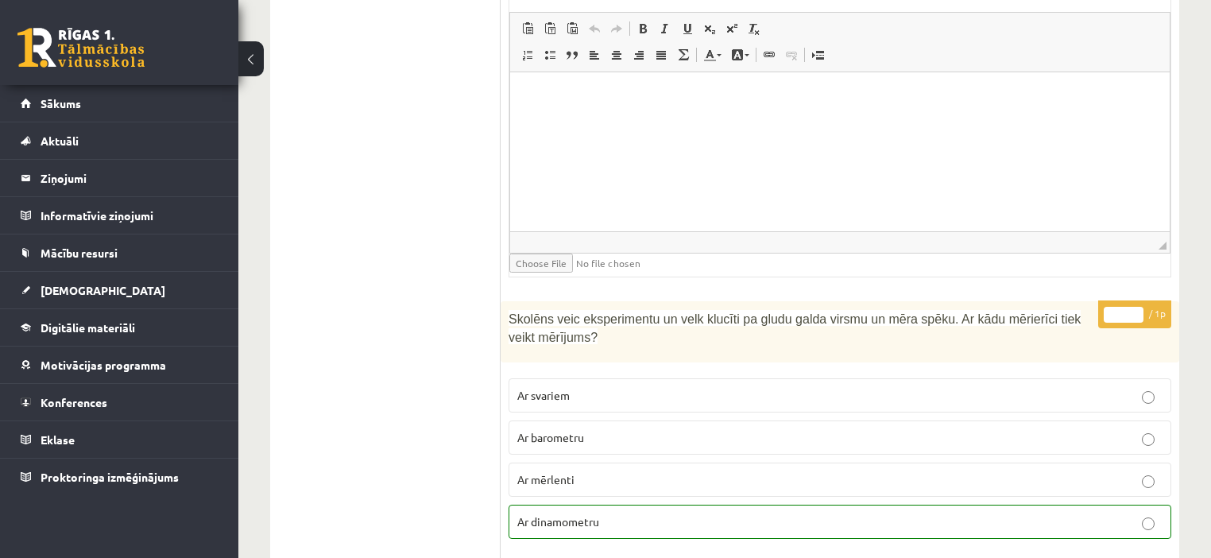
scroll to position [7955, 0]
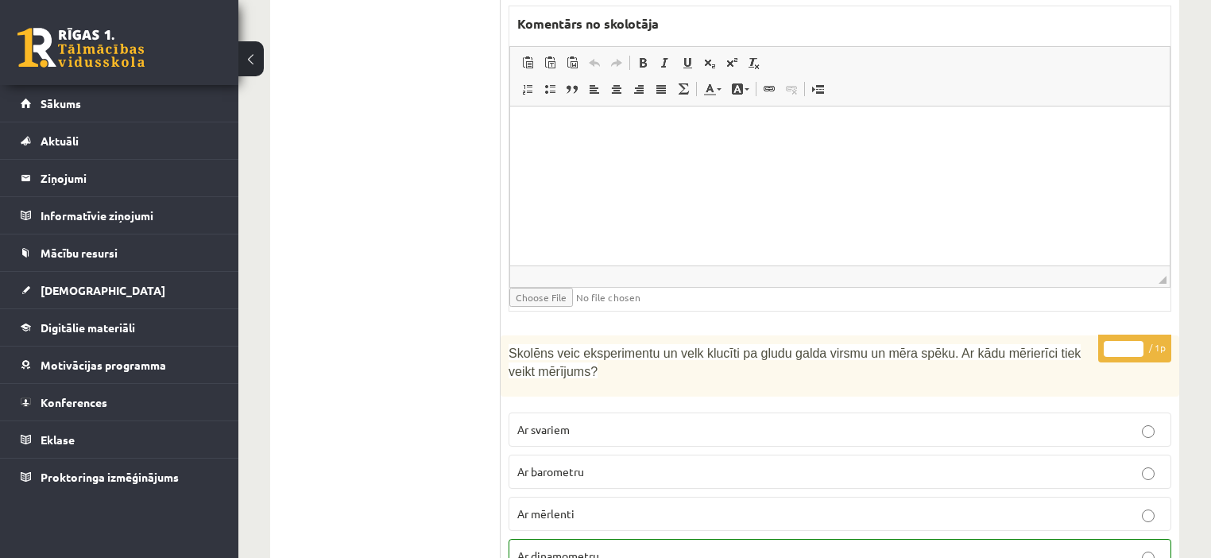
type input "*"
click at [1131, 341] on input "*" at bounding box center [1124, 349] width 40 height 16
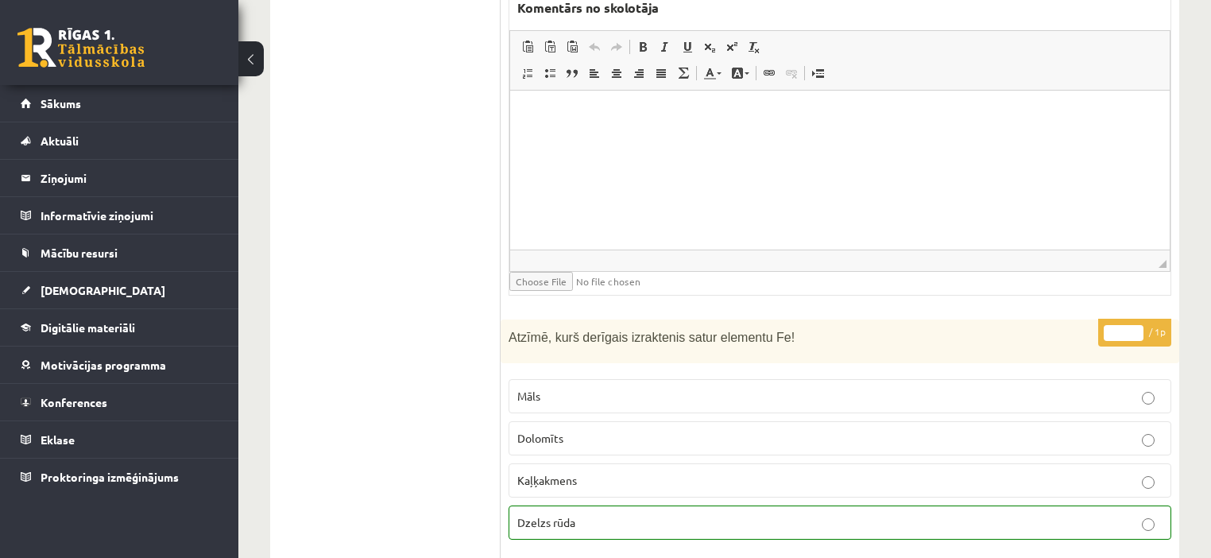
scroll to position [8738, 0]
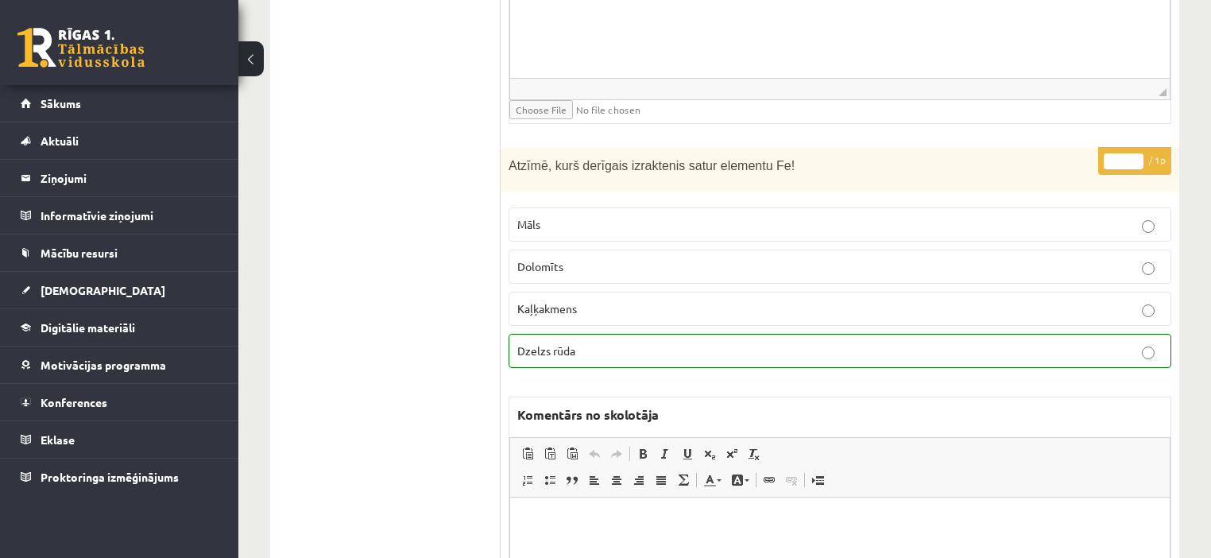
type input "*"
click at [1139, 153] on input "*" at bounding box center [1124, 161] width 40 height 16
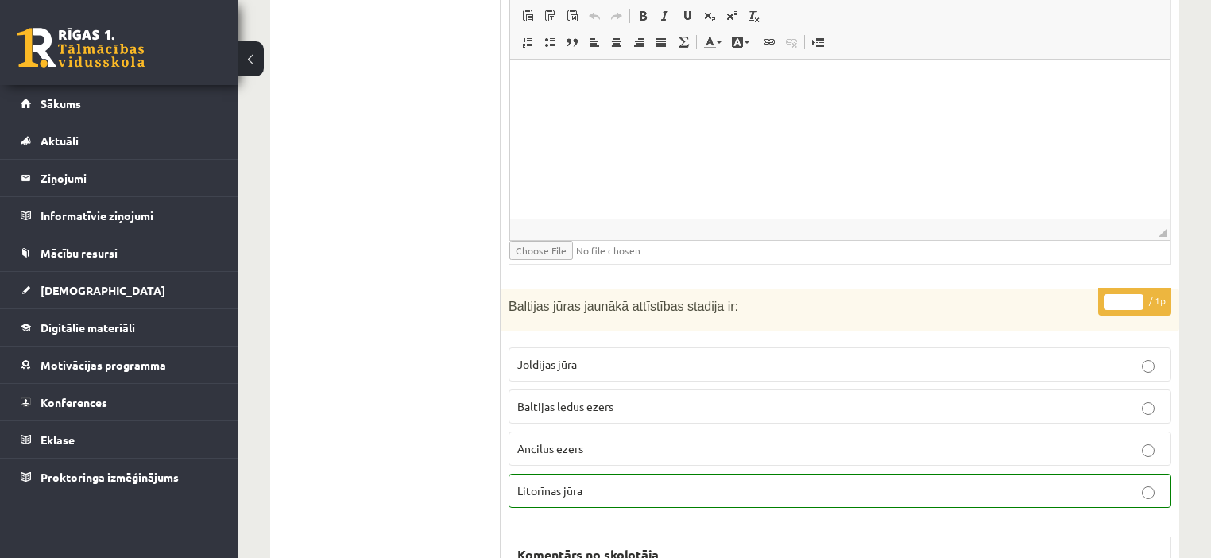
scroll to position [9310, 0]
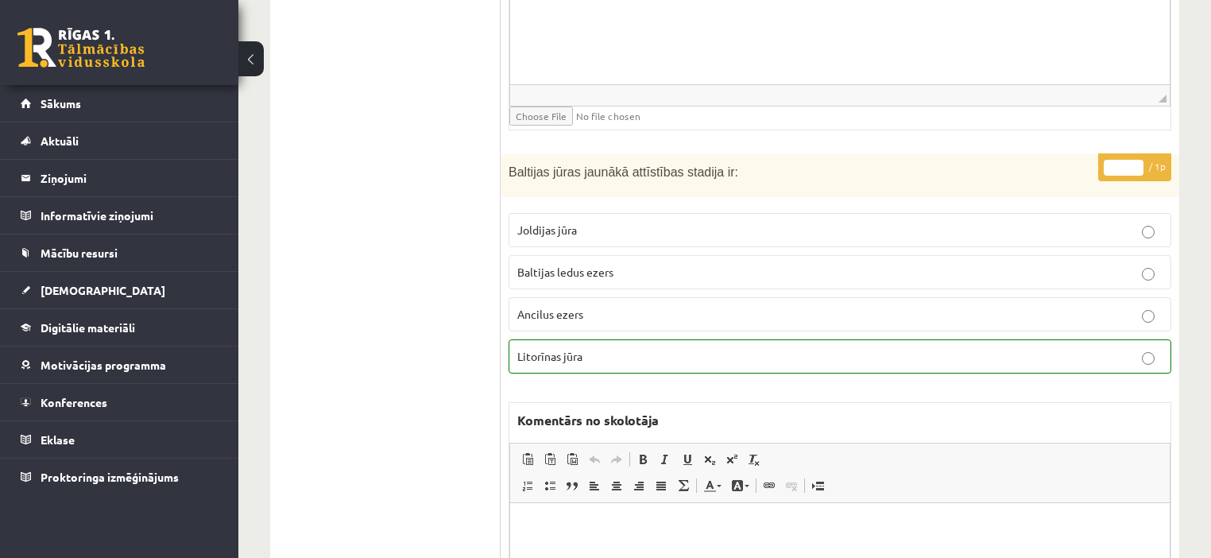
type input "*"
click at [1135, 160] on input "*" at bounding box center [1124, 168] width 40 height 16
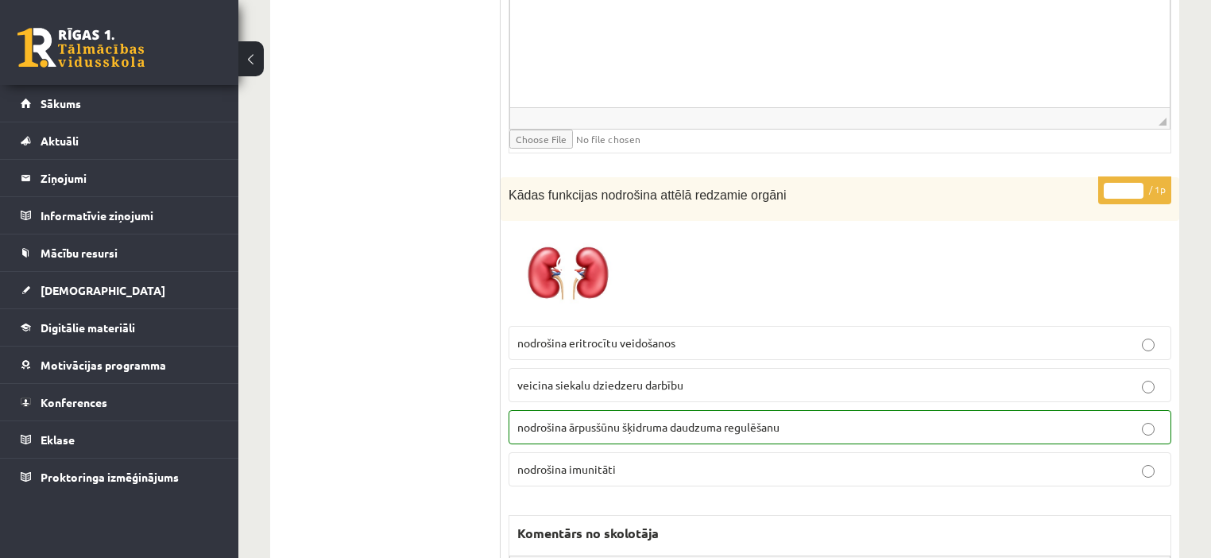
scroll to position [9882, 0]
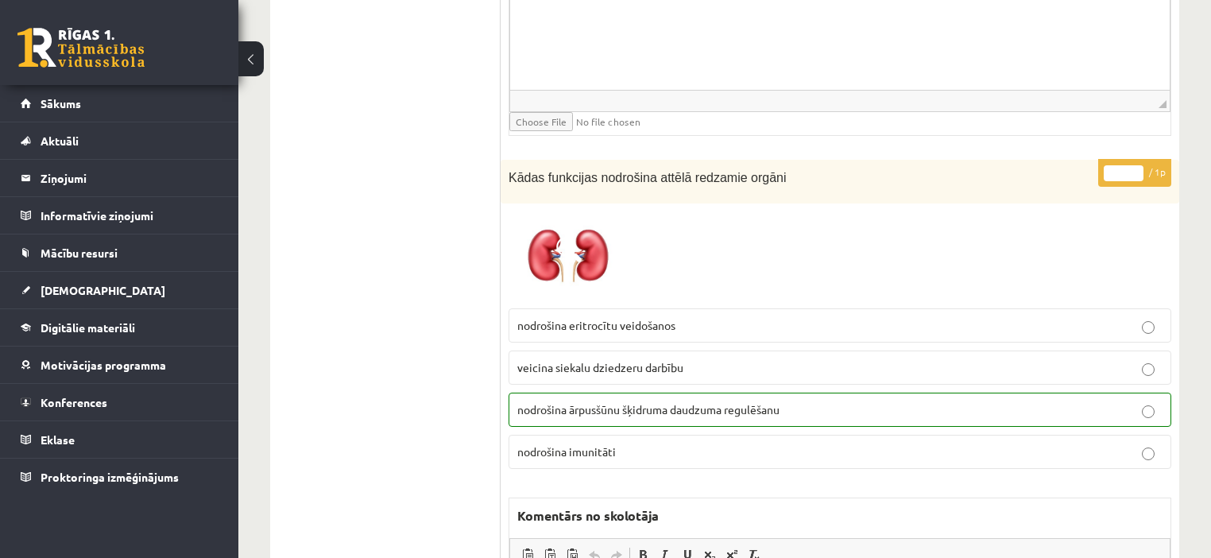
type input "*"
click at [1138, 165] on input "*" at bounding box center [1124, 173] width 40 height 16
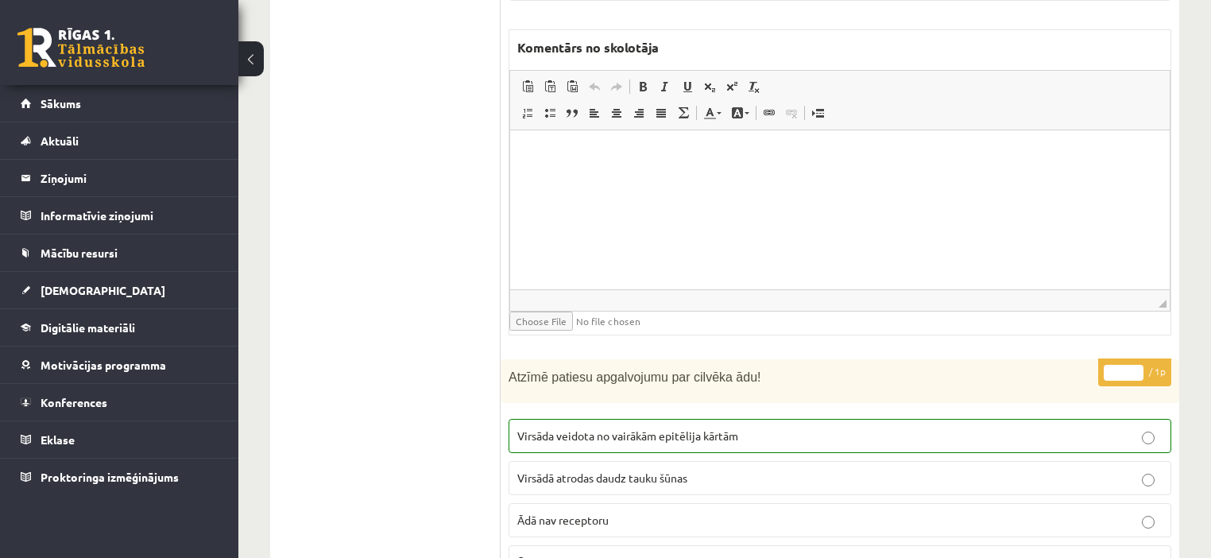
scroll to position [10518, 0]
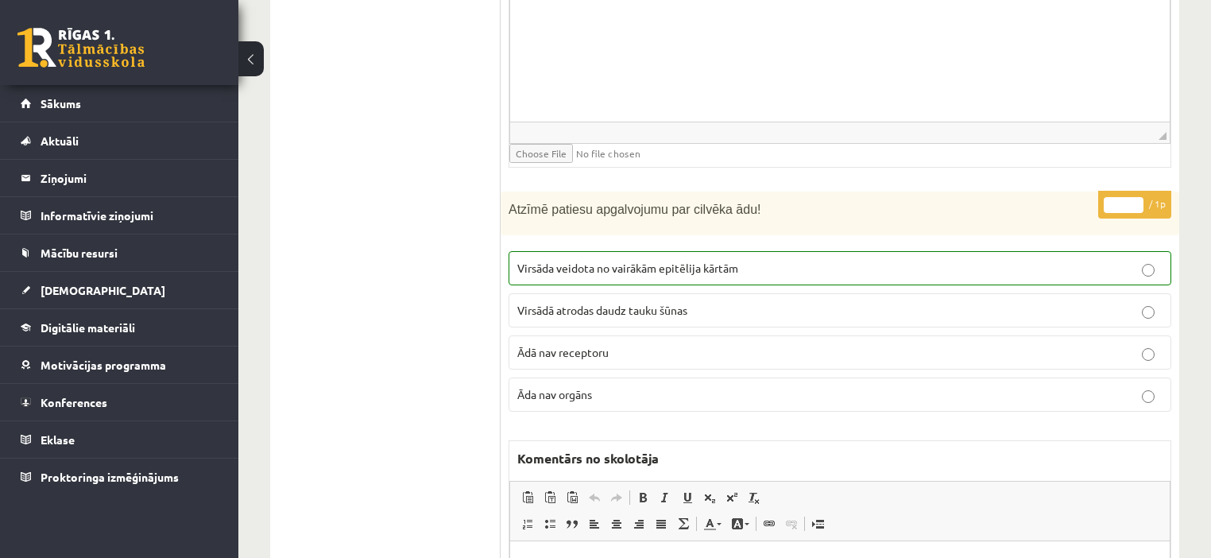
drag, startPoint x: 1135, startPoint y: 127, endPoint x: 1129, endPoint y: 154, distance: 27.6
type input "*"
click at [1135, 197] on input "*" at bounding box center [1124, 205] width 40 height 16
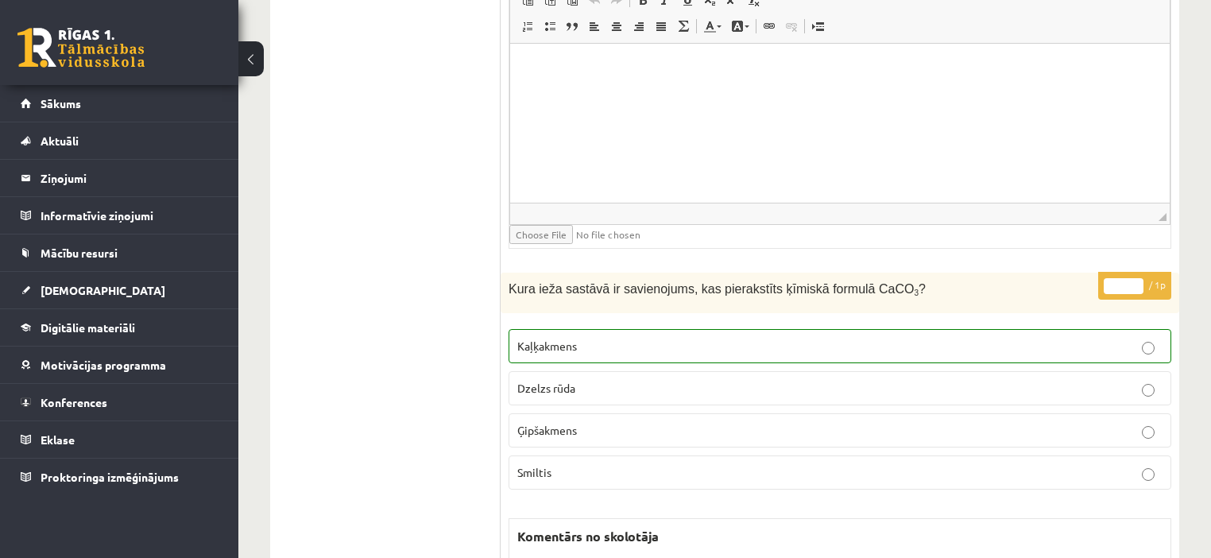
scroll to position [11153, 0]
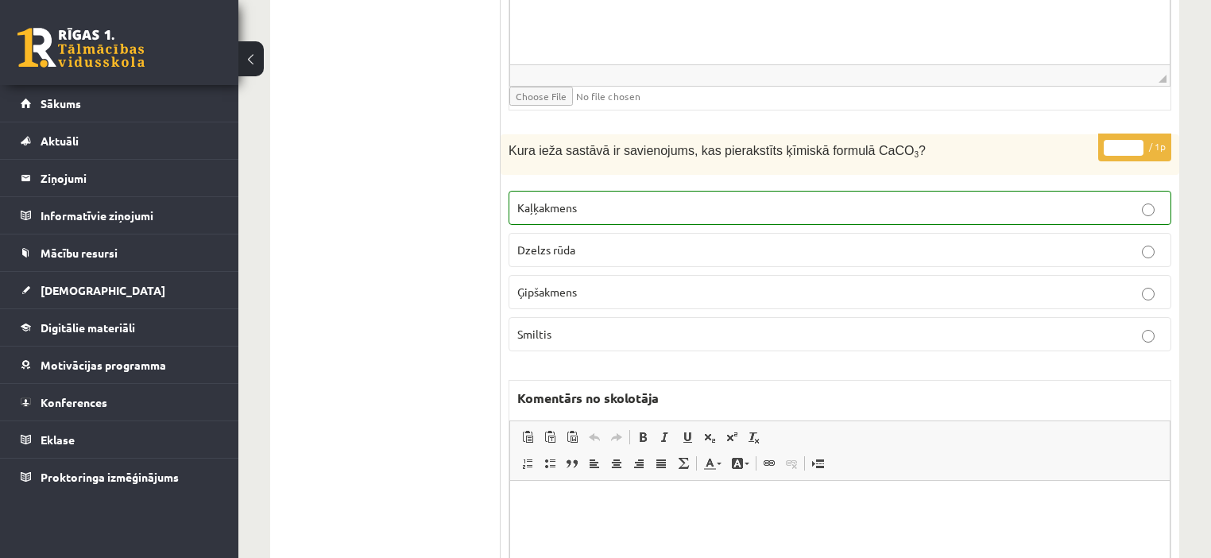
type input "*"
click at [1131, 140] on input "*" at bounding box center [1124, 148] width 40 height 16
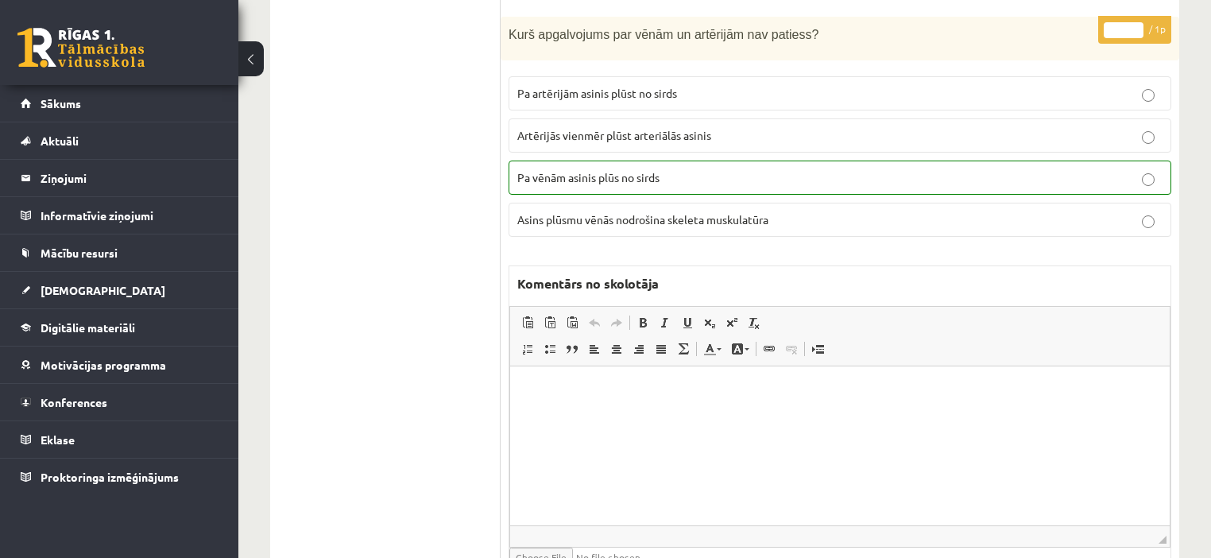
scroll to position [12043, 0]
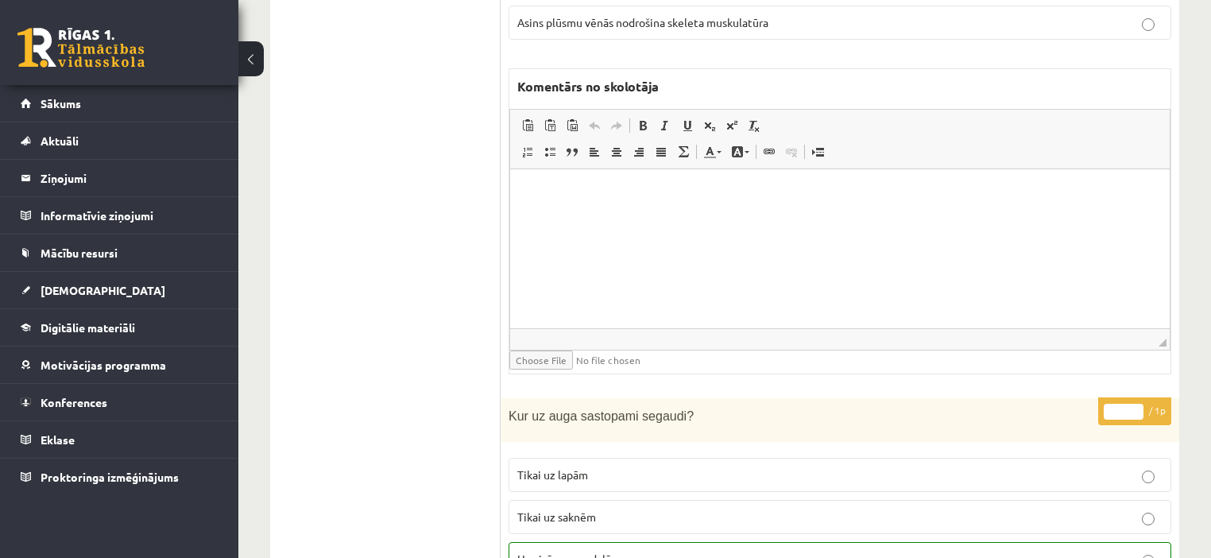
type input "*"
click at [1137, 404] on input "*" at bounding box center [1124, 412] width 40 height 16
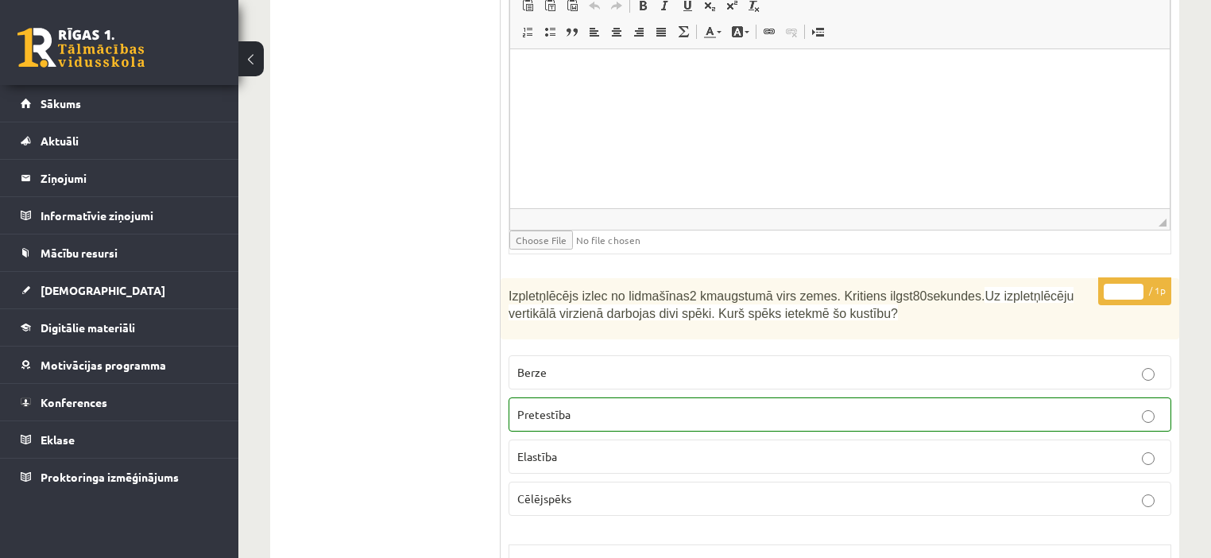
scroll to position [12742, 0]
type input "*"
click at [1133, 283] on input "*" at bounding box center [1124, 291] width 40 height 16
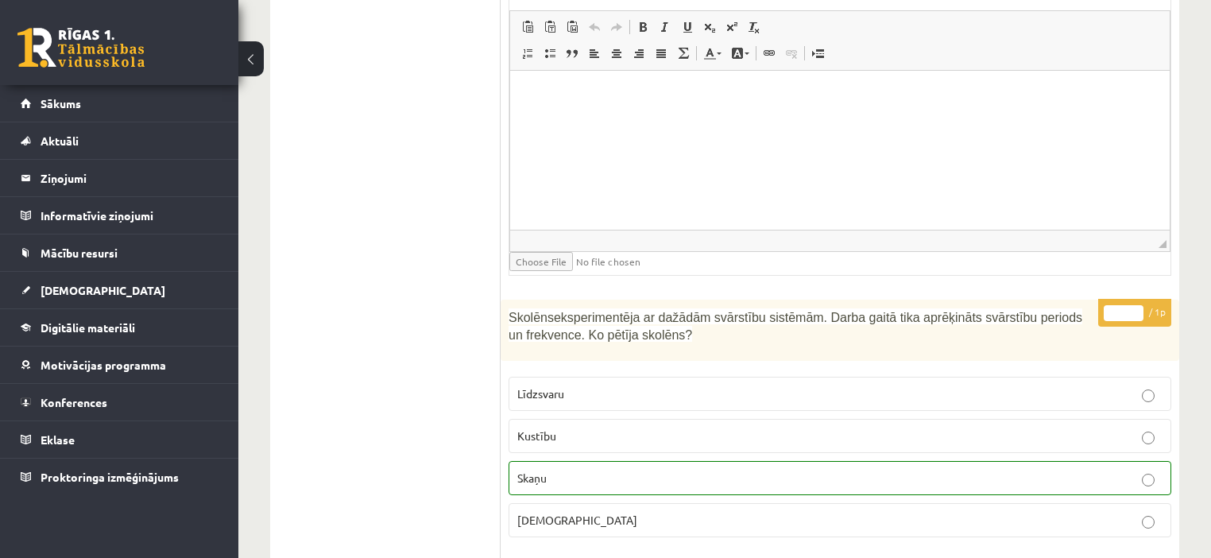
scroll to position [13378, 0]
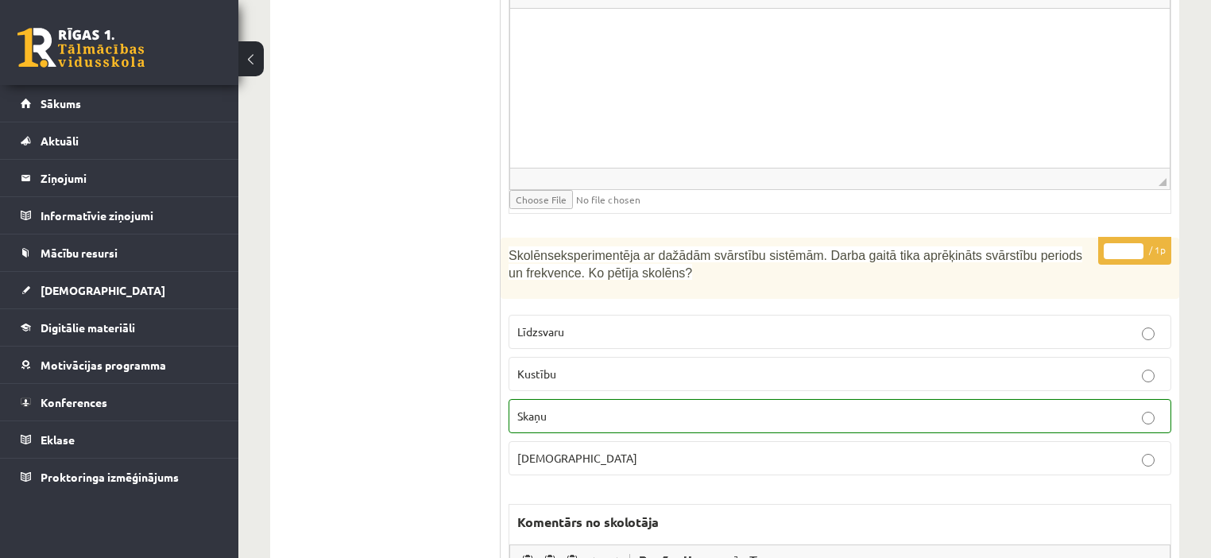
type input "*"
click at [1135, 243] on input "*" at bounding box center [1124, 251] width 40 height 16
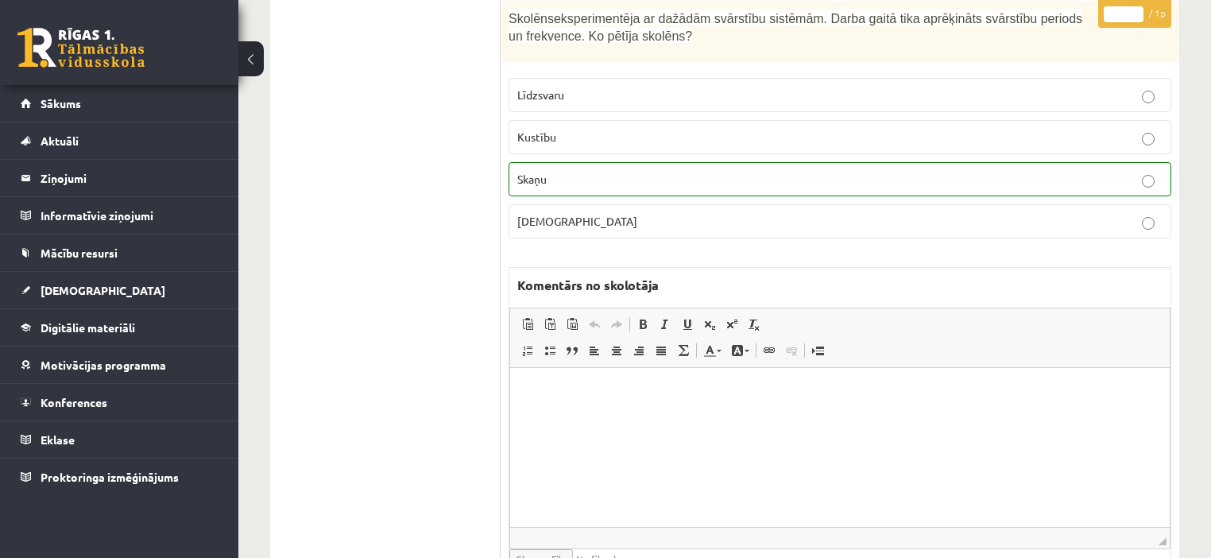
scroll to position [13823, 0]
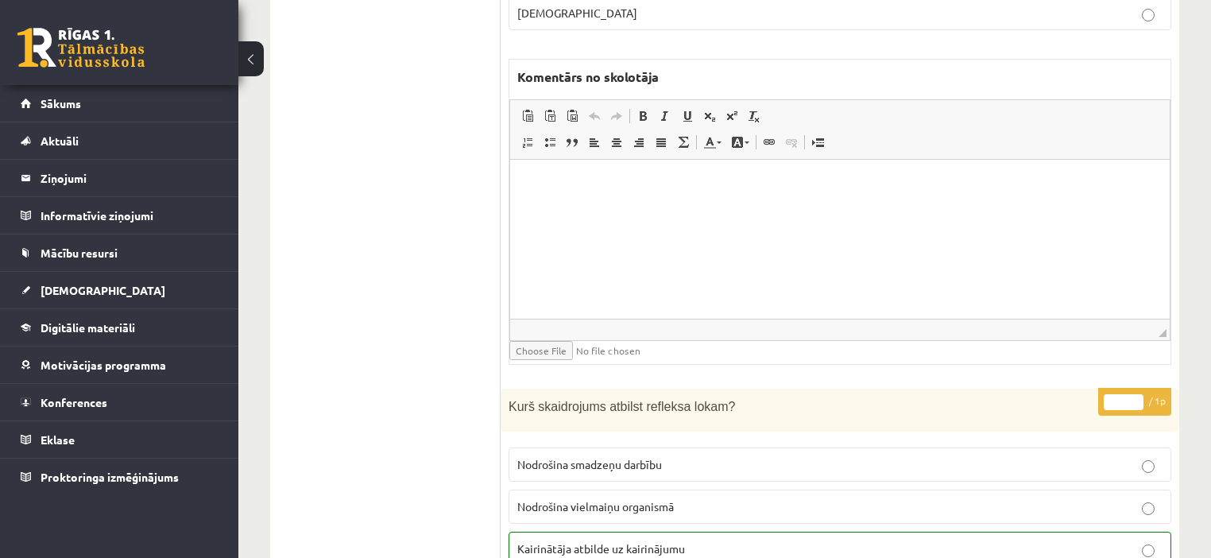
type input "*"
click at [1135, 394] on input "*" at bounding box center [1124, 402] width 40 height 16
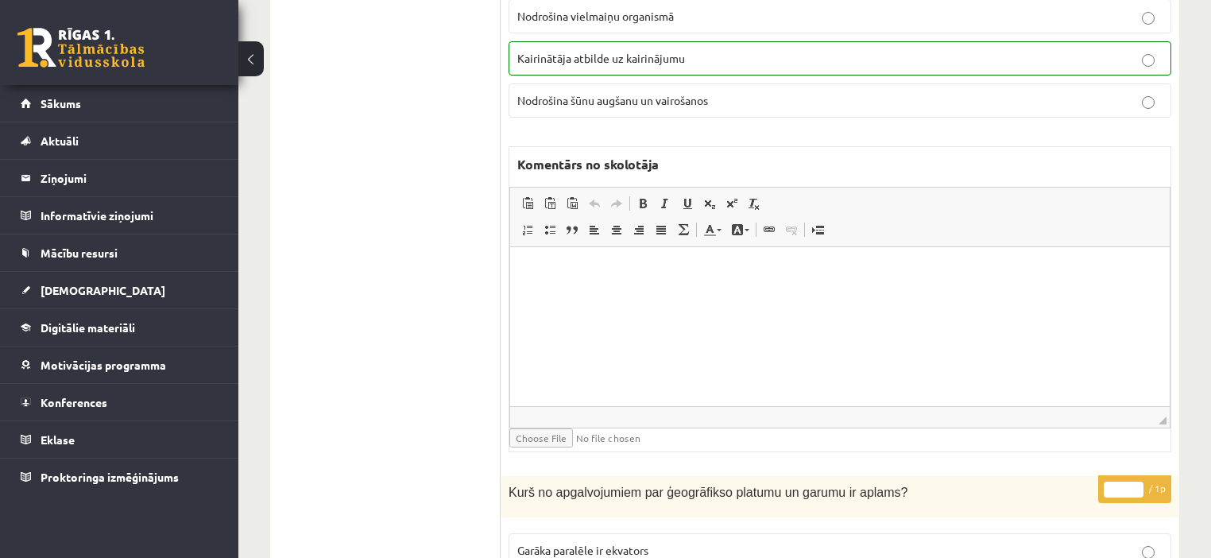
scroll to position [14522, 0]
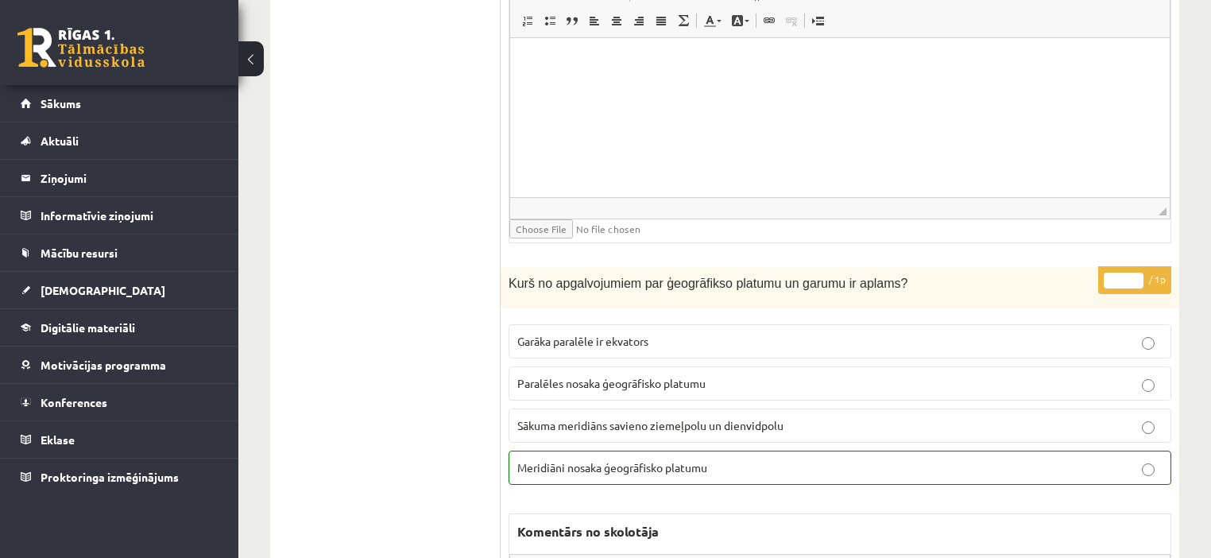
type input "*"
click at [1131, 273] on input "*" at bounding box center [1124, 281] width 40 height 16
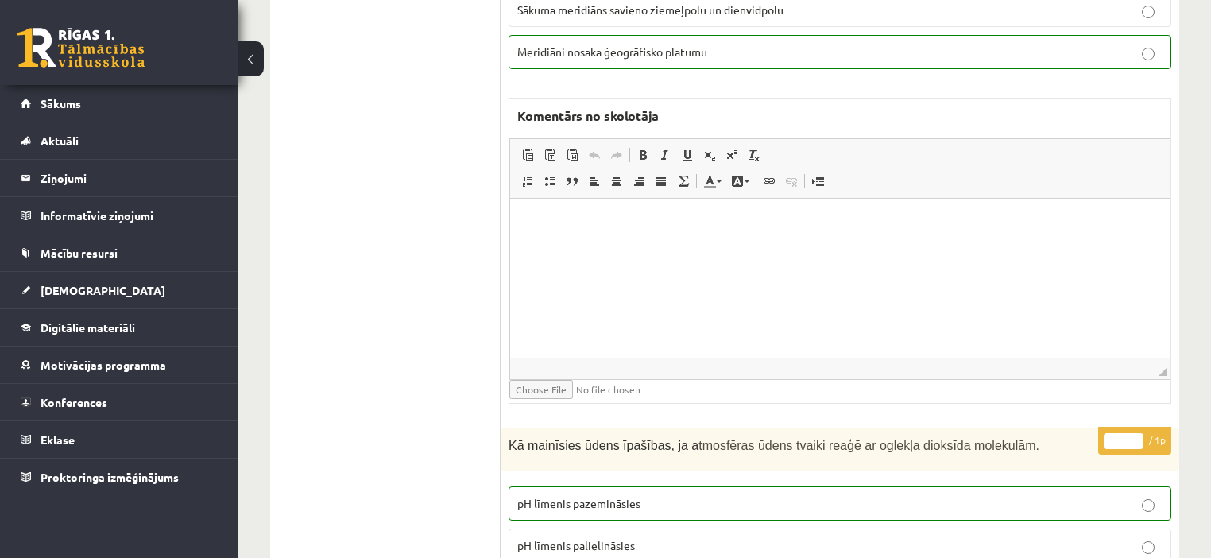
scroll to position [15158, 0]
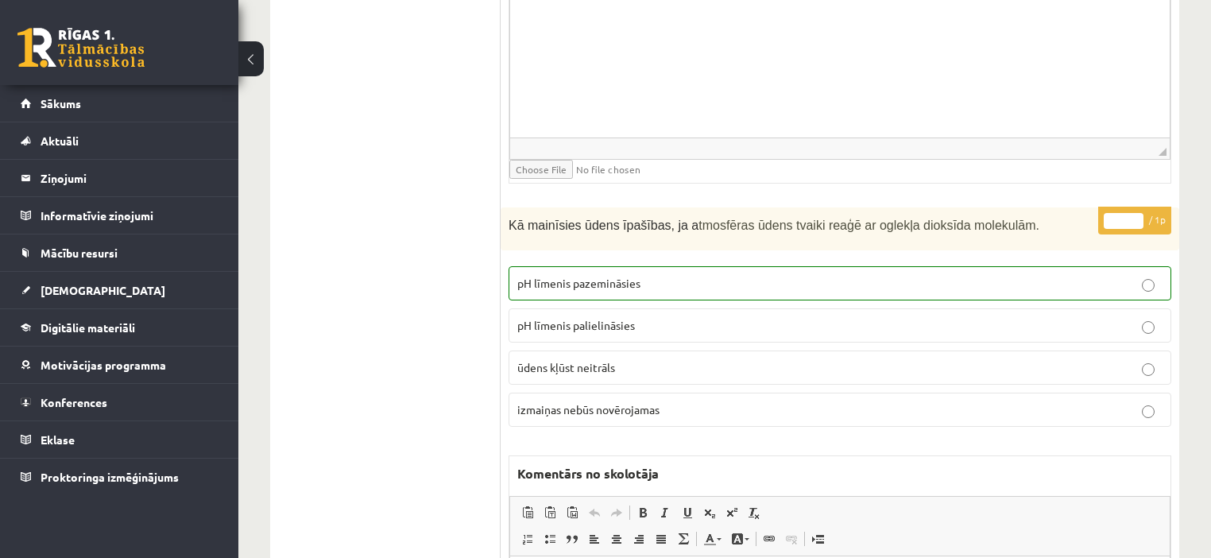
type input "*"
click at [1131, 213] on input "*" at bounding box center [1124, 221] width 40 height 16
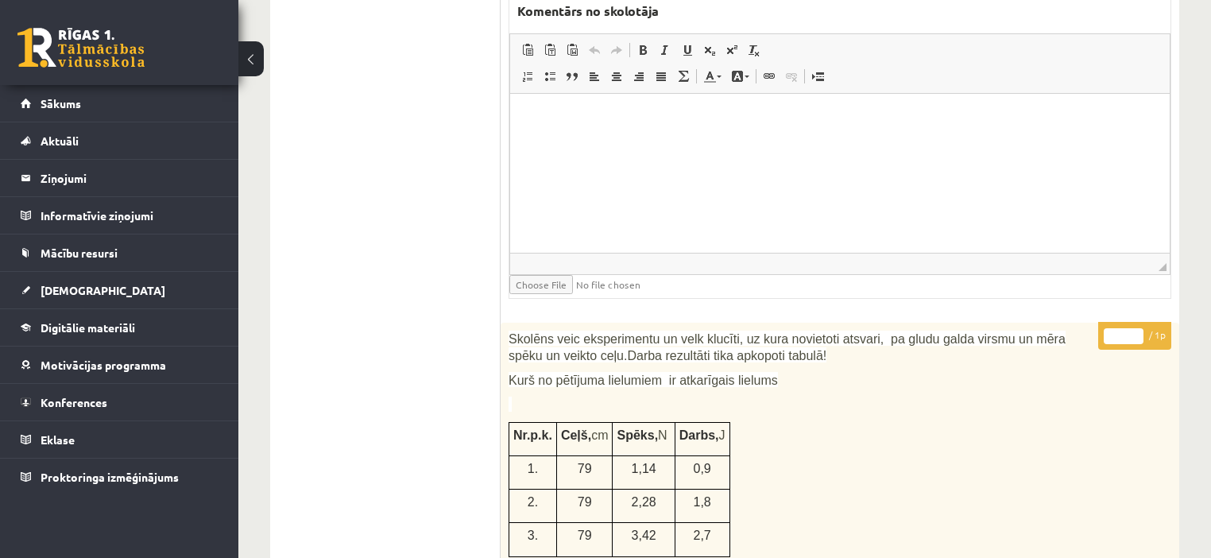
scroll to position [15603, 0]
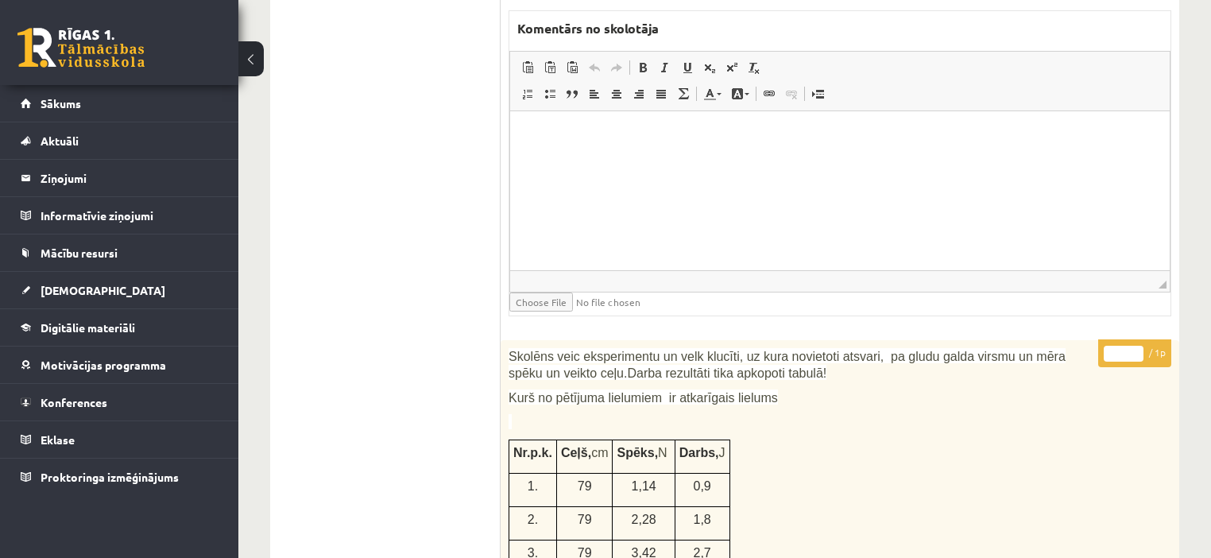
type input "*"
click at [1134, 346] on input "*" at bounding box center [1124, 354] width 40 height 16
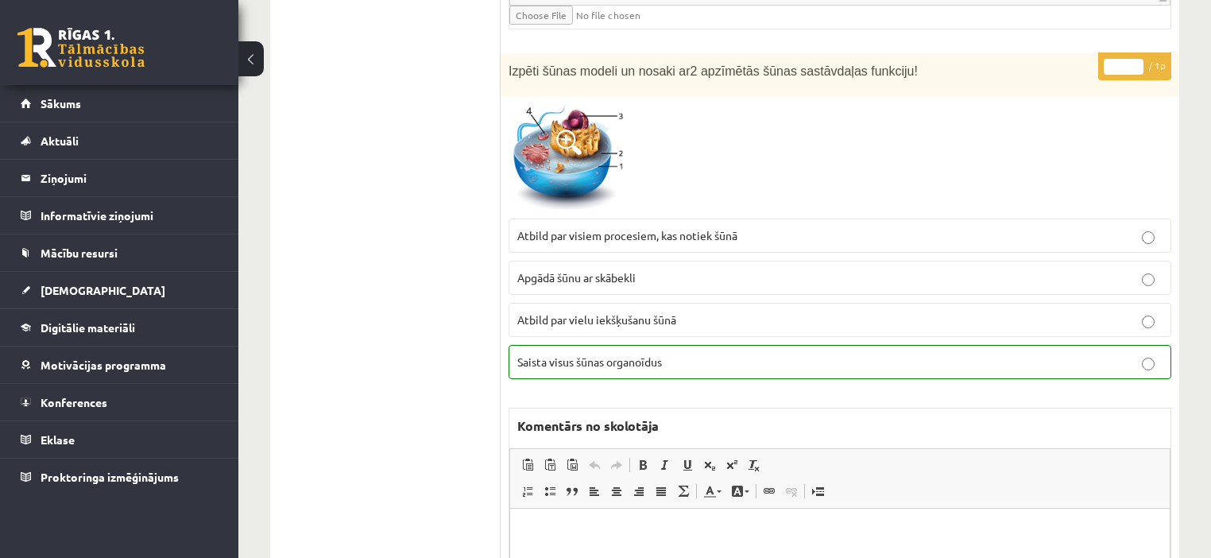
scroll to position [0, 0]
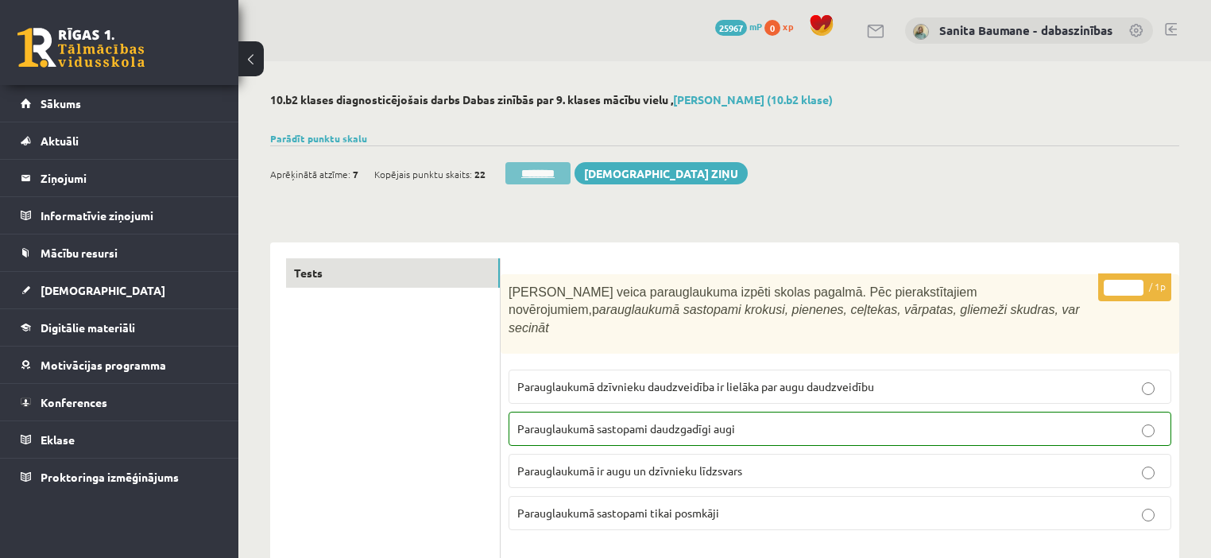
click at [547, 178] on input "********" at bounding box center [537, 173] width 65 height 22
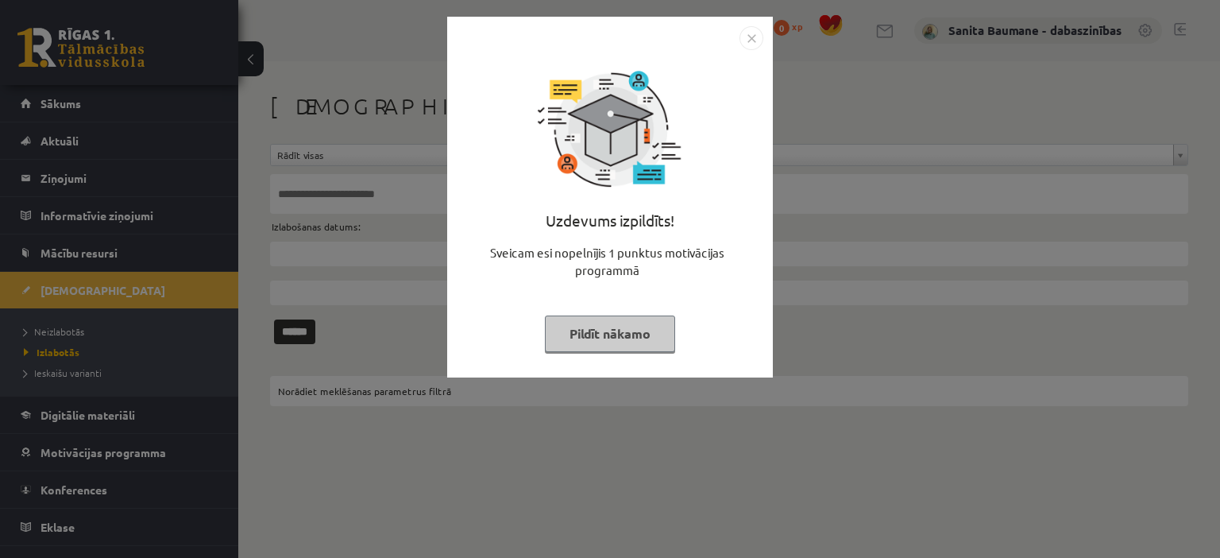
click at [616, 326] on button "Pildīt nākamo" at bounding box center [610, 333] width 130 height 37
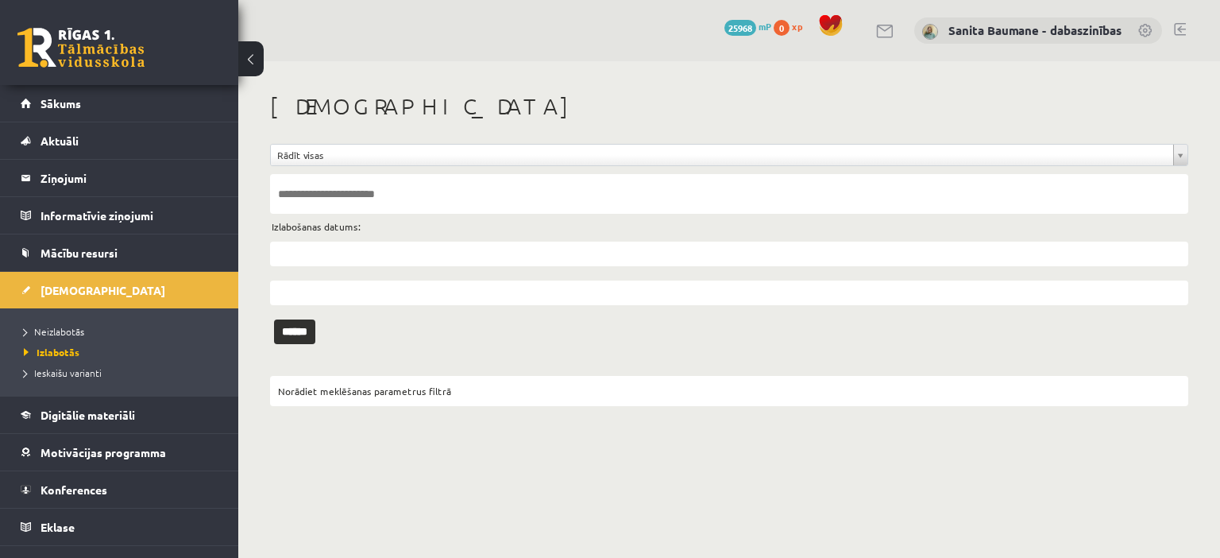
click at [66, 311] on ul "Neizlabotās [GEOGRAPHIC_DATA] Ieskaišu varianti" at bounding box center [119, 351] width 238 height 87
click at [56, 331] on span "Neizlabotās" at bounding box center [54, 331] width 60 height 13
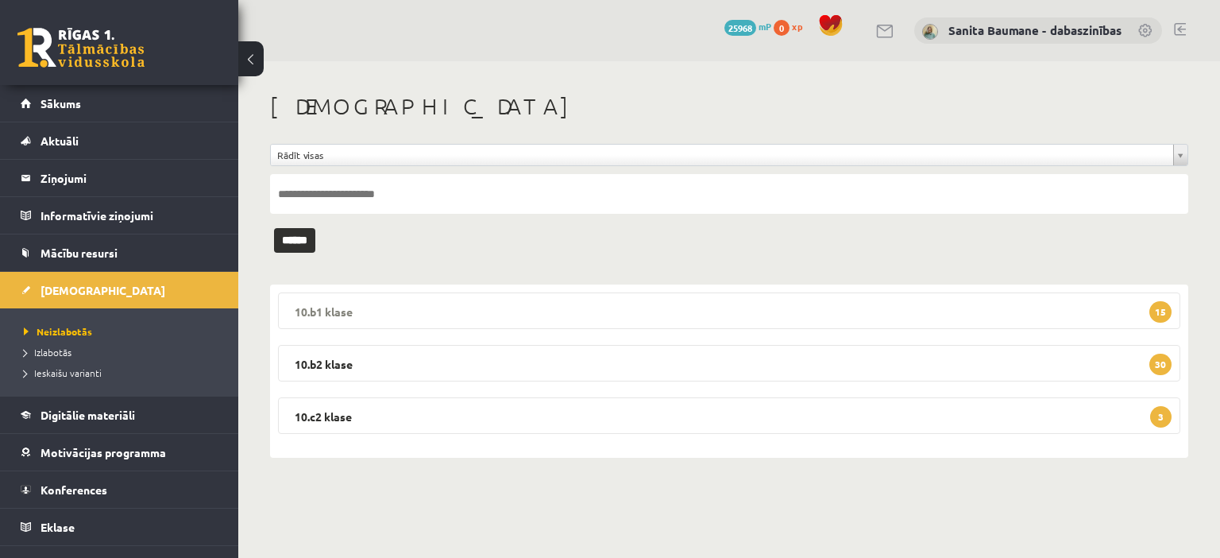
click at [314, 304] on legend "10.b1 klase 15" at bounding box center [729, 310] width 903 height 37
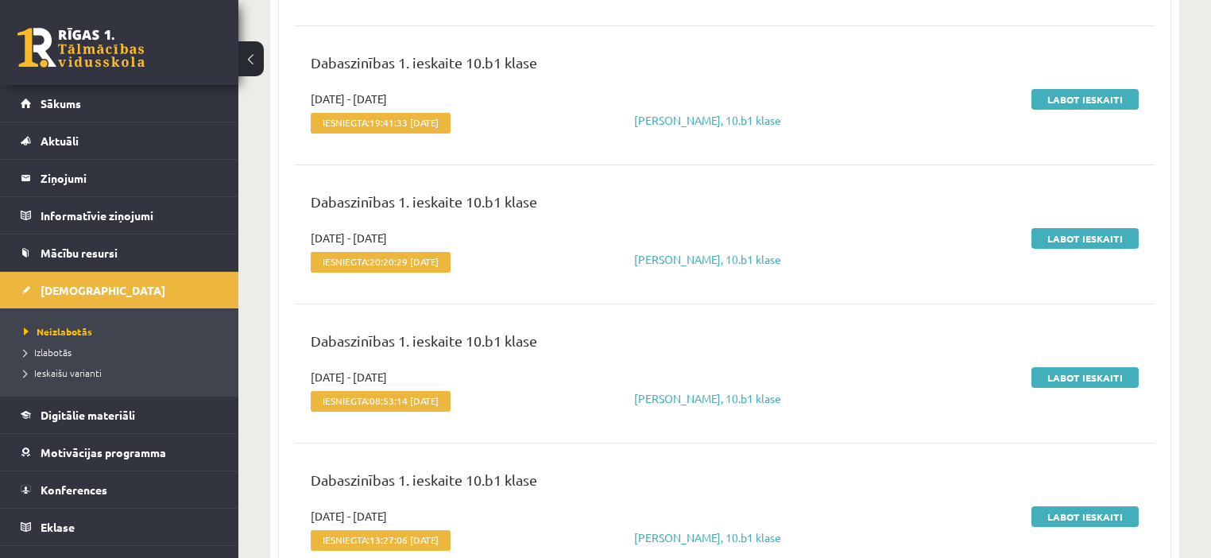
scroll to position [953, 0]
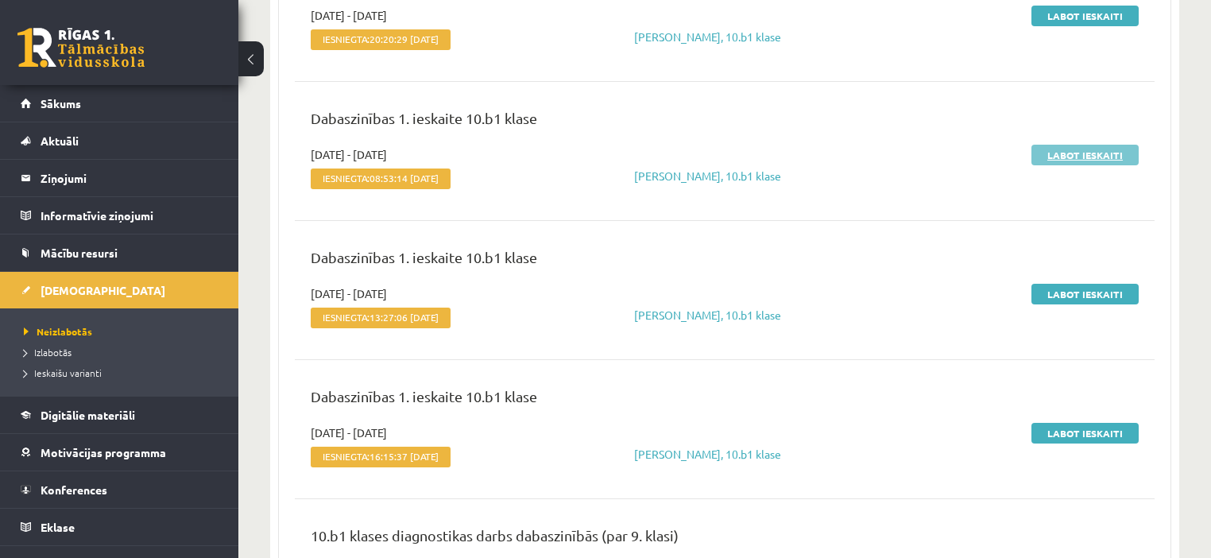
click at [1058, 149] on link "Labot ieskaiti" at bounding box center [1084, 155] width 107 height 21
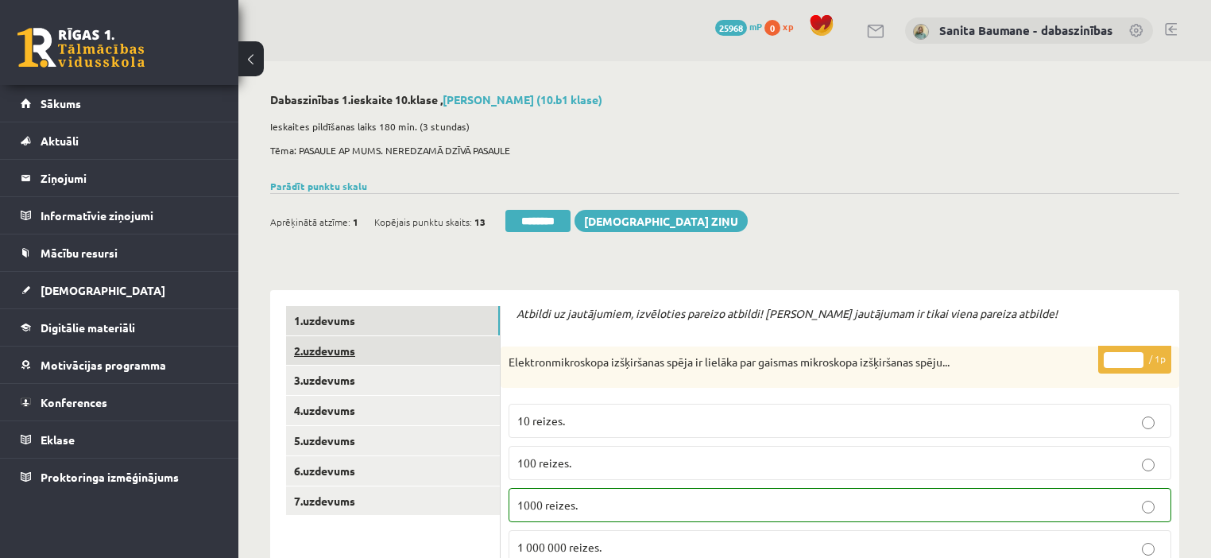
click at [371, 354] on link "2.uzdevums" at bounding box center [393, 350] width 214 height 29
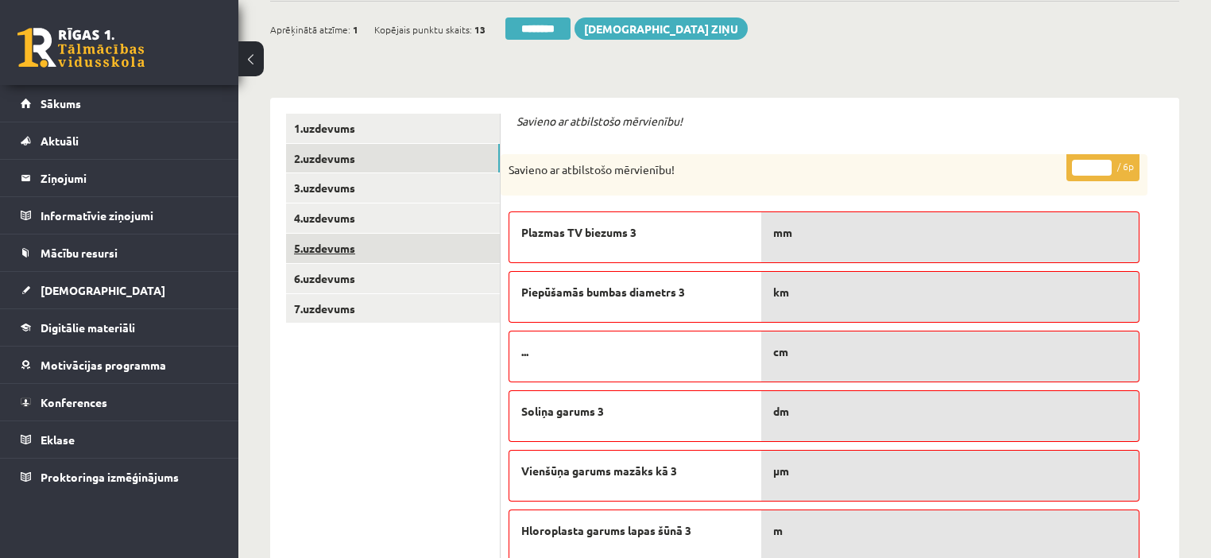
scroll to position [191, 0]
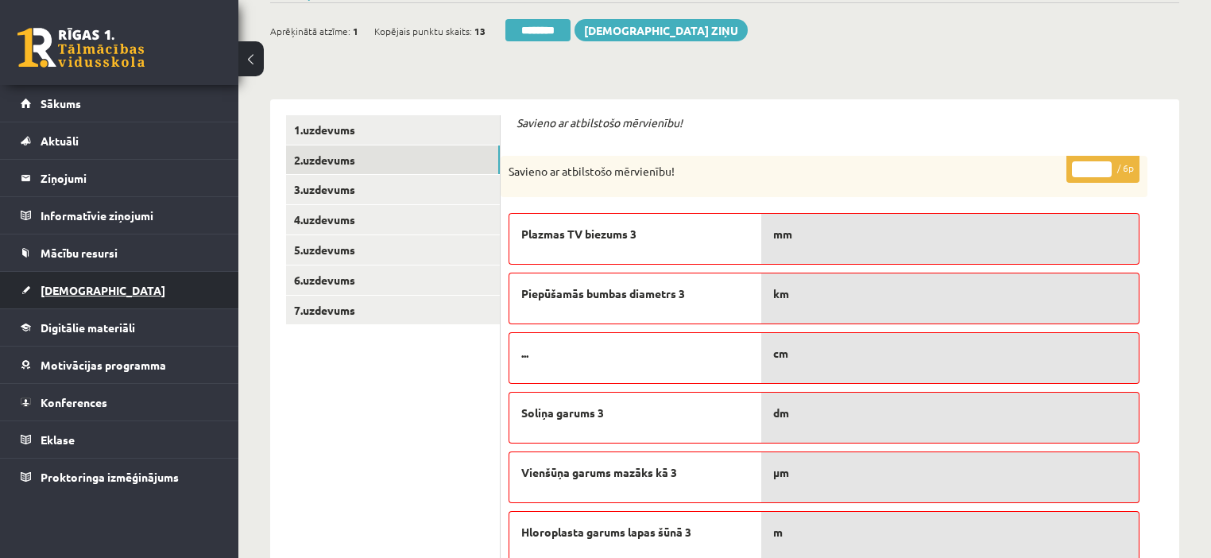
click at [60, 288] on span "[DEMOGRAPHIC_DATA]" at bounding box center [103, 290] width 125 height 14
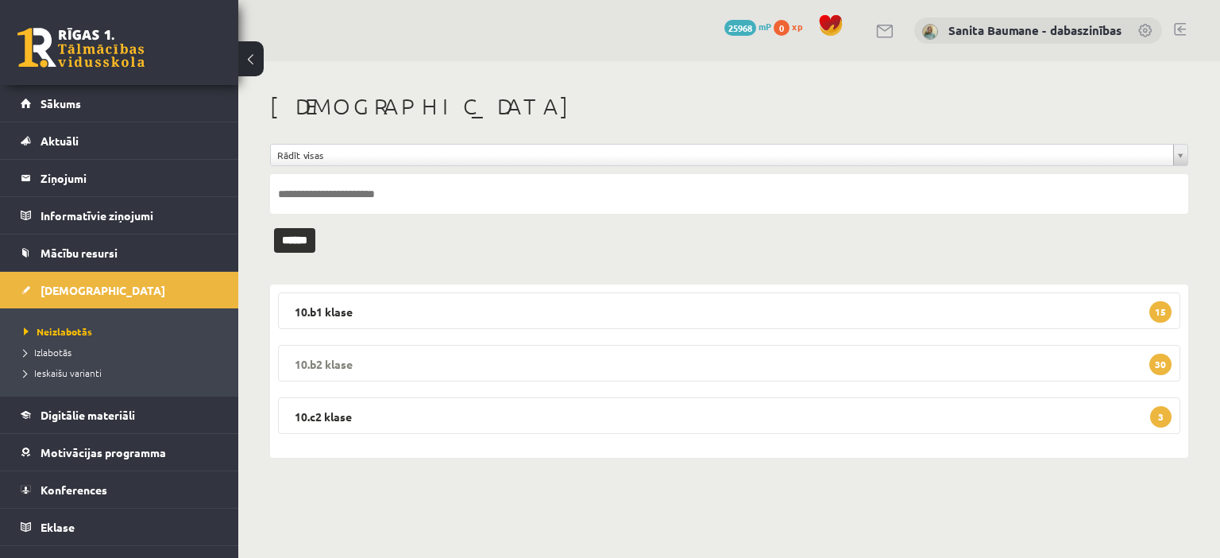
click at [413, 364] on legend "10.b2 klase 30" at bounding box center [729, 363] width 903 height 37
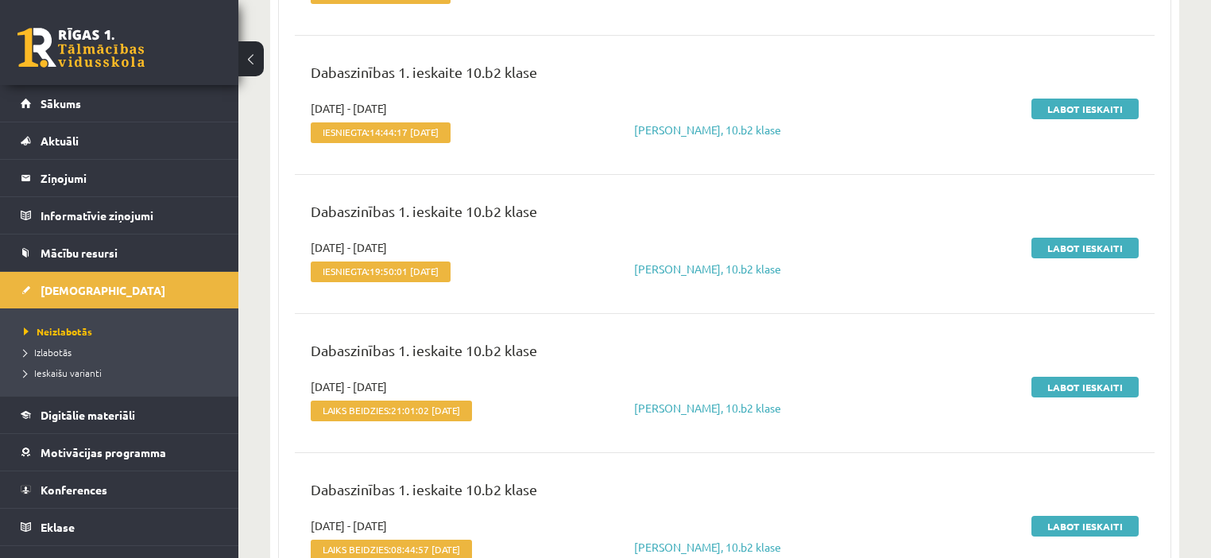
scroll to position [636, 0]
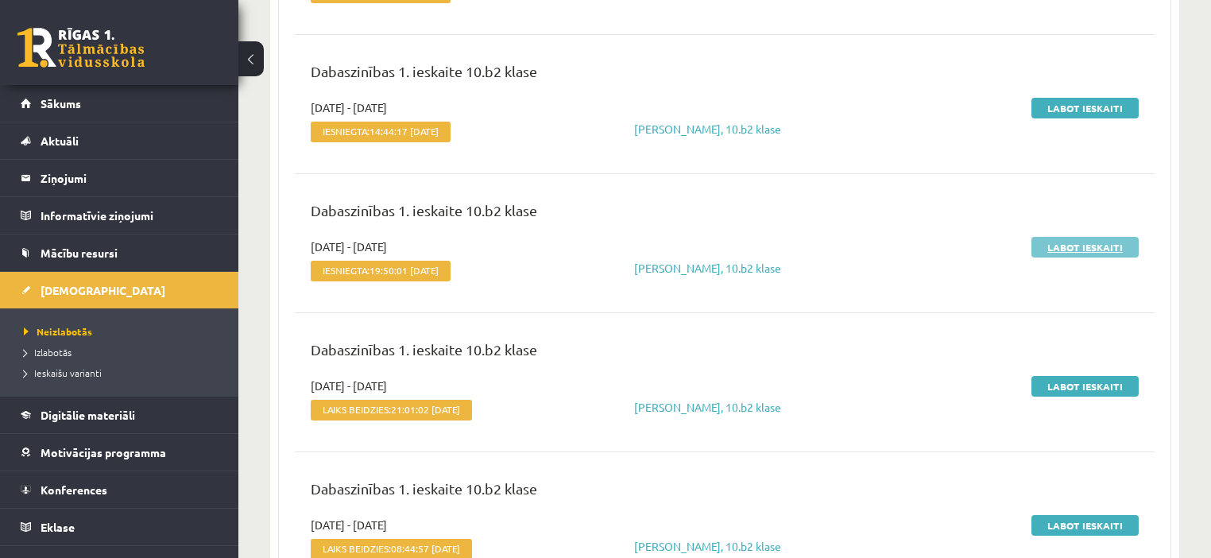
click at [1109, 242] on link "Labot ieskaiti" at bounding box center [1084, 247] width 107 height 21
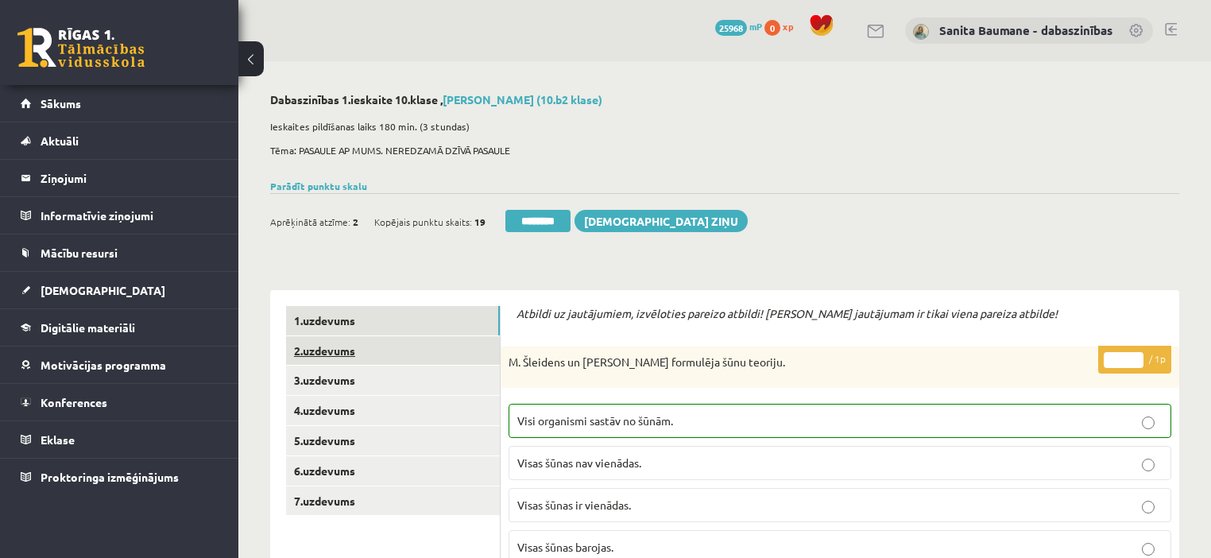
click at [404, 362] on link "2.uzdevums" at bounding box center [393, 350] width 214 height 29
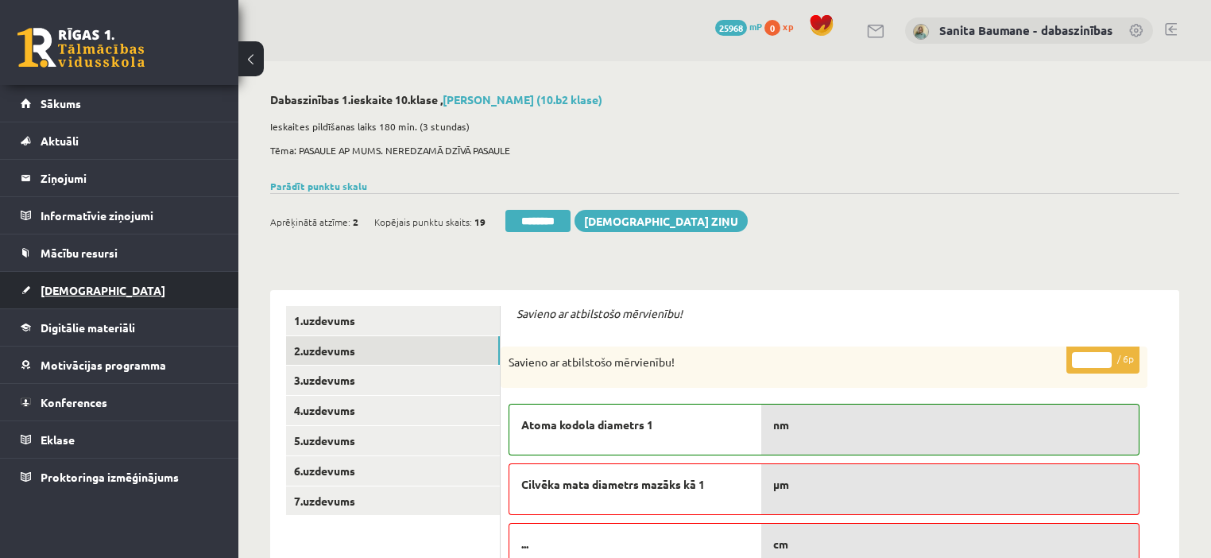
click at [71, 291] on span "[DEMOGRAPHIC_DATA]" at bounding box center [103, 290] width 125 height 14
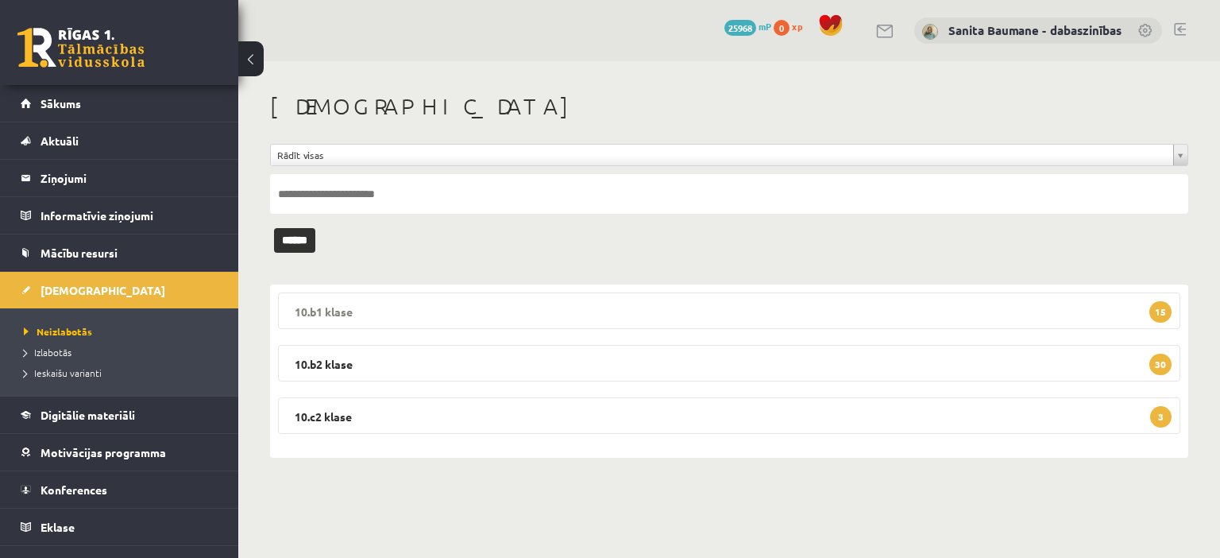
click at [328, 311] on legend "10.b1 klase 15" at bounding box center [729, 310] width 903 height 37
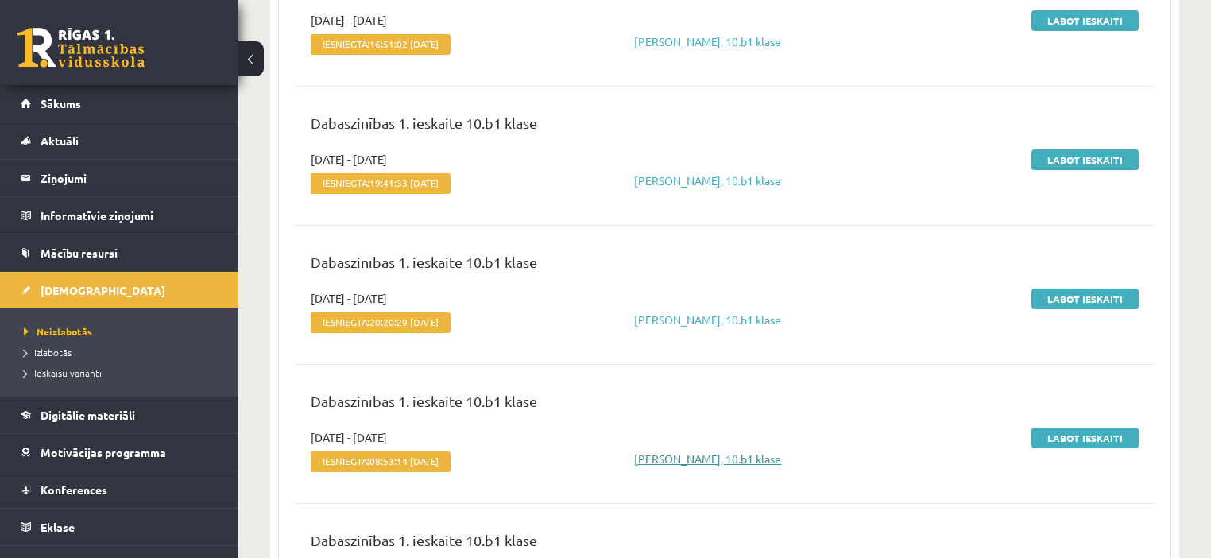
scroll to position [763, 0]
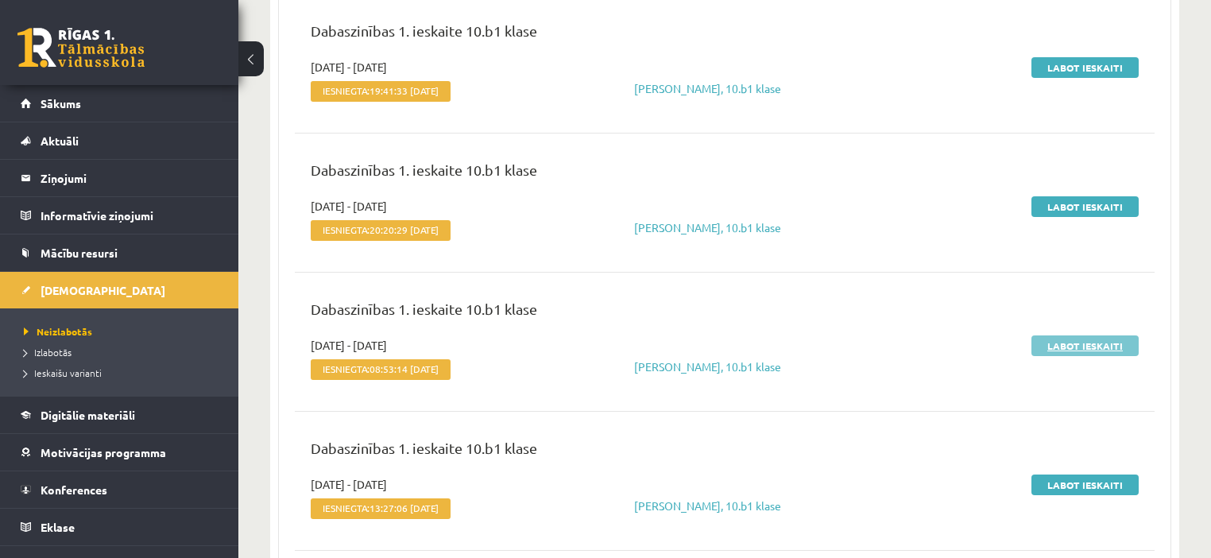
click at [1100, 343] on link "Labot ieskaiti" at bounding box center [1084, 345] width 107 height 21
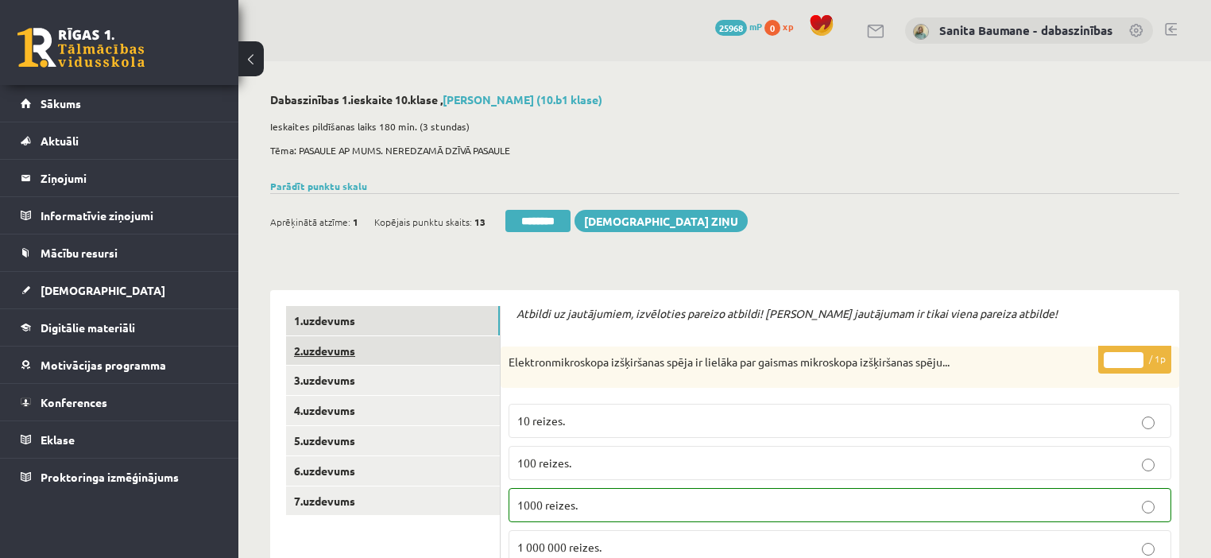
click at [357, 346] on link "2.uzdevums" at bounding box center [393, 350] width 214 height 29
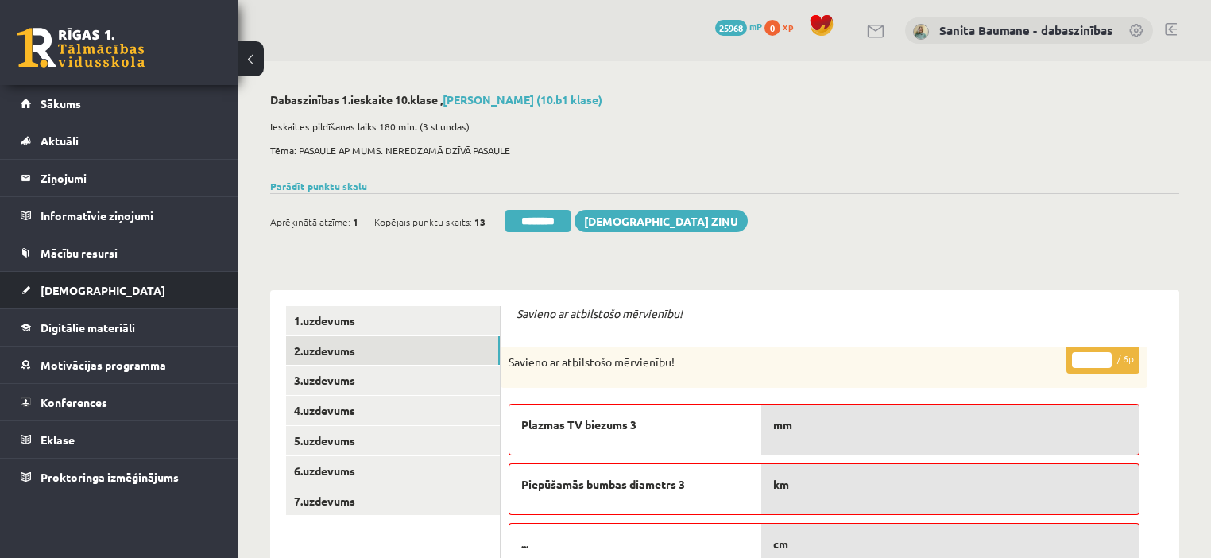
click at [65, 283] on span "[DEMOGRAPHIC_DATA]" at bounding box center [103, 290] width 125 height 14
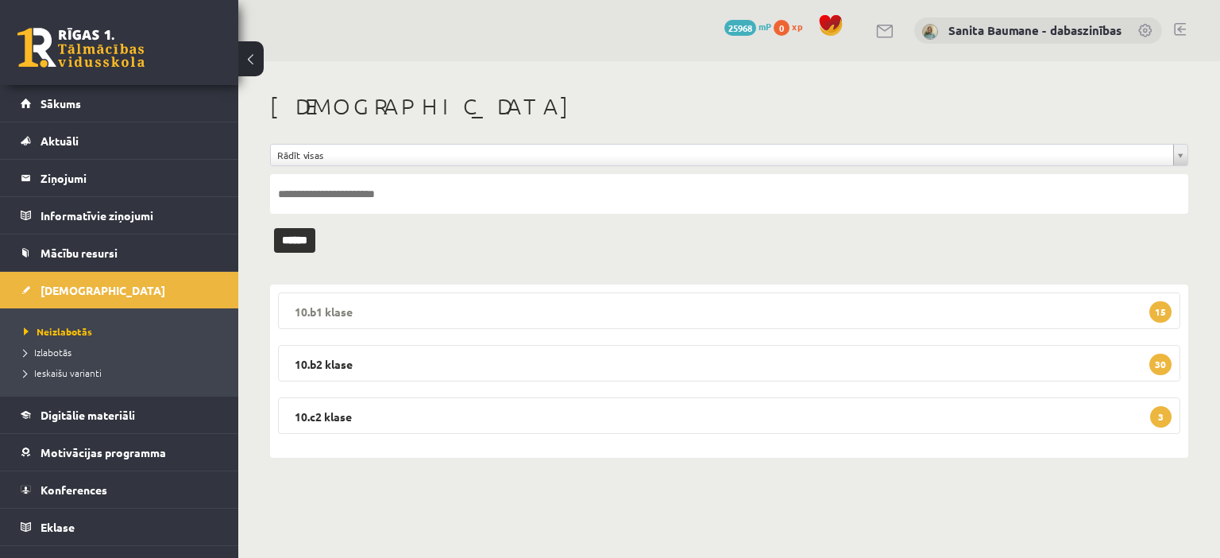
click at [297, 303] on legend "10.b1 klase 15" at bounding box center [729, 310] width 903 height 37
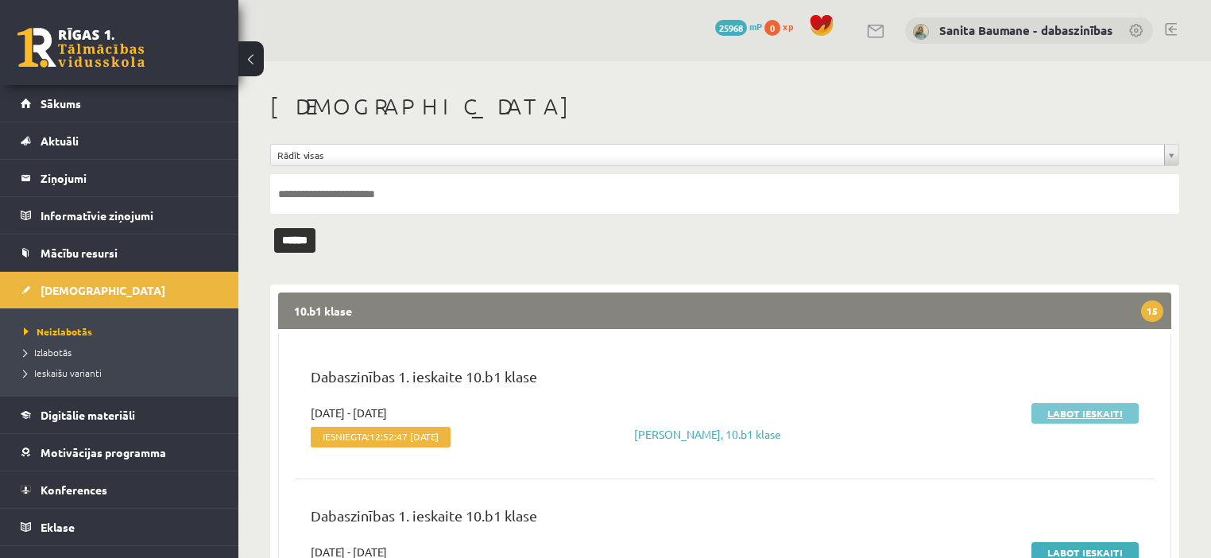
click at [1061, 405] on link "Labot ieskaiti" at bounding box center [1084, 413] width 107 height 21
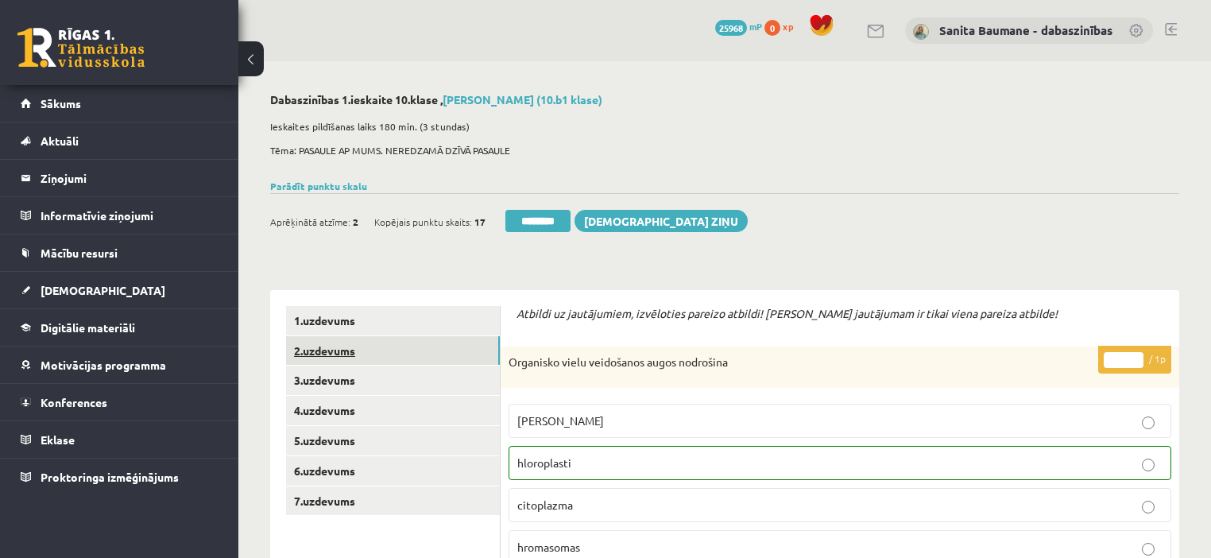
click at [316, 352] on link "2.uzdevums" at bounding box center [393, 350] width 214 height 29
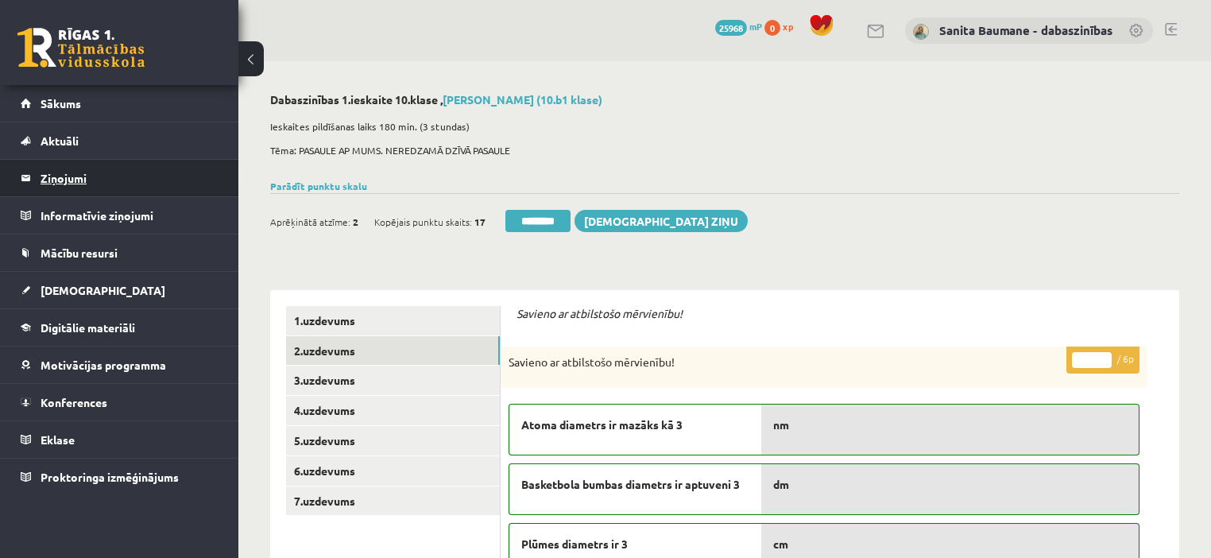
click at [53, 180] on legend "Ziņojumi 0" at bounding box center [130, 178] width 178 height 37
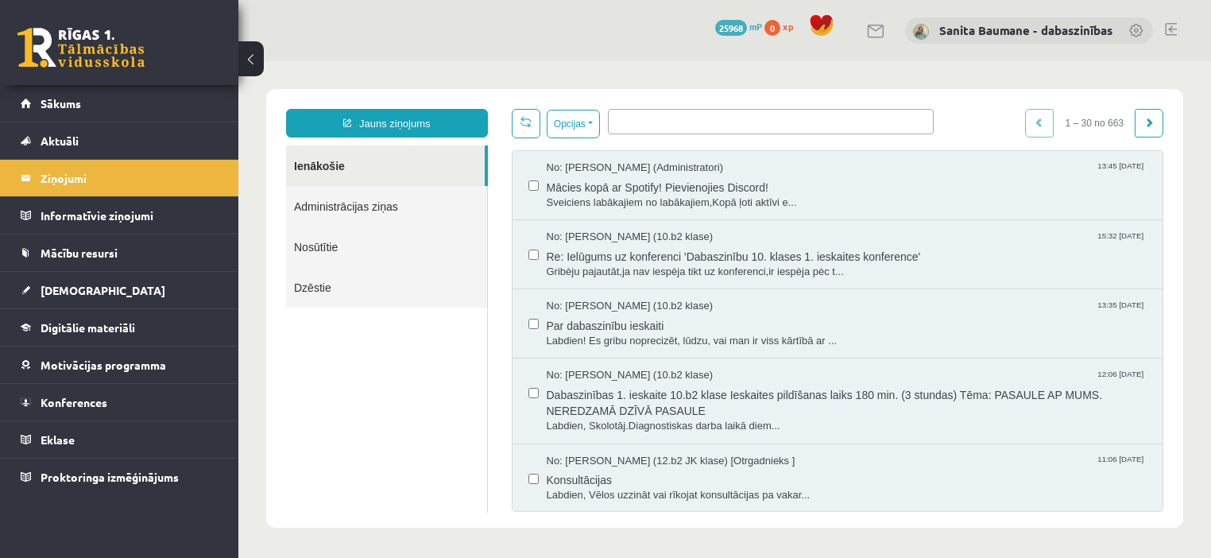
click at [317, 247] on link "Nosūtītie" at bounding box center [386, 246] width 201 height 41
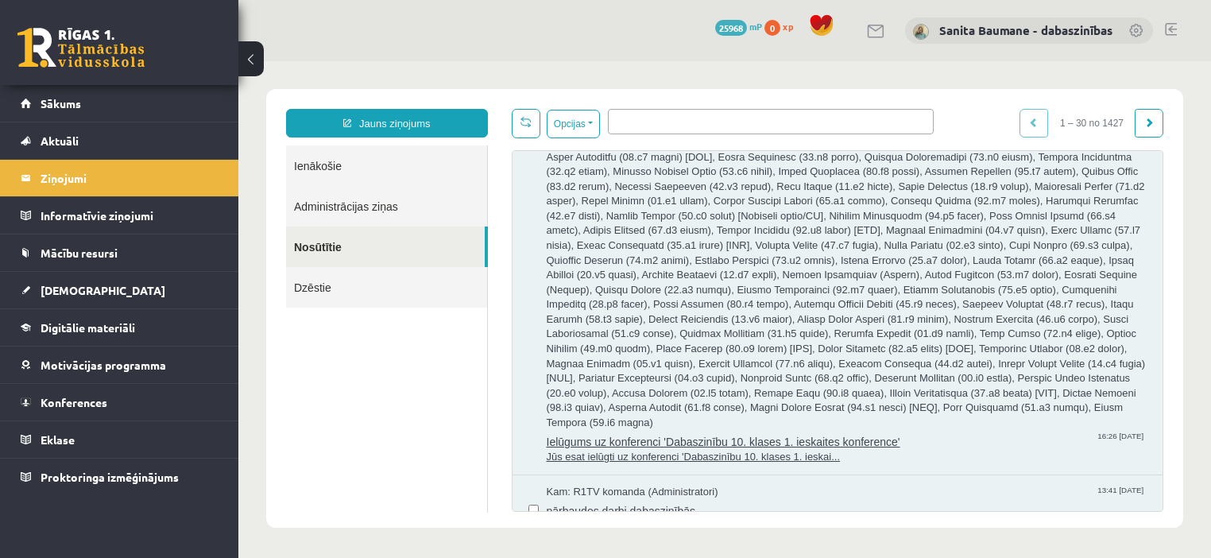
scroll to position [1335, 0]
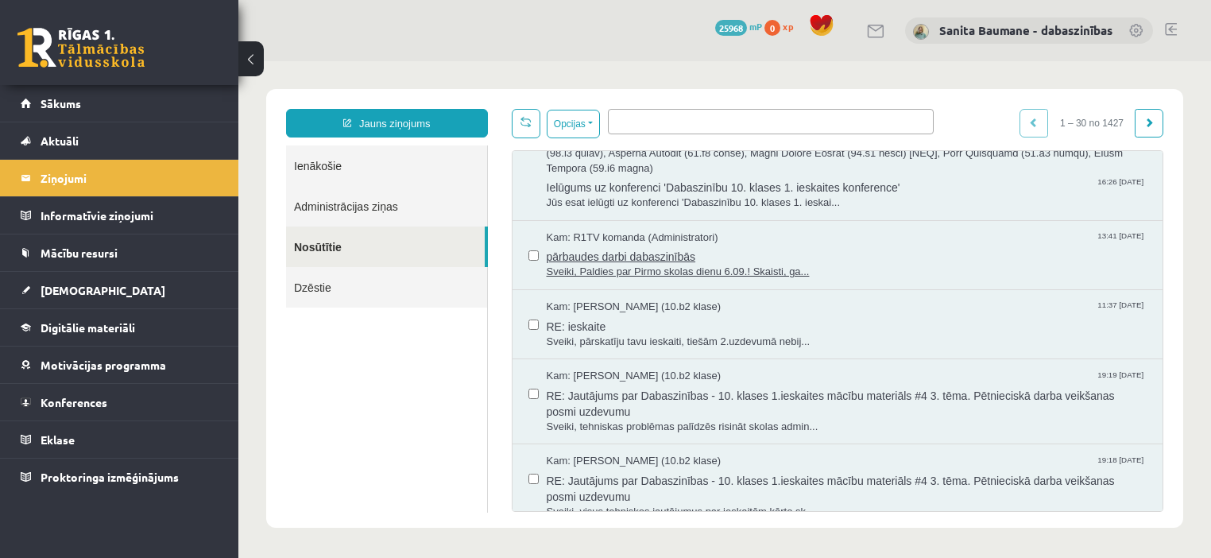
click at [643, 265] on span "Sveiki, Paldies par Pirmo skolas dienu 6.09.! Skaisti, ga..." at bounding box center [847, 272] width 601 height 15
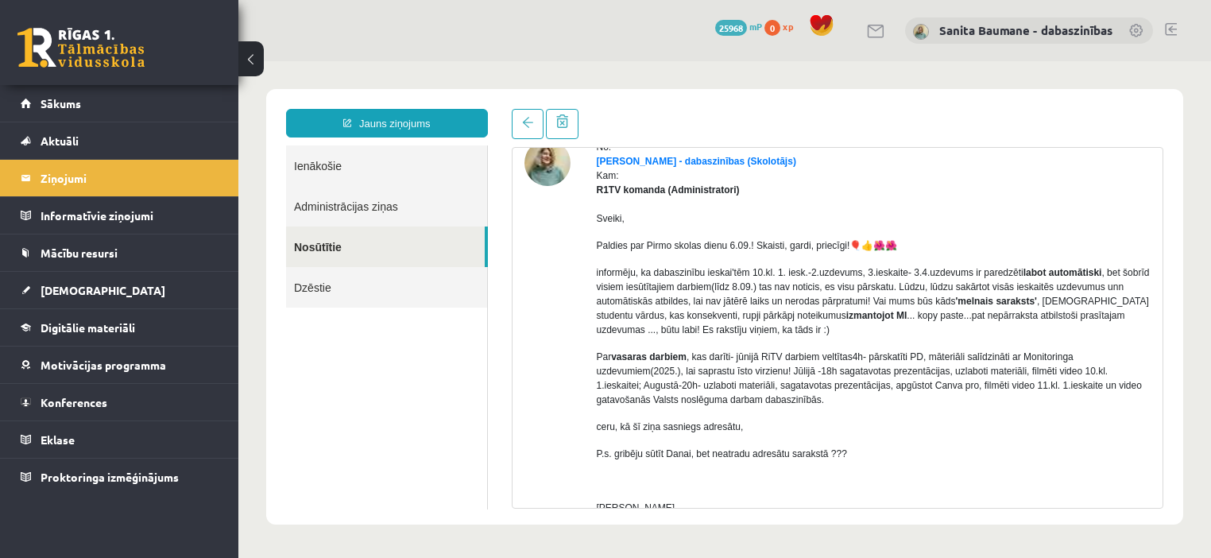
scroll to position [0, 0]
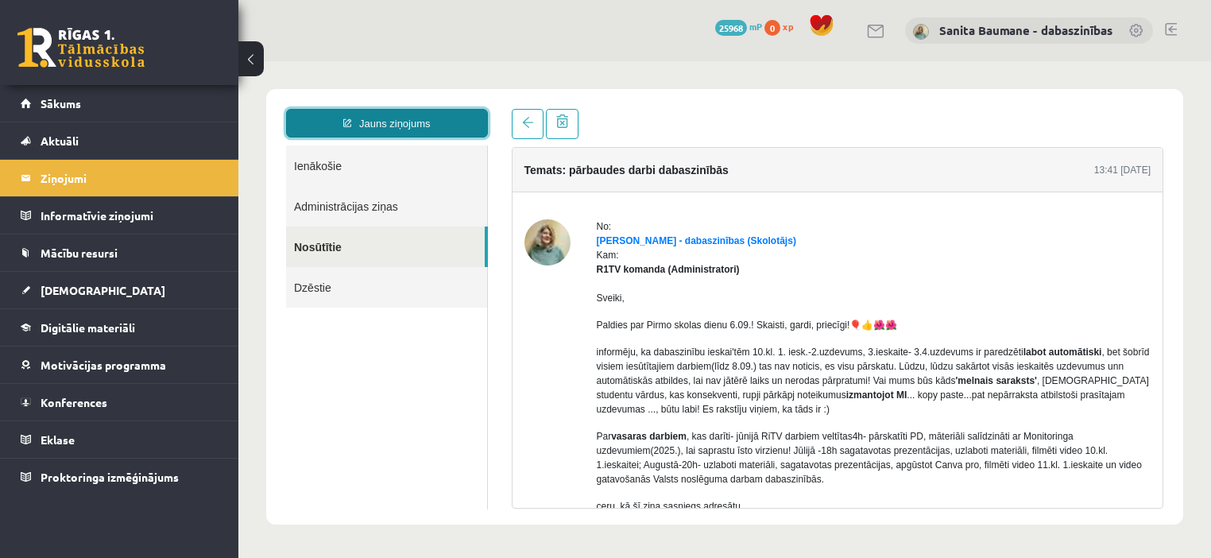
click at [369, 123] on link "Jauns ziņojums" at bounding box center [387, 123] width 202 height 29
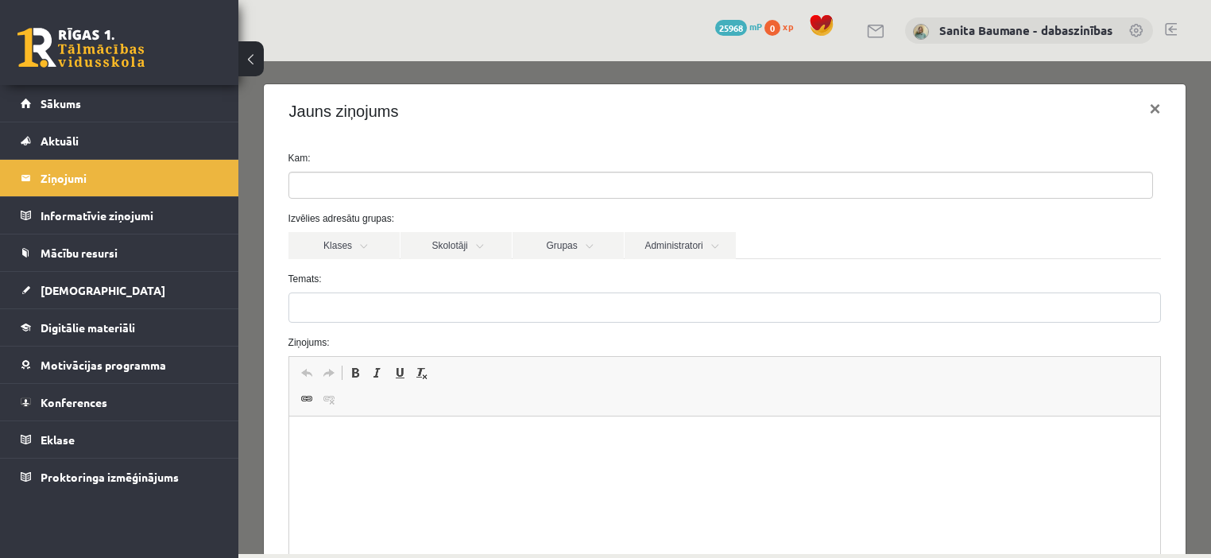
click at [377, 193] on ul at bounding box center [720, 184] width 863 height 25
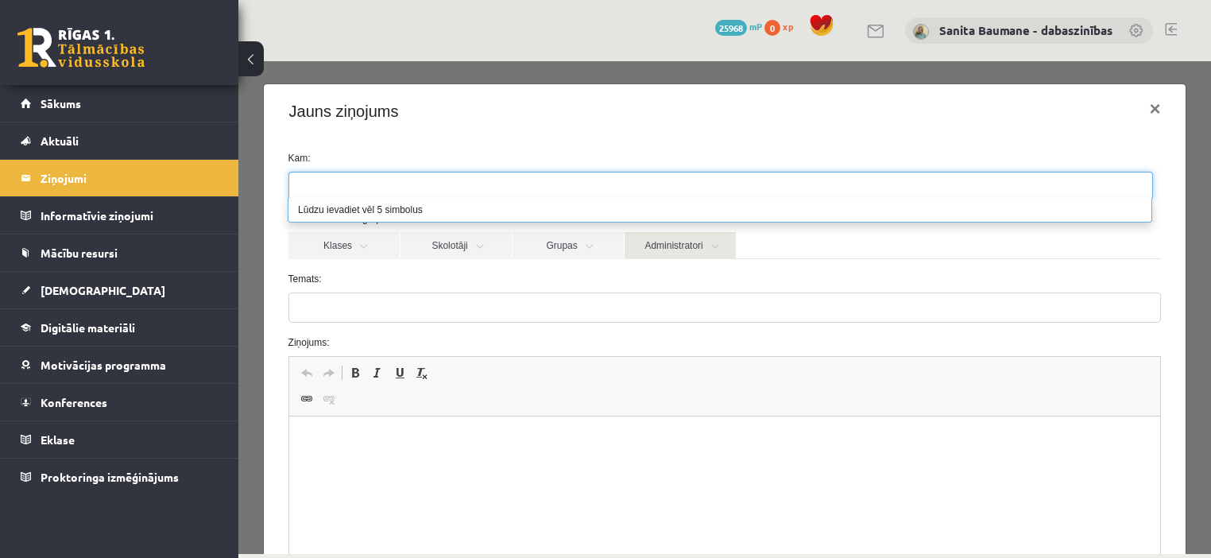
click at [718, 246] on link "Administratori" at bounding box center [679, 245] width 111 height 27
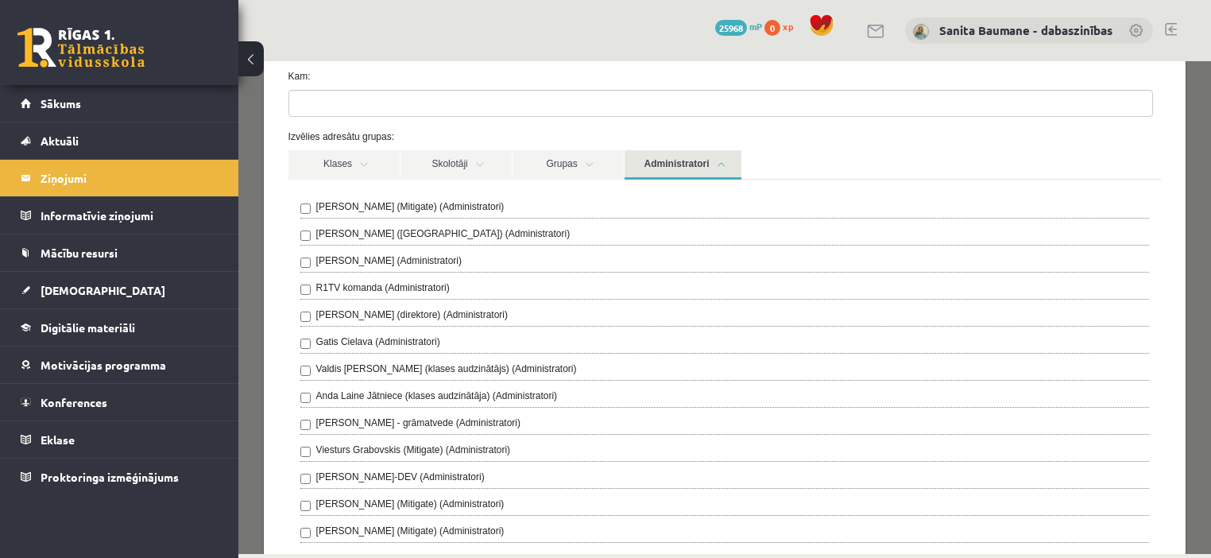
scroll to position [64, 0]
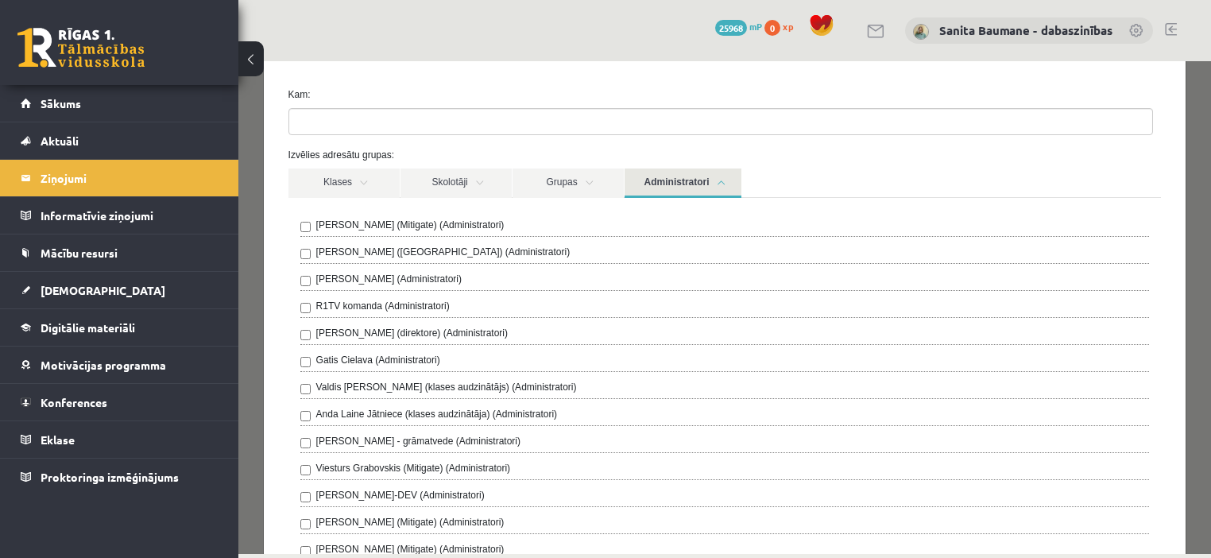
click at [344, 305] on label "R1TV komanda (Administratori)" at bounding box center [382, 306] width 133 height 14
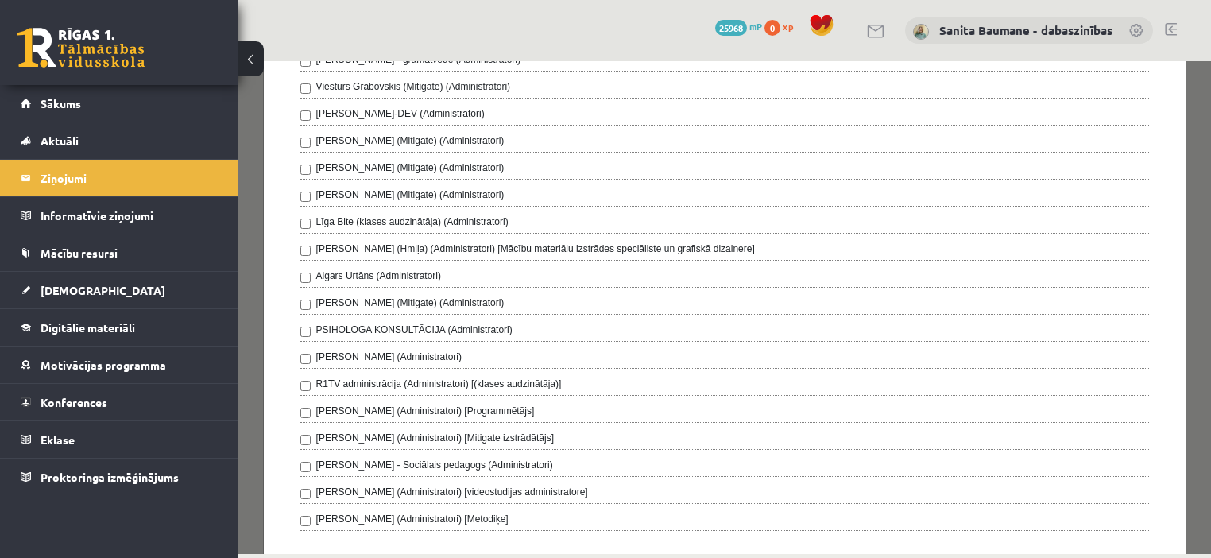
scroll to position [699, 0]
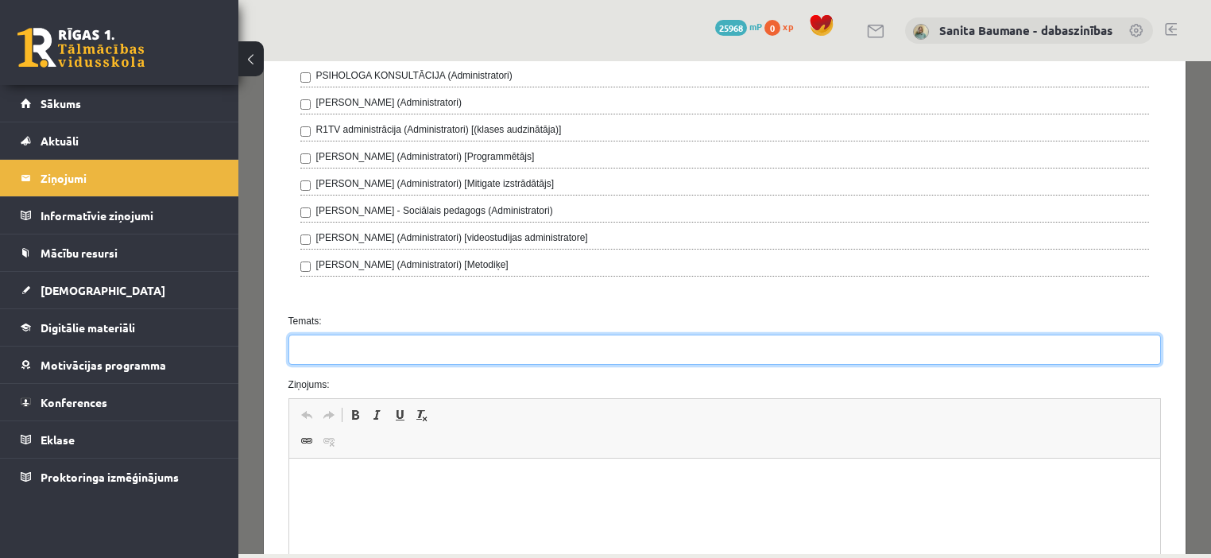
click at [445, 353] on input "Temats:" at bounding box center [724, 349] width 873 height 30
type input "**********"
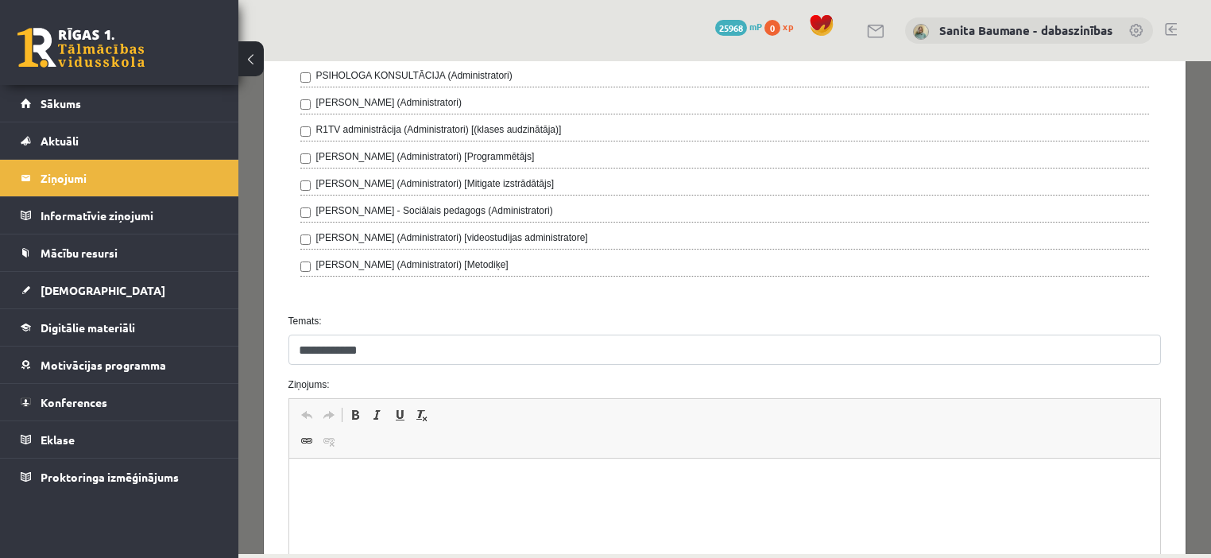
click at [454, 507] on html at bounding box center [724, 482] width 872 height 48
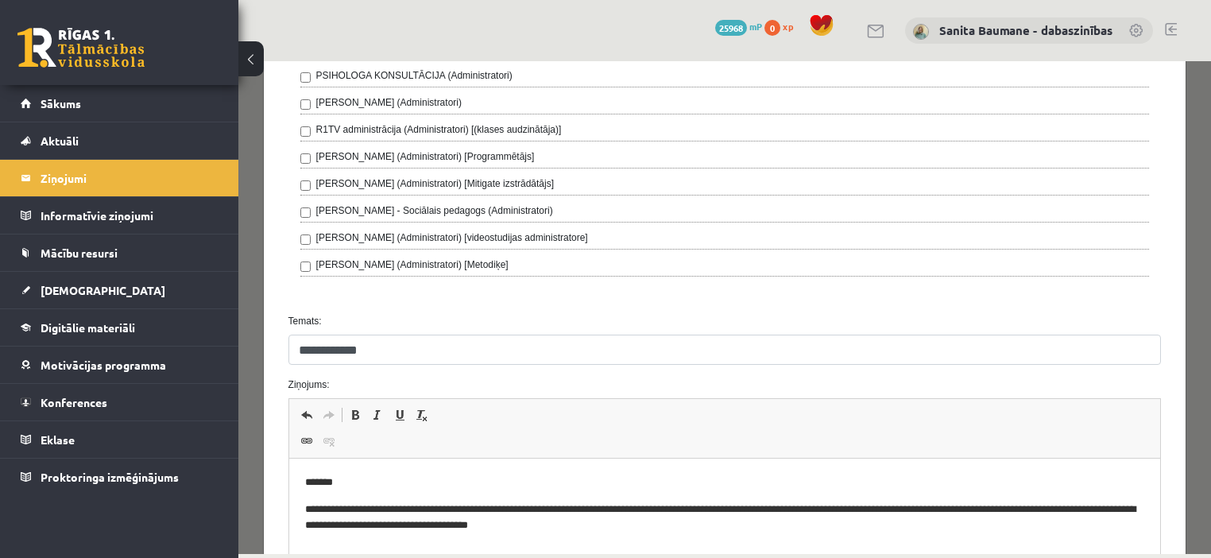
click at [576, 520] on p "**********" at bounding box center [719, 517] width 831 height 33
click at [696, 536] on html "**********" at bounding box center [724, 503] width 872 height 91
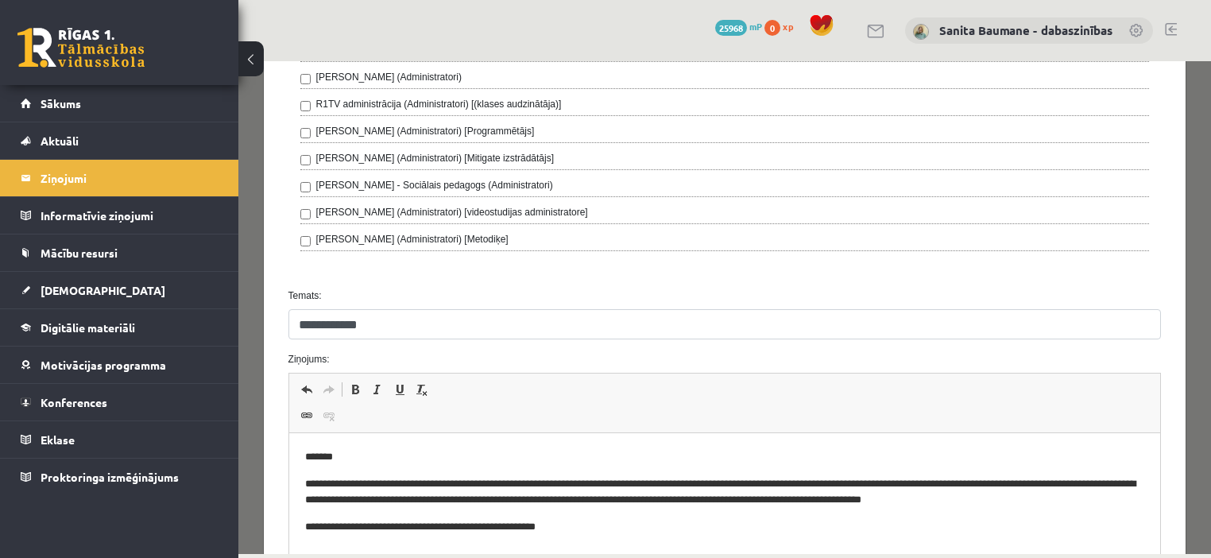
scroll to position [725, 0]
click at [787, 538] on body "**********" at bounding box center [724, 506] width 840 height 114
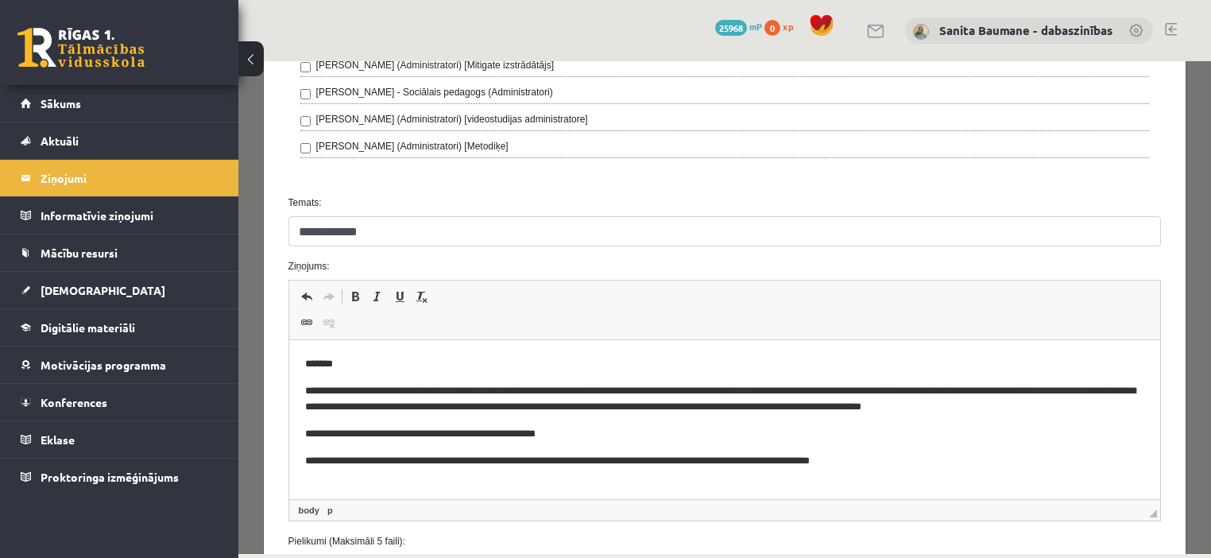
scroll to position [915, 0]
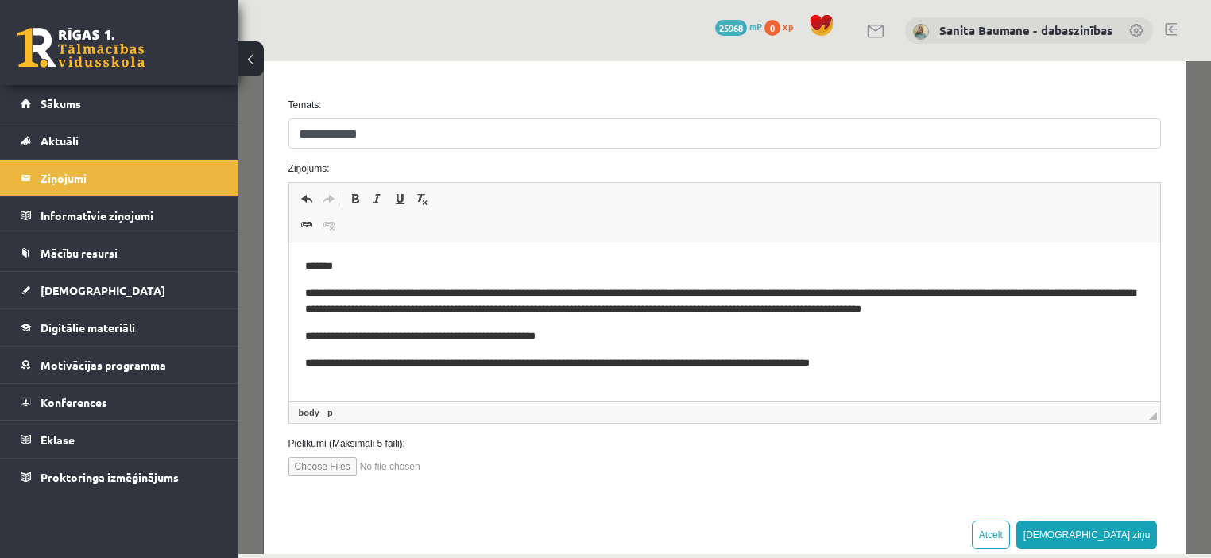
click at [582, 314] on p "**********" at bounding box center [719, 301] width 831 height 33
click at [945, 352] on body "**********" at bounding box center [724, 315] width 840 height 114
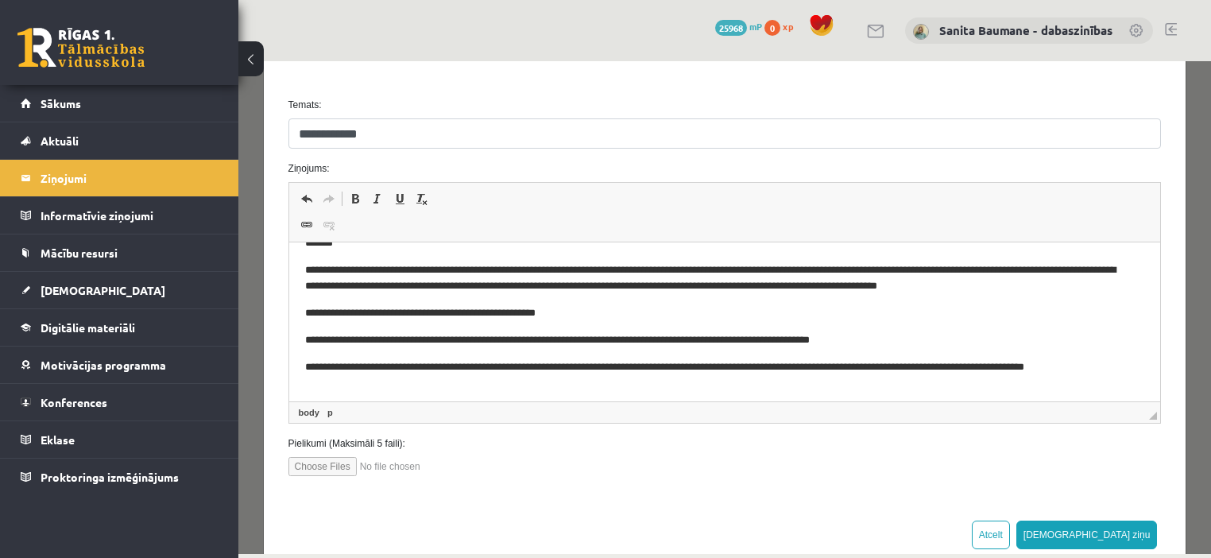
scroll to position [29, 0]
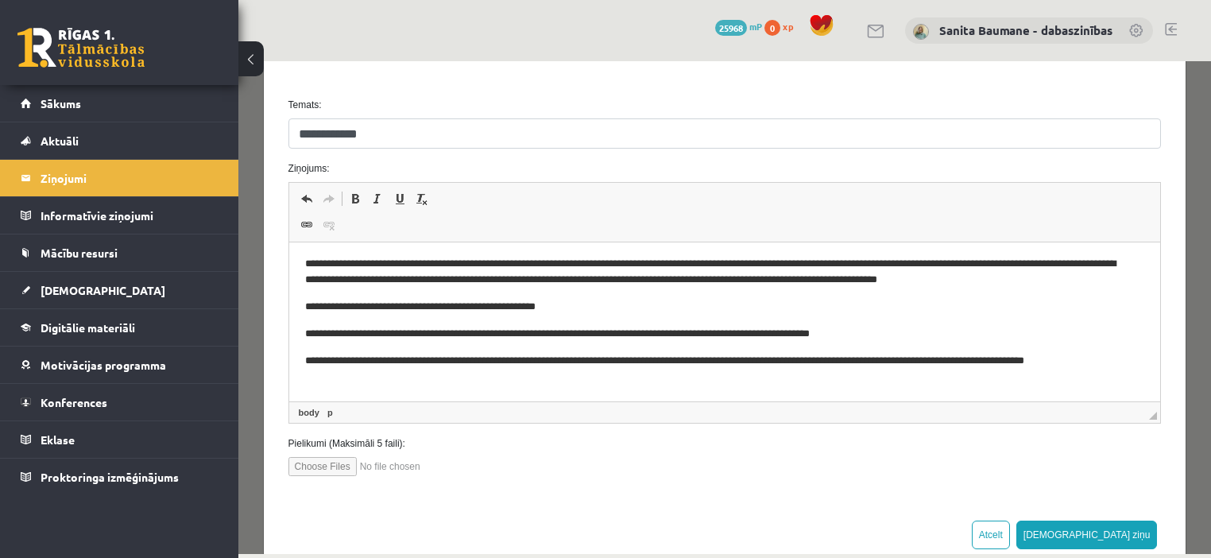
click at [895, 358] on p "**********" at bounding box center [715, 369] width 822 height 33
click at [949, 358] on p "**********" at bounding box center [715, 369] width 822 height 33
click at [312, 354] on p "**********" at bounding box center [715, 369] width 822 height 33
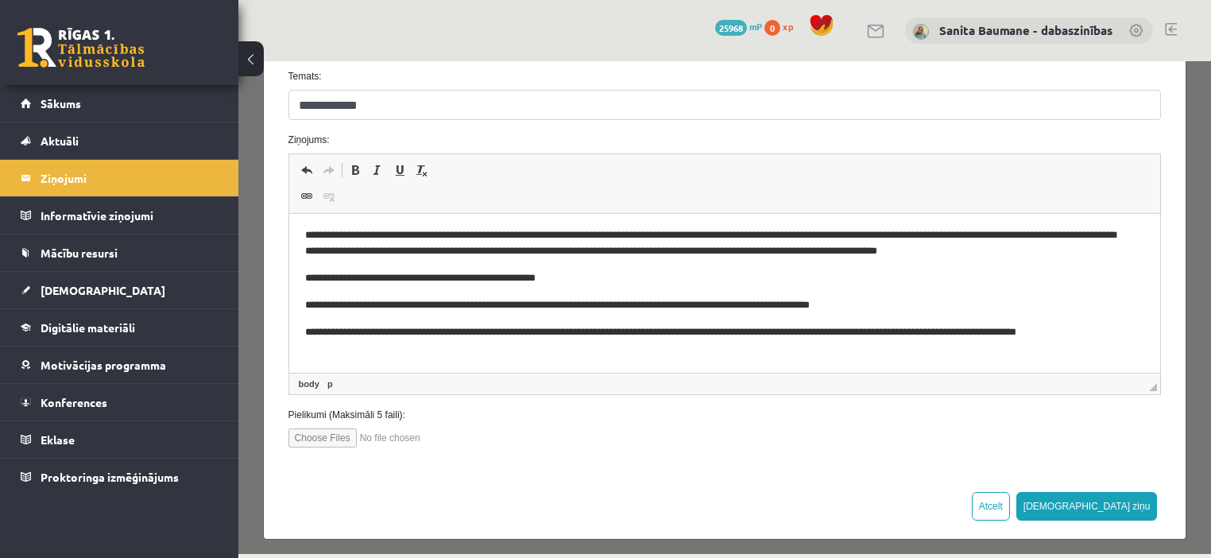
click at [398, 359] on html "**********" at bounding box center [724, 278] width 872 height 188
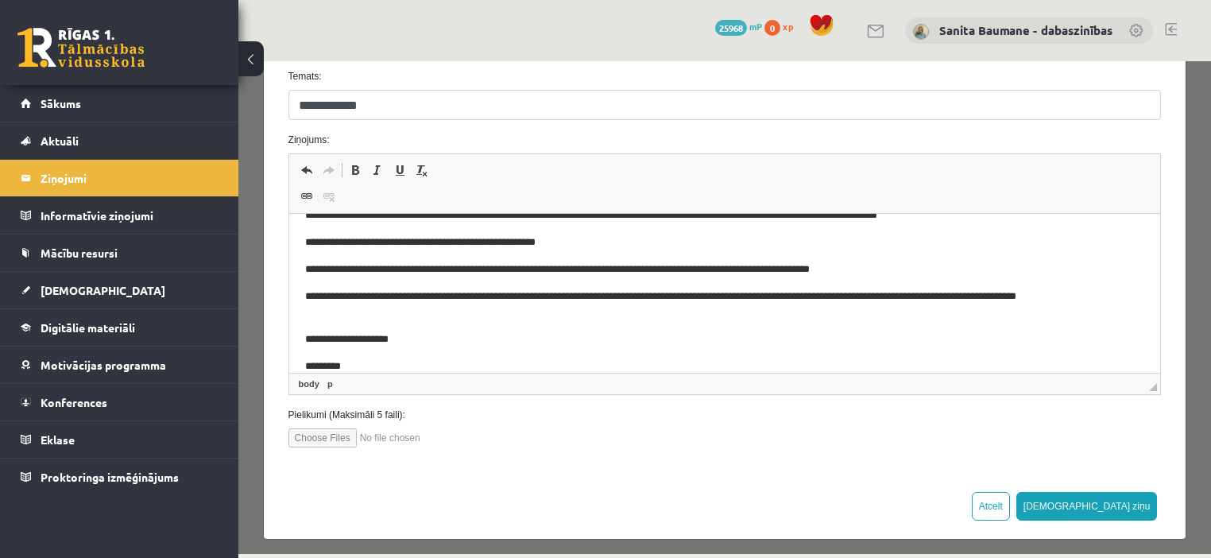
scroll to position [1, 0]
click at [343, 429] on input "file" at bounding box center [378, 437] width 180 height 19
type input "**********"
click at [400, 430] on input "file" at bounding box center [378, 437] width 180 height 19
click at [331, 428] on input "file" at bounding box center [378, 437] width 180 height 19
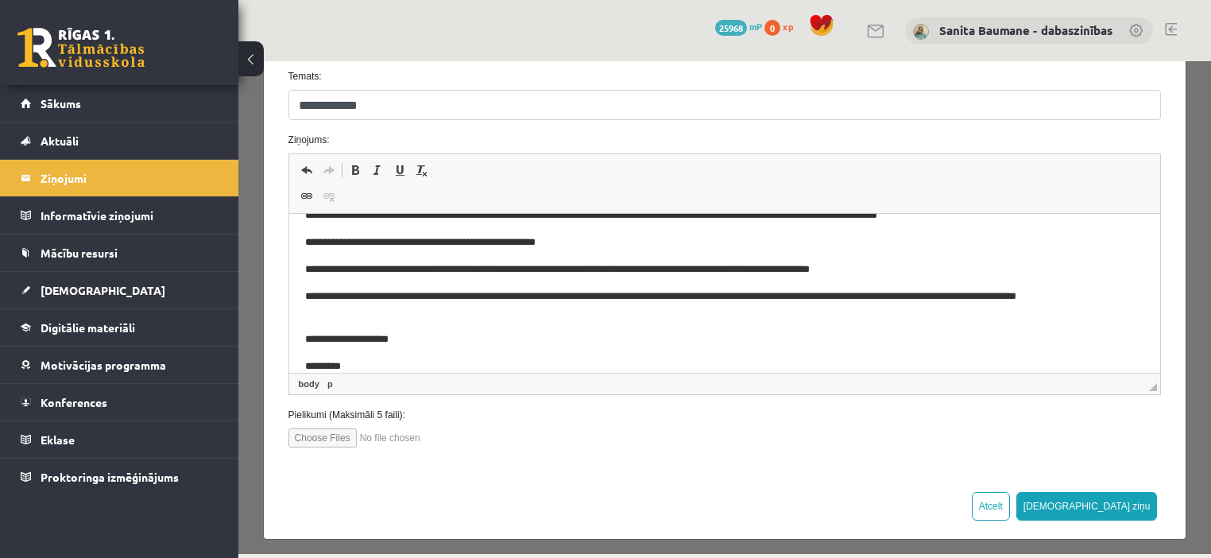
type input "**********"
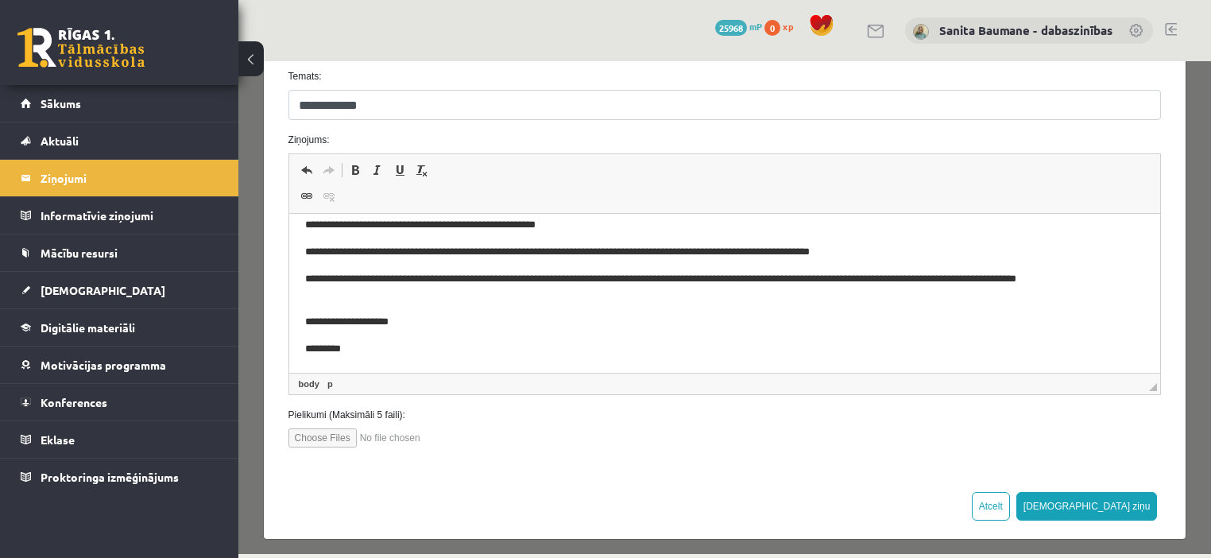
click at [482, 316] on p "**********" at bounding box center [715, 322] width 822 height 17
click at [388, 288] on p "**********" at bounding box center [715, 287] width 822 height 33
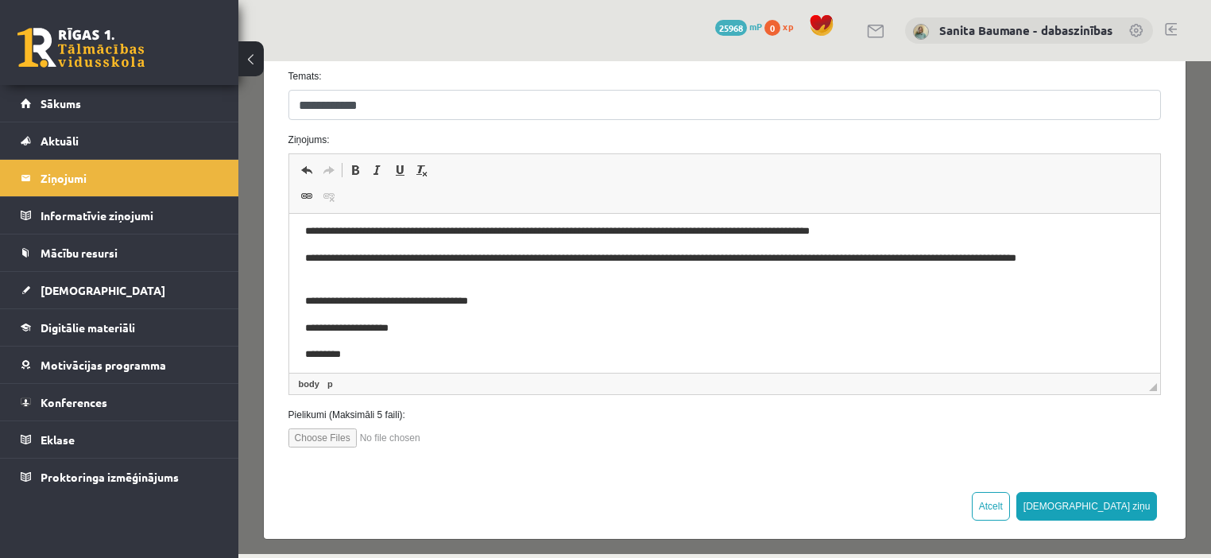
scroll to position [110, 0]
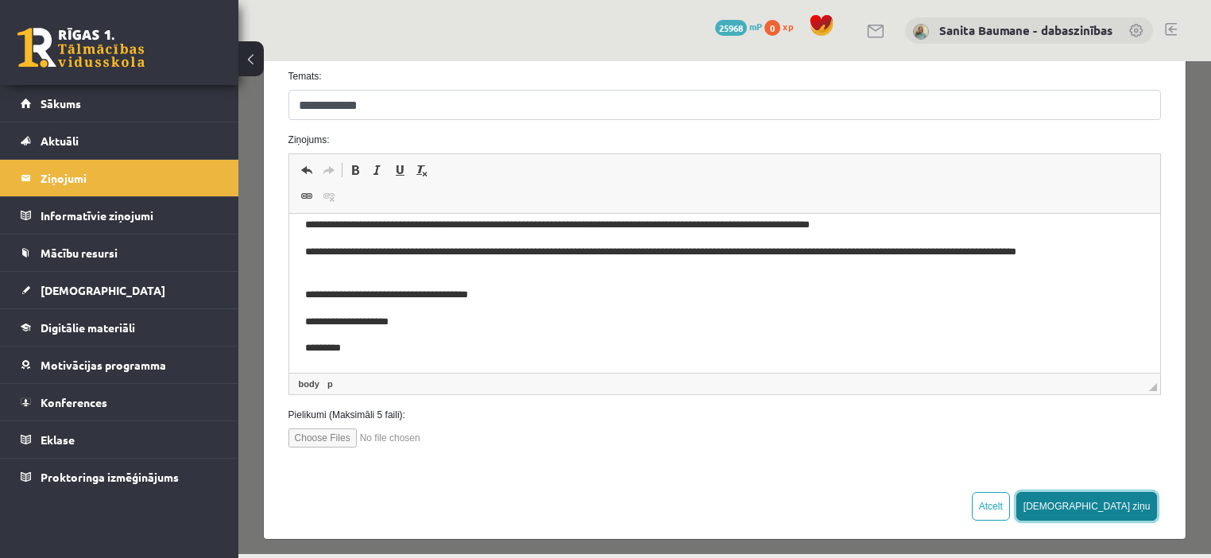
click at [1129, 505] on button "[DEMOGRAPHIC_DATA] ziņu" at bounding box center [1086, 506] width 141 height 29
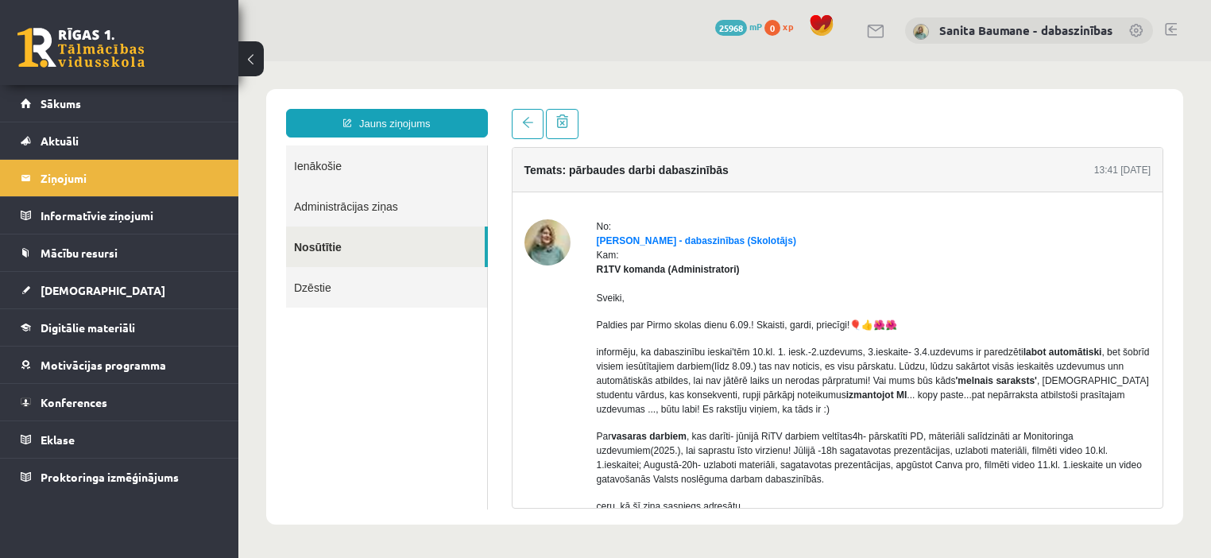
scroll to position [0, 0]
